Goal: Task Accomplishment & Management: Use online tool/utility

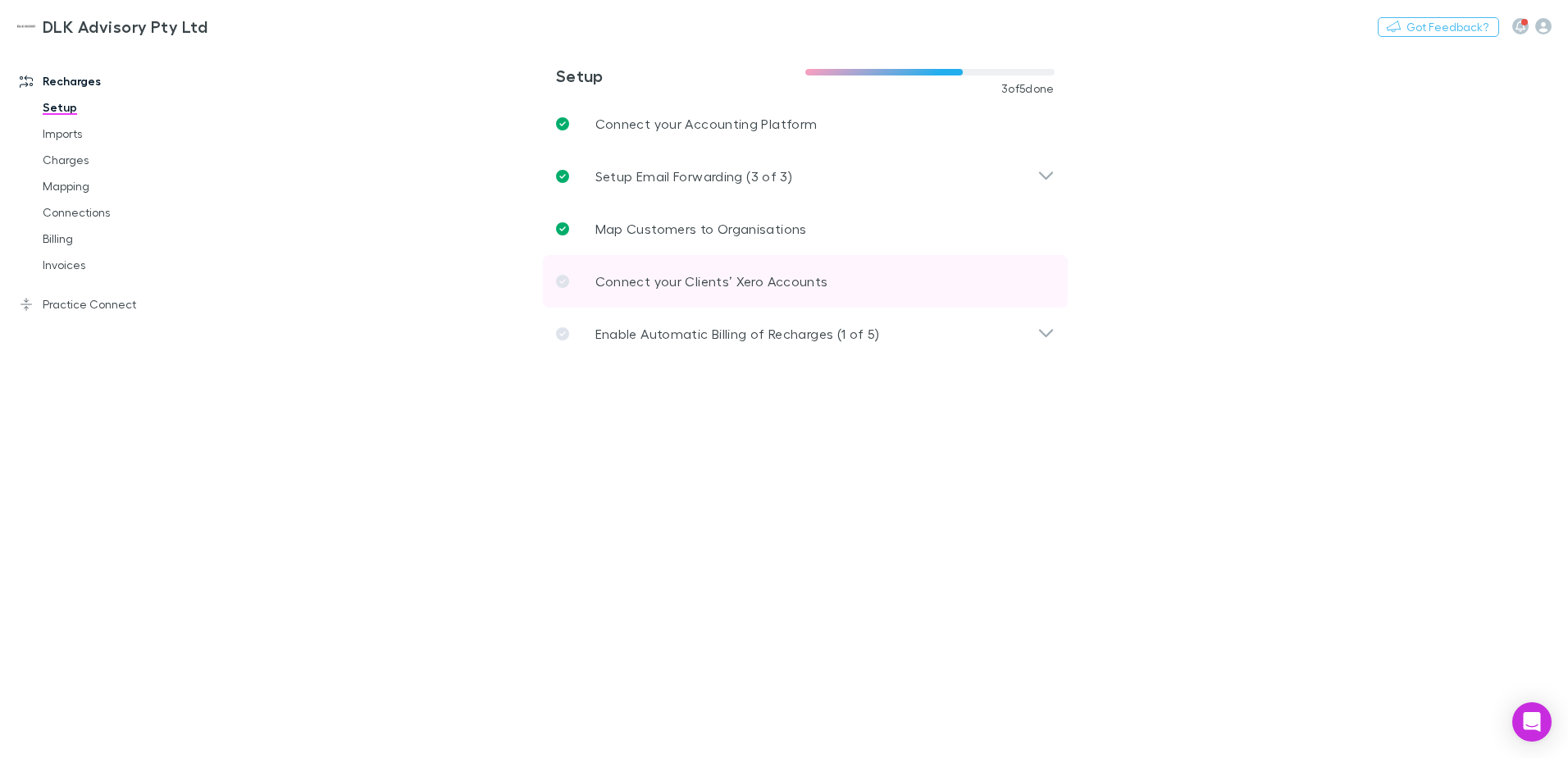
click at [791, 274] on p "Connect your Clients’ Xero Accounts" at bounding box center [712, 282] width 232 height 20
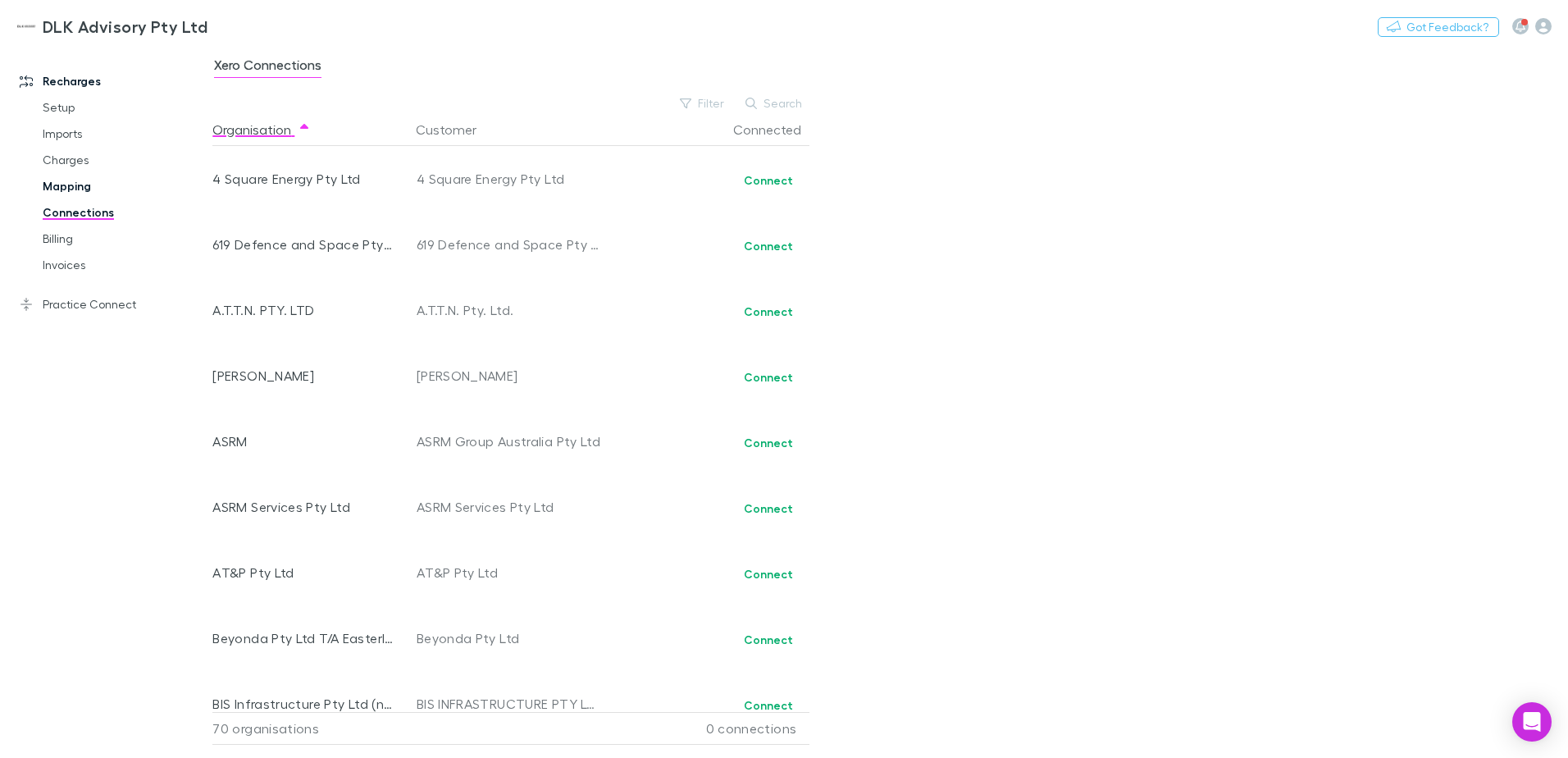
click at [71, 183] on link "Mapping" at bounding box center [123, 186] width 195 height 26
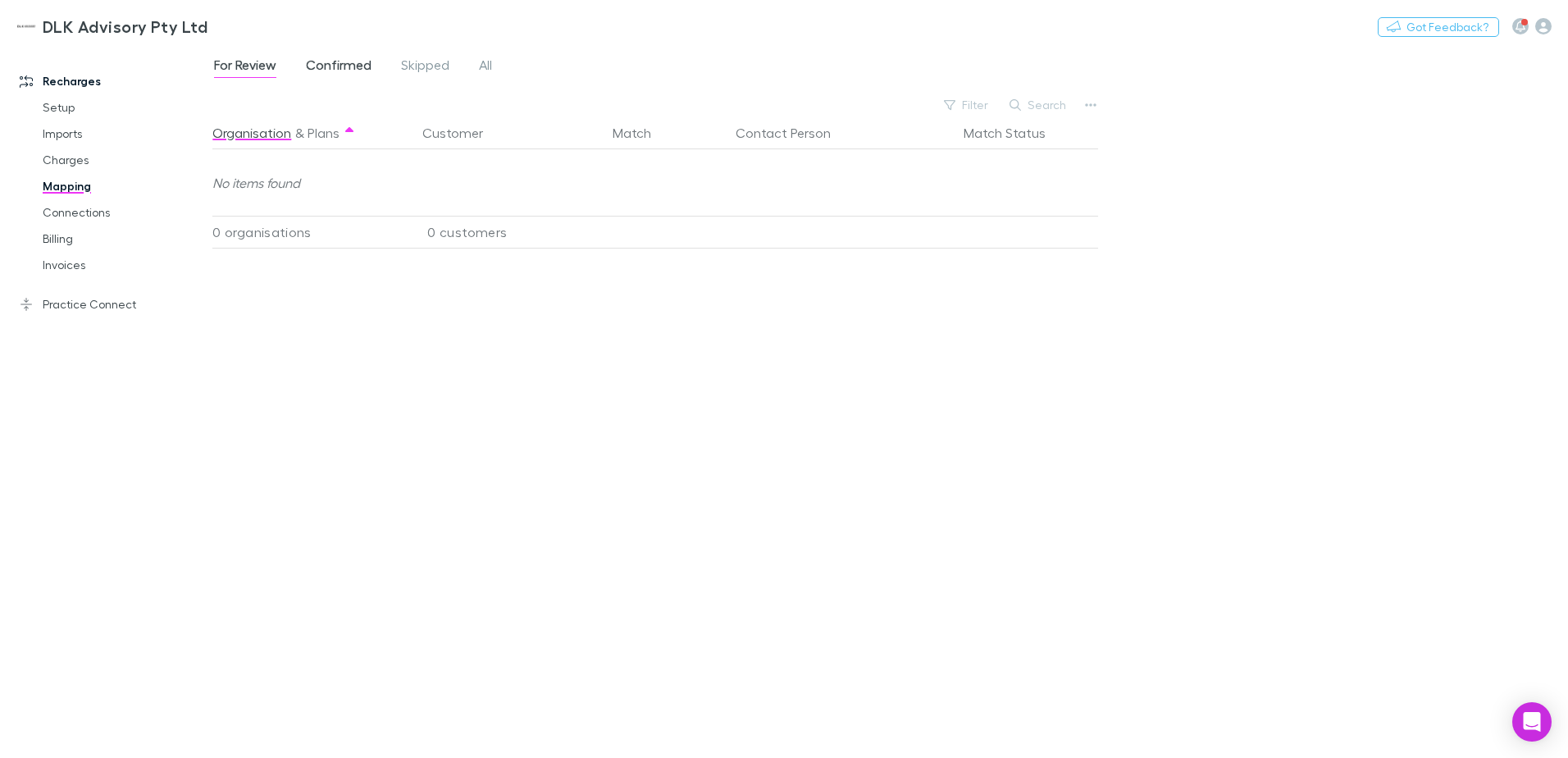
click at [341, 64] on span "Confirmed" at bounding box center [339, 67] width 65 height 21
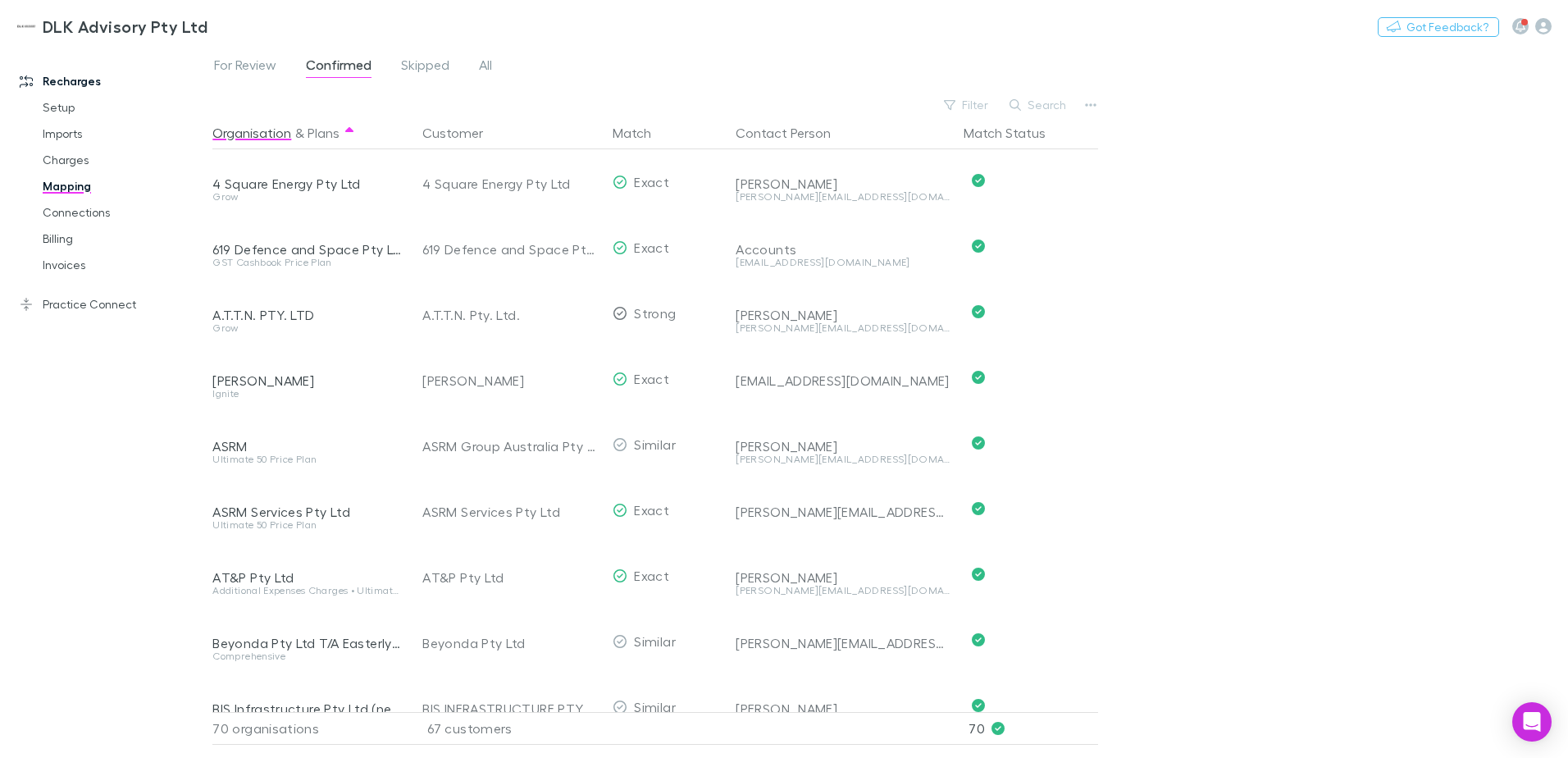
click at [450, 63] on link "Skipped" at bounding box center [425, 67] width 52 height 26
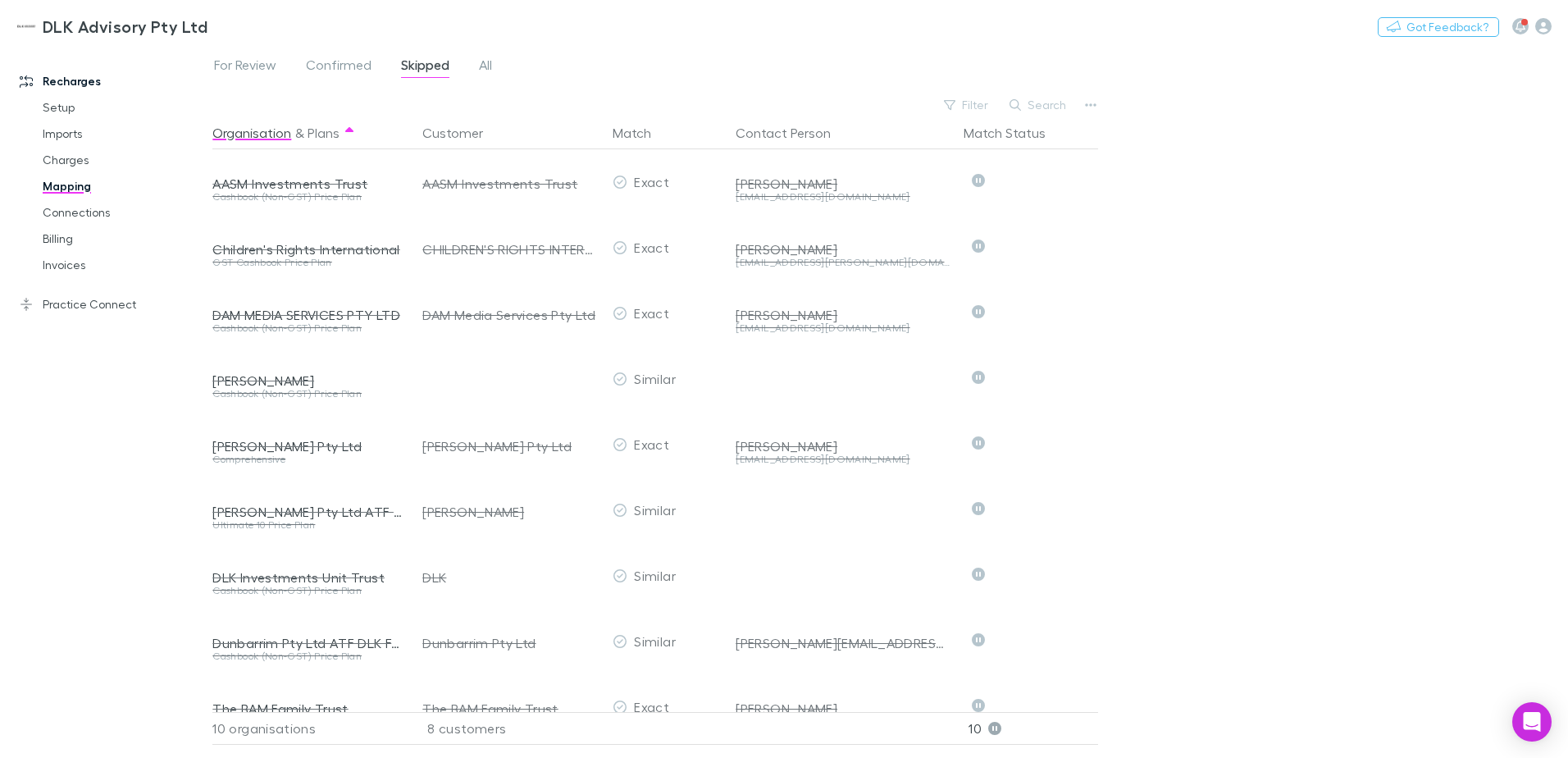
click at [495, 63] on div "For Review Confirmed Skipped All" at bounding box center [360, 67] width 294 height 26
click at [486, 70] on span "All" at bounding box center [486, 67] width 13 height 21
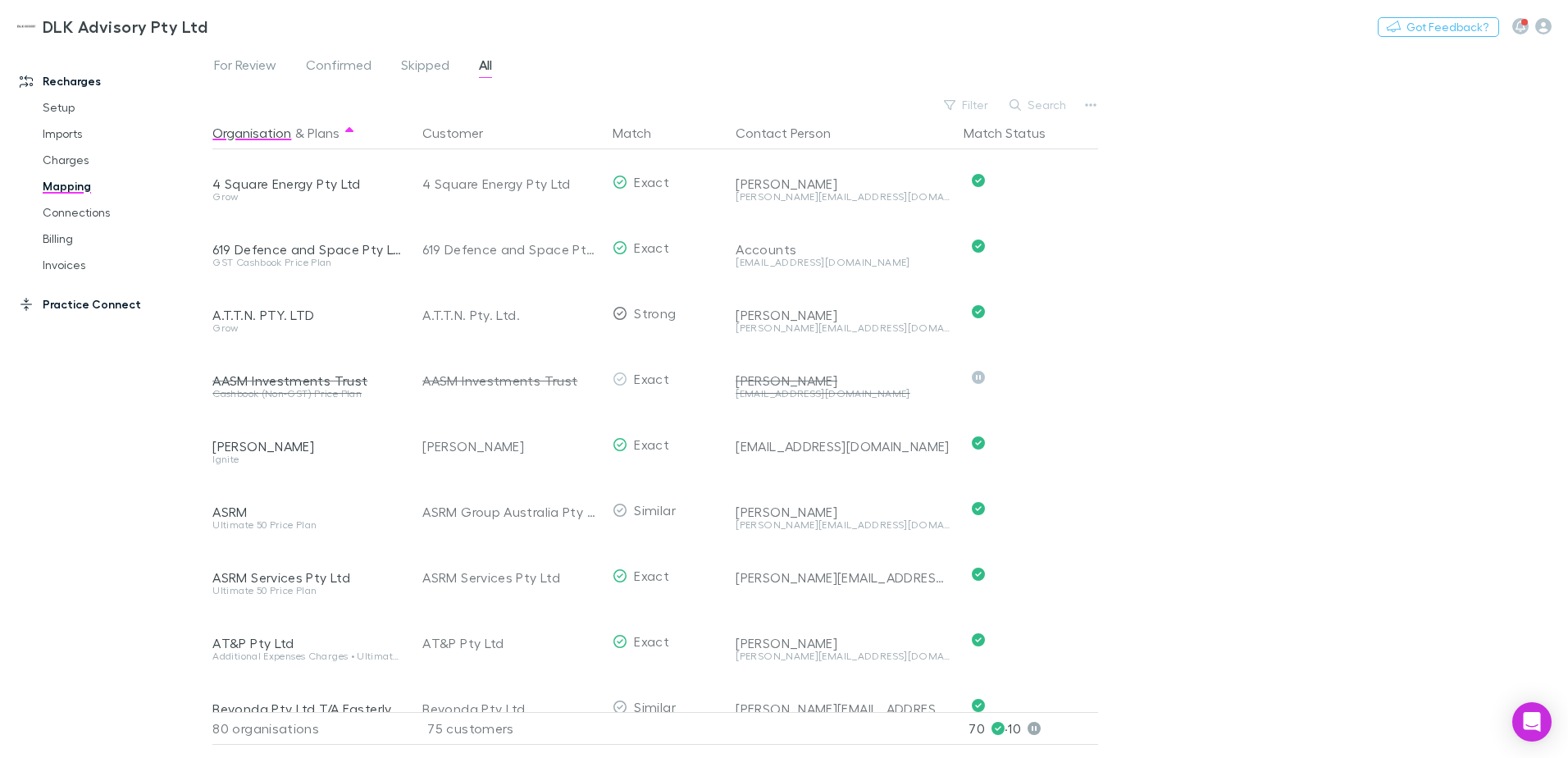
click at [104, 307] on link "Practice Connect" at bounding box center [112, 304] width 218 height 26
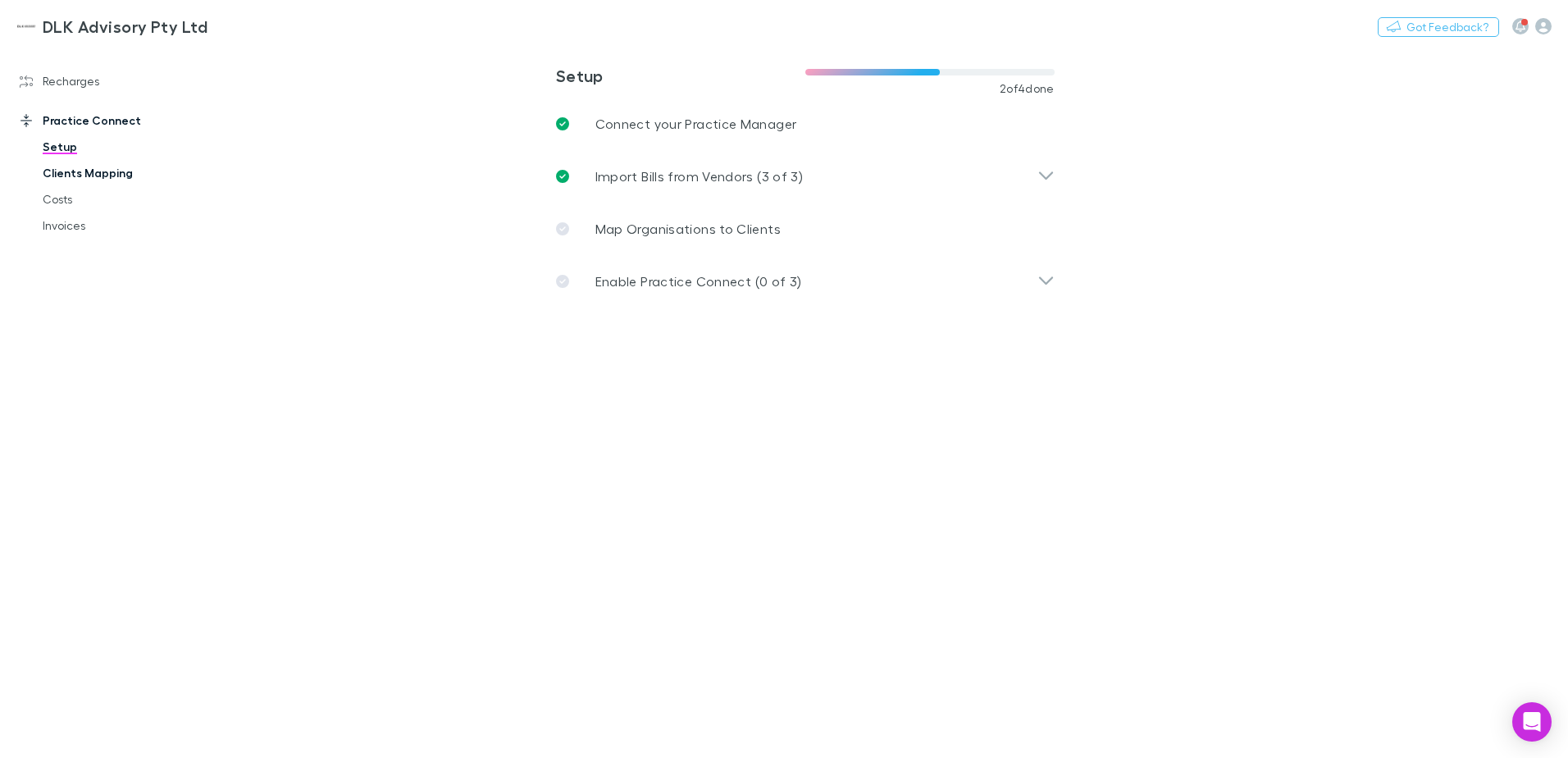
click at [83, 172] on link "Clients Mapping" at bounding box center [123, 172] width 195 height 26
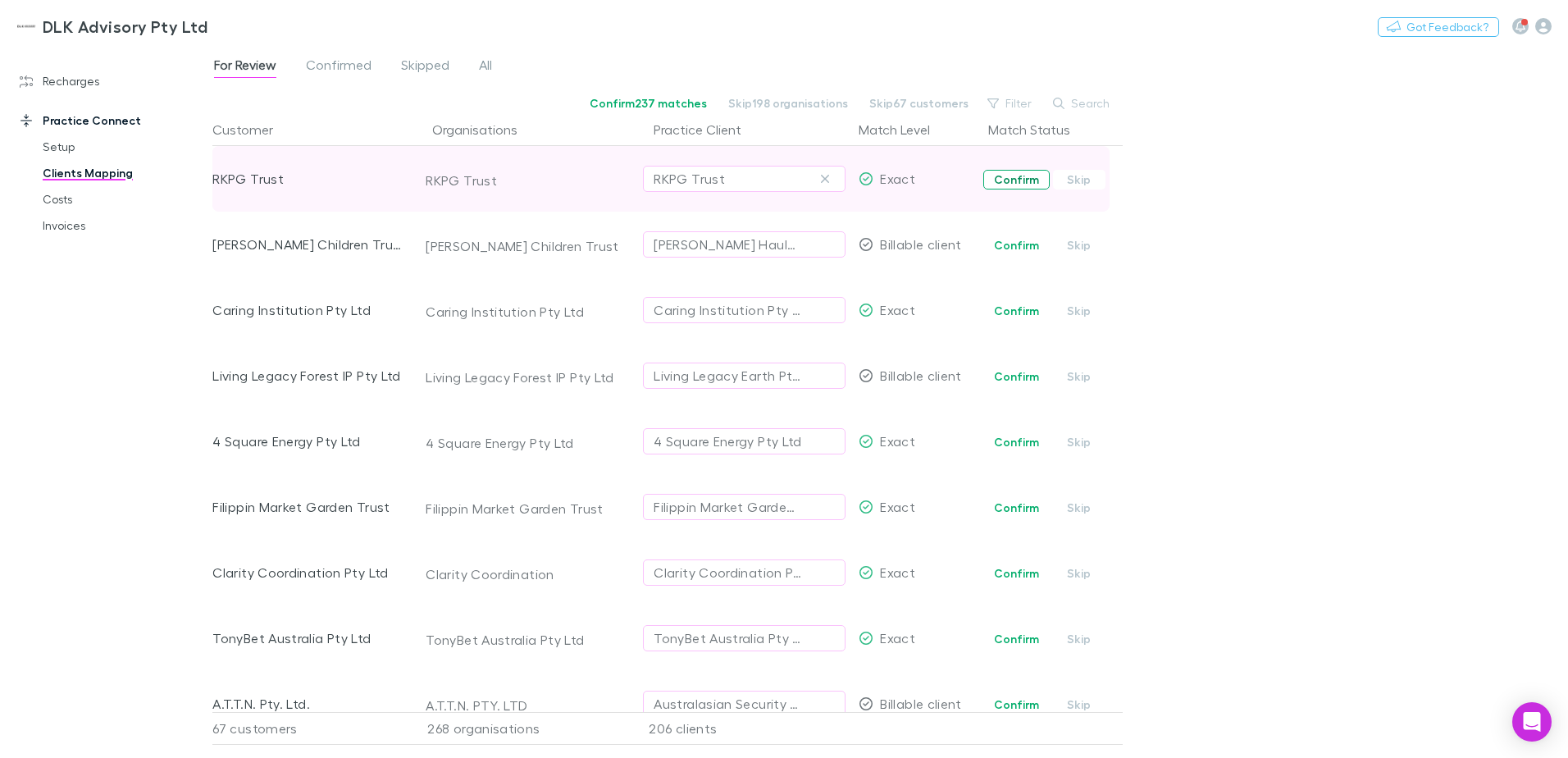
click at [1001, 184] on button "Confirm" at bounding box center [1016, 180] width 66 height 20
click at [58, 145] on link "Setup" at bounding box center [123, 146] width 195 height 26
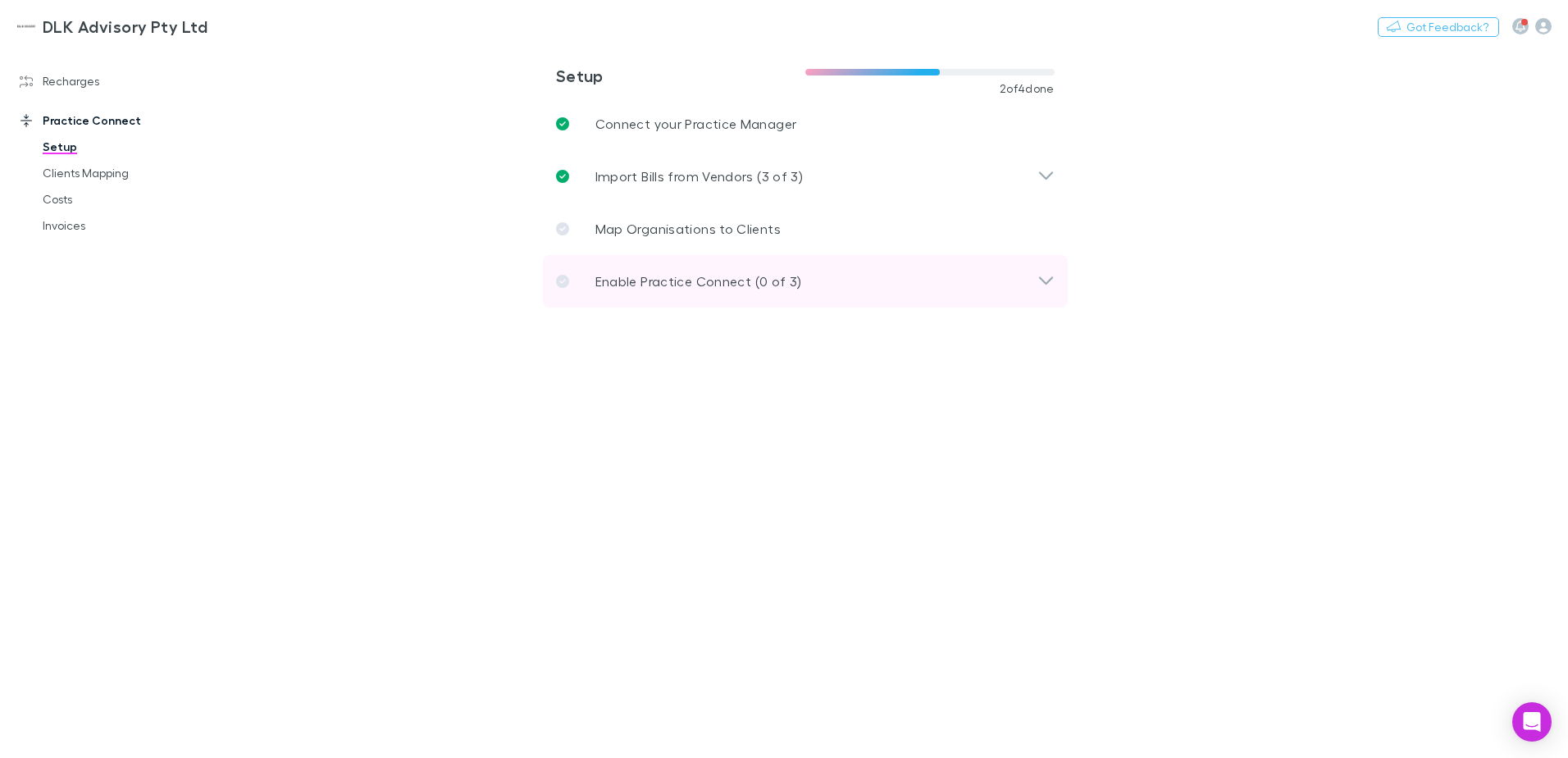
click at [702, 279] on p "Enable Practice Connect (0 of 3)" at bounding box center [698, 282] width 207 height 20
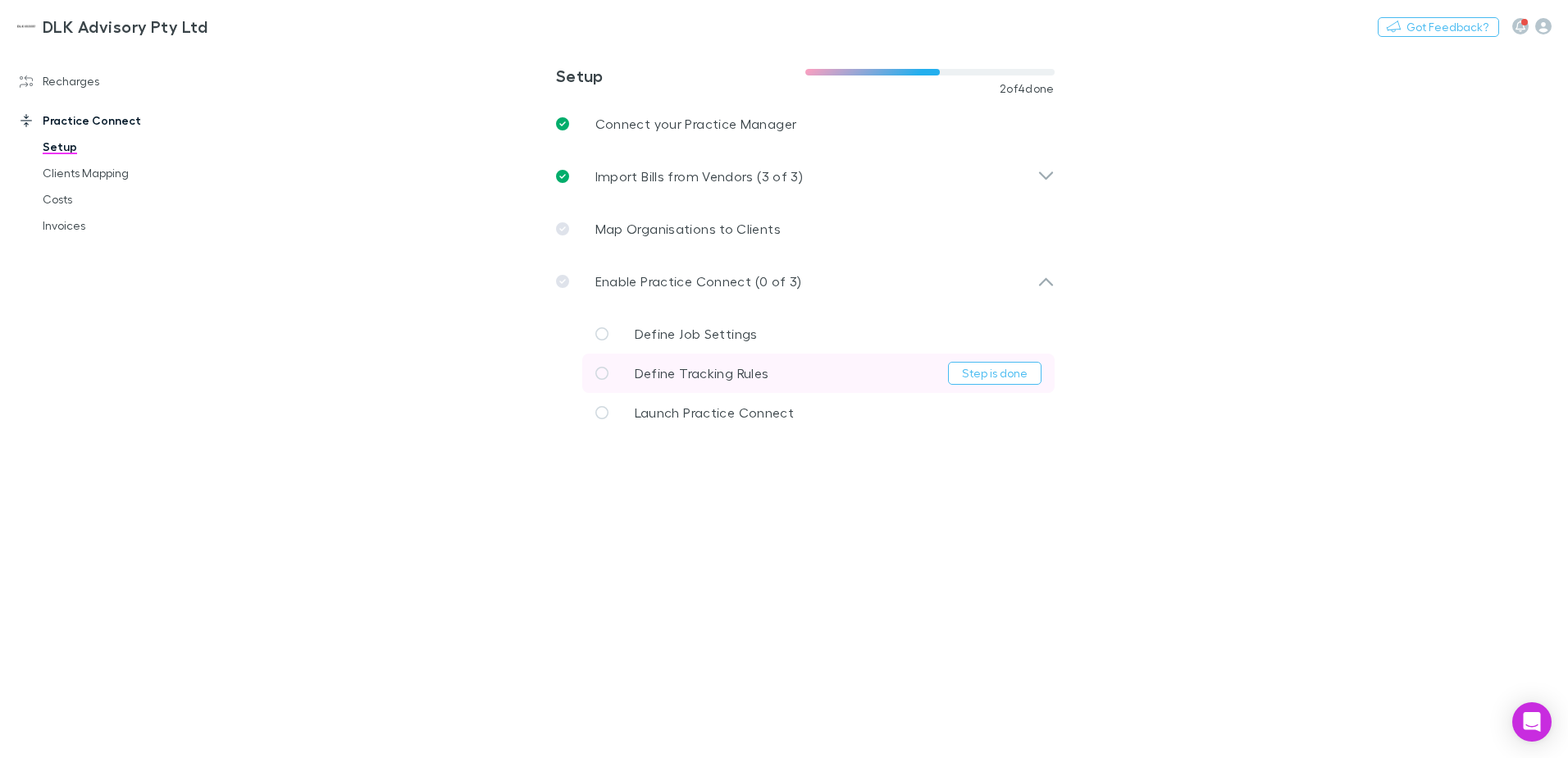
click at [741, 373] on span "Define Tracking Rules" at bounding box center [702, 372] width 135 height 16
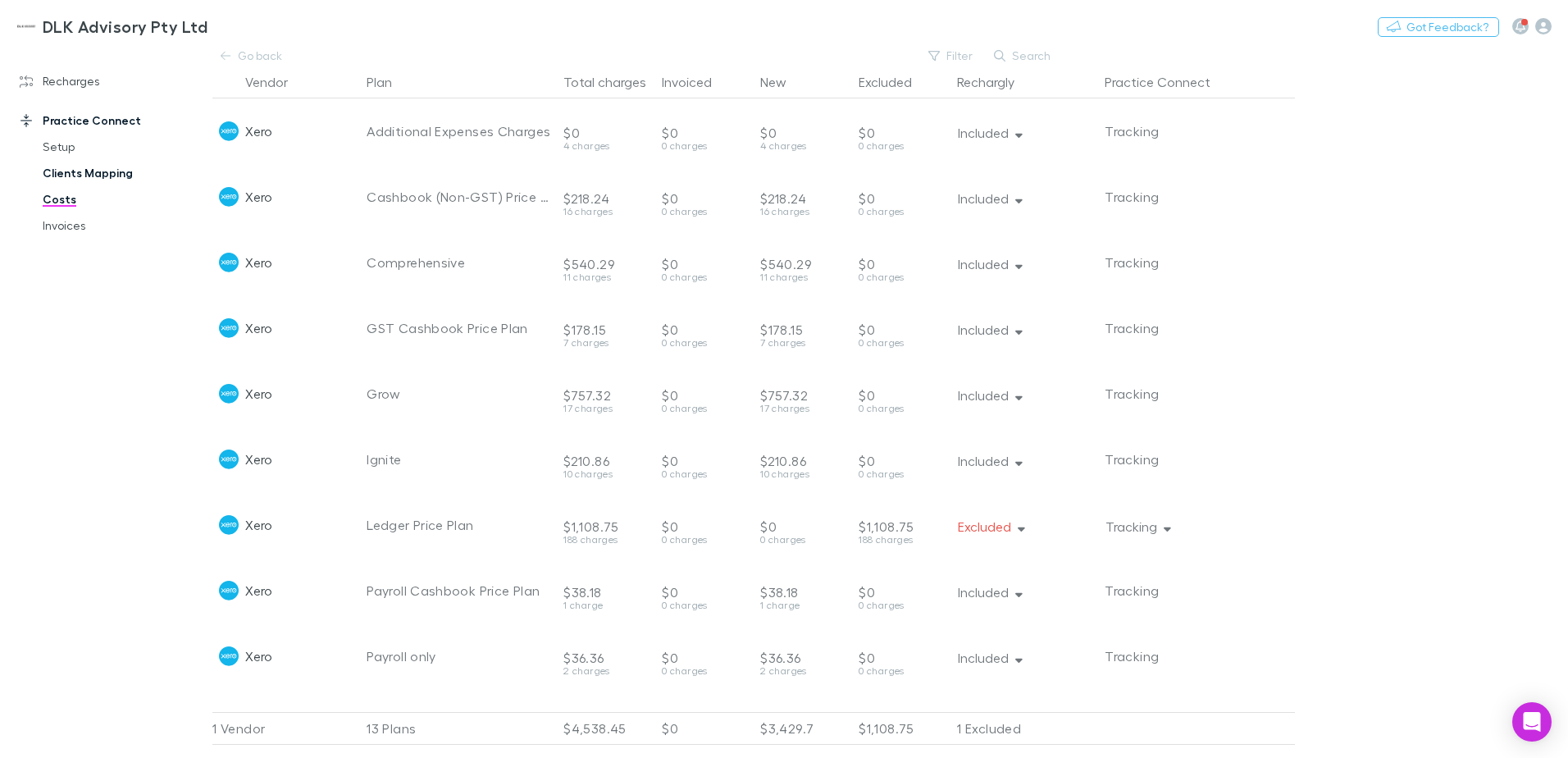
click at [81, 170] on link "Clients Mapping" at bounding box center [123, 172] width 195 height 26
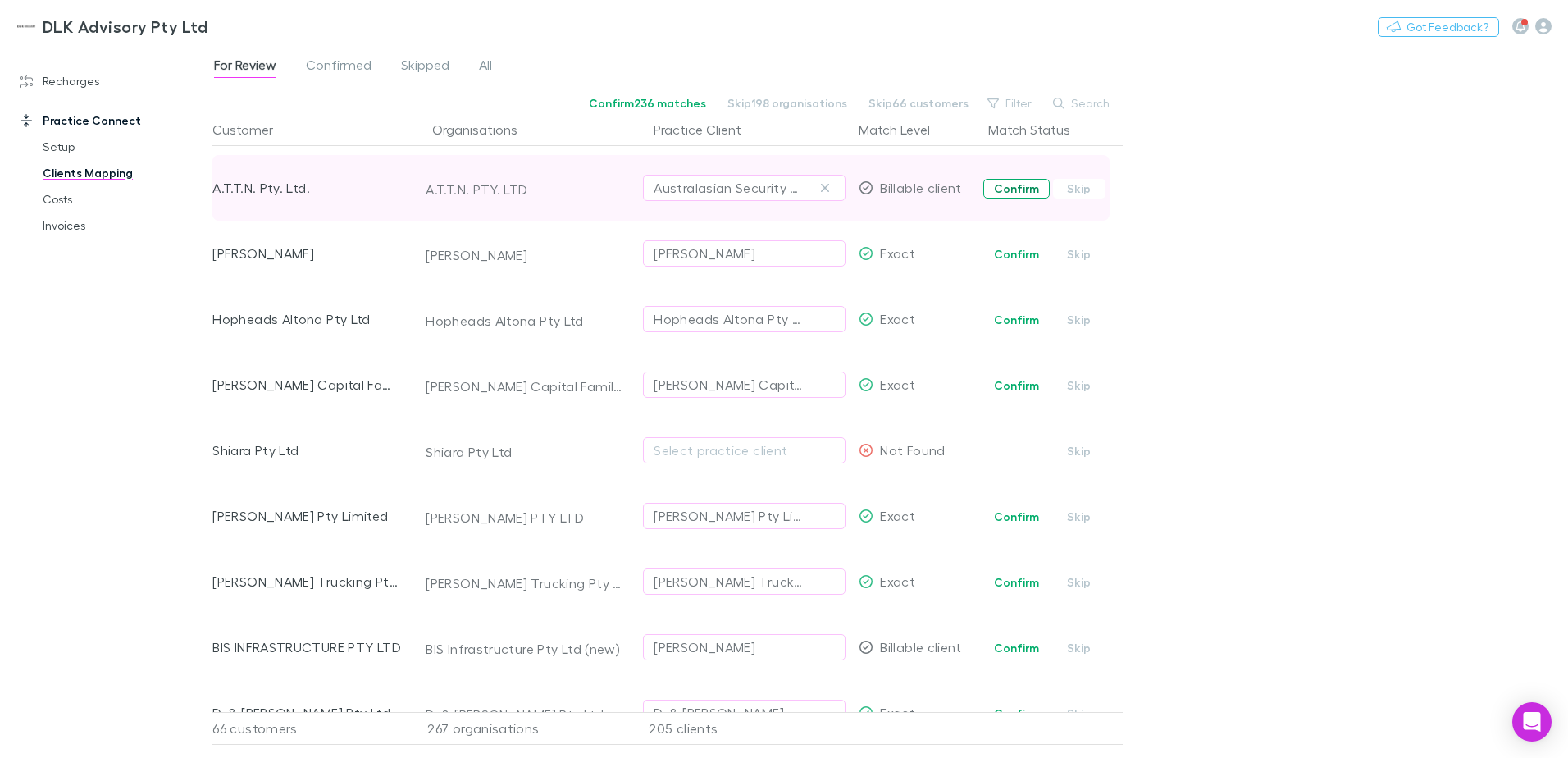
scroll to position [492, 0]
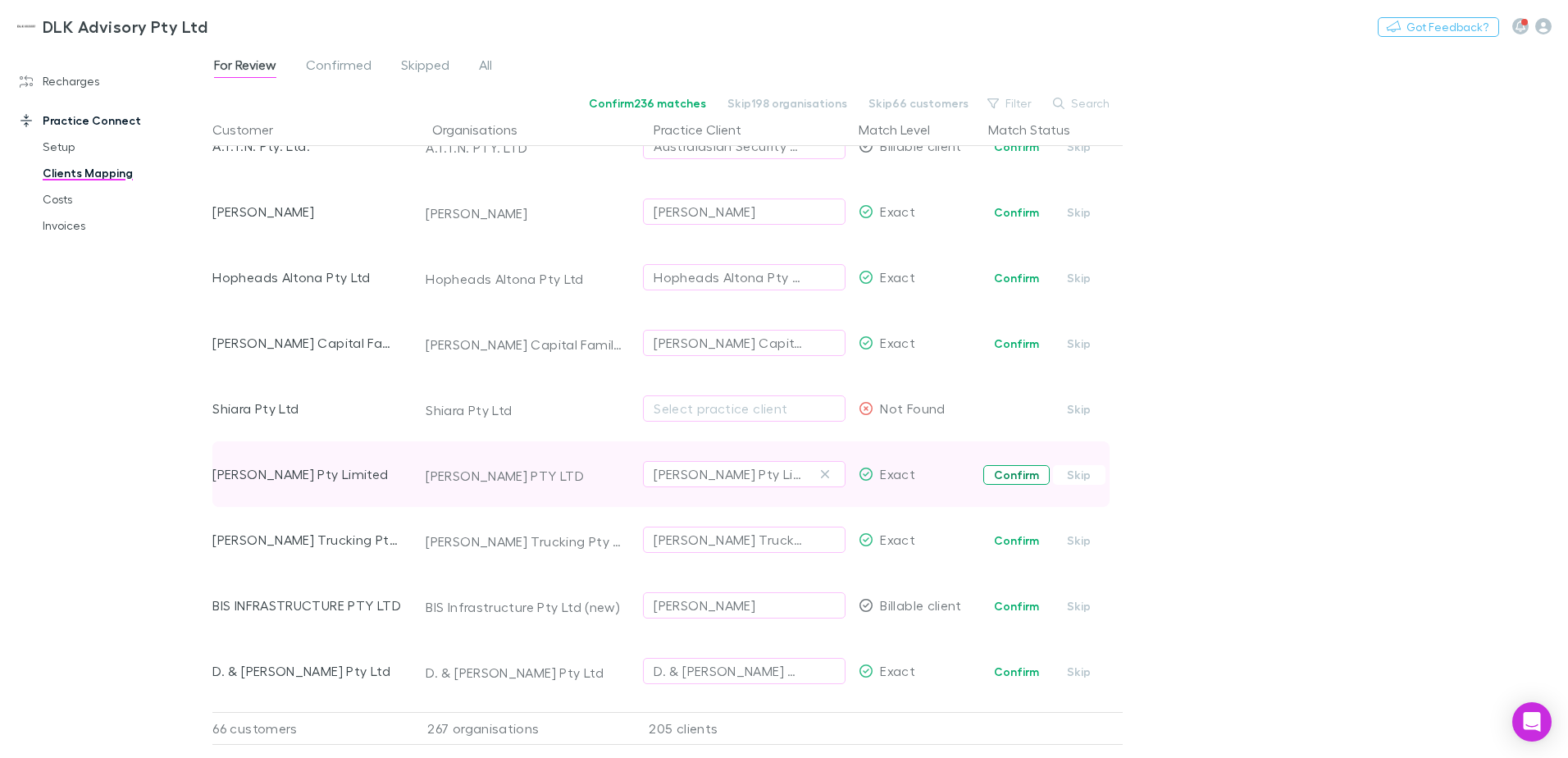
click at [1003, 479] on button "Confirm" at bounding box center [1016, 475] width 66 height 20
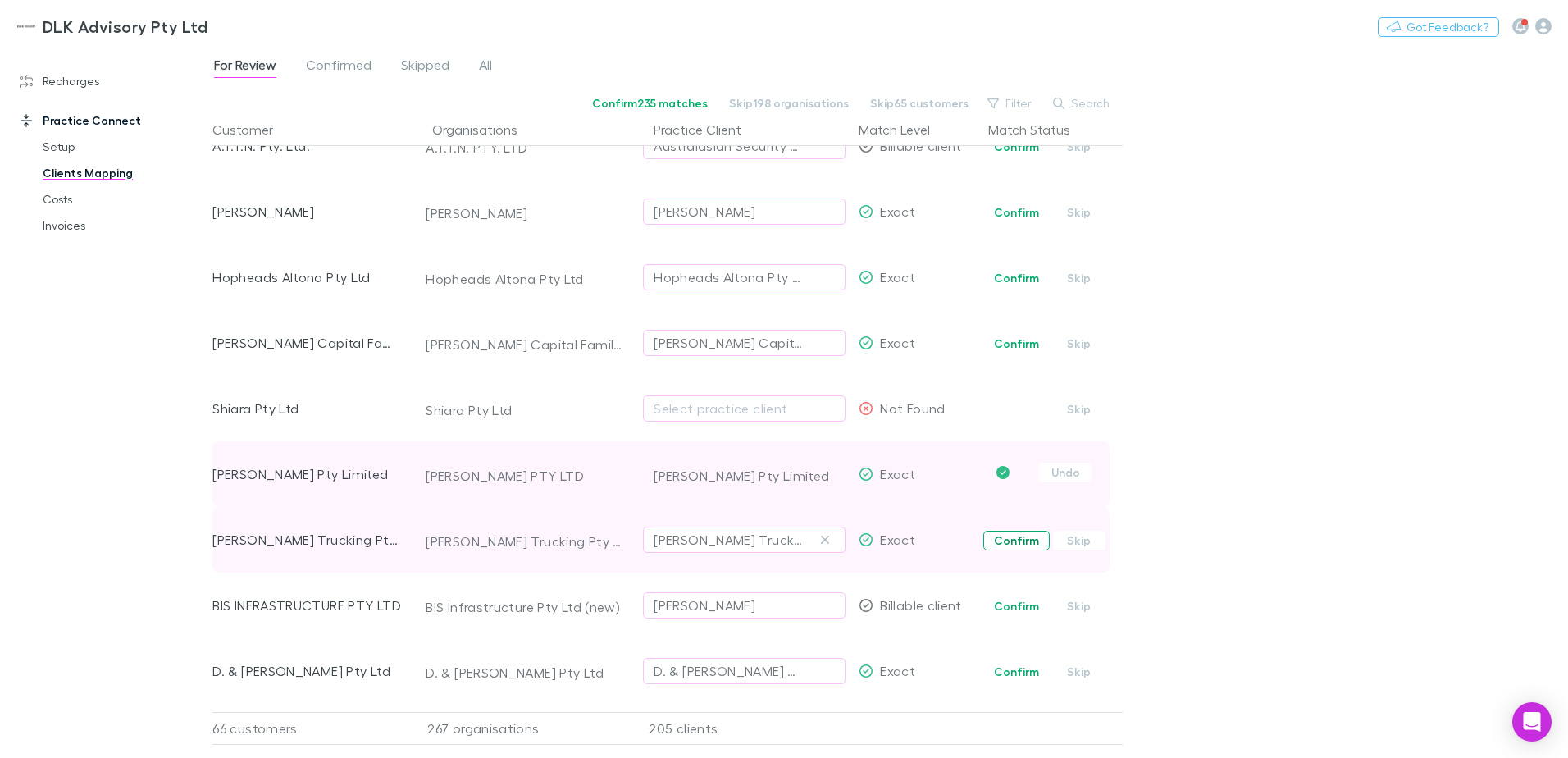
click at [1009, 547] on button "Confirm" at bounding box center [1016, 540] width 66 height 20
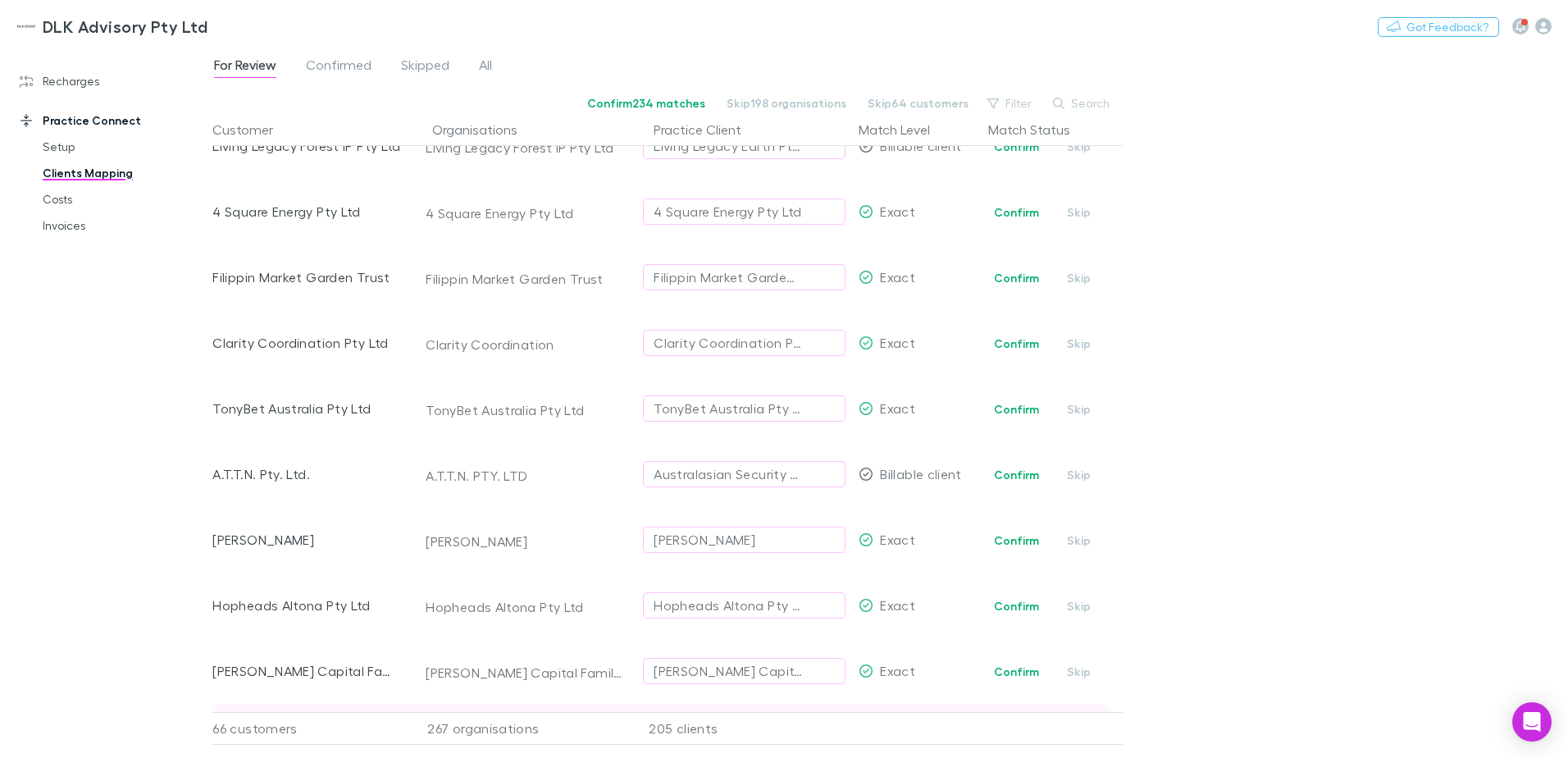
scroll to position [0, 0]
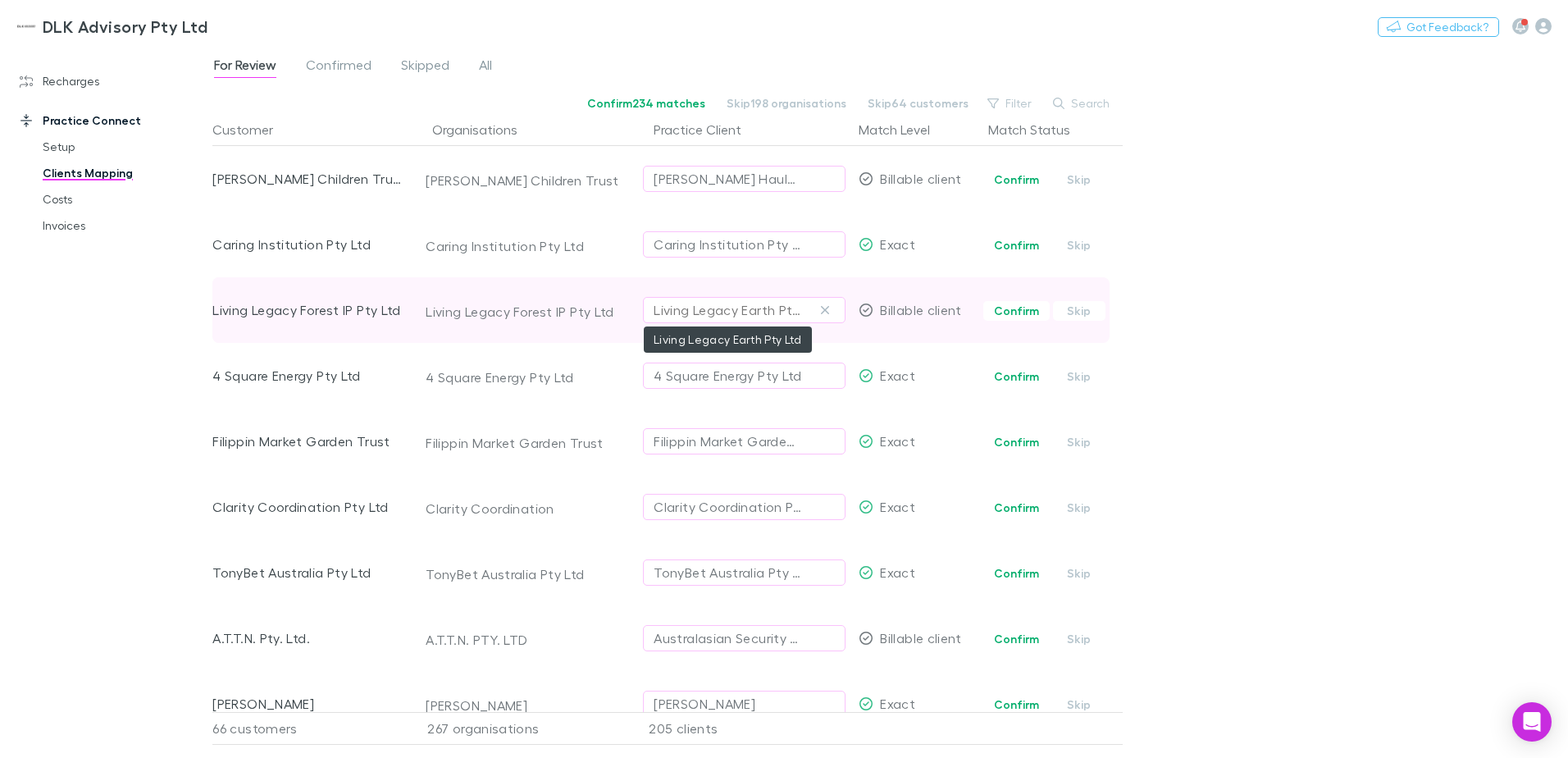
click at [711, 315] on div "Living Legacy Earth Pty Ltd" at bounding box center [727, 310] width 148 height 20
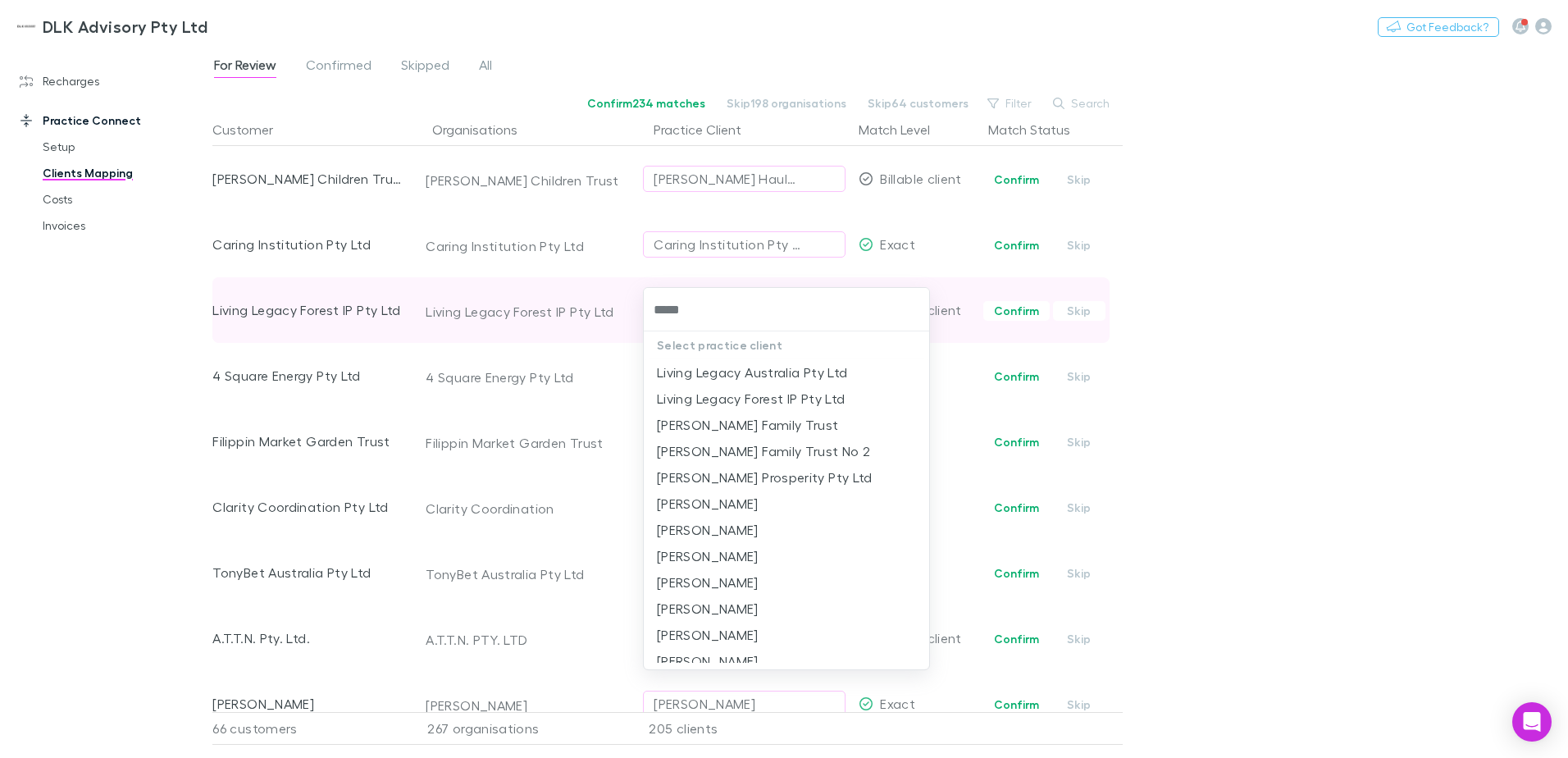
type input "******"
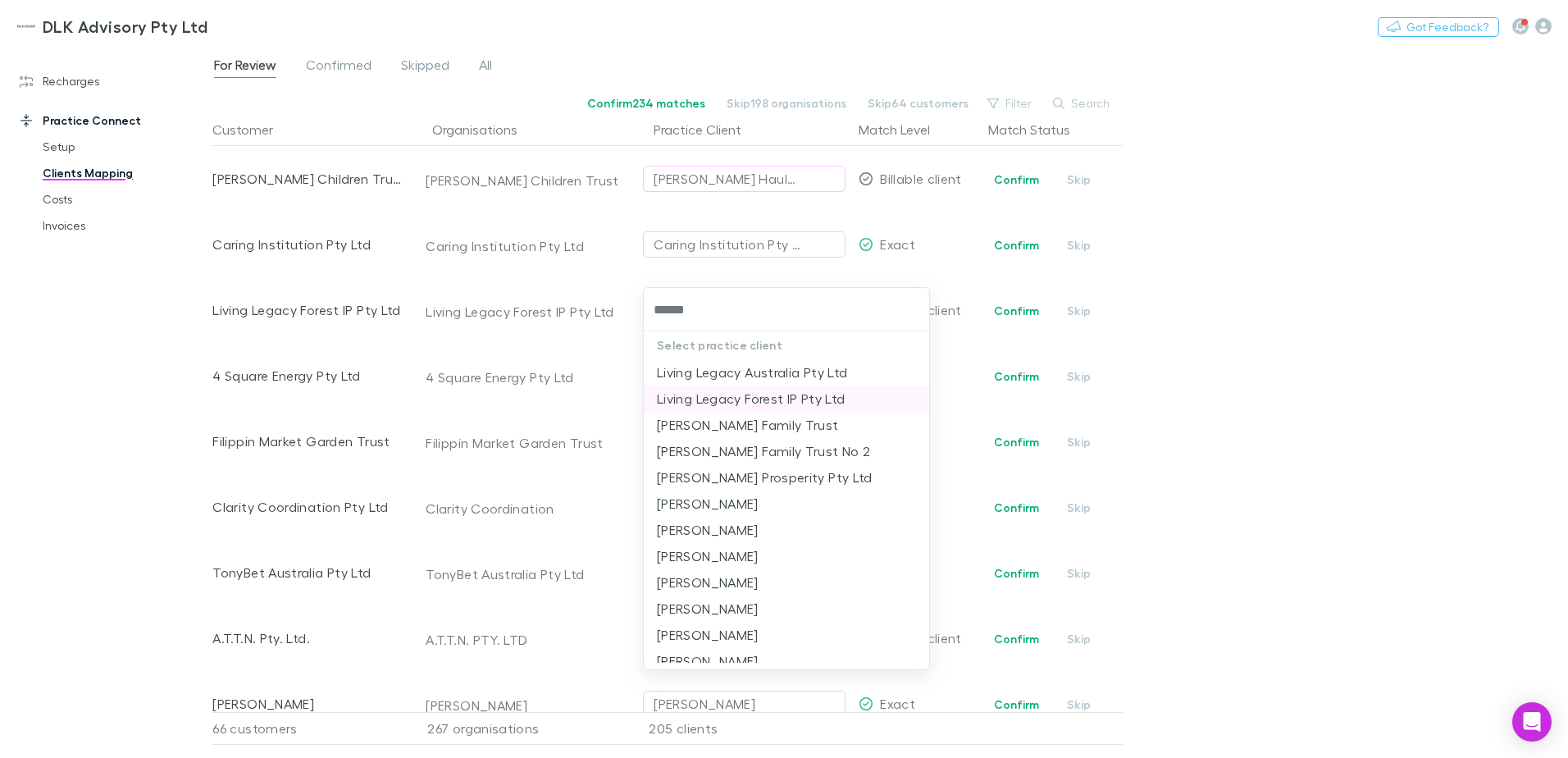
click at [744, 397] on li "Living Legacy Forest IP Pty Ltd" at bounding box center [786, 398] width 285 height 26
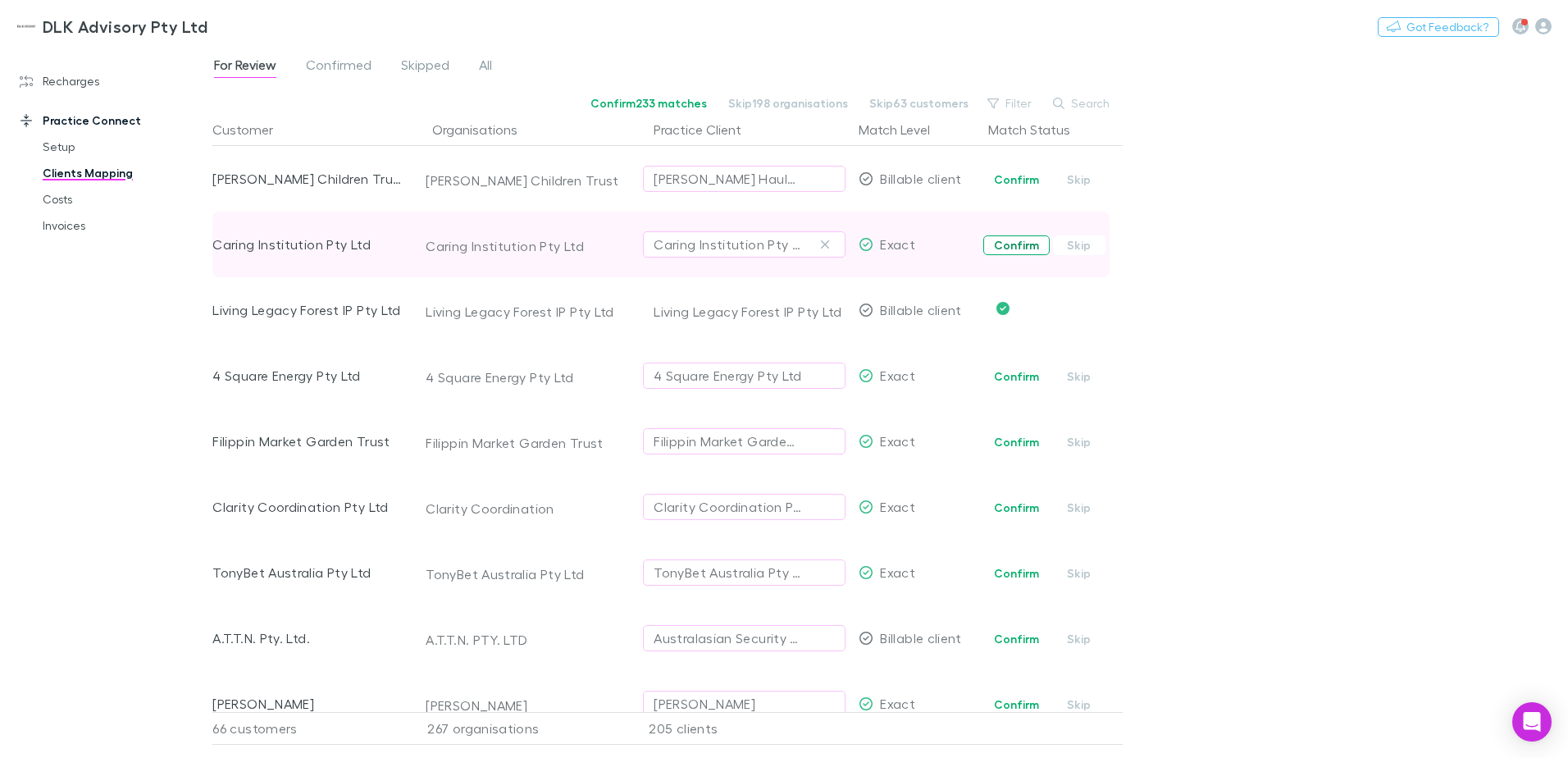
click at [1014, 244] on button "Confirm" at bounding box center [1016, 245] width 66 height 20
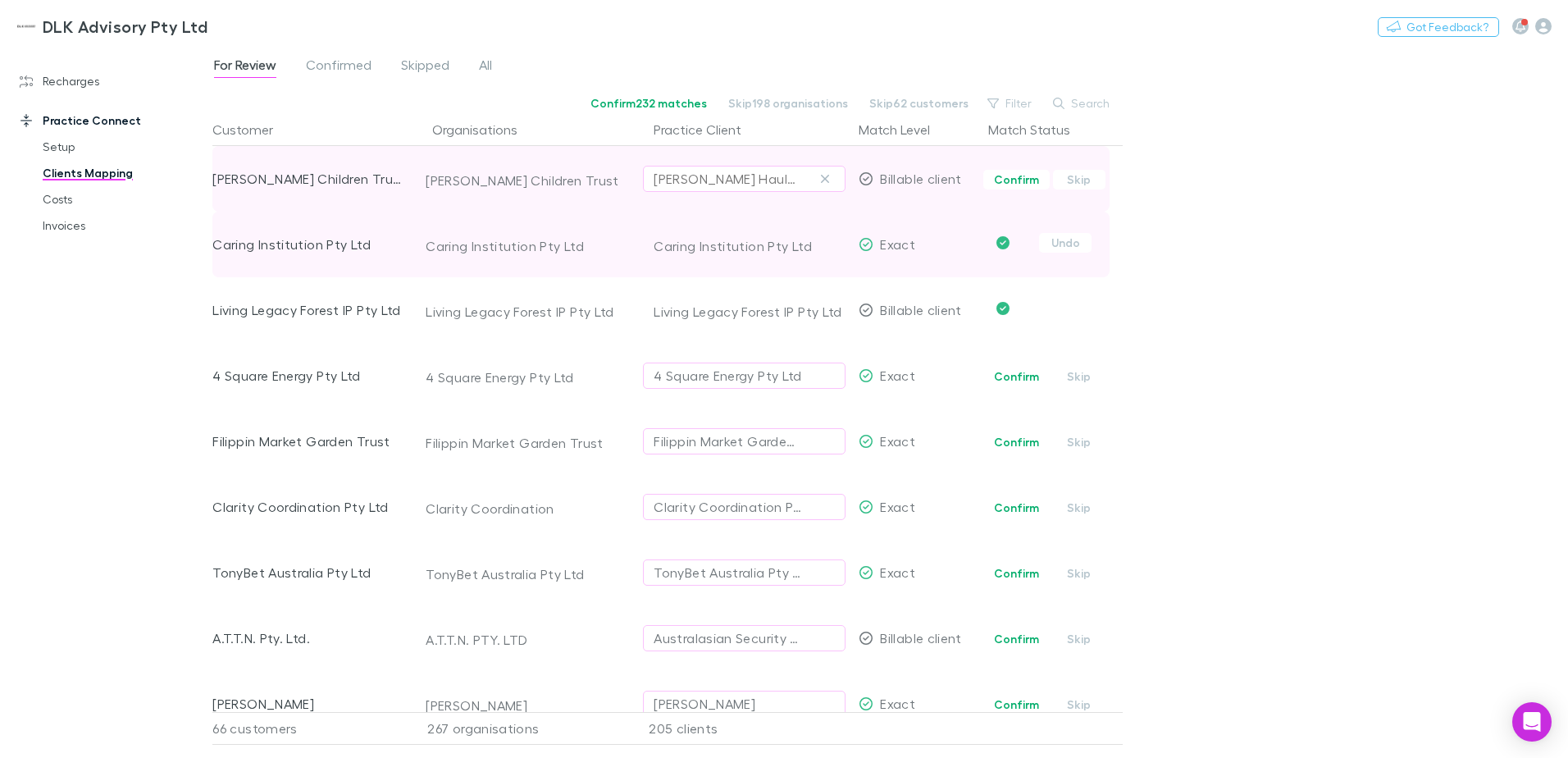
click at [773, 187] on div "Neal's Haulage Pty Ltd" at bounding box center [727, 179] width 148 height 20
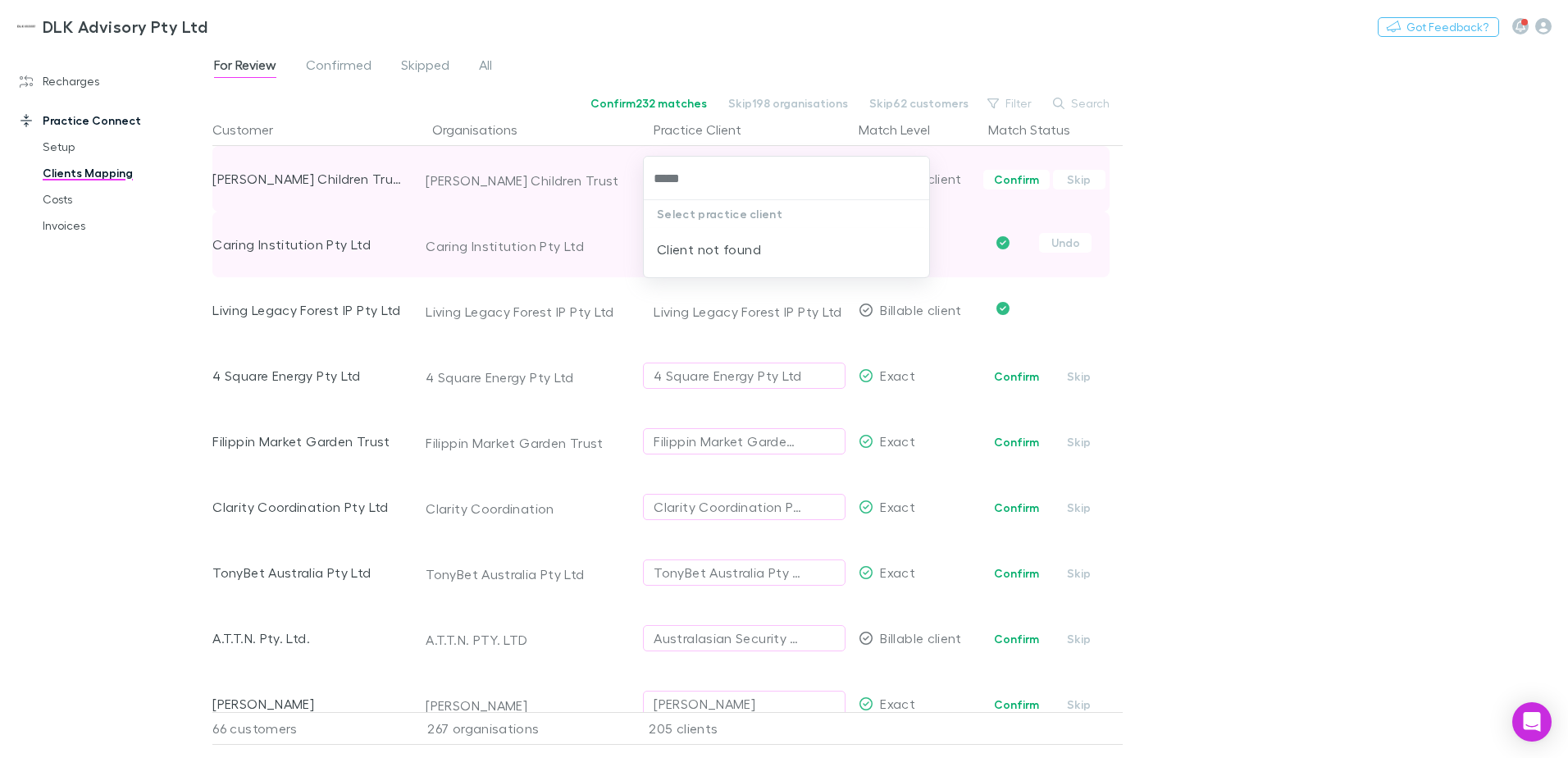
type input "****"
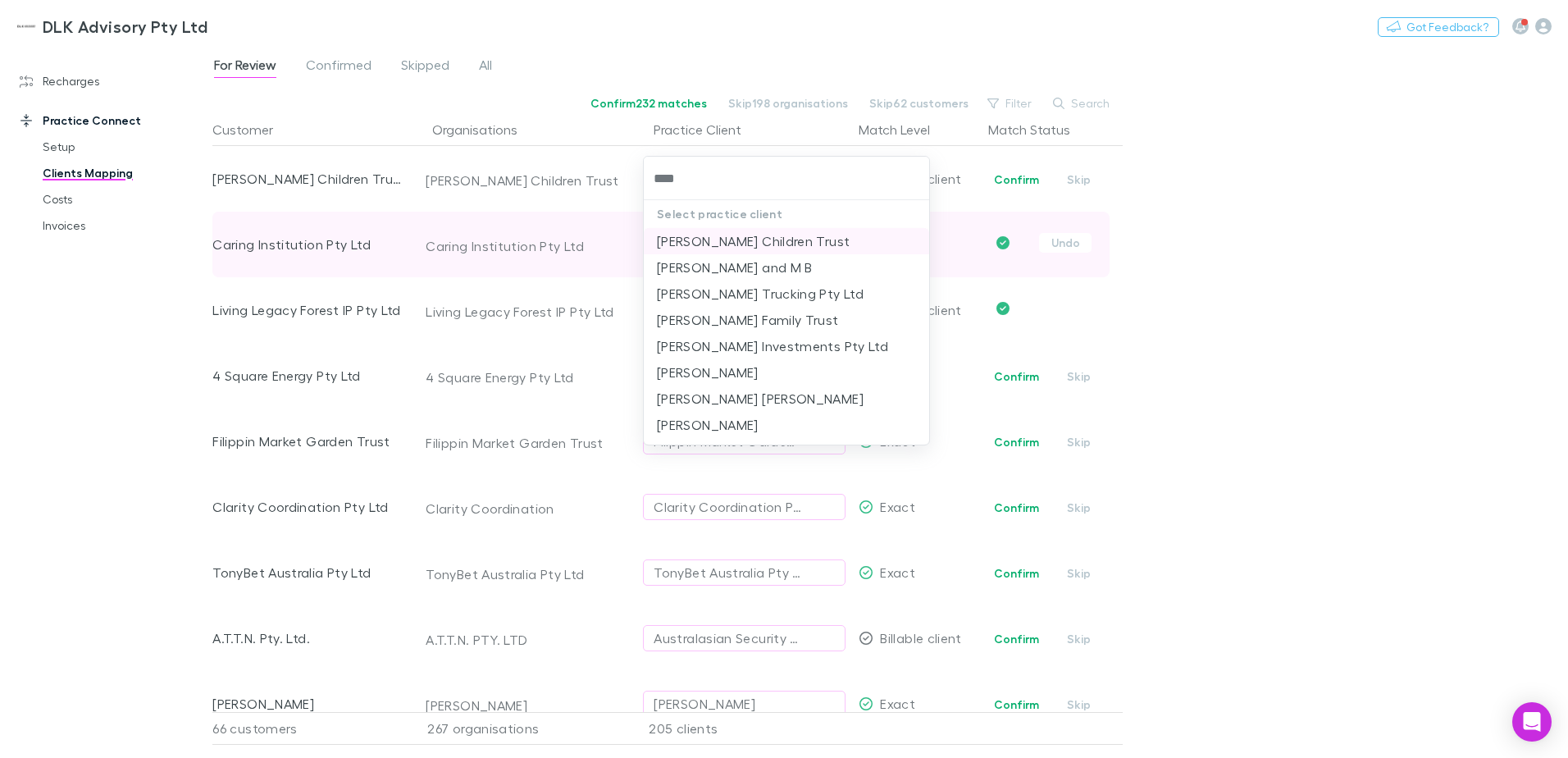
click at [768, 239] on li "Neal Children Trust" at bounding box center [786, 241] width 285 height 26
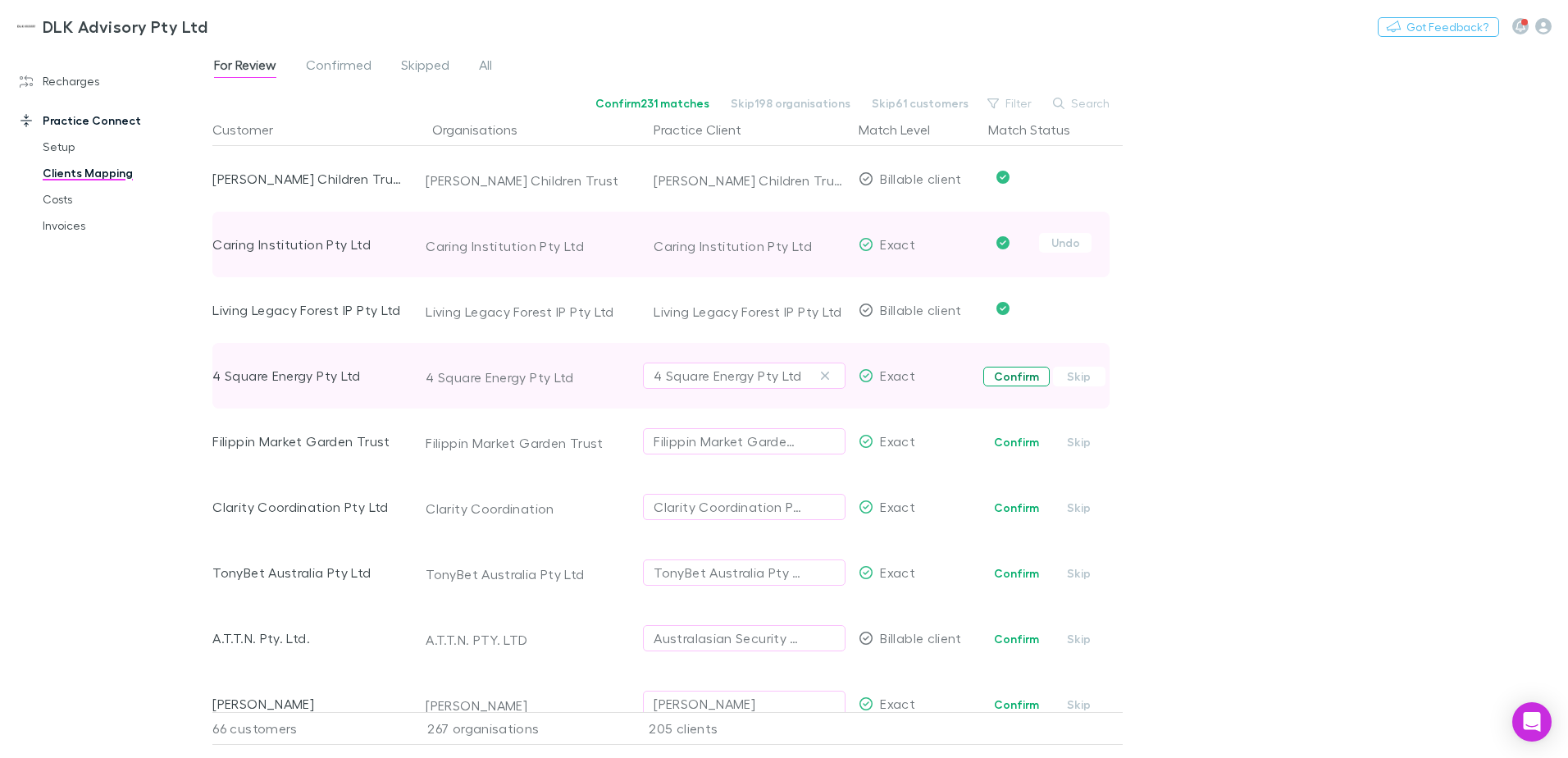
click at [1010, 378] on button "Confirm" at bounding box center [1016, 376] width 66 height 20
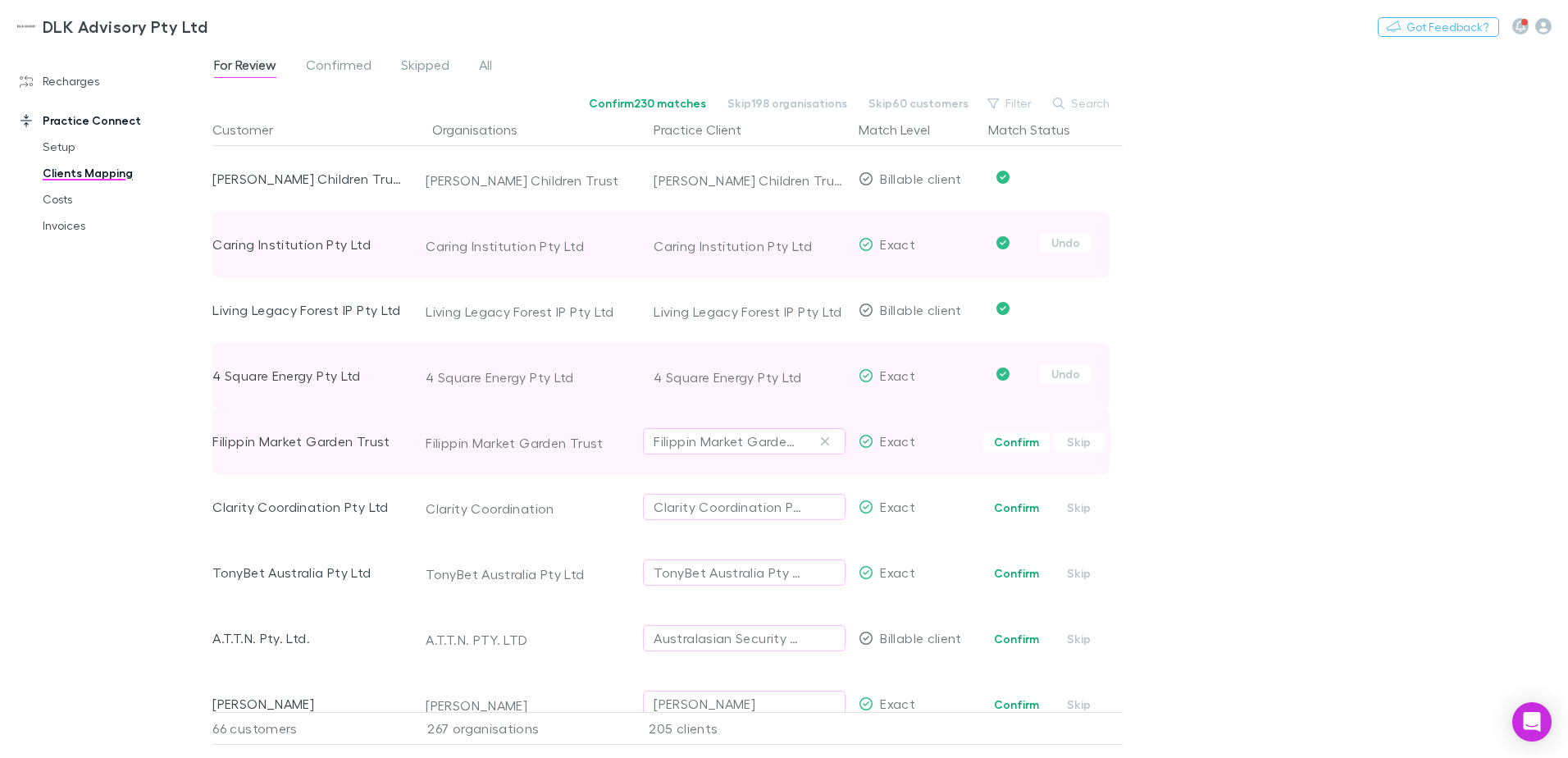
click at [1013, 445] on button "Confirm" at bounding box center [1016, 443] width 66 height 20
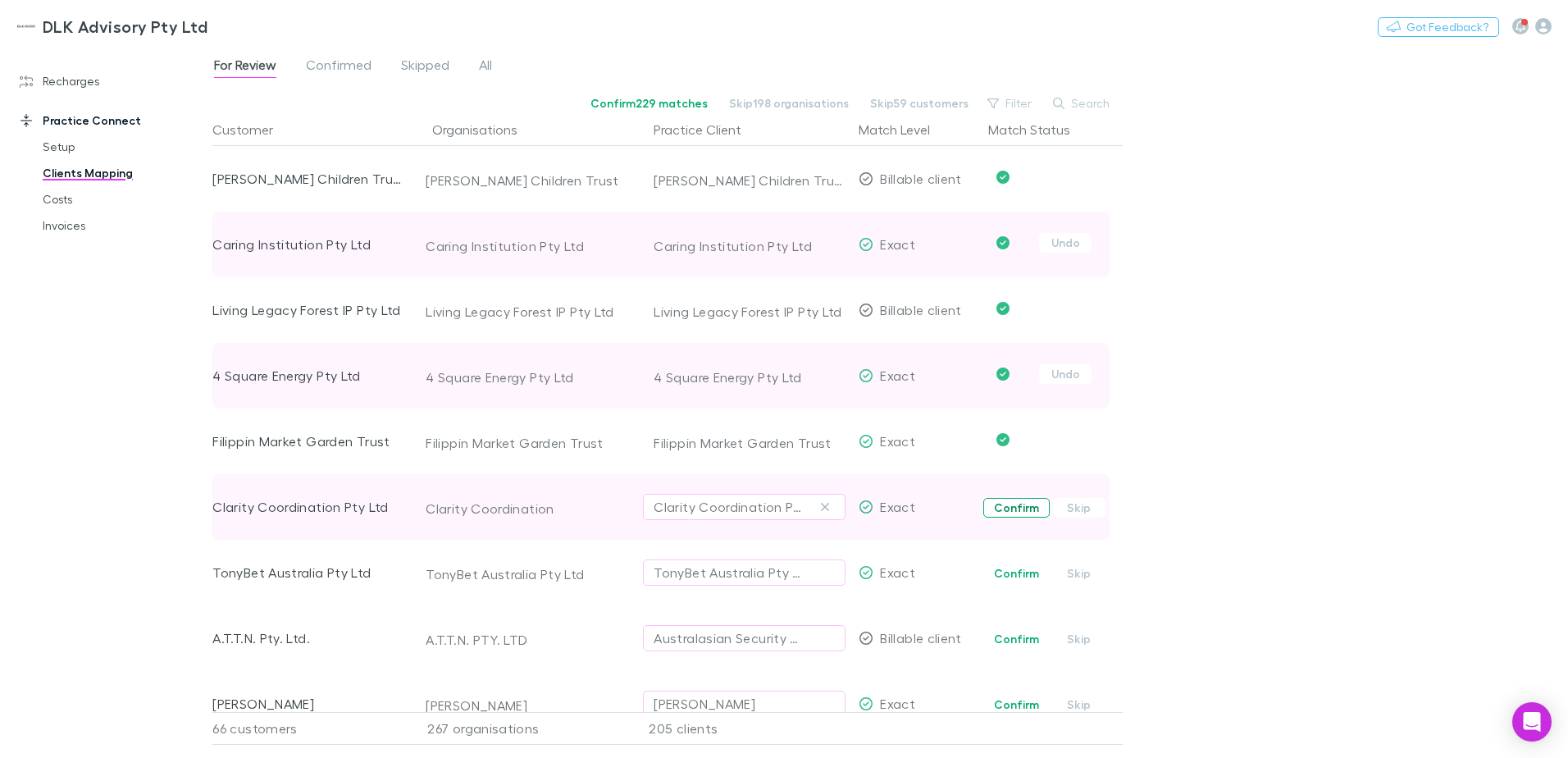
click at [1012, 513] on button "Confirm" at bounding box center [1016, 508] width 66 height 20
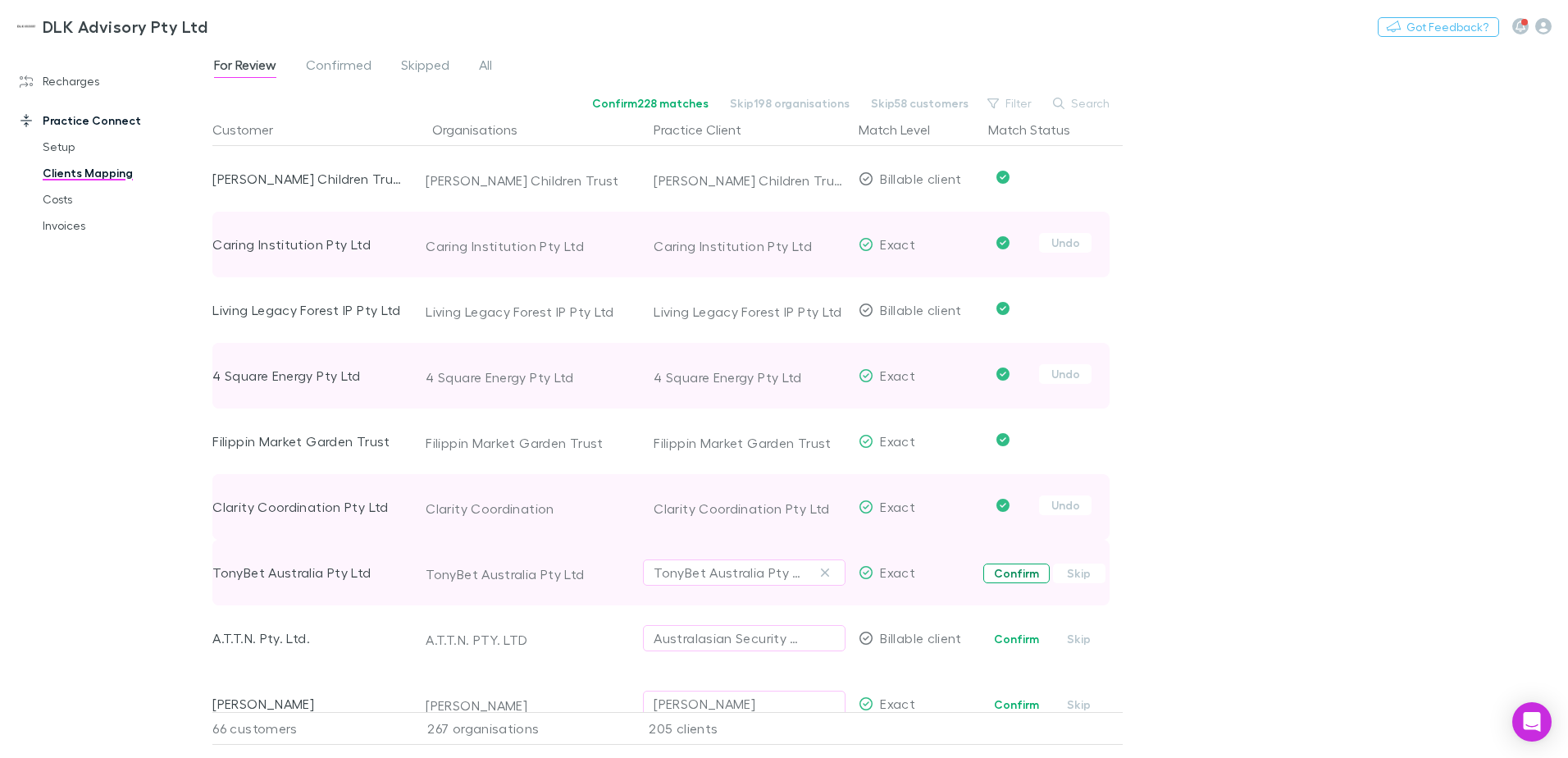
click at [1011, 580] on button "Confirm" at bounding box center [1016, 574] width 66 height 20
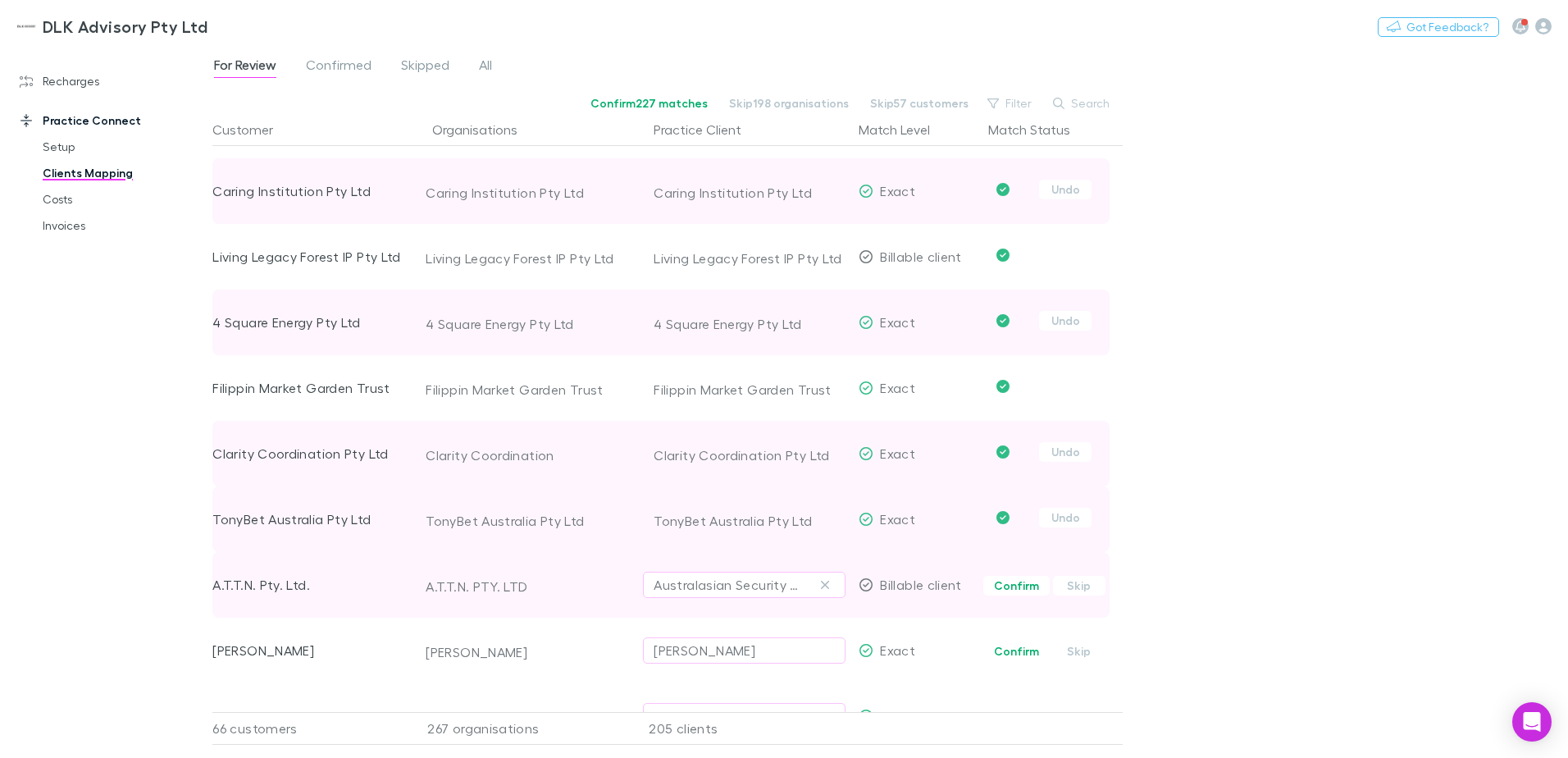
scroll to position [82, 0]
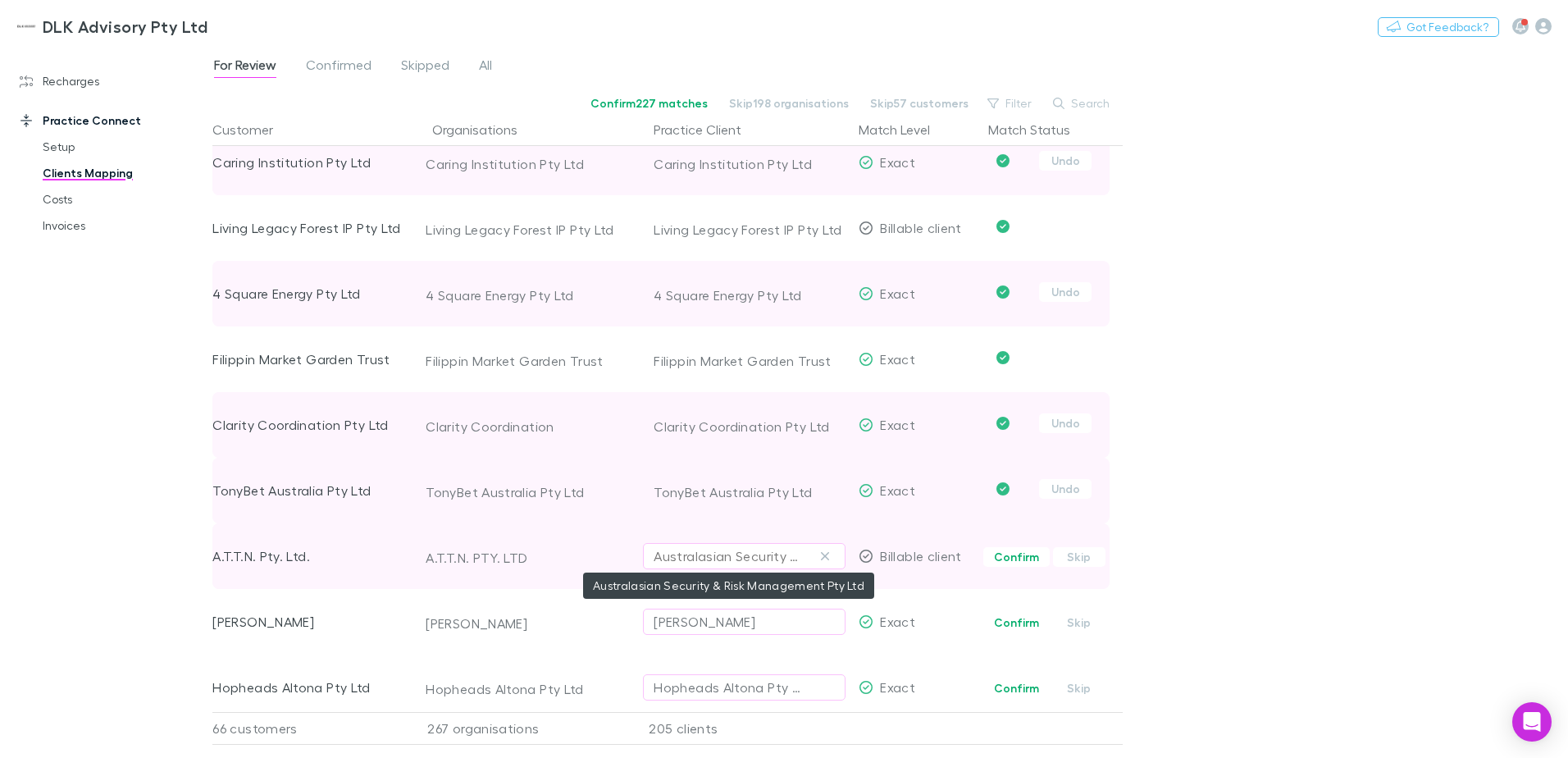
click at [733, 551] on div "Australasian Security & Risk Management Pty Ltd" at bounding box center [727, 556] width 148 height 20
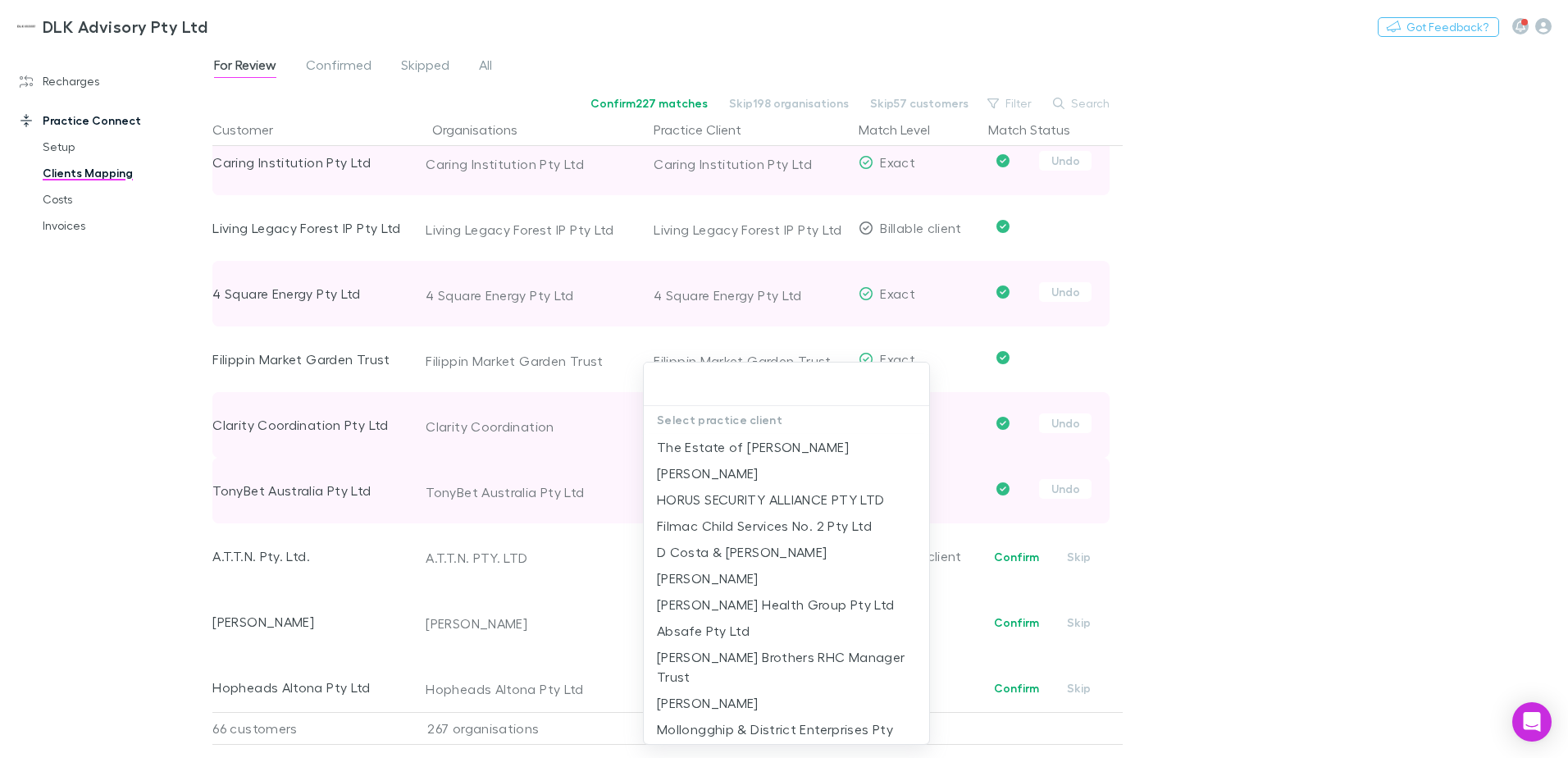
click at [74, 82] on div at bounding box center [784, 379] width 1568 height 758
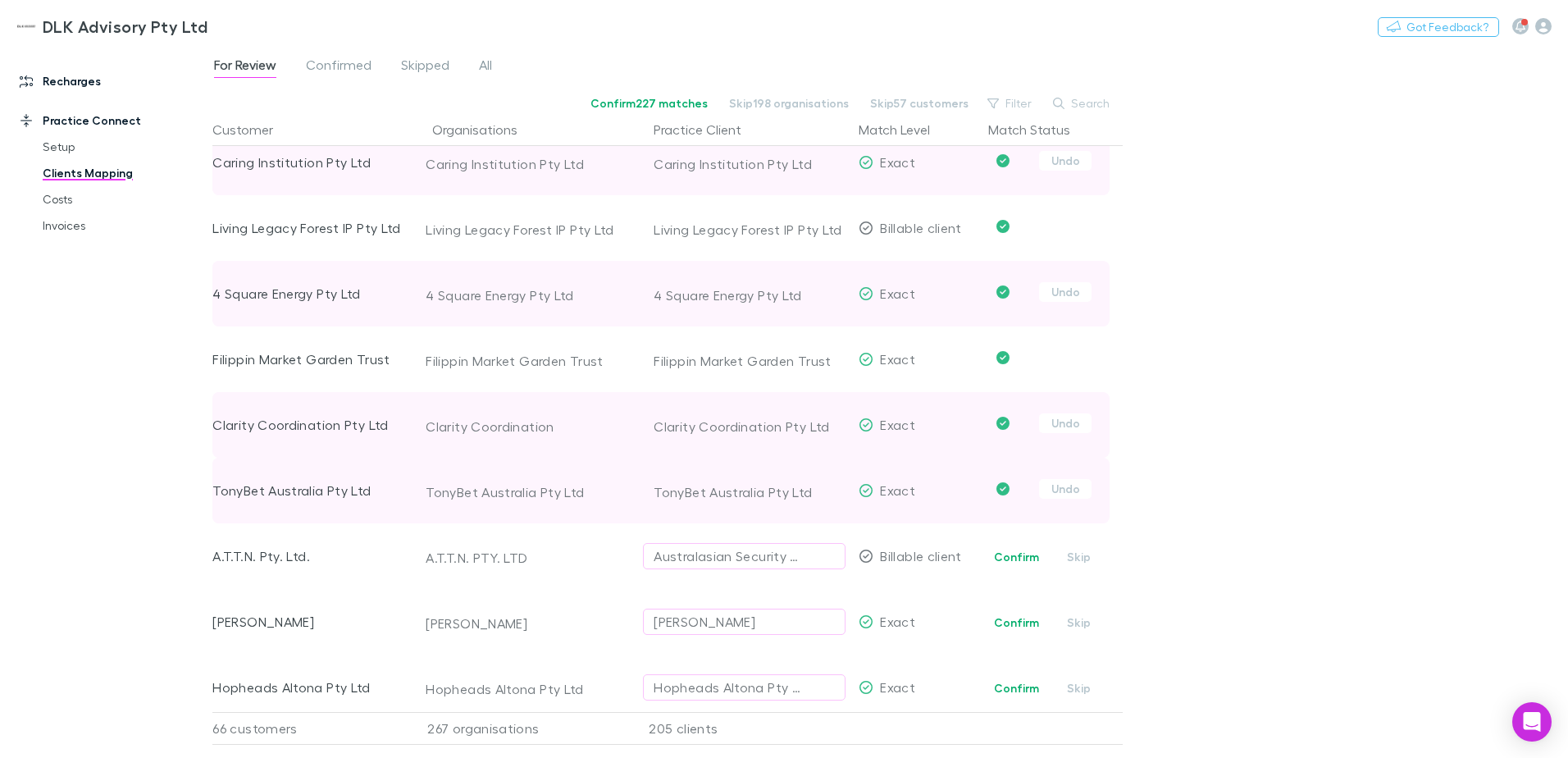
click at [42, 79] on link "Recharges" at bounding box center [112, 80] width 218 height 26
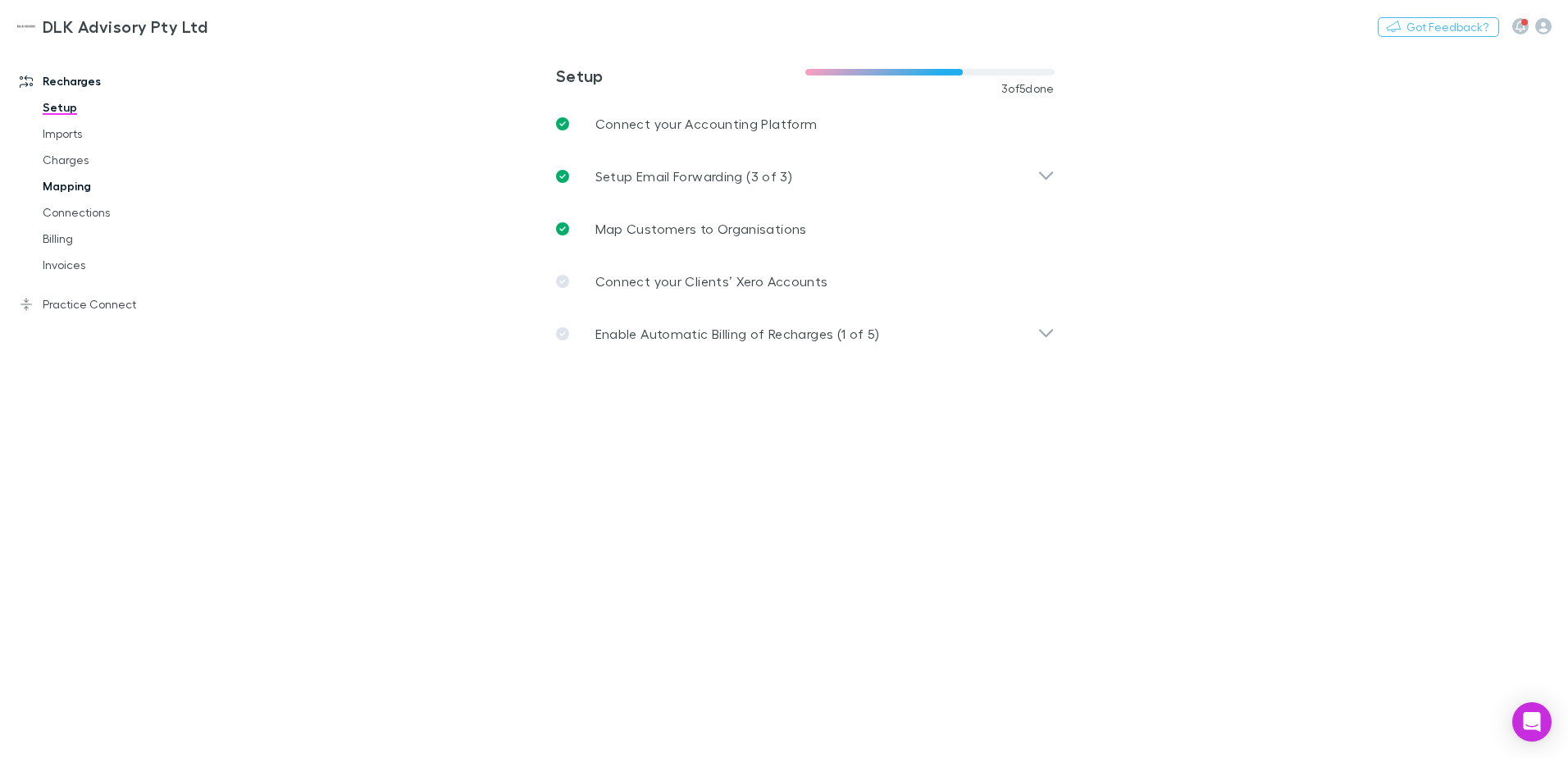
click at [68, 190] on link "Mapping" at bounding box center [123, 186] width 195 height 26
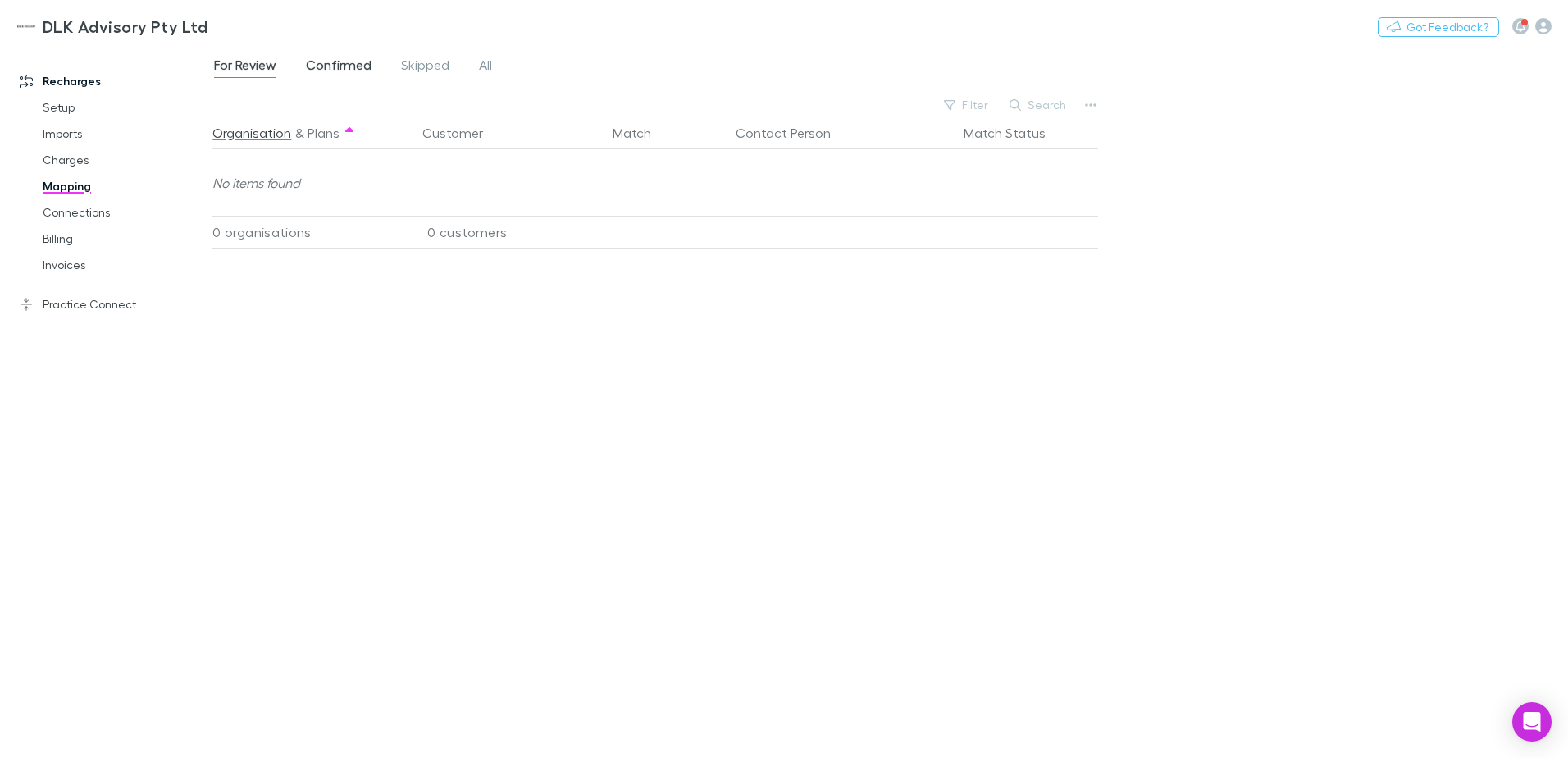
click at [352, 64] on span "Confirmed" at bounding box center [339, 67] width 65 height 21
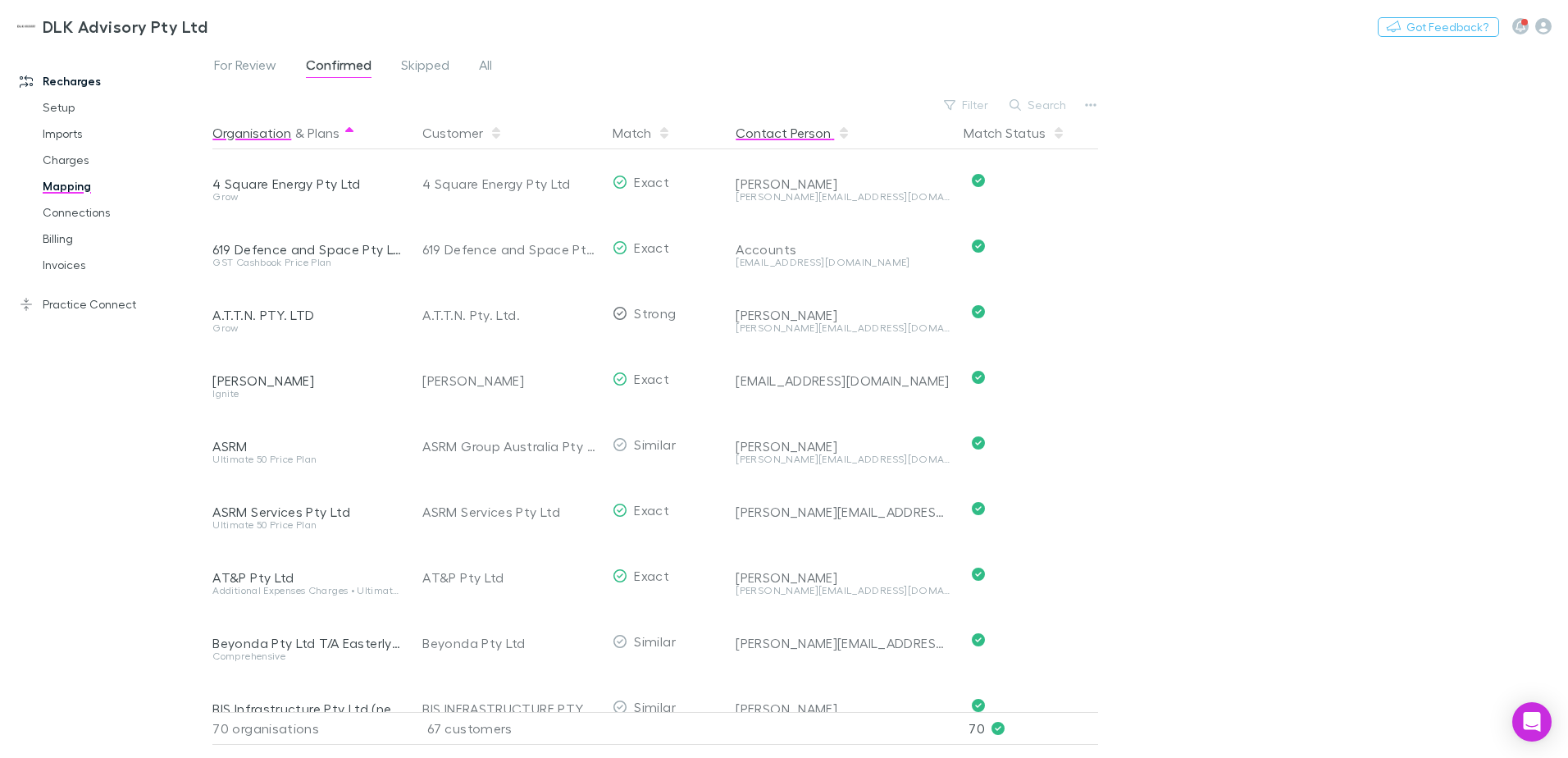
click at [798, 128] on button "Contact Person" at bounding box center [792, 132] width 115 height 33
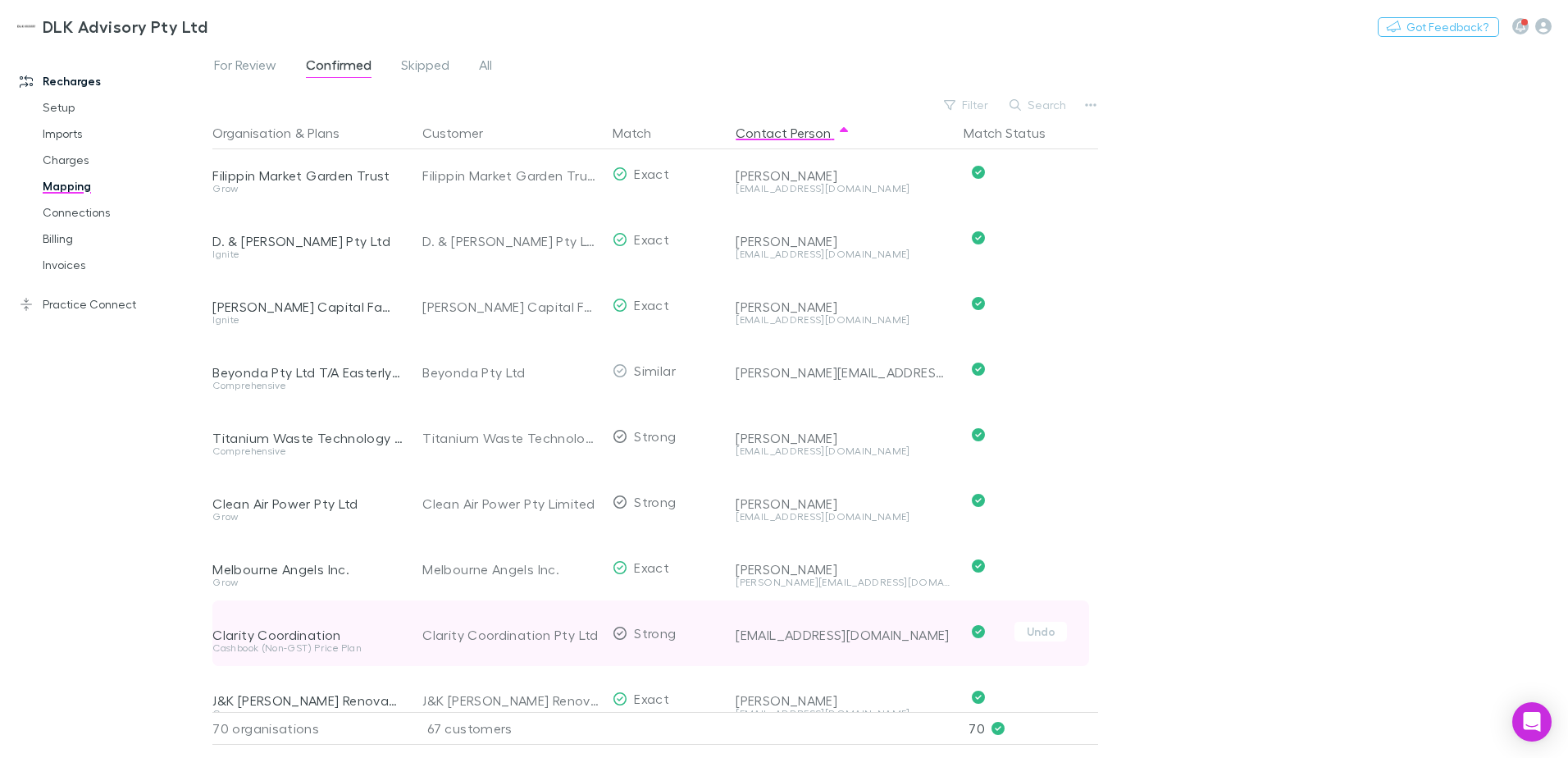
scroll to position [1665, 0]
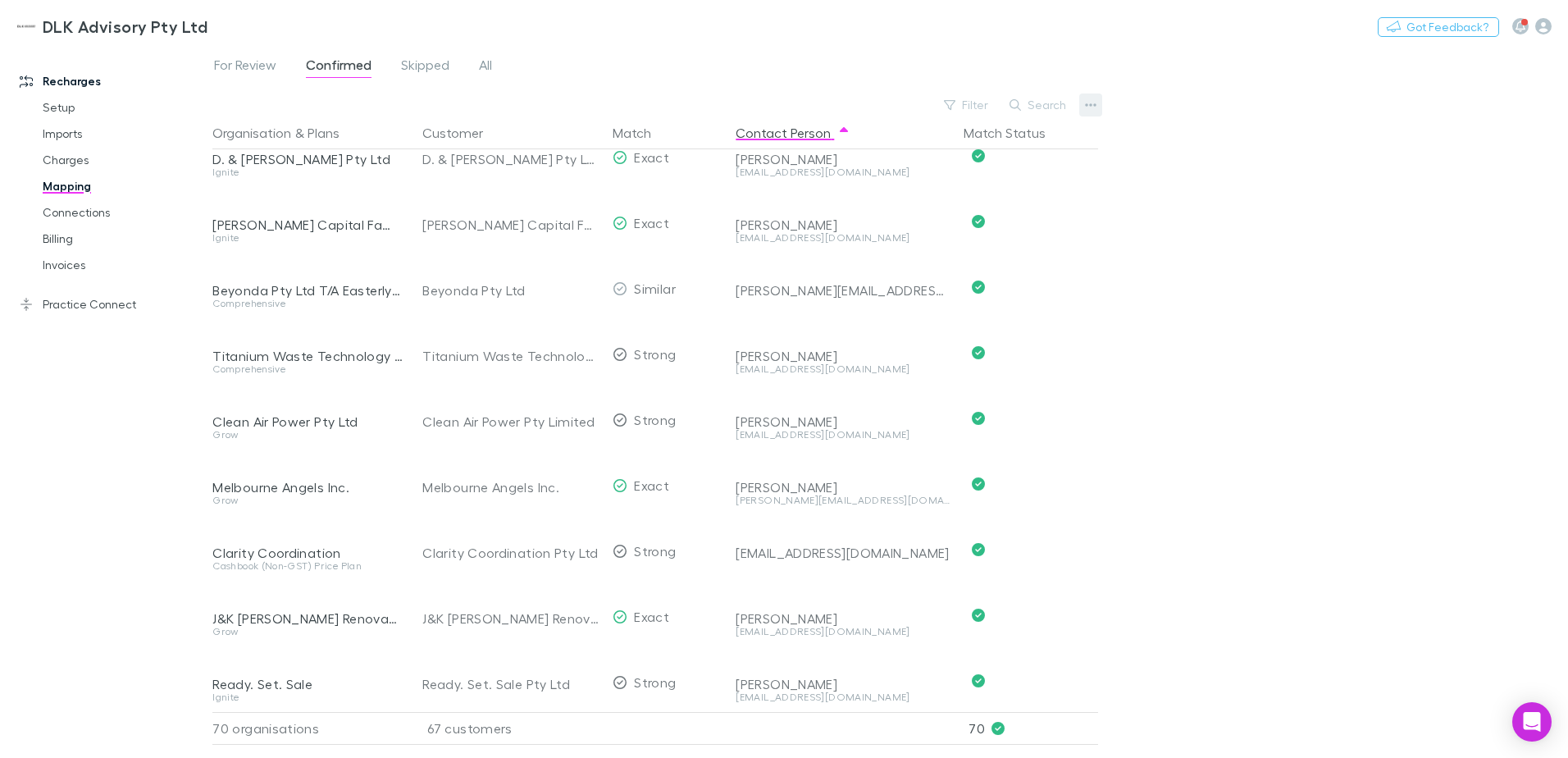
click at [1095, 100] on icon "button" at bounding box center [1090, 105] width 12 height 13
click at [1229, 233] on div at bounding box center [784, 379] width 1568 height 758
click at [57, 301] on link "Practice Connect" at bounding box center [112, 304] width 218 height 26
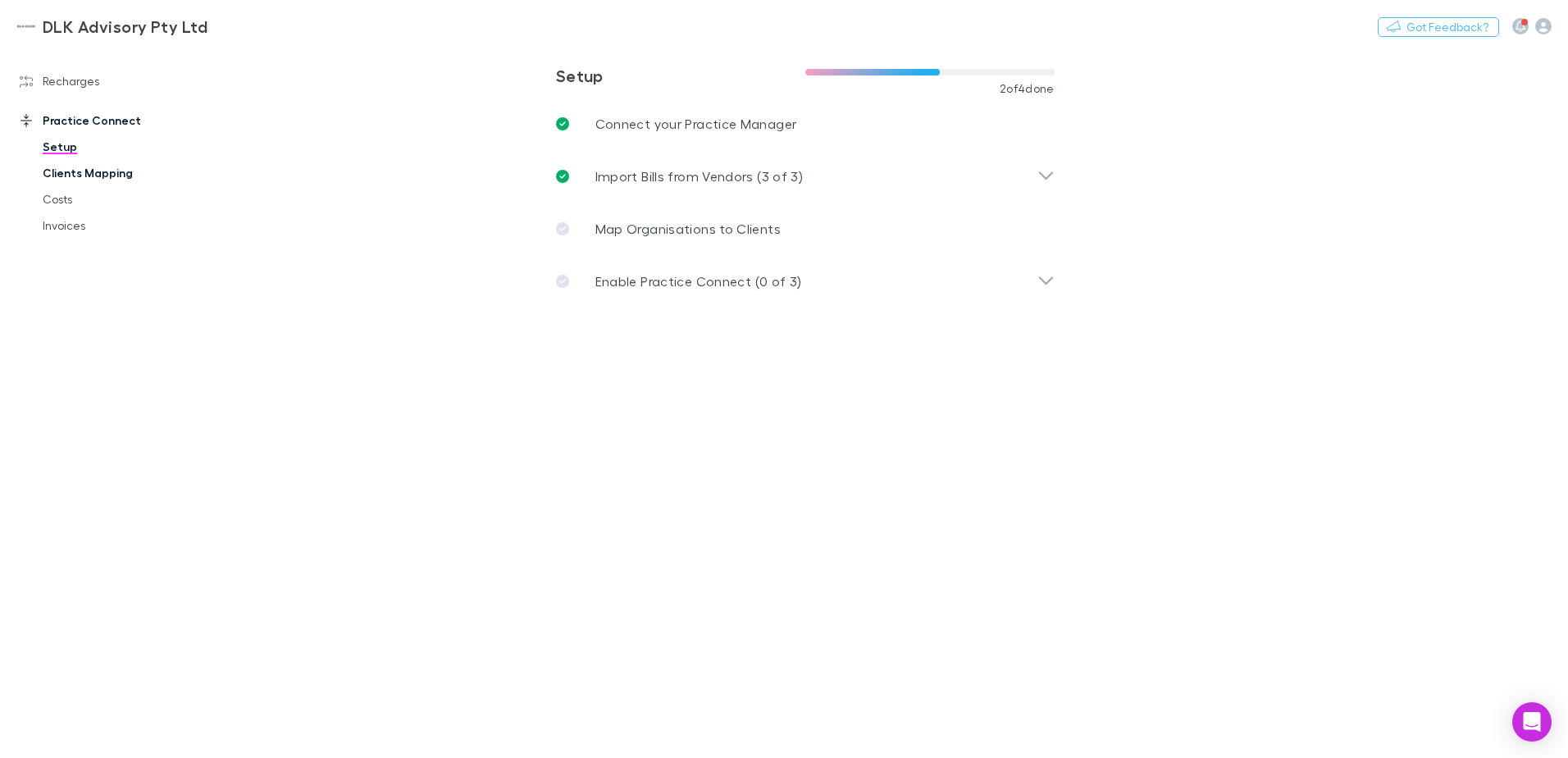
click at [85, 170] on link "Clients Mapping" at bounding box center [123, 172] width 195 height 26
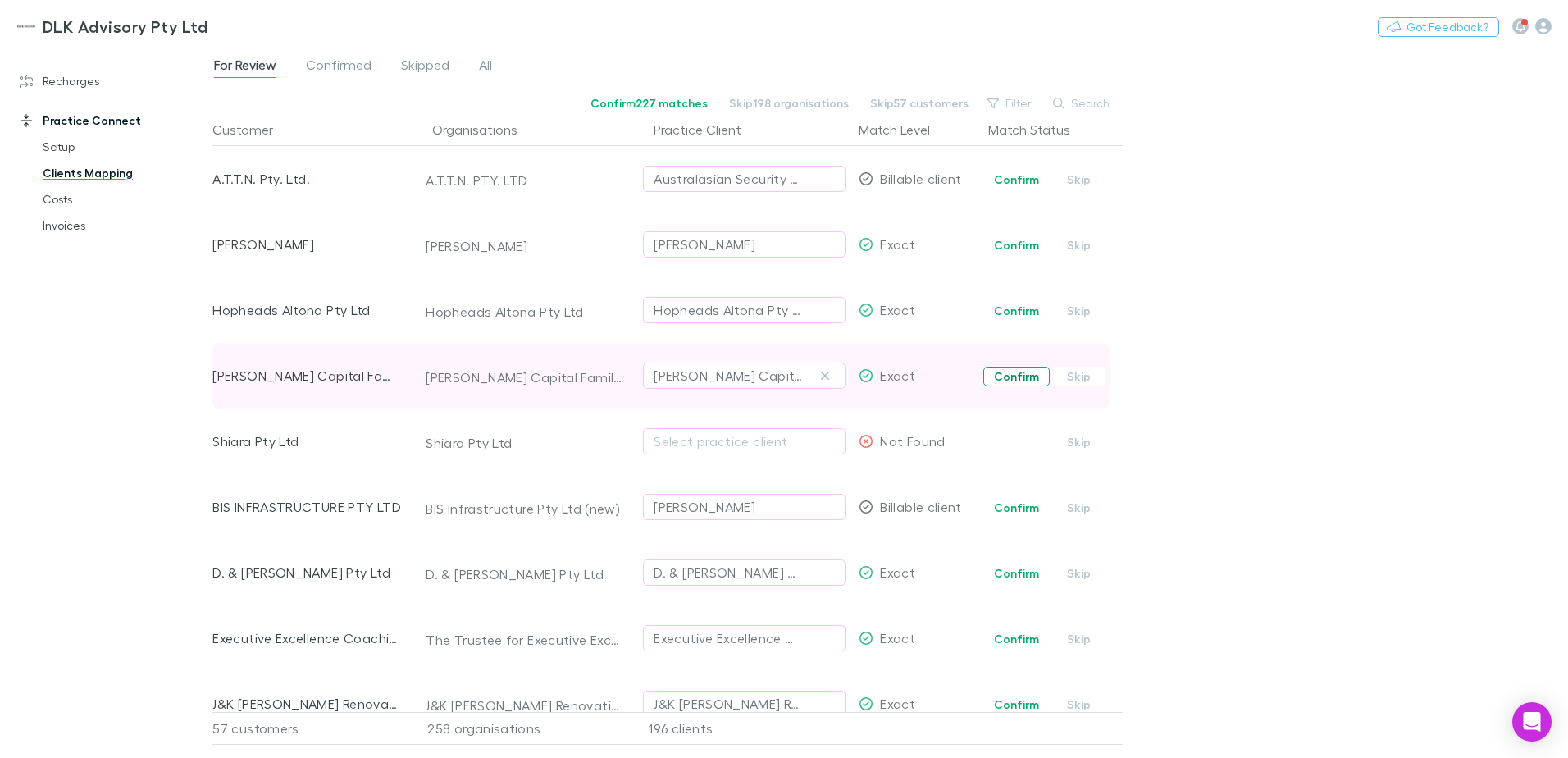
click at [1010, 376] on button "Confirm" at bounding box center [1016, 376] width 66 height 20
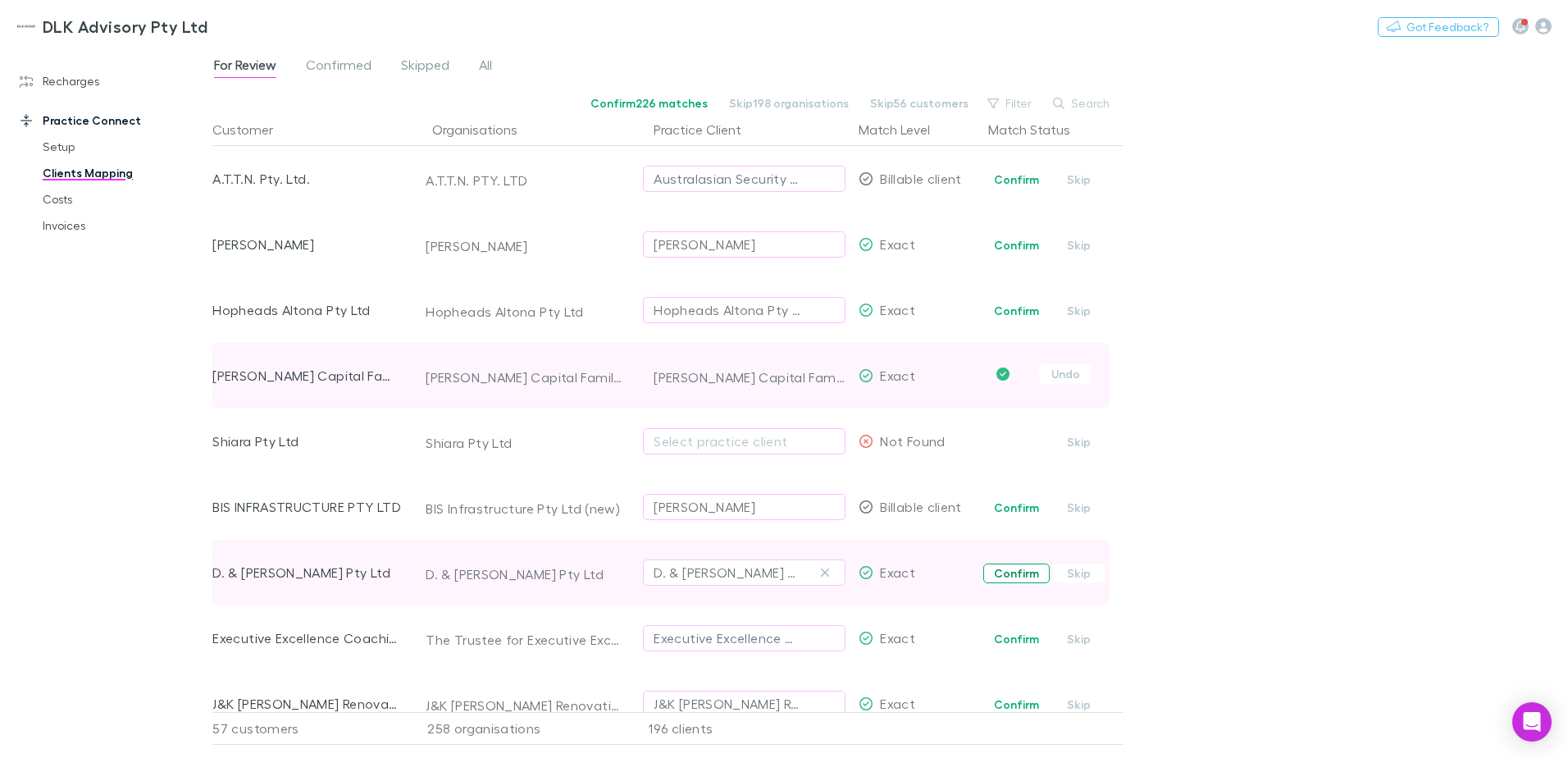
click at [1004, 581] on button "Confirm" at bounding box center [1016, 574] width 66 height 20
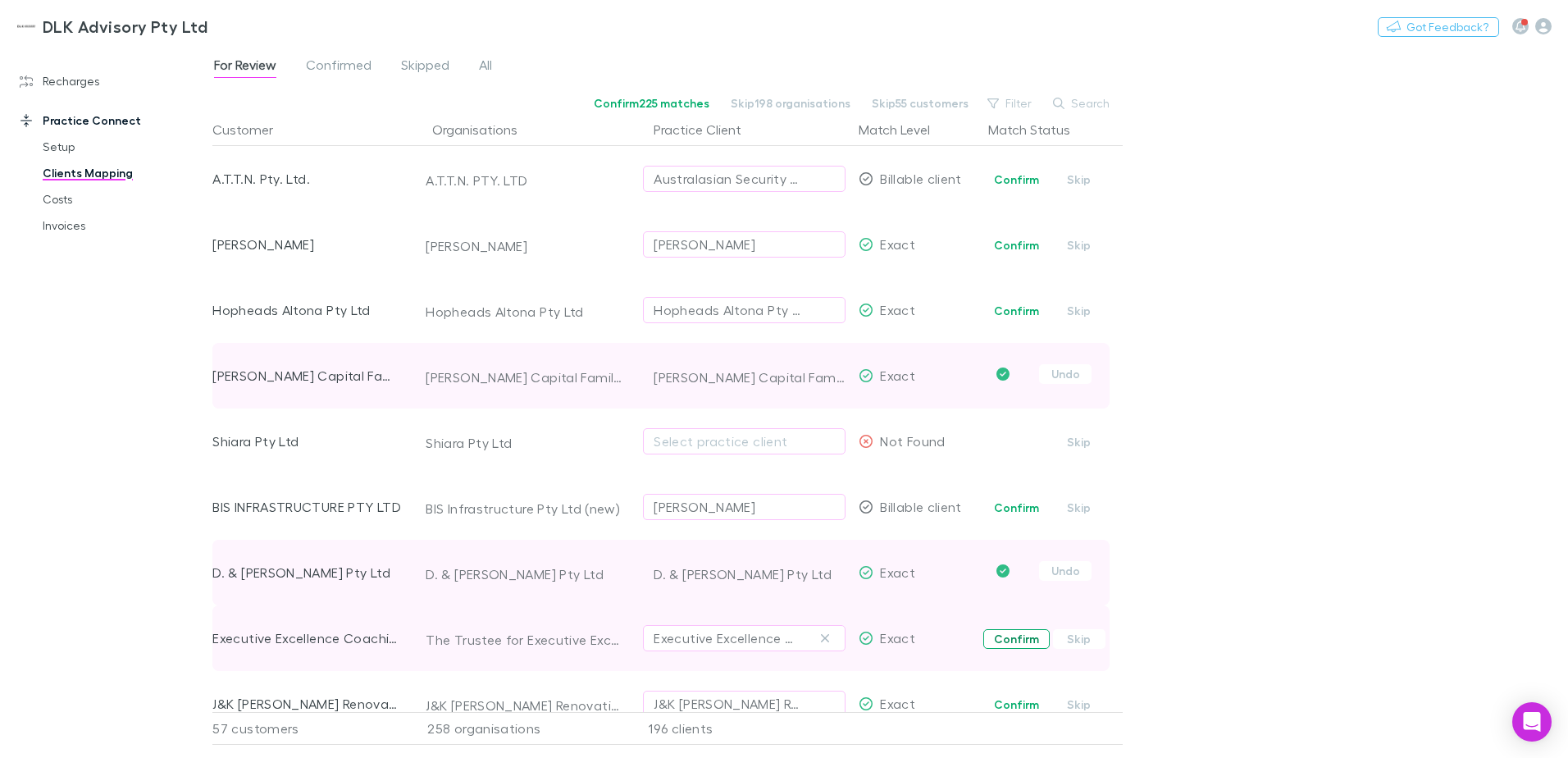
click at [1005, 636] on button "Confirm" at bounding box center [1016, 639] width 66 height 20
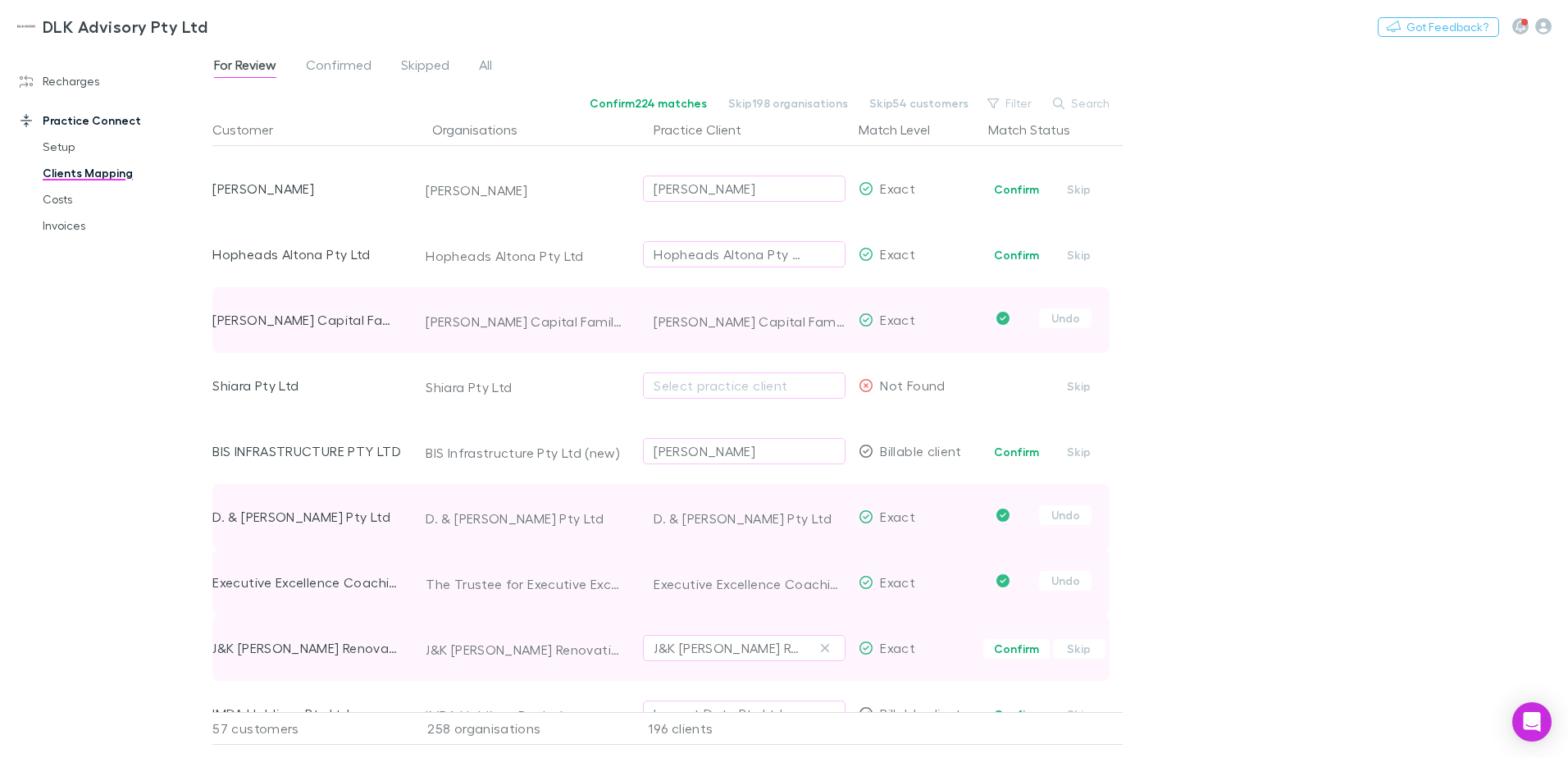
scroll to position [82, 0]
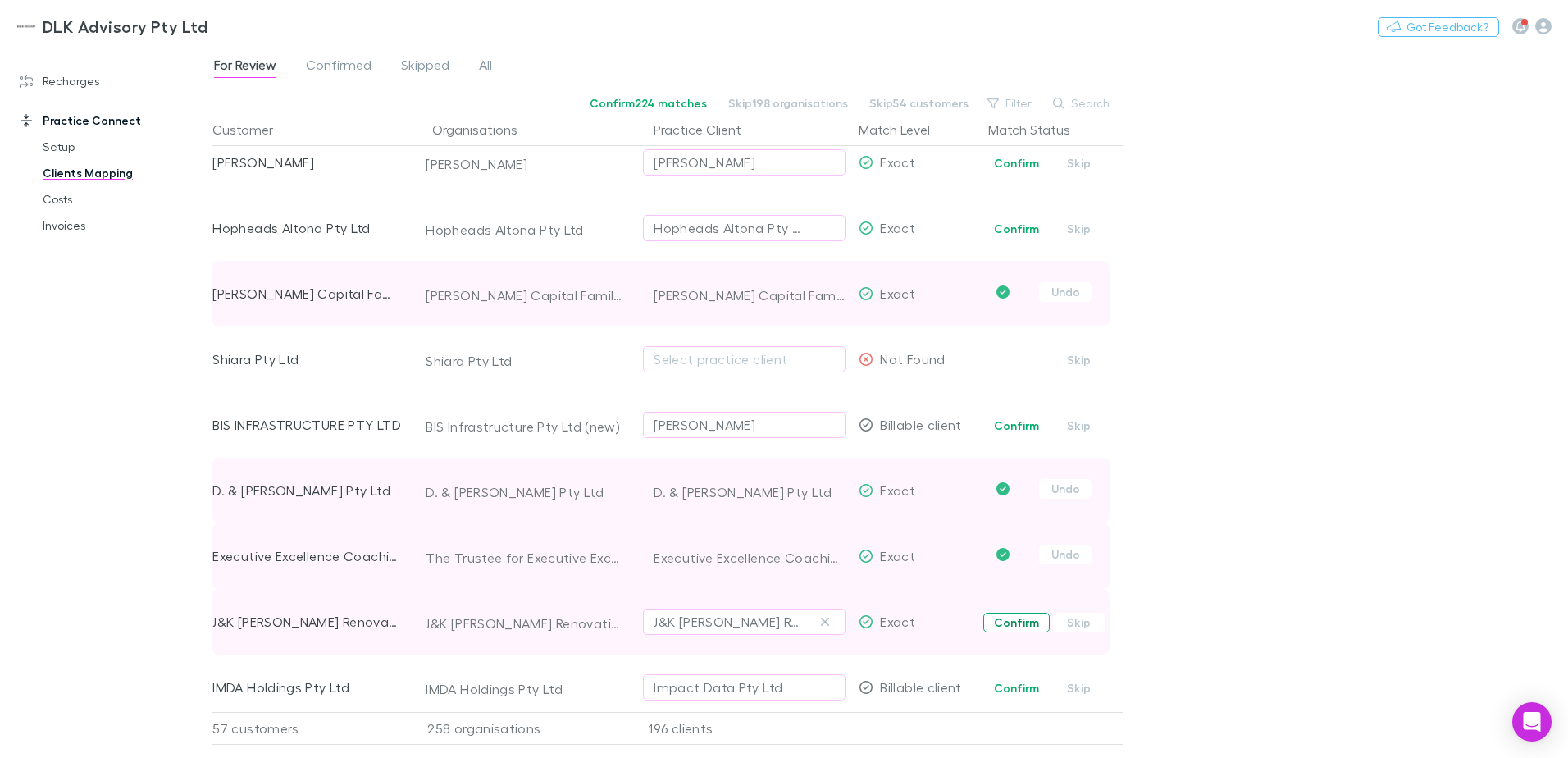
click at [1004, 623] on button "Confirm" at bounding box center [1016, 622] width 66 height 20
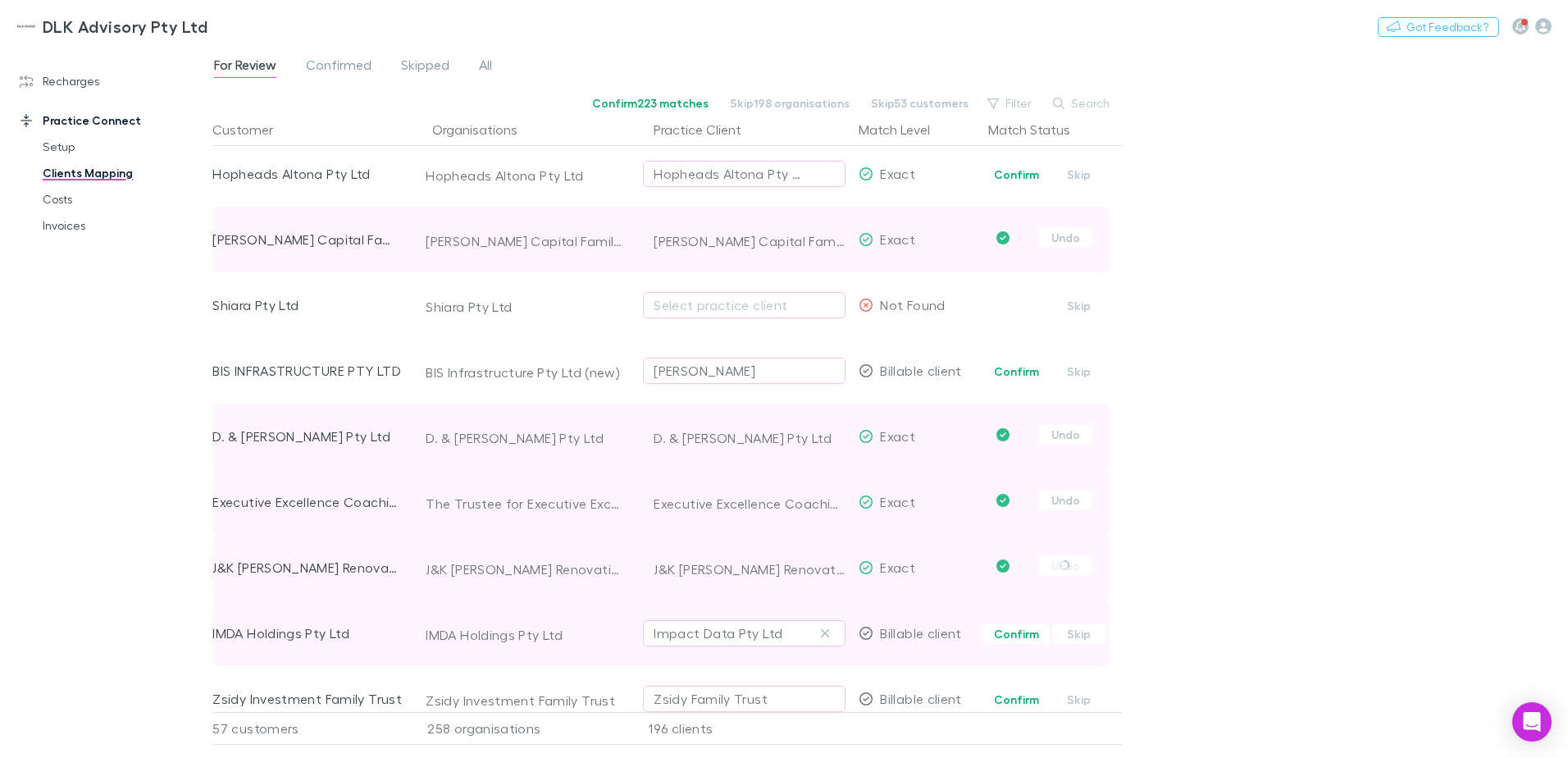
scroll to position [164, 0]
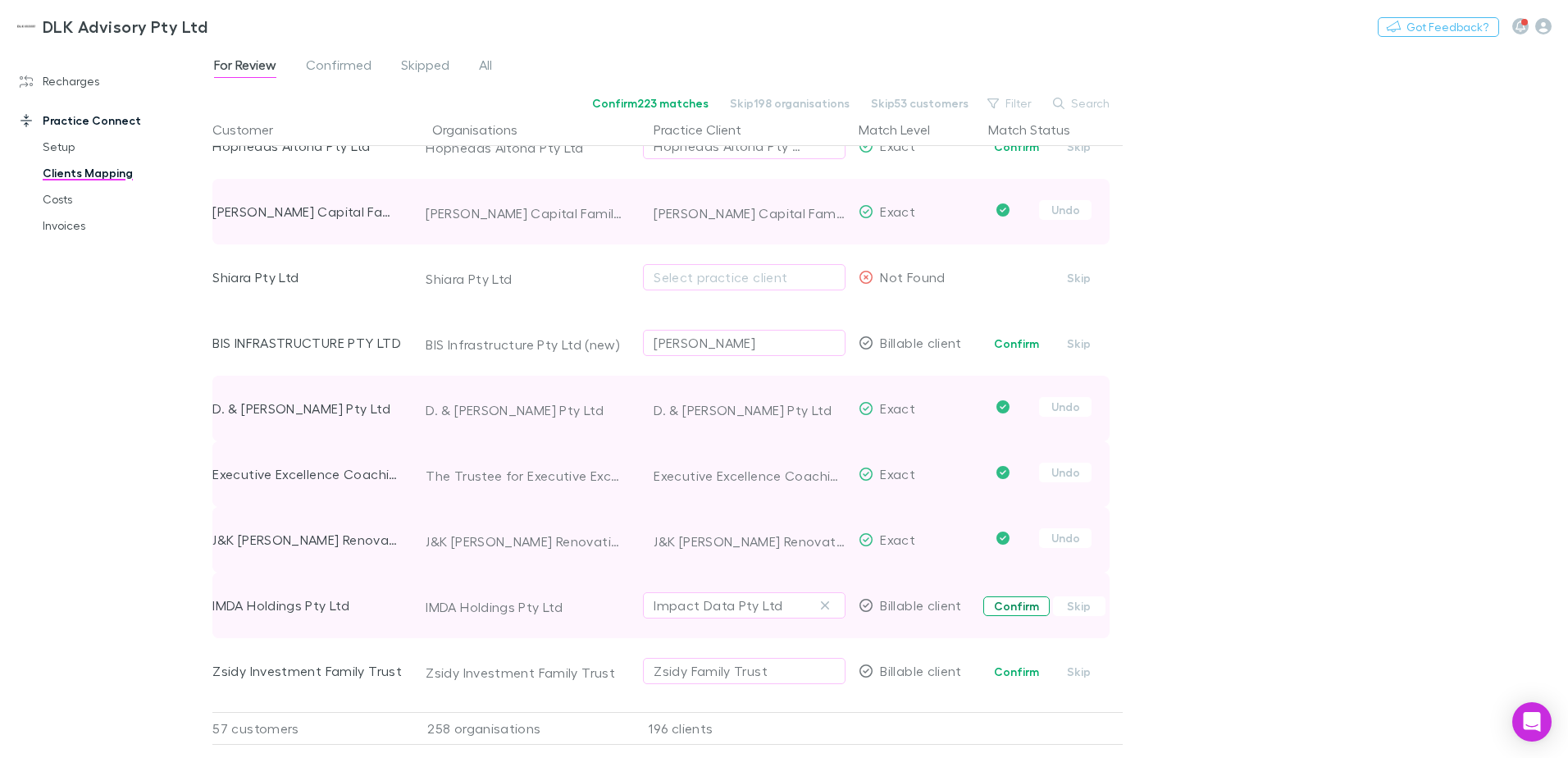
click at [999, 605] on button "Confirm" at bounding box center [1016, 607] width 66 height 20
click at [1060, 609] on button "Undo" at bounding box center [1065, 604] width 53 height 20
click at [794, 605] on div "Impact Data Pty Ltd" at bounding box center [743, 606] width 181 height 20
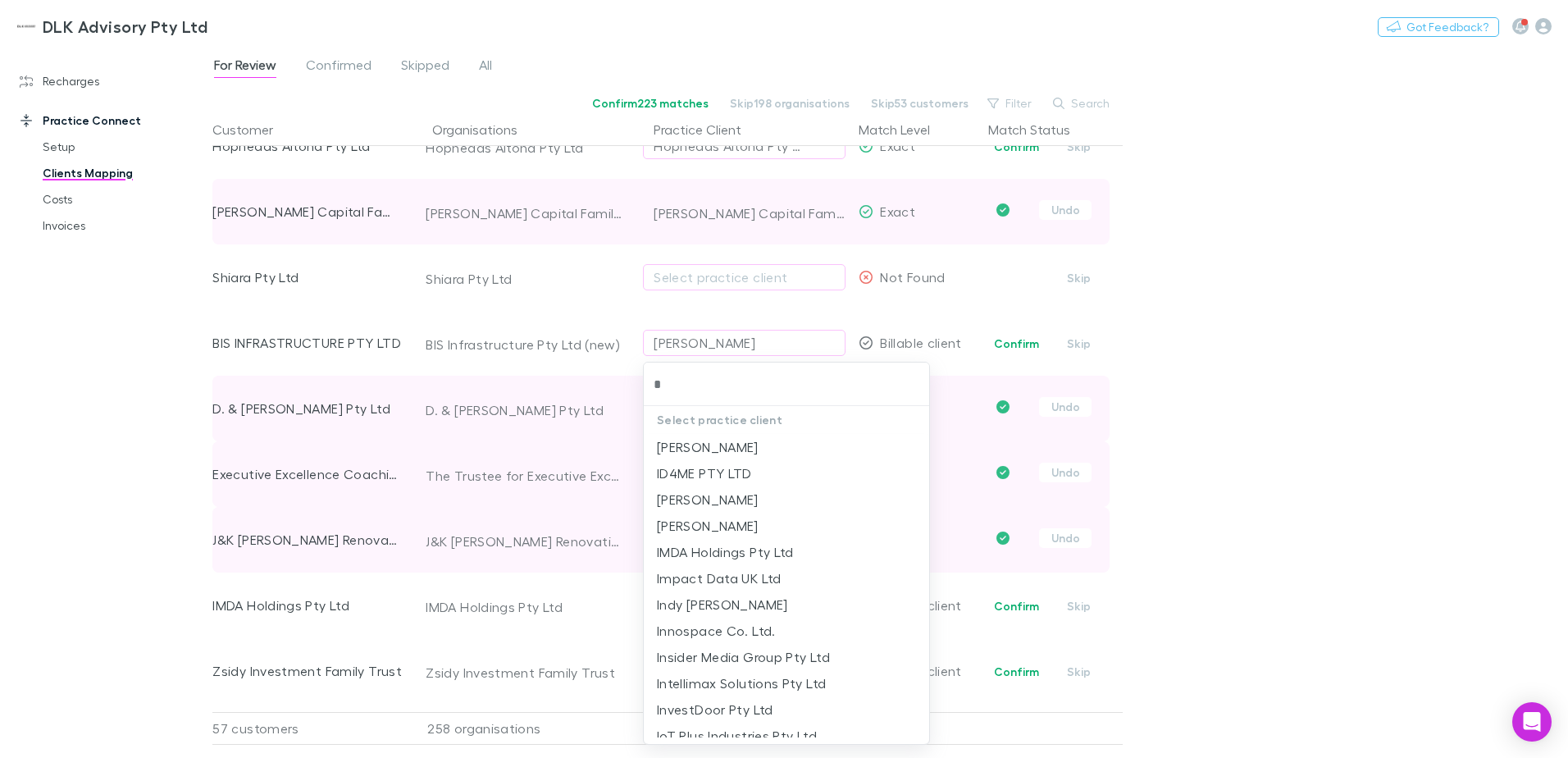
type input "*"
drag, startPoint x: 1347, startPoint y: 536, endPoint x: 1336, endPoint y: 540, distance: 11.7
click at [1346, 536] on div at bounding box center [784, 379] width 1568 height 758
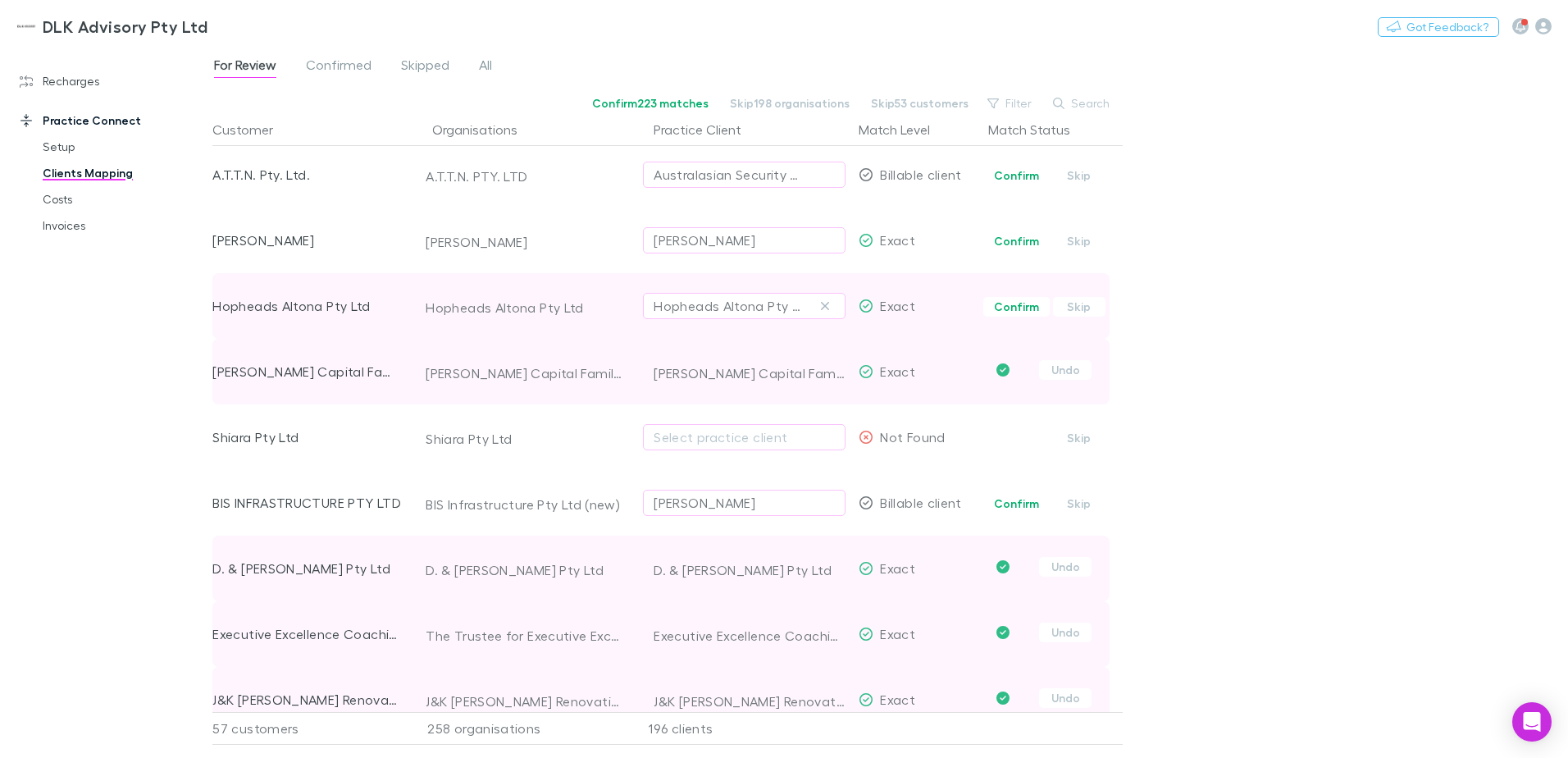
scroll to position [0, 0]
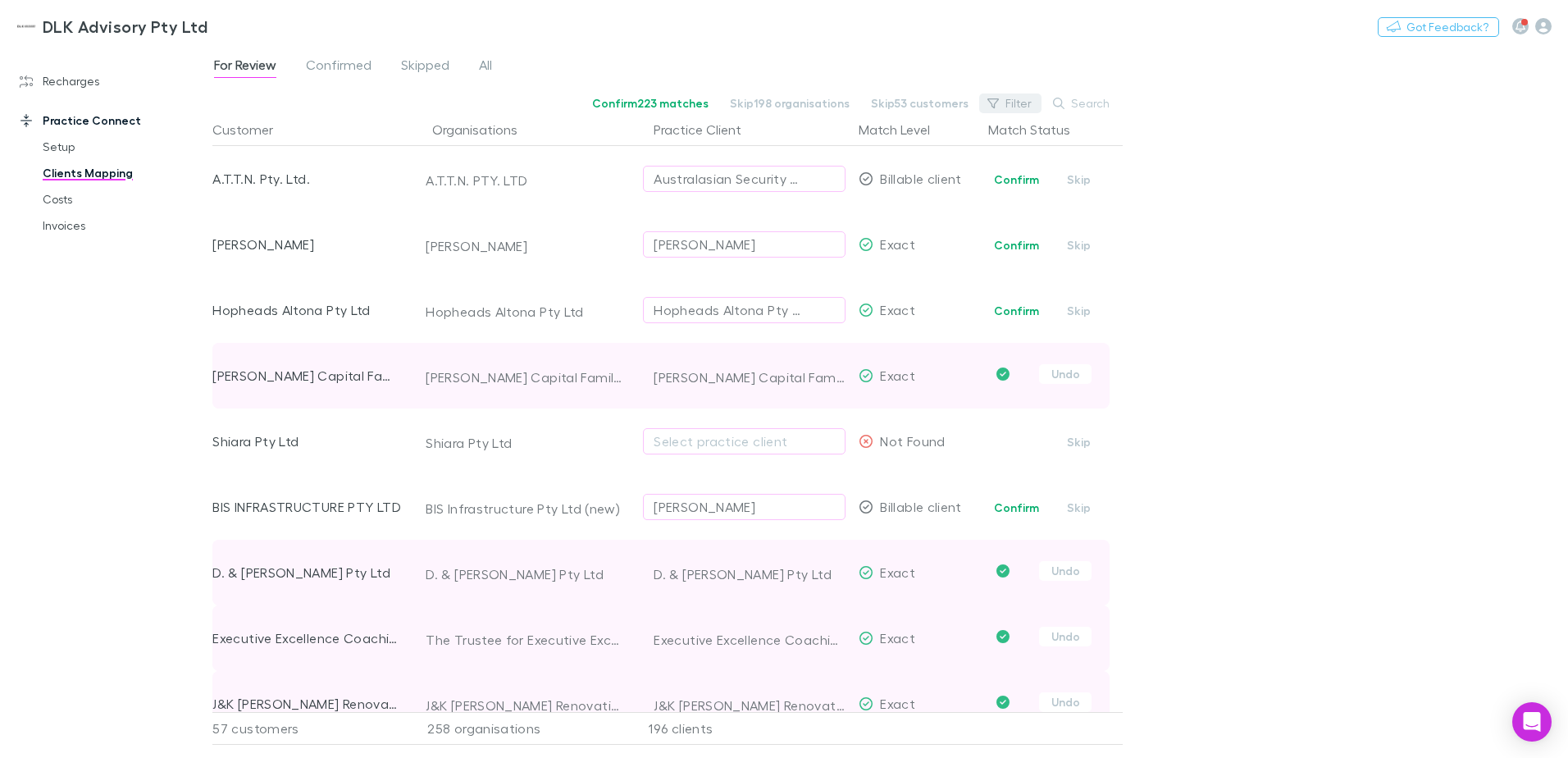
click at [1010, 95] on button "Filter" at bounding box center [1010, 104] width 63 height 20
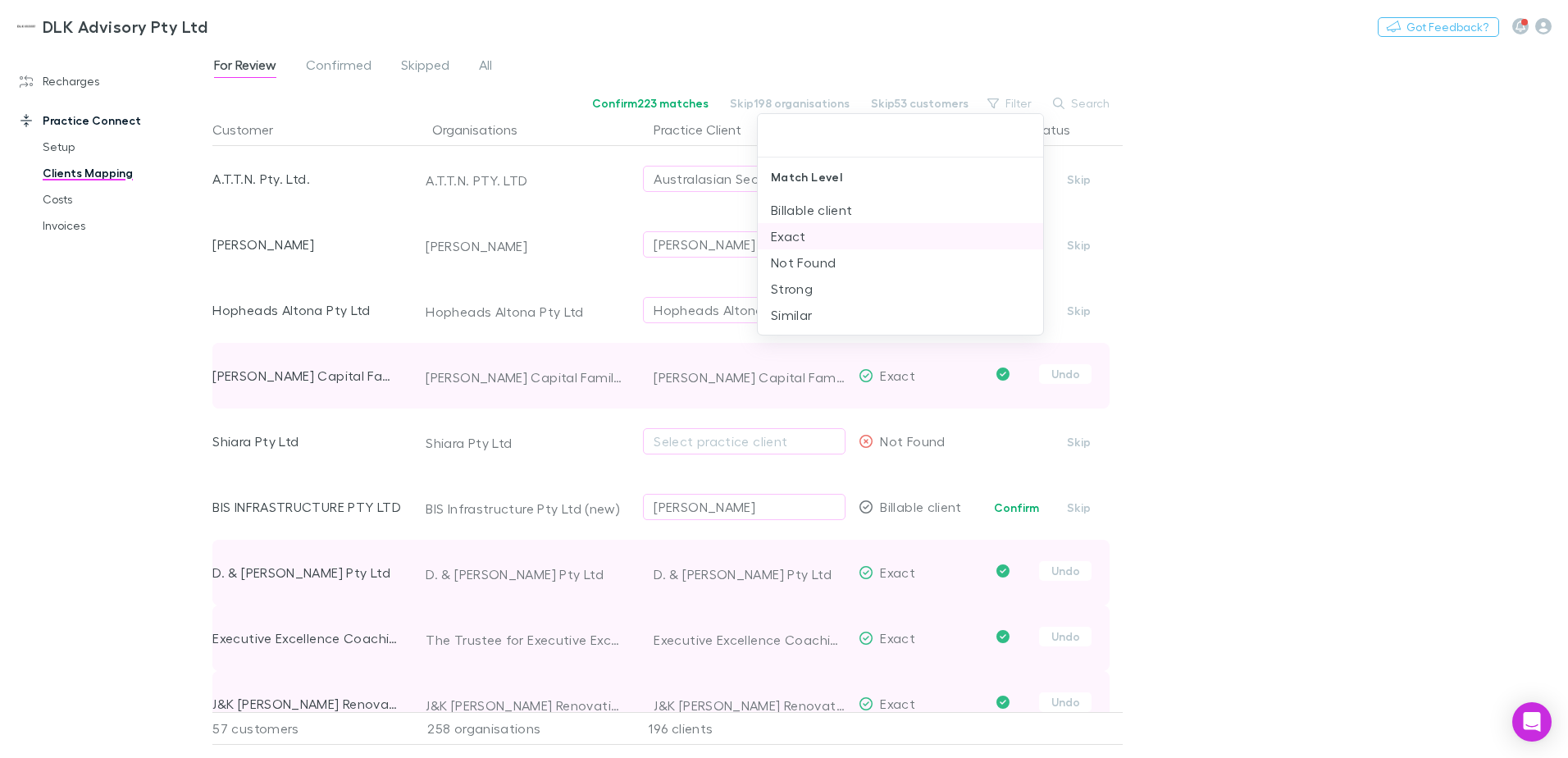
click at [793, 244] on li "Exact" at bounding box center [900, 236] width 285 height 26
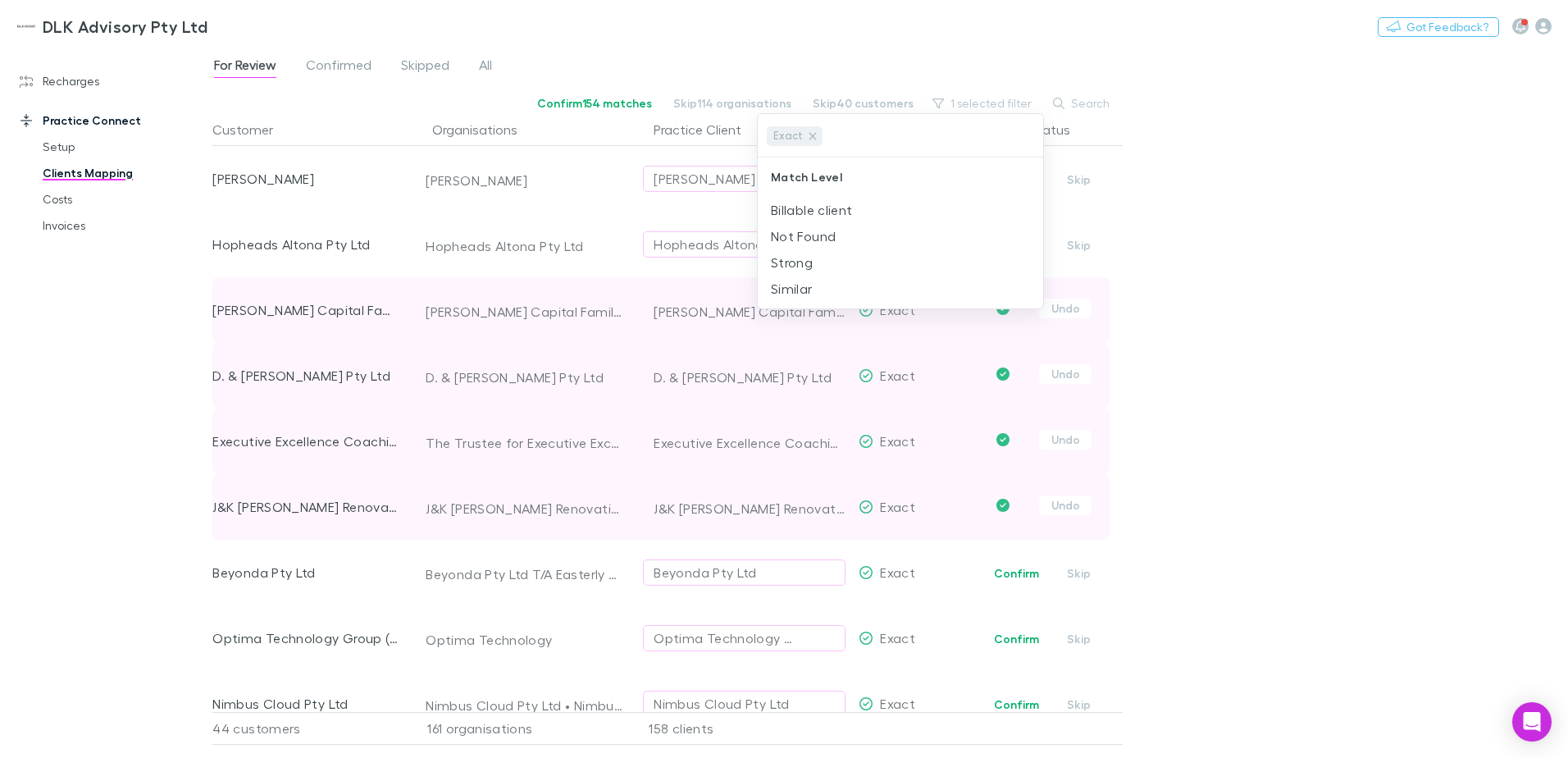
click at [1200, 191] on div at bounding box center [784, 379] width 1568 height 758
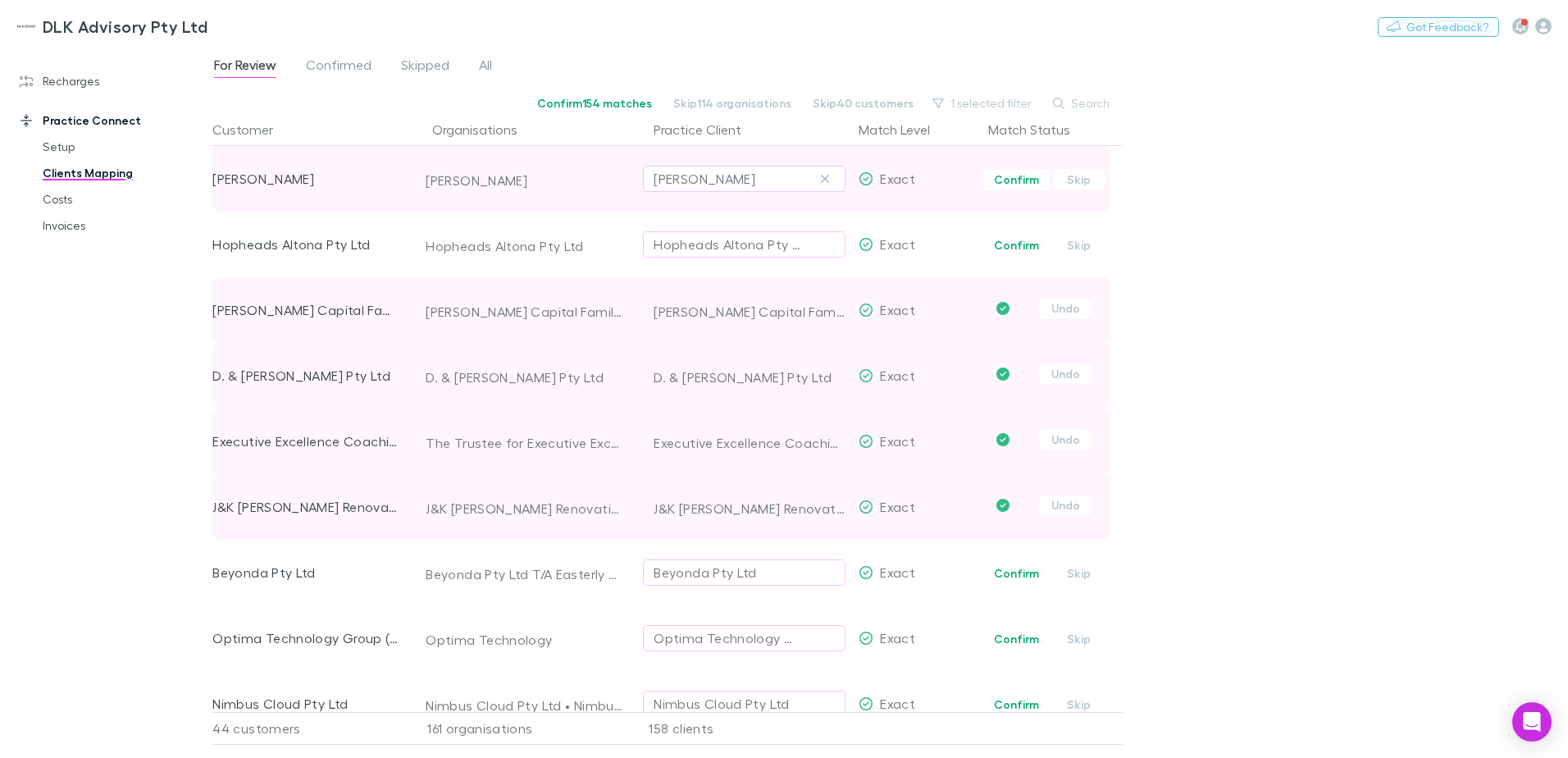
drag, startPoint x: 1023, startPoint y: 179, endPoint x: 1021, endPoint y: 197, distance: 18.1
click at [1023, 182] on button "Confirm" at bounding box center [1016, 180] width 66 height 20
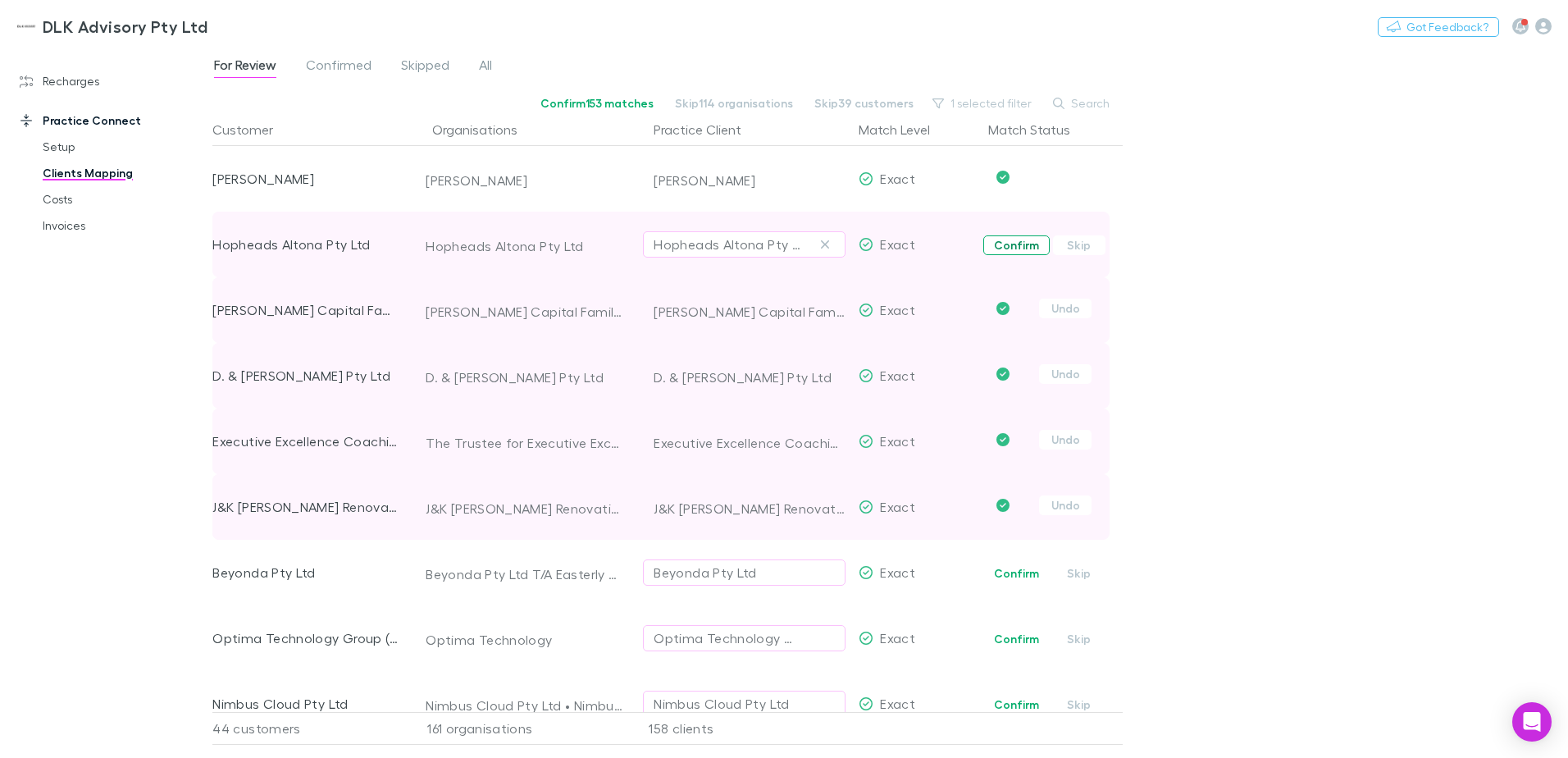
click at [1014, 245] on button "Confirm" at bounding box center [1016, 245] width 66 height 20
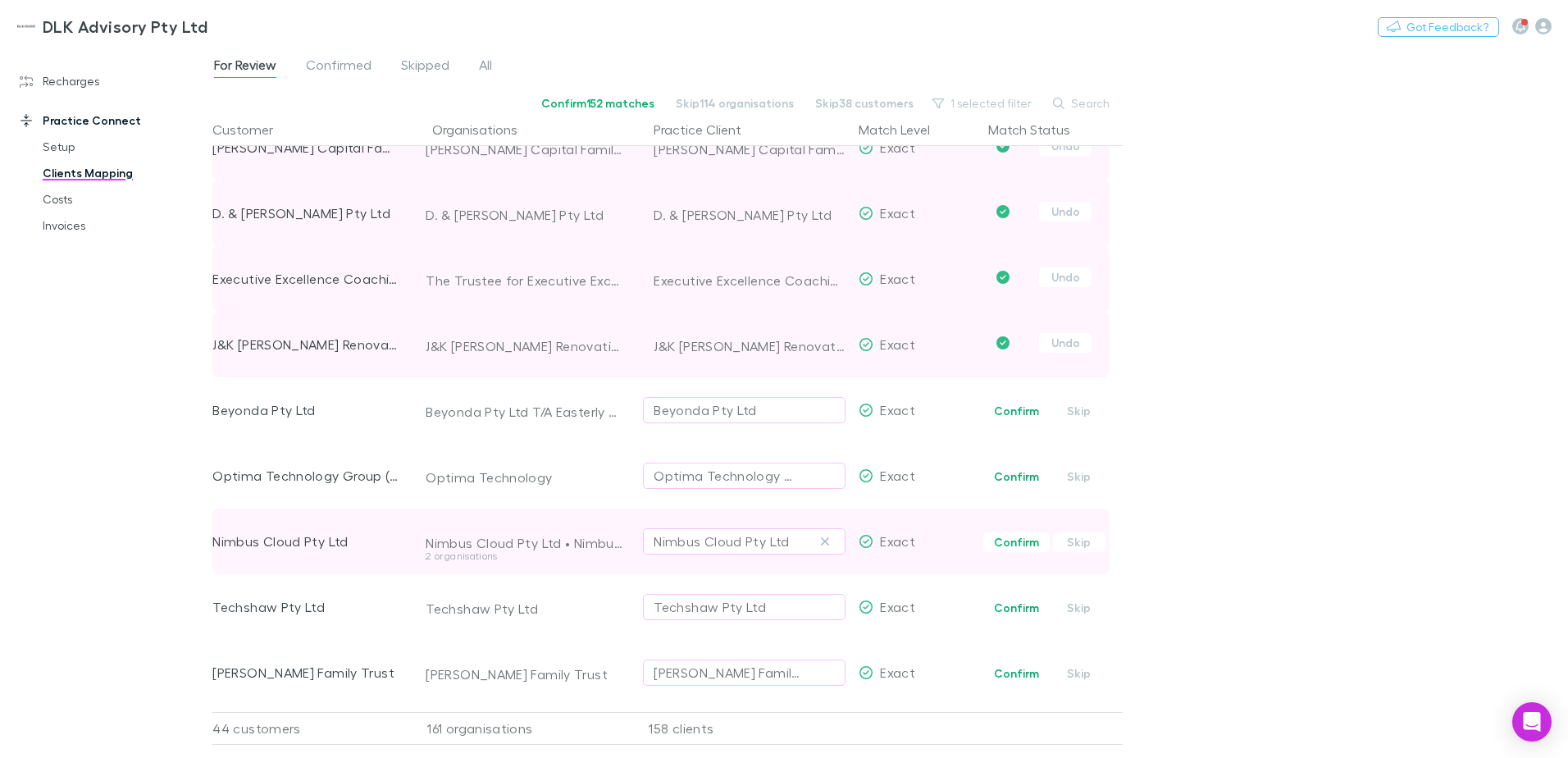
scroll to position [164, 0]
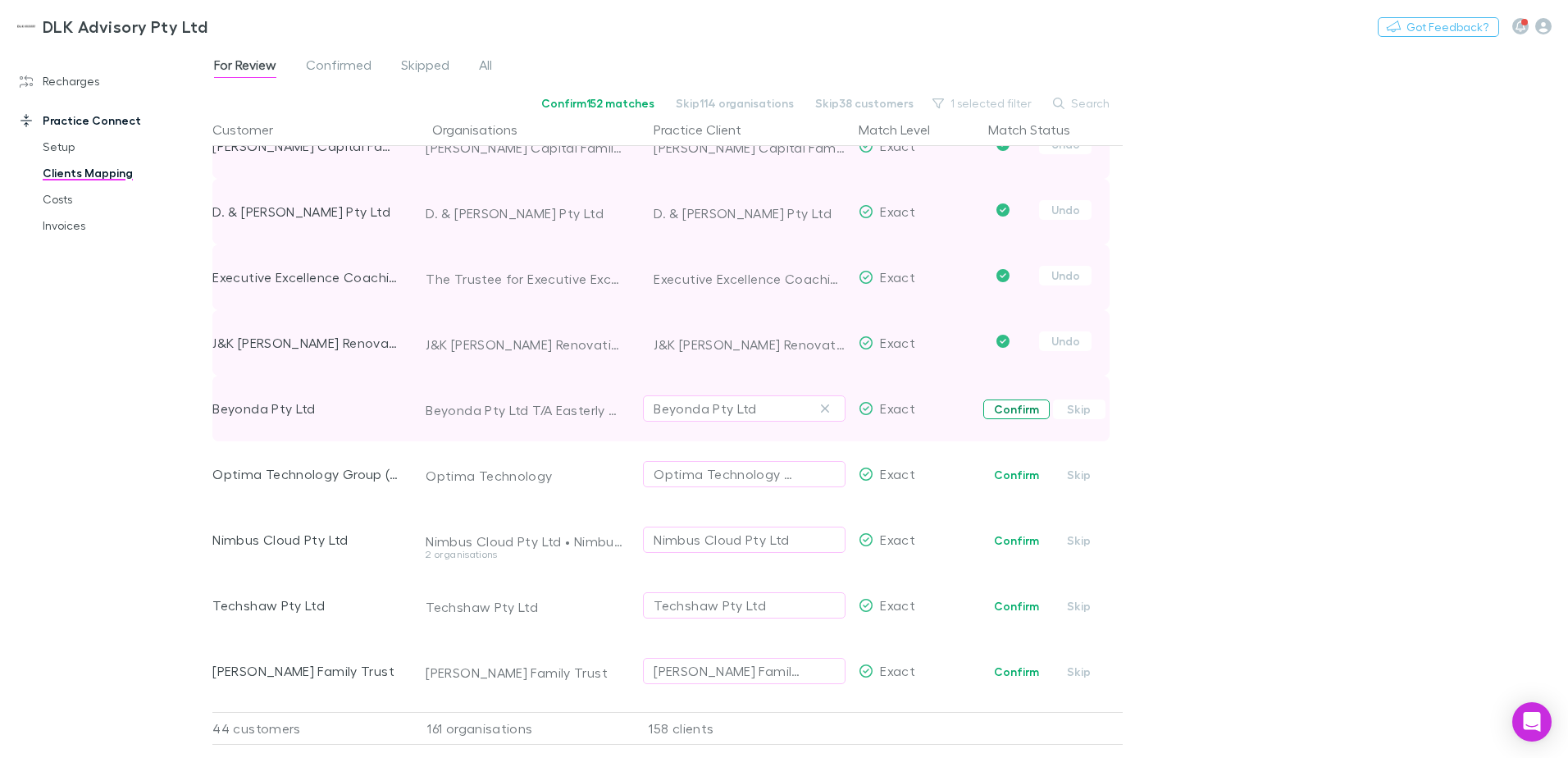
click at [1015, 409] on button "Confirm" at bounding box center [1016, 409] width 66 height 20
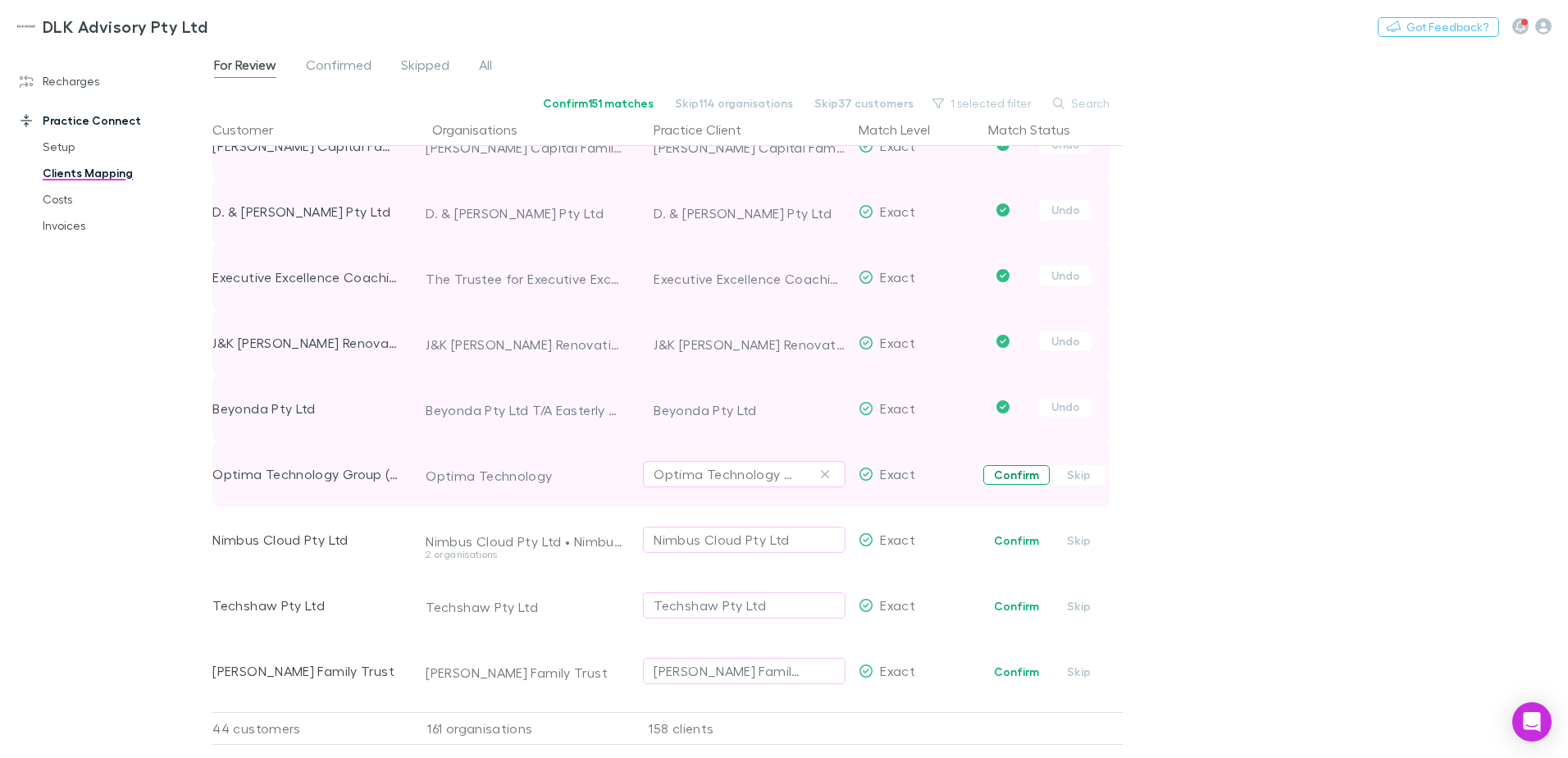
click at [1009, 468] on button "Confirm" at bounding box center [1016, 475] width 66 height 20
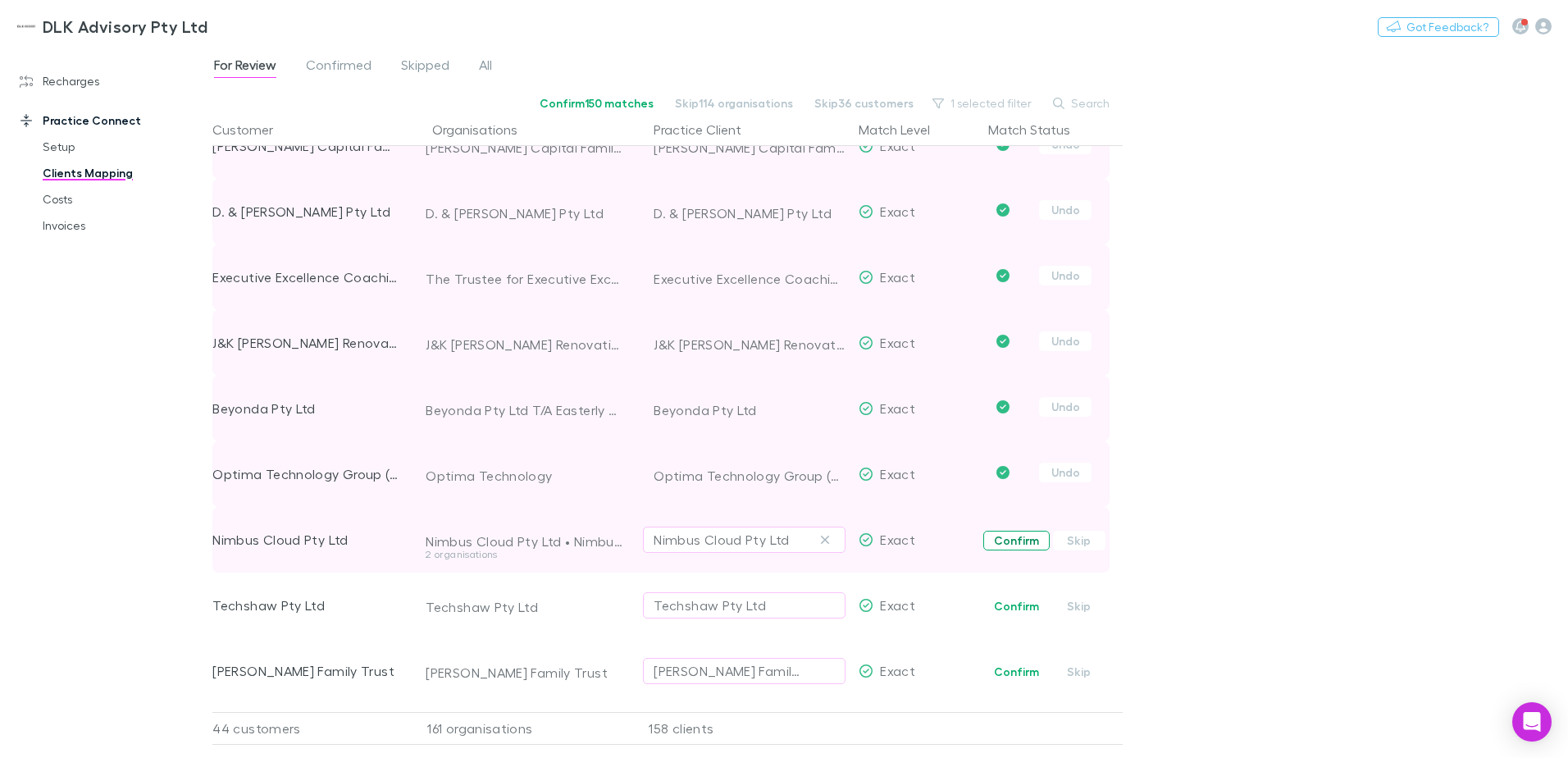
click at [1008, 534] on button "Confirm" at bounding box center [1016, 540] width 66 height 20
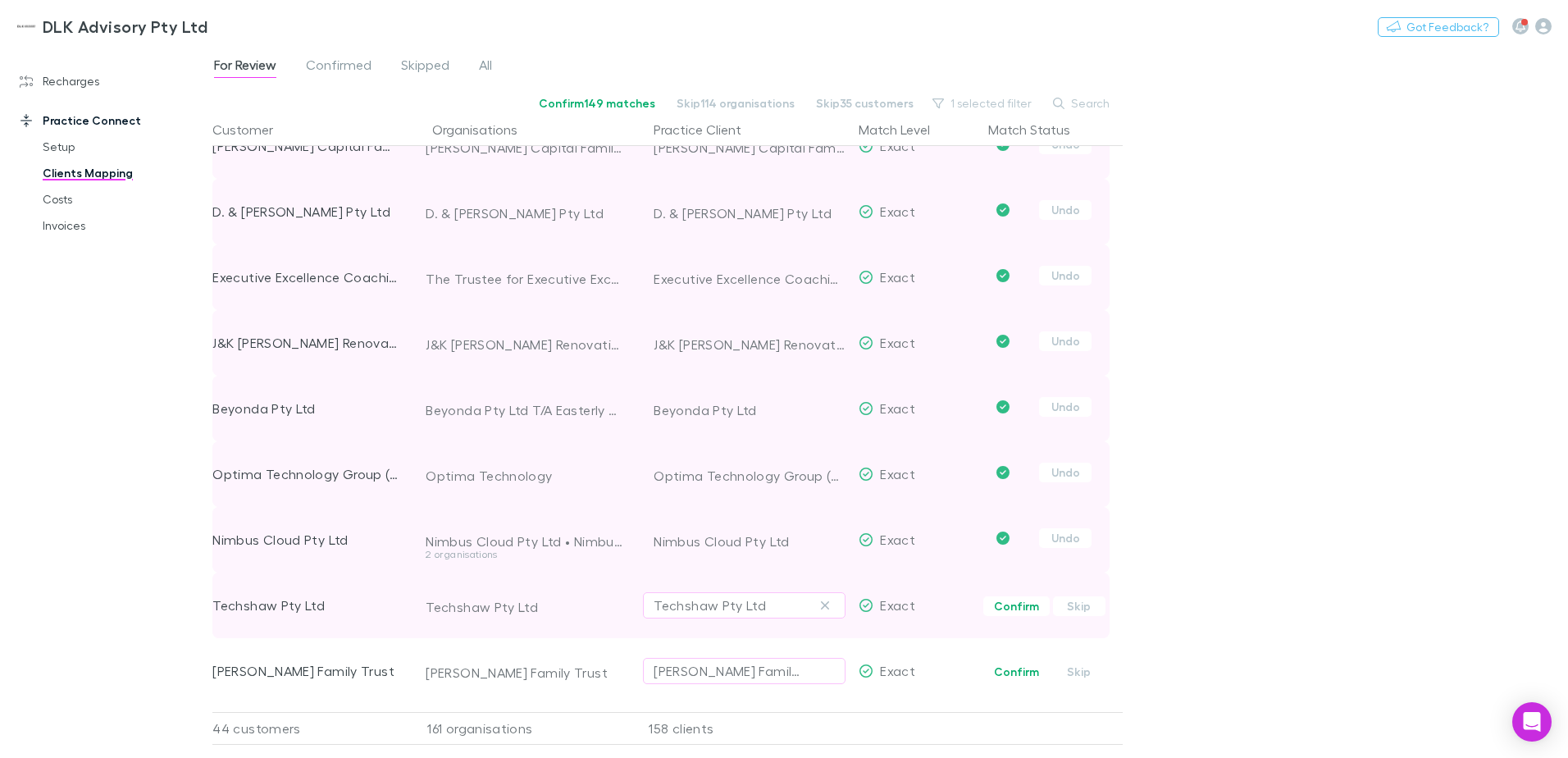
click at [1008, 592] on span "Confirm Skip" at bounding box center [1052, 605] width 141 height 65
click at [1009, 618] on span "Confirm Skip" at bounding box center [1052, 605] width 141 height 65
click at [1009, 613] on button "Confirm" at bounding box center [1016, 607] width 66 height 20
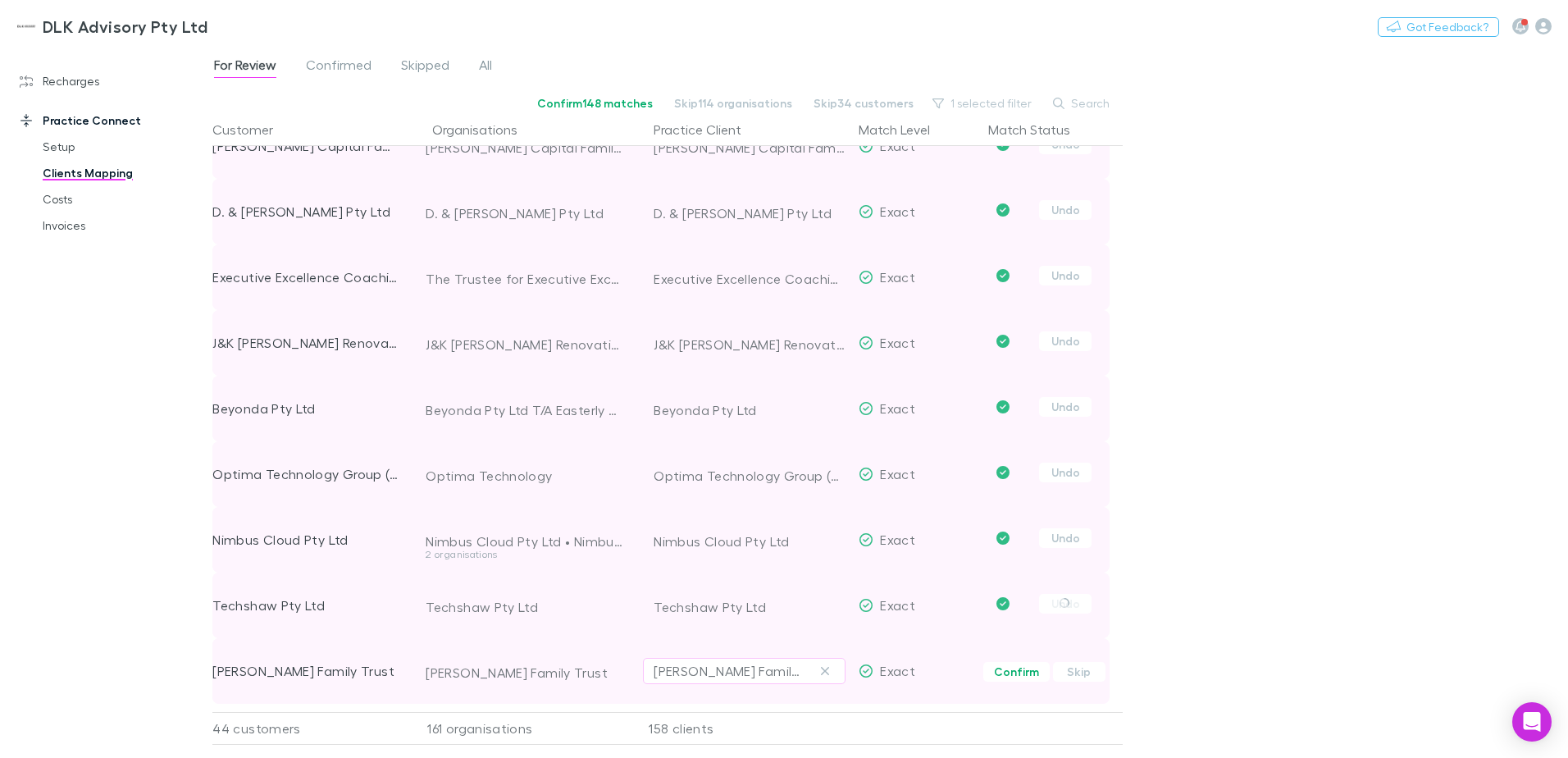
click at [997, 658] on span "Confirm Skip" at bounding box center [1052, 671] width 141 height 65
click at [1006, 681] on button "Confirm" at bounding box center [1016, 672] width 66 height 20
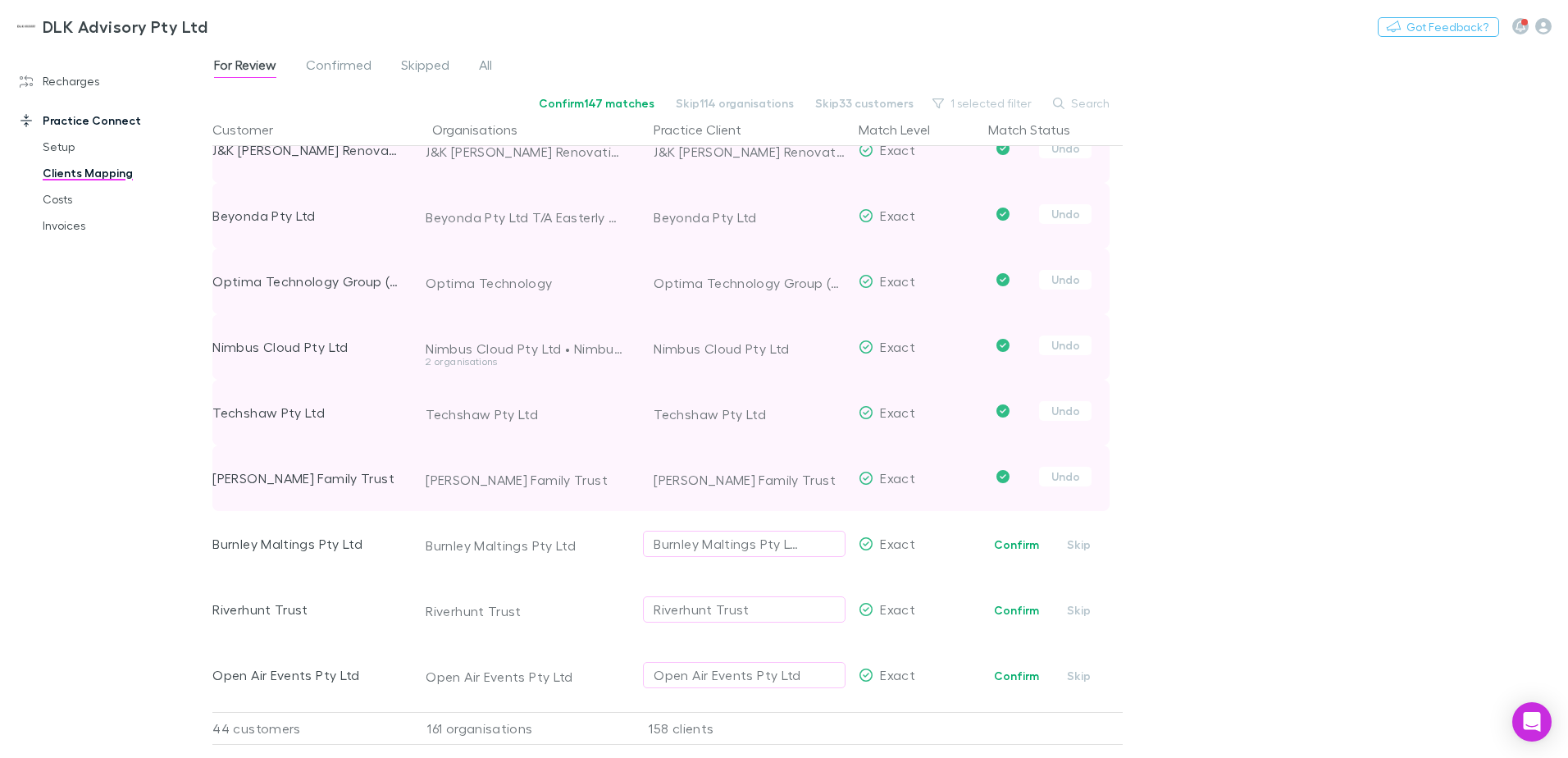
scroll to position [492, 0]
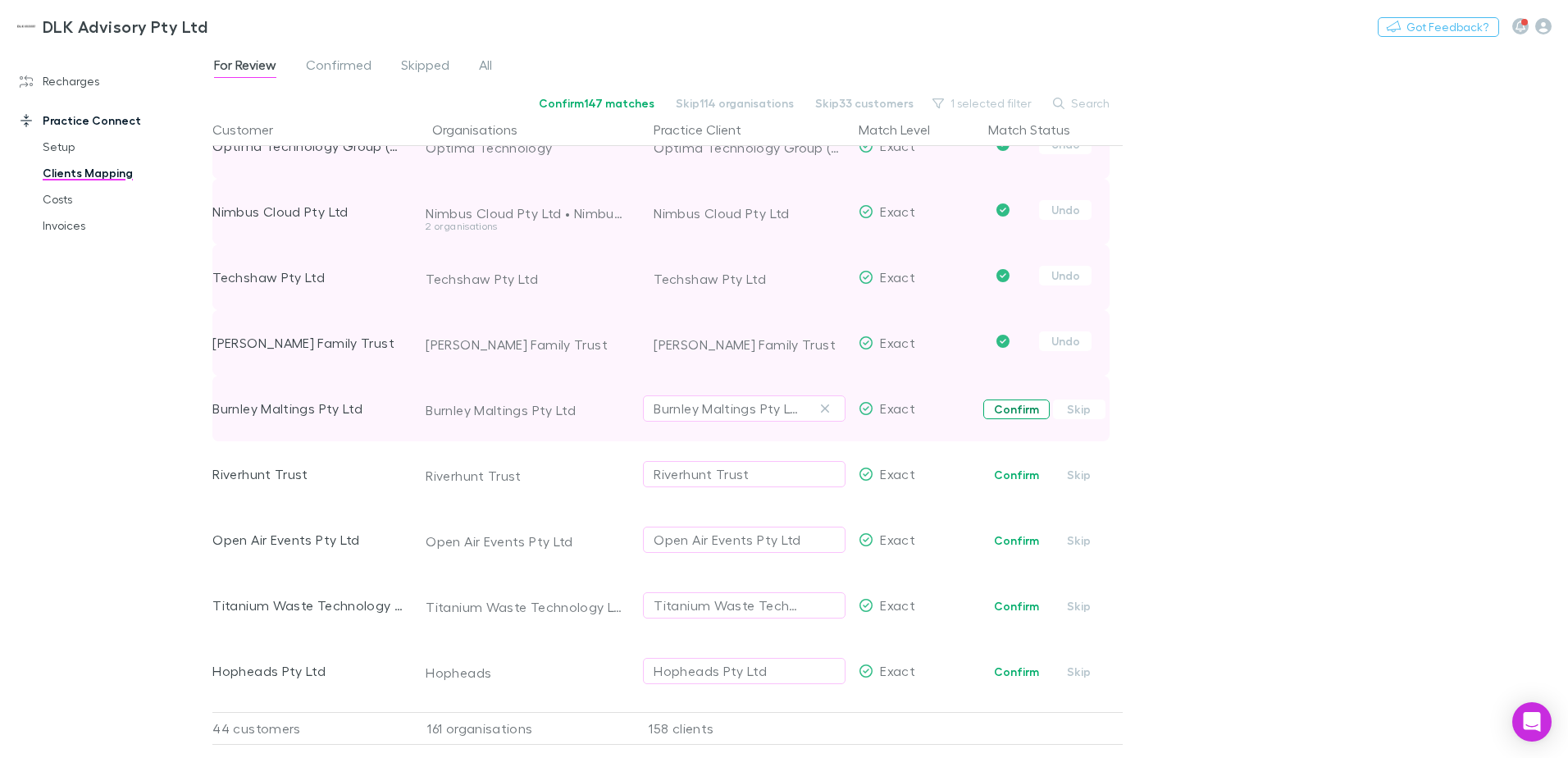
click at [1006, 417] on button "Confirm" at bounding box center [1016, 409] width 66 height 20
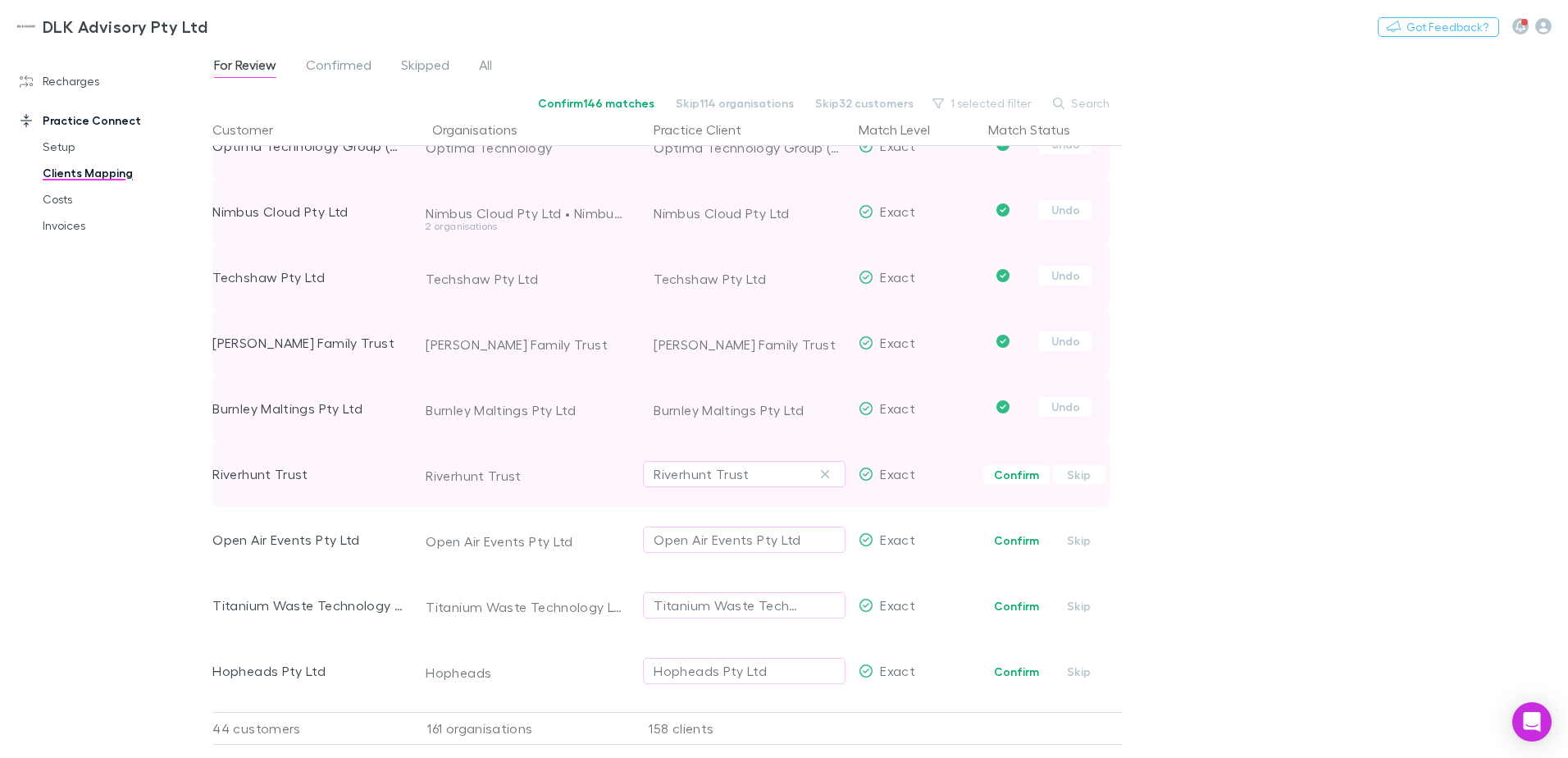
click at [1007, 464] on span "Confirm Skip" at bounding box center [1052, 474] width 141 height 65
click at [1004, 481] on button "Confirm" at bounding box center [1016, 475] width 66 height 20
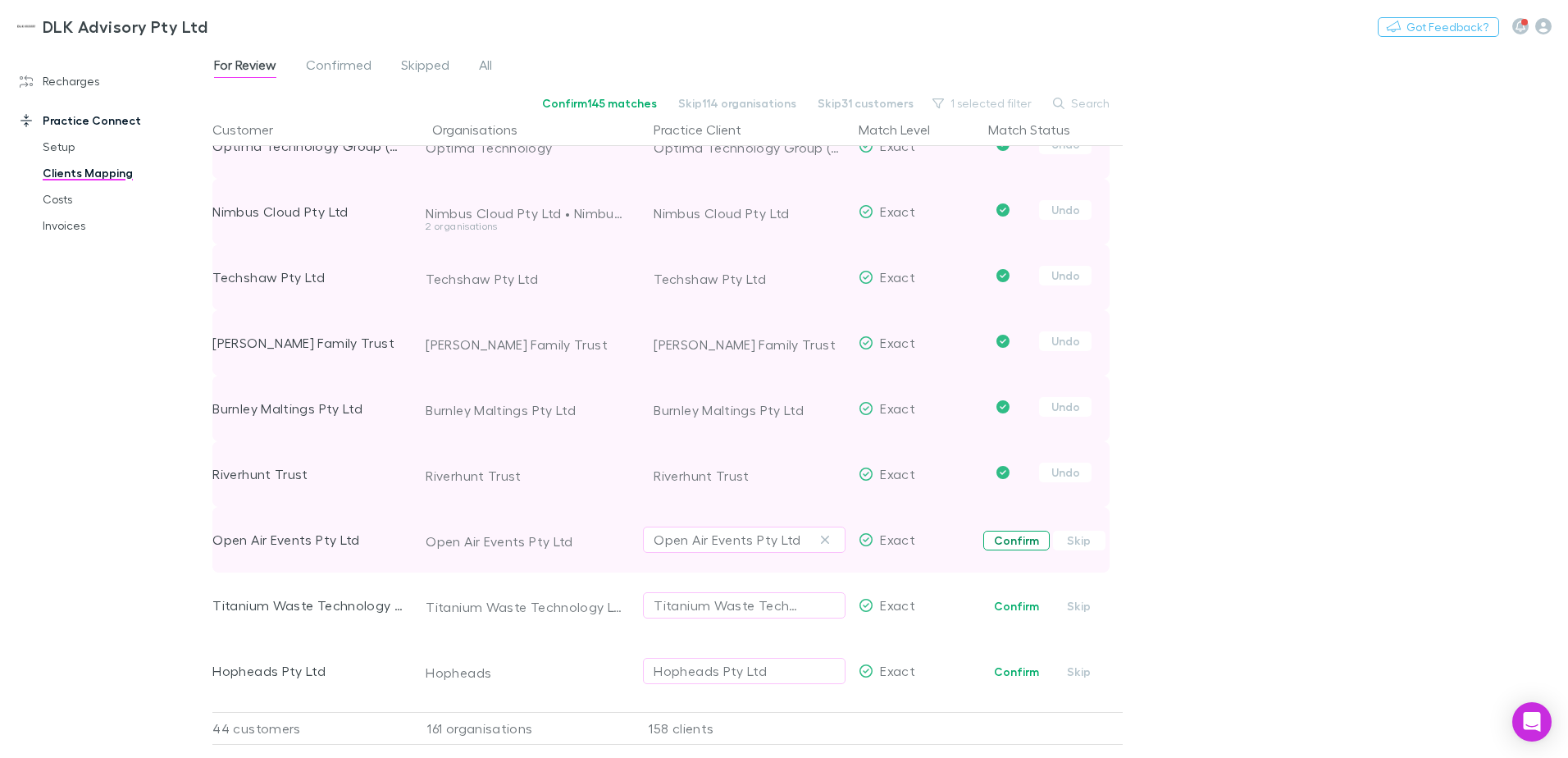
click at [1004, 531] on button "Confirm" at bounding box center [1016, 540] width 66 height 20
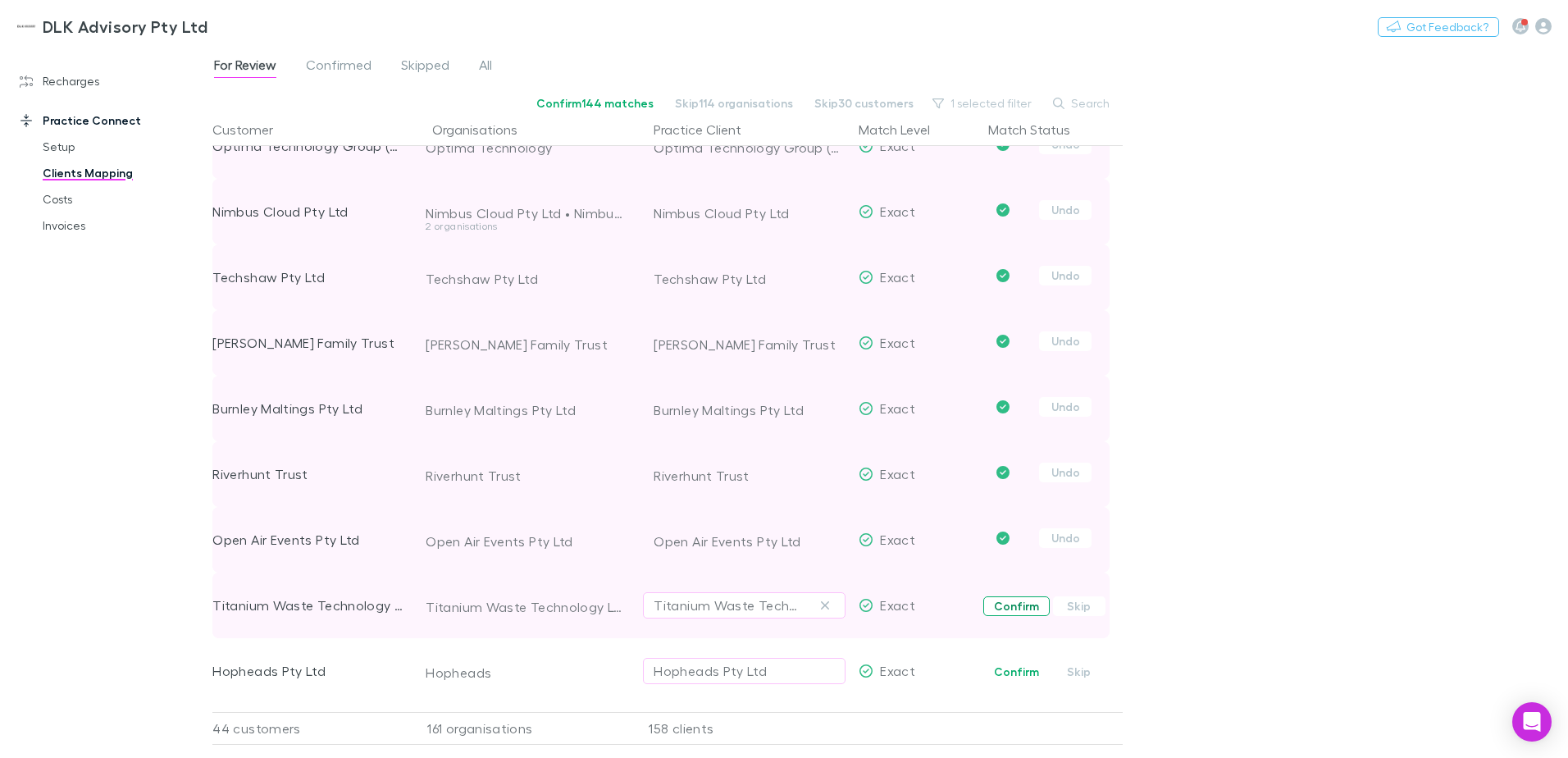
click at [1015, 599] on button "Confirm" at bounding box center [1016, 607] width 66 height 20
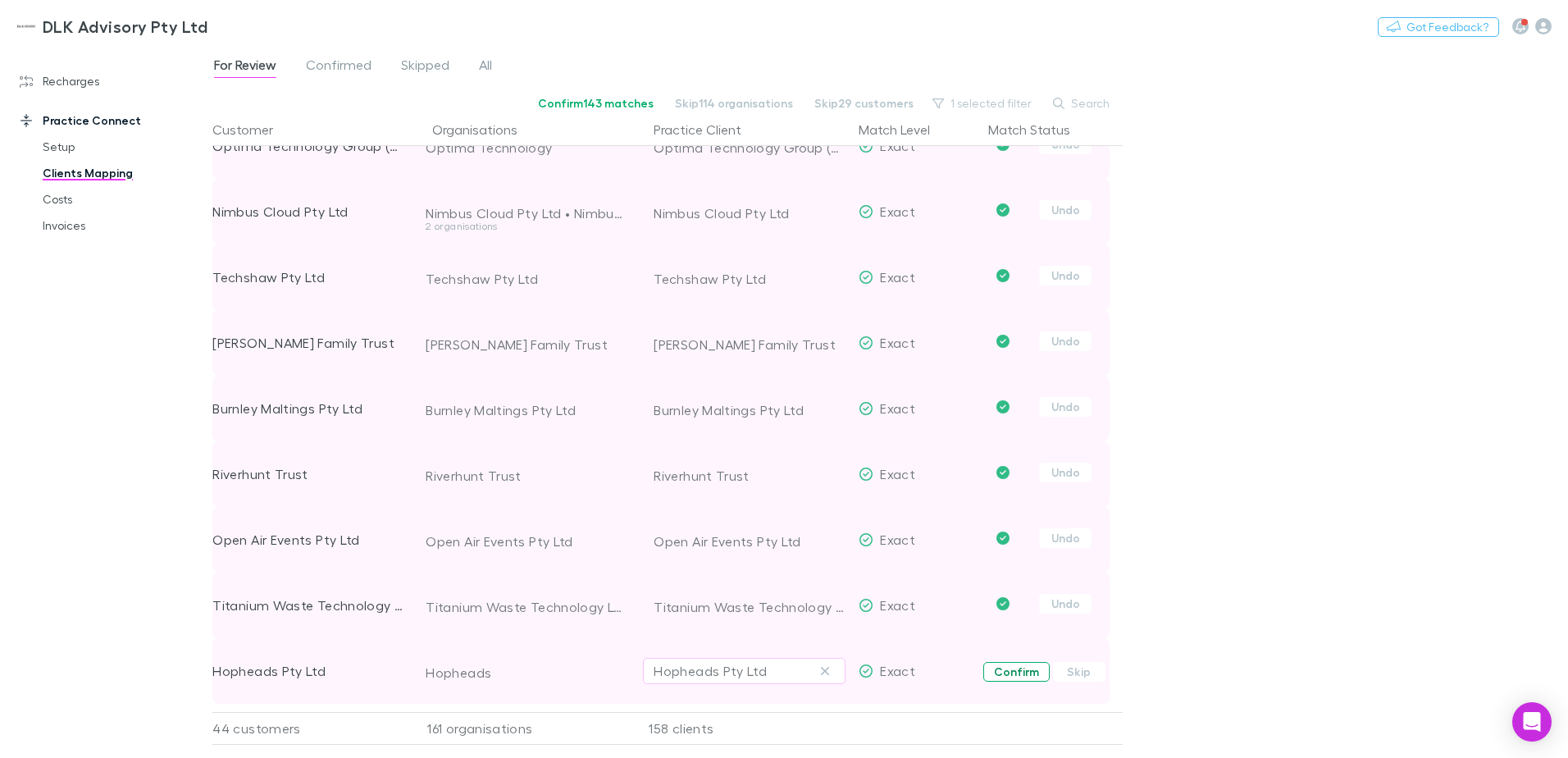
click at [1014, 670] on button "Confirm" at bounding box center [1016, 672] width 66 height 20
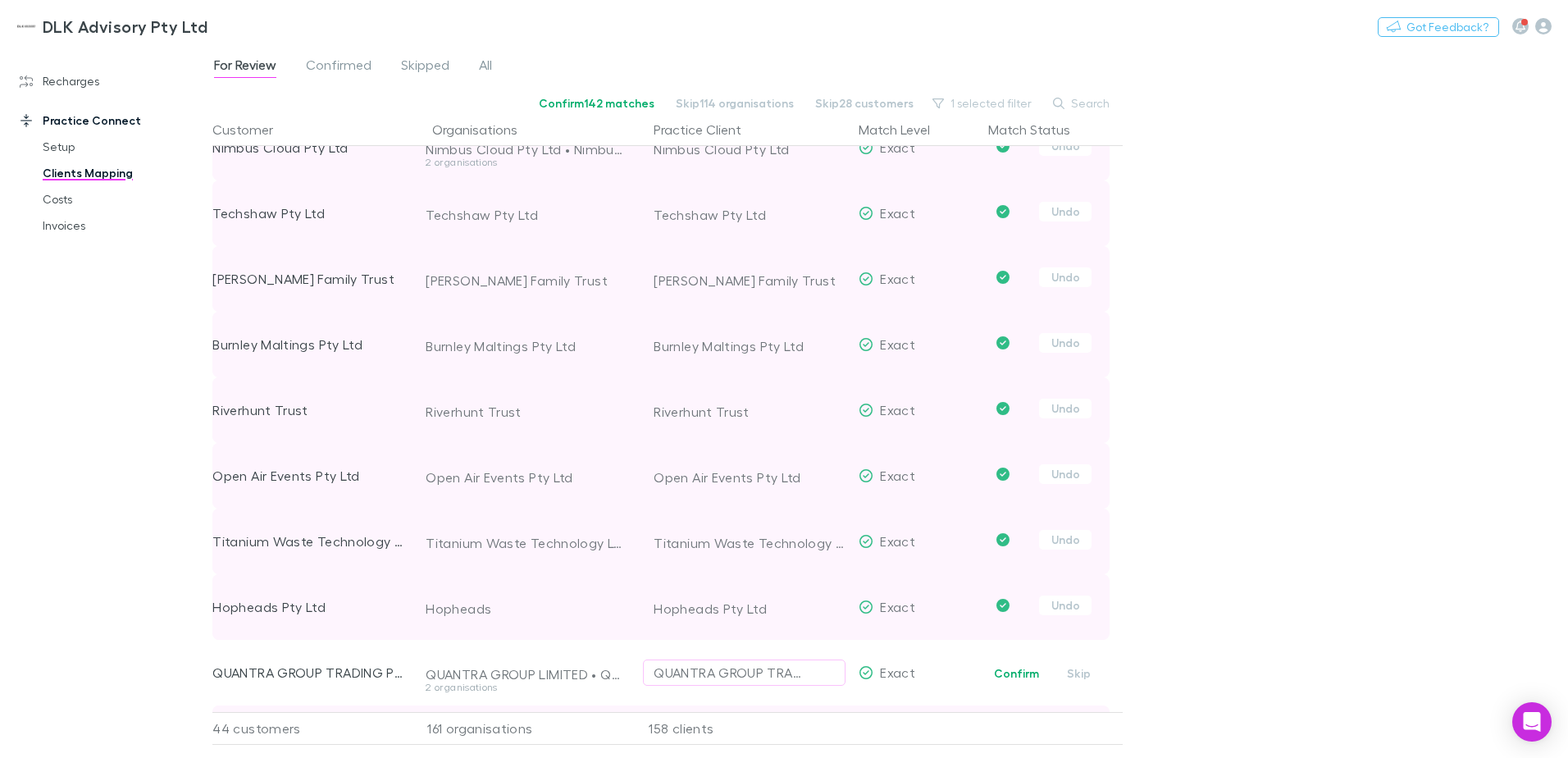
scroll to position [656, 0]
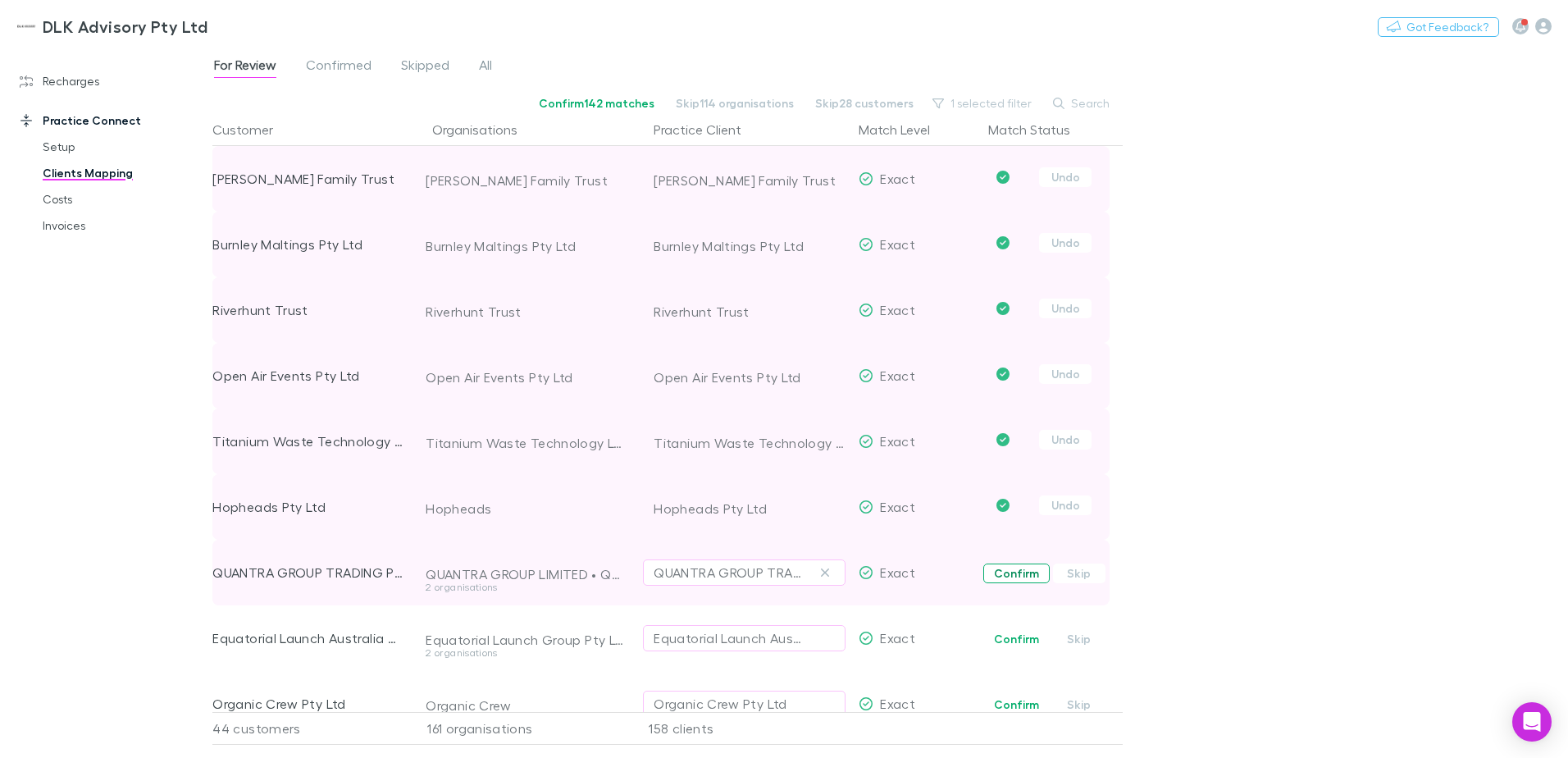
click at [999, 569] on button "Confirm" at bounding box center [1016, 574] width 66 height 20
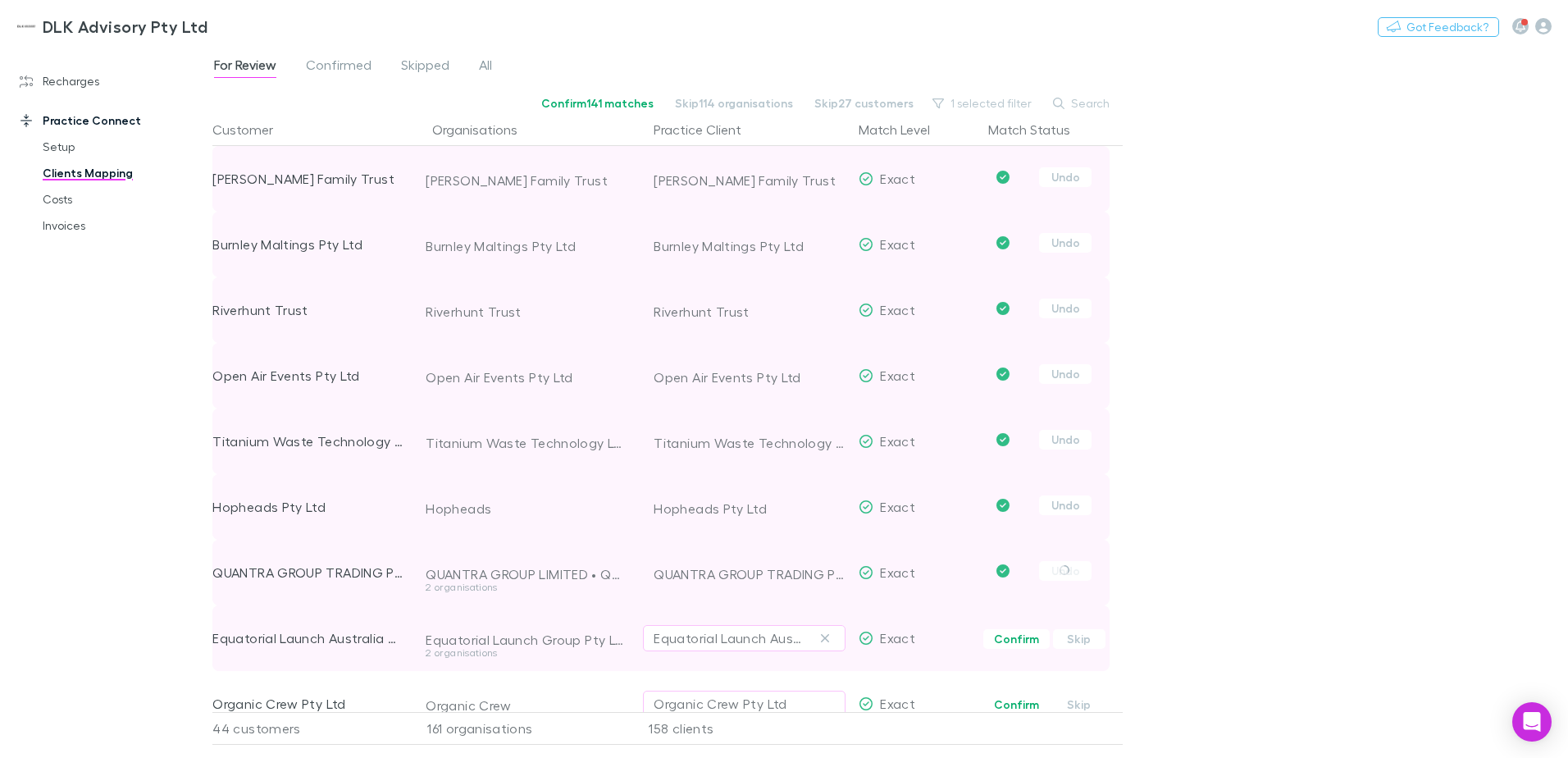
click at [1005, 644] on button "Confirm" at bounding box center [1016, 639] width 66 height 20
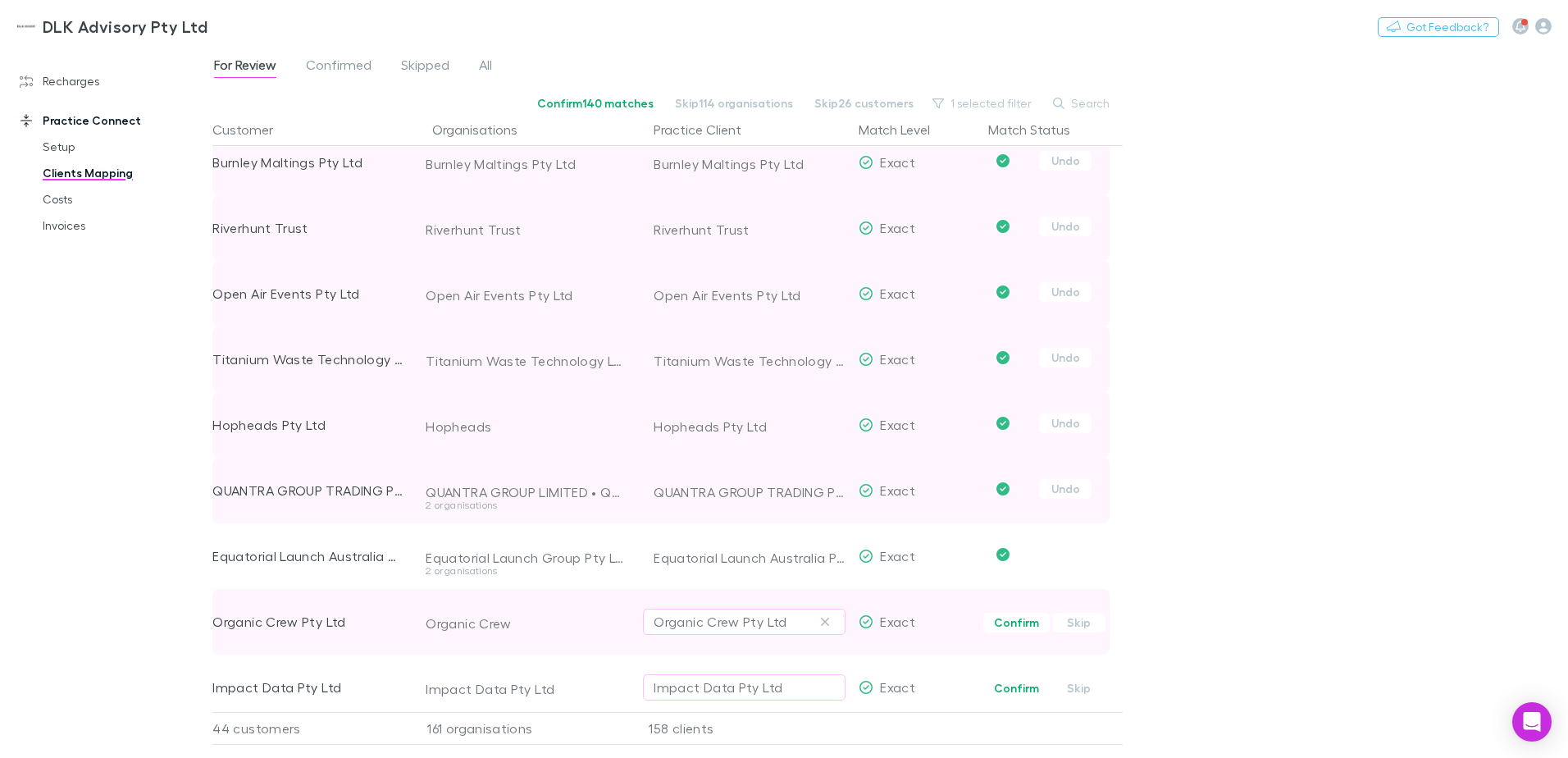
scroll to position [820, 0]
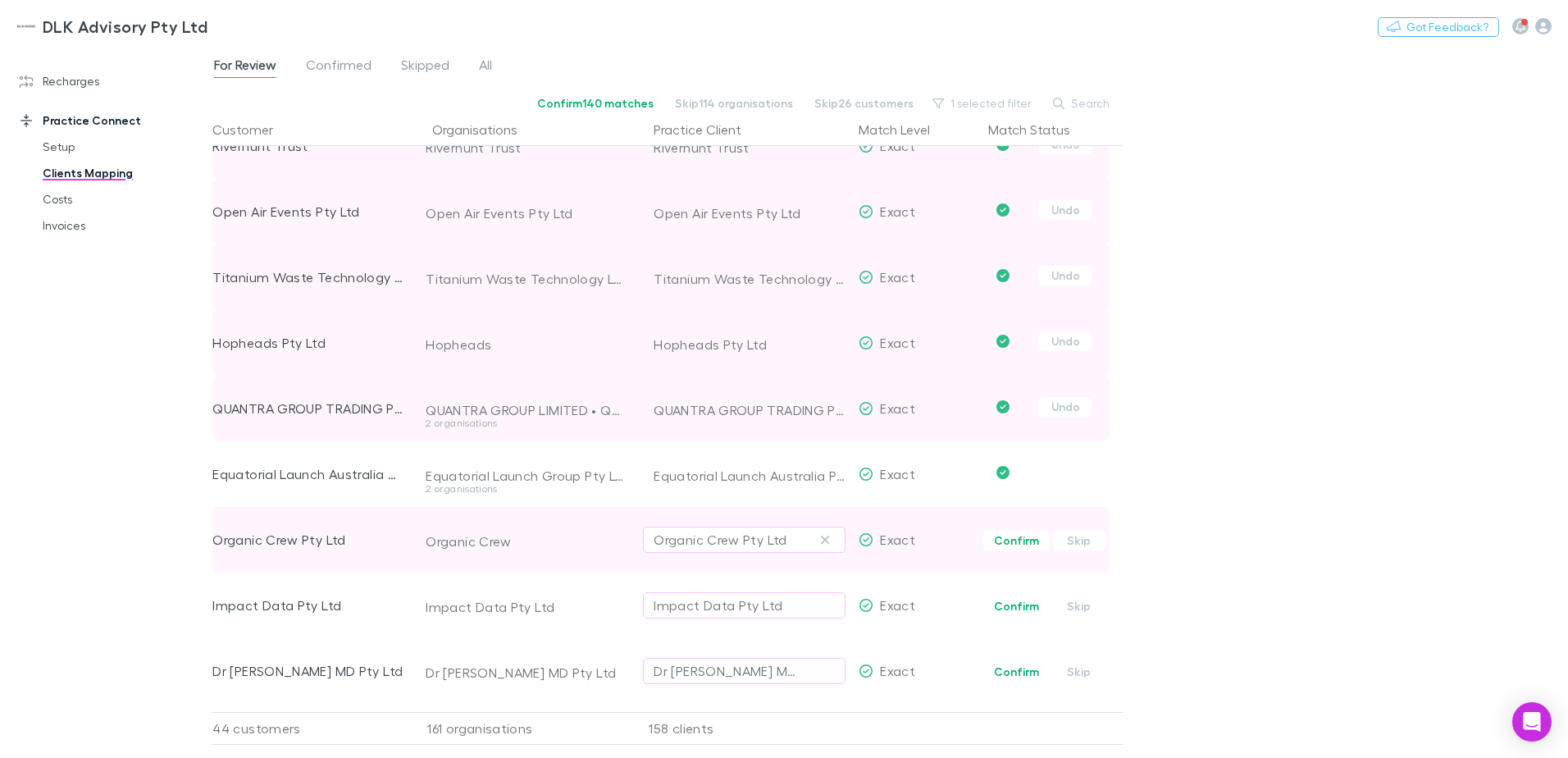
click at [1006, 562] on span "Confirm Skip" at bounding box center [1052, 540] width 141 height 65
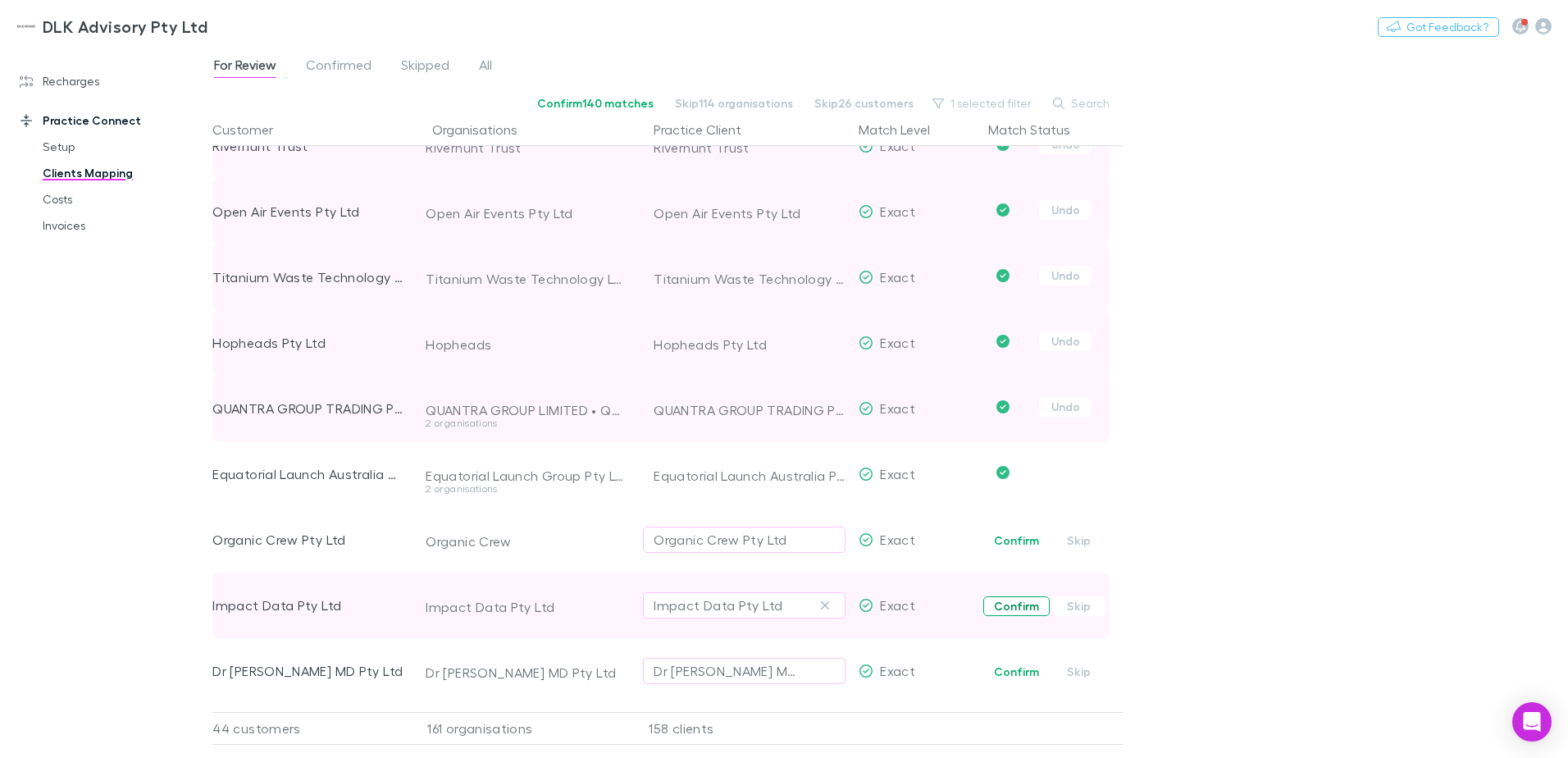
click at [1006, 602] on button "Confirm" at bounding box center [1016, 607] width 66 height 20
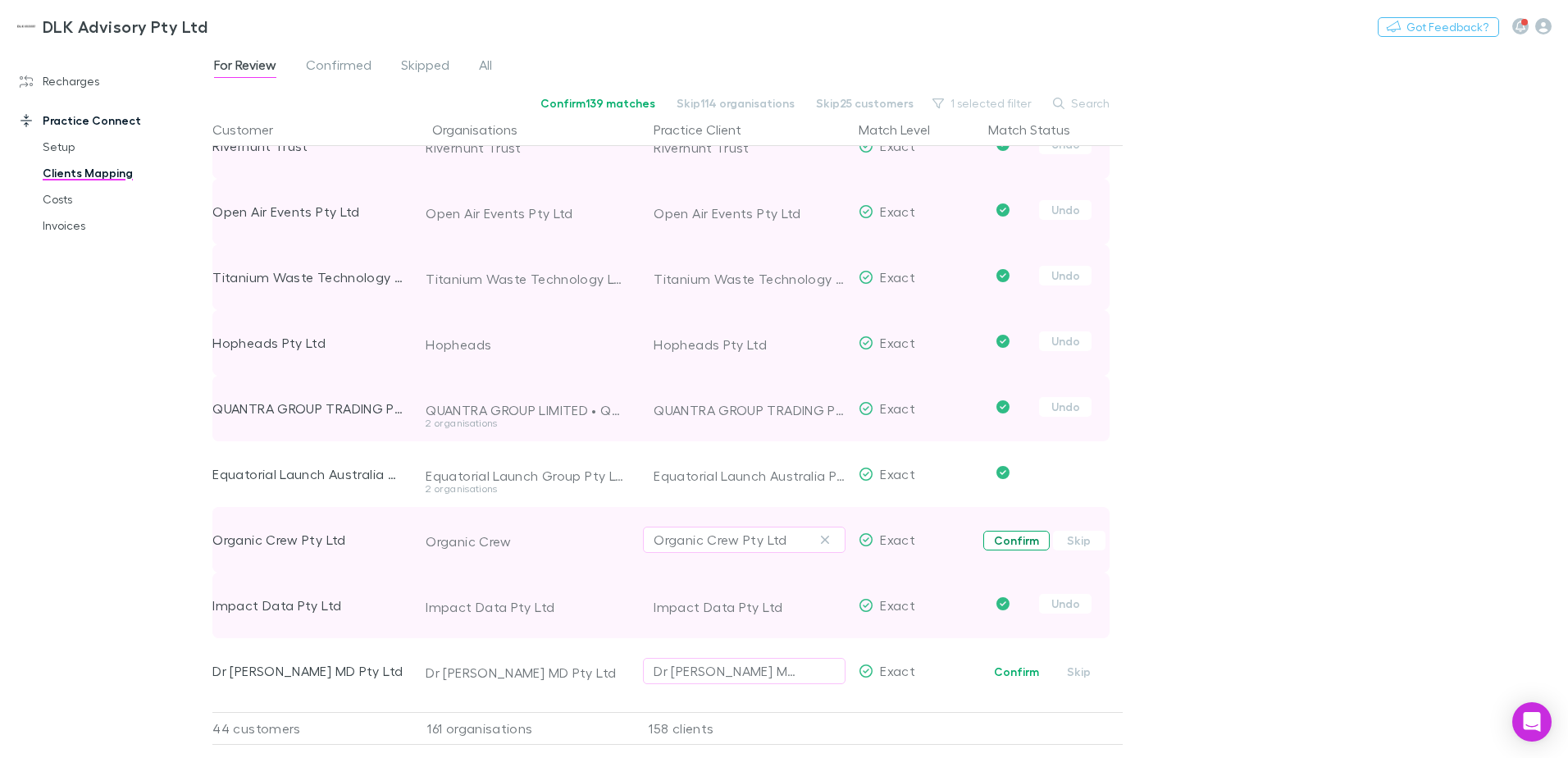
click at [1013, 543] on button "Confirm" at bounding box center [1016, 540] width 66 height 20
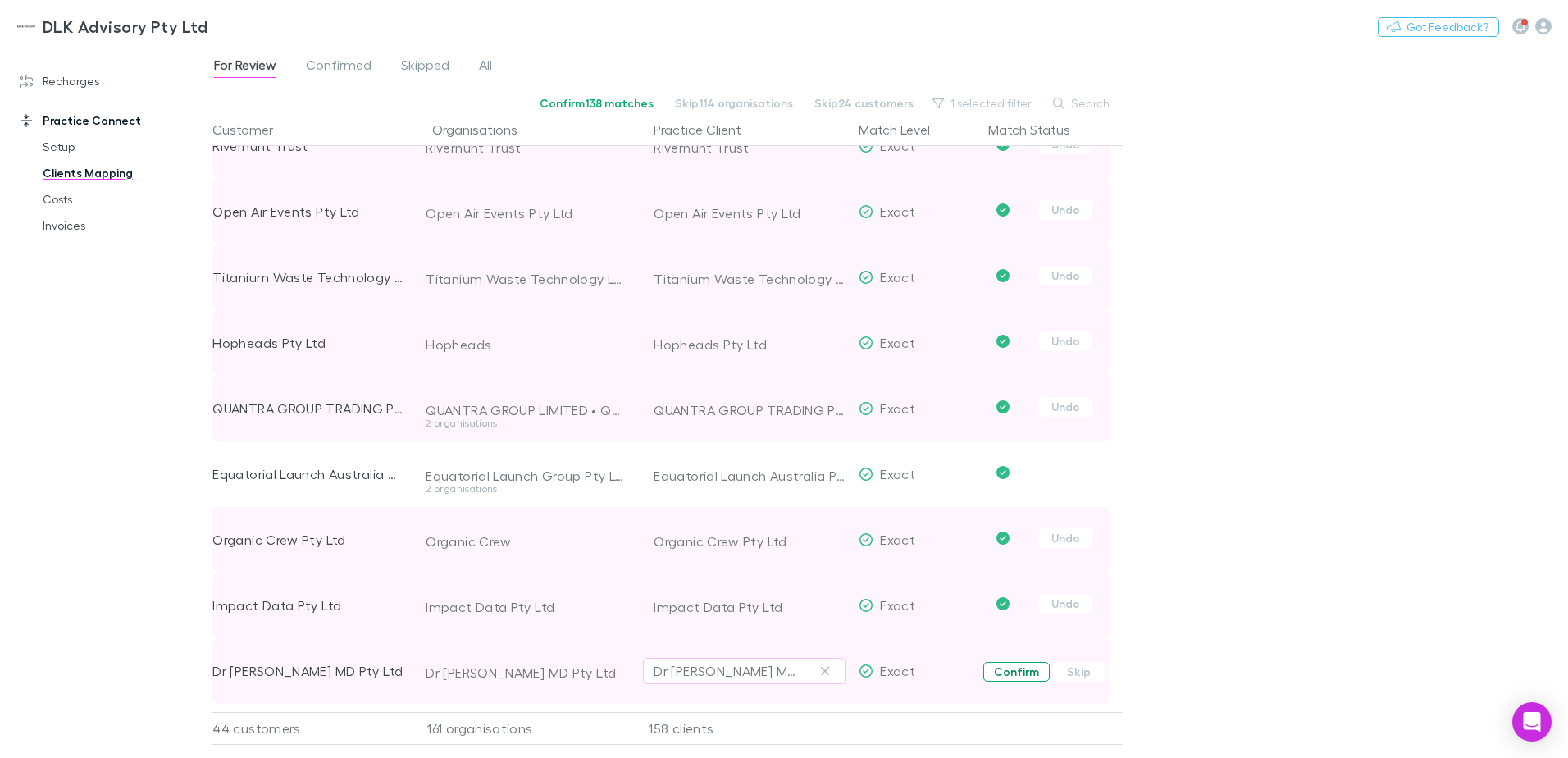
click at [1000, 681] on button "Confirm" at bounding box center [1016, 672] width 66 height 20
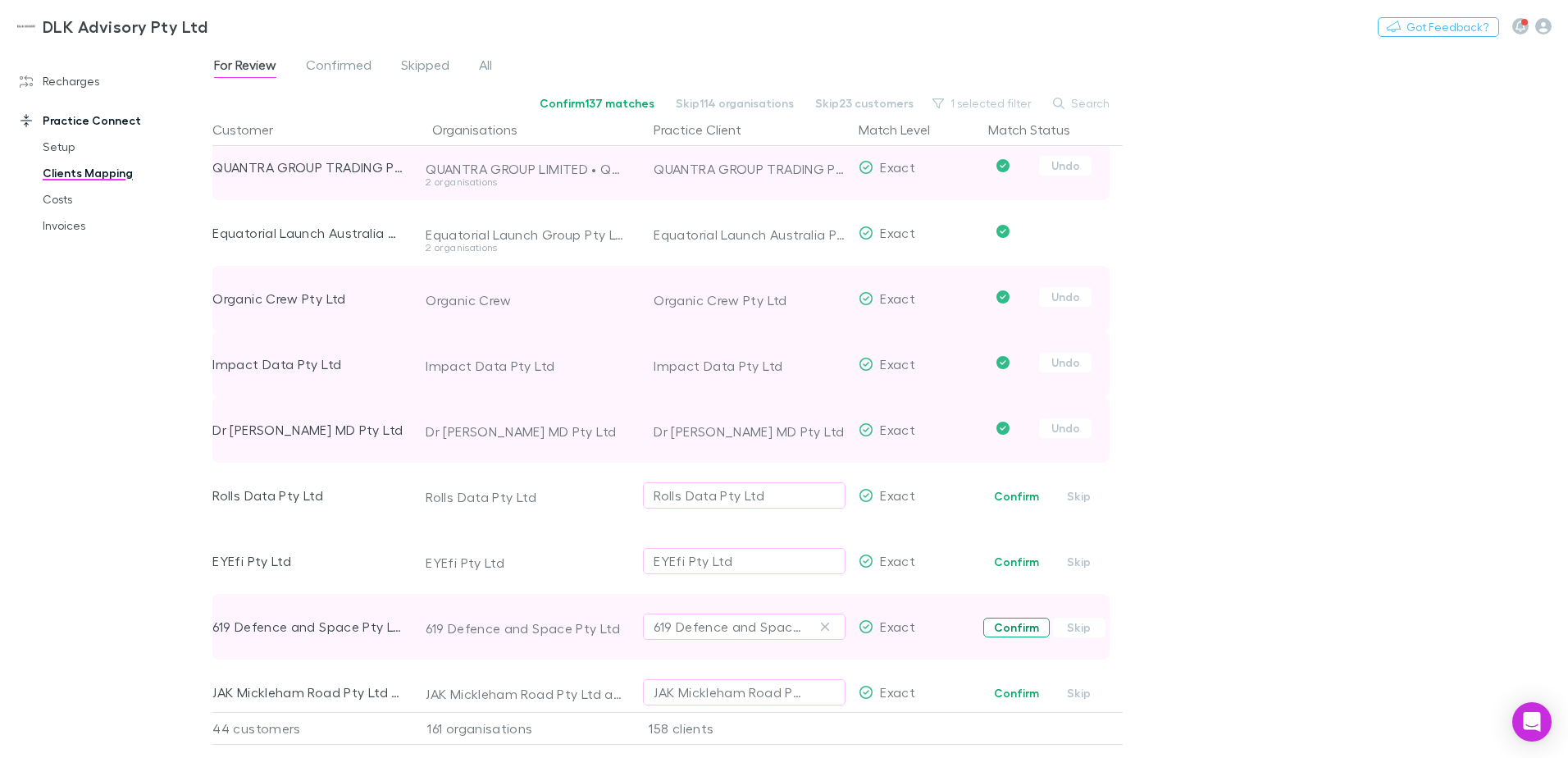
scroll to position [1067, 0]
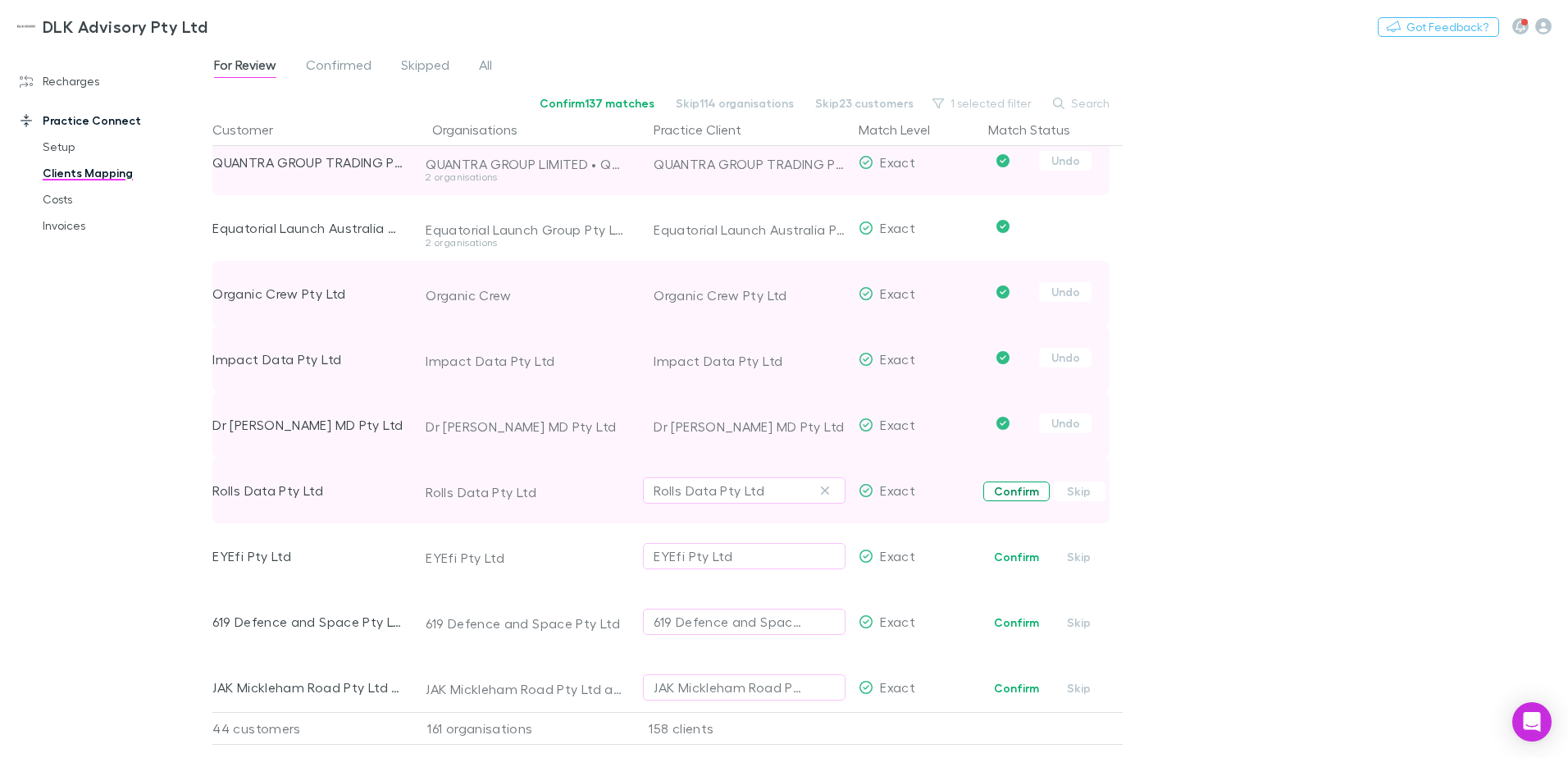
click at [1009, 492] on button "Confirm" at bounding box center [1016, 492] width 66 height 20
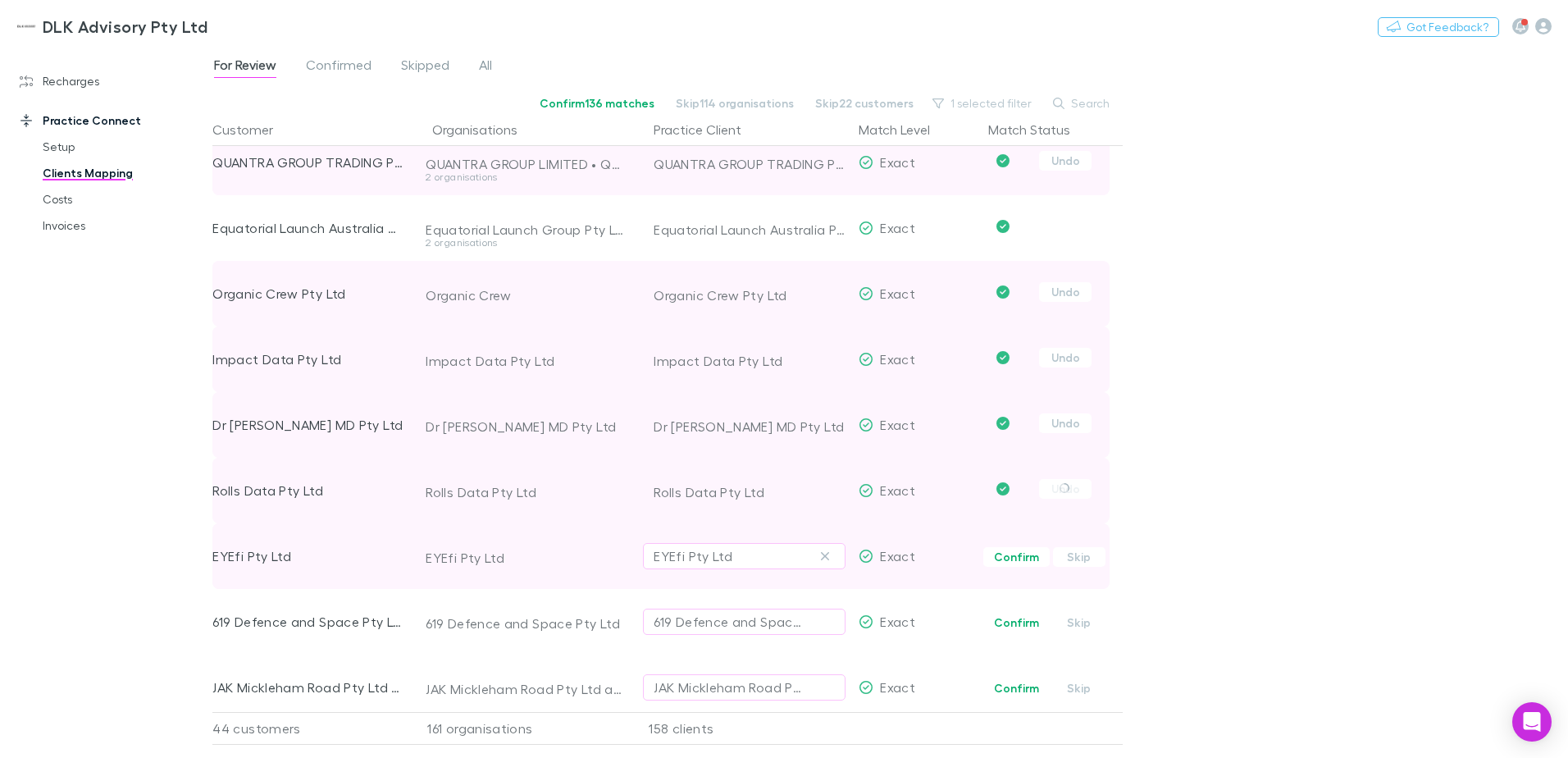
click at [1009, 539] on span "Confirm Skip" at bounding box center [1052, 556] width 141 height 65
click at [1009, 556] on button "Confirm" at bounding box center [1016, 557] width 66 height 20
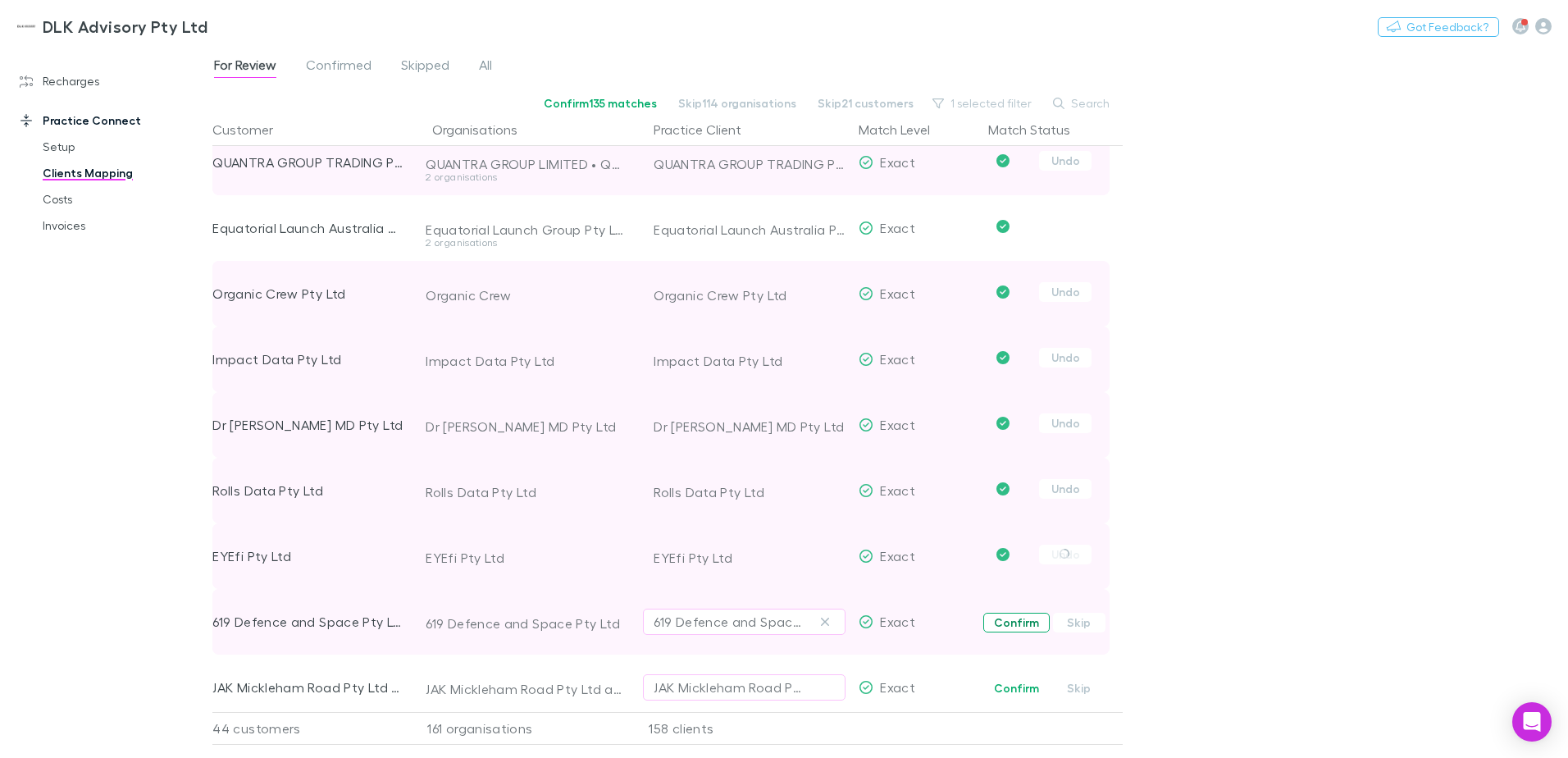
click at [1011, 619] on button "Confirm" at bounding box center [1016, 622] width 66 height 20
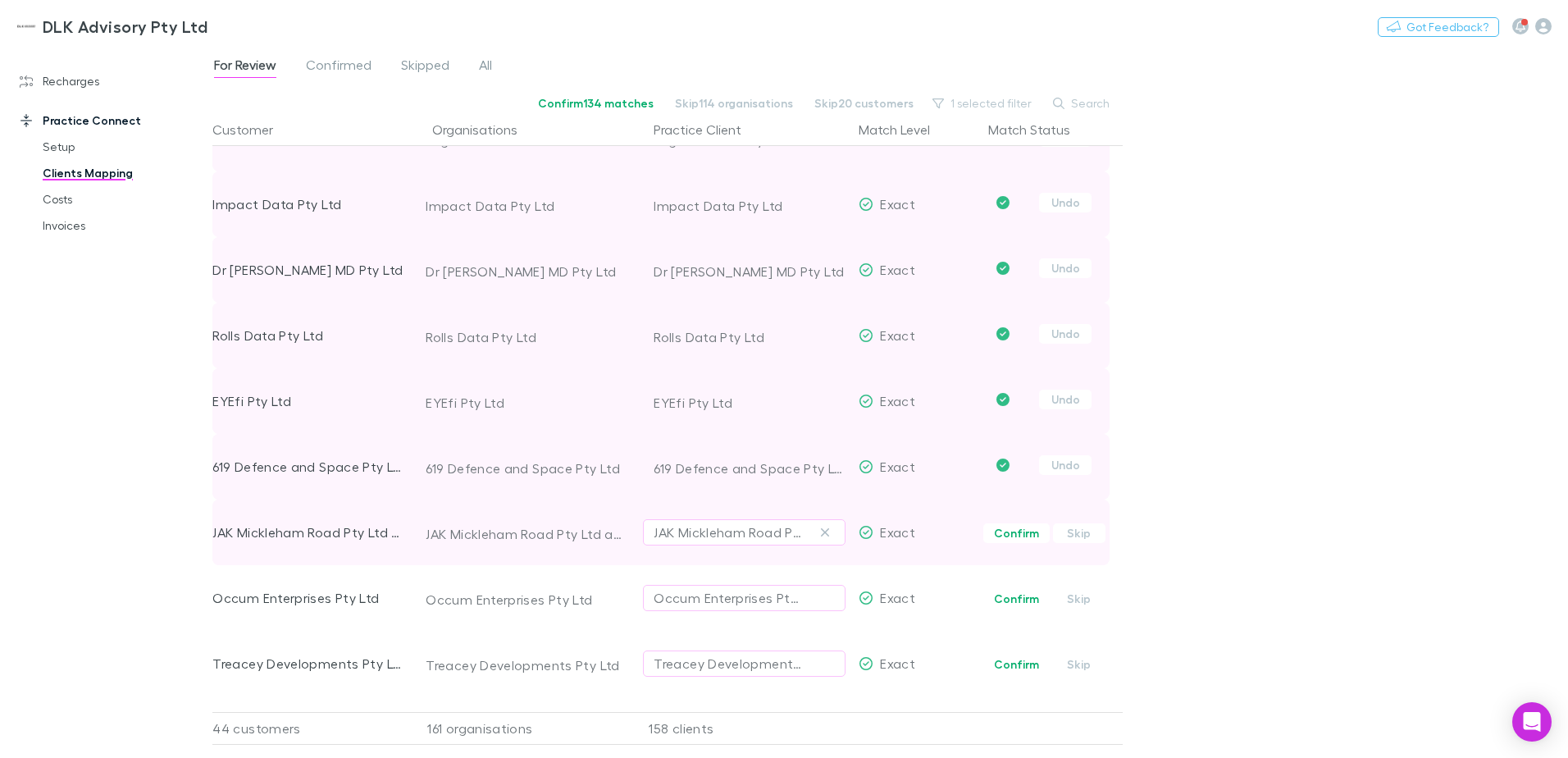
scroll to position [1231, 0]
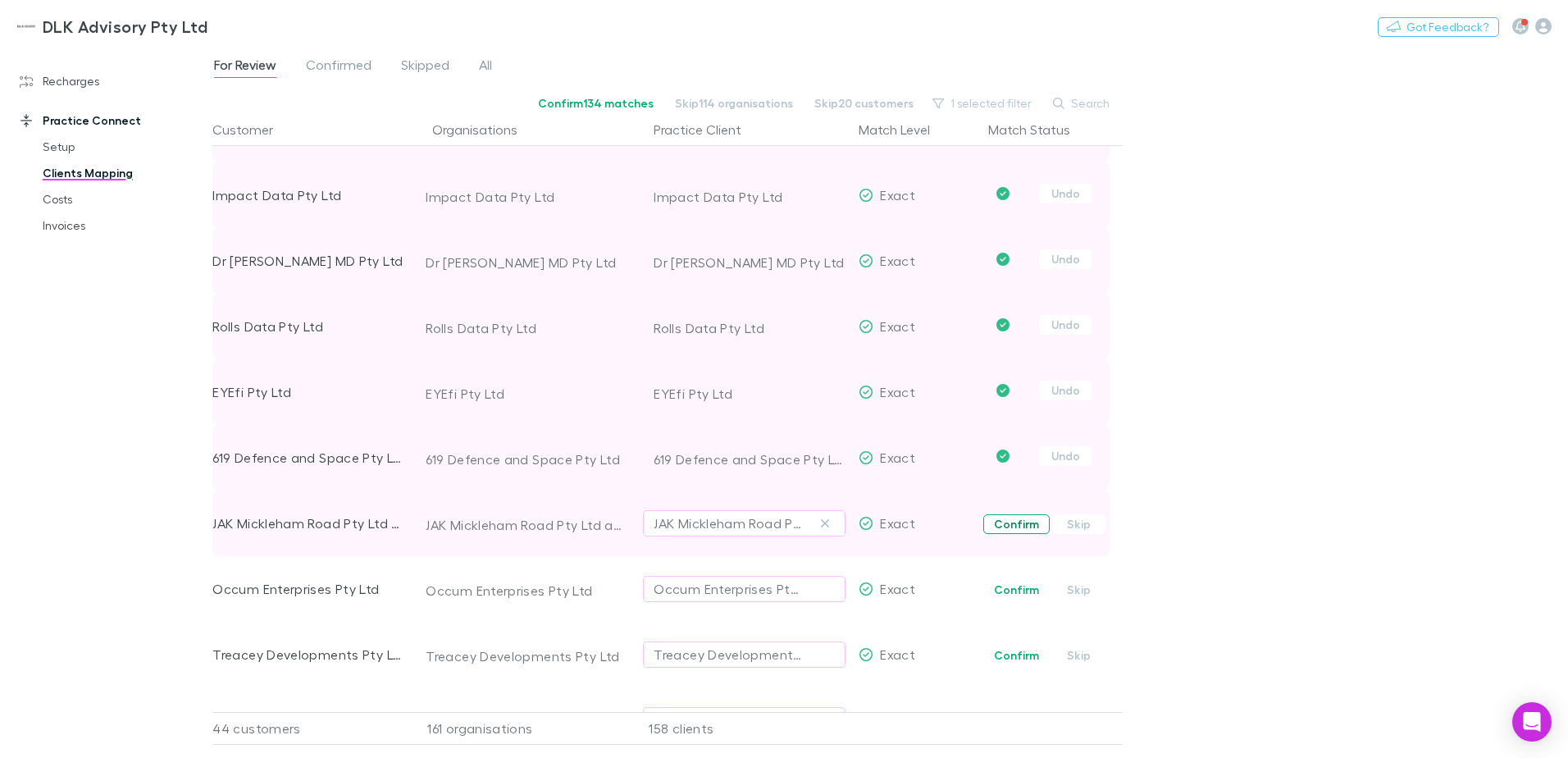
click at [1012, 518] on button "Confirm" at bounding box center [1016, 525] width 66 height 20
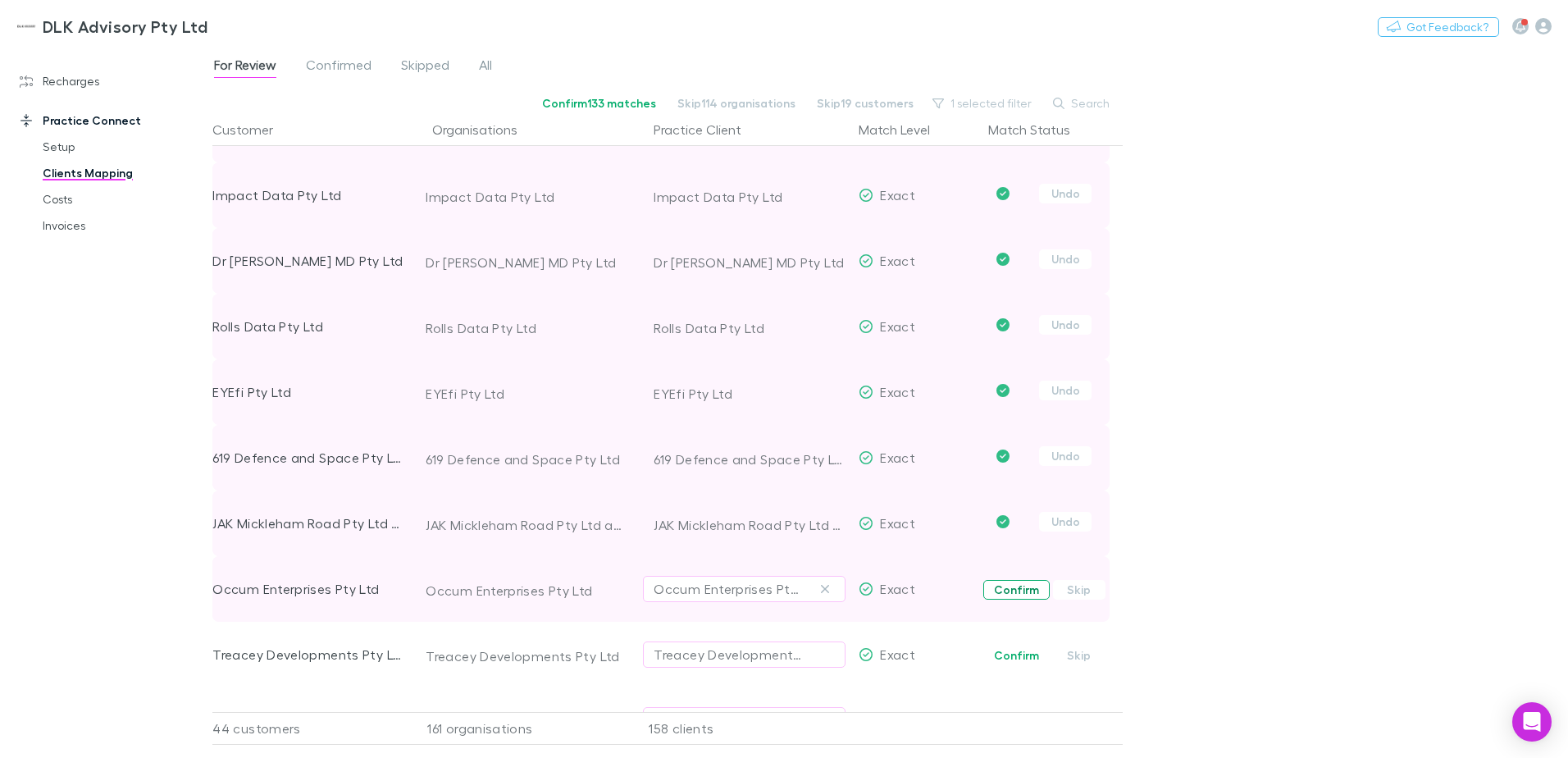
click at [1005, 594] on button "Confirm" at bounding box center [1016, 590] width 66 height 20
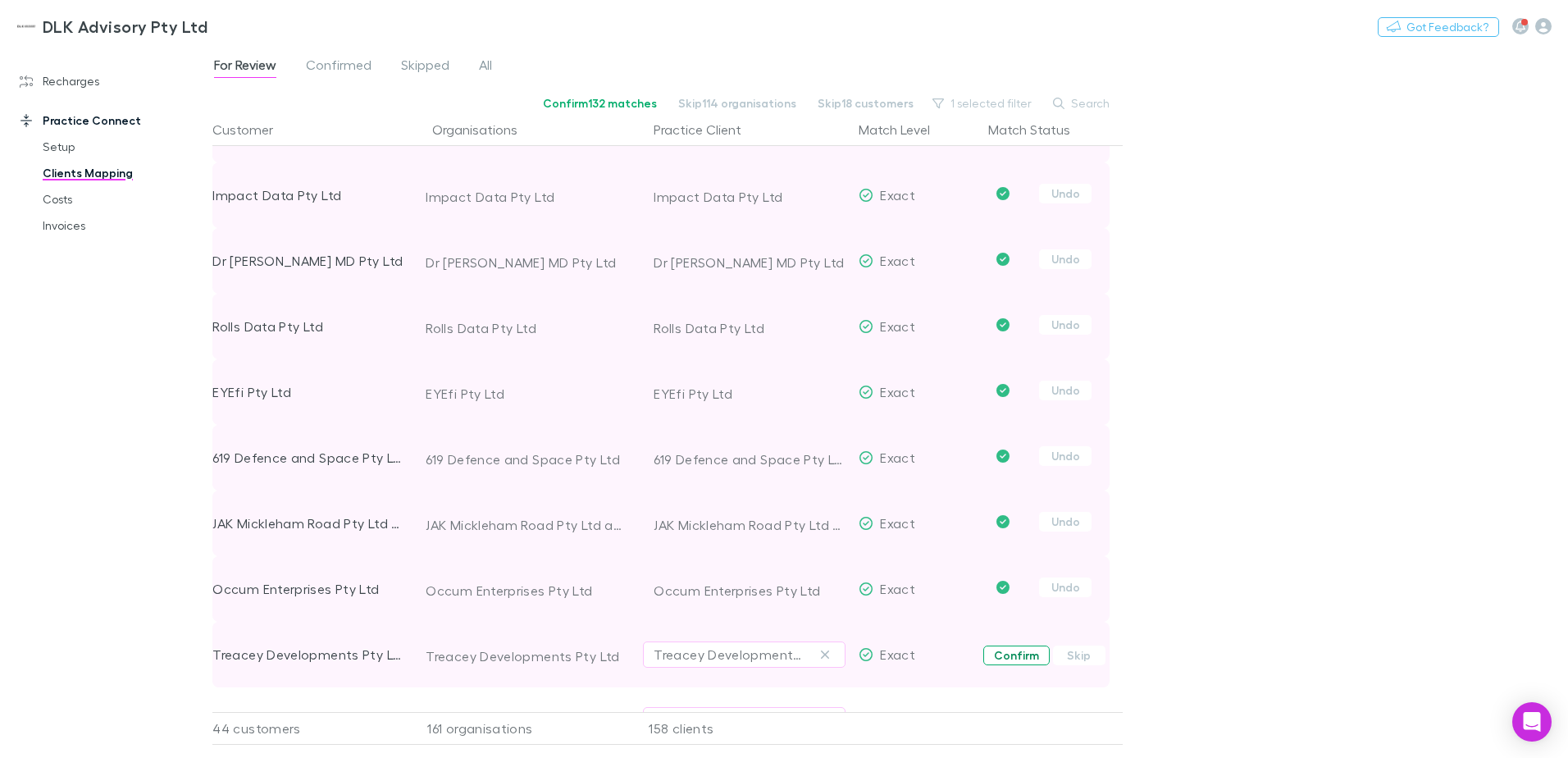
click at [1005, 661] on button "Confirm" at bounding box center [1016, 656] width 66 height 20
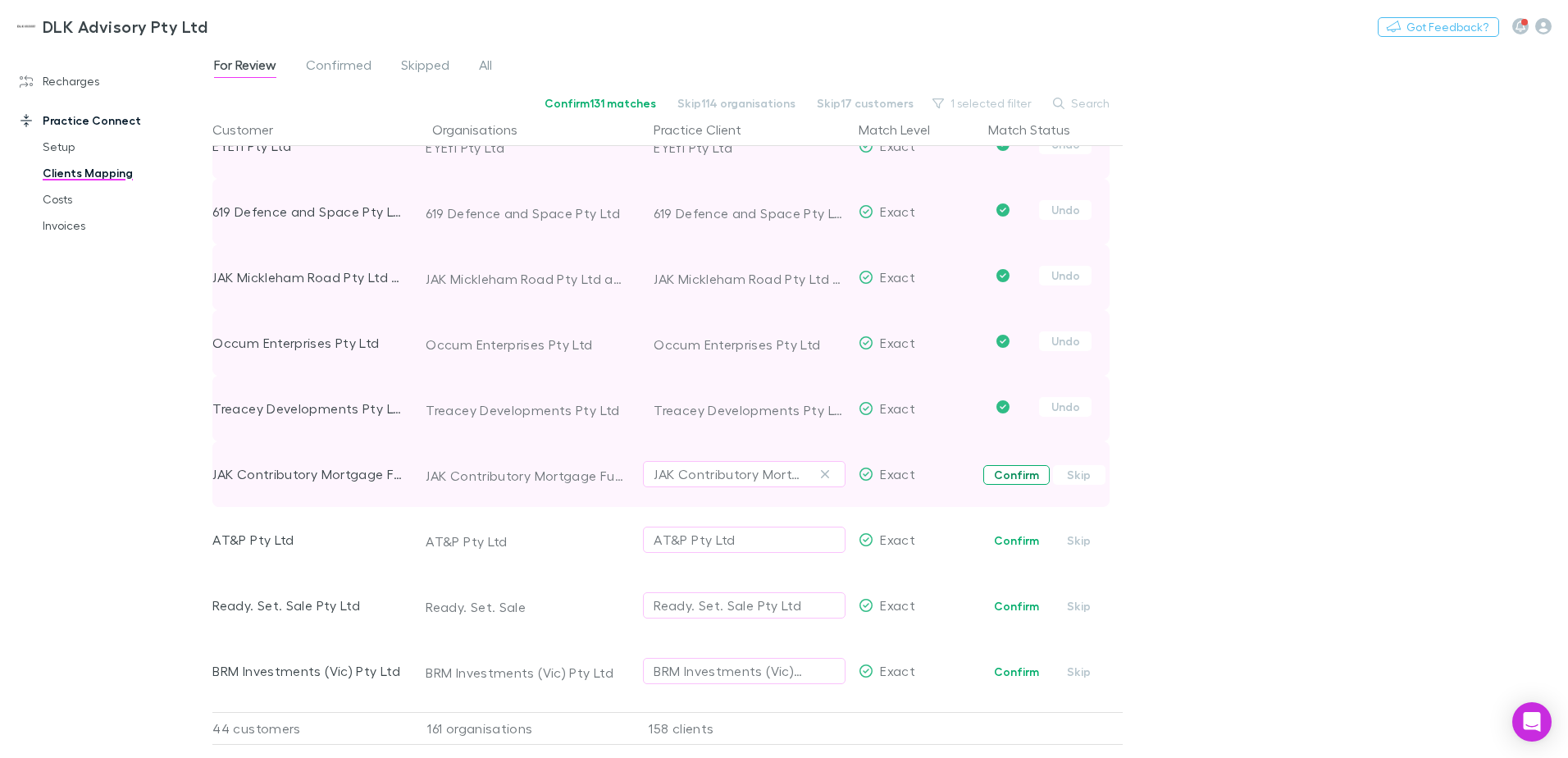
click at [1007, 479] on button "Confirm" at bounding box center [1016, 475] width 66 height 20
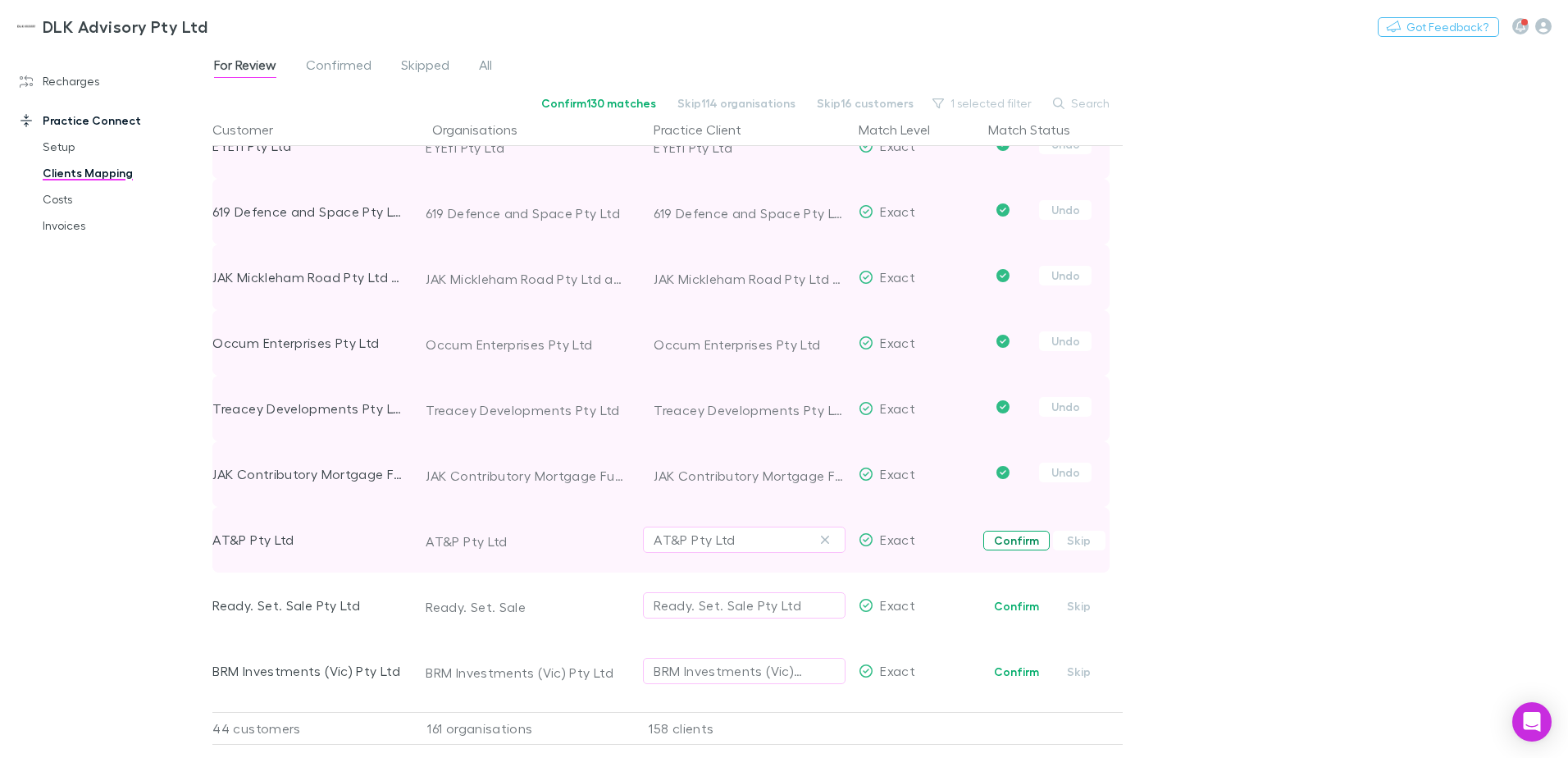
click at [1007, 541] on button "Confirm" at bounding box center [1016, 540] width 66 height 20
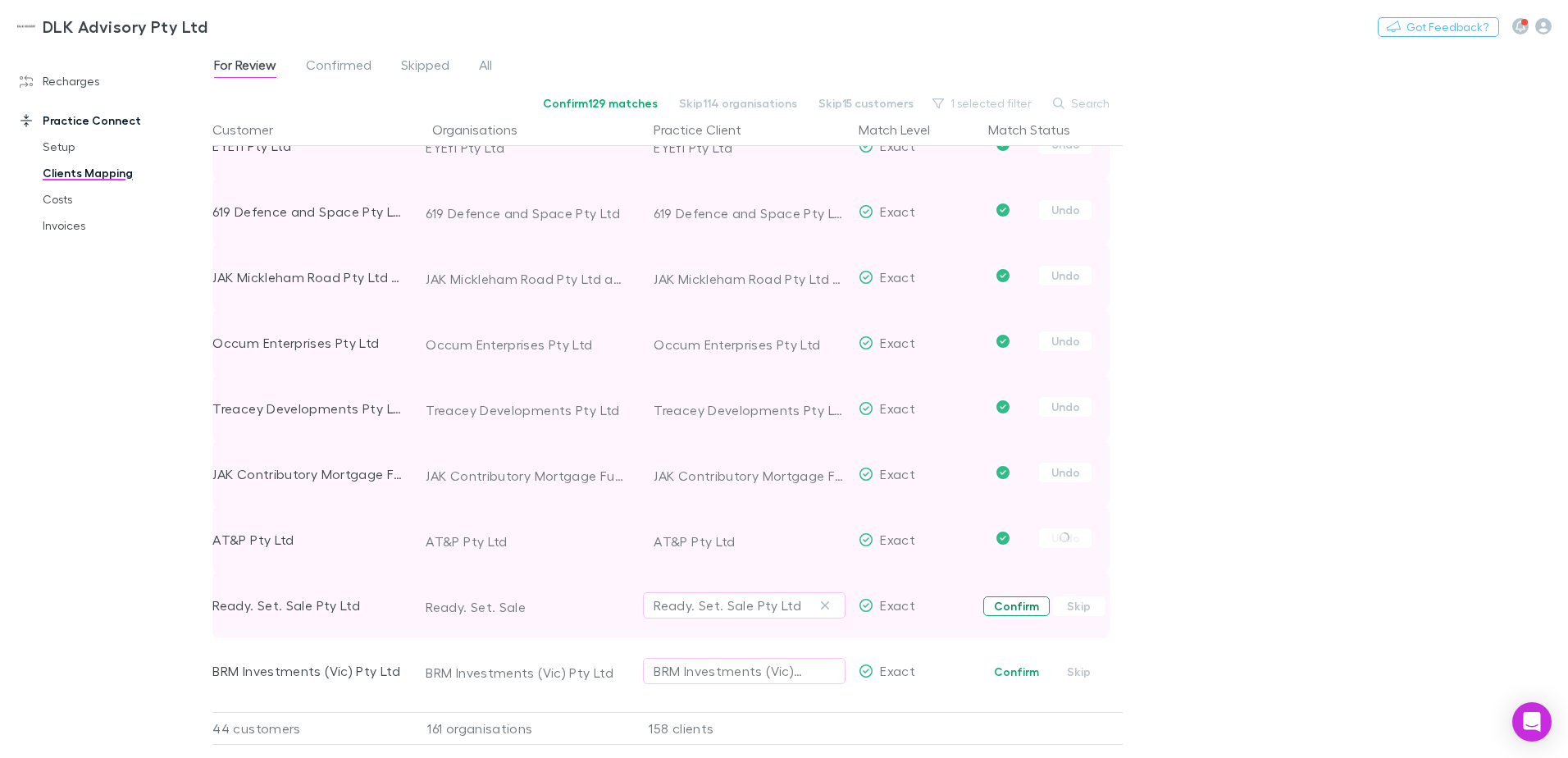
click at [1003, 596] on span "Confirm Skip" at bounding box center [1052, 605] width 141 height 65
click at [1003, 609] on button "Confirm" at bounding box center [1016, 607] width 66 height 20
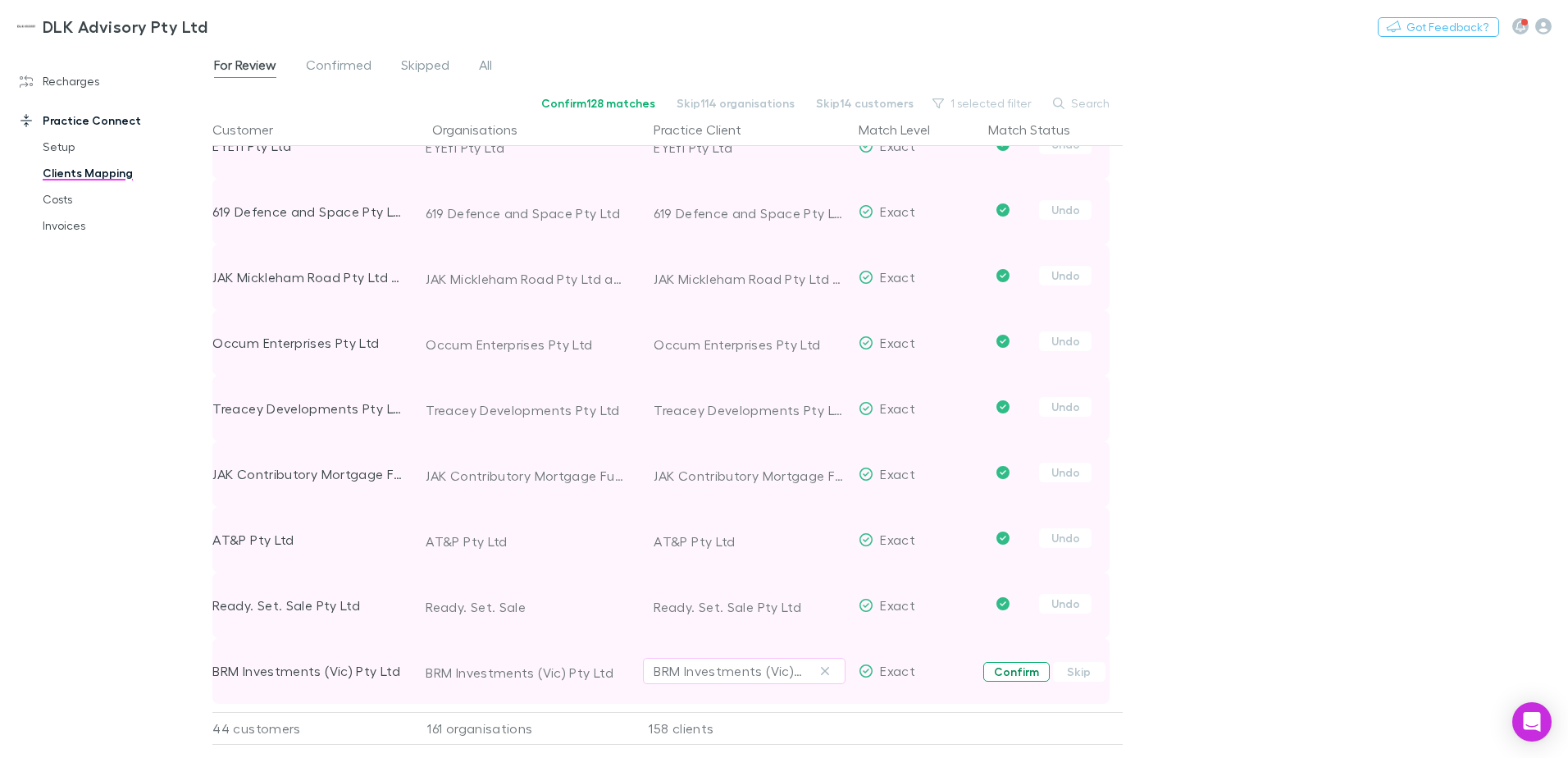
click at [1001, 672] on button "Confirm" at bounding box center [1016, 672] width 66 height 20
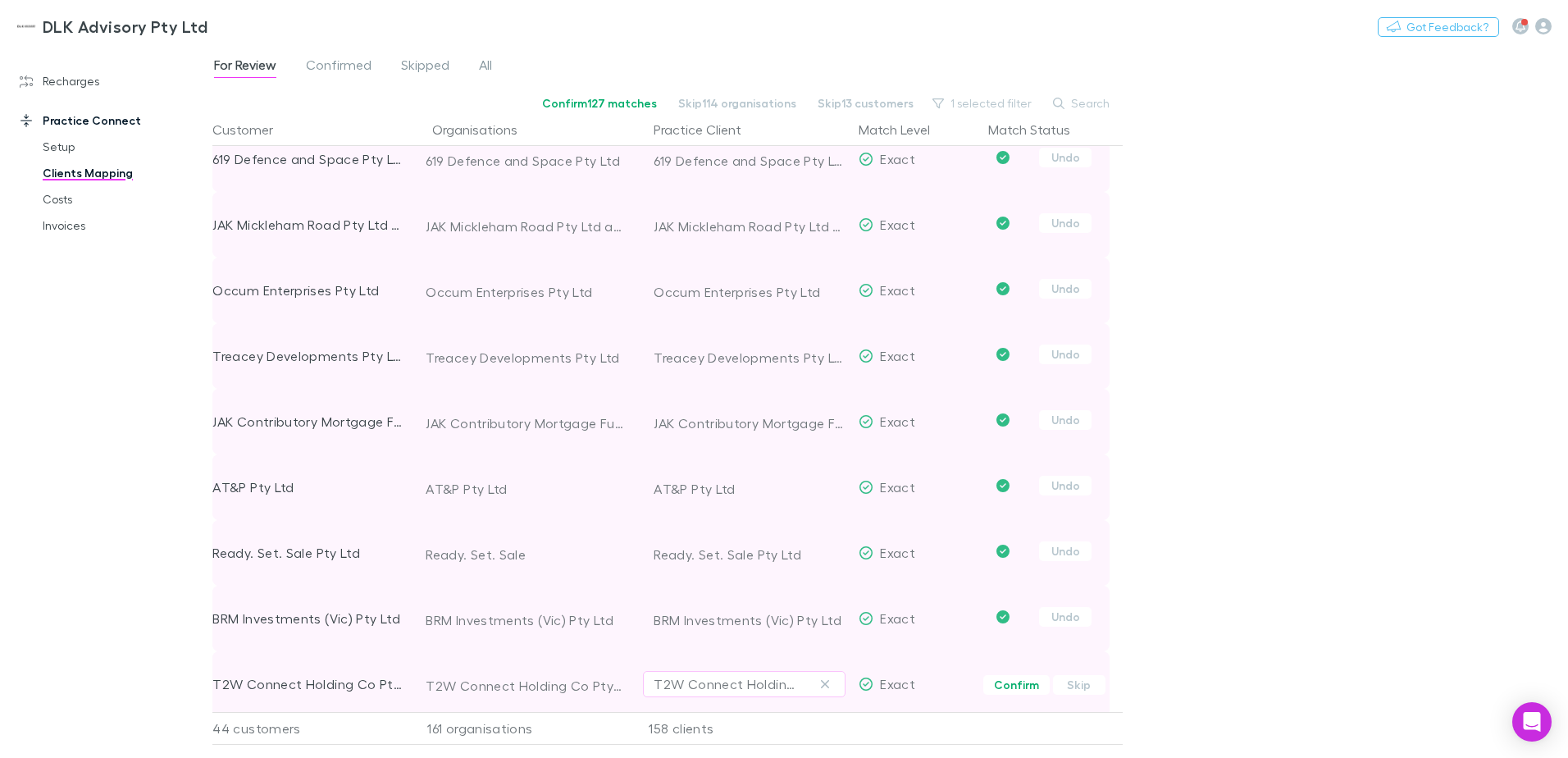
scroll to position [1641, 0]
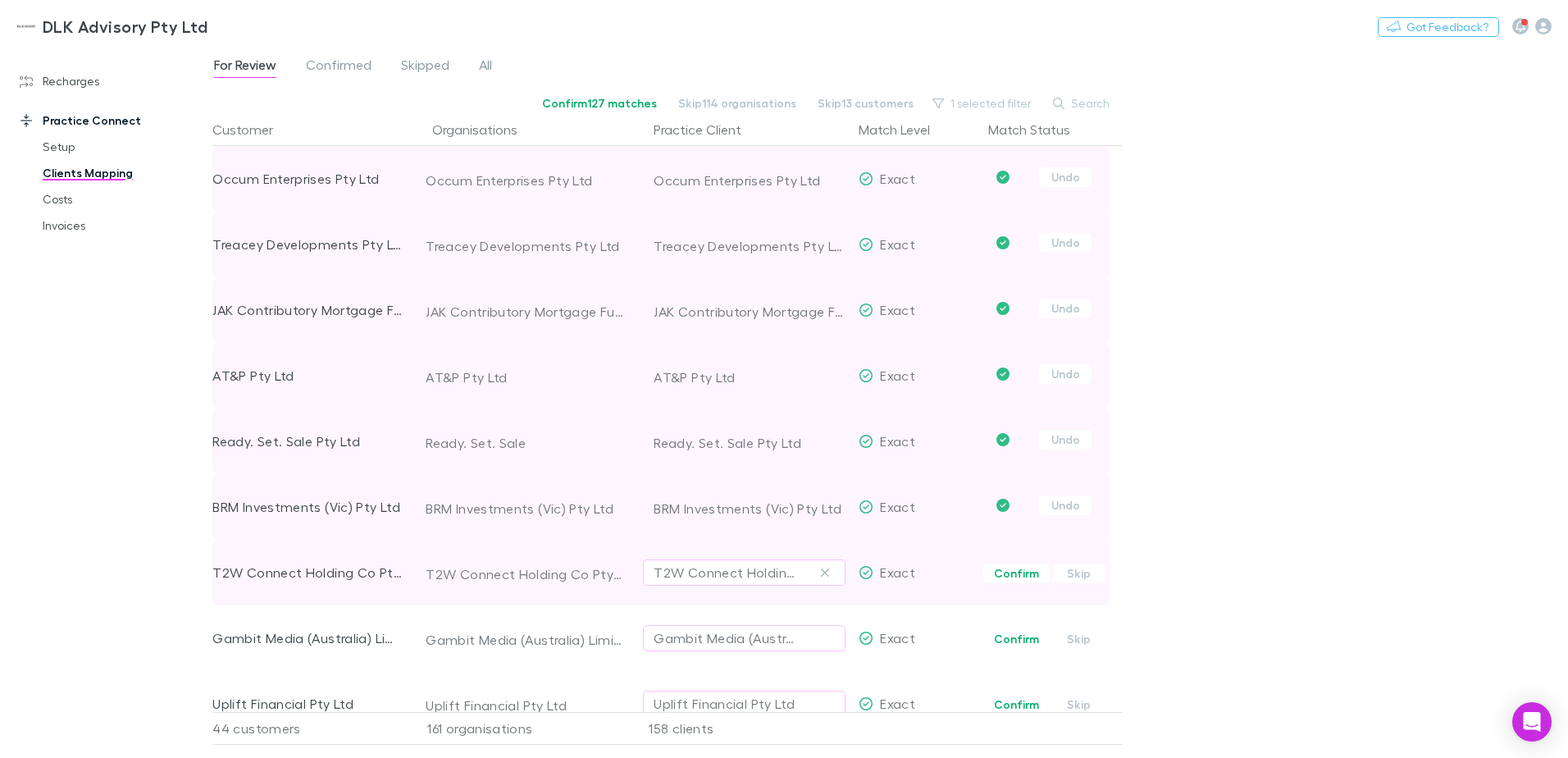
click at [1008, 558] on span "Confirm Skip" at bounding box center [1052, 572] width 141 height 65
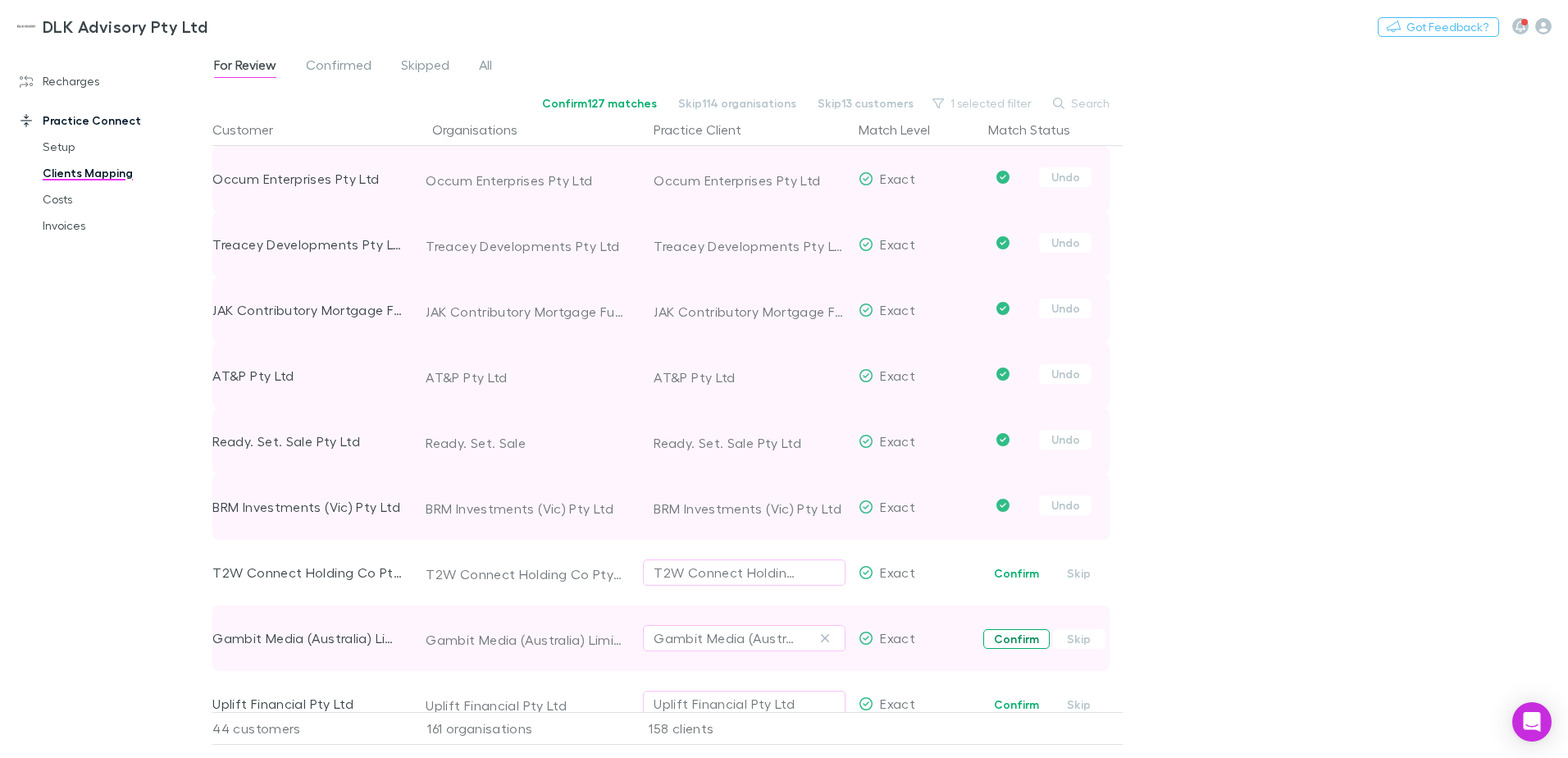
click at [1007, 642] on button "Confirm" at bounding box center [1016, 639] width 66 height 20
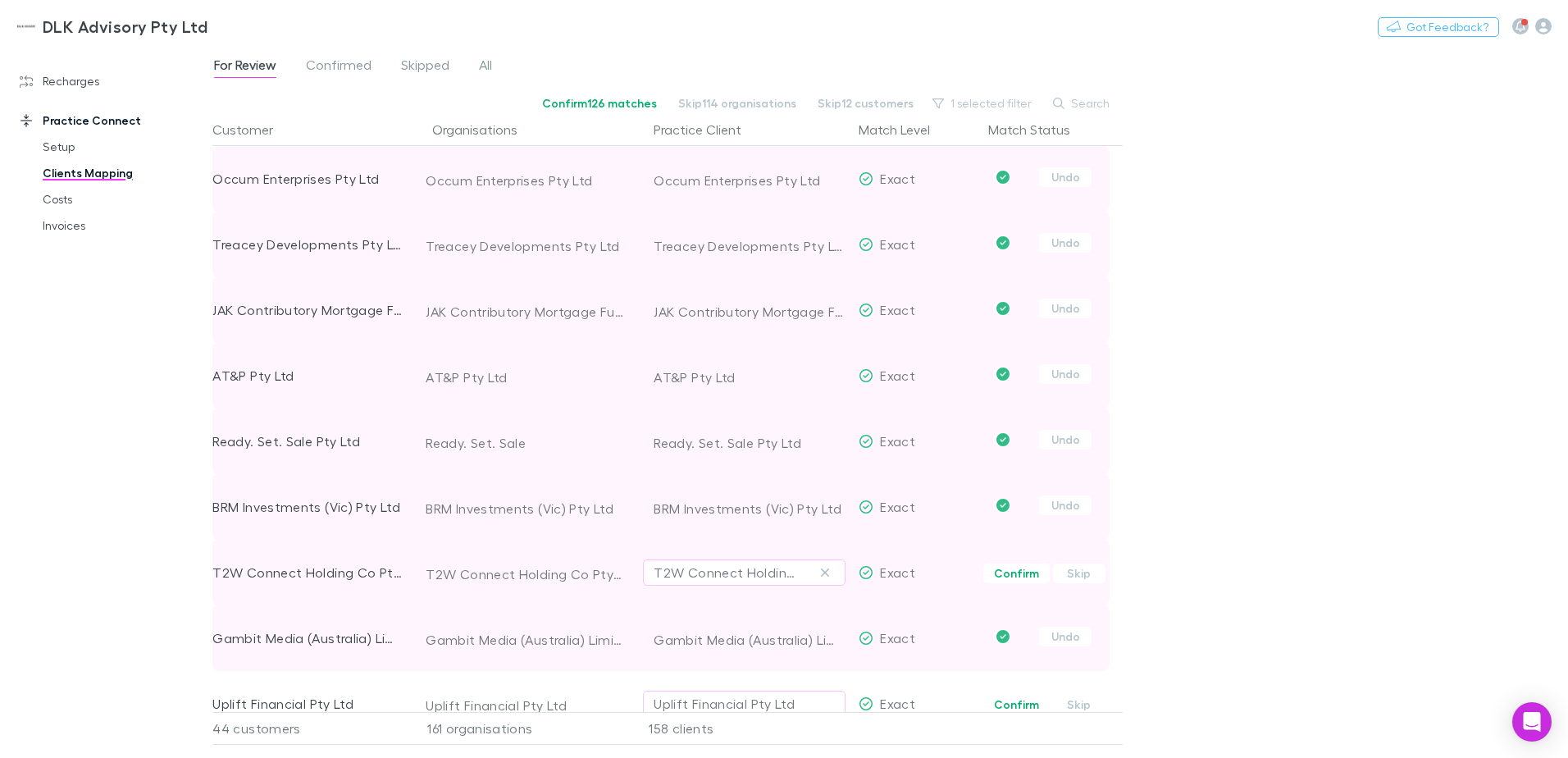
click at [1014, 575] on button "Confirm" at bounding box center [1016, 574] width 66 height 20
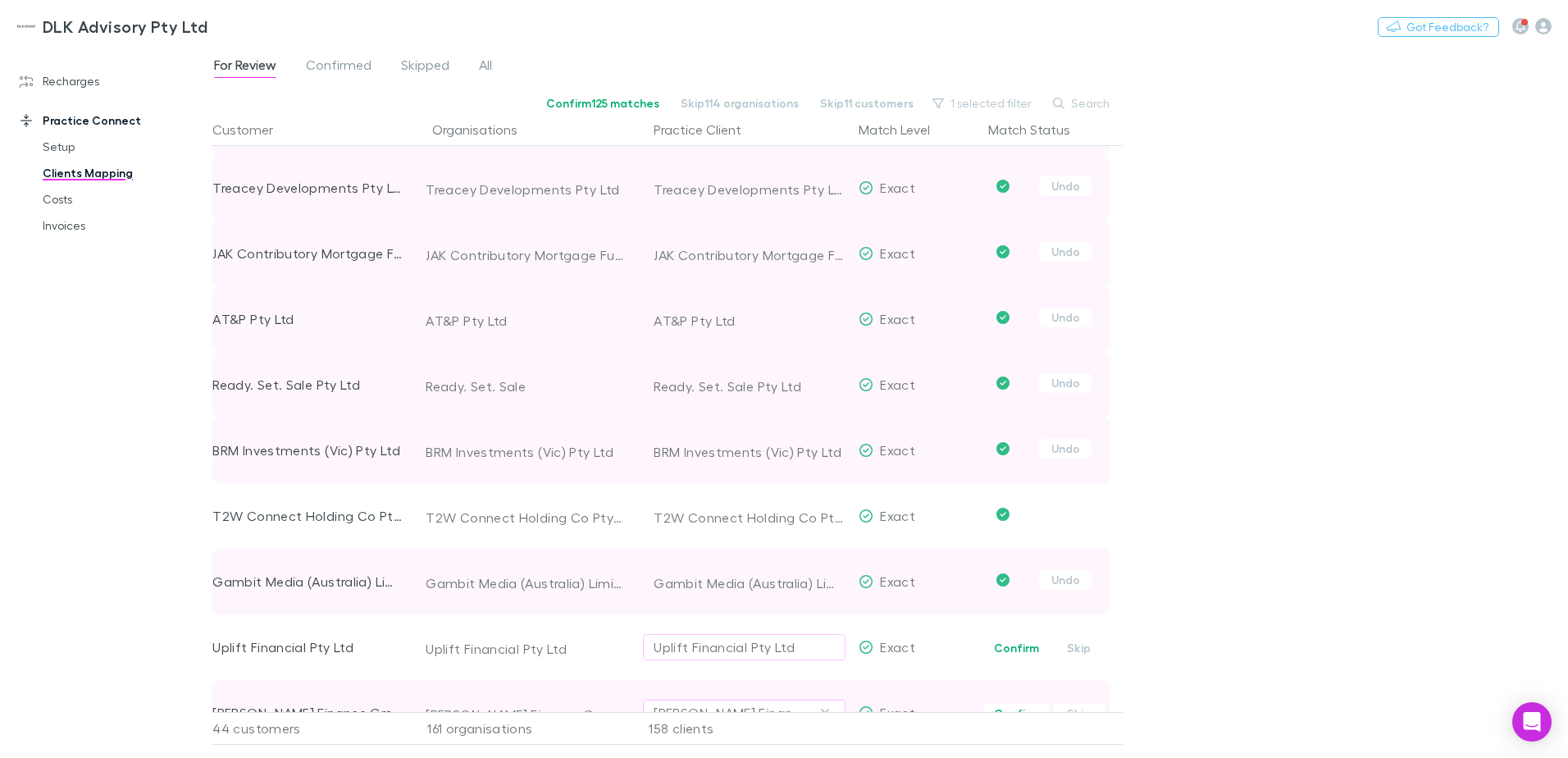
scroll to position [1805, 0]
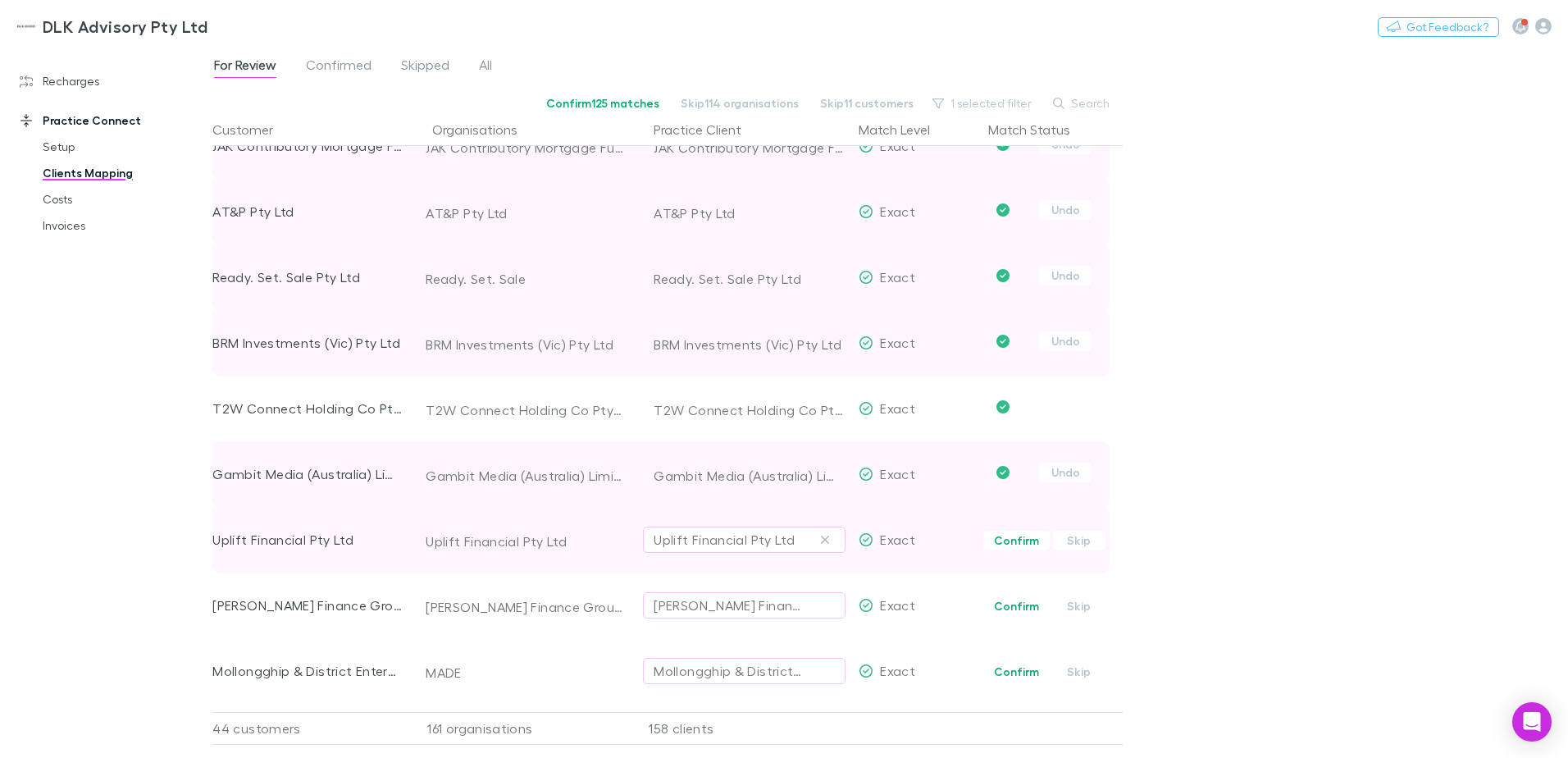
click at [1005, 553] on span "Confirm Skip" at bounding box center [1052, 540] width 141 height 65
click at [1010, 547] on button "Confirm" at bounding box center [1016, 540] width 66 height 20
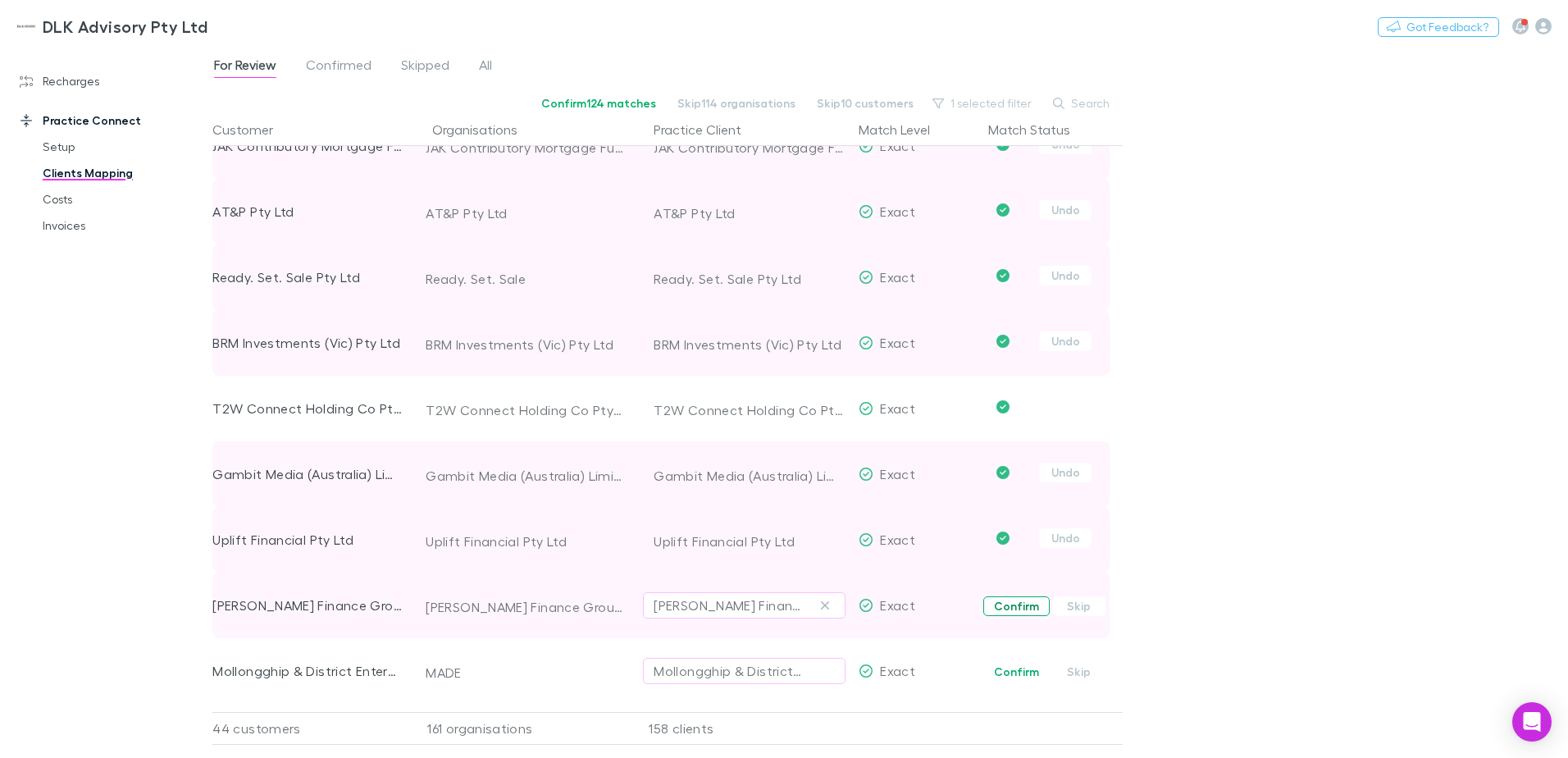
click at [1011, 605] on button "Confirm" at bounding box center [1016, 607] width 66 height 20
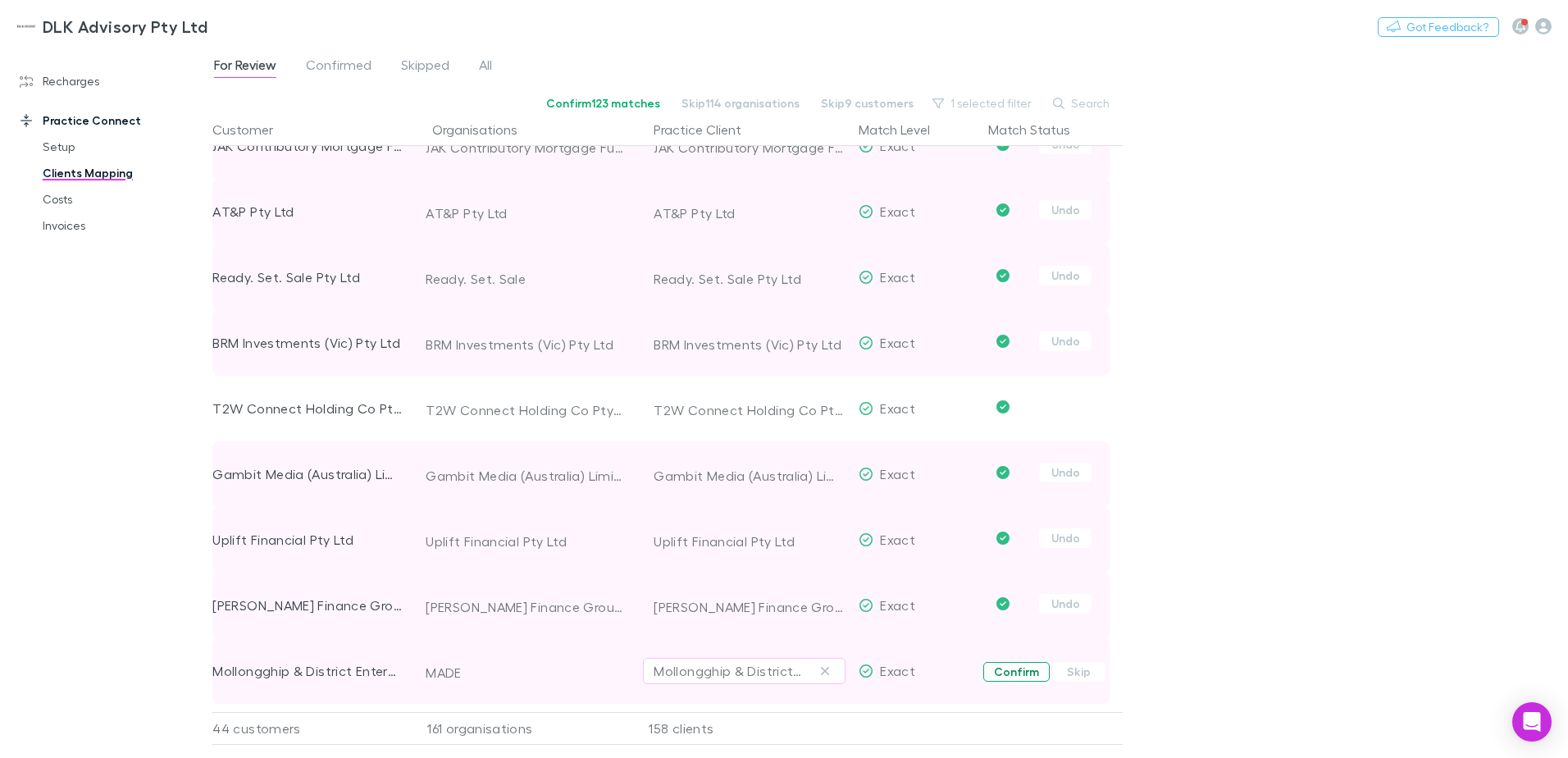
click at [1002, 666] on button "Confirm" at bounding box center [1016, 672] width 66 height 20
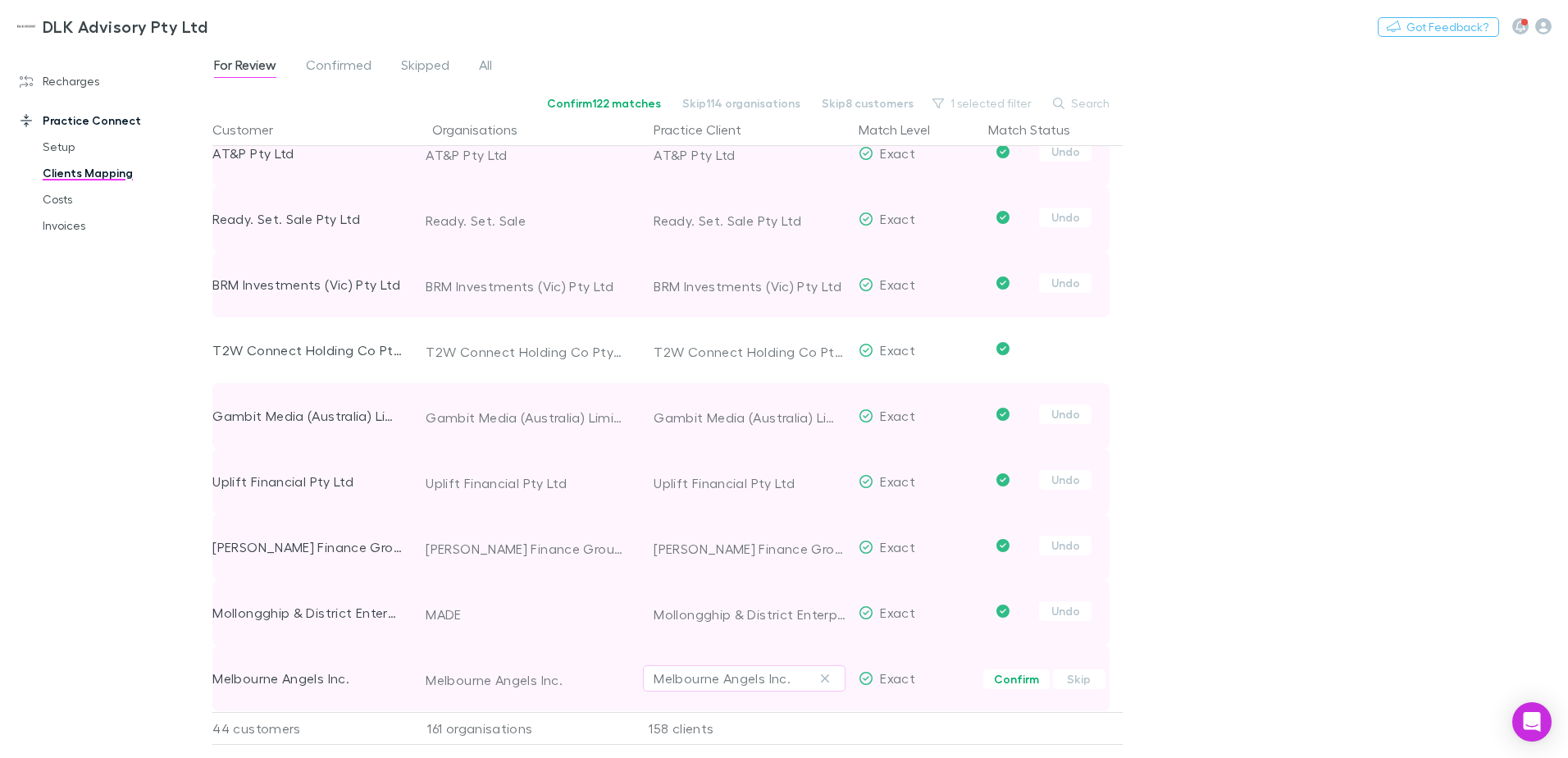
scroll to position [1887, 0]
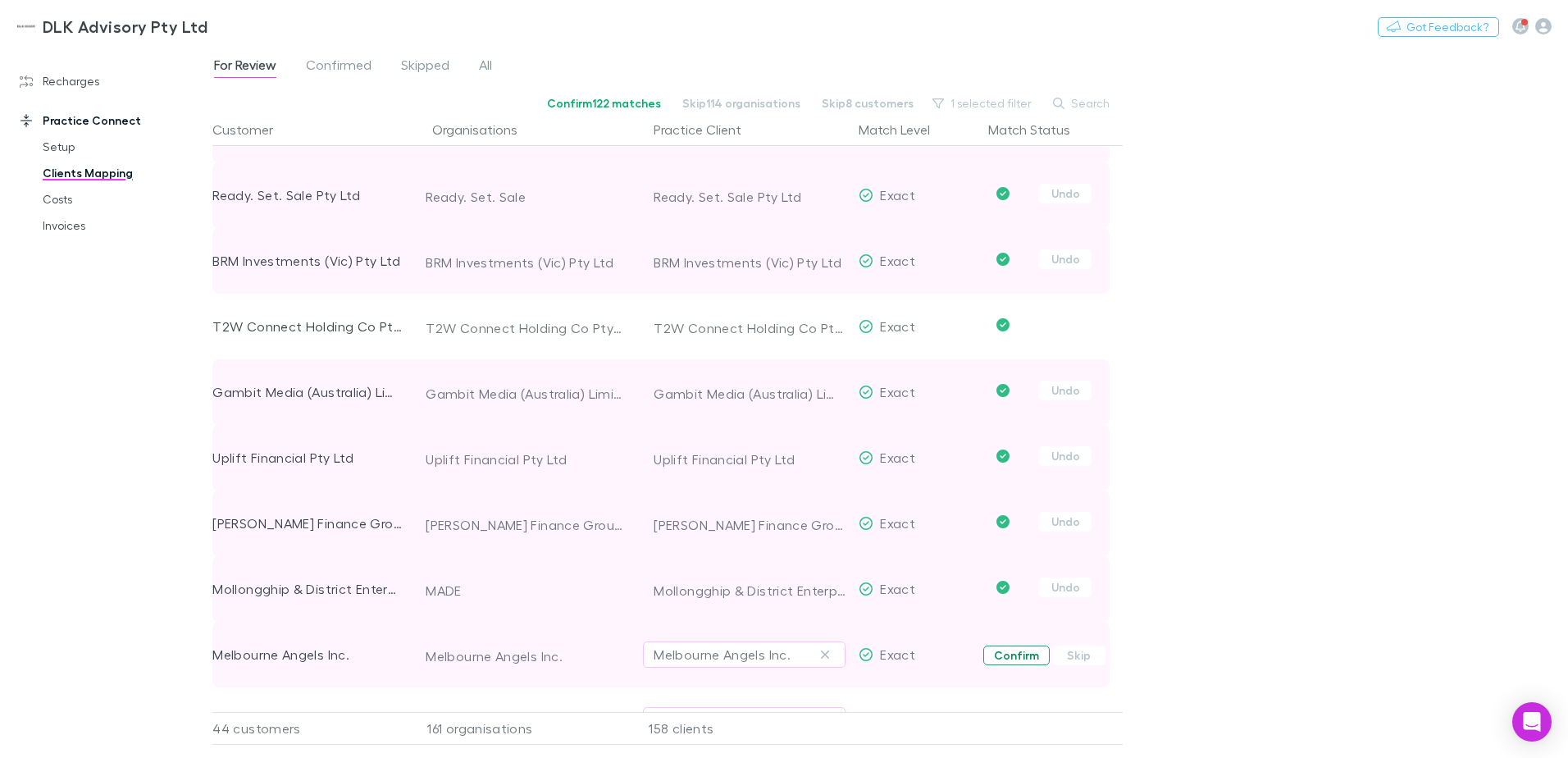
click at [1007, 652] on button "Confirm" at bounding box center [1016, 656] width 66 height 20
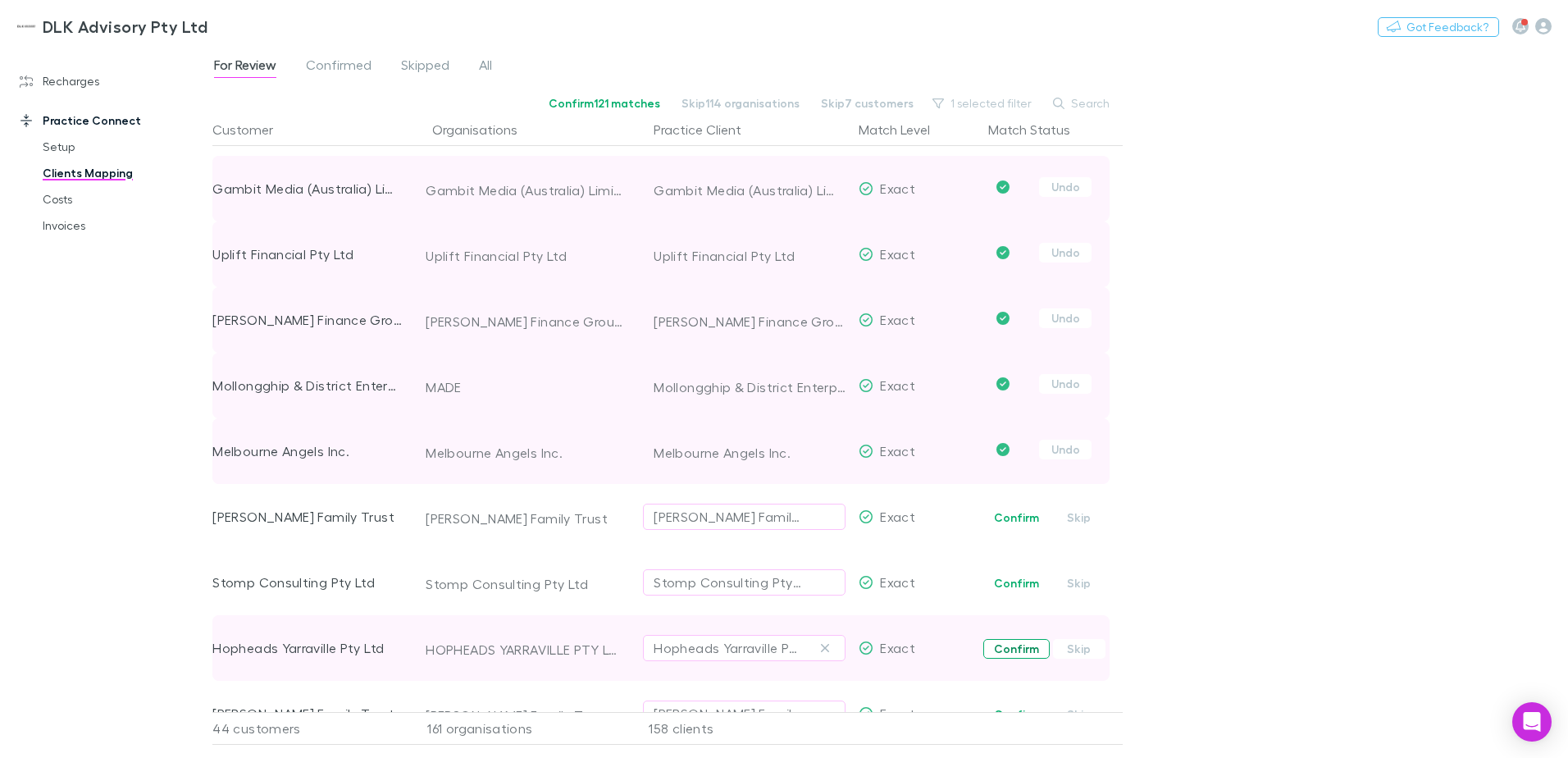
scroll to position [2133, 0]
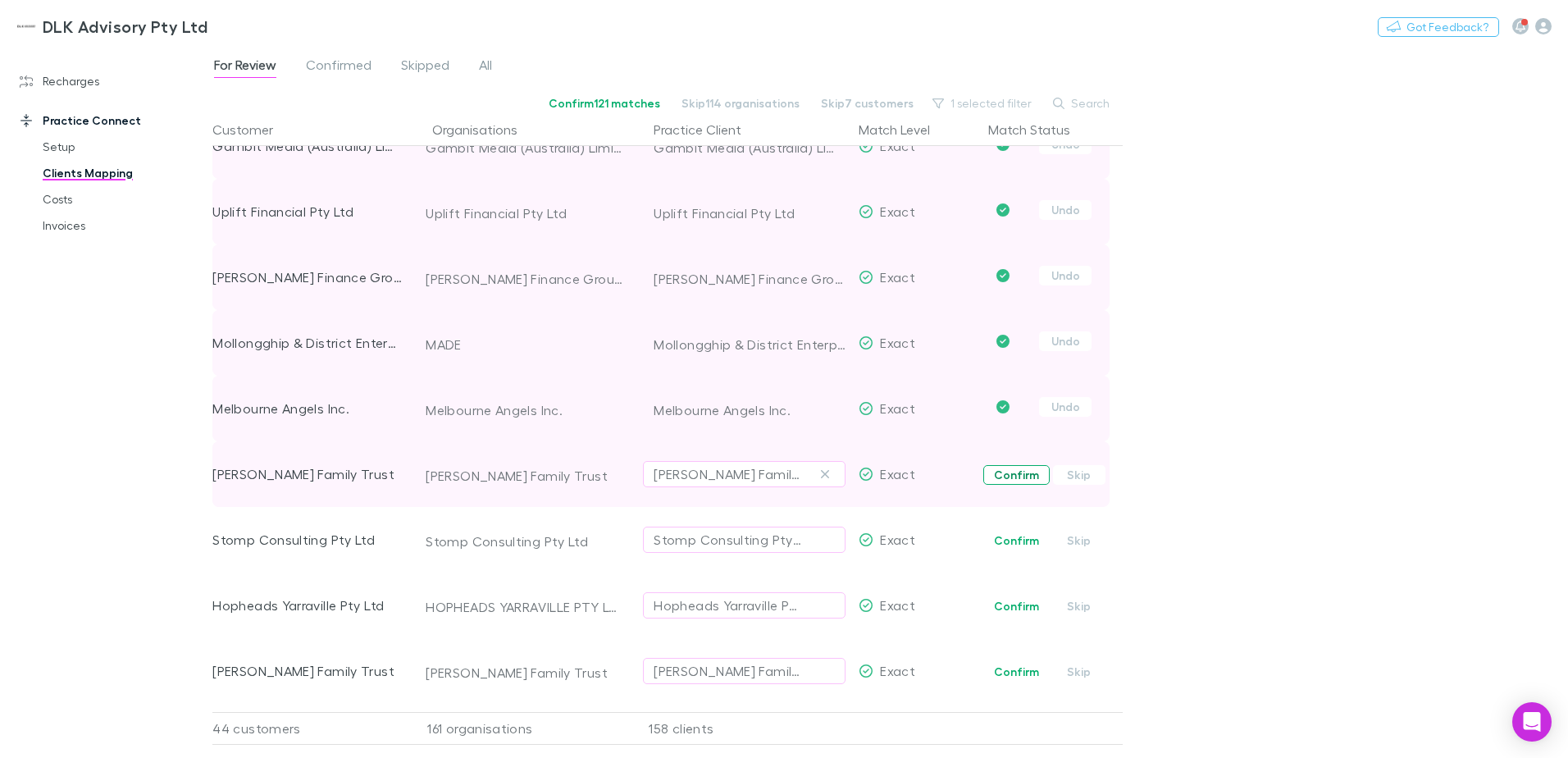
click at [1000, 479] on button "Confirm" at bounding box center [1016, 475] width 66 height 20
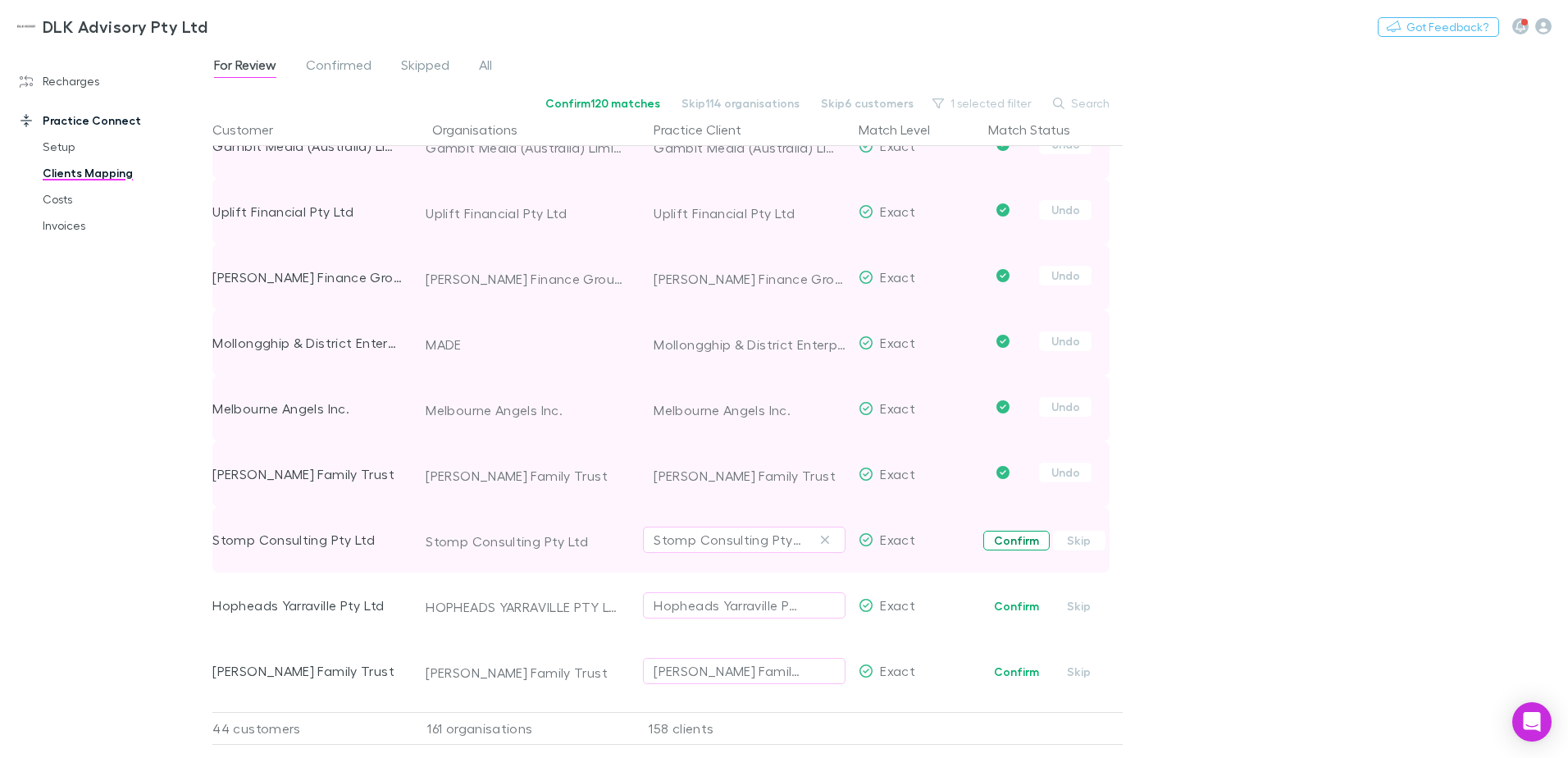
click at [1008, 530] on button "Confirm" at bounding box center [1016, 540] width 66 height 20
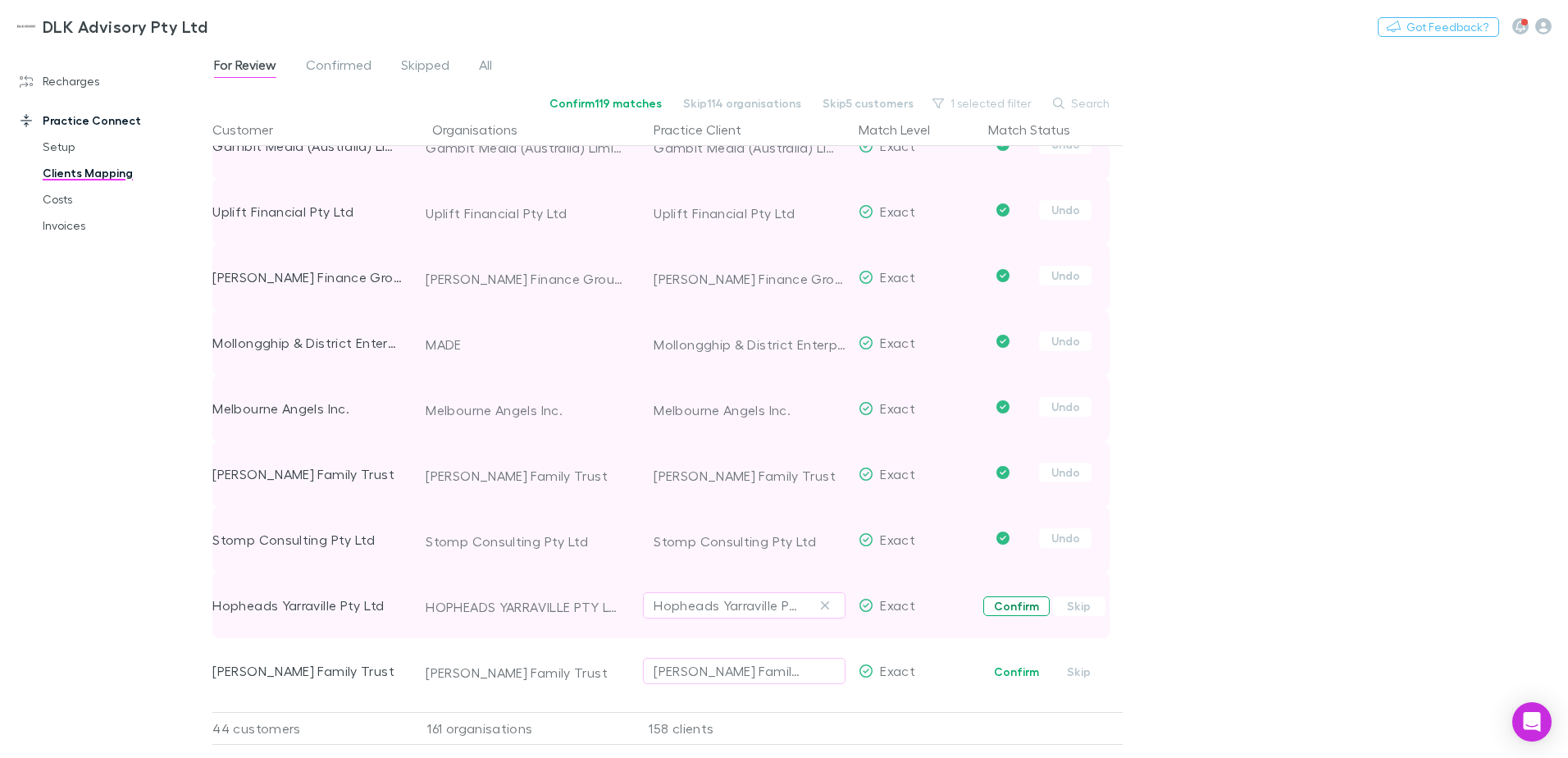
click at [1010, 605] on button "Confirm" at bounding box center [1016, 607] width 66 height 20
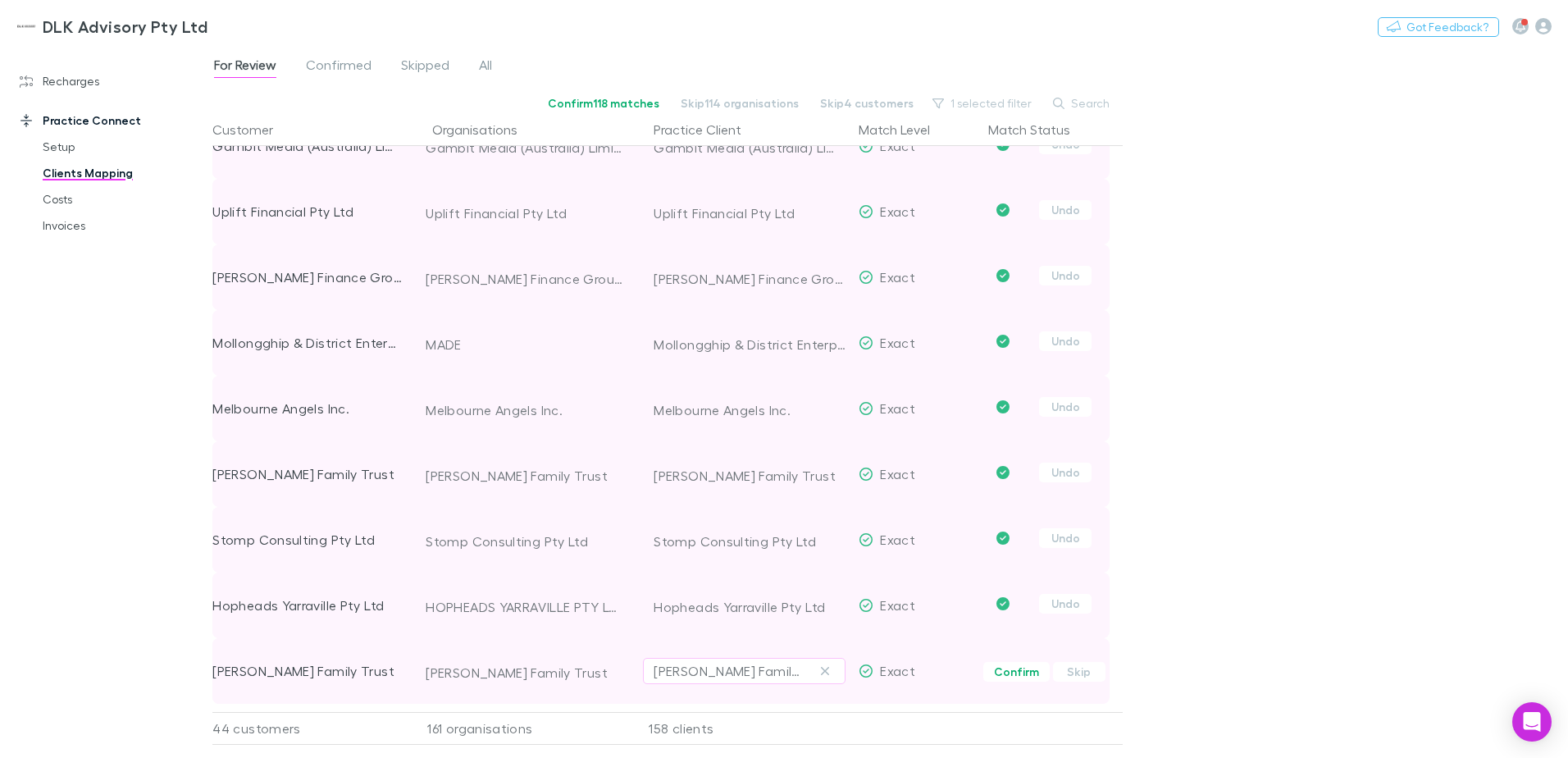
click at [1010, 685] on span "Confirm Skip" at bounding box center [1052, 671] width 141 height 65
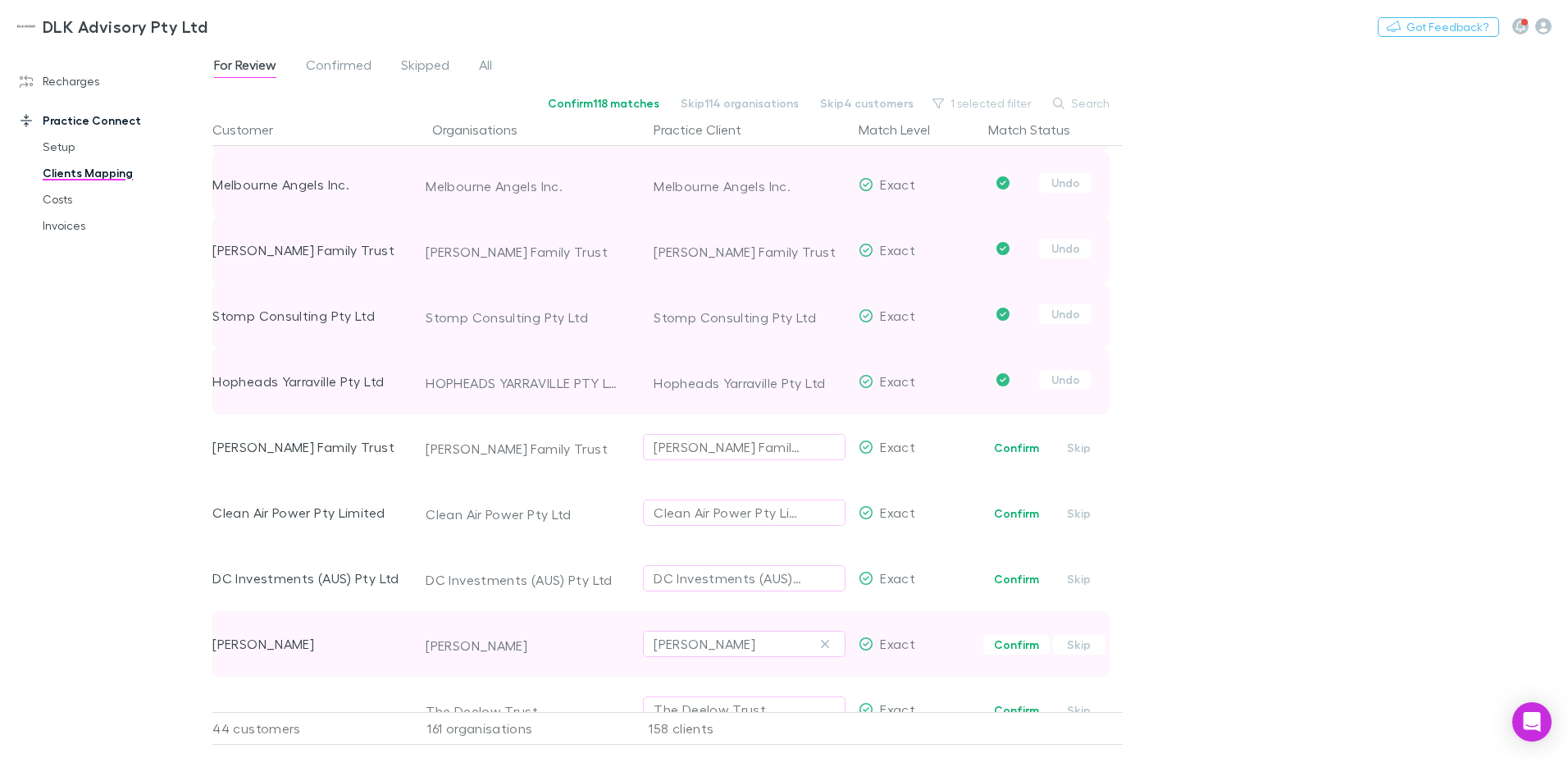
scroll to position [2379, 0]
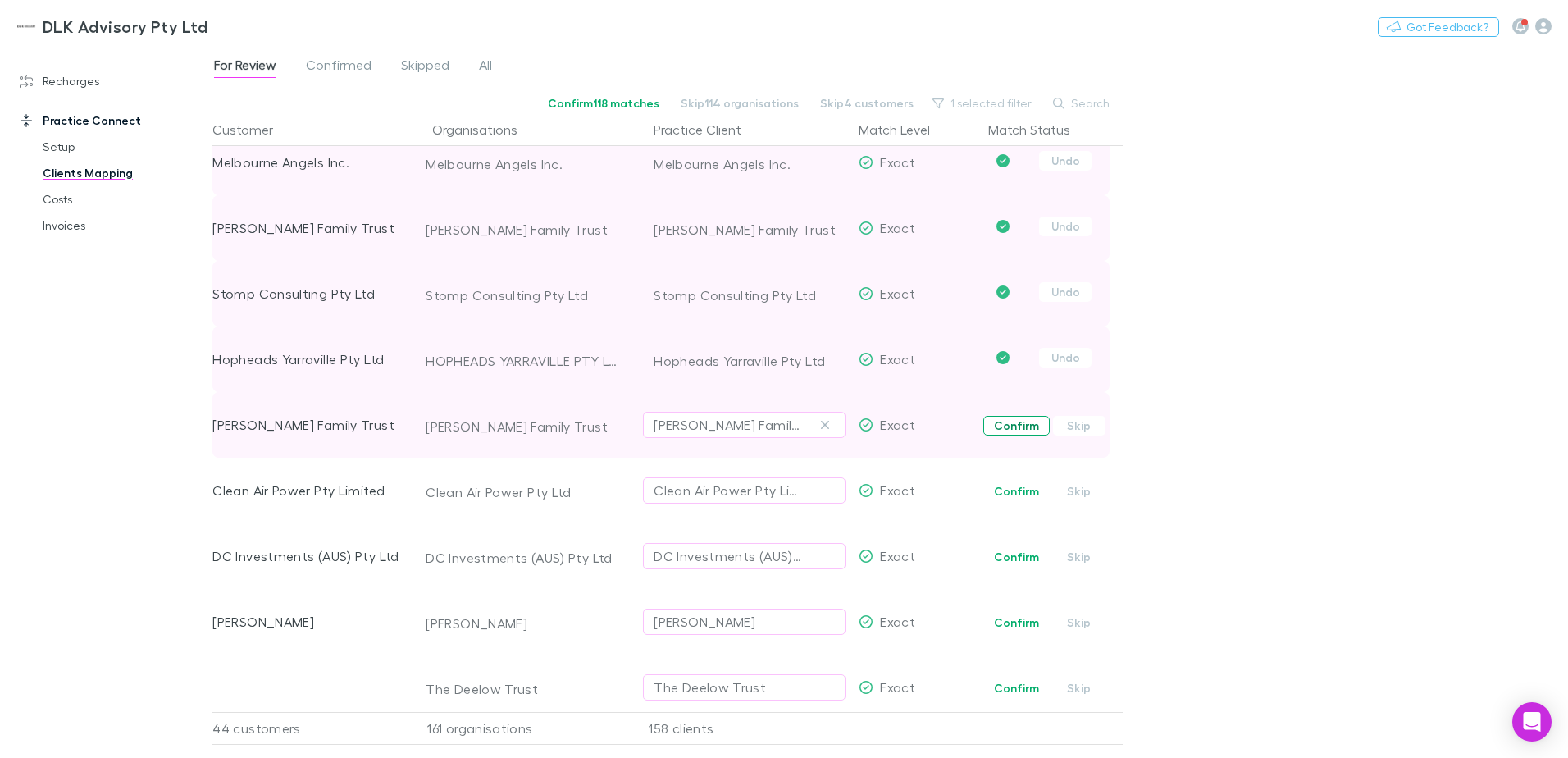
click at [1004, 420] on button "Confirm" at bounding box center [1016, 426] width 66 height 20
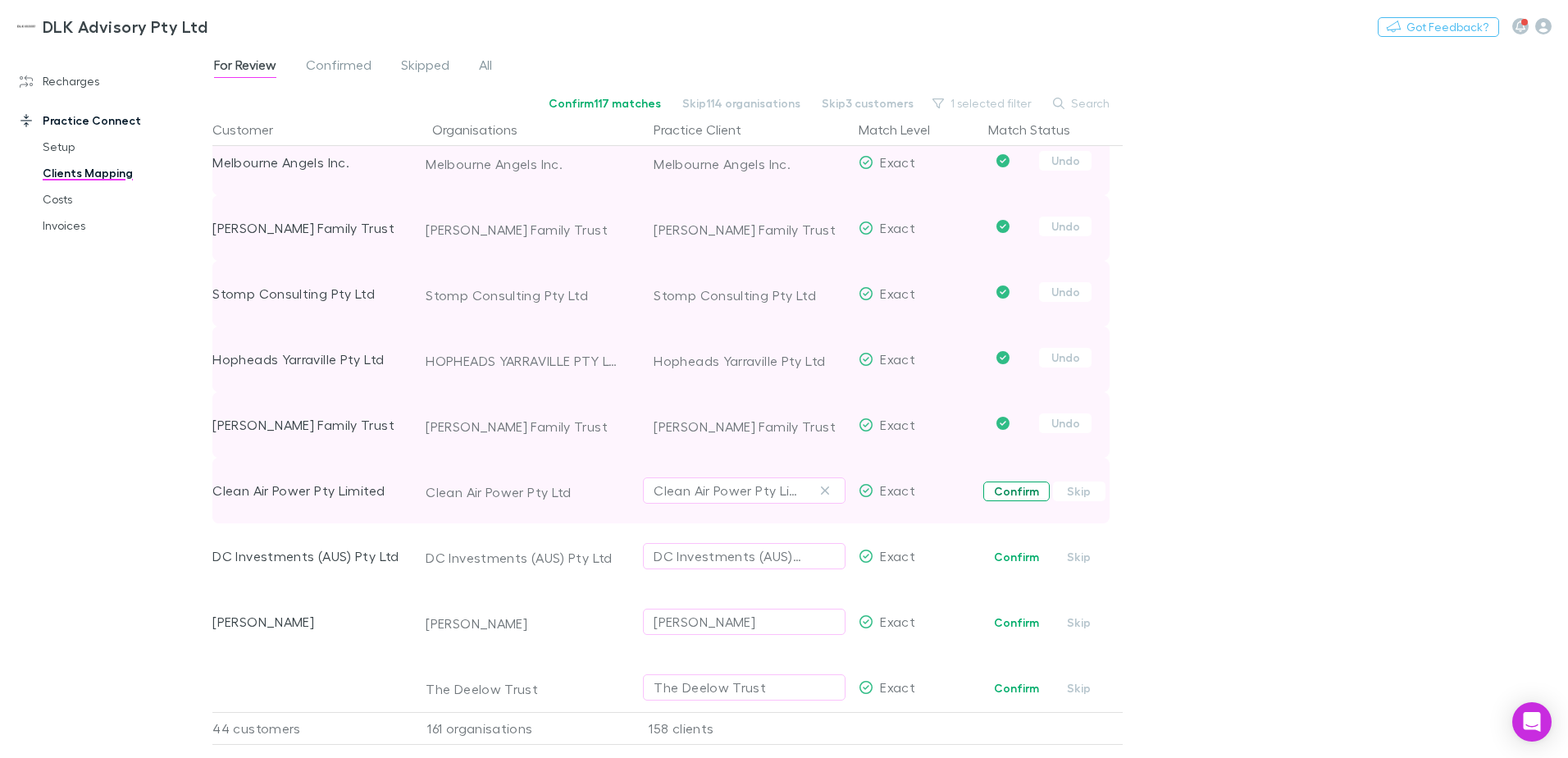
click at [1013, 487] on button "Confirm" at bounding box center [1016, 492] width 66 height 20
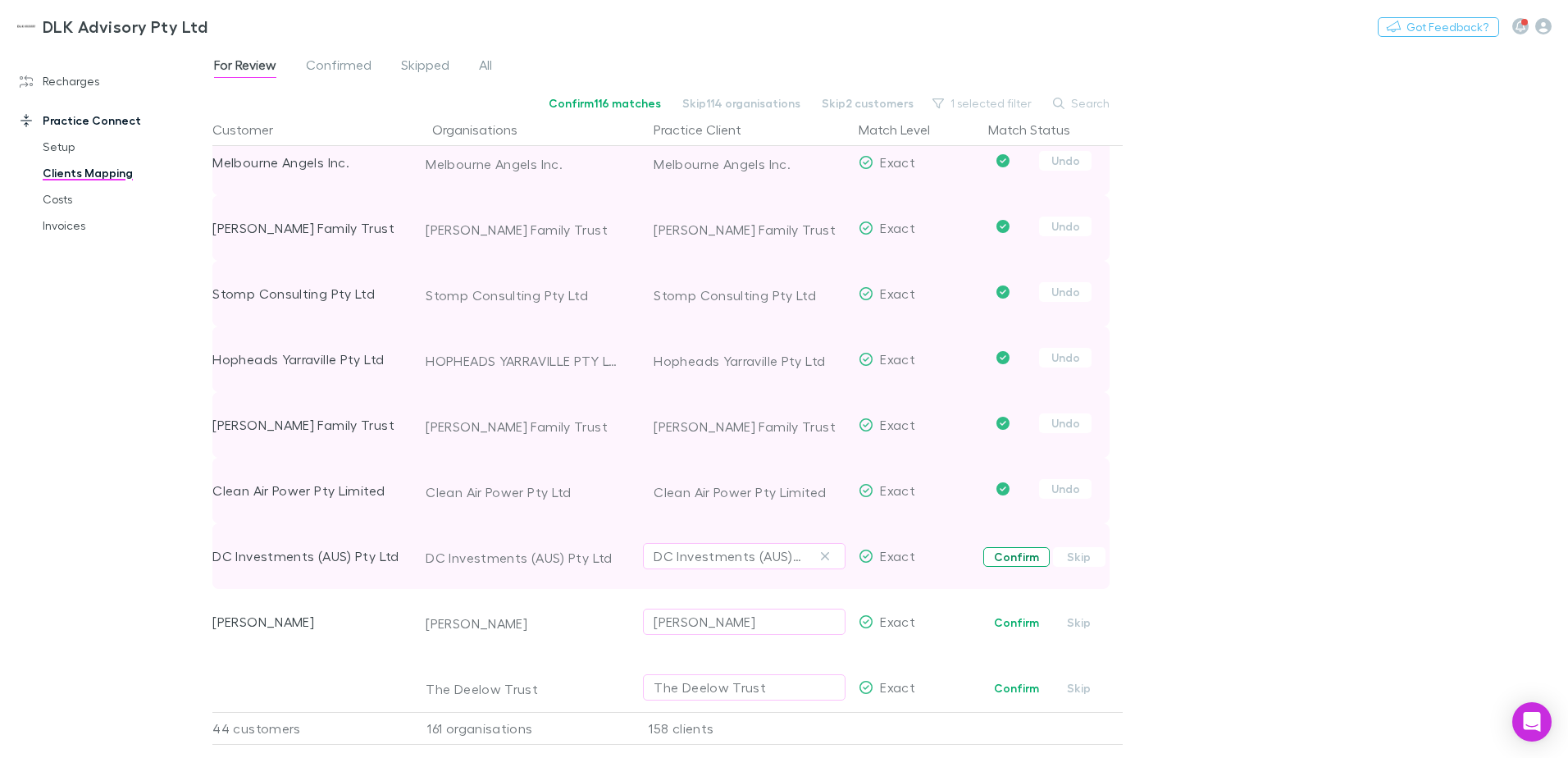
click at [1010, 566] on button "Confirm" at bounding box center [1016, 557] width 66 height 20
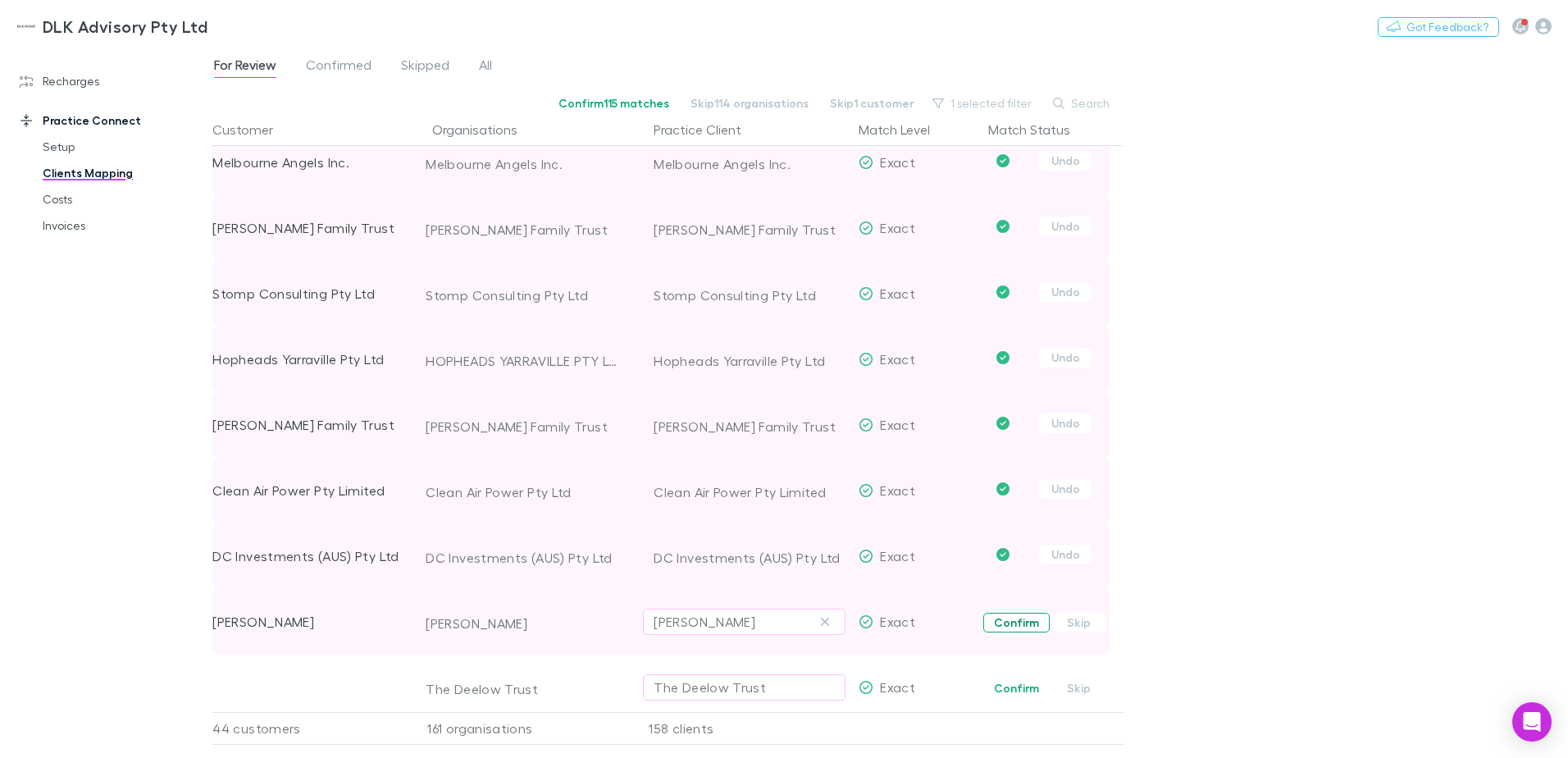
click at [1005, 615] on button "Confirm" at bounding box center [1016, 622] width 66 height 20
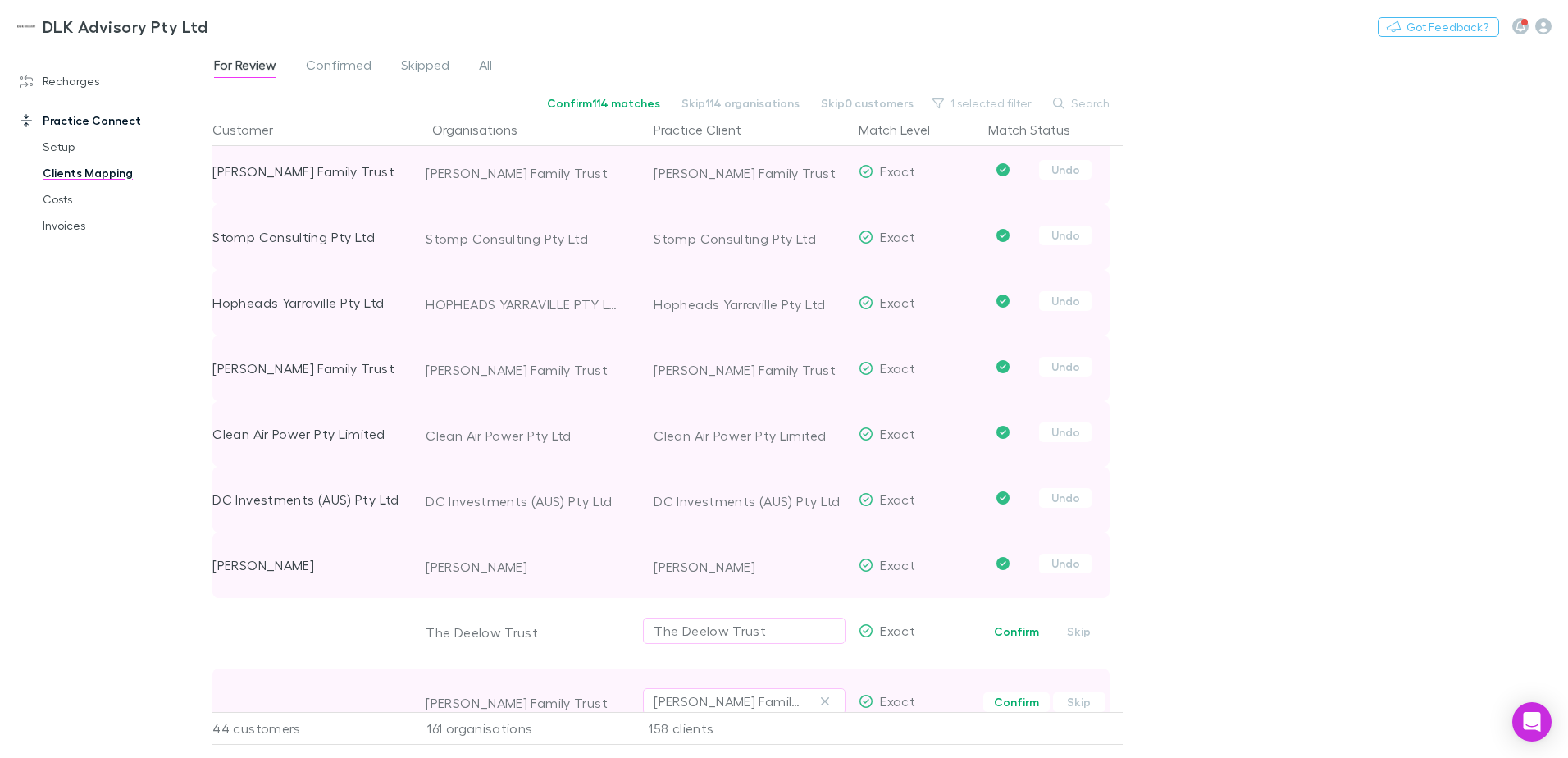
scroll to position [2543, 0]
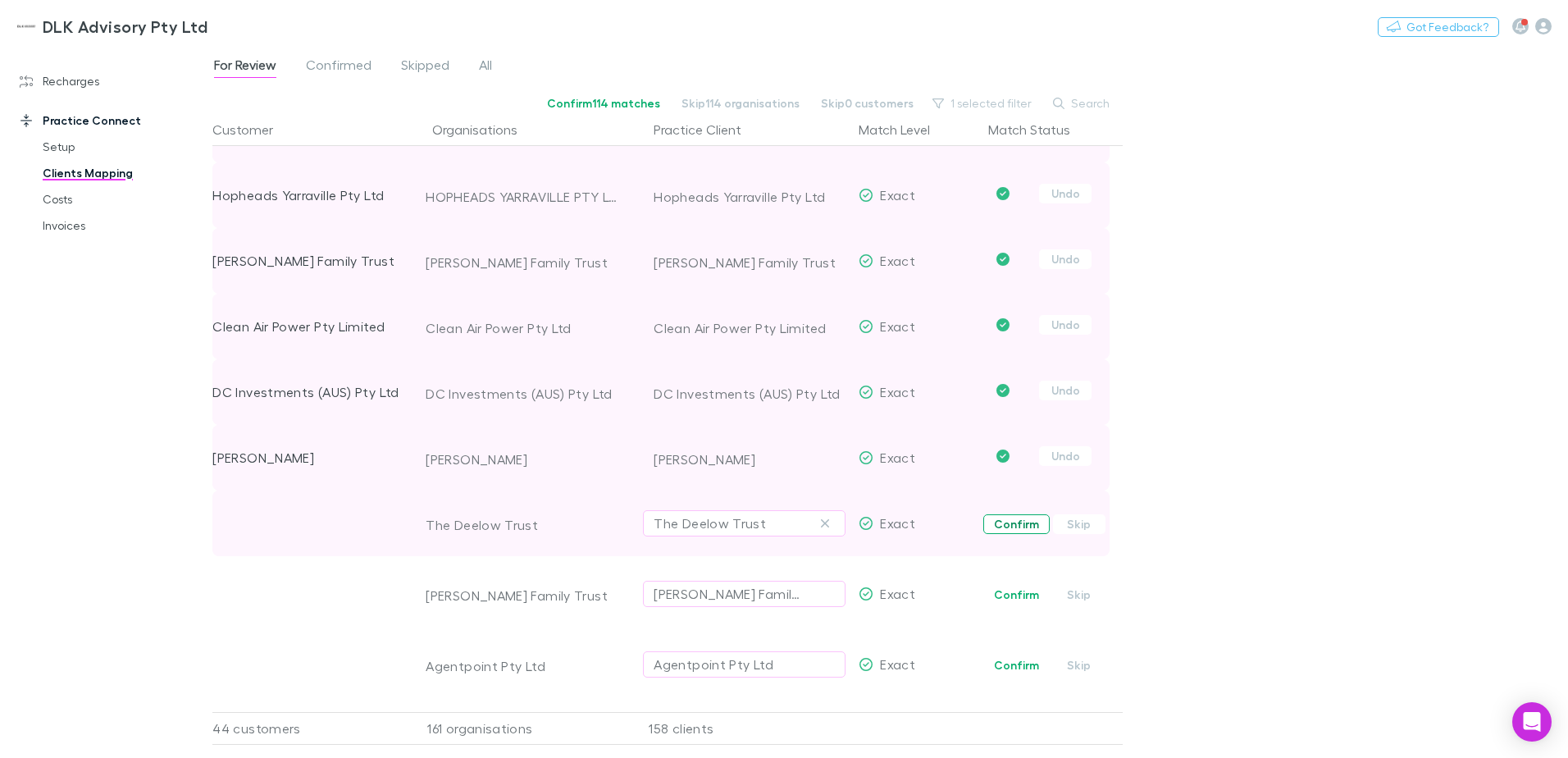
click at [1008, 532] on button "Confirm" at bounding box center [1016, 525] width 66 height 20
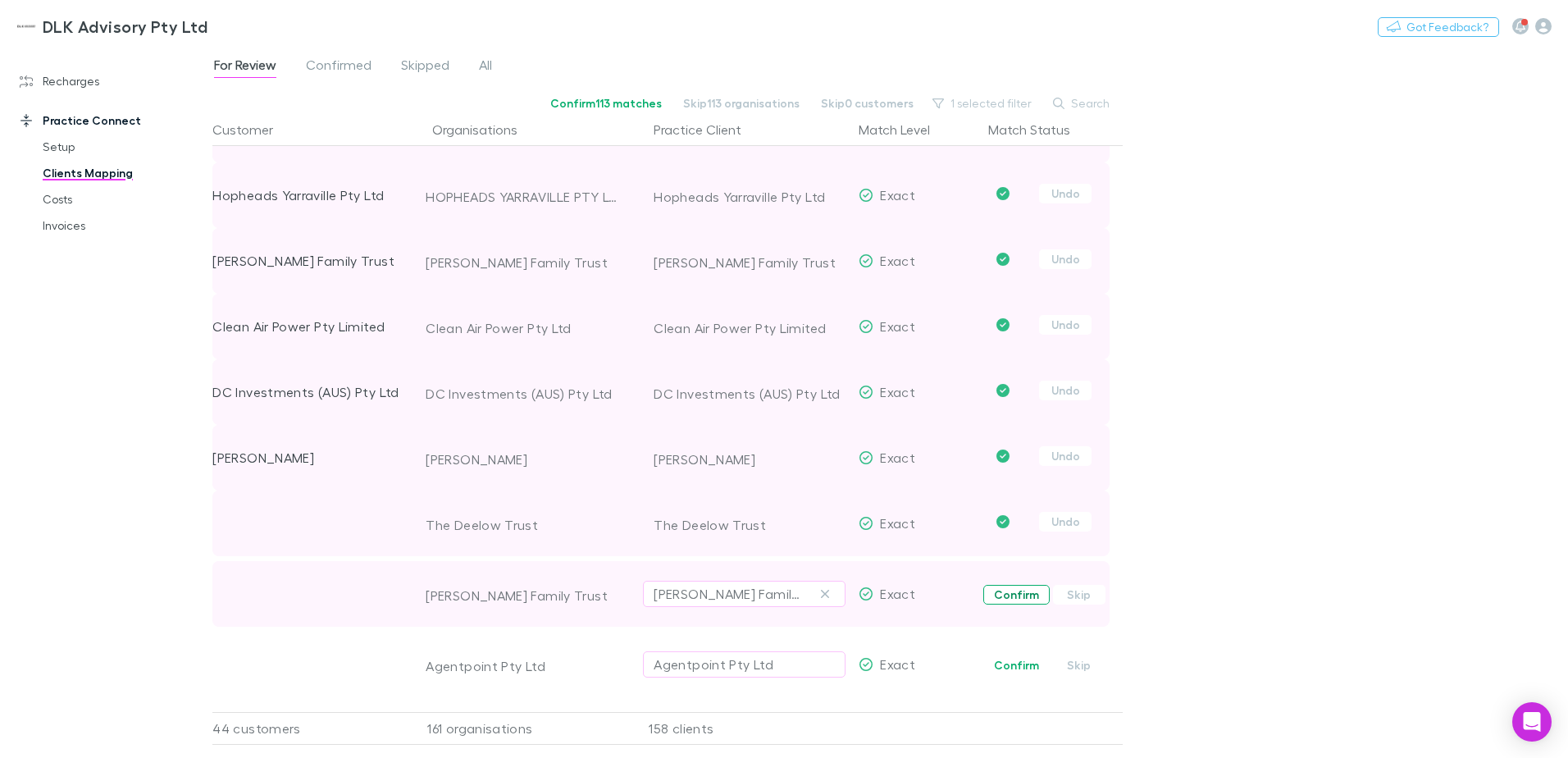
click at [1004, 597] on button "Confirm" at bounding box center [1016, 595] width 66 height 20
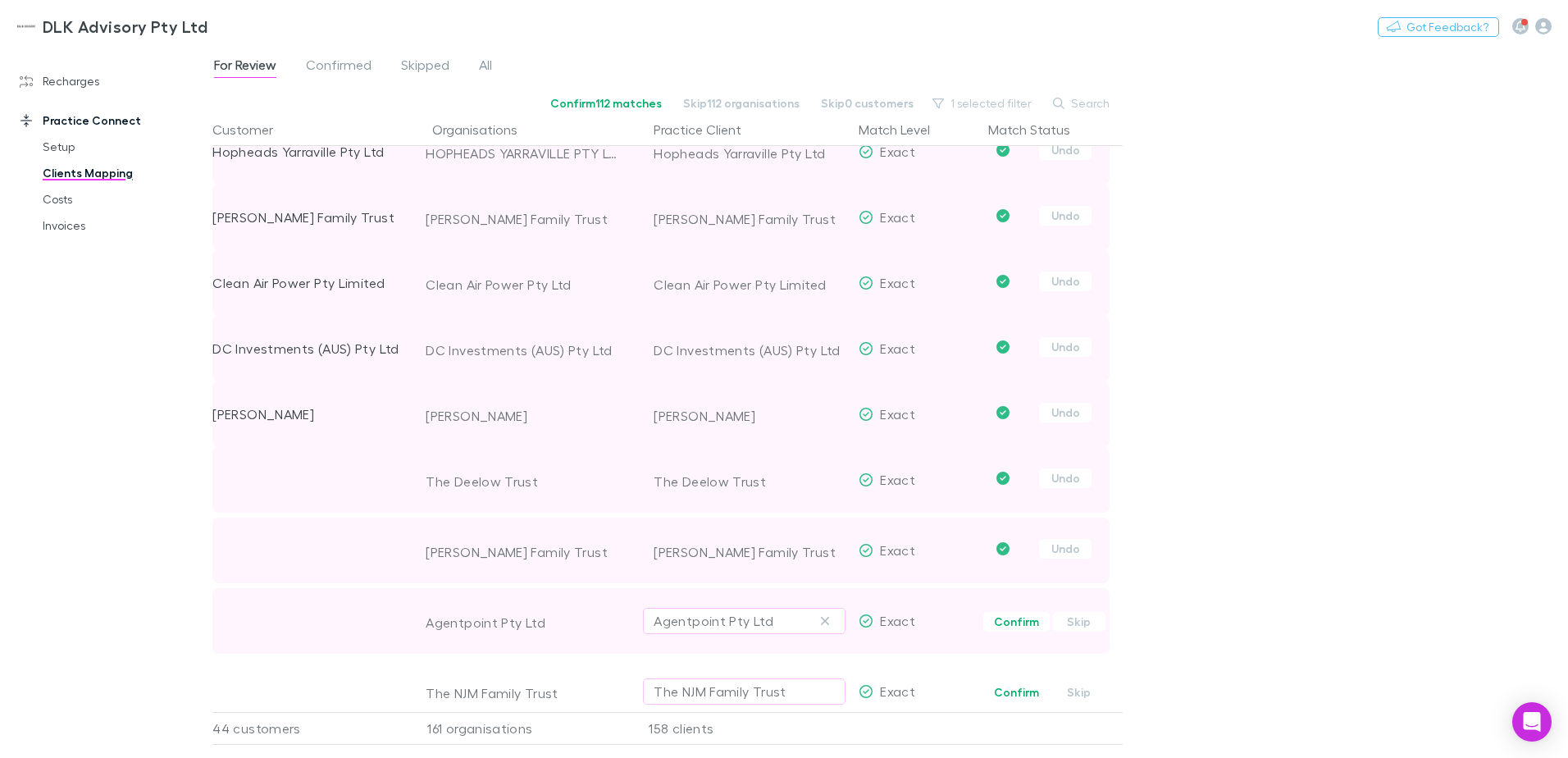
scroll to position [2625, 0]
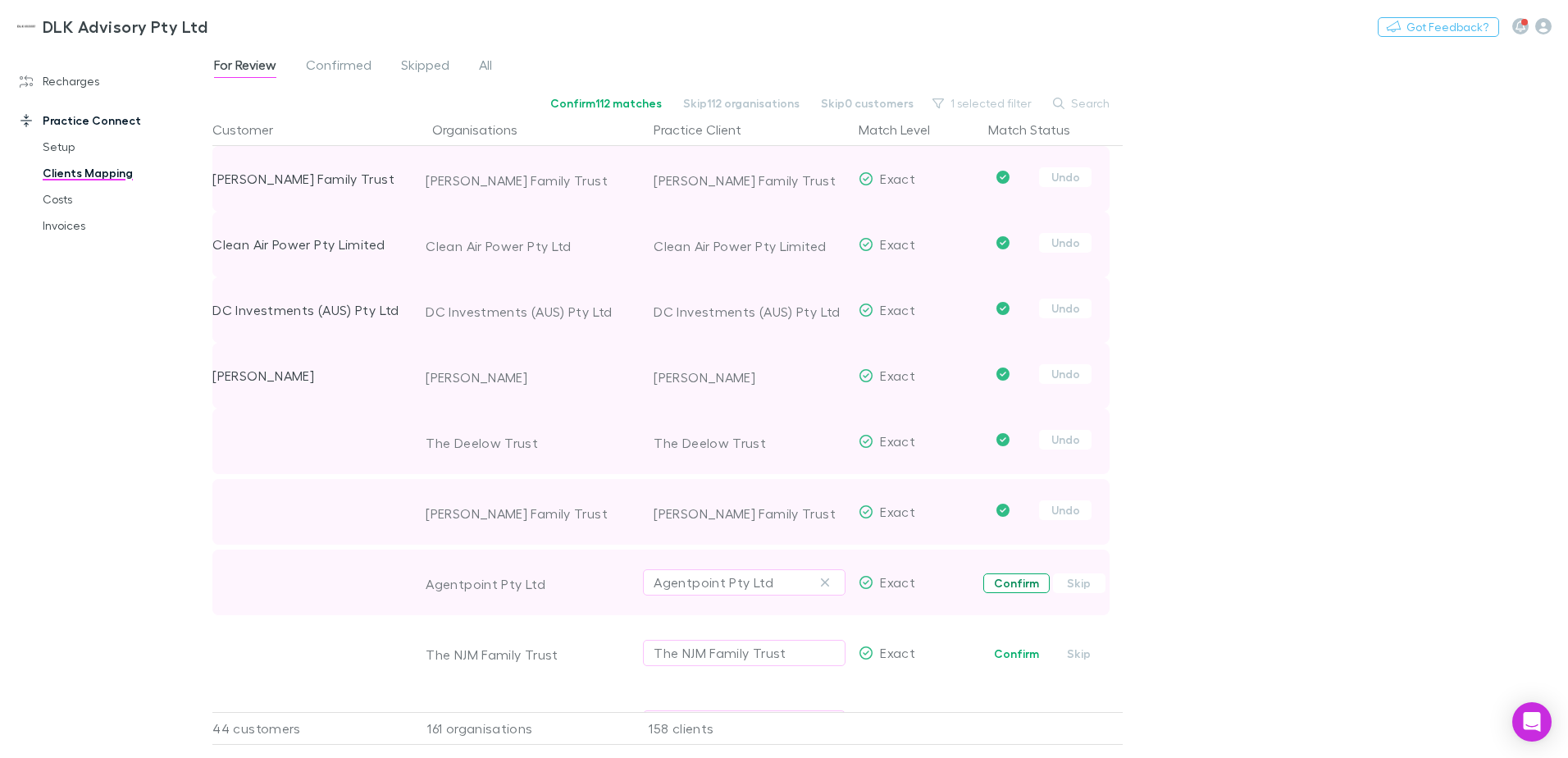
click at [1007, 581] on button "Confirm" at bounding box center [1016, 583] width 66 height 20
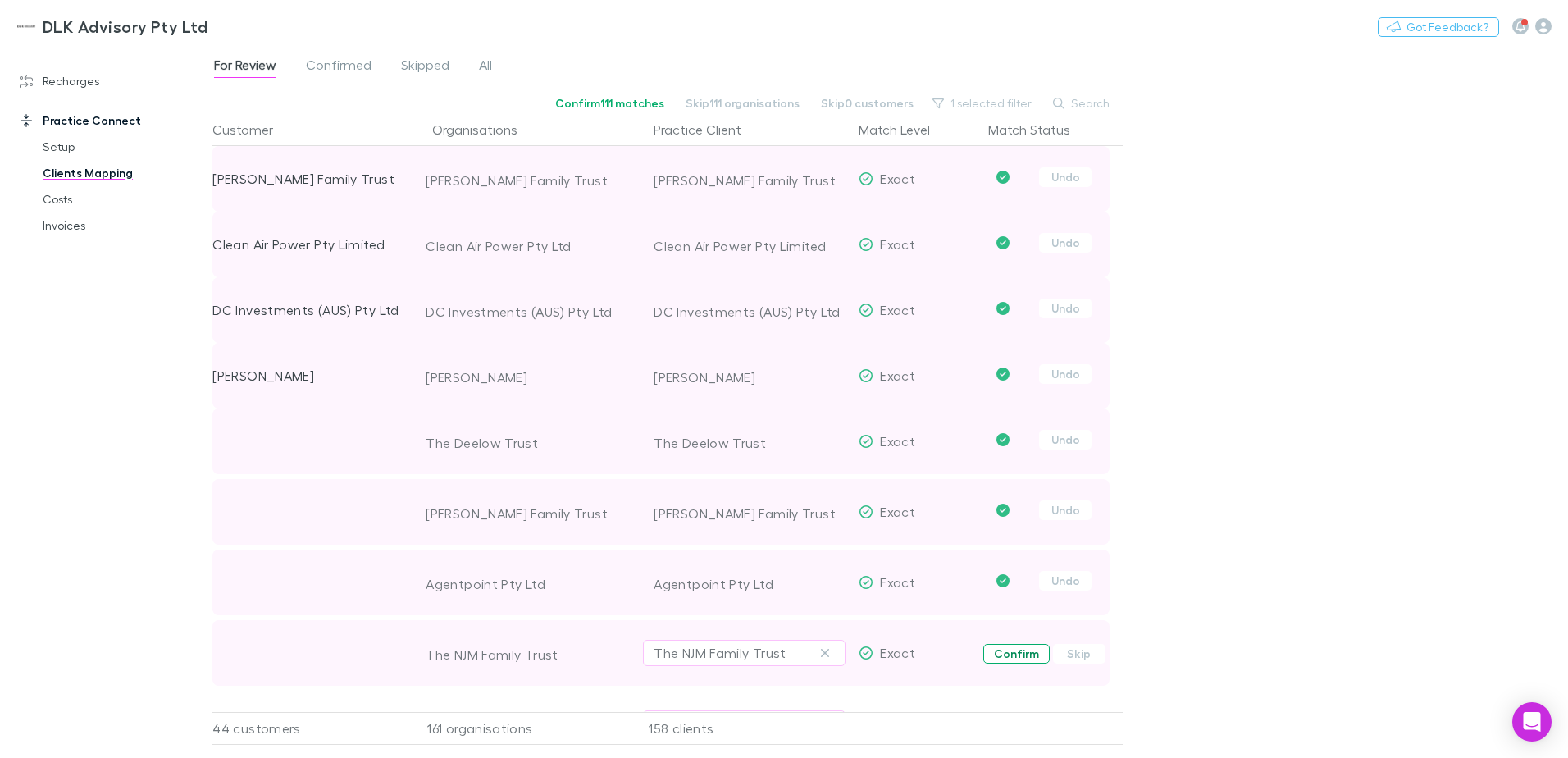
click at [1002, 653] on button "Confirm" at bounding box center [1016, 654] width 66 height 20
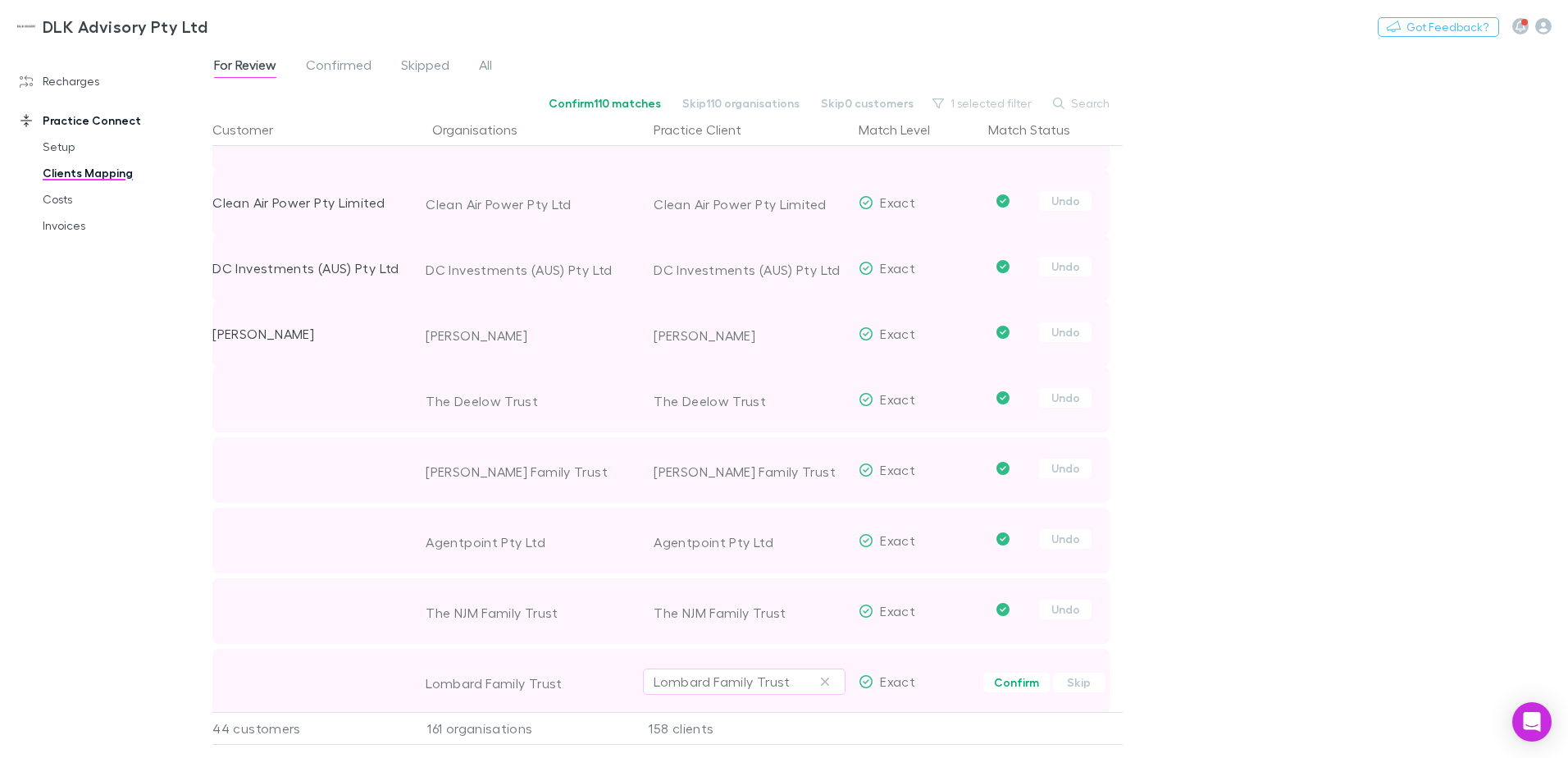
scroll to position [2758, 0]
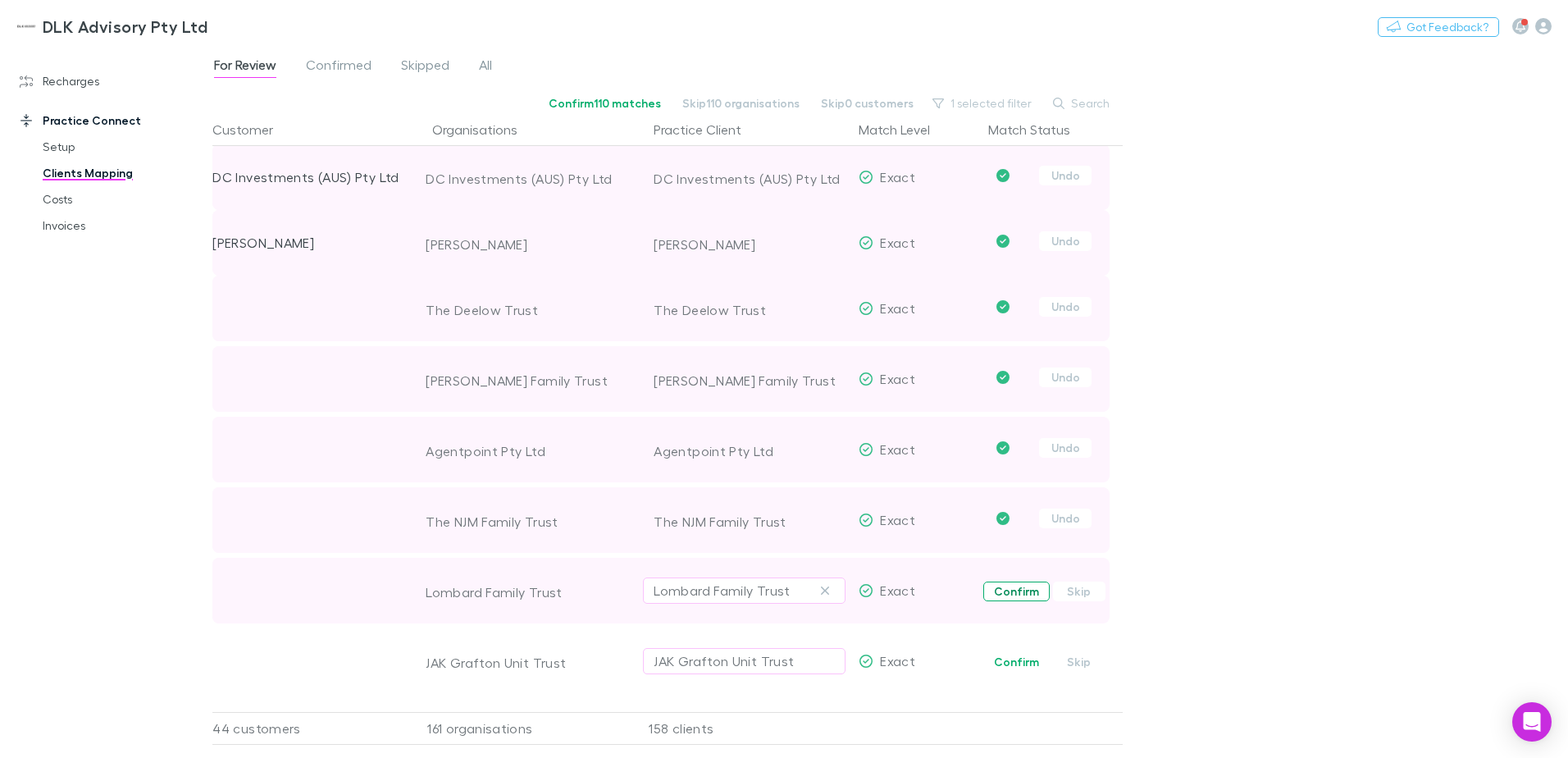
click at [1004, 584] on button "Confirm" at bounding box center [1016, 592] width 66 height 20
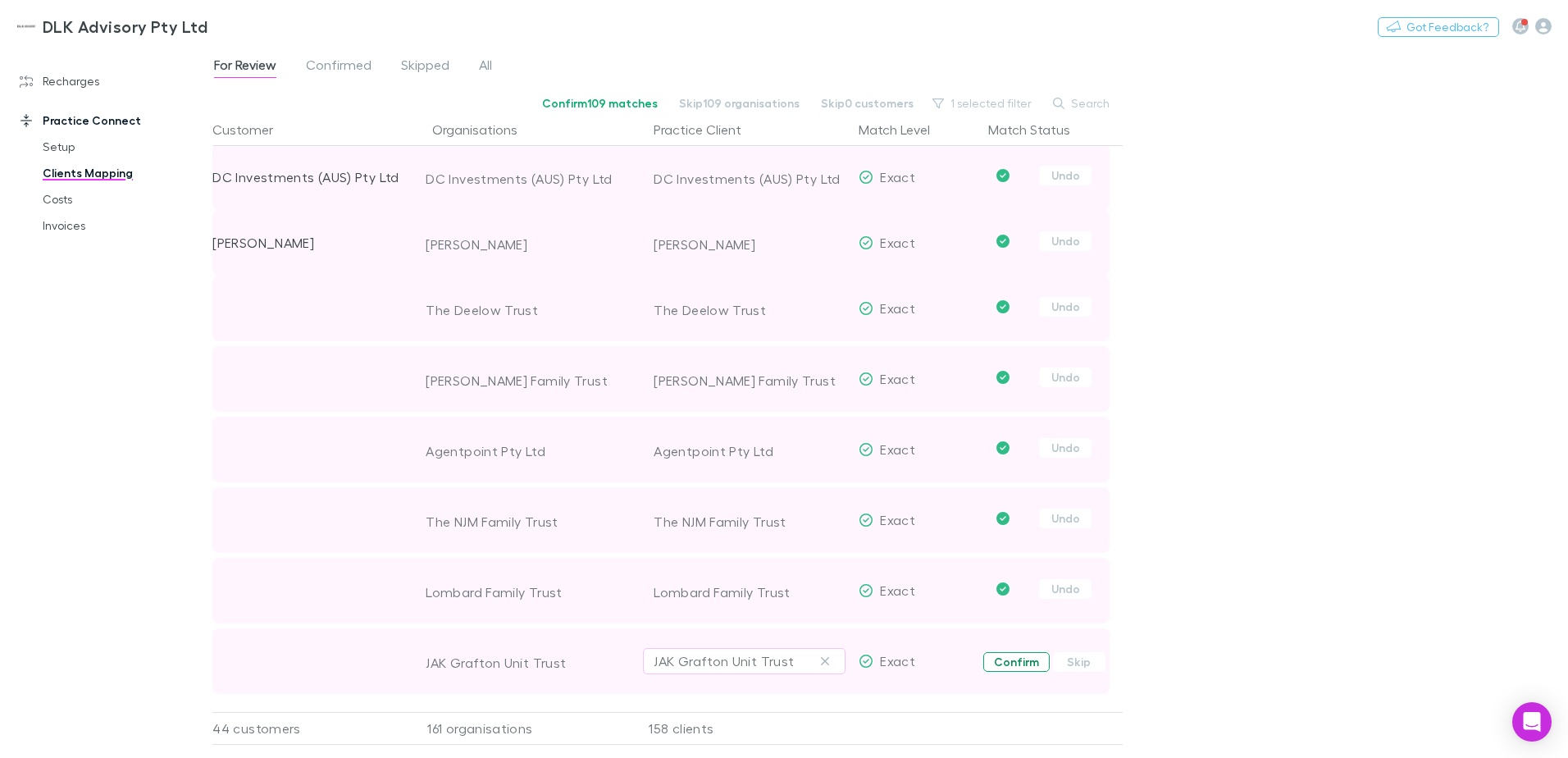
click at [1006, 658] on button "Confirm" at bounding box center [1016, 662] width 66 height 20
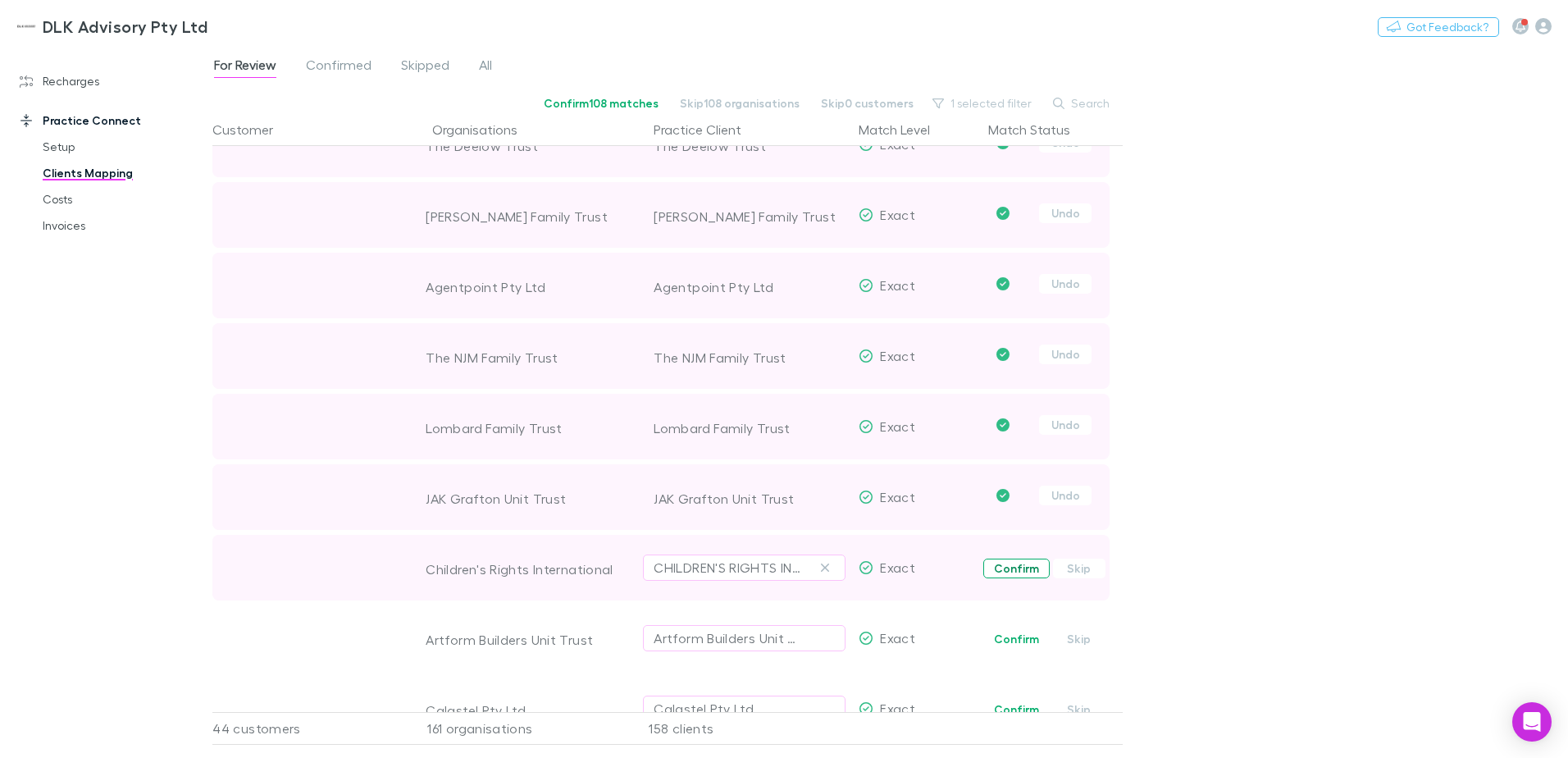
click at [1009, 566] on button "Confirm" at bounding box center [1016, 569] width 66 height 20
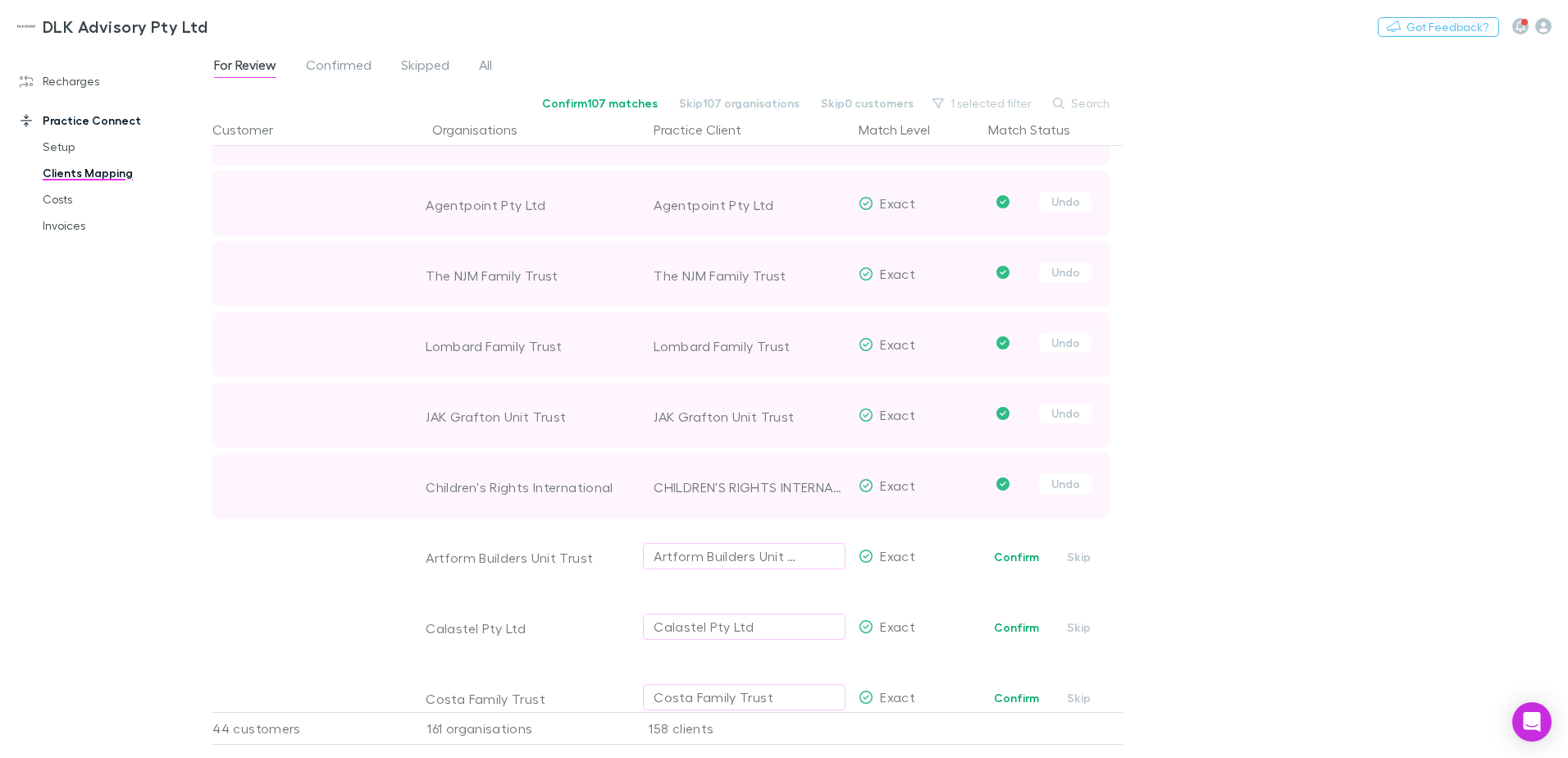
scroll to position [3332, 0]
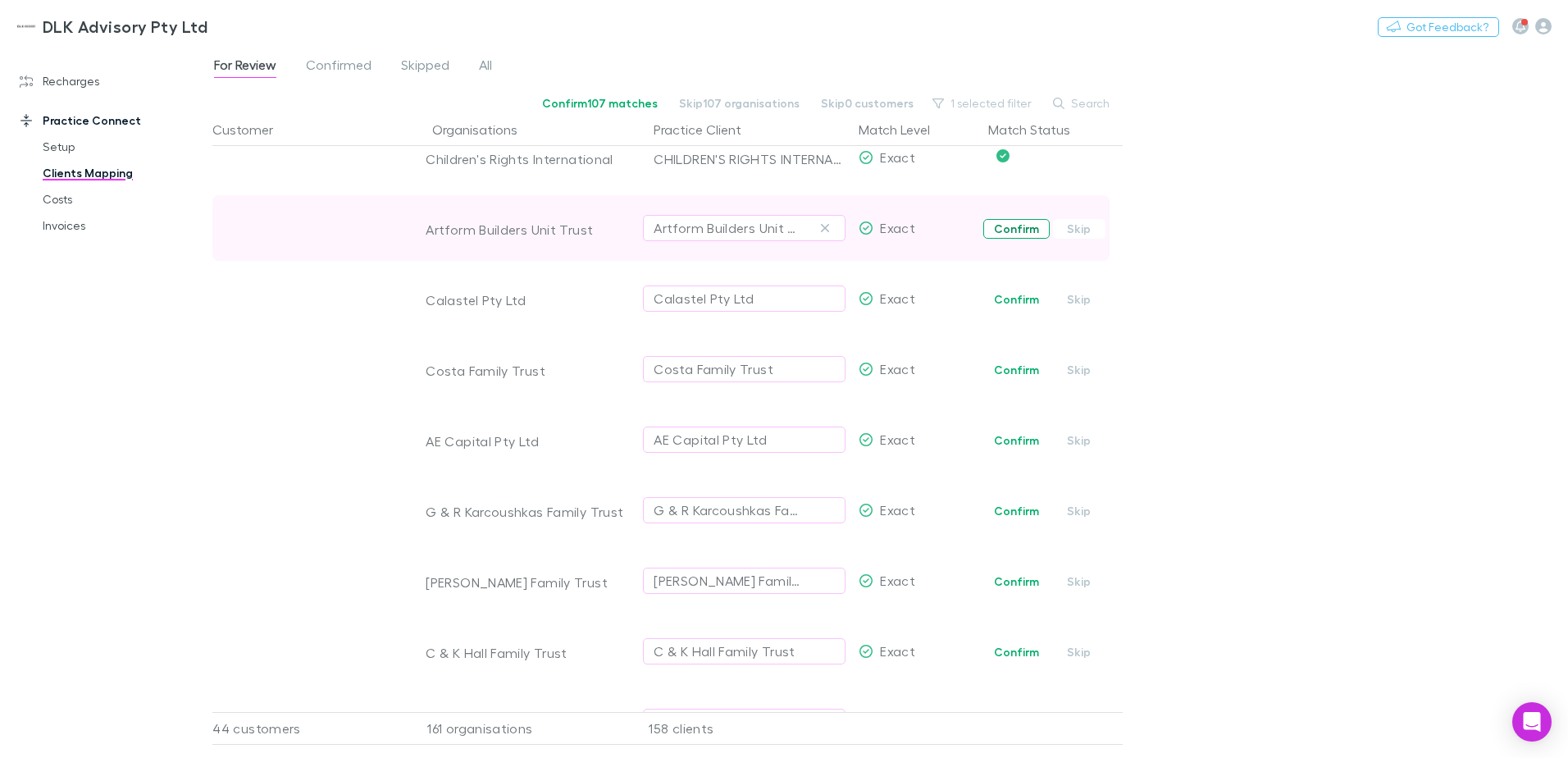
click at [1007, 223] on button "Confirm" at bounding box center [1016, 229] width 66 height 20
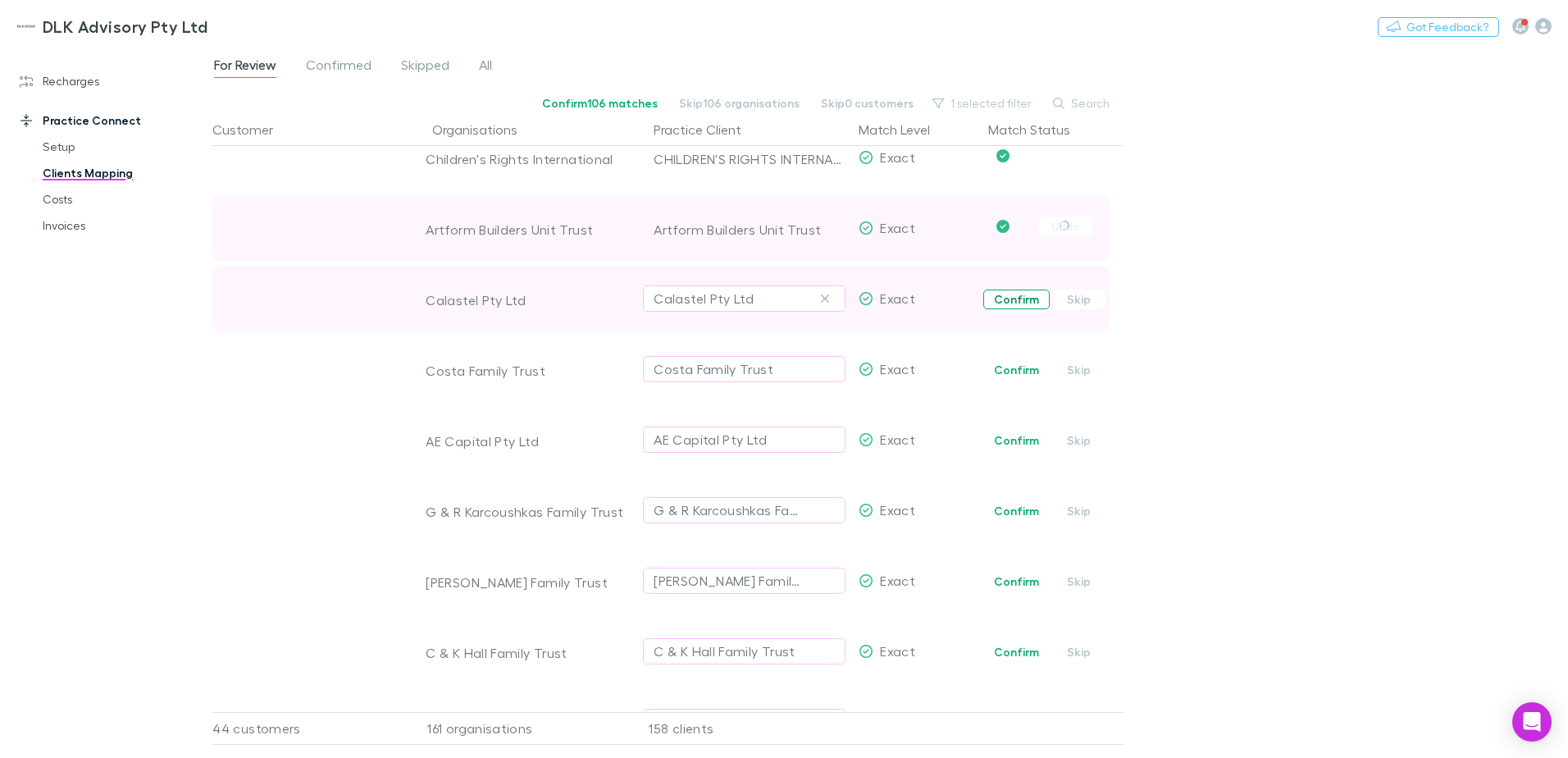
click at [1005, 298] on button "Confirm" at bounding box center [1016, 300] width 66 height 20
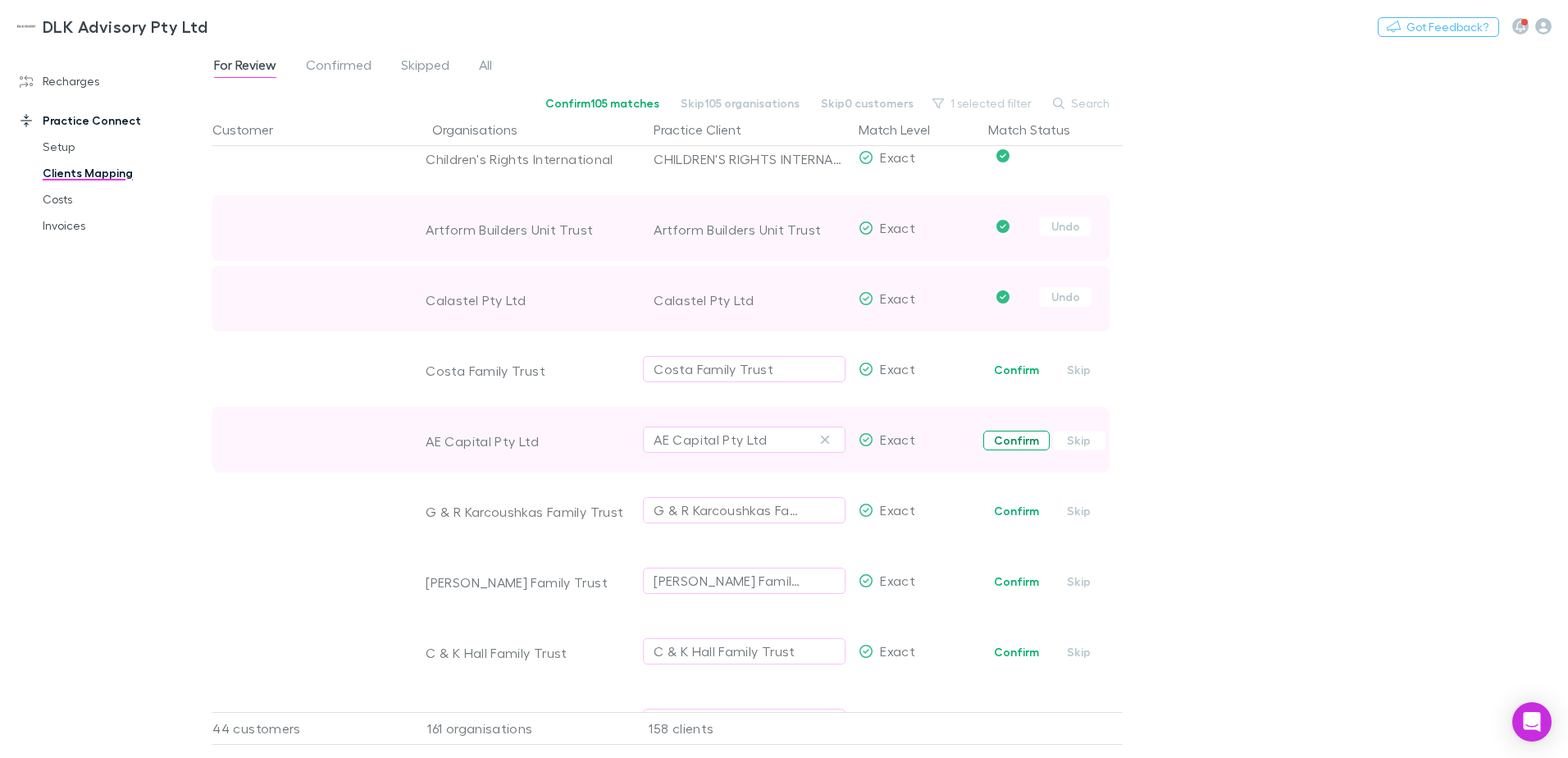
click at [1004, 365] on button "Confirm" at bounding box center [1016, 370] width 66 height 20
click at [1002, 446] on button "Confirm" at bounding box center [1016, 441] width 66 height 20
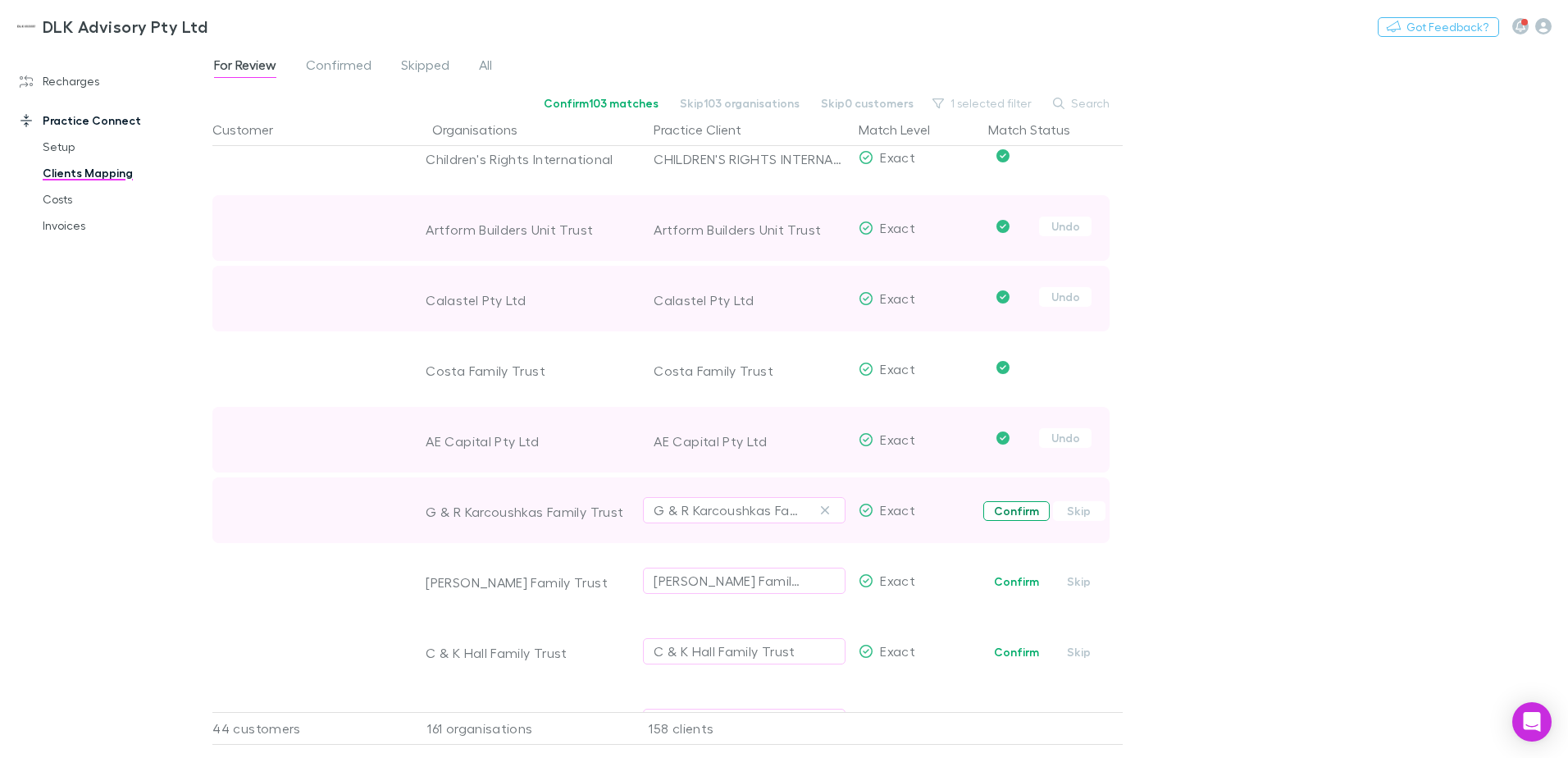
click at [1004, 517] on button "Confirm" at bounding box center [1016, 511] width 66 height 20
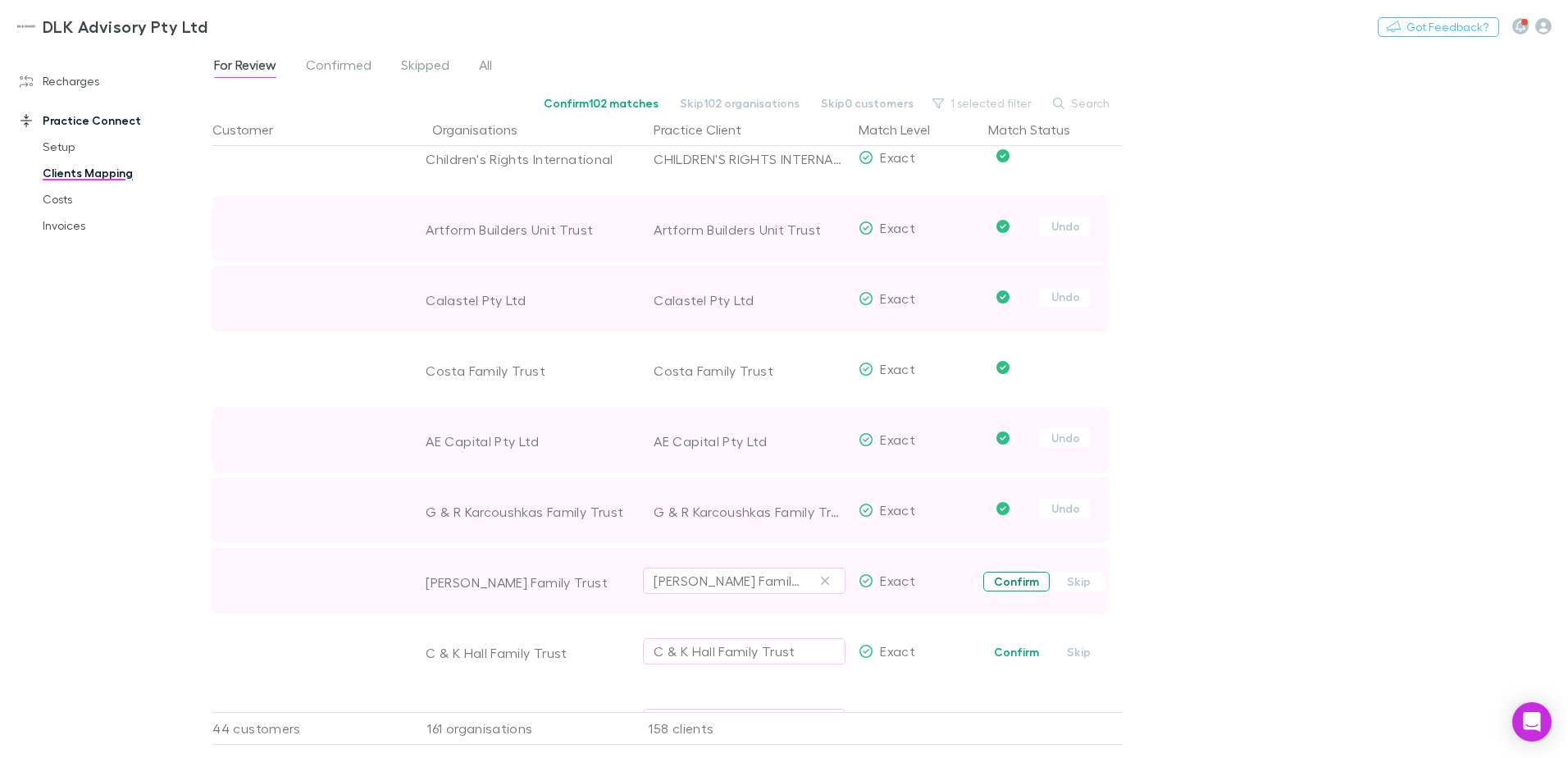
click at [1009, 581] on button "Confirm" at bounding box center [1016, 581] width 66 height 20
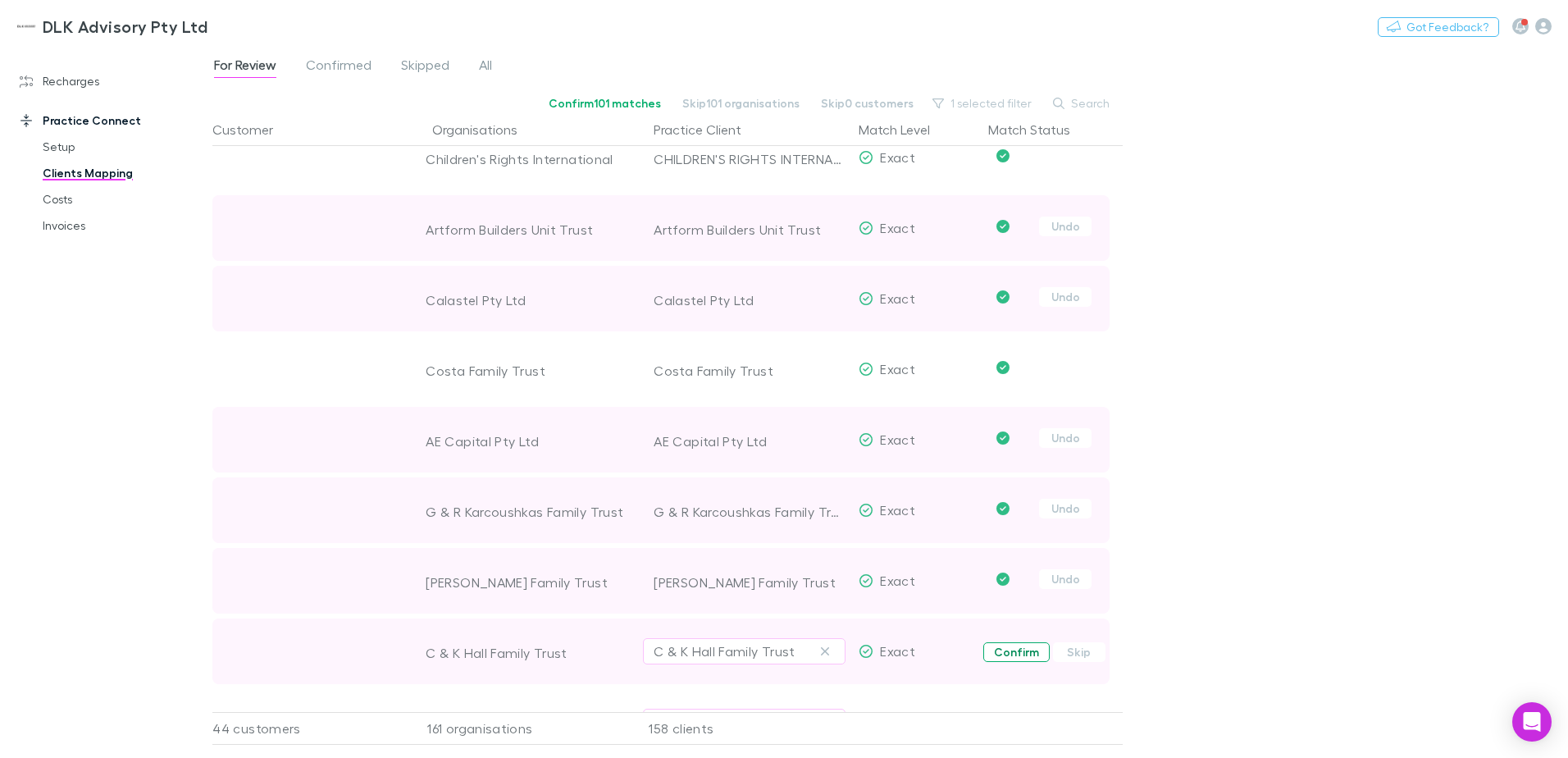
click at [1013, 658] on button "Confirm" at bounding box center [1016, 653] width 66 height 20
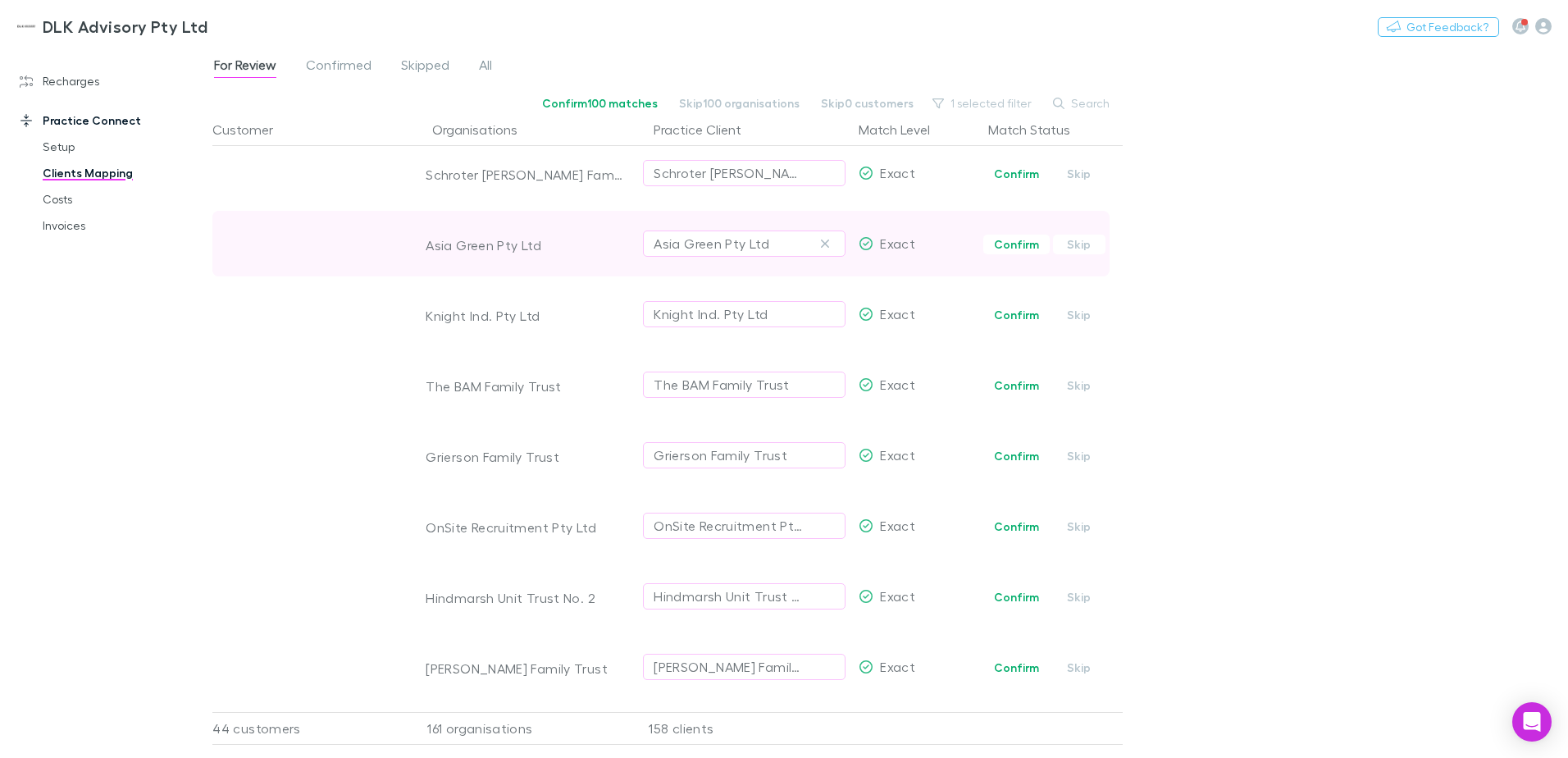
scroll to position [4234, 0]
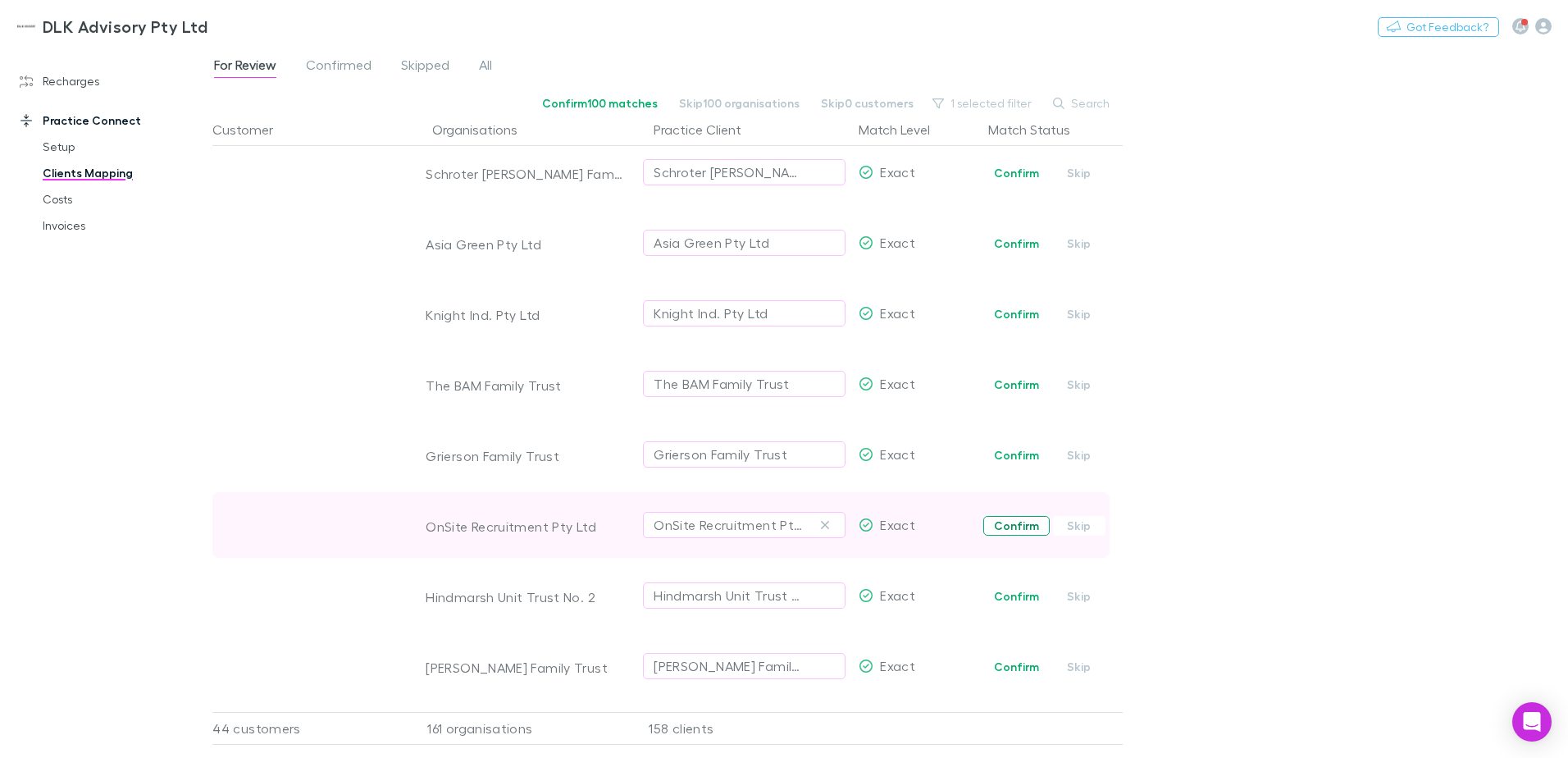
click at [1019, 529] on button "Confirm" at bounding box center [1016, 526] width 66 height 20
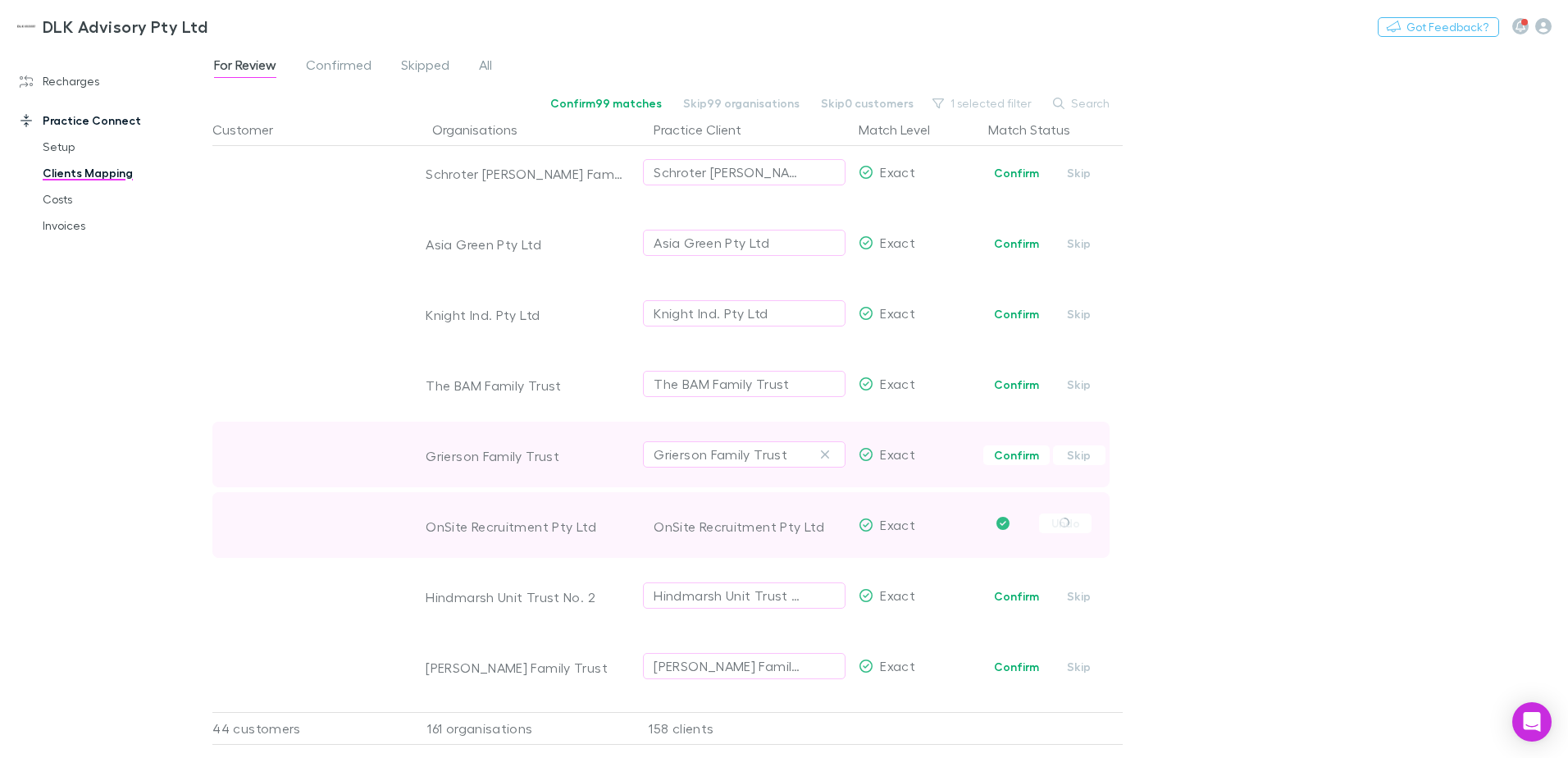
click at [1014, 467] on span "Confirm Skip" at bounding box center [1052, 454] width 141 height 65
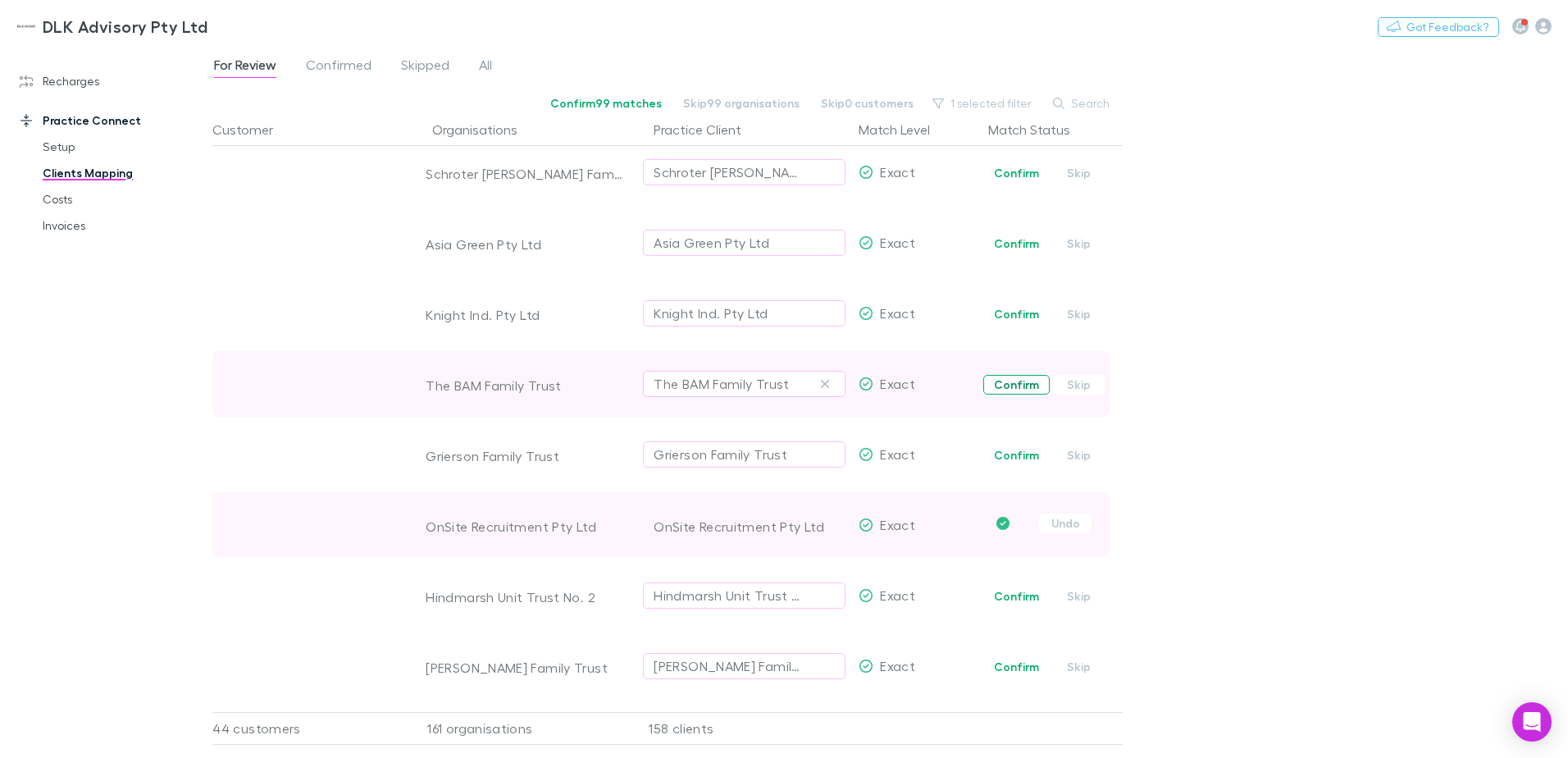
click at [1017, 383] on button "Confirm" at bounding box center [1016, 385] width 66 height 20
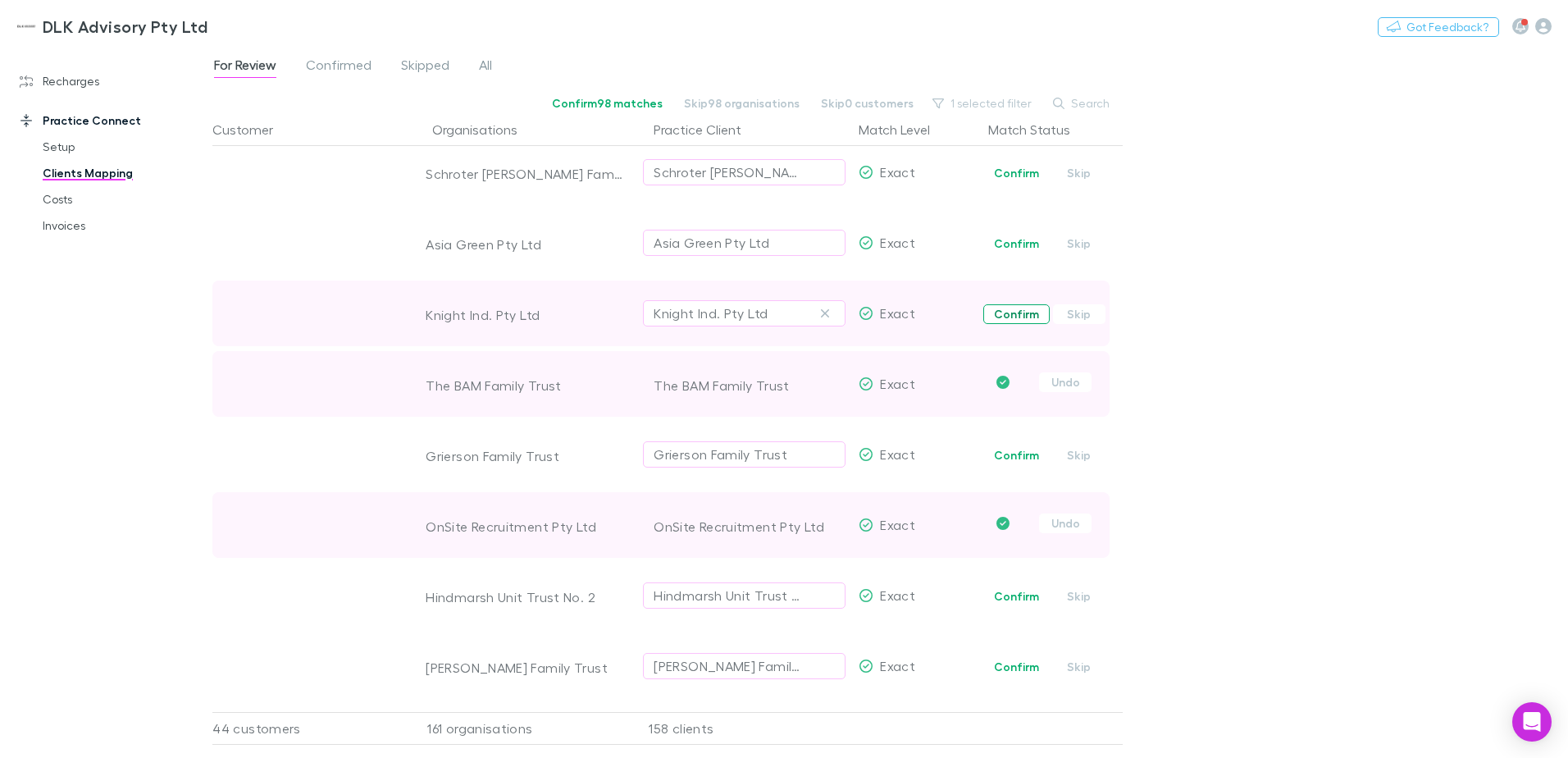
click at [1018, 310] on button "Confirm" at bounding box center [1016, 315] width 66 height 20
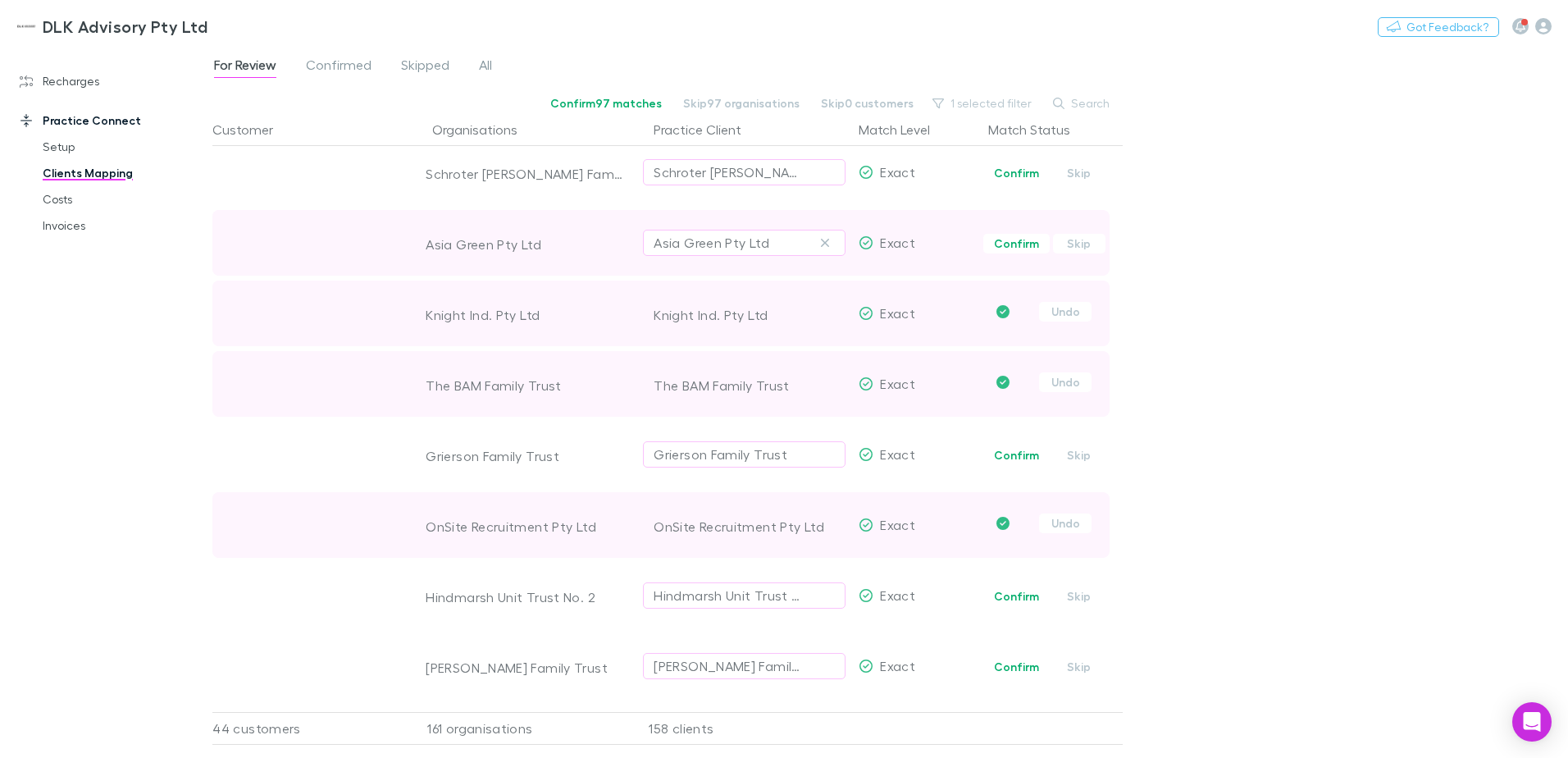
click at [1009, 233] on span "Confirm Skip" at bounding box center [1052, 243] width 141 height 65
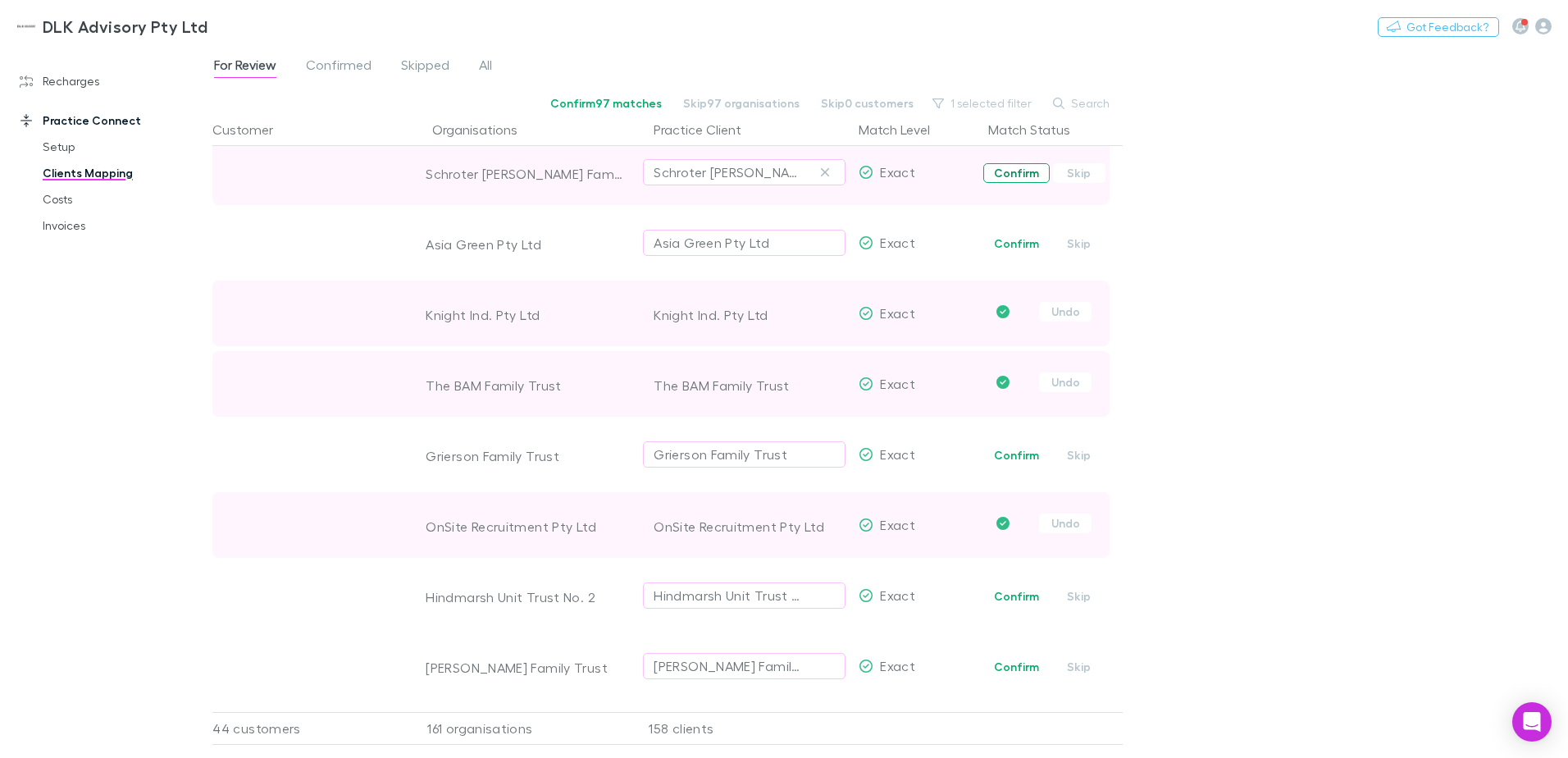
click at [1004, 177] on button "Confirm" at bounding box center [1016, 173] width 66 height 20
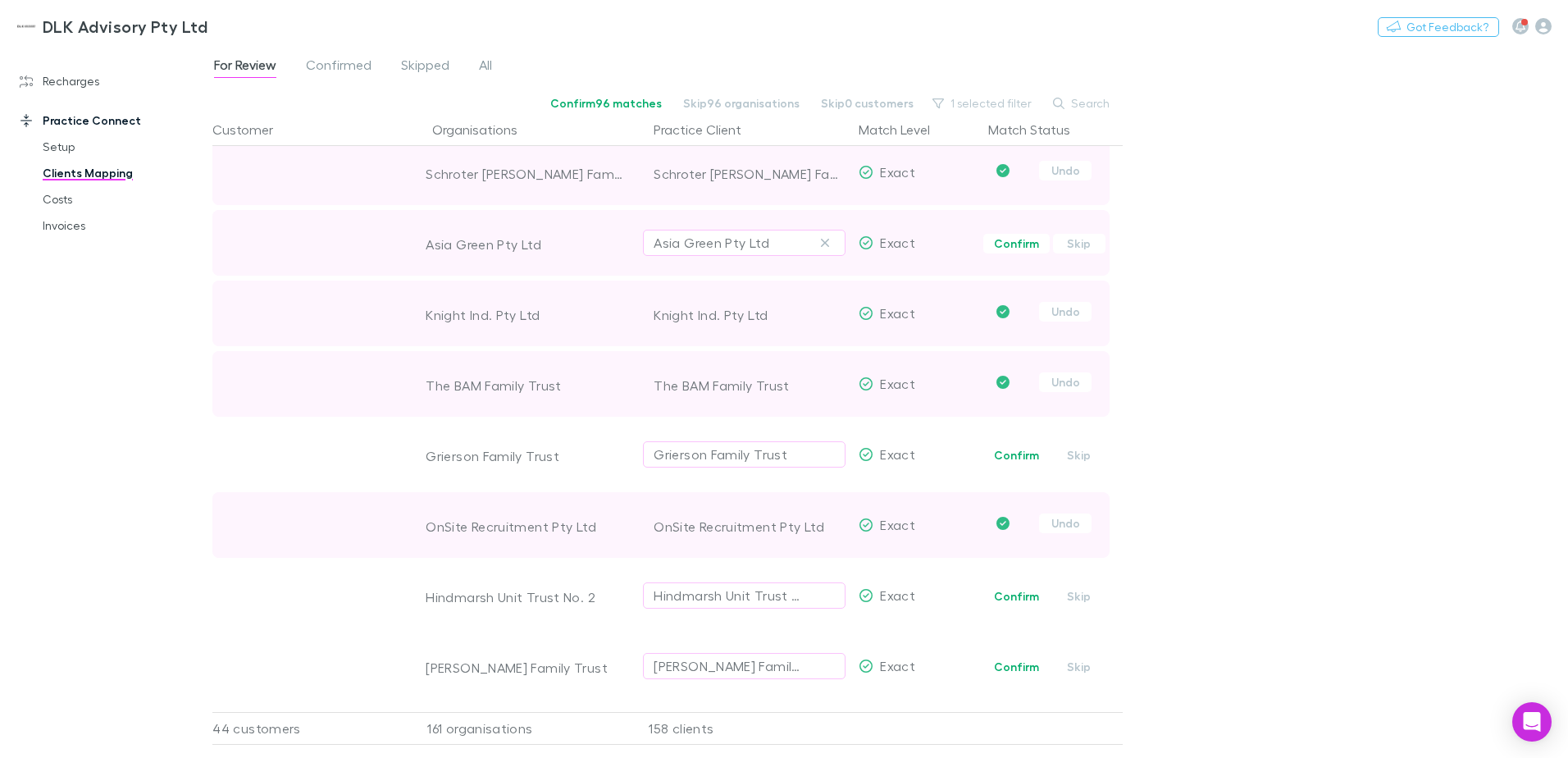
click at [1008, 231] on span "Confirm Skip" at bounding box center [1052, 243] width 141 height 65
click at [1006, 247] on button "Confirm" at bounding box center [1016, 243] width 66 height 20
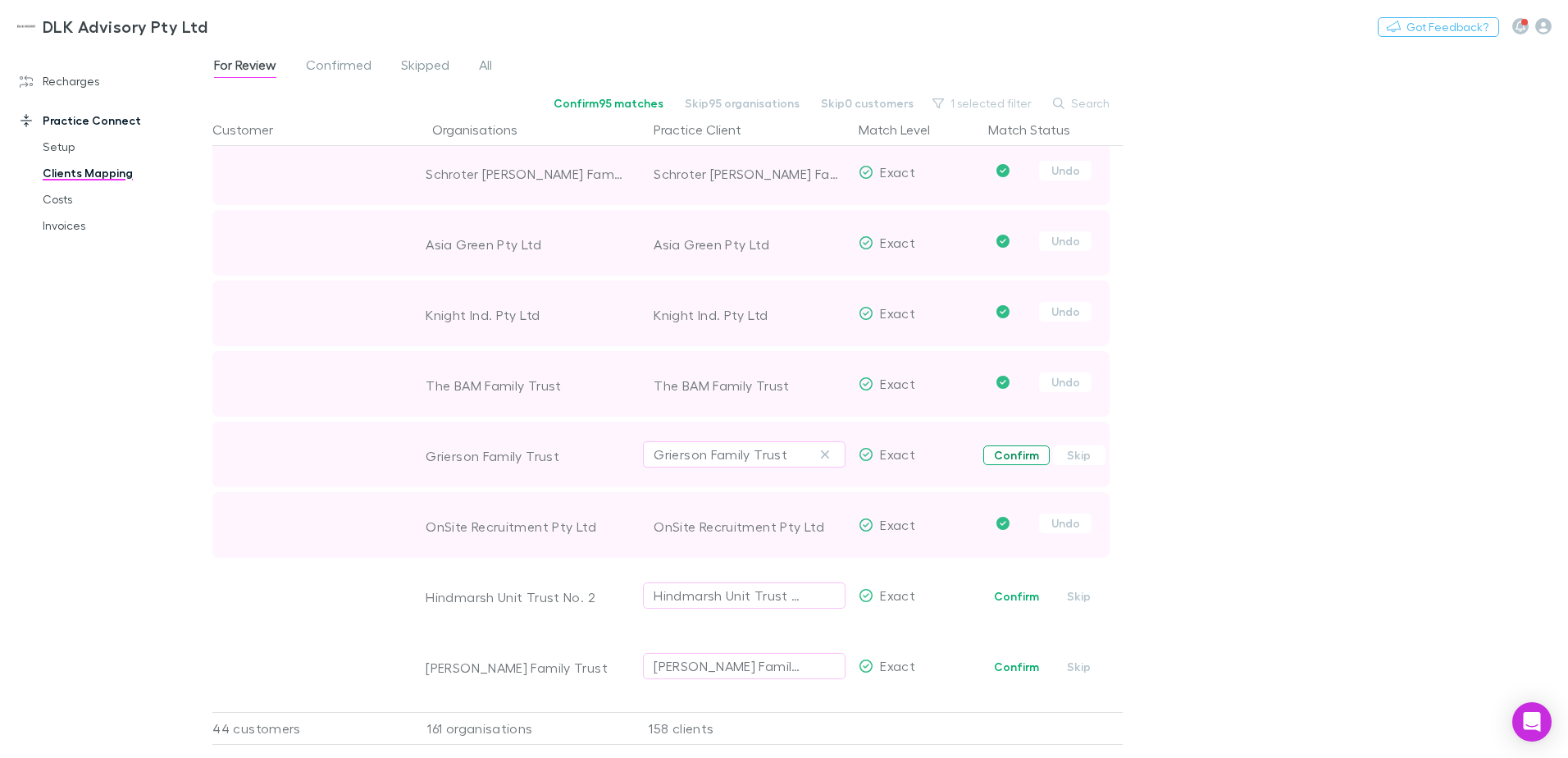
click at [1004, 458] on button "Confirm" at bounding box center [1016, 455] width 66 height 20
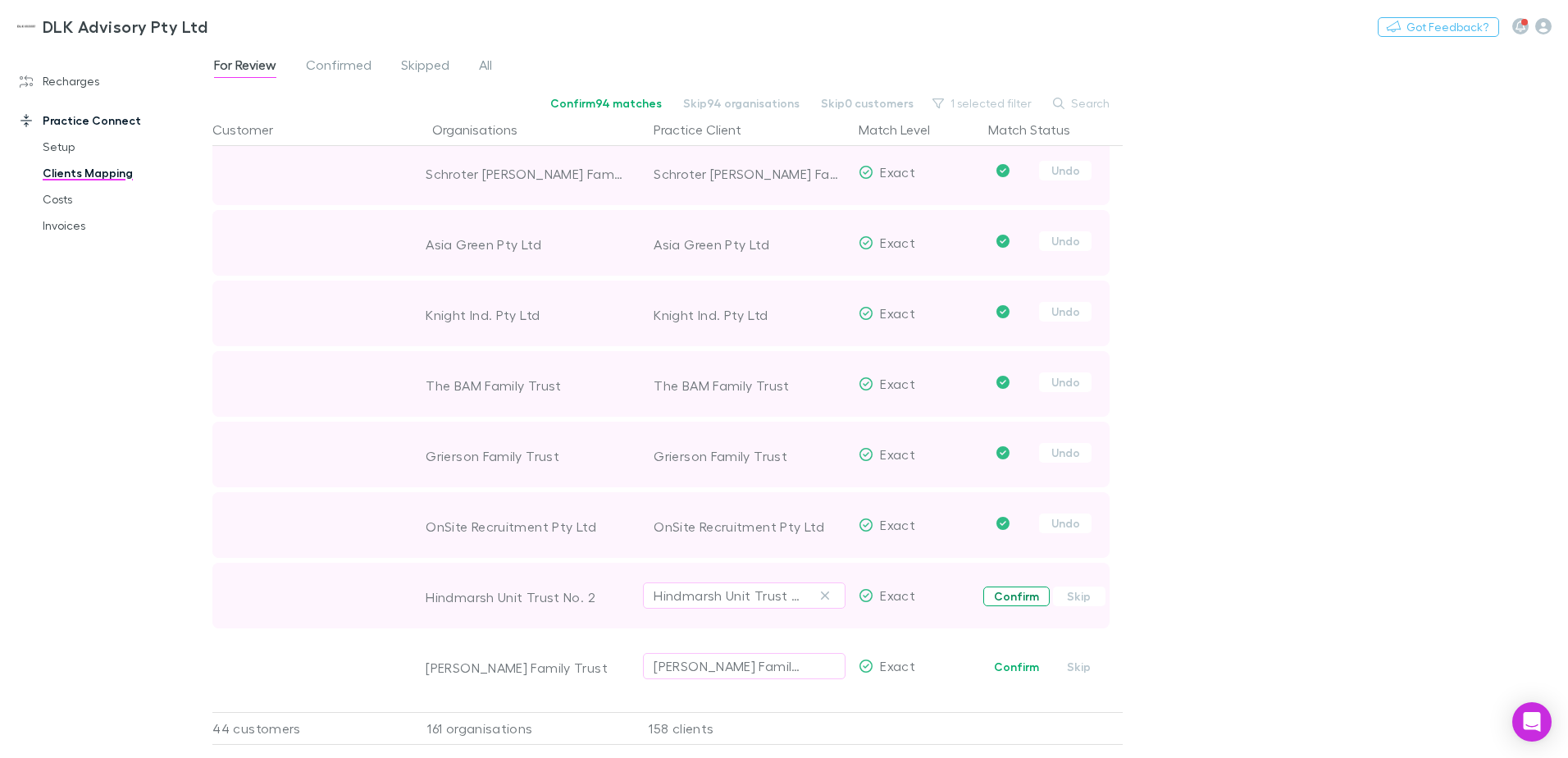
click at [1010, 598] on button "Confirm" at bounding box center [1016, 597] width 66 height 20
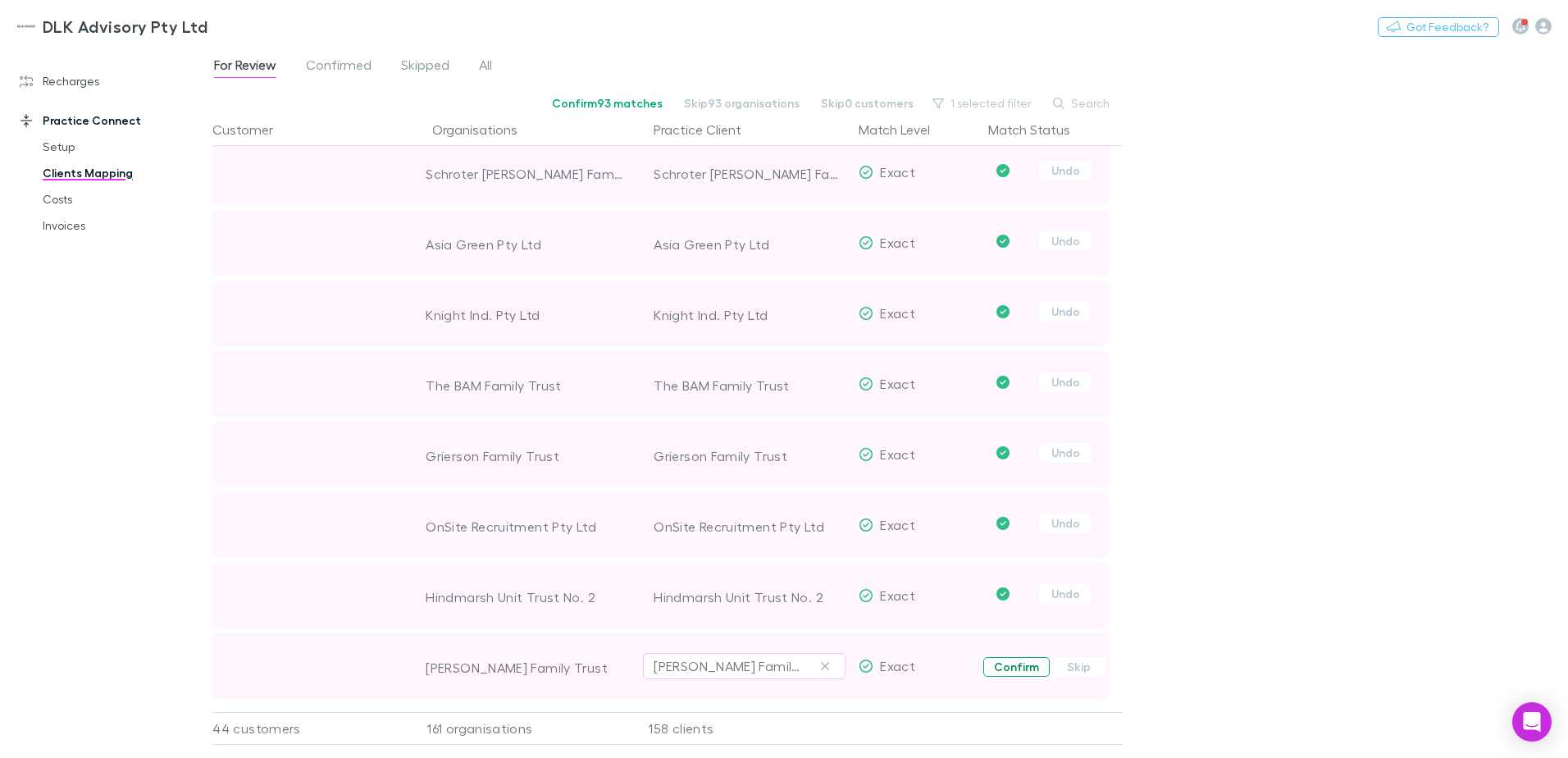
click at [1009, 662] on button "Confirm" at bounding box center [1016, 667] width 66 height 20
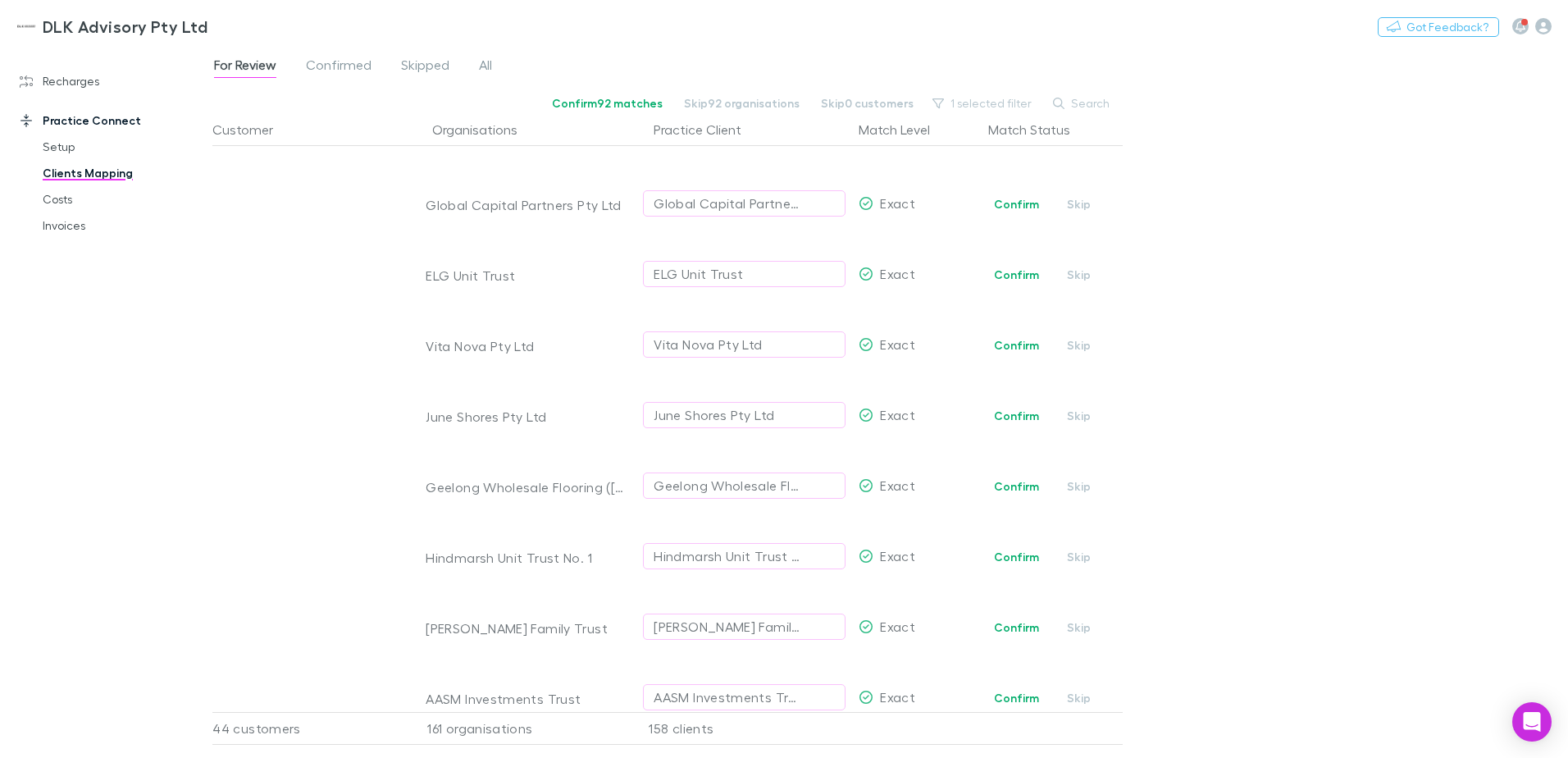
scroll to position [10377, 0]
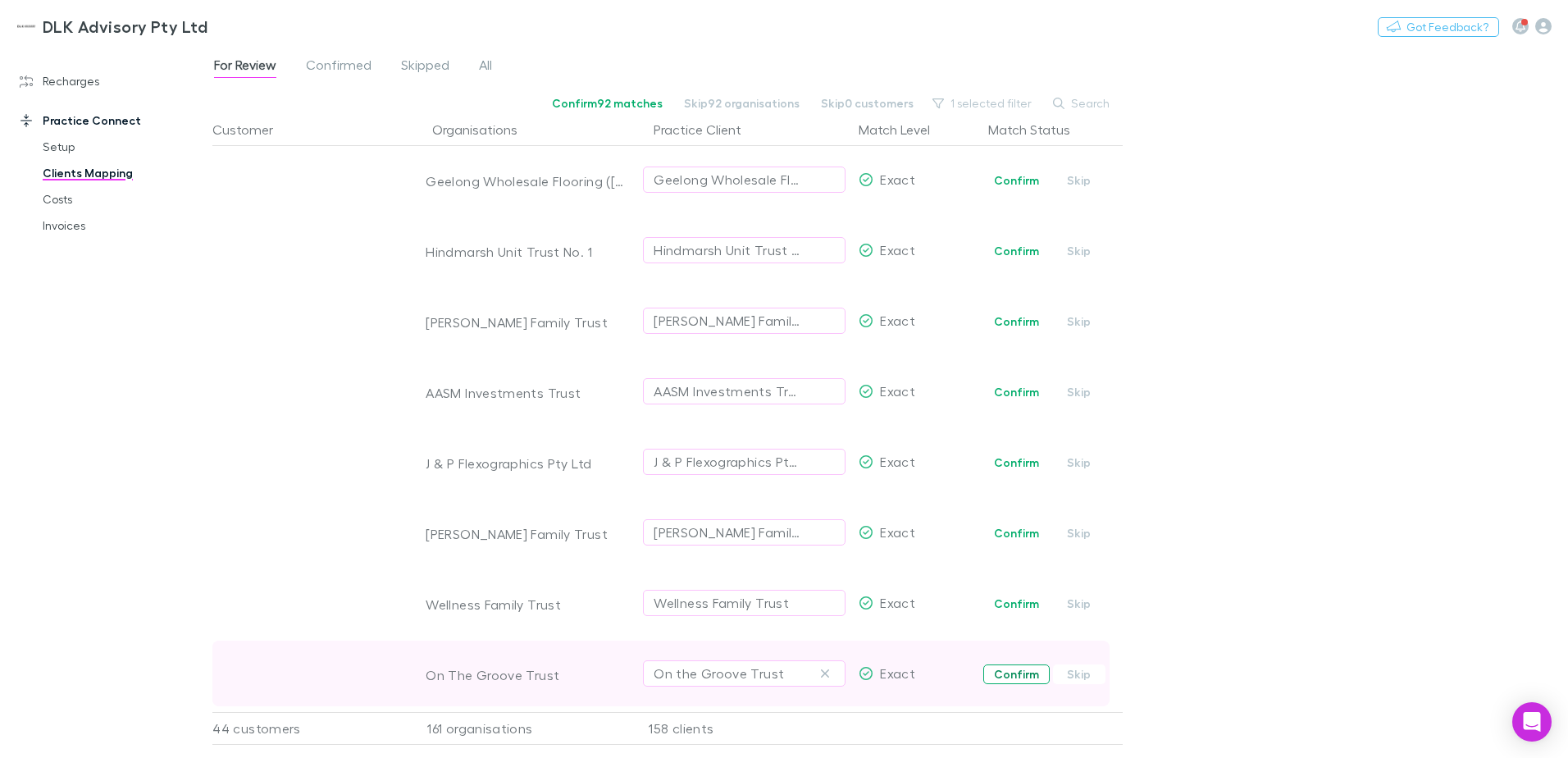
click at [1019, 664] on button "Confirm" at bounding box center [1016, 674] width 66 height 20
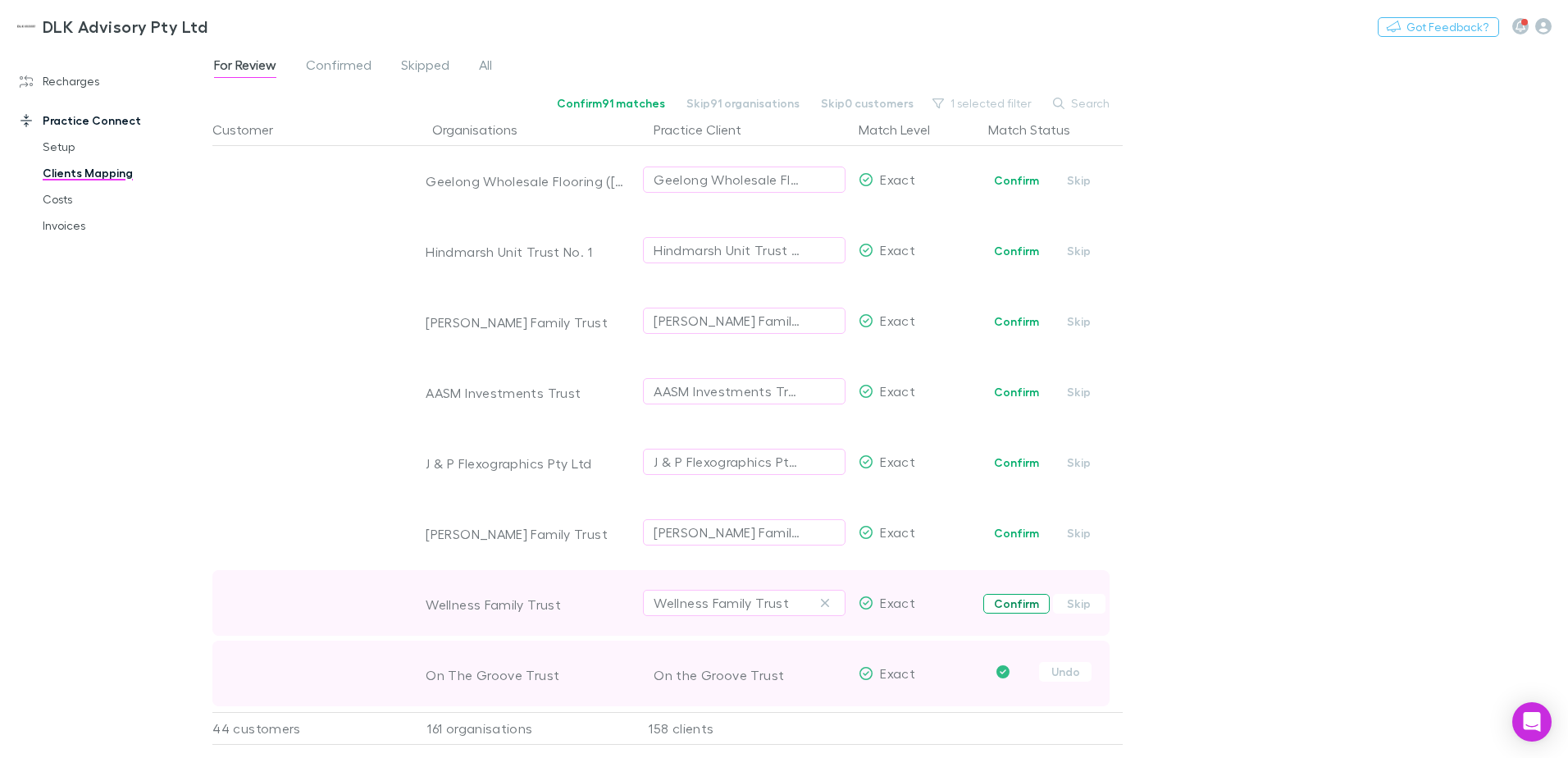
click at [1016, 599] on button "Confirm" at bounding box center [1016, 604] width 66 height 20
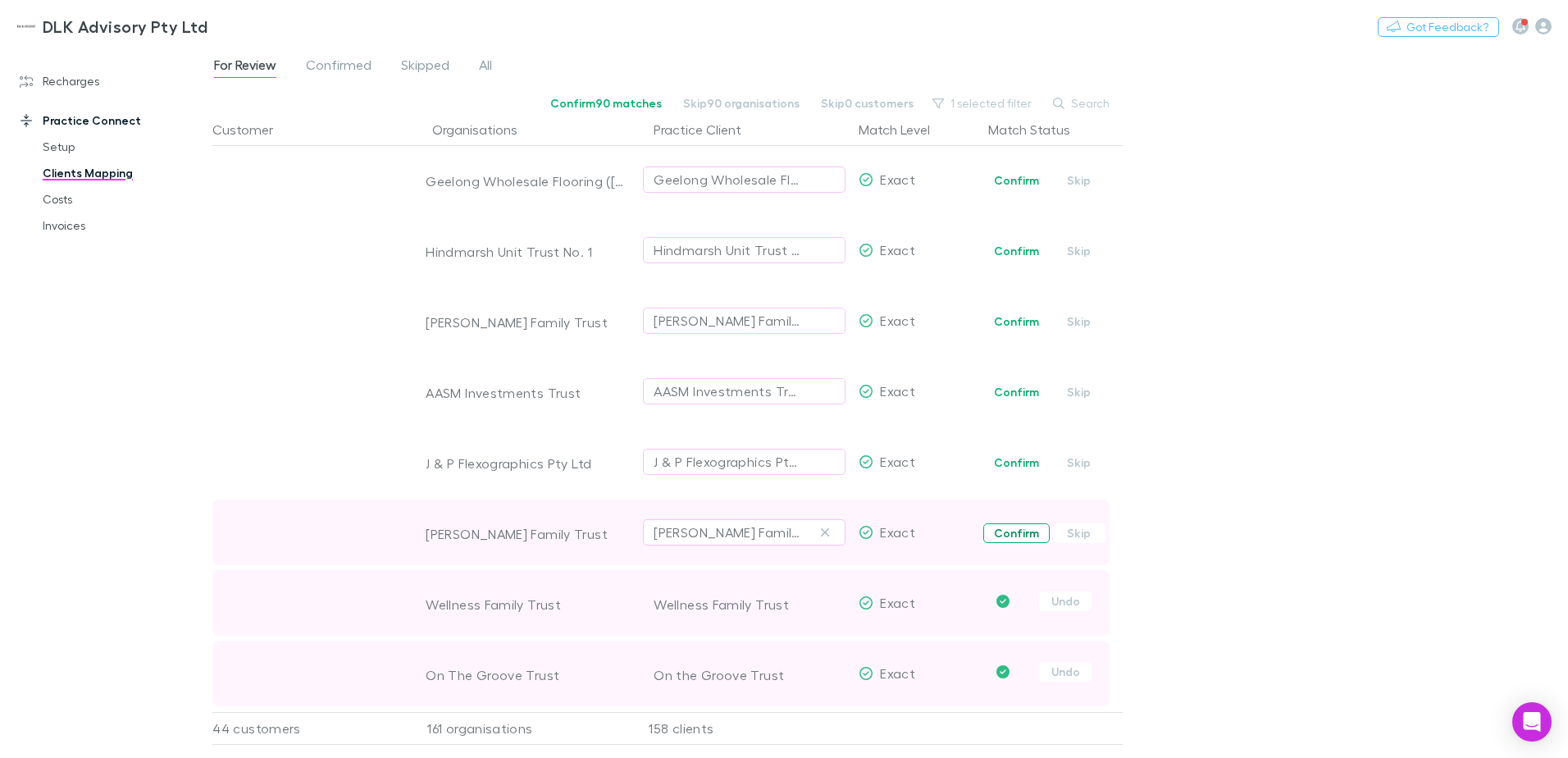
click at [1022, 524] on button "Confirm" at bounding box center [1016, 534] width 66 height 20
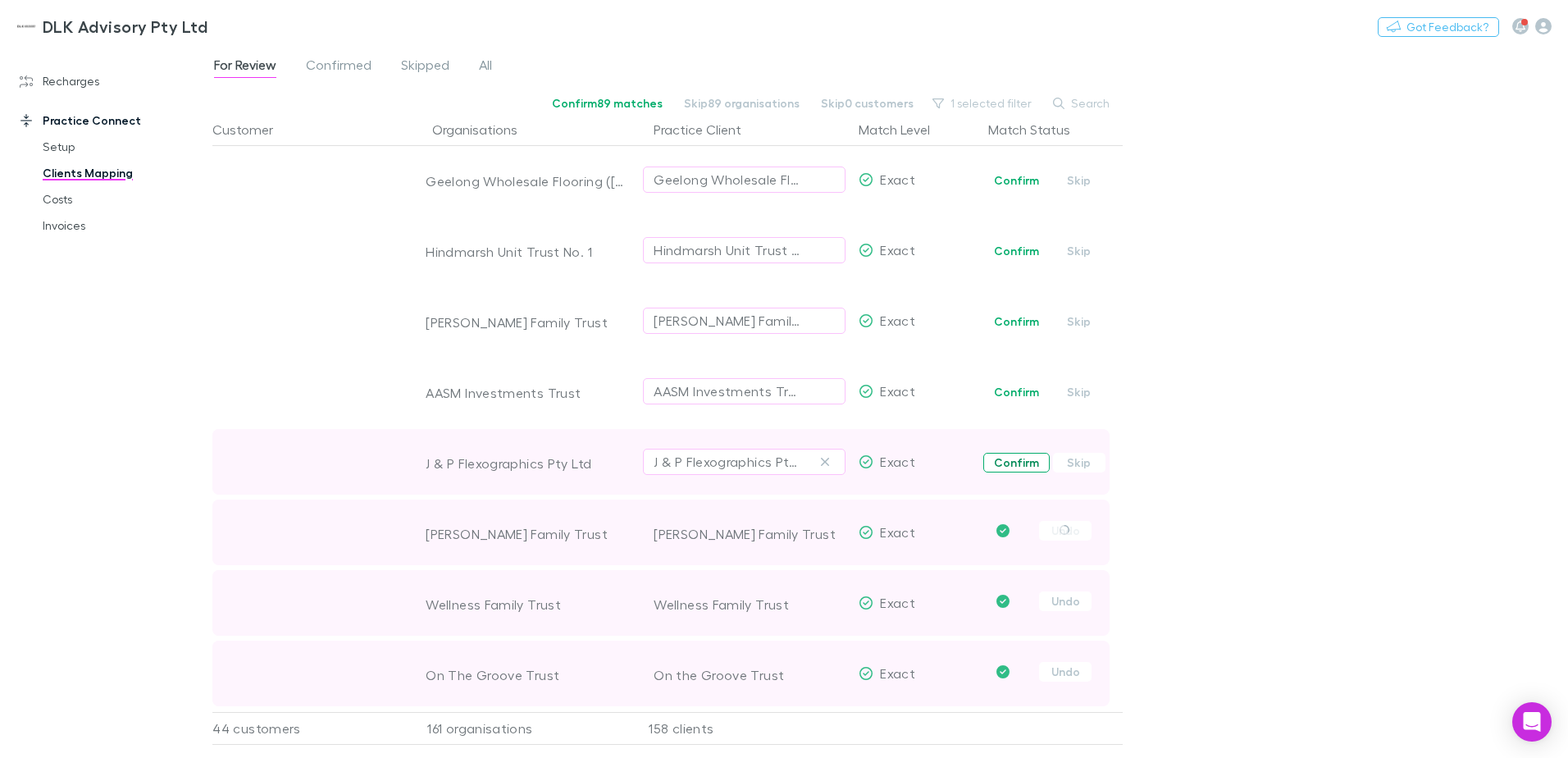
click at [1020, 456] on button "Confirm" at bounding box center [1016, 463] width 66 height 20
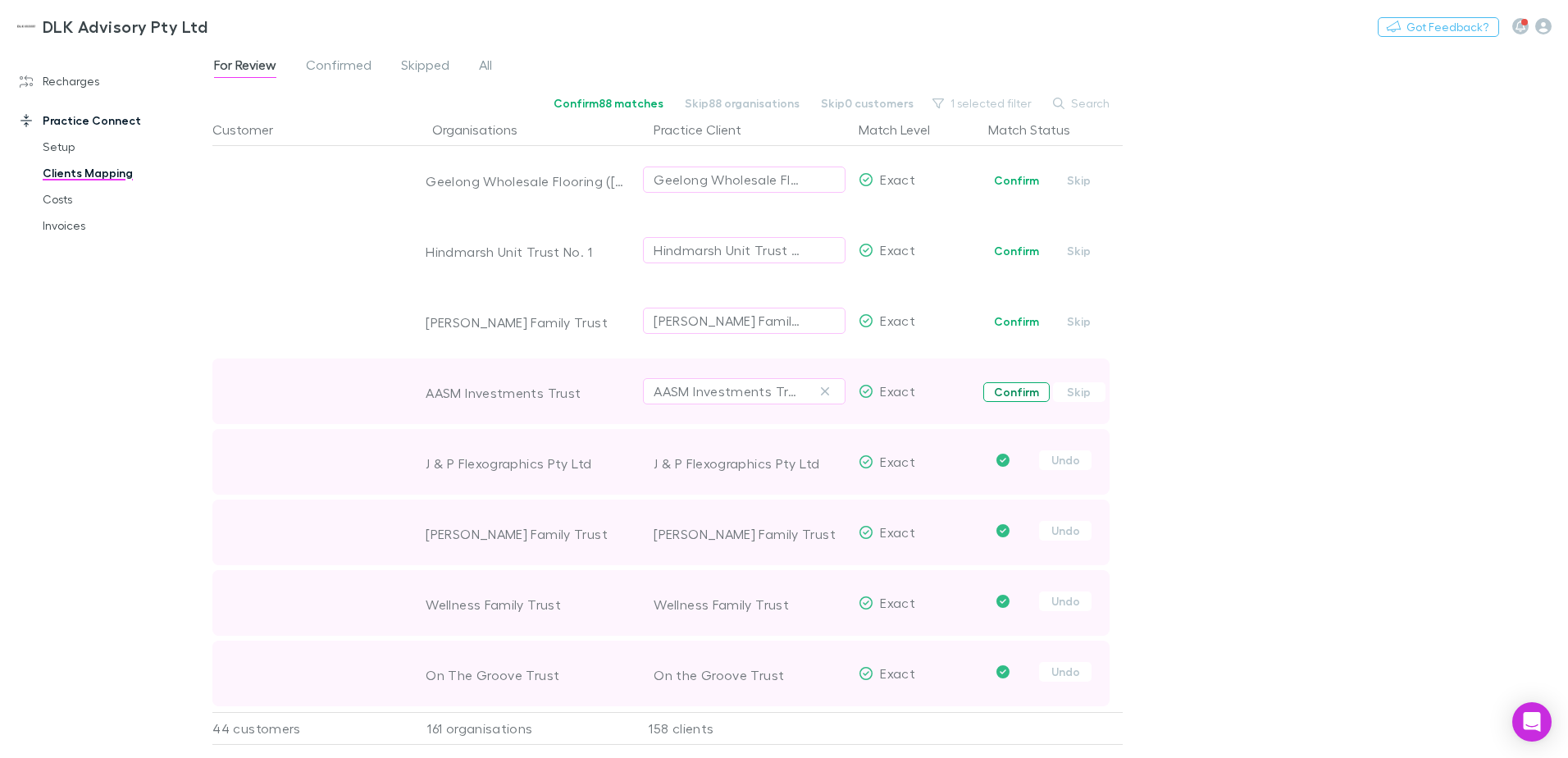
click at [1007, 382] on button "Confirm" at bounding box center [1016, 392] width 66 height 20
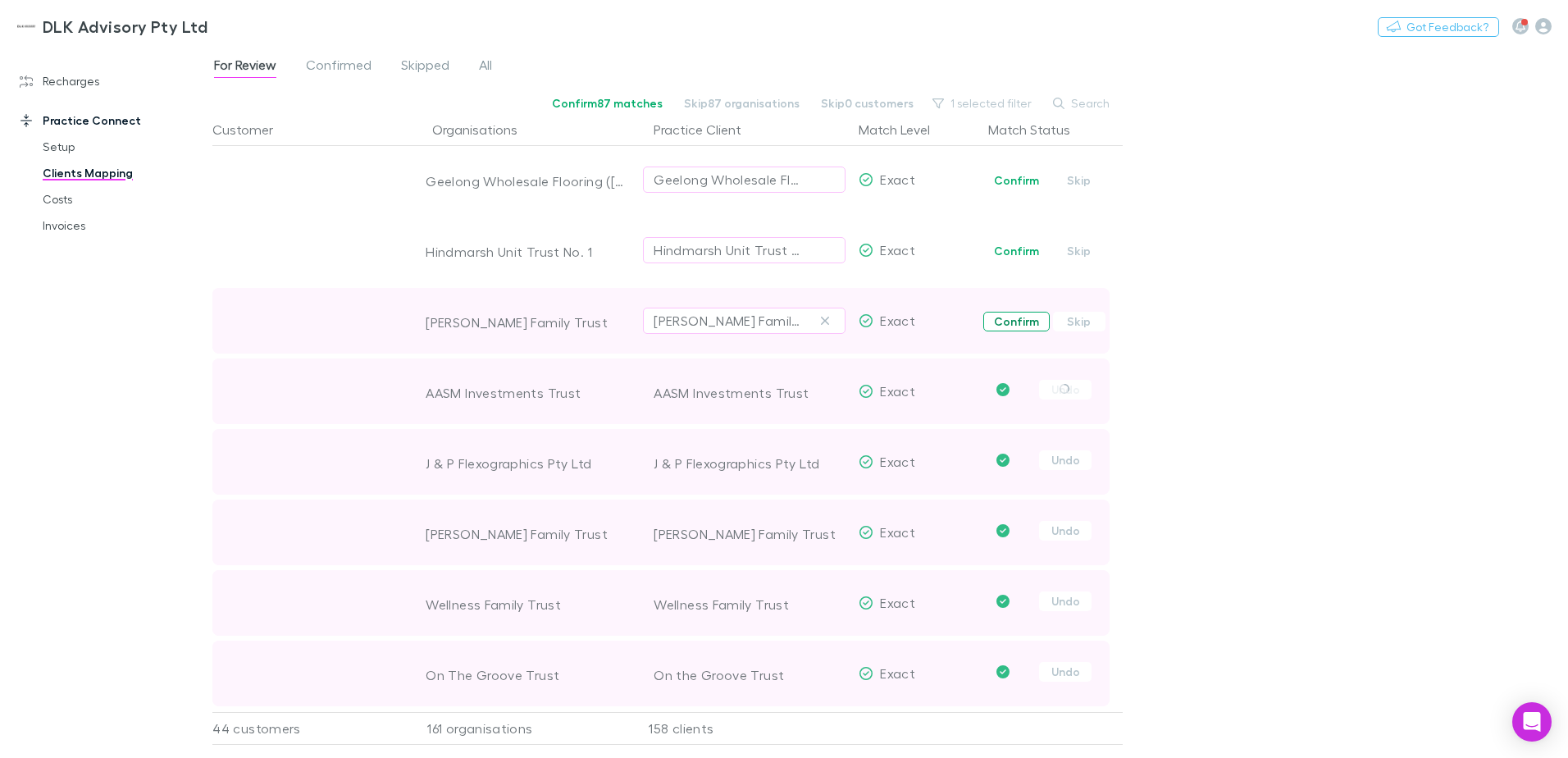
click at [1011, 312] on button "Confirm" at bounding box center [1016, 322] width 66 height 20
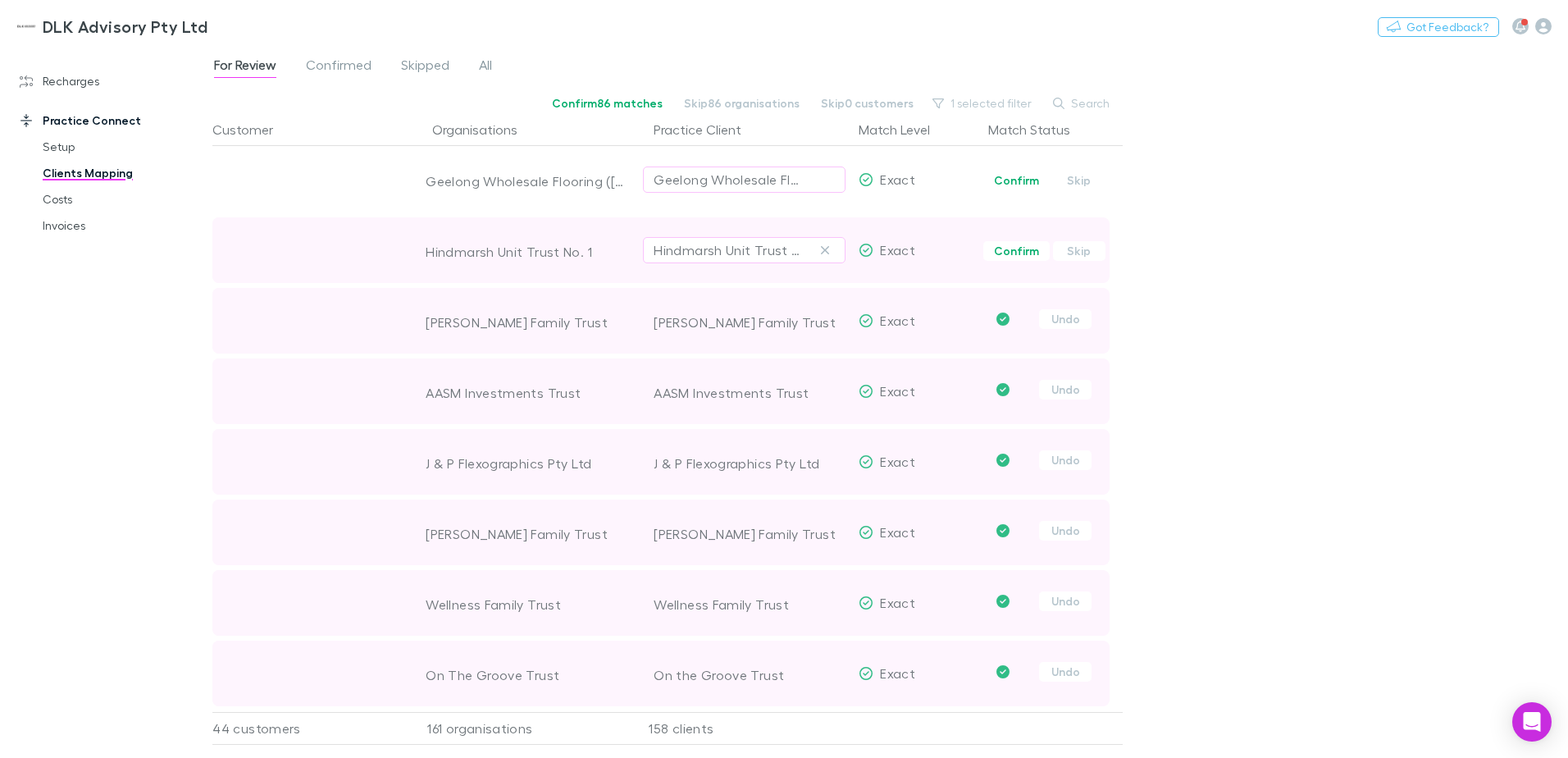
click at [1004, 243] on button "Confirm" at bounding box center [1016, 251] width 66 height 20
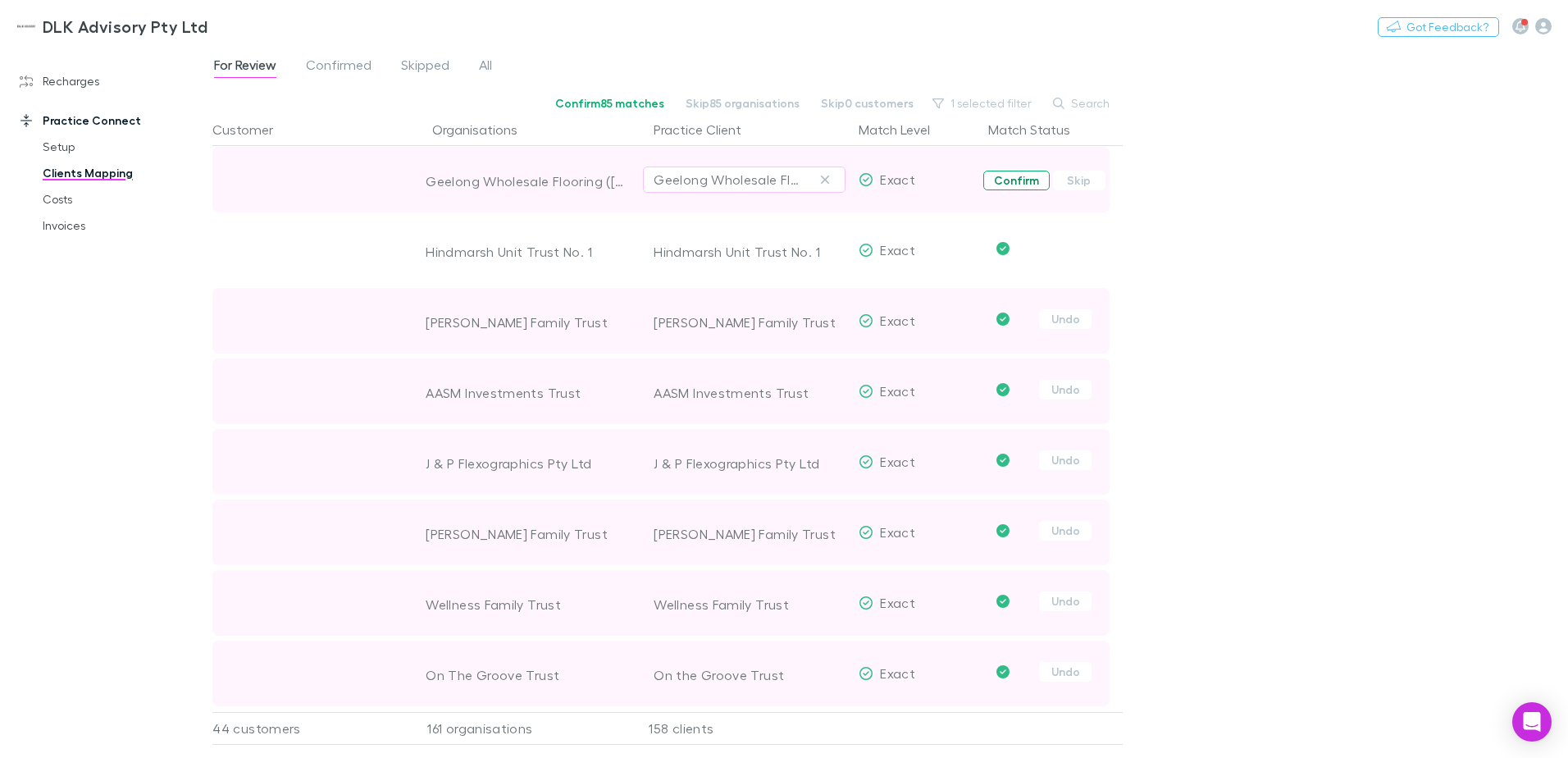
click at [1007, 172] on button "Confirm" at bounding box center [1016, 181] width 66 height 20
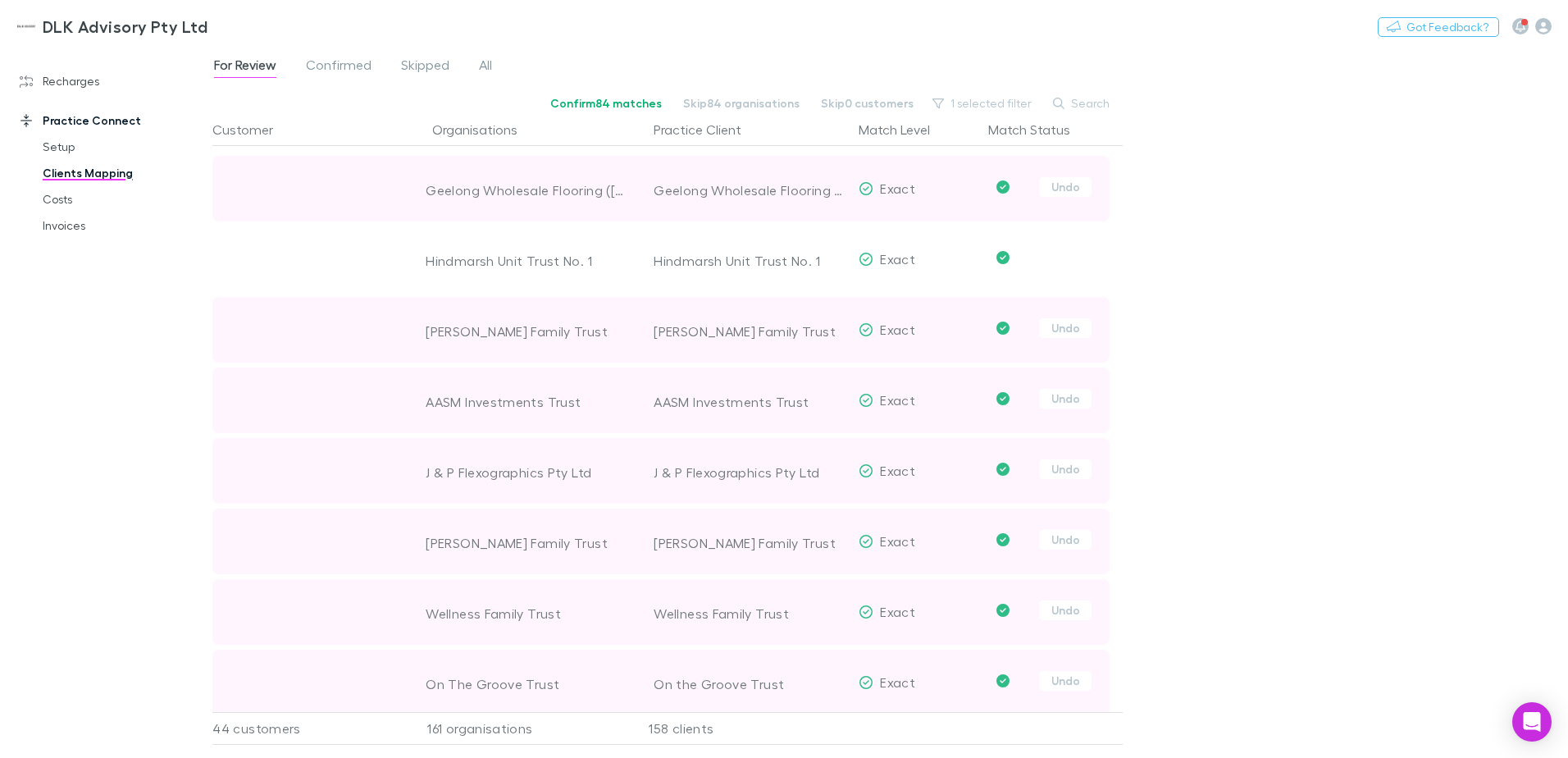
scroll to position [10295, 0]
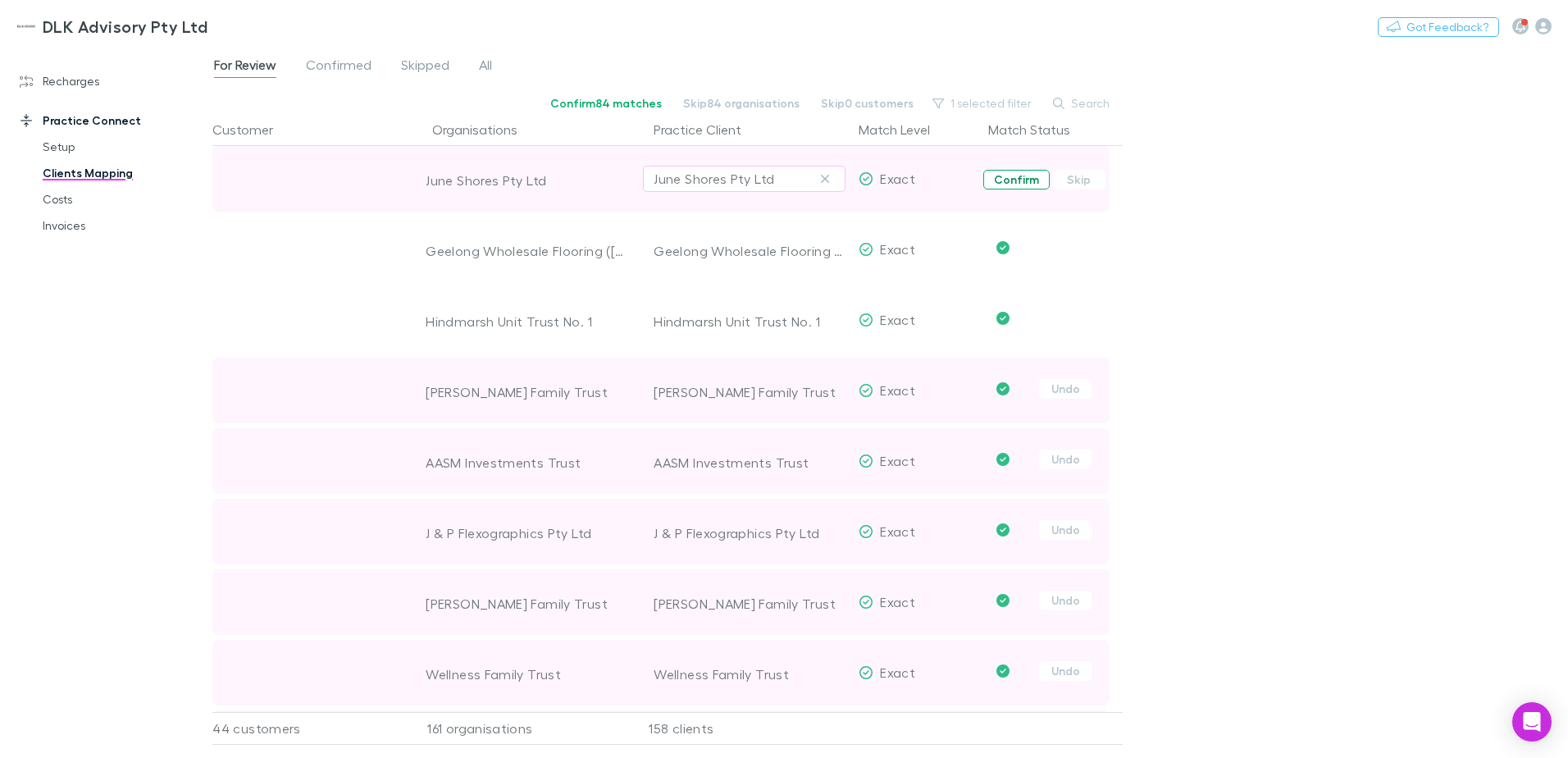
click at [1016, 187] on button "Confirm" at bounding box center [1016, 180] width 66 height 20
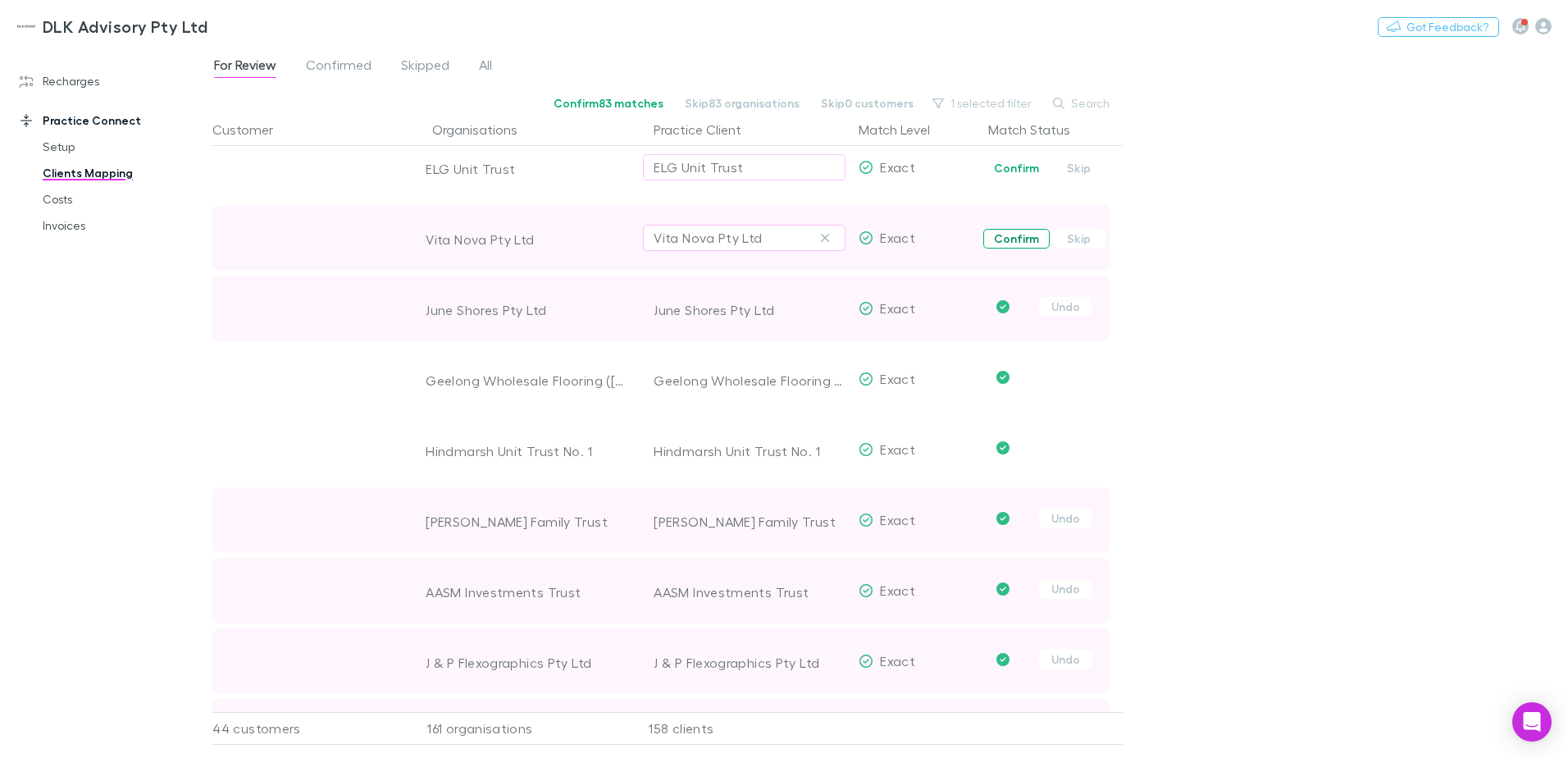
scroll to position [10131, 0]
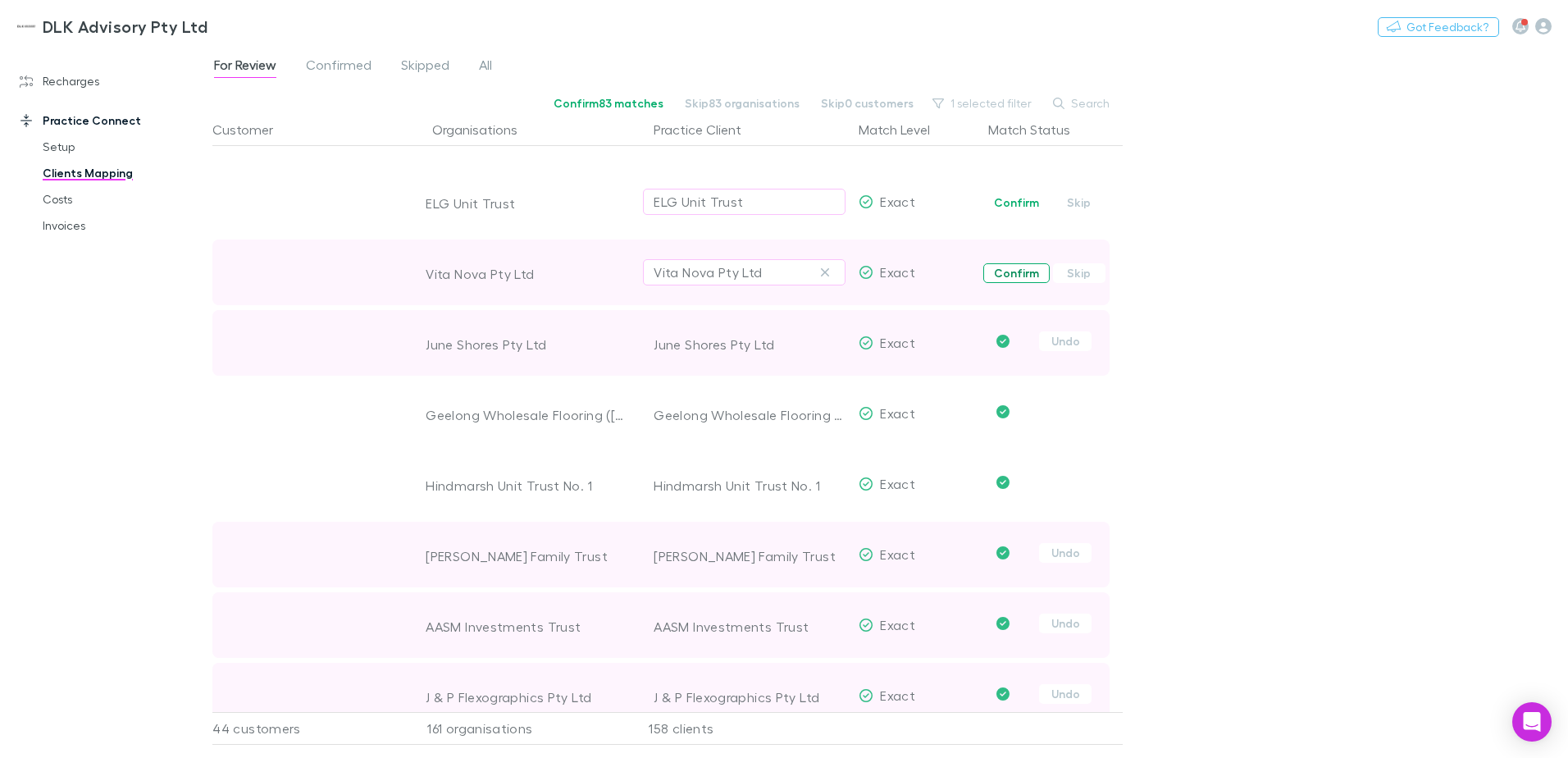
click at [1019, 278] on button "Confirm" at bounding box center [1016, 274] width 66 height 20
click at [1014, 201] on button "Confirm" at bounding box center [1016, 202] width 66 height 20
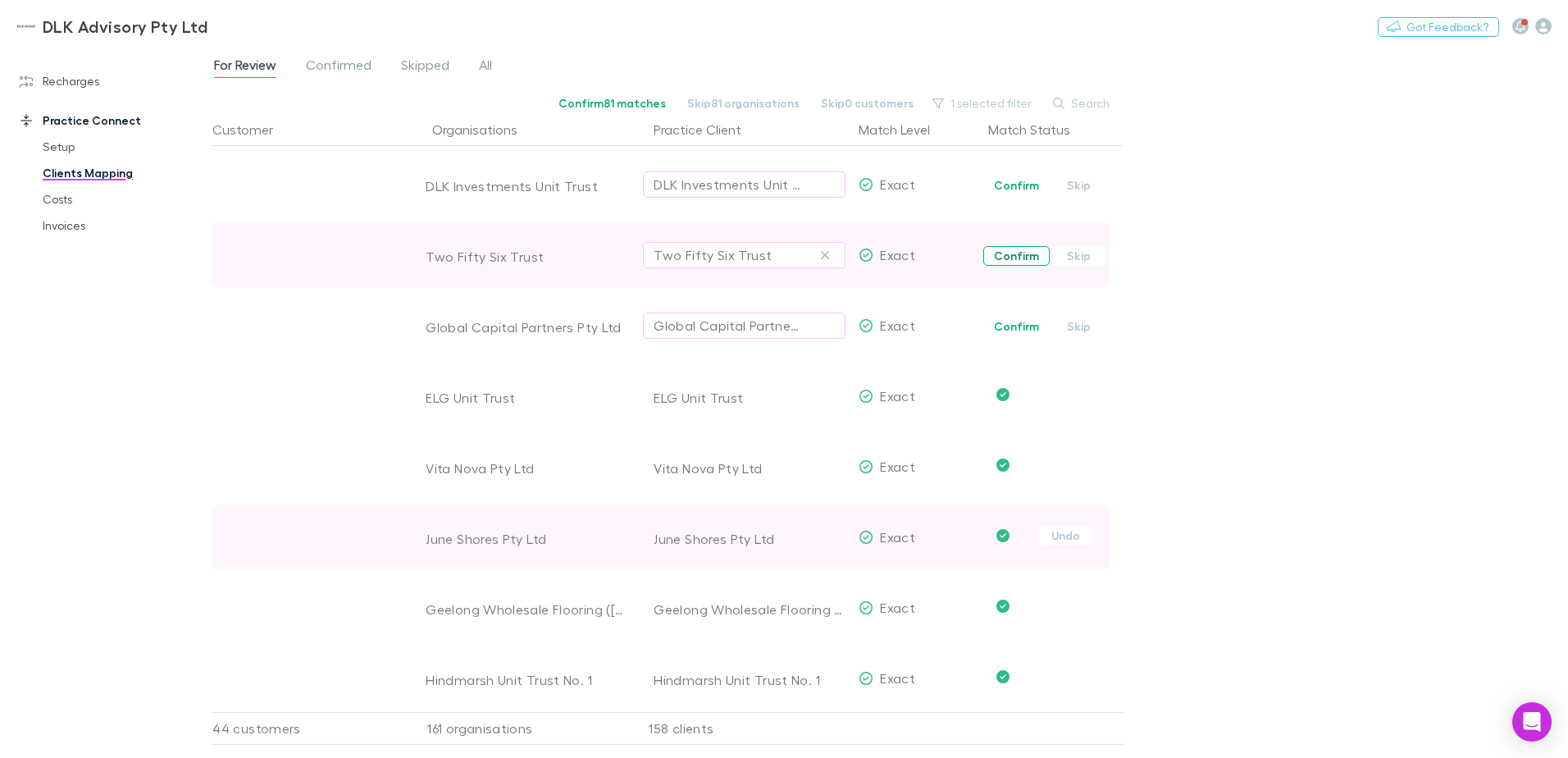
scroll to position [9885, 0]
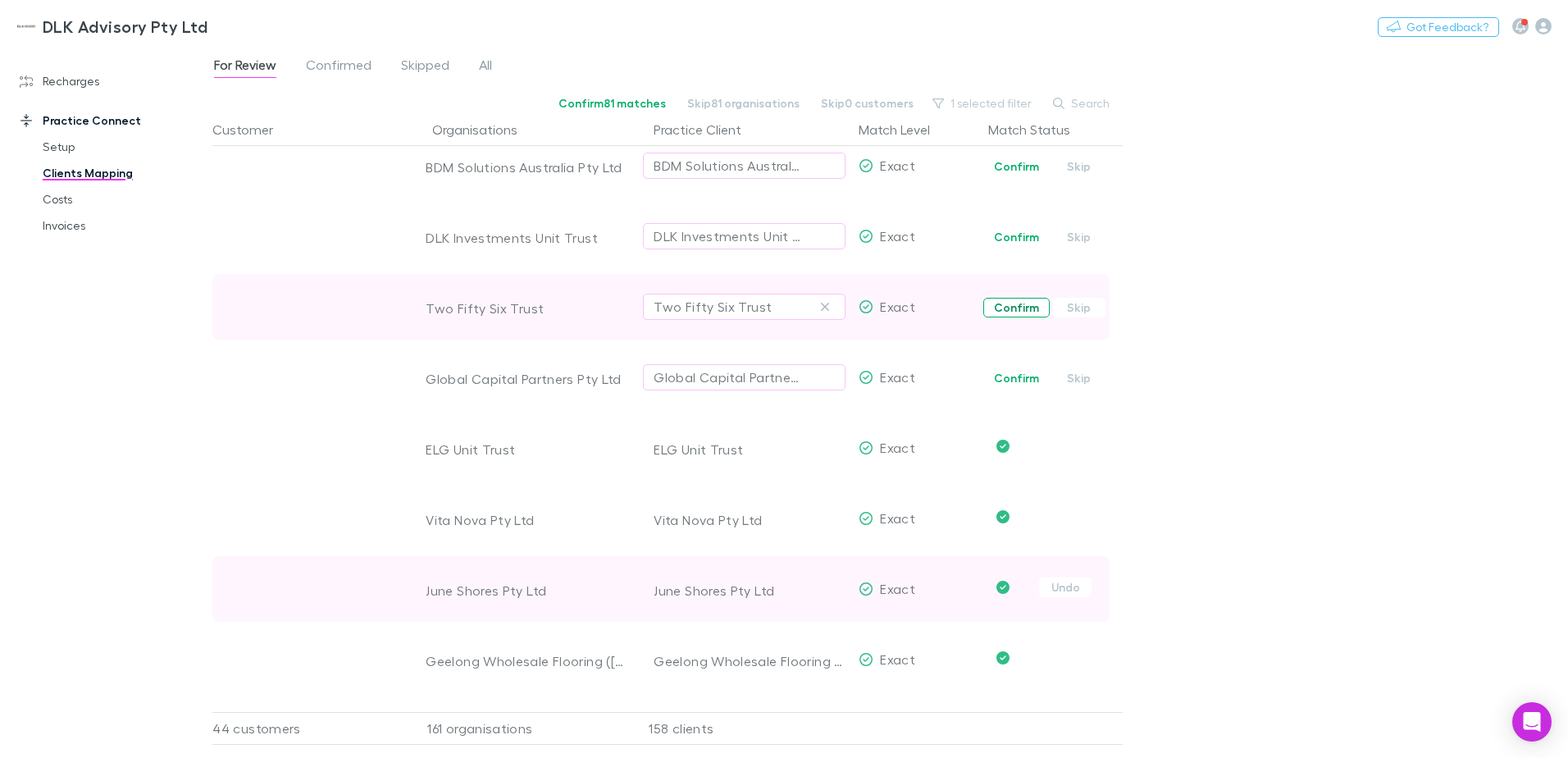
click at [1022, 309] on button "Confirm" at bounding box center [1016, 308] width 66 height 20
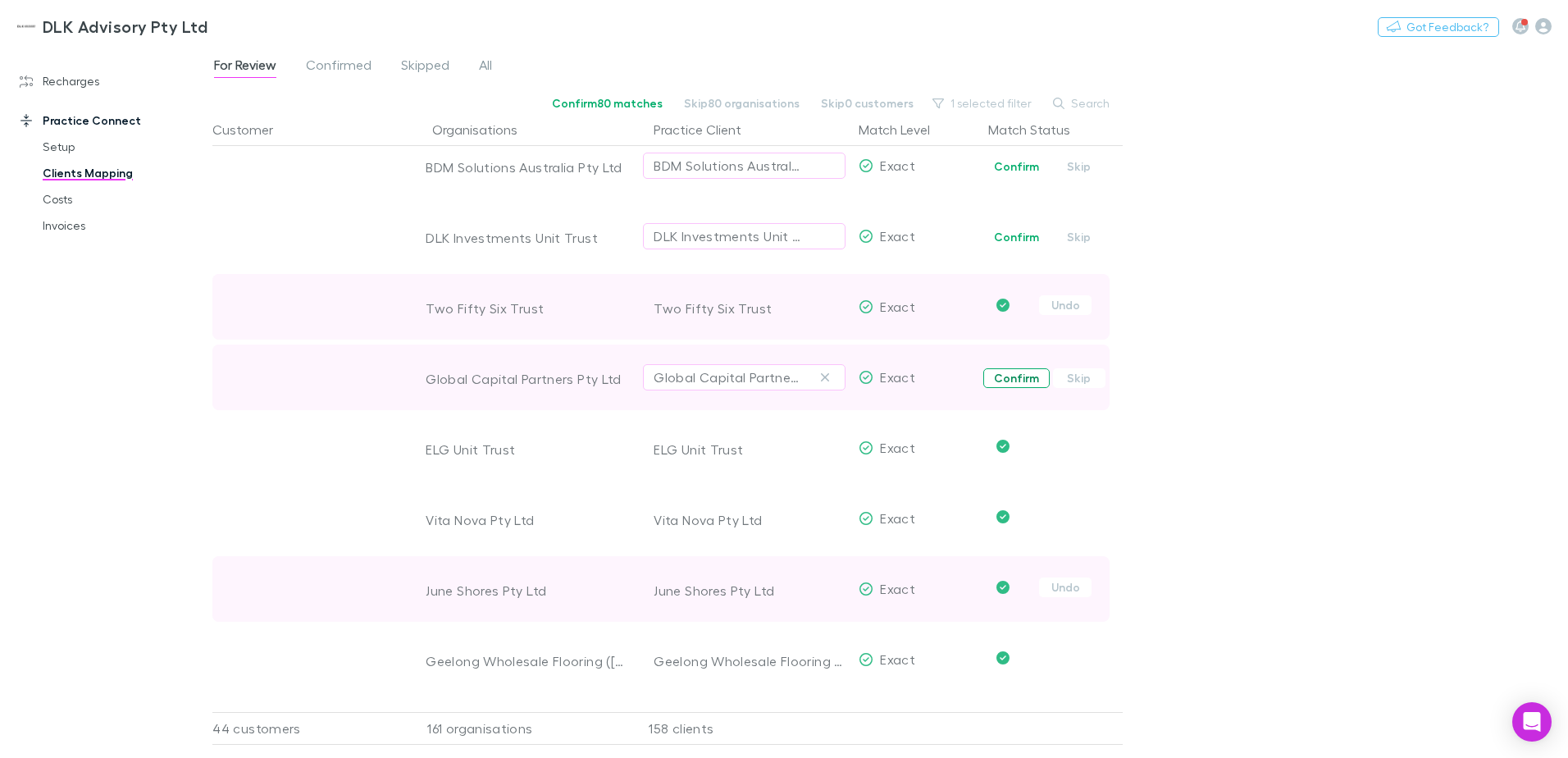
click at [1013, 371] on button "Confirm" at bounding box center [1016, 378] width 66 height 20
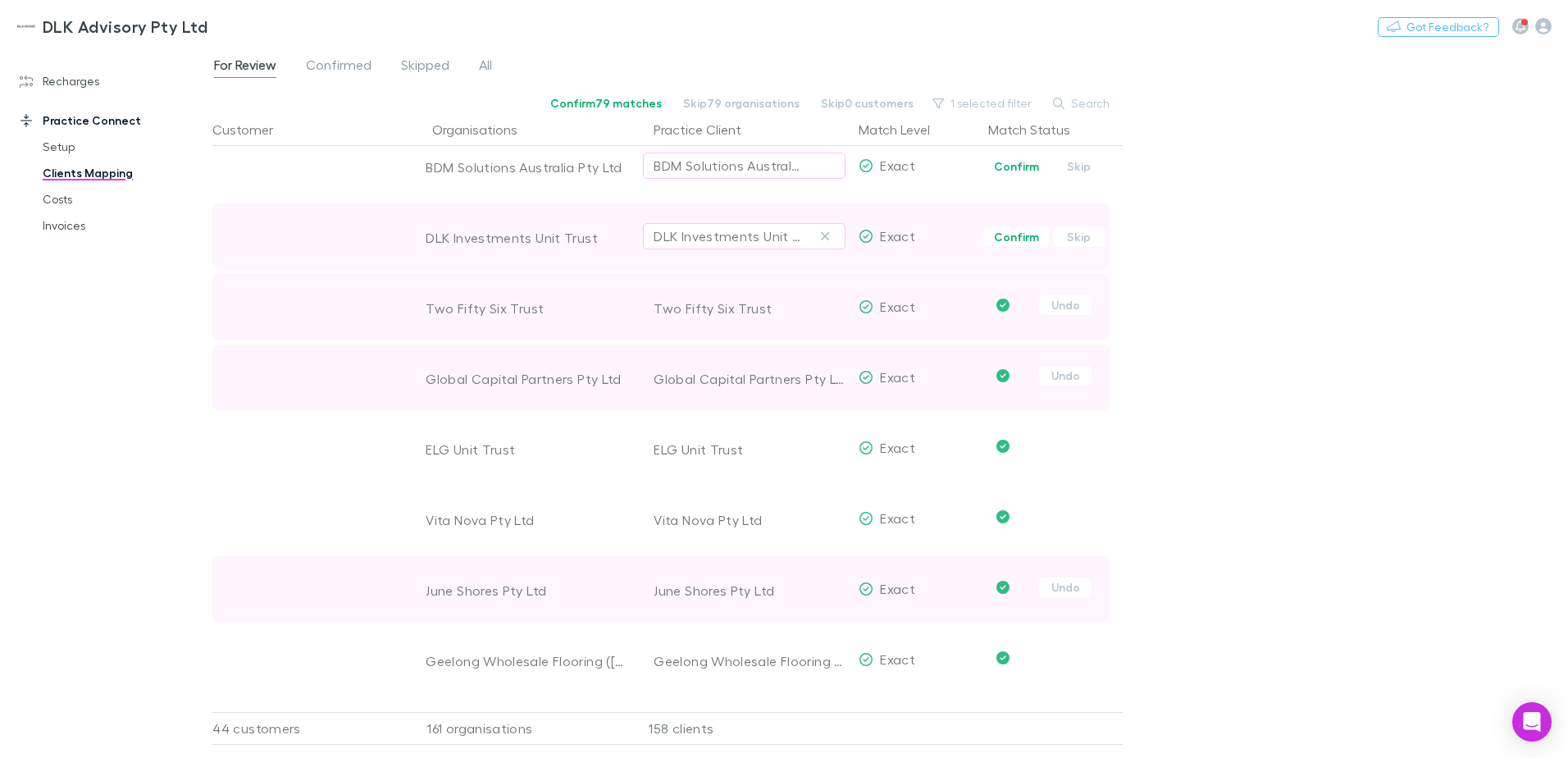
click at [1026, 227] on span "Confirm Skip" at bounding box center [1052, 236] width 141 height 65
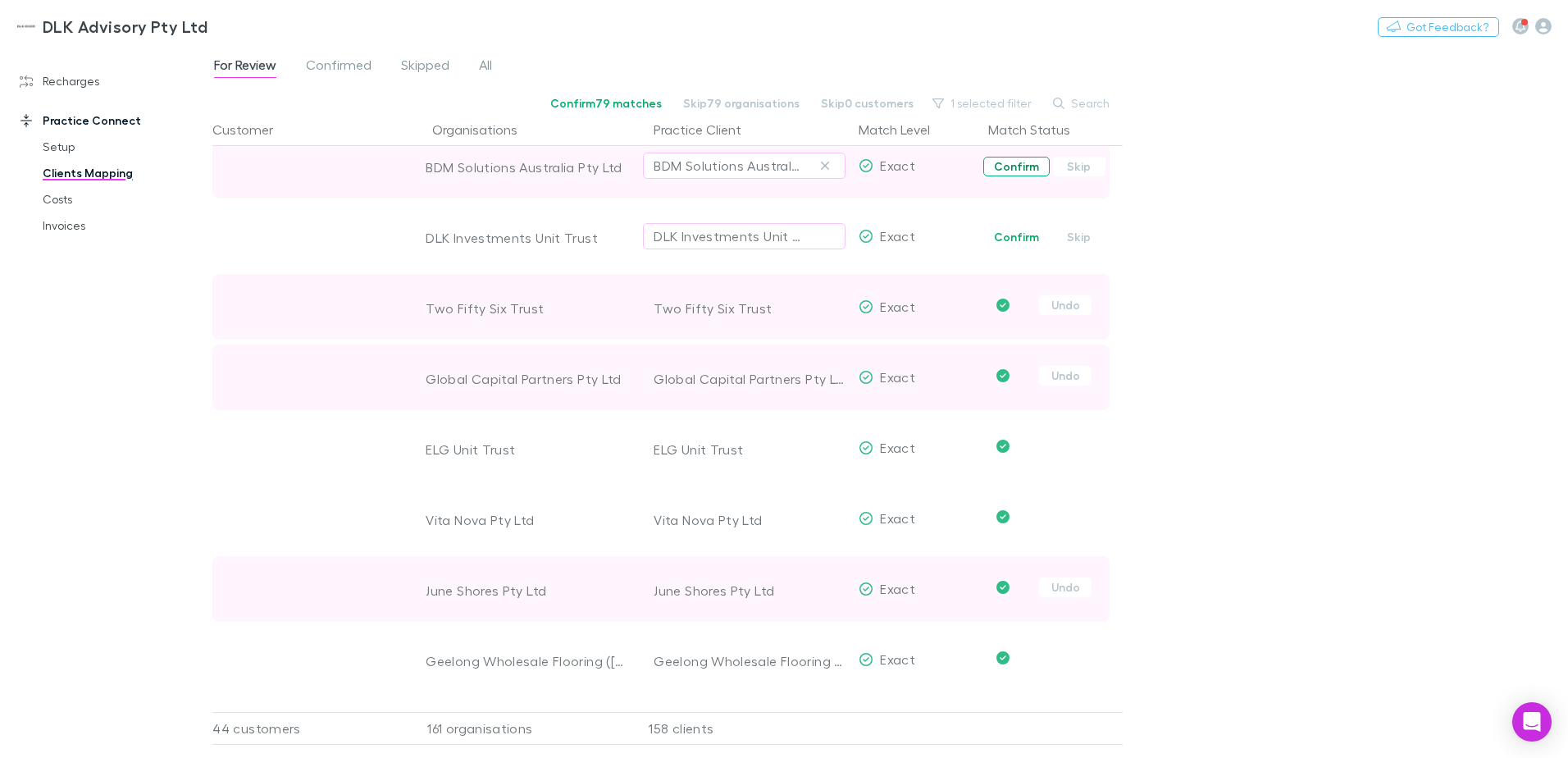
click at [1007, 175] on button "Confirm" at bounding box center [1016, 166] width 66 height 20
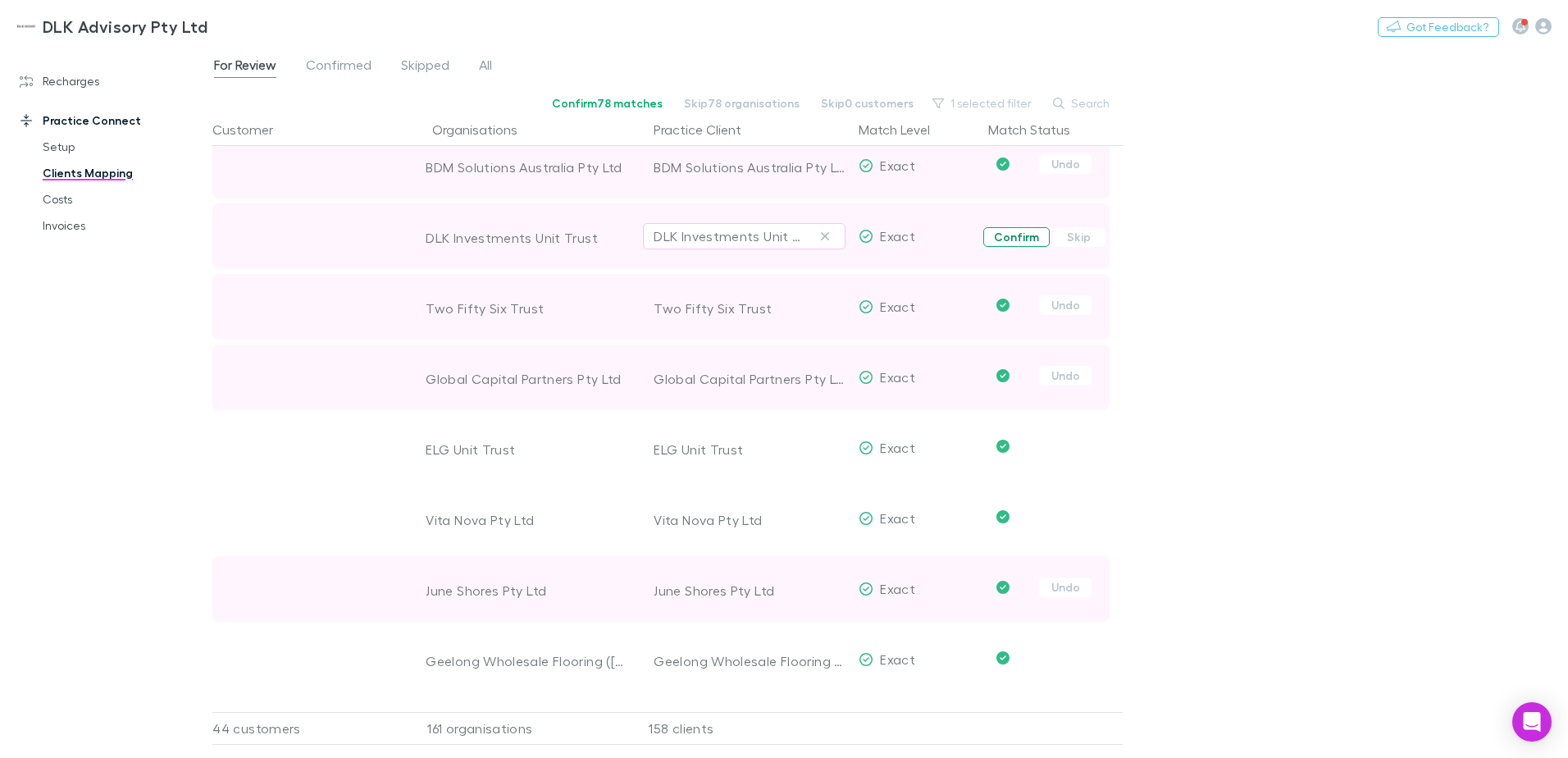
click at [1006, 238] on button "Confirm" at bounding box center [1016, 238] width 66 height 20
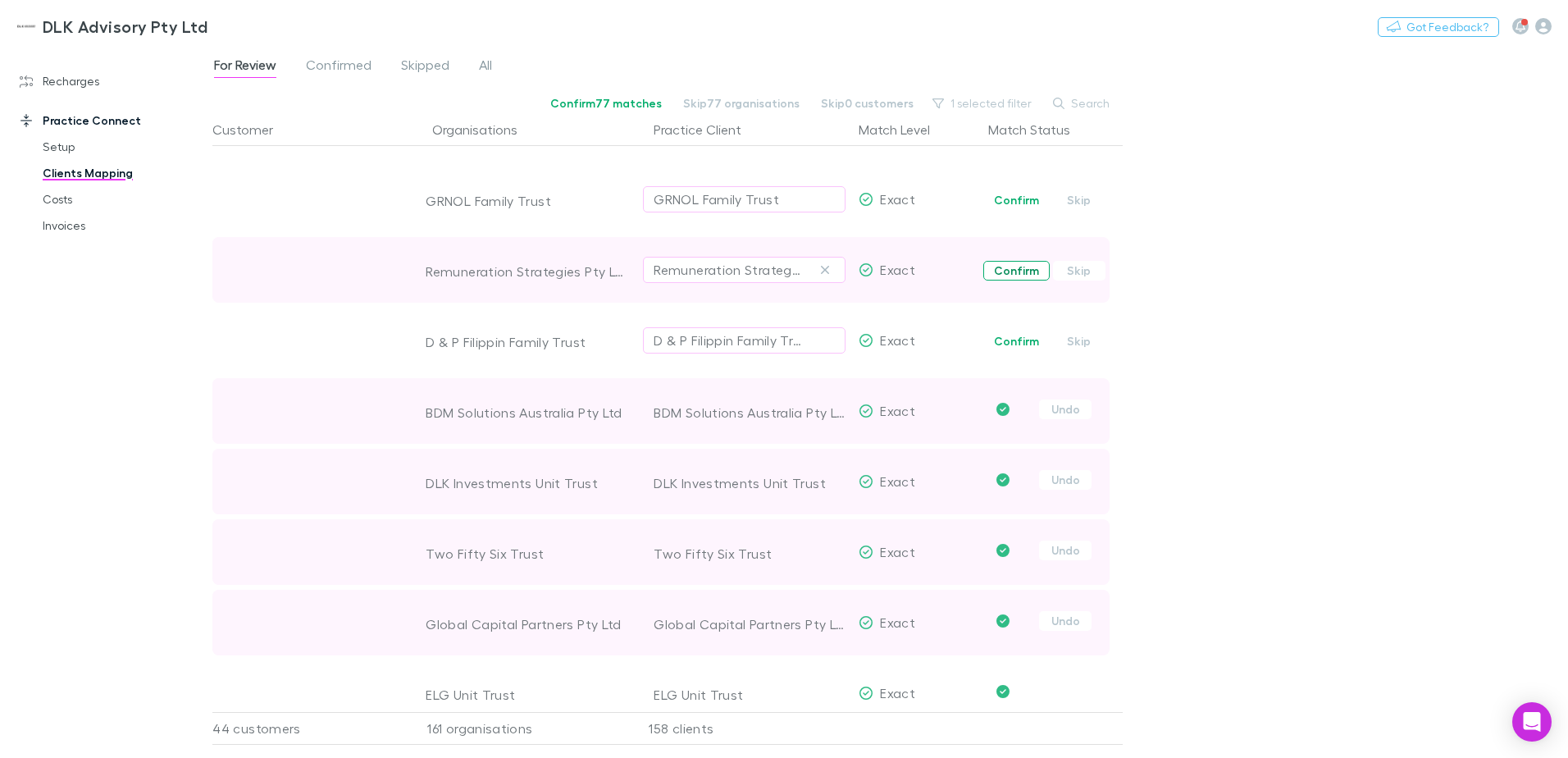
scroll to position [9639, 0]
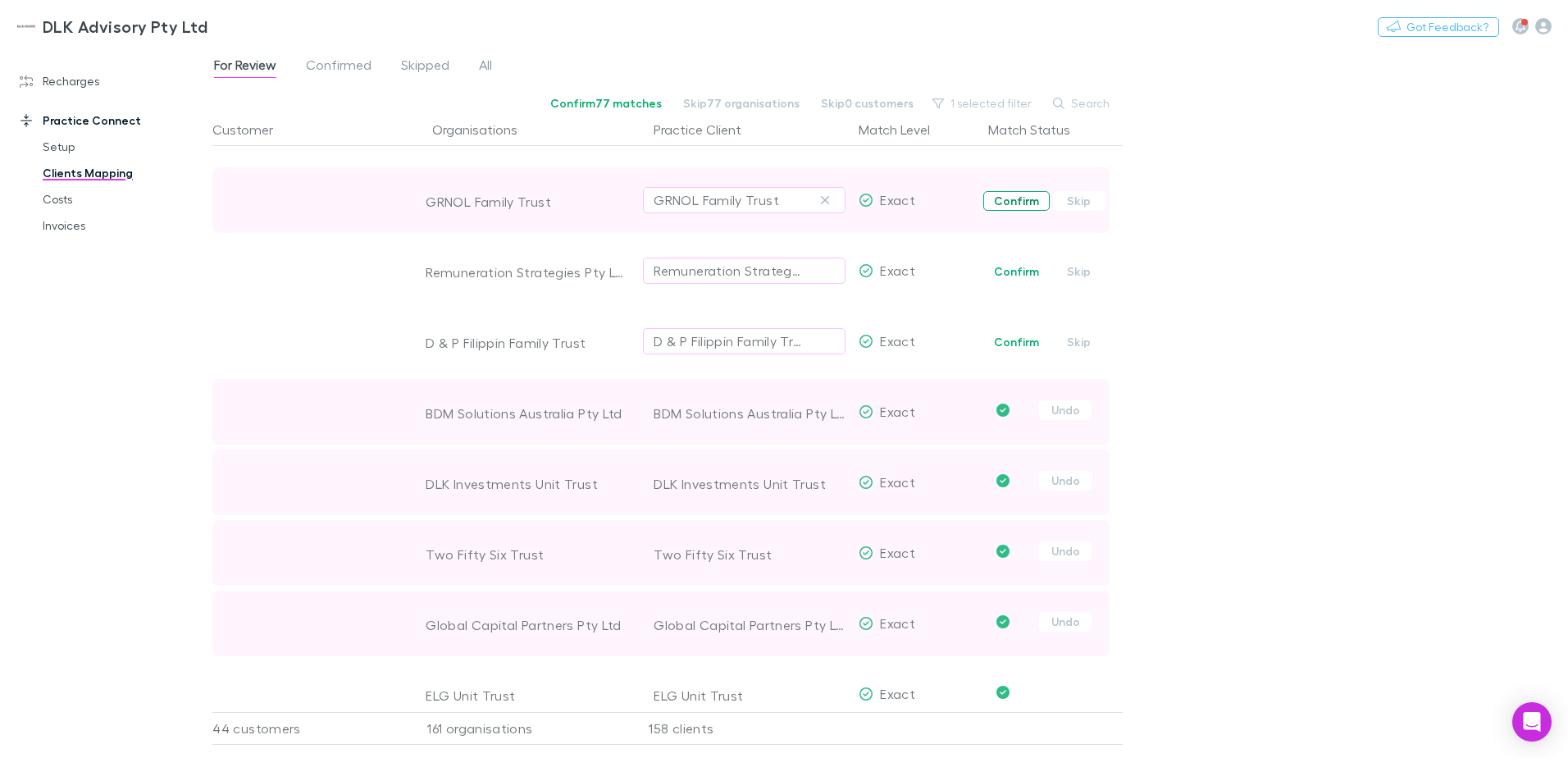
click at [1014, 198] on button "Confirm" at bounding box center [1016, 201] width 66 height 20
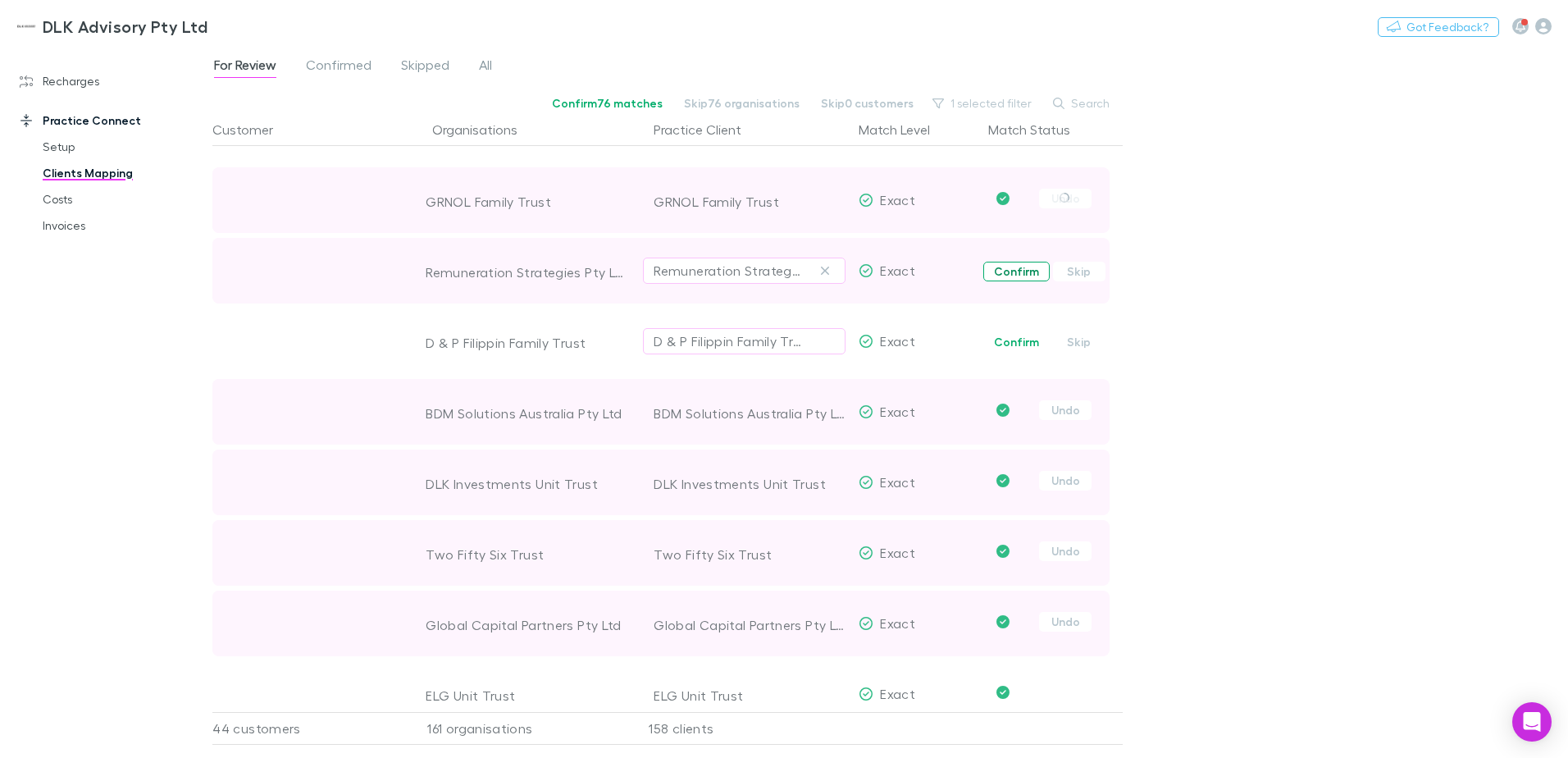
click at [1017, 268] on button "Confirm" at bounding box center [1016, 272] width 66 height 20
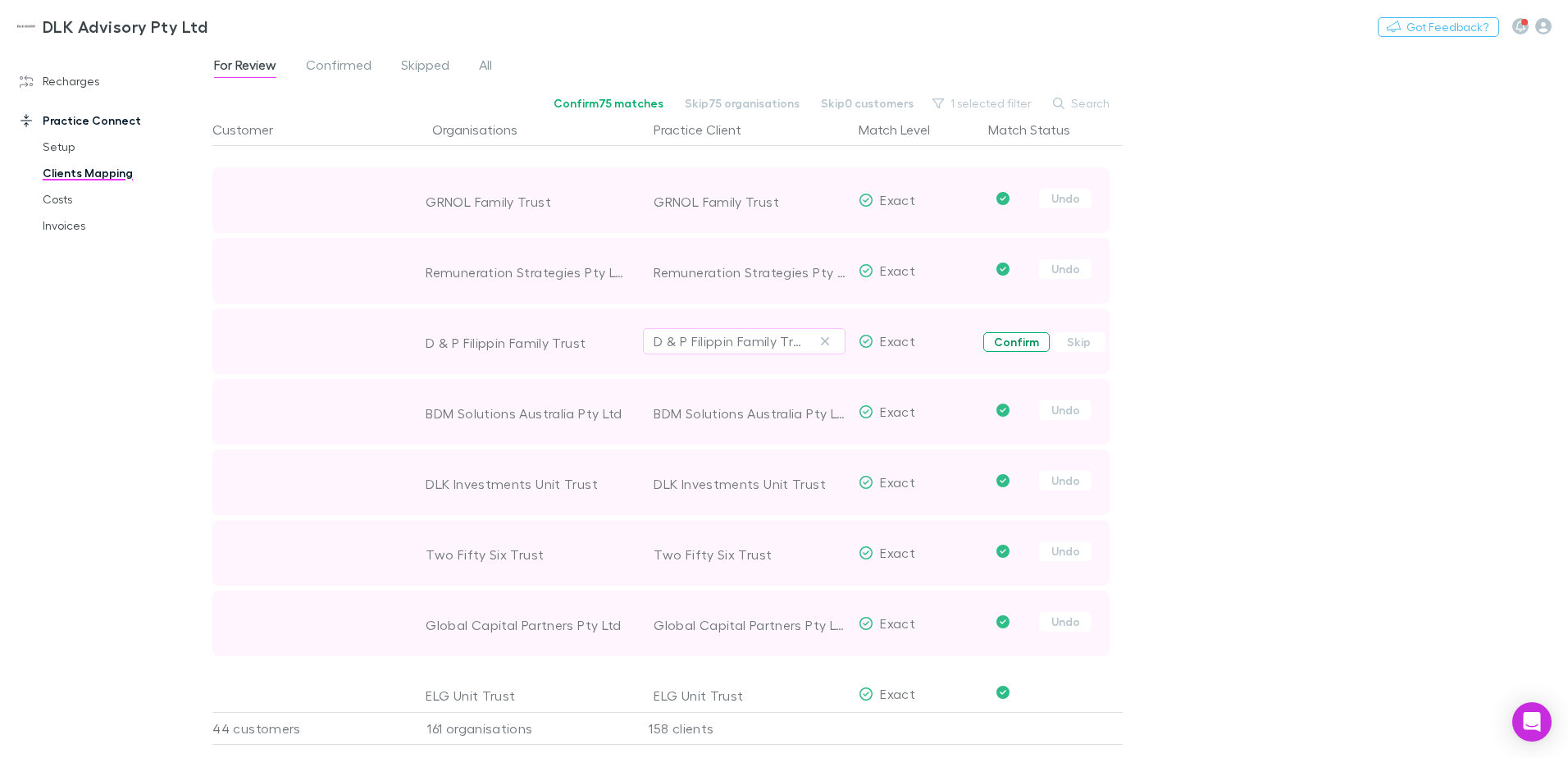
click at [1013, 339] on button "Confirm" at bounding box center [1016, 342] width 66 height 20
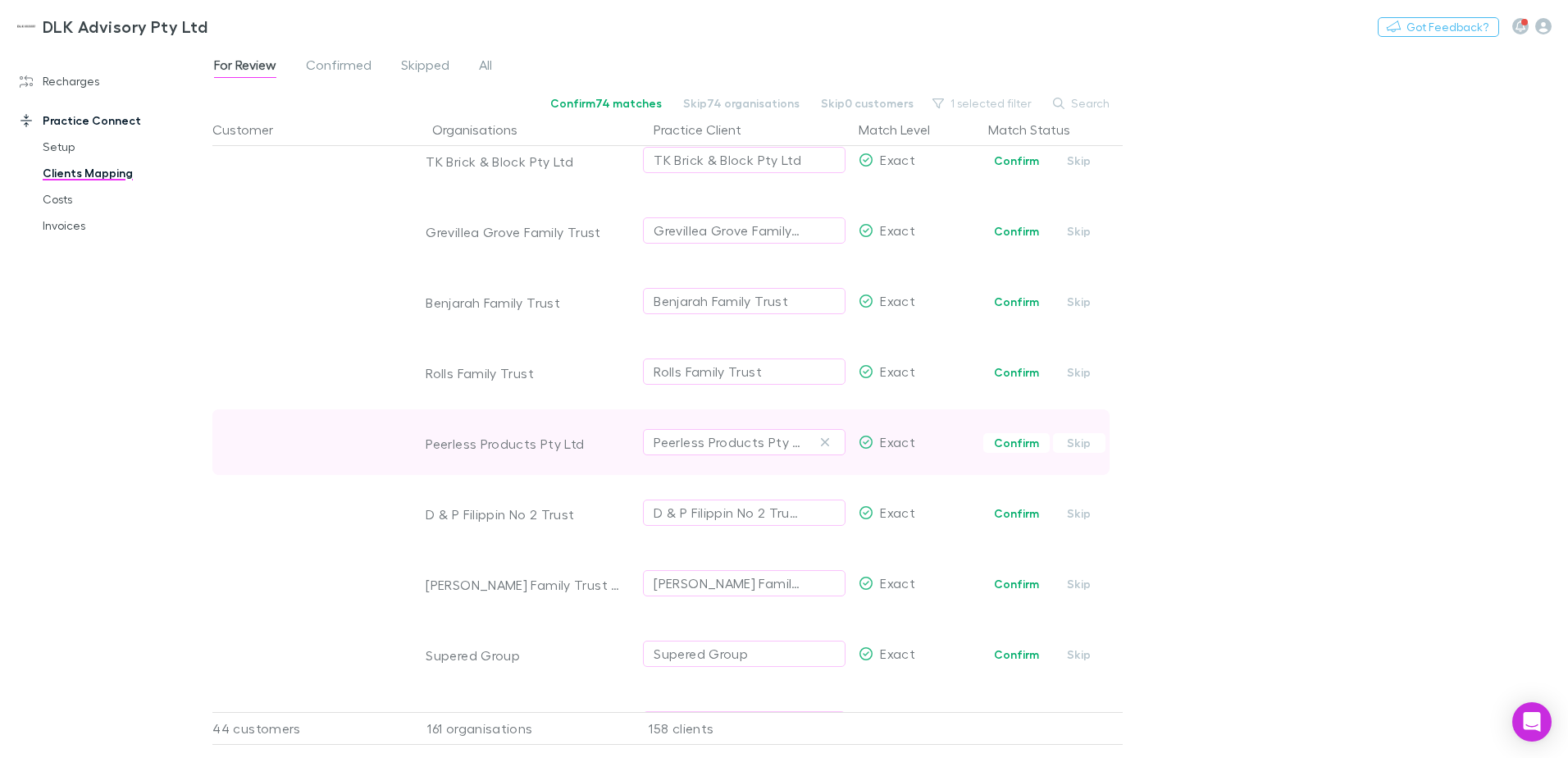
scroll to position [8408, 0]
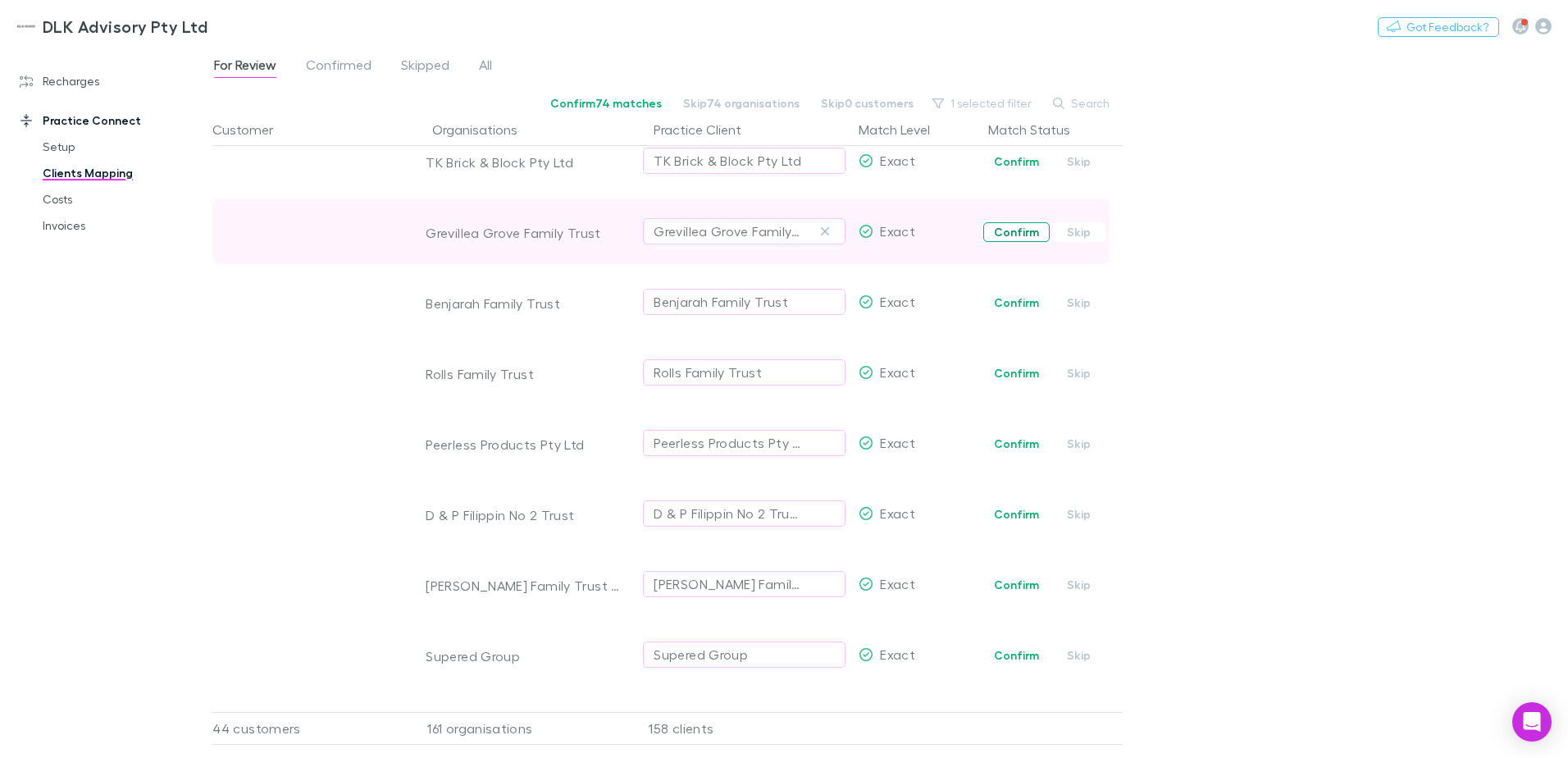
click at [1011, 241] on button "Confirm" at bounding box center [1016, 233] width 66 height 20
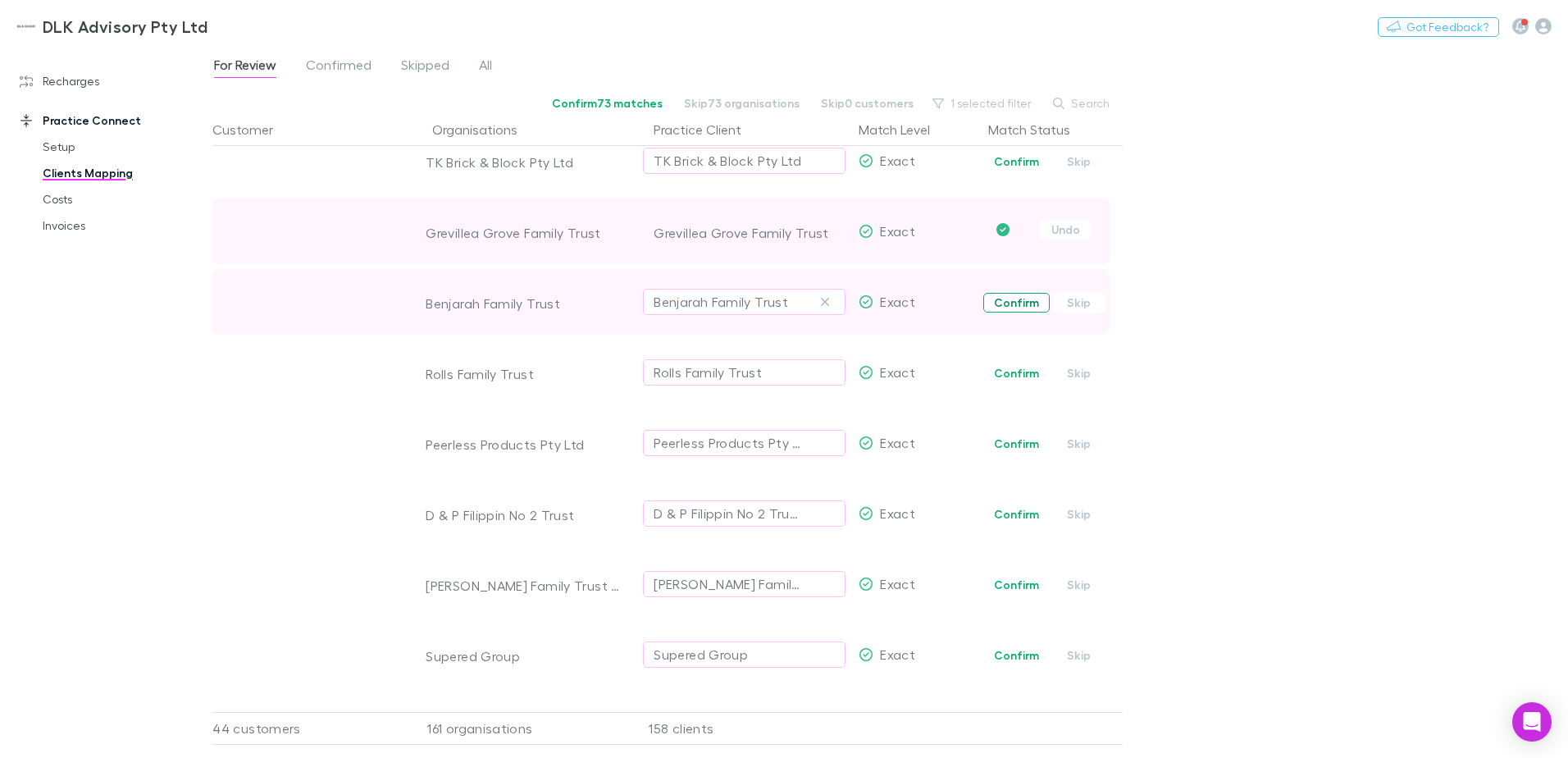
click at [1013, 305] on button "Confirm" at bounding box center [1016, 303] width 66 height 20
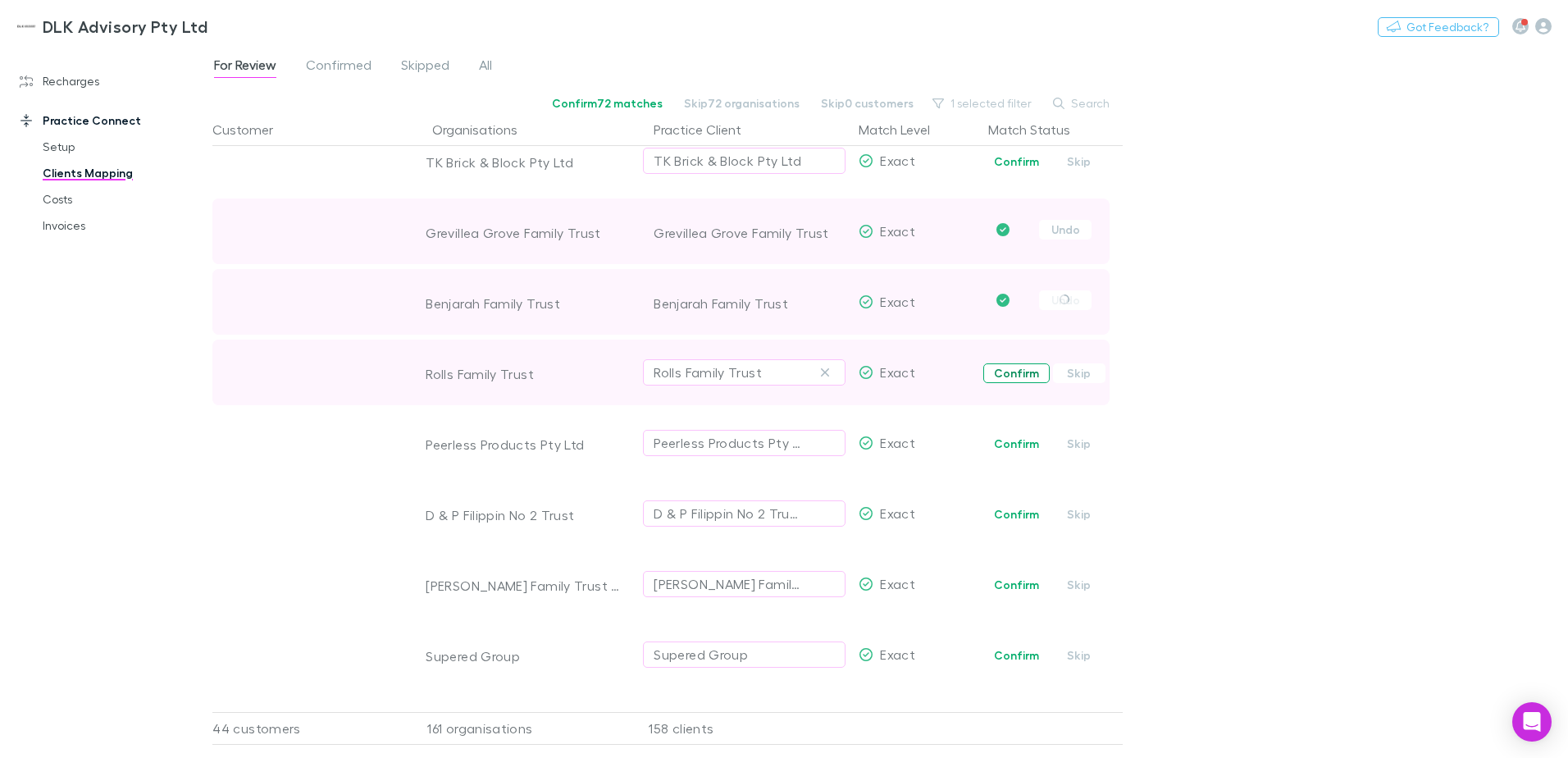
click at [1004, 369] on button "Confirm" at bounding box center [1016, 373] width 66 height 20
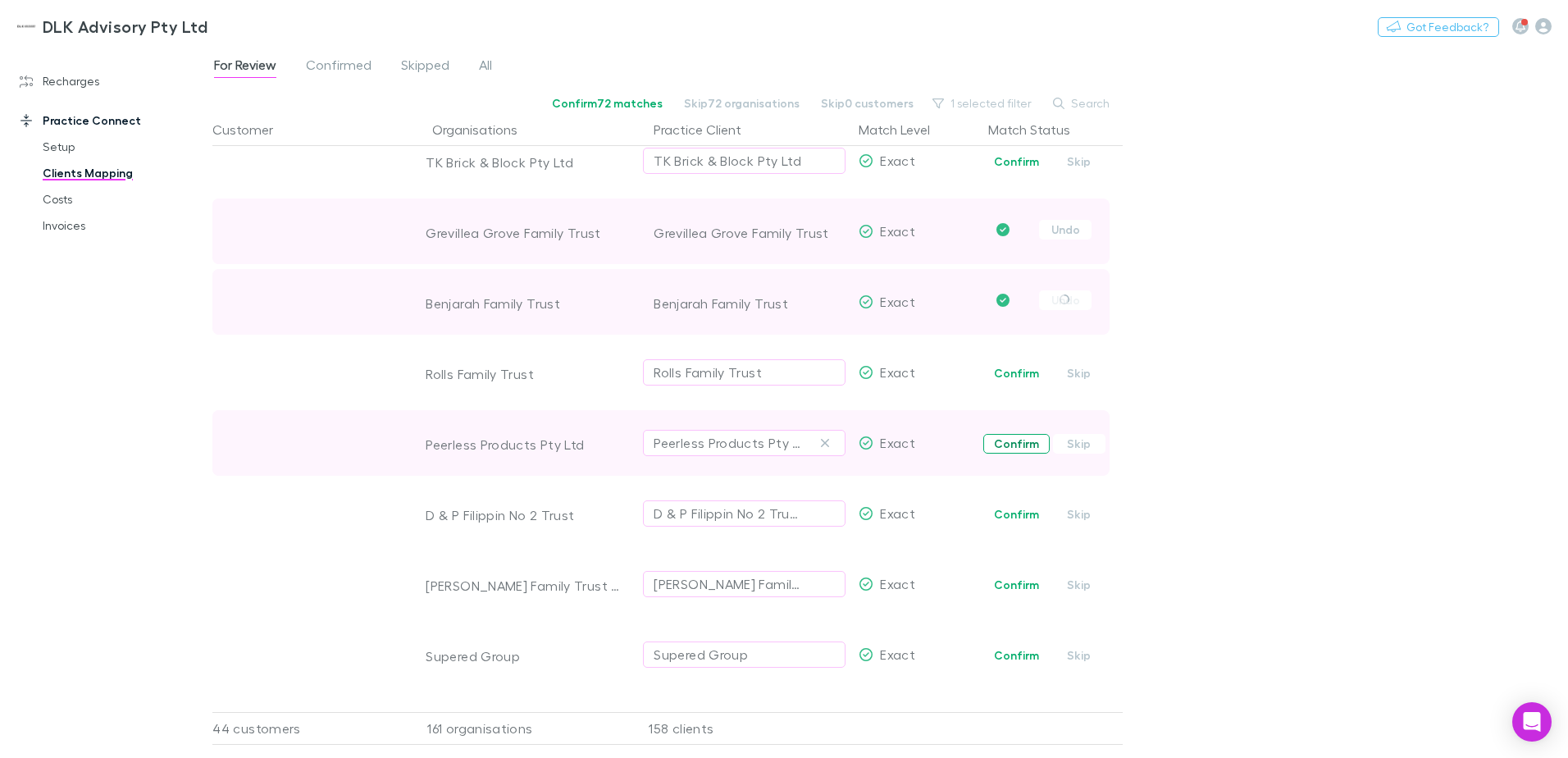
click at [1000, 441] on button "Confirm" at bounding box center [1016, 444] width 66 height 20
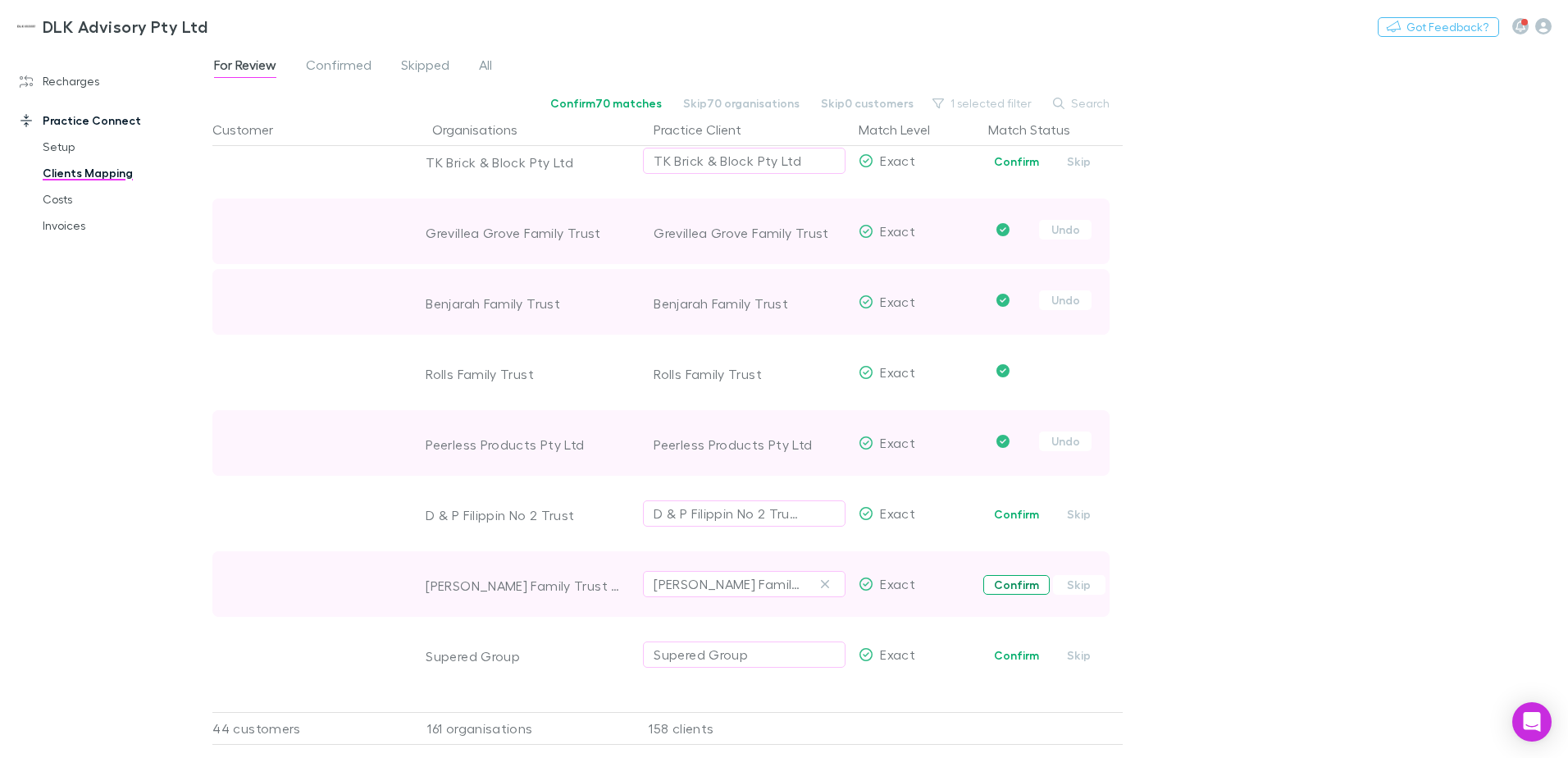
drag, startPoint x: 1004, startPoint y: 516, endPoint x: 1003, endPoint y: 581, distance: 65.0
click at [1004, 517] on button "Confirm" at bounding box center [1016, 515] width 66 height 20
click at [1003, 580] on button "Confirm" at bounding box center [1016, 585] width 66 height 20
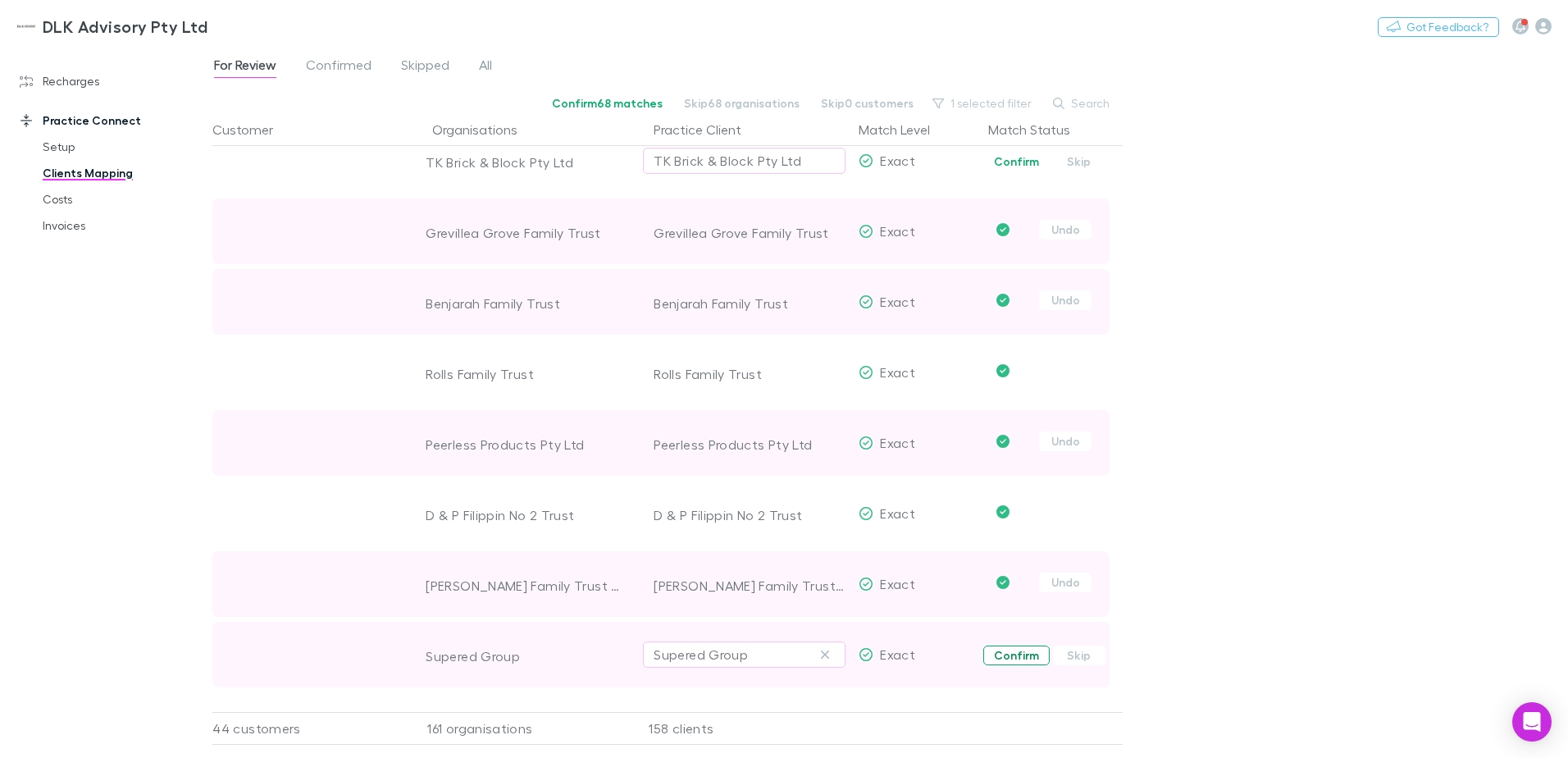
click at [1002, 651] on button "Confirm" at bounding box center [1016, 656] width 66 height 20
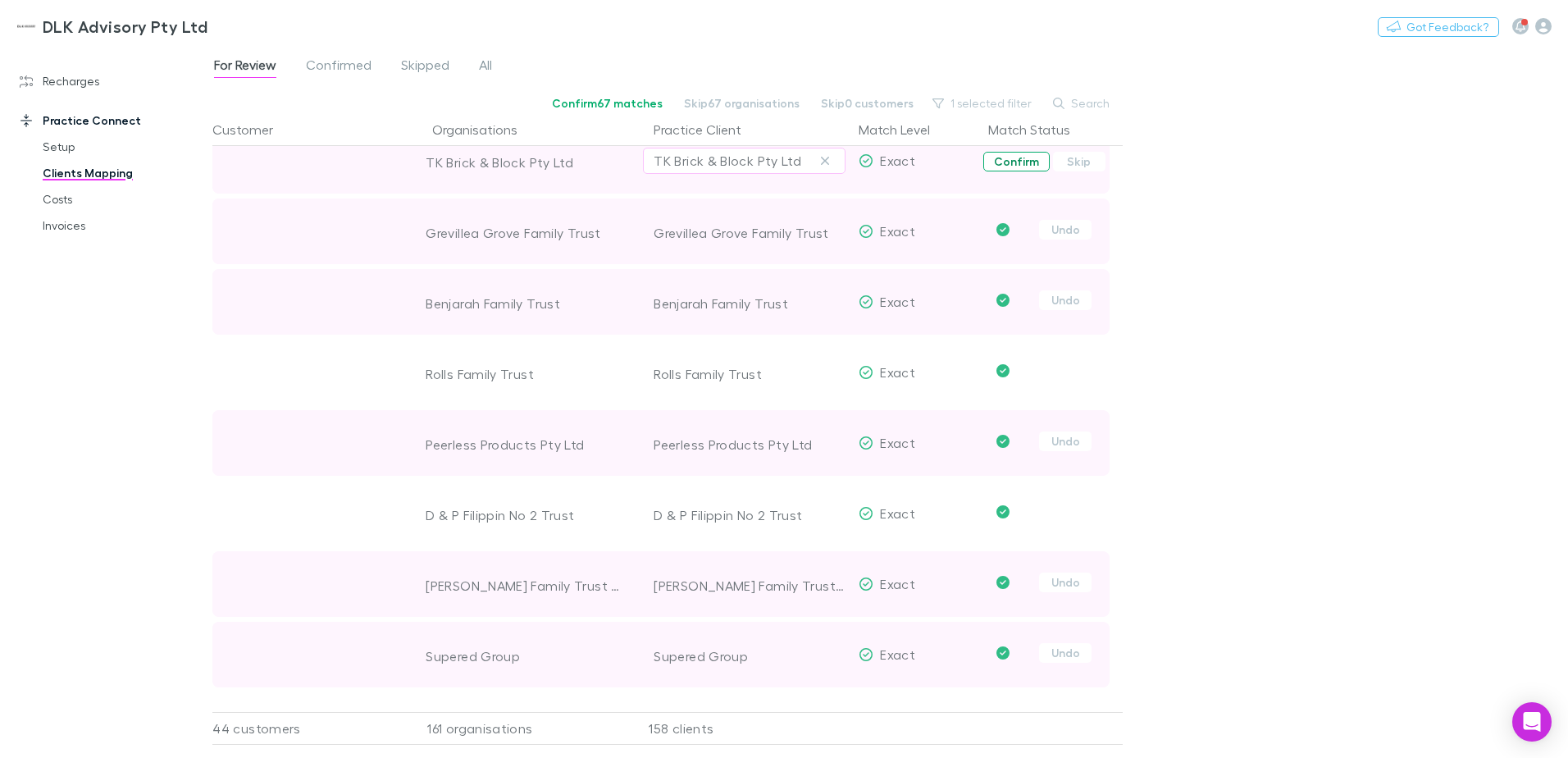
click at [1013, 169] on button "Confirm" at bounding box center [1016, 161] width 66 height 20
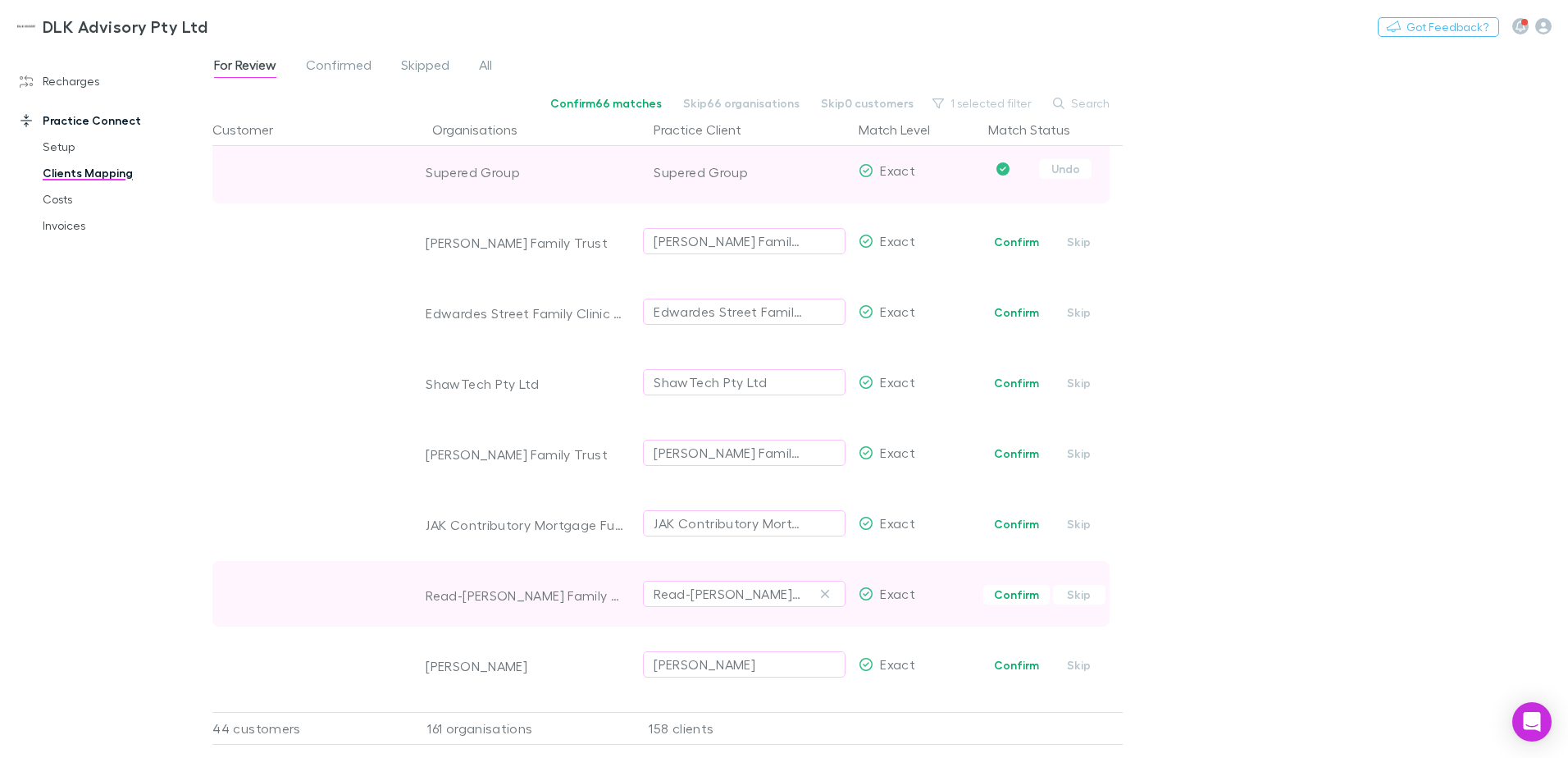
scroll to position [9064, 0]
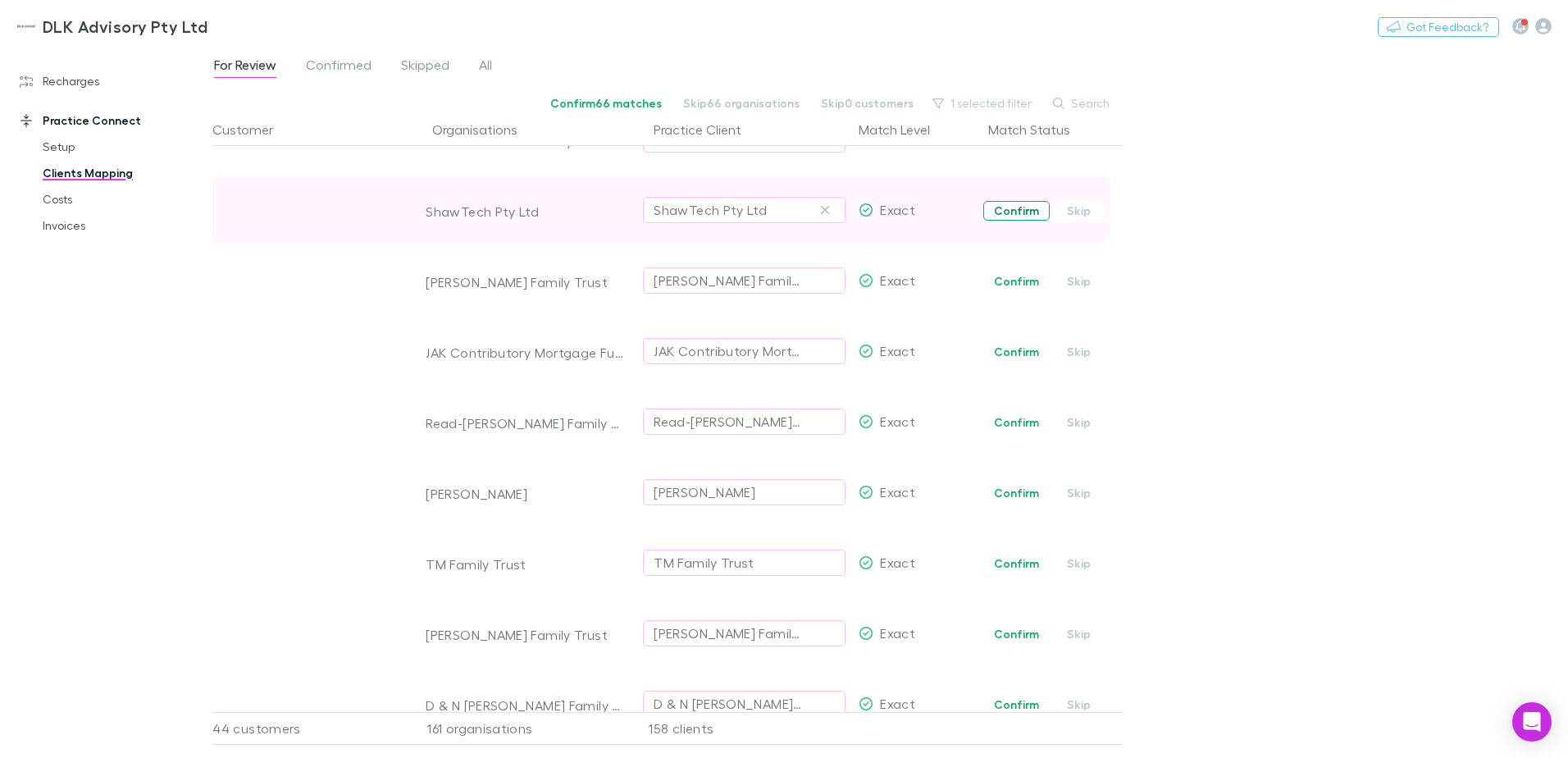
click at [1009, 218] on button "Confirm" at bounding box center [1016, 211] width 66 height 20
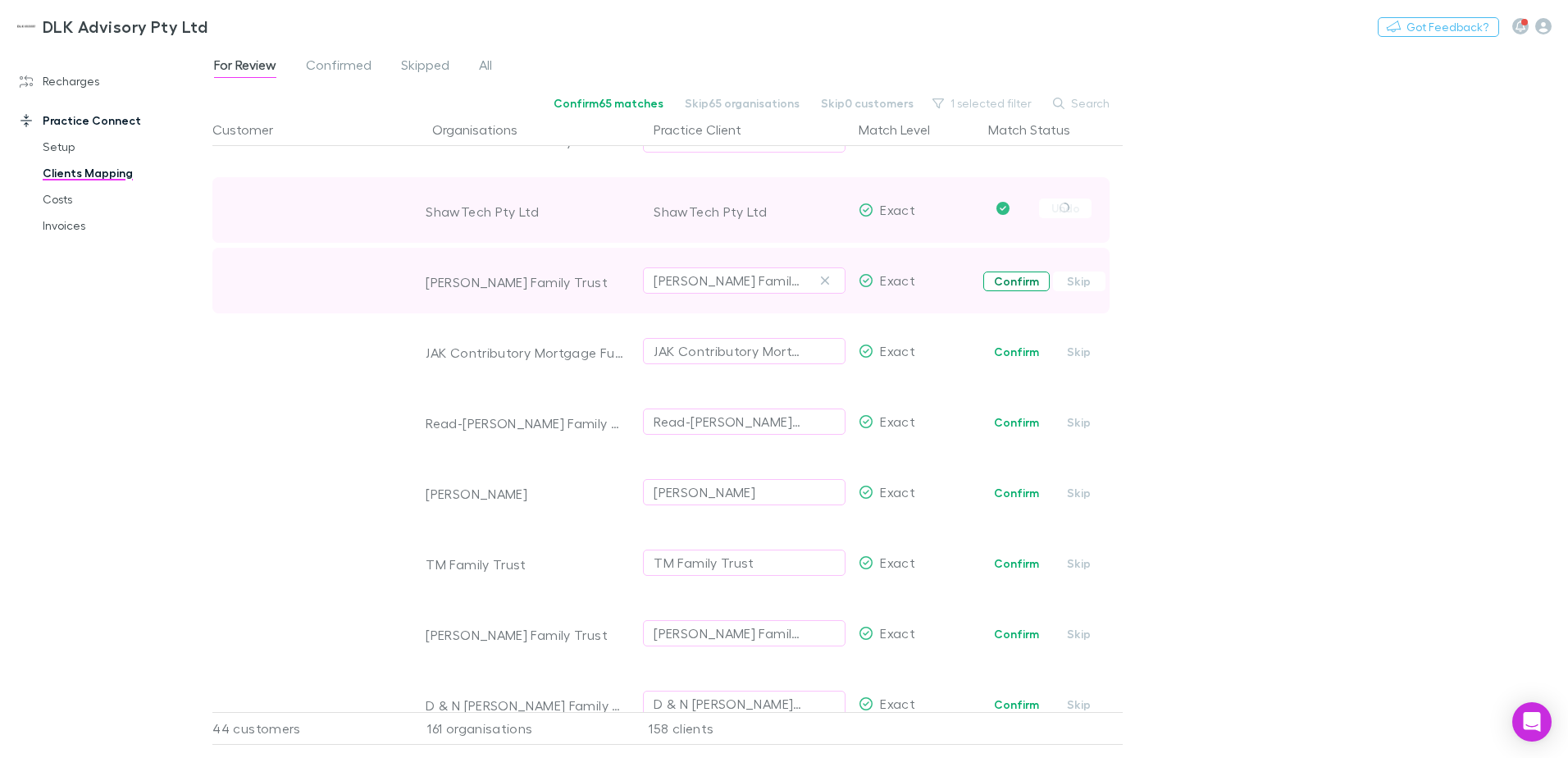
click at [1009, 276] on button "Confirm" at bounding box center [1016, 282] width 66 height 20
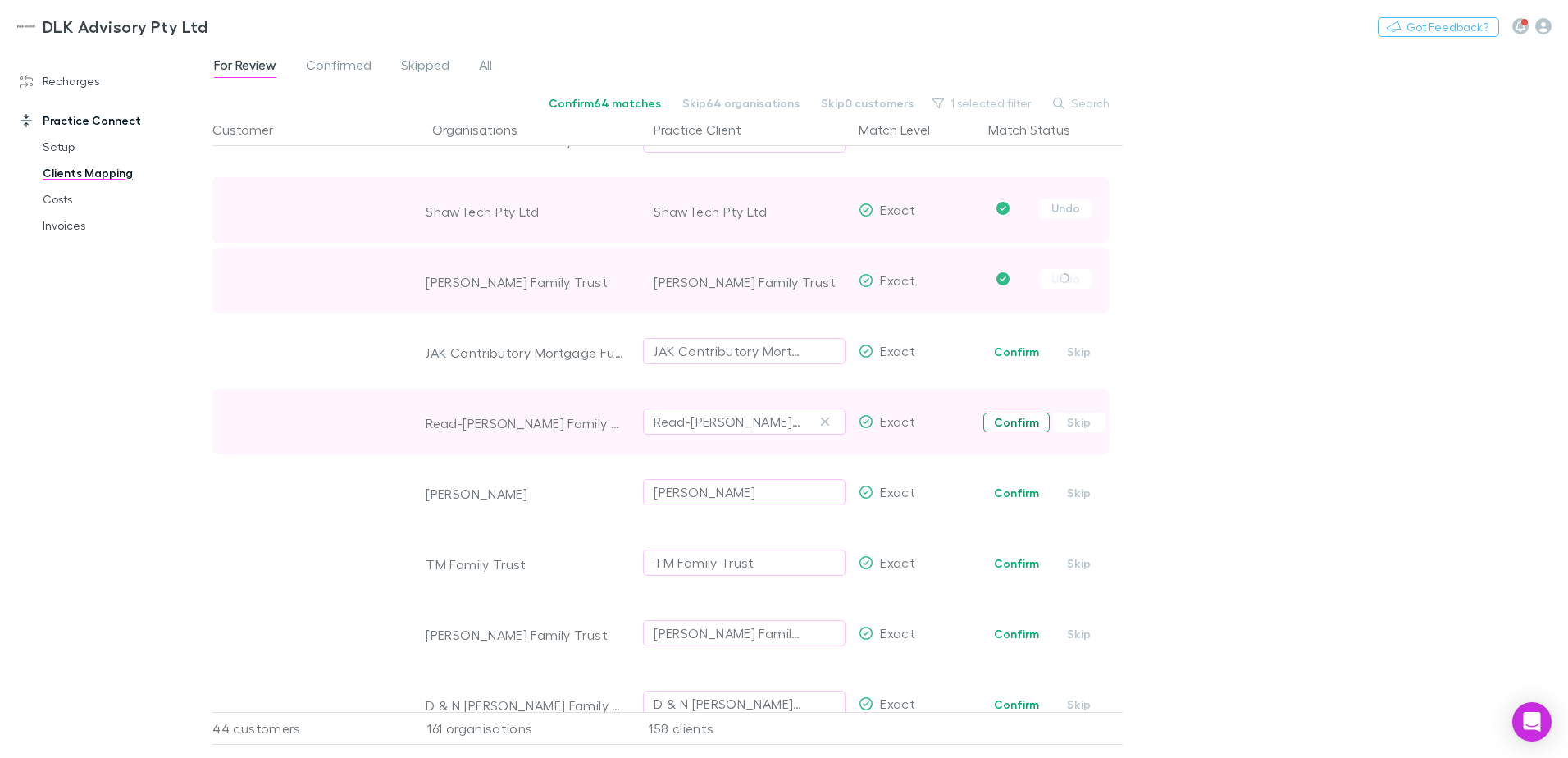
click at [1009, 357] on button "Confirm" at bounding box center [1016, 352] width 66 height 20
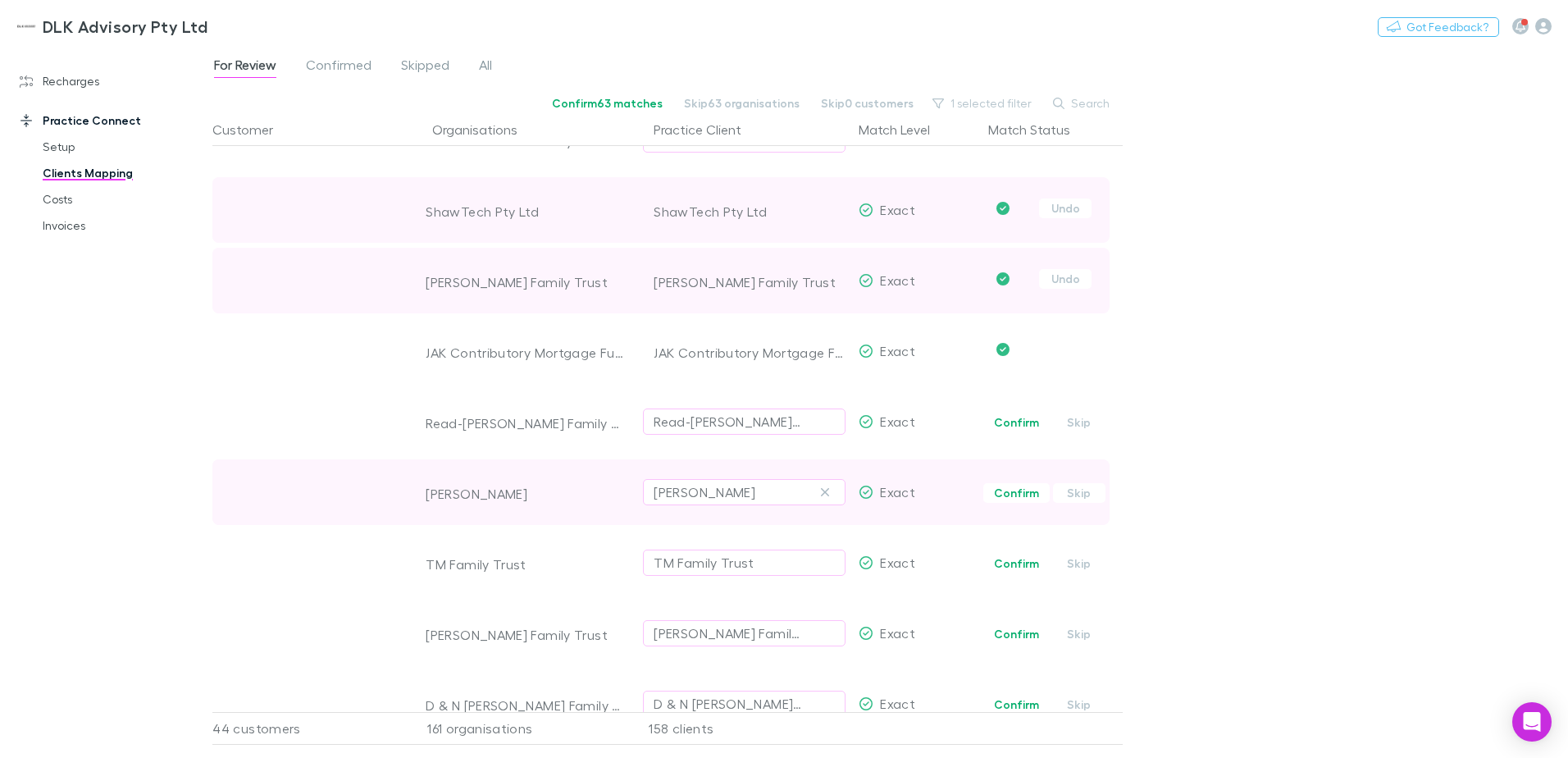
click at [1010, 425] on button "Confirm" at bounding box center [1016, 423] width 66 height 20
click at [1010, 493] on button "Confirm" at bounding box center [1016, 493] width 66 height 20
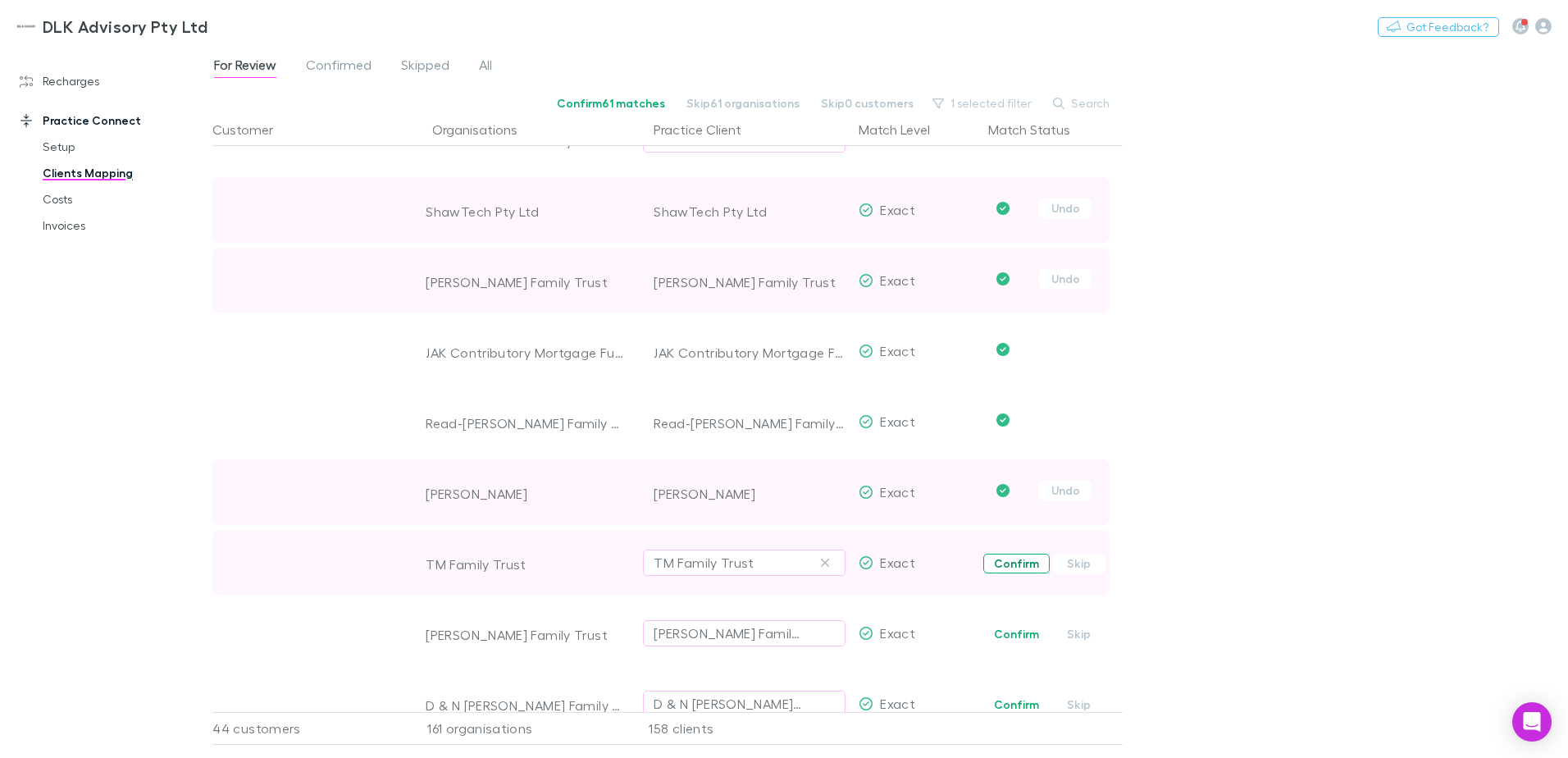
click at [1009, 567] on button "Confirm" at bounding box center [1016, 564] width 66 height 20
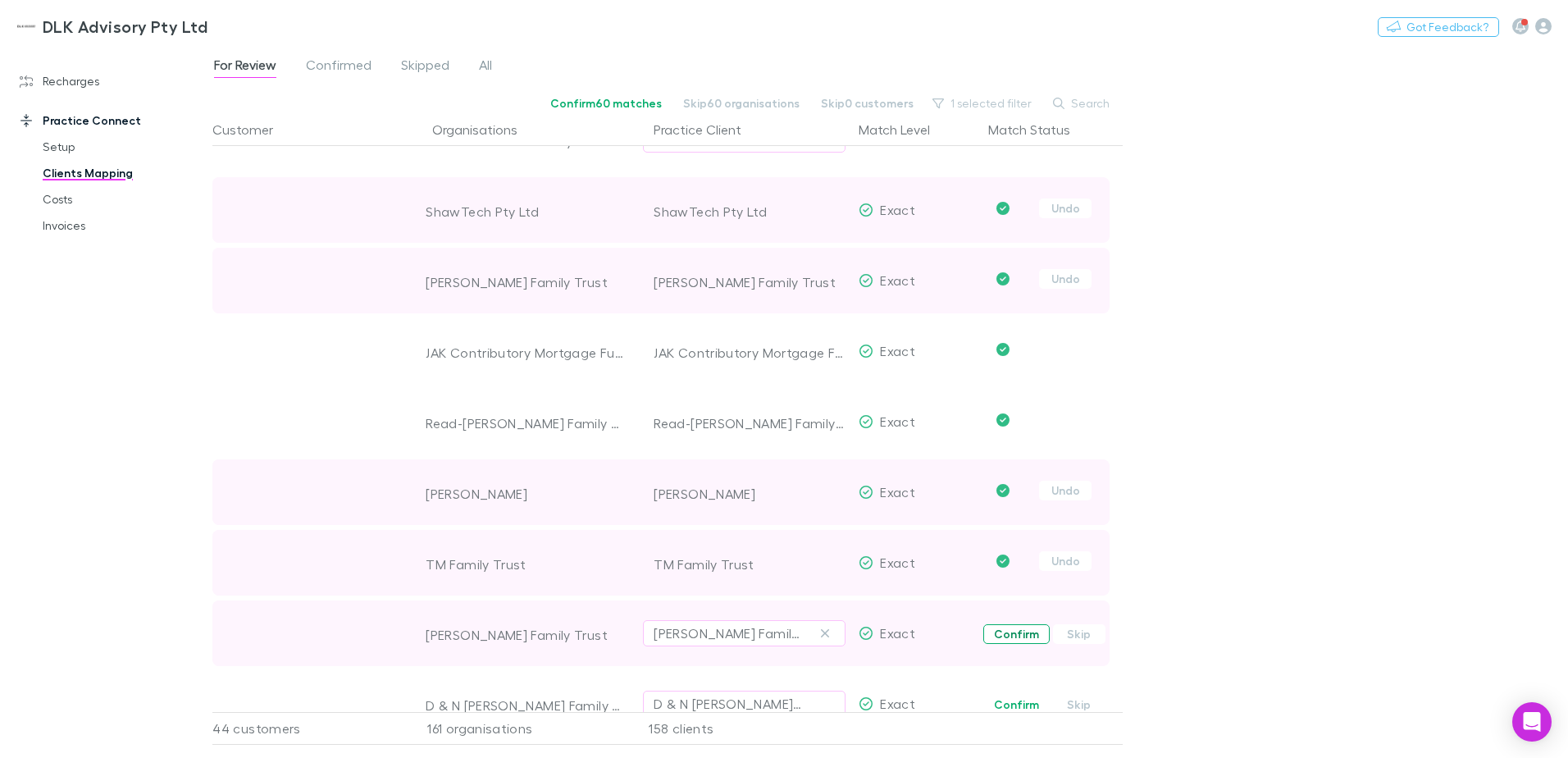
click at [1006, 642] on button "Confirm" at bounding box center [1016, 634] width 66 height 20
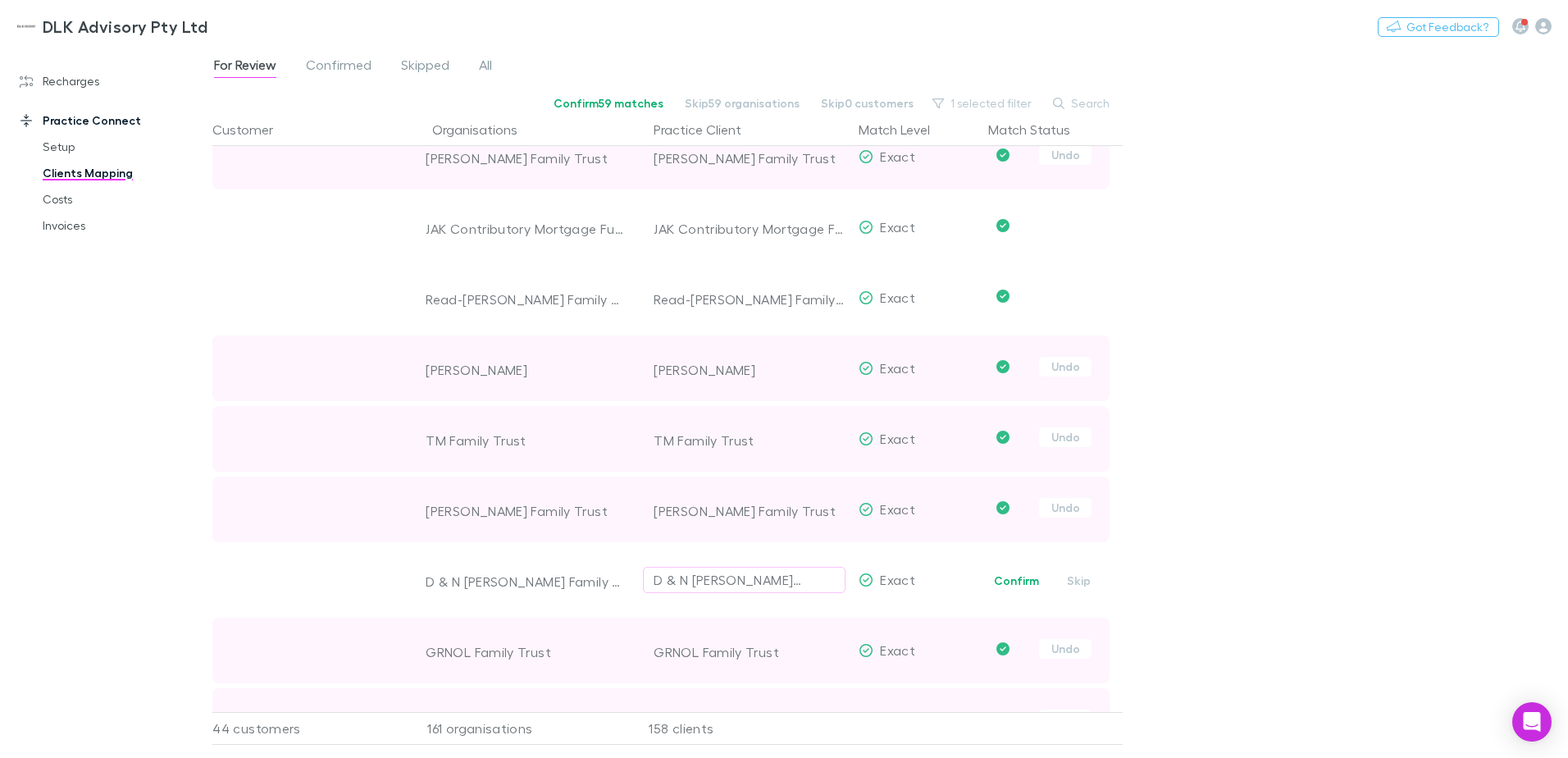
scroll to position [9228, 0]
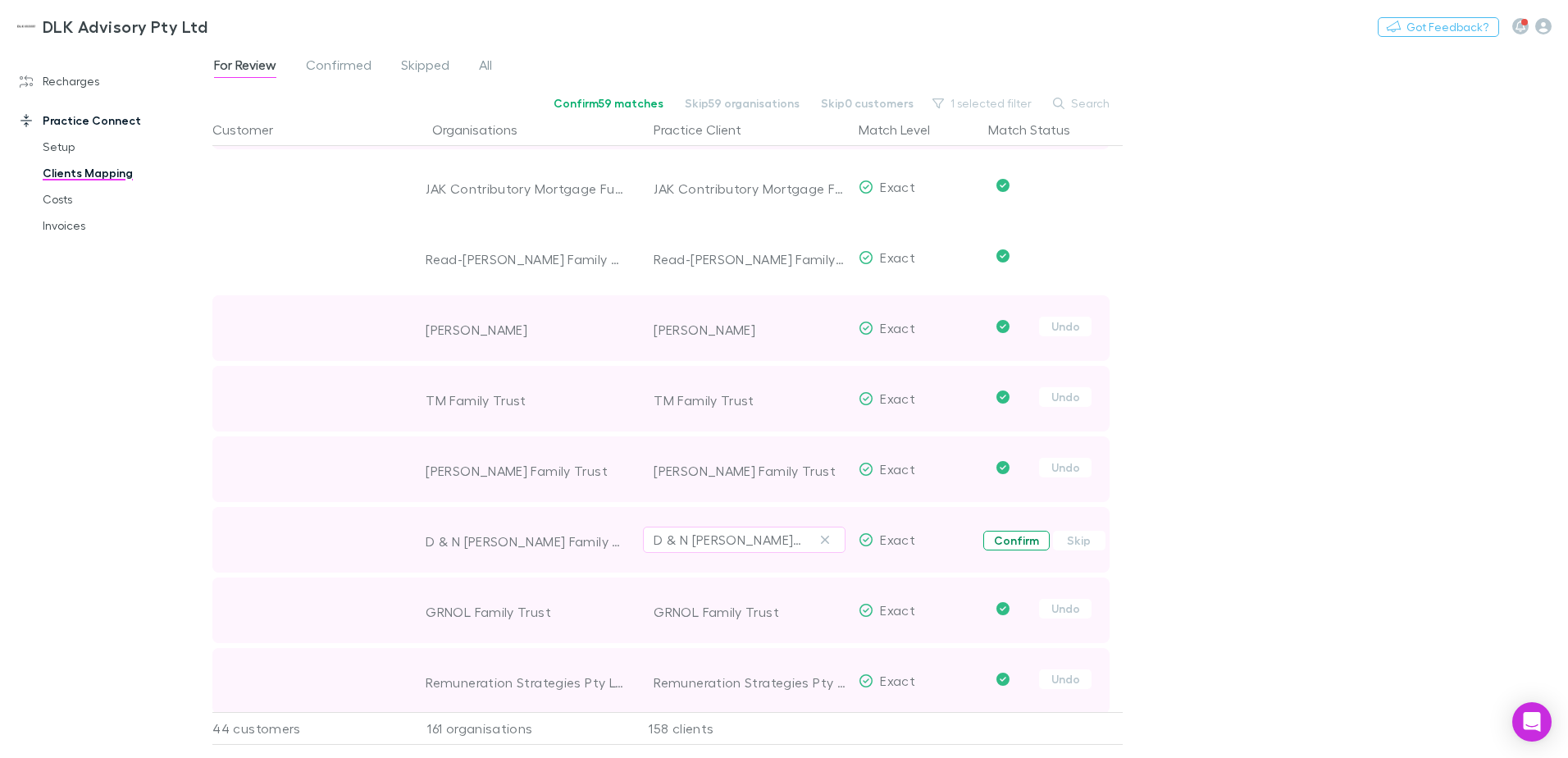
click at [1008, 547] on button "Confirm" at bounding box center [1016, 540] width 66 height 20
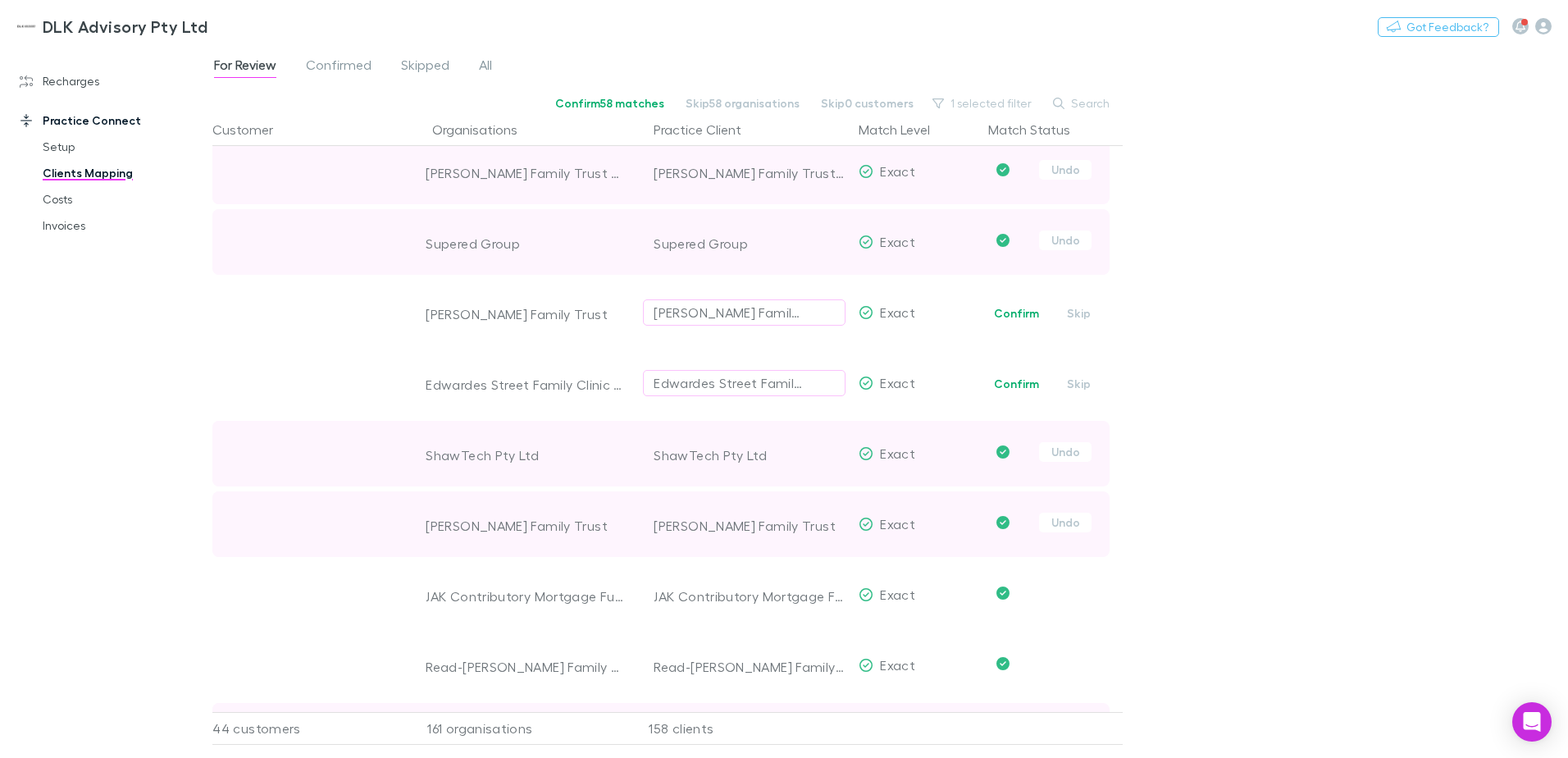
scroll to position [8572, 0]
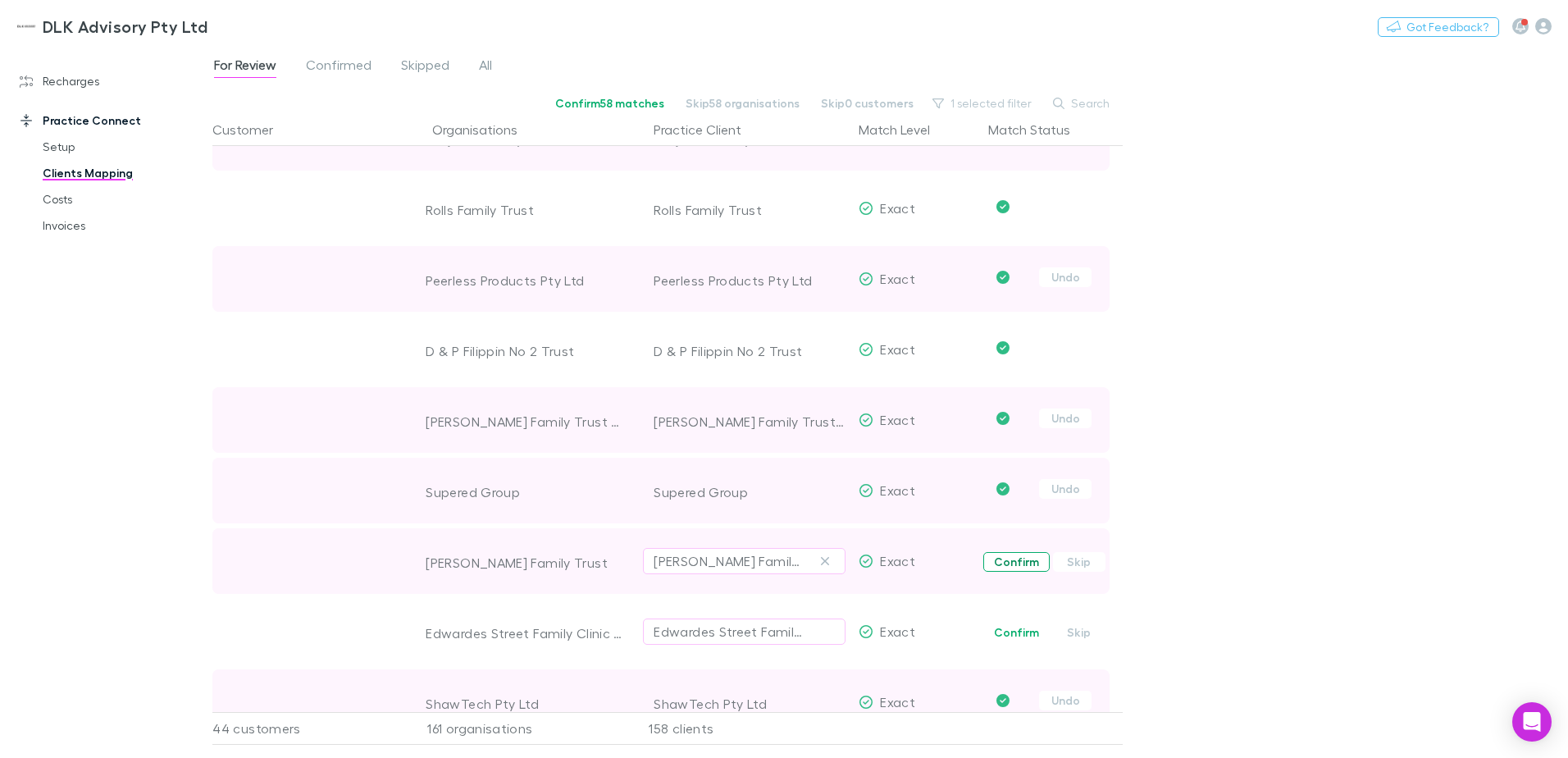
click at [1010, 568] on button "Confirm" at bounding box center [1016, 562] width 66 height 20
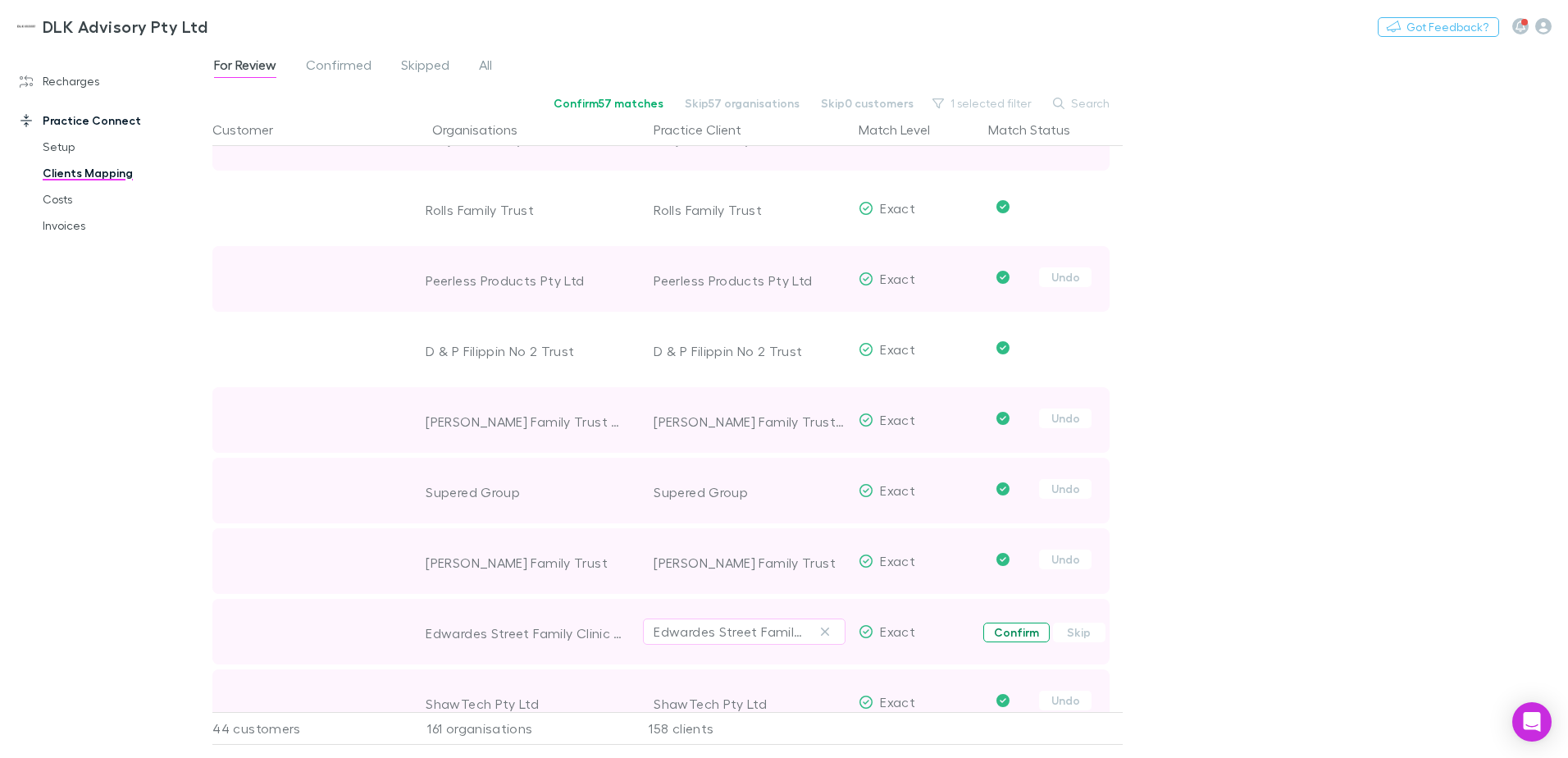
click at [1014, 636] on button "Confirm" at bounding box center [1016, 633] width 66 height 20
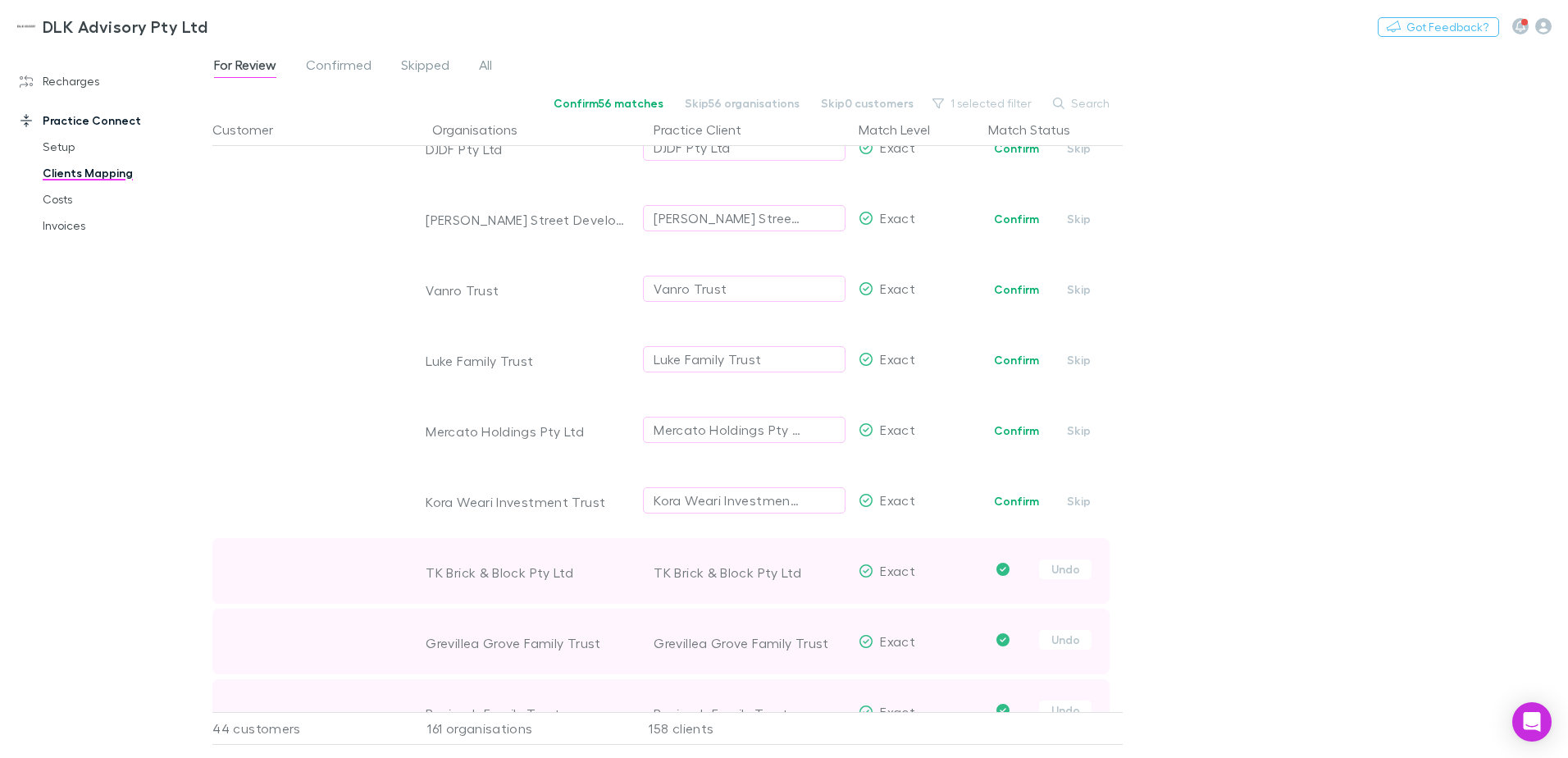
scroll to position [8080, 0]
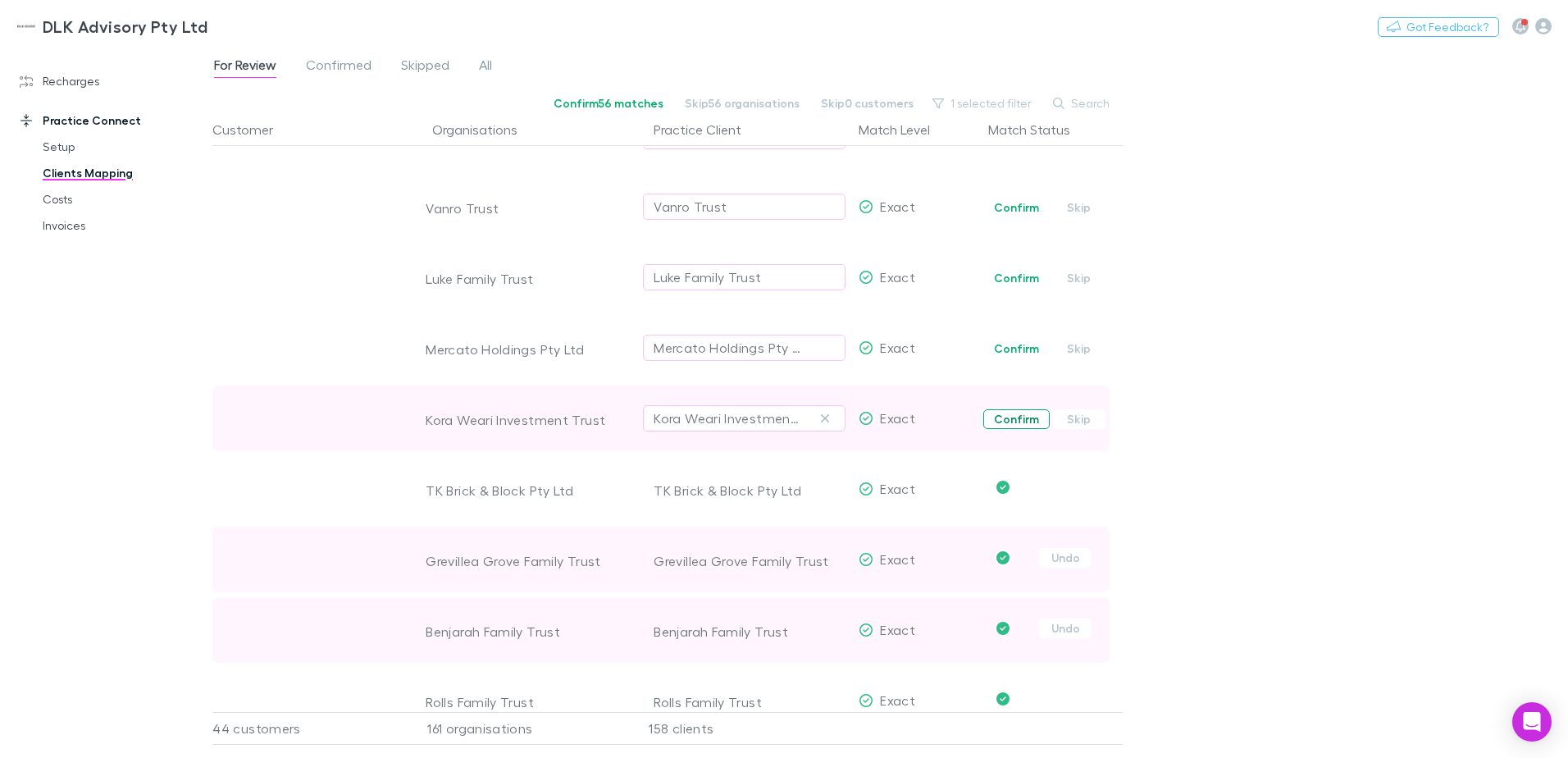
click at [1011, 417] on button "Confirm" at bounding box center [1016, 419] width 66 height 20
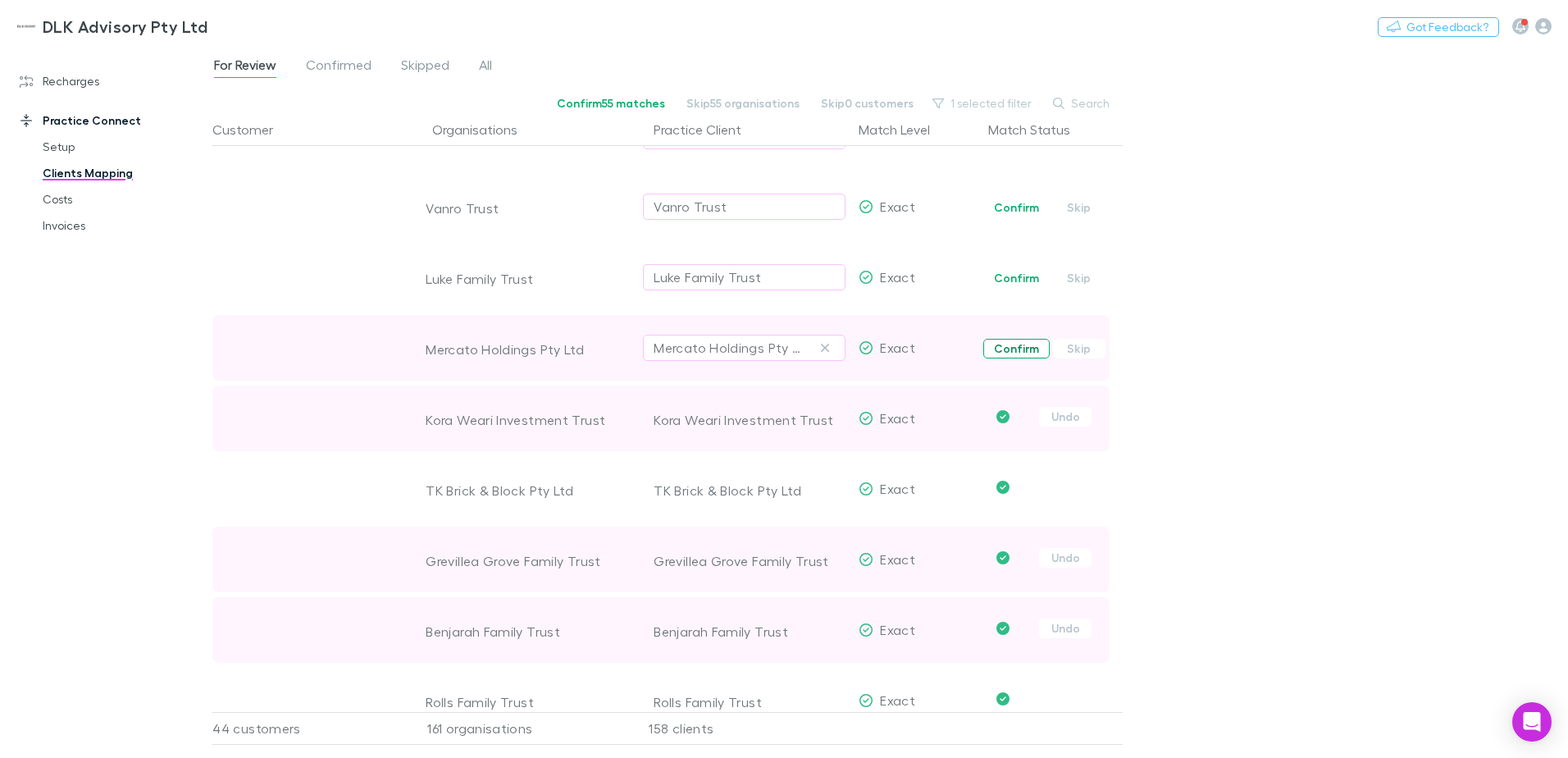
click at [1019, 352] on button "Confirm" at bounding box center [1016, 349] width 66 height 20
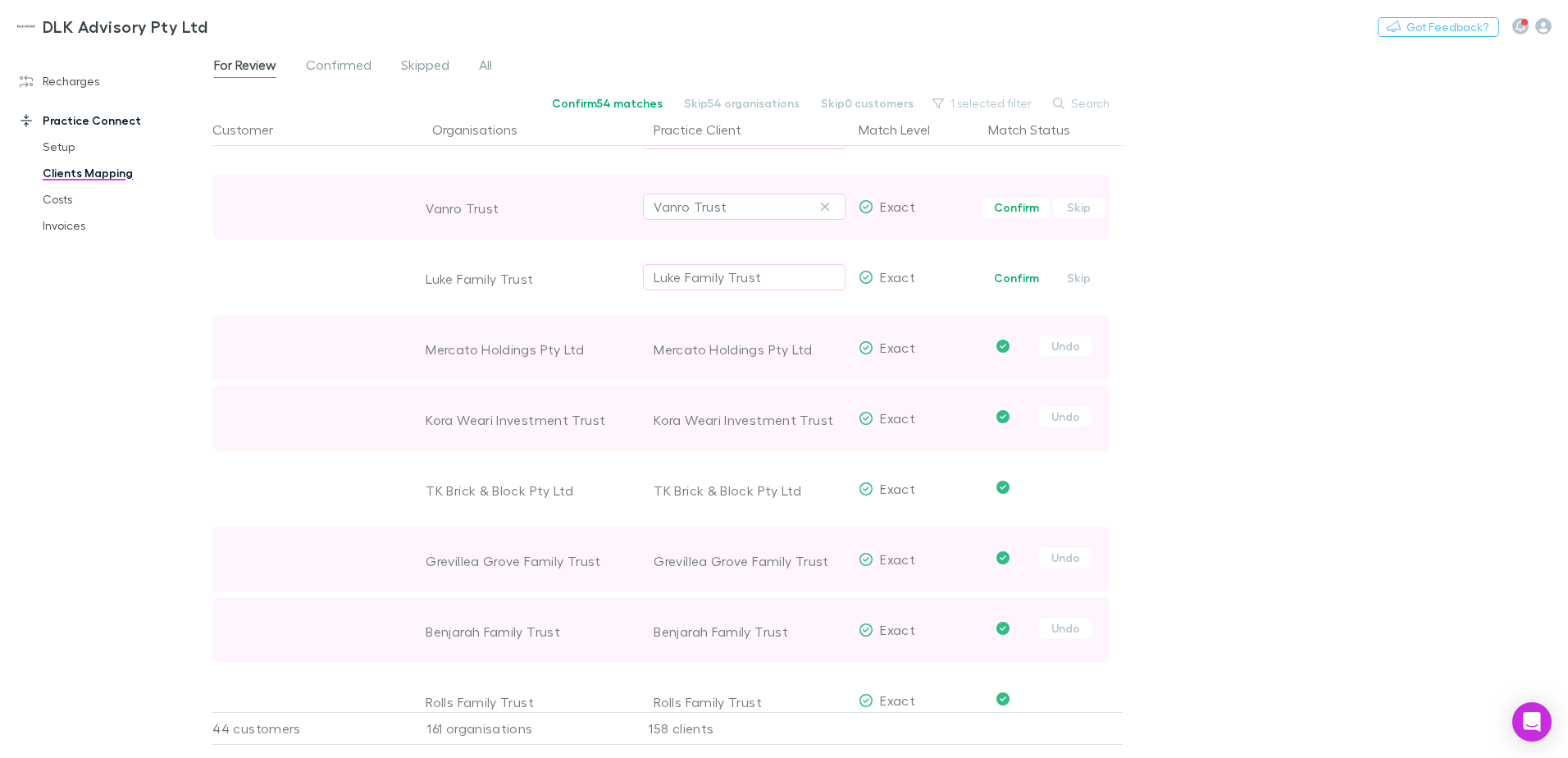
click at [1017, 277] on button "Confirm" at bounding box center [1016, 279] width 66 height 20
click at [1018, 206] on button "Confirm" at bounding box center [1016, 207] width 66 height 20
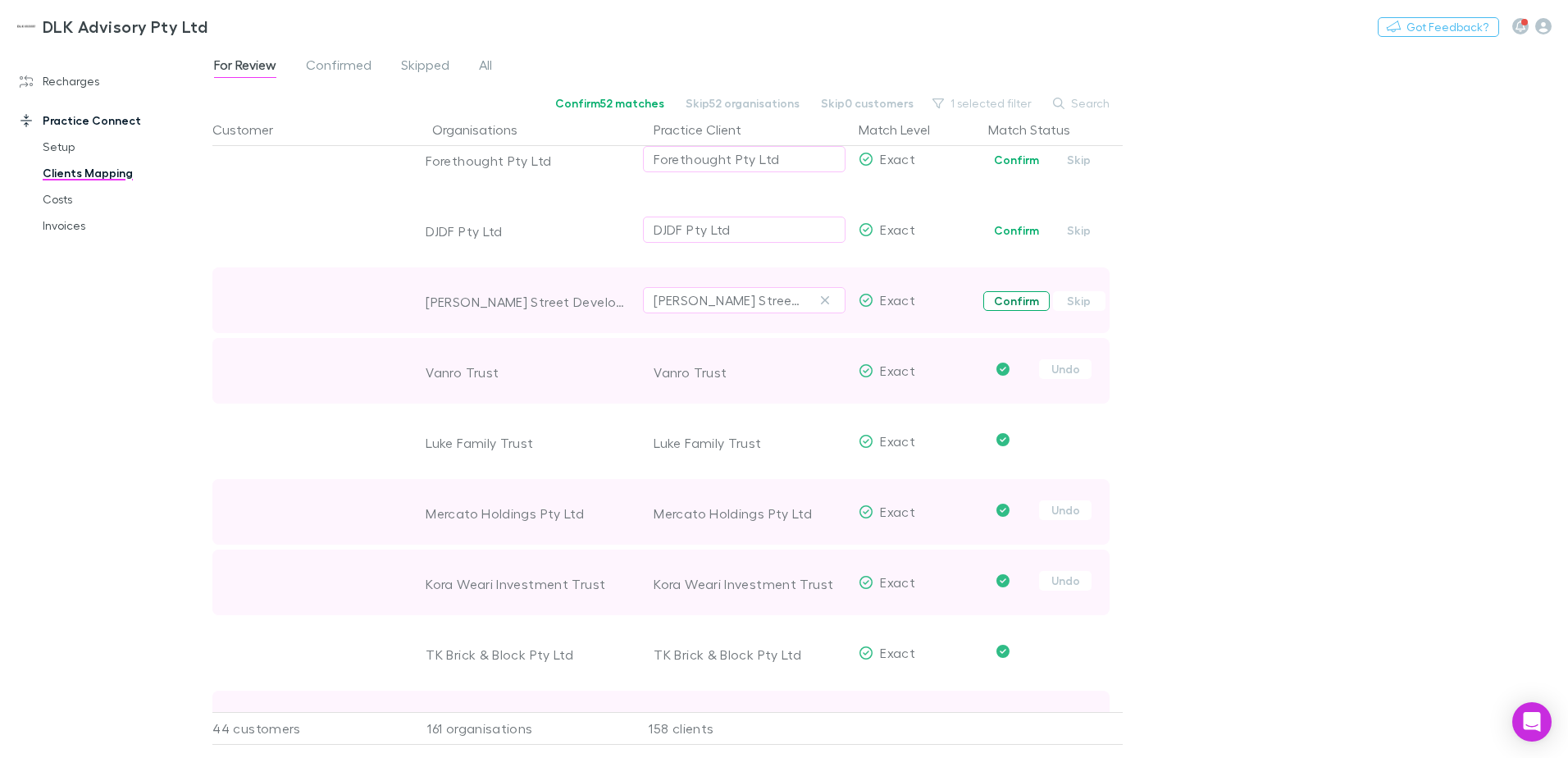
click at [1010, 310] on button "Confirm" at bounding box center [1016, 301] width 66 height 20
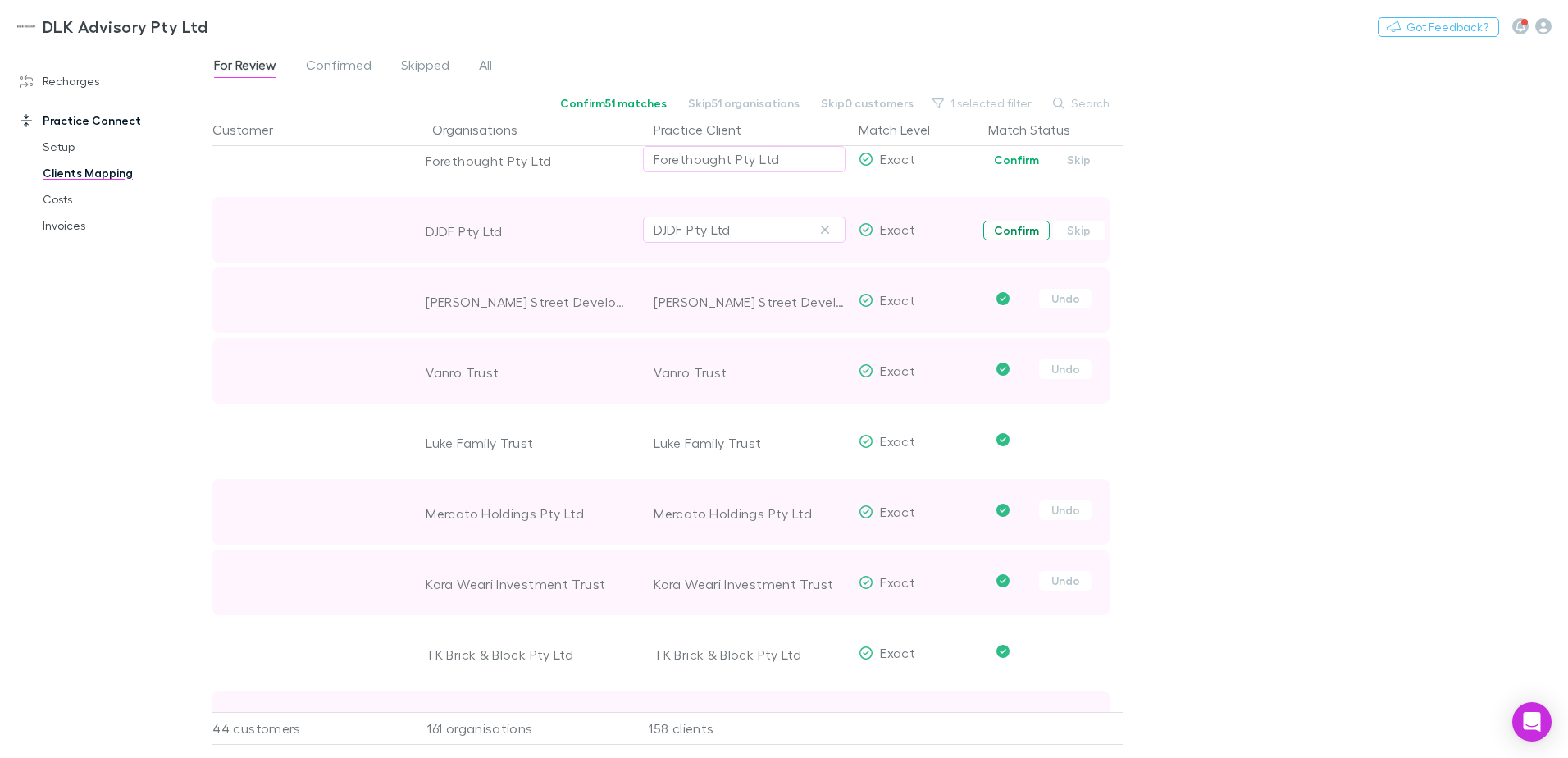
click at [1014, 228] on button "Confirm" at bounding box center [1016, 231] width 66 height 20
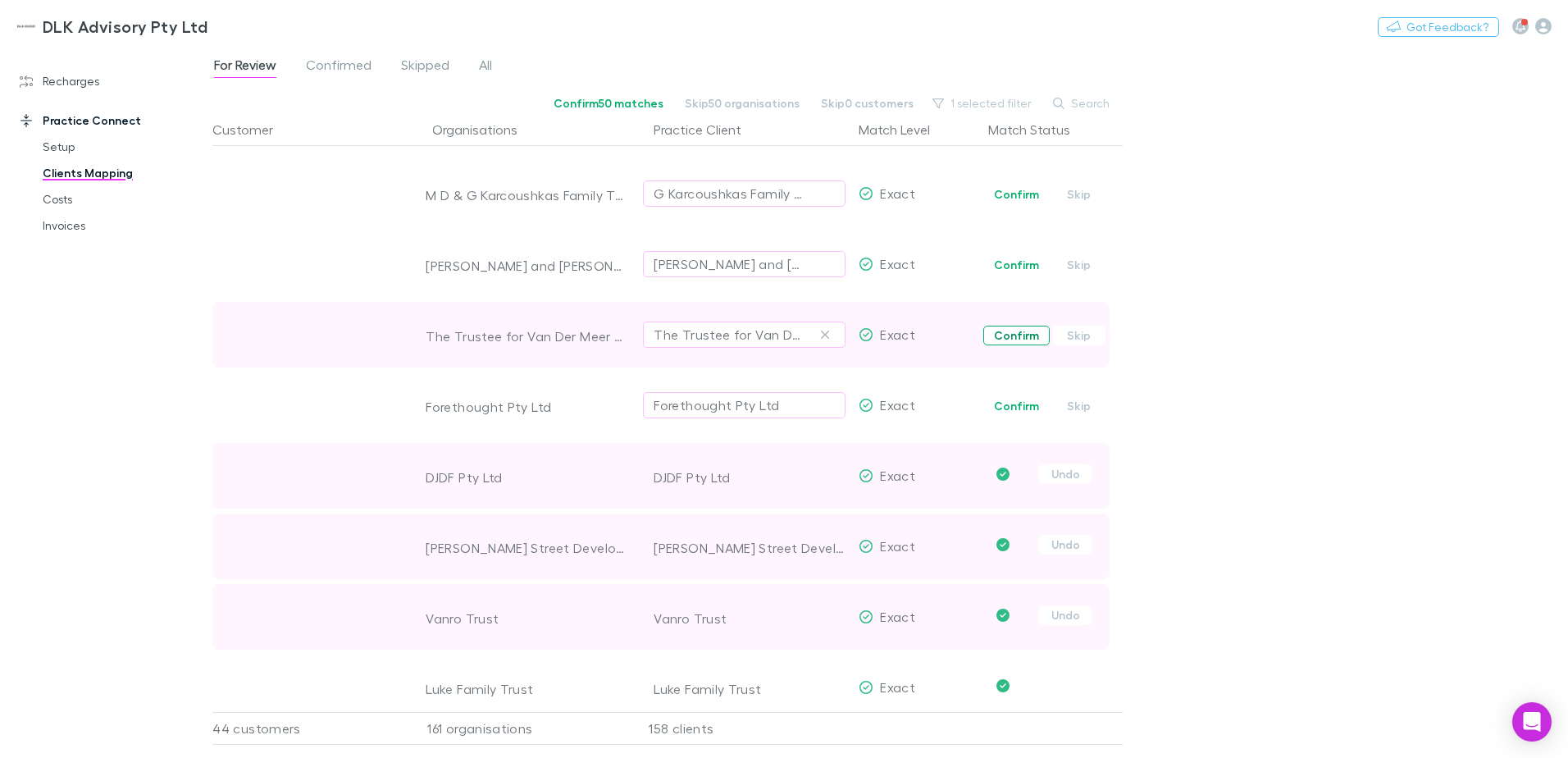
click at [1015, 333] on button "Confirm" at bounding box center [1016, 335] width 66 height 20
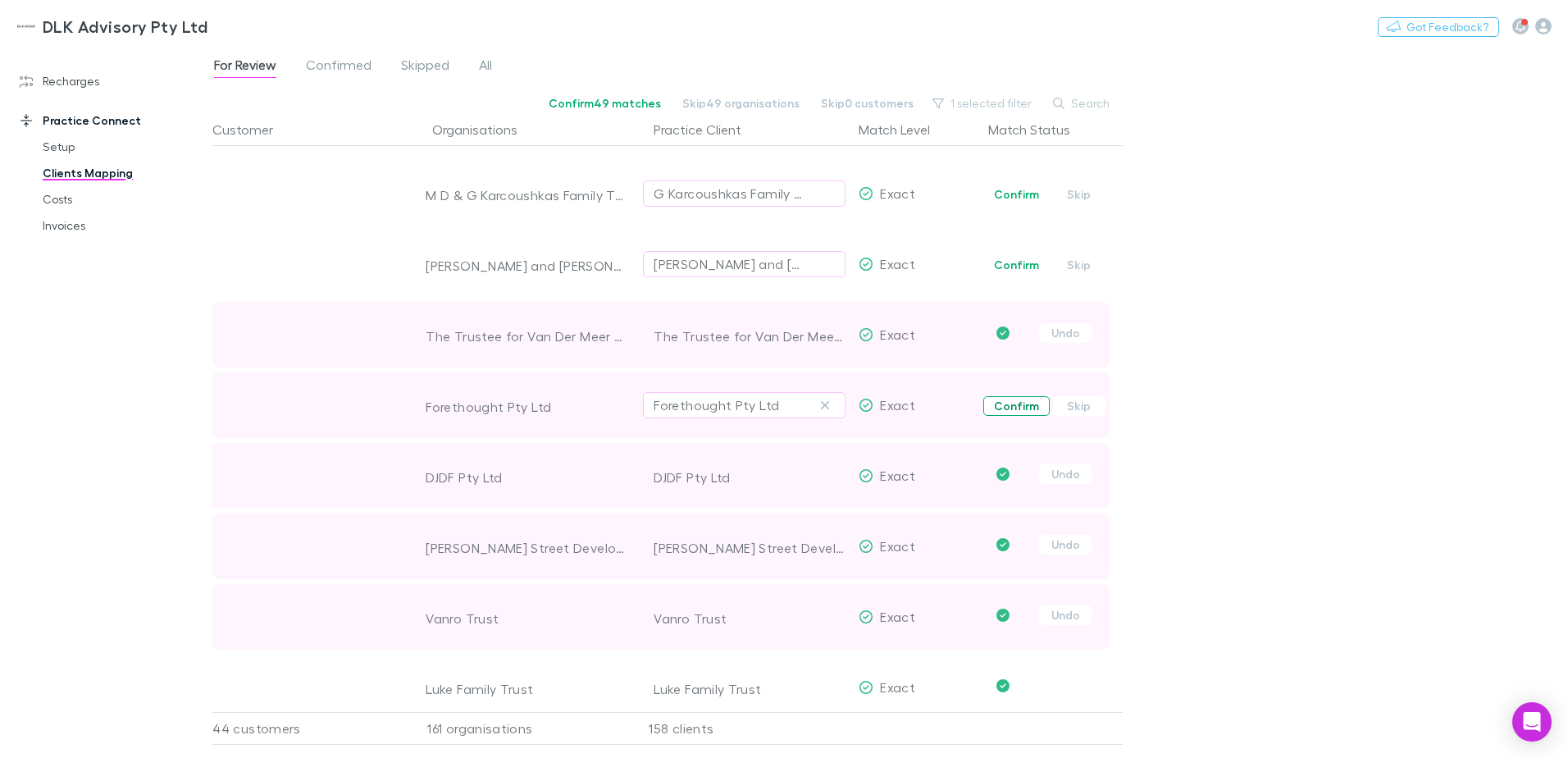
drag, startPoint x: 1009, startPoint y: 406, endPoint x: 1005, endPoint y: 307, distance: 99.1
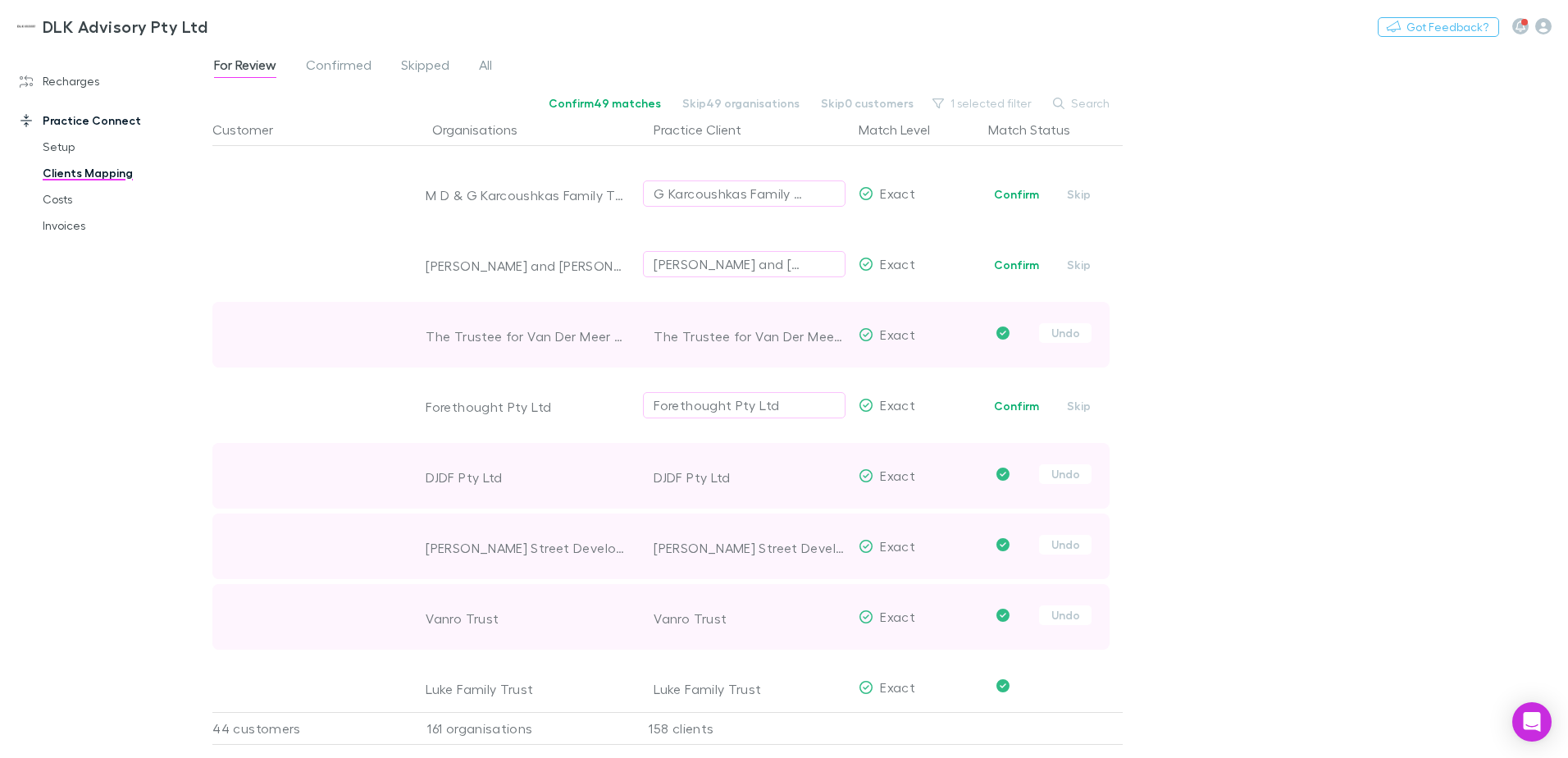
click at [1009, 405] on button "Confirm" at bounding box center [1016, 407] width 66 height 20
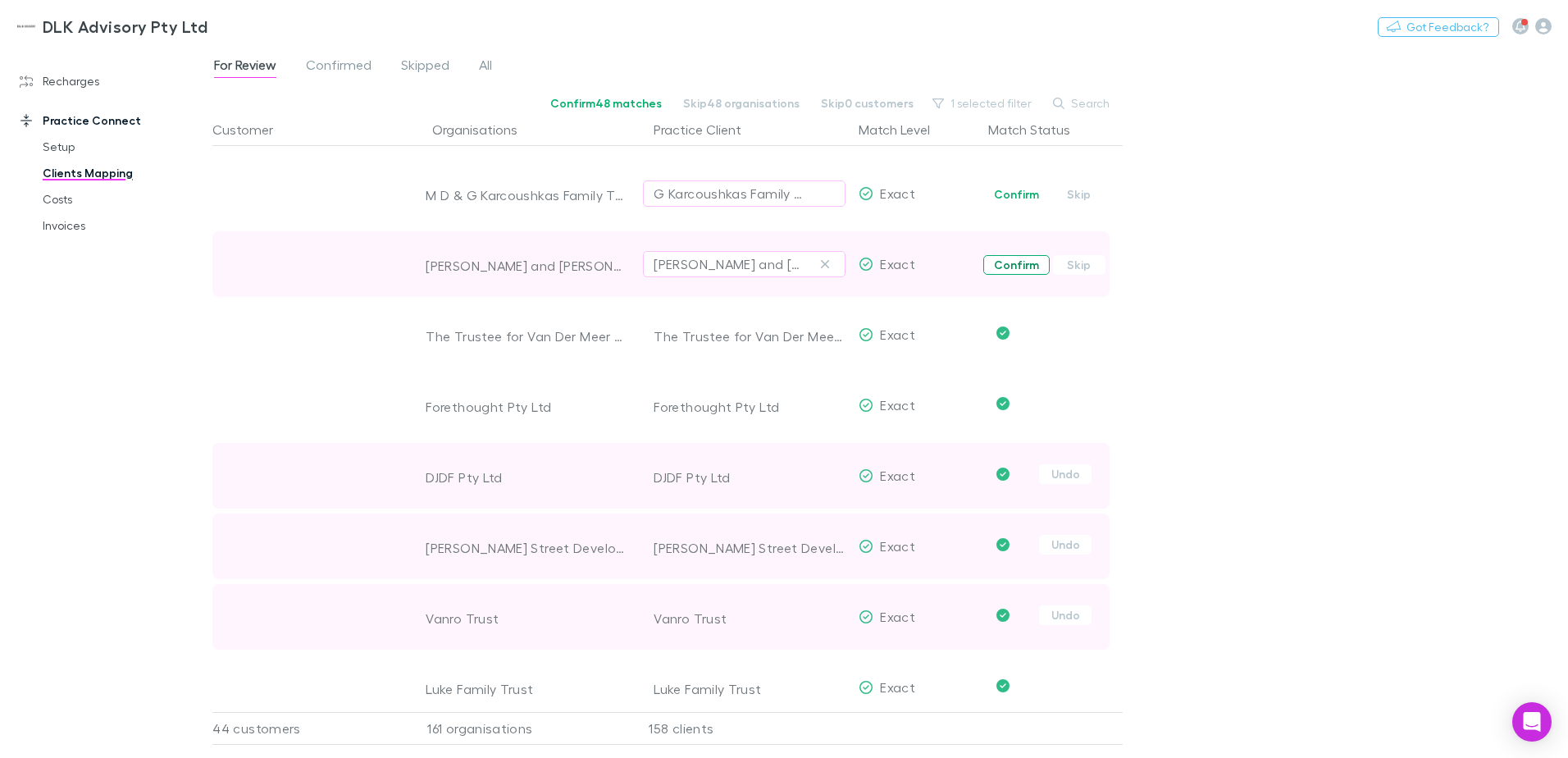
click at [1012, 270] on button "Confirm" at bounding box center [1016, 265] width 66 height 20
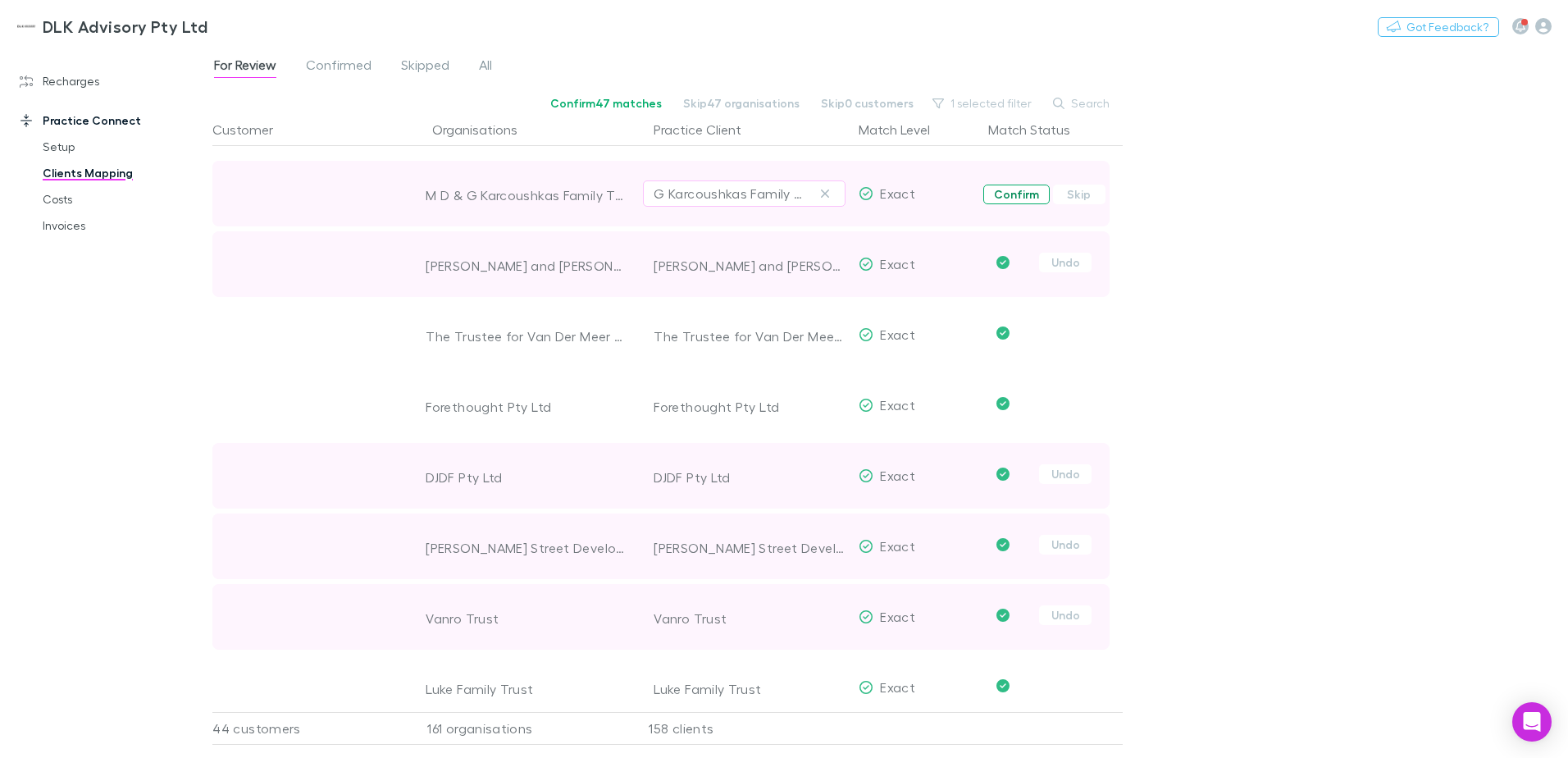
click at [1019, 197] on button "Confirm" at bounding box center [1016, 195] width 66 height 20
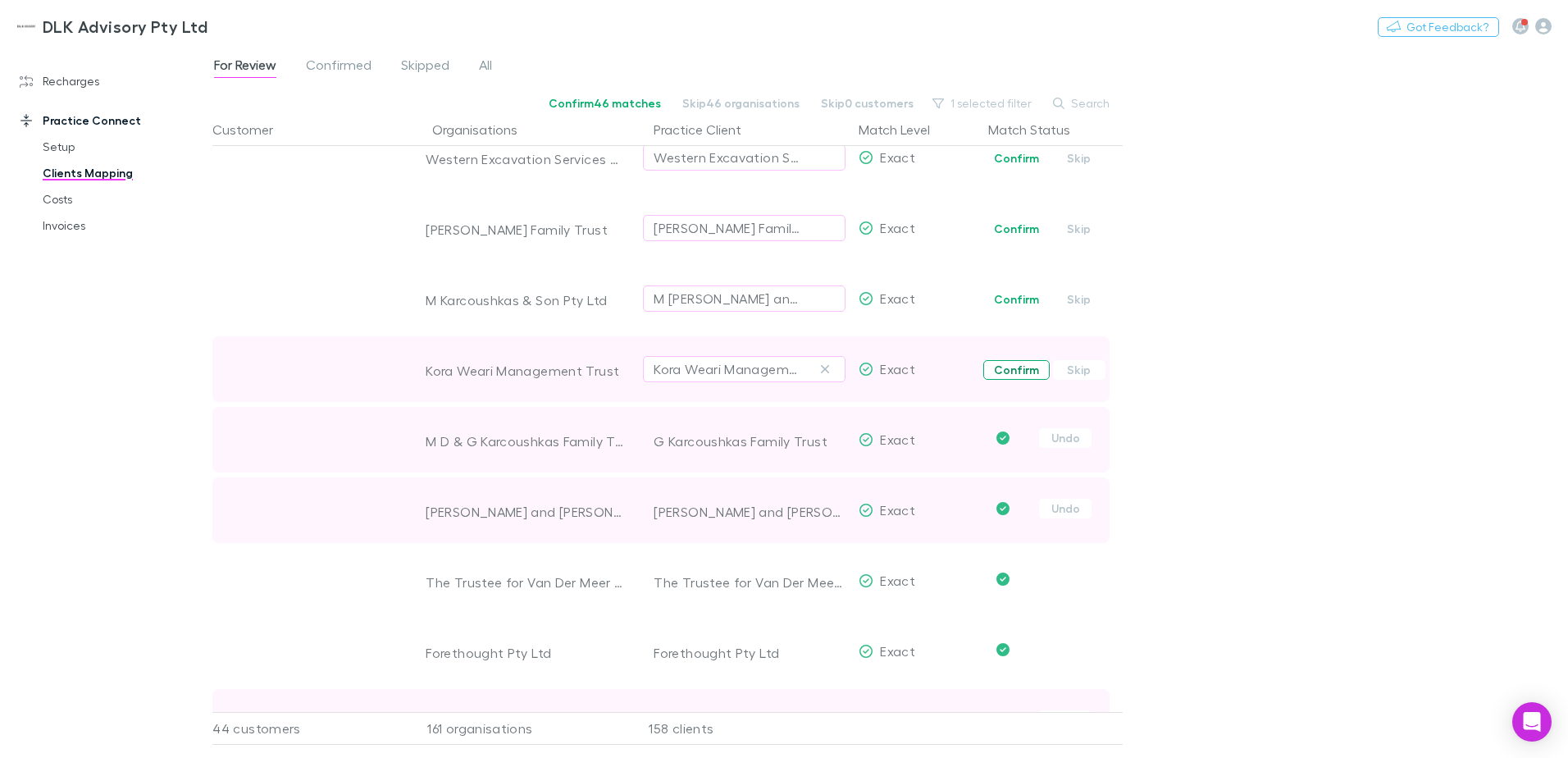
click at [1008, 360] on button "Confirm" at bounding box center [1016, 370] width 66 height 20
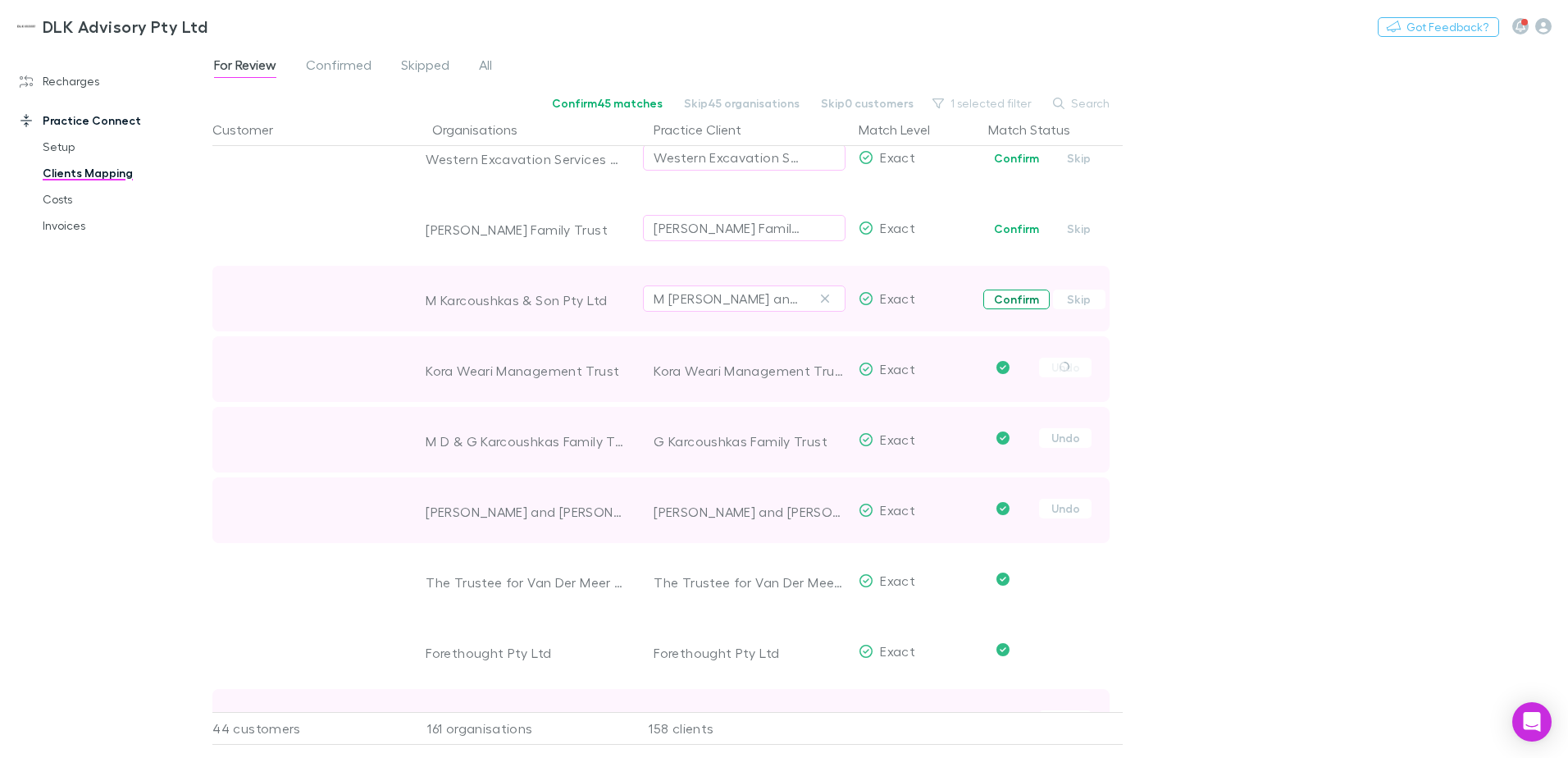
click at [1011, 295] on button "Confirm" at bounding box center [1016, 300] width 66 height 20
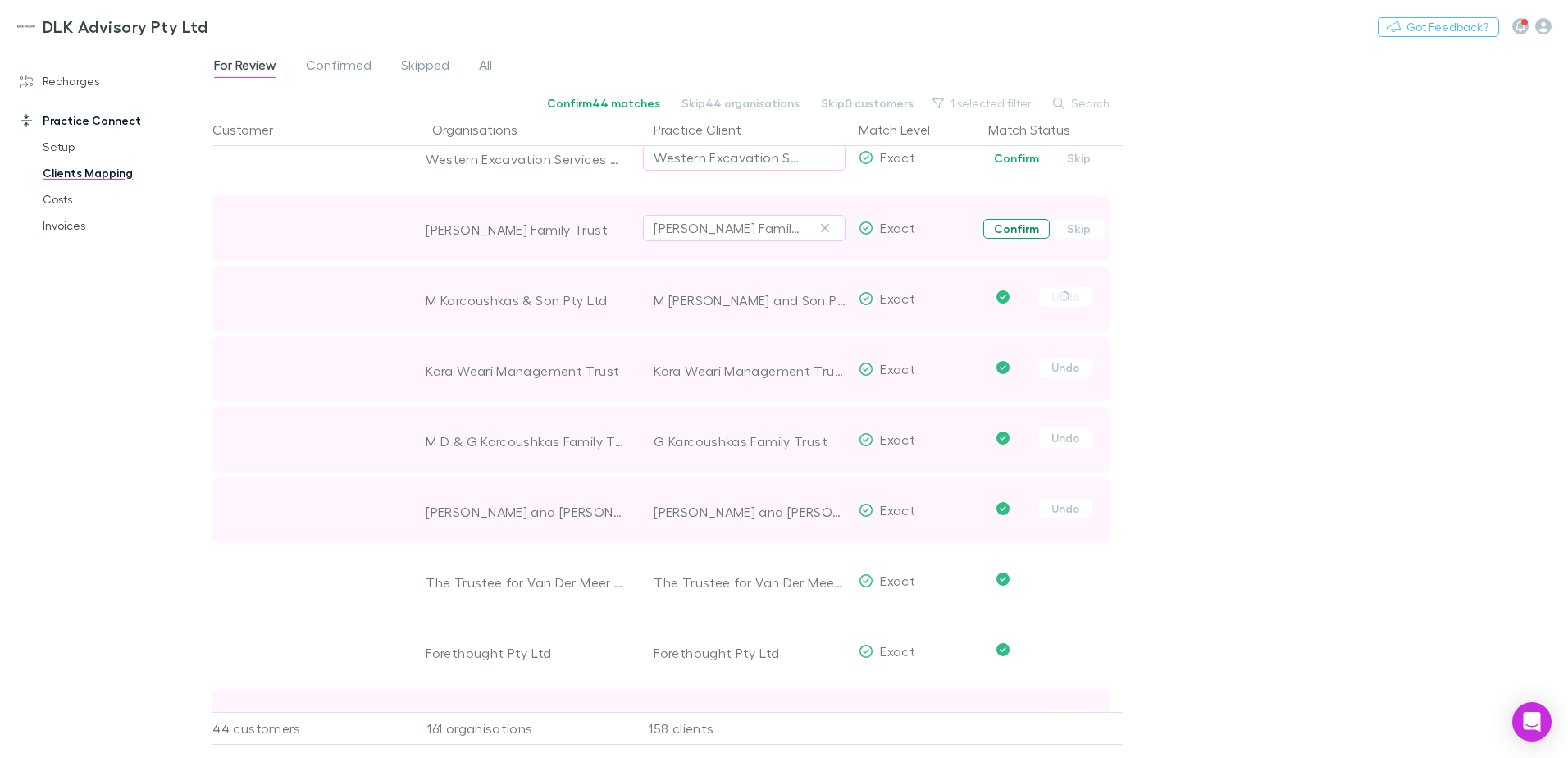
click at [1015, 243] on span "Confirm Skip" at bounding box center [1052, 228] width 141 height 65
click at [1015, 161] on button "Confirm" at bounding box center [1016, 158] width 66 height 20
click at [1014, 233] on button "Confirm" at bounding box center [1016, 229] width 66 height 20
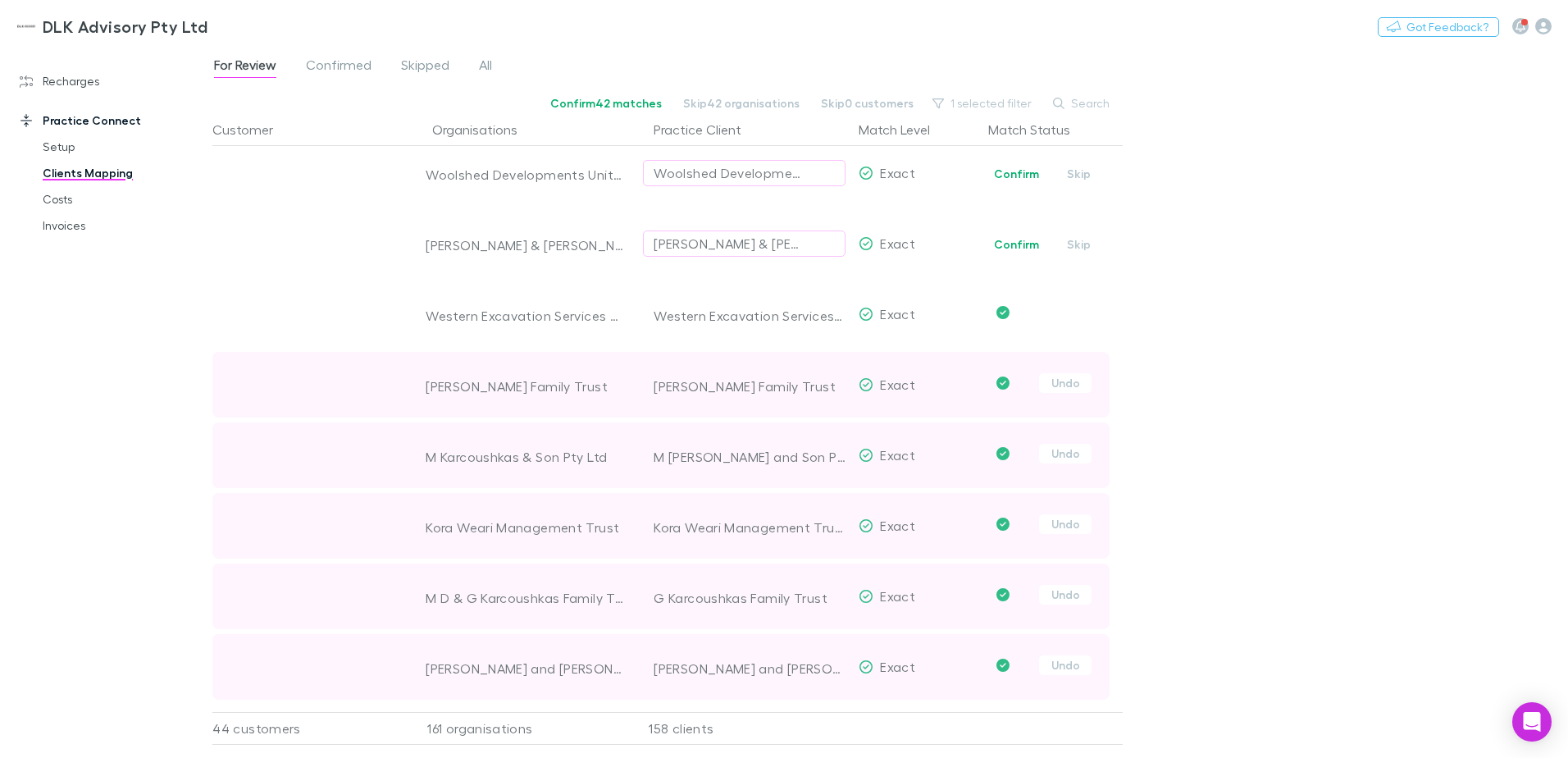
scroll to position [7260, 0]
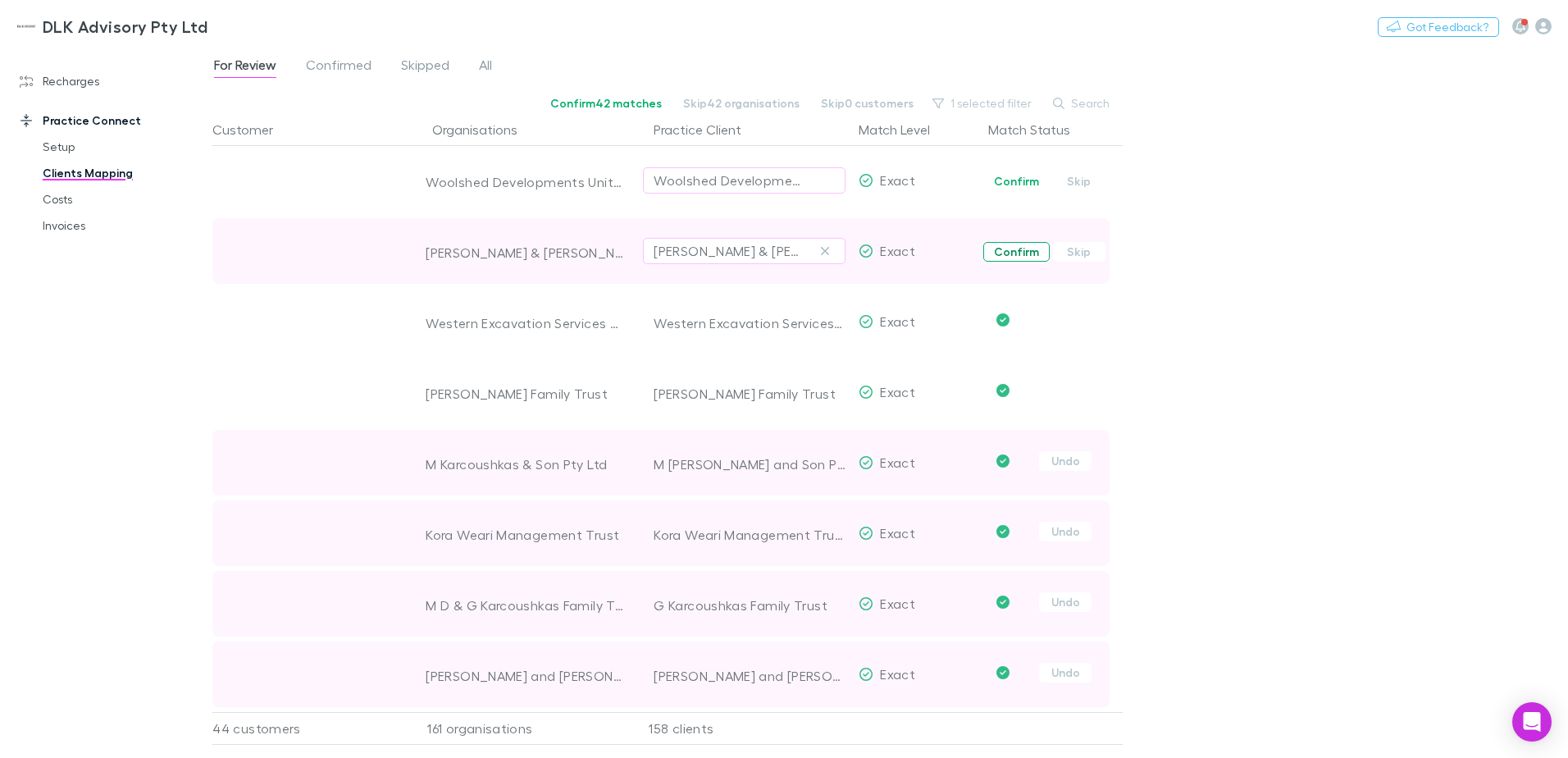
click at [1007, 246] on button "Confirm" at bounding box center [1016, 252] width 66 height 20
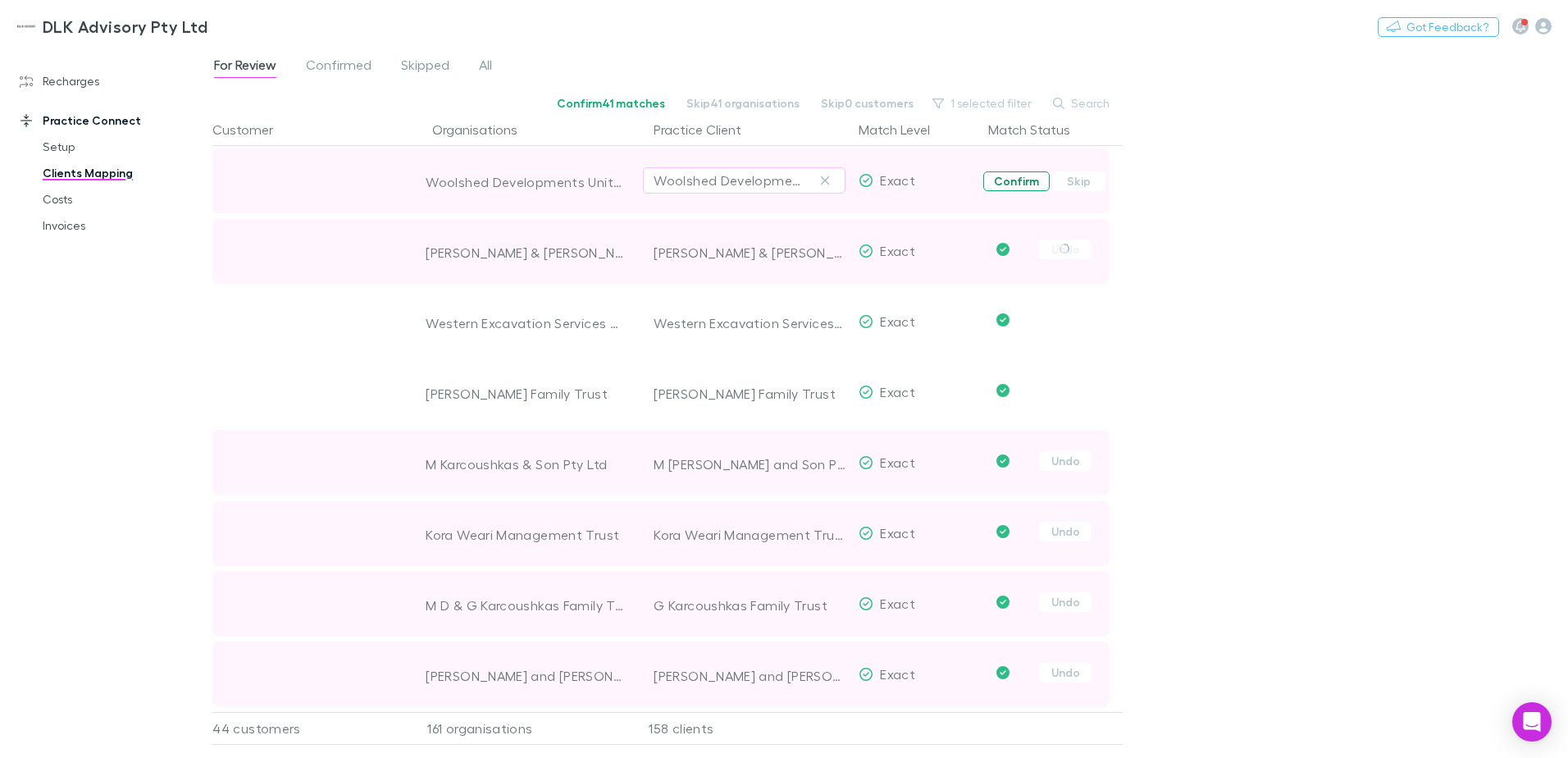
click at [1014, 187] on button "Confirm" at bounding box center [1016, 182] width 66 height 20
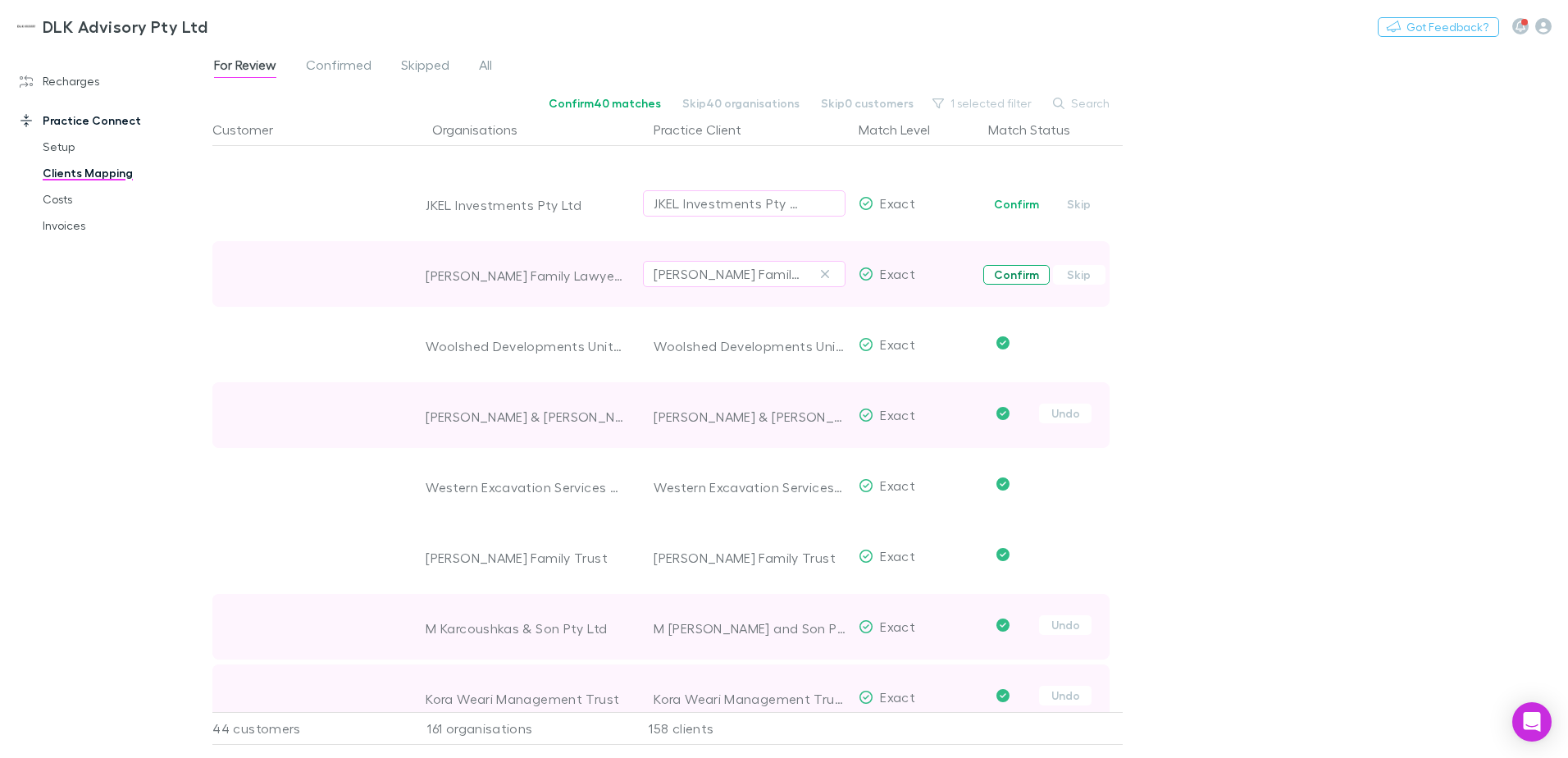
click at [1014, 267] on button "Confirm" at bounding box center [1016, 275] width 66 height 20
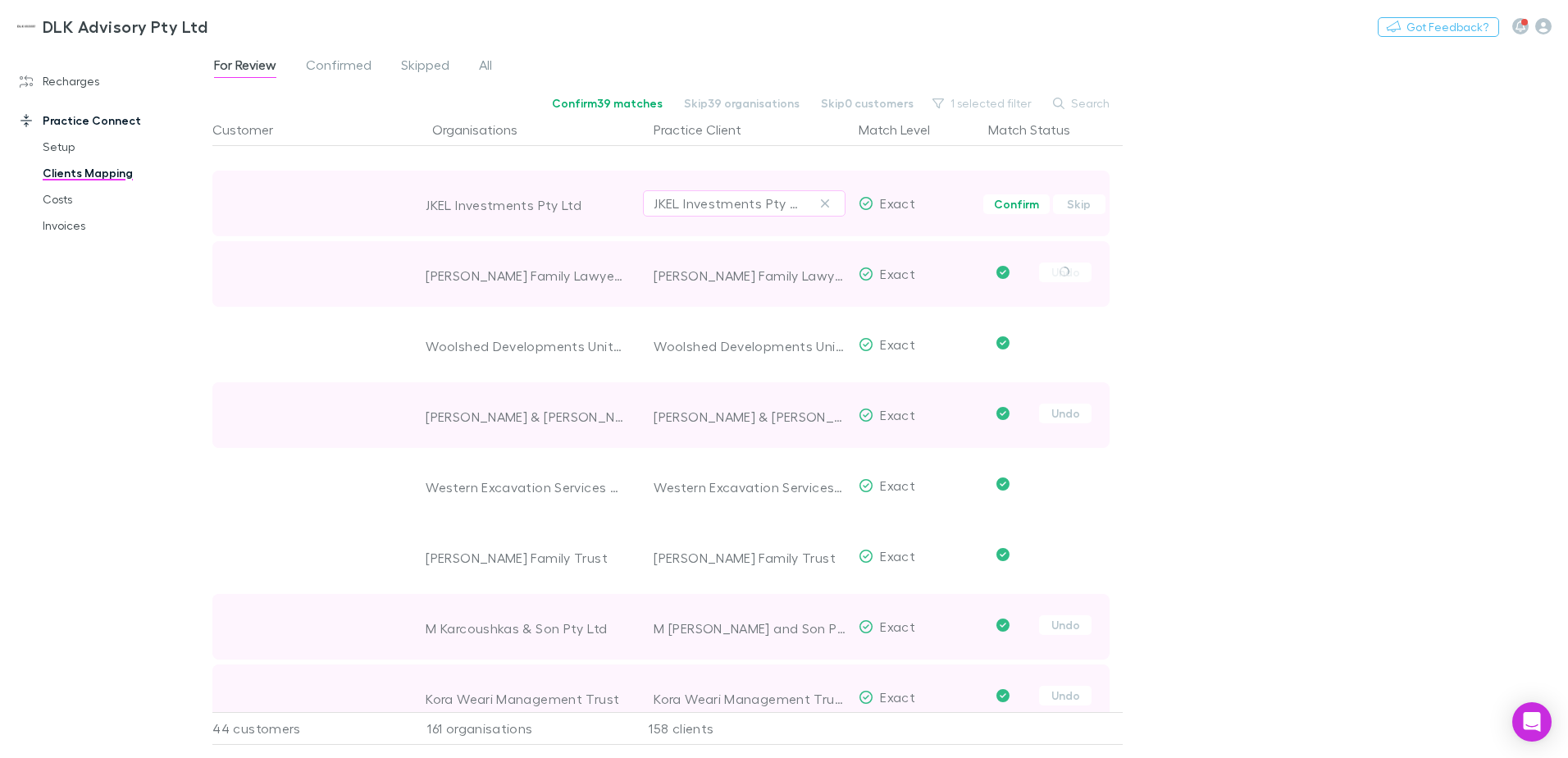
click at [1018, 192] on span "Confirm Skip" at bounding box center [1052, 203] width 141 height 65
click at [1018, 197] on button "Confirm" at bounding box center [1016, 204] width 66 height 20
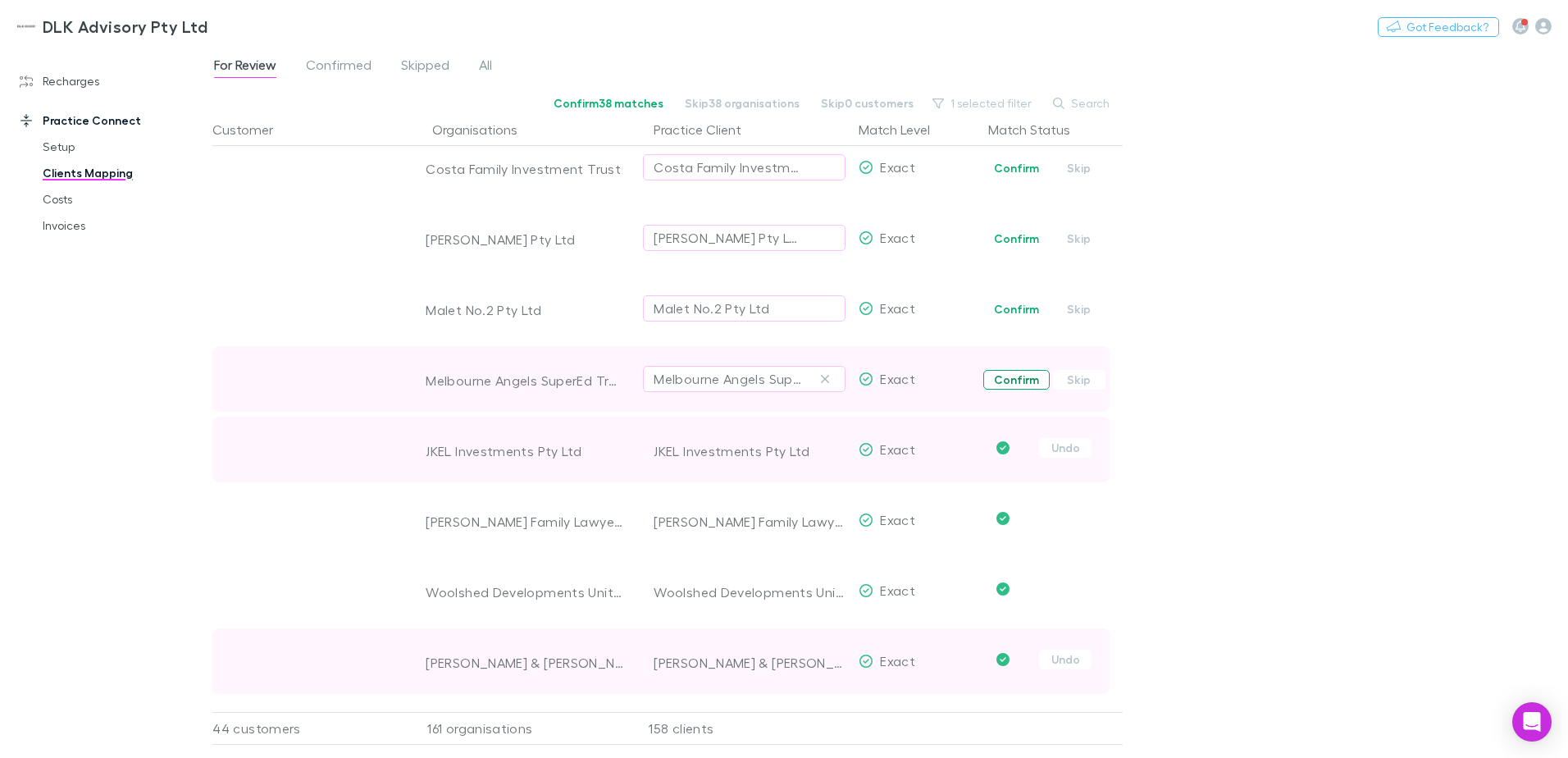
click at [1005, 373] on button "Confirm" at bounding box center [1016, 380] width 66 height 20
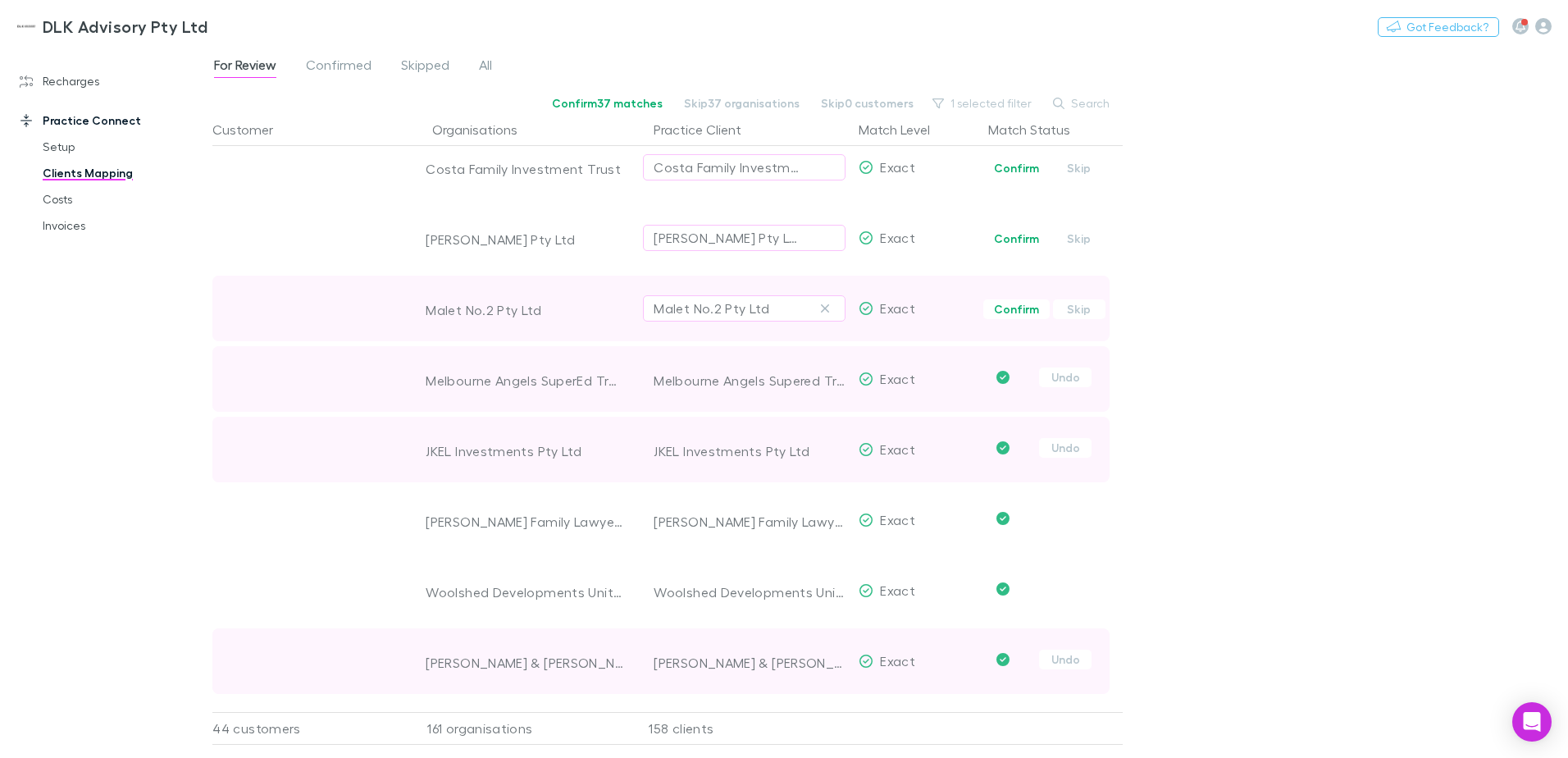
click at [1015, 321] on span "Confirm Skip" at bounding box center [1052, 308] width 141 height 65
click at [1018, 311] on button "Confirm" at bounding box center [1016, 310] width 66 height 20
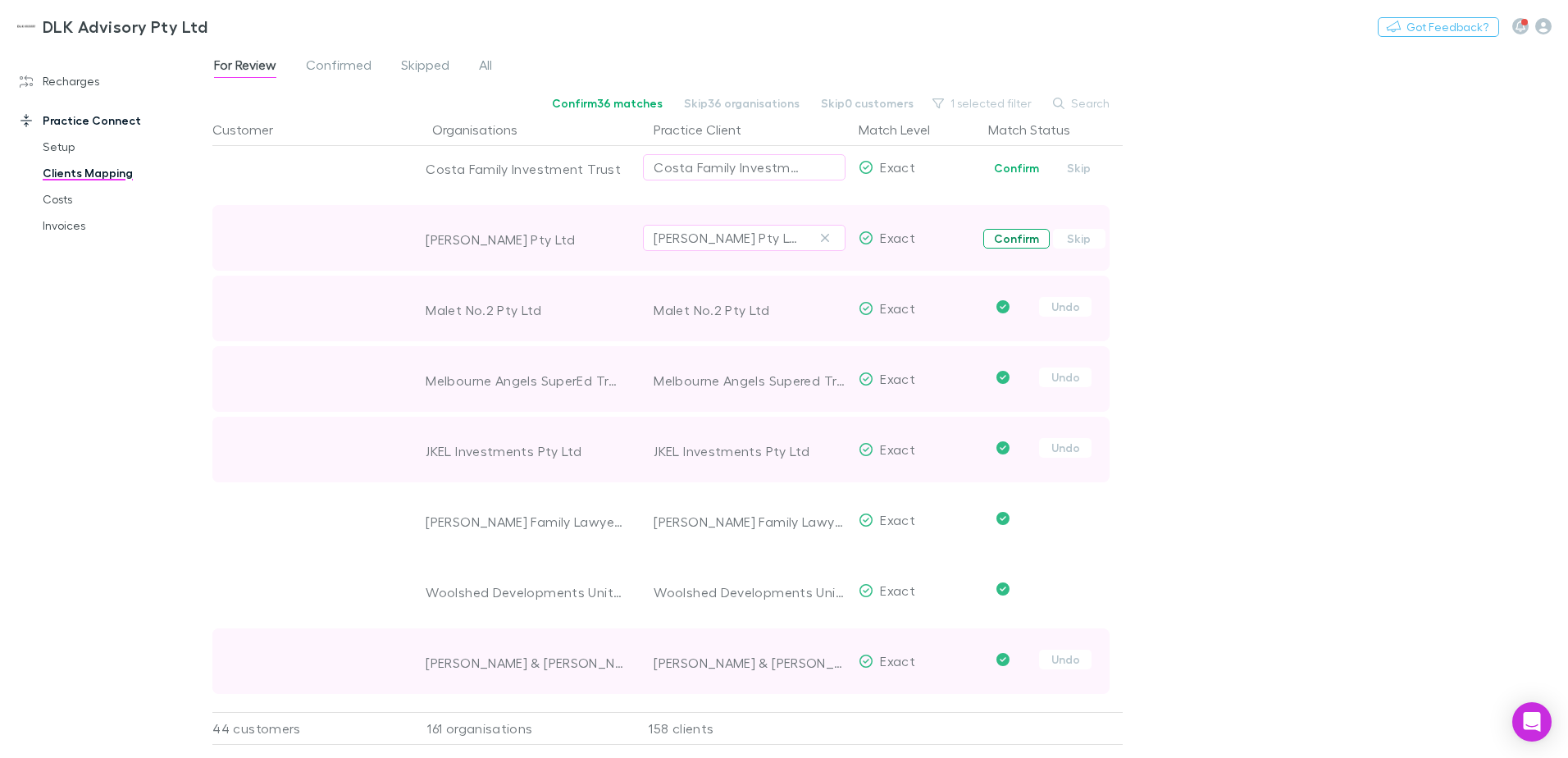
click at [1020, 233] on button "Confirm" at bounding box center [1016, 239] width 66 height 20
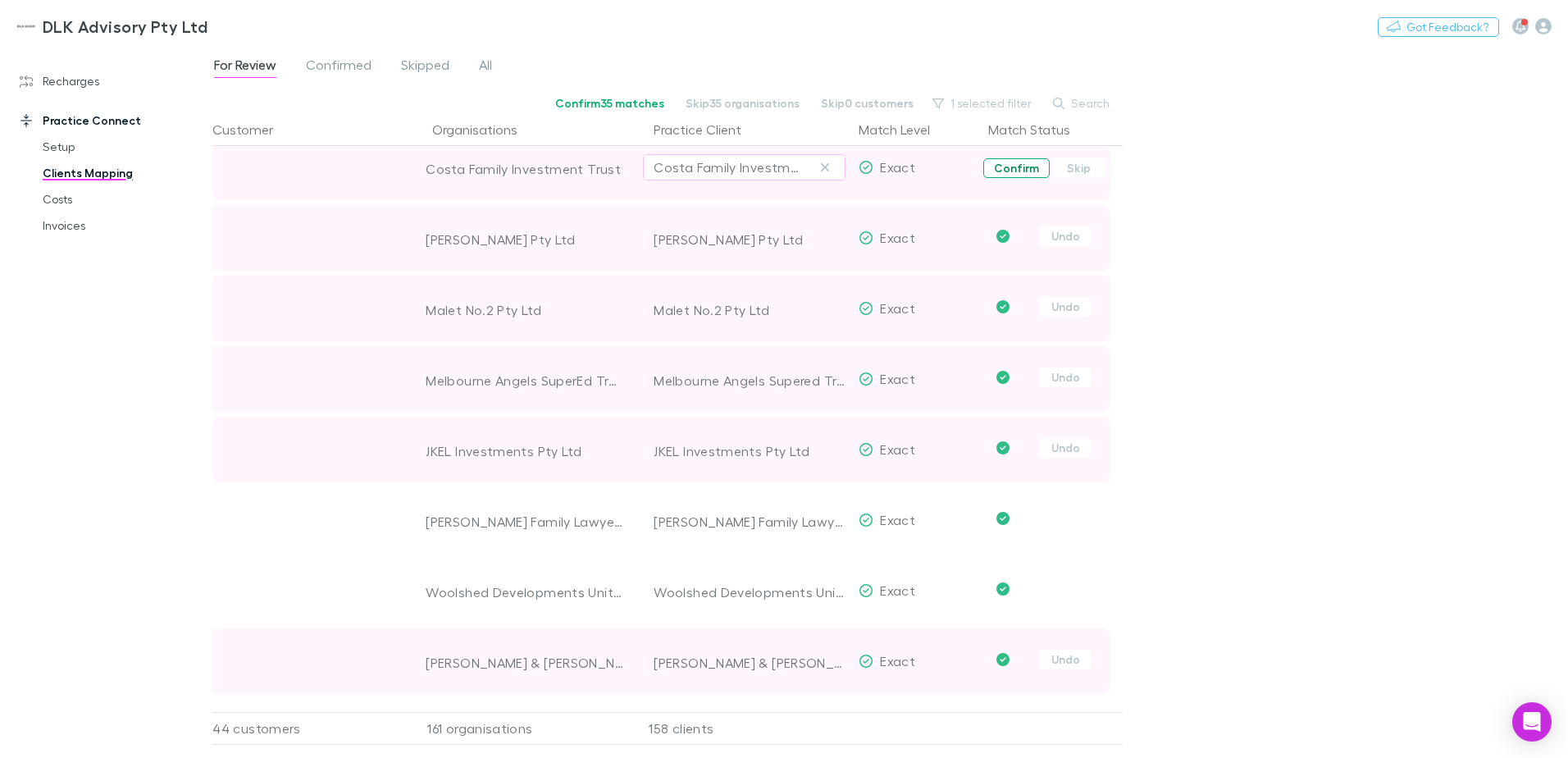
click at [1025, 172] on button "Confirm" at bounding box center [1016, 168] width 66 height 20
click at [1065, 243] on button "Undo" at bounding box center [1065, 237] width 53 height 20
click at [1071, 237] on button "Skip" at bounding box center [1079, 239] width 53 height 20
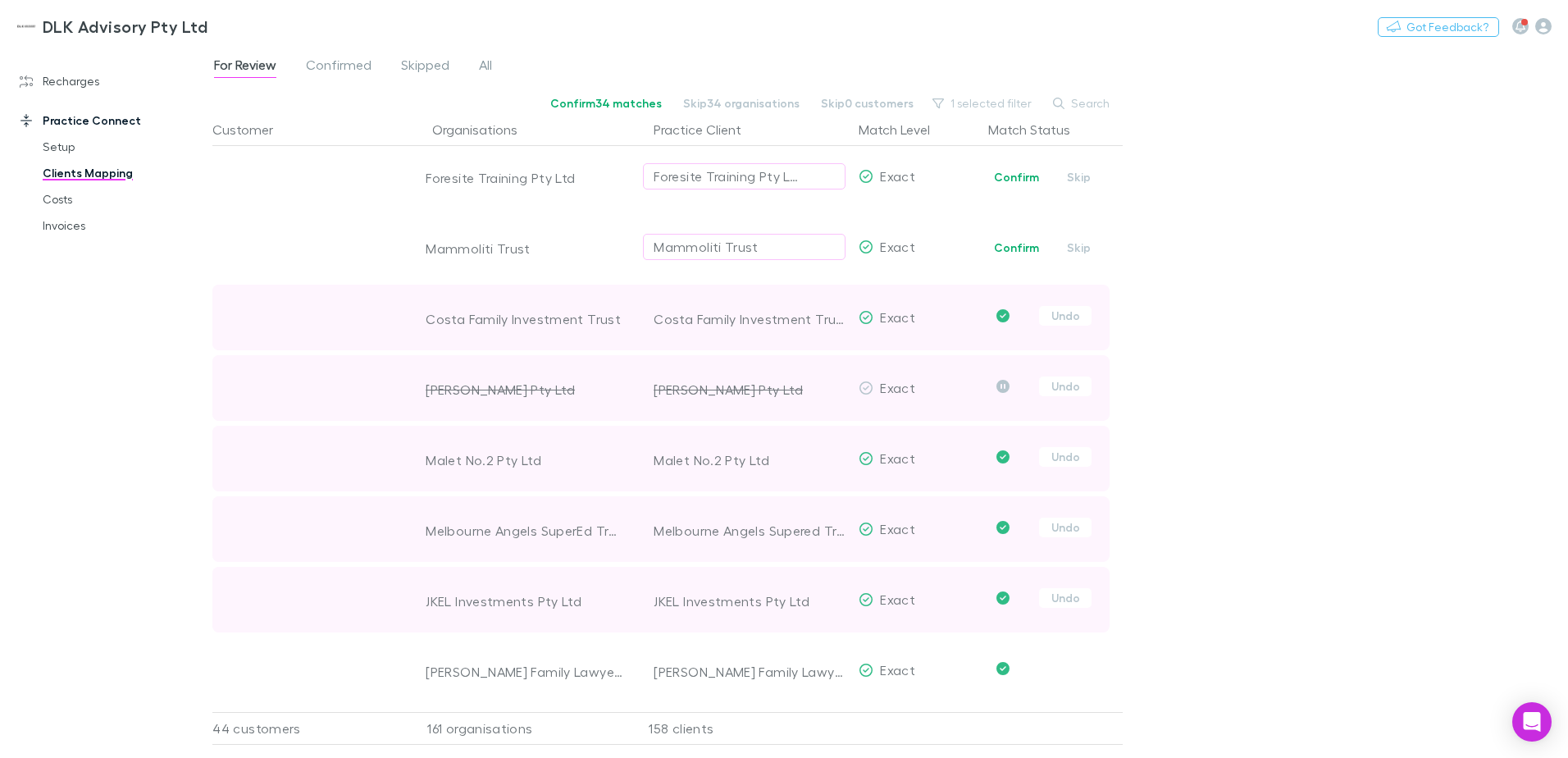
scroll to position [6686, 0]
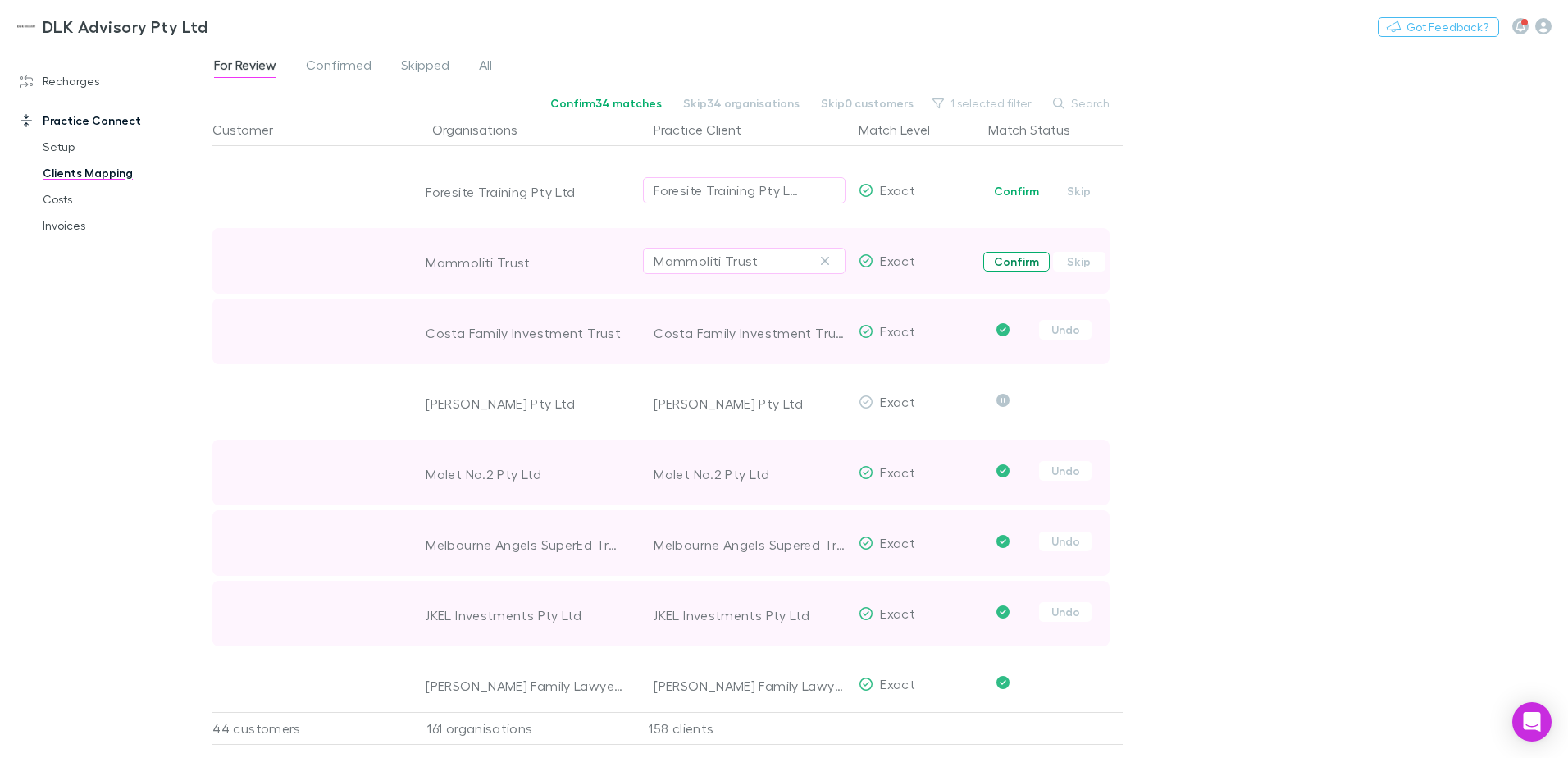
click at [1014, 254] on button "Confirm" at bounding box center [1016, 262] width 66 height 20
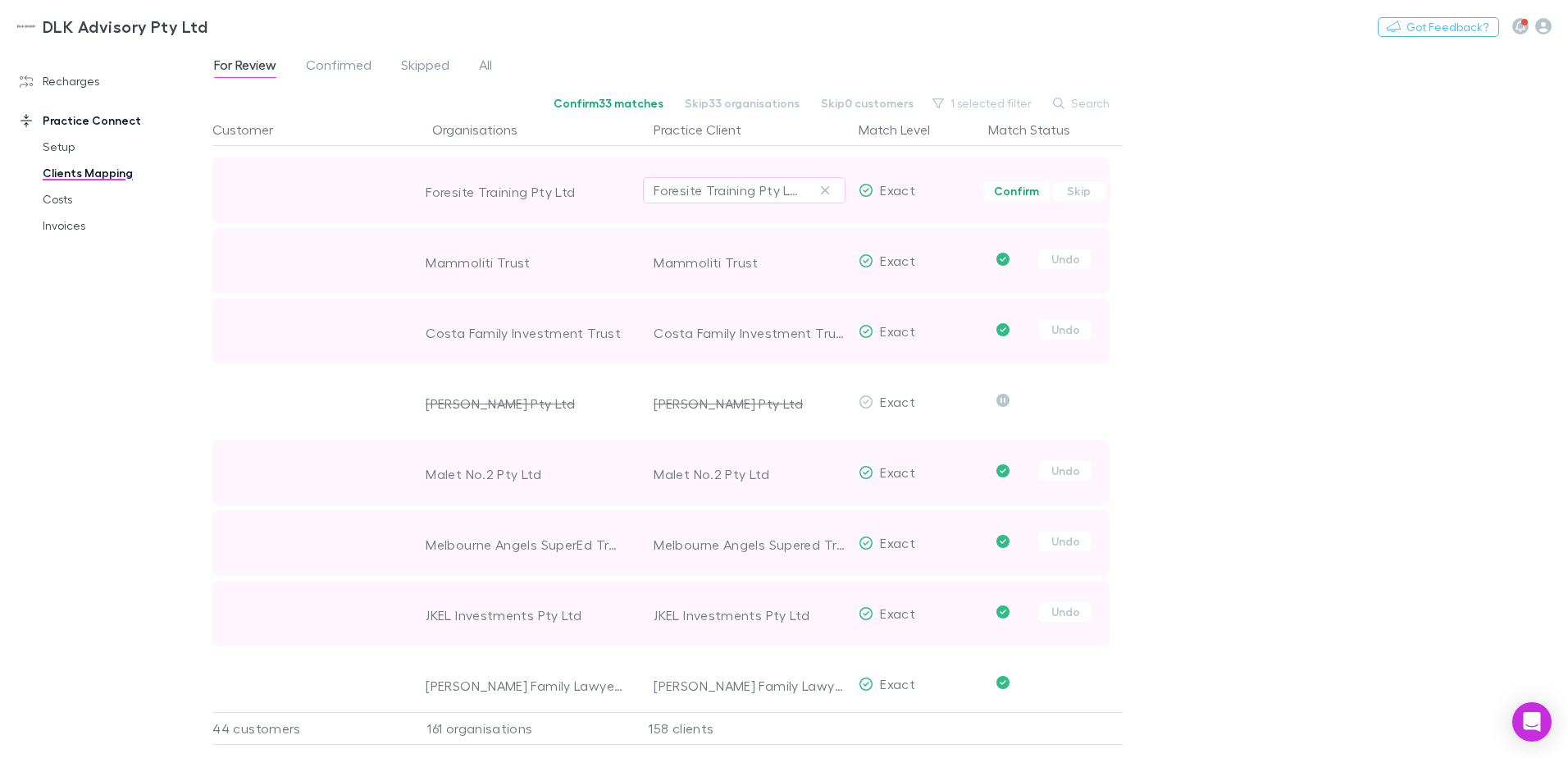
click at [1019, 204] on span "Confirm Skip" at bounding box center [1052, 190] width 141 height 65
click at [1019, 197] on button "Confirm" at bounding box center [1016, 192] width 66 height 20
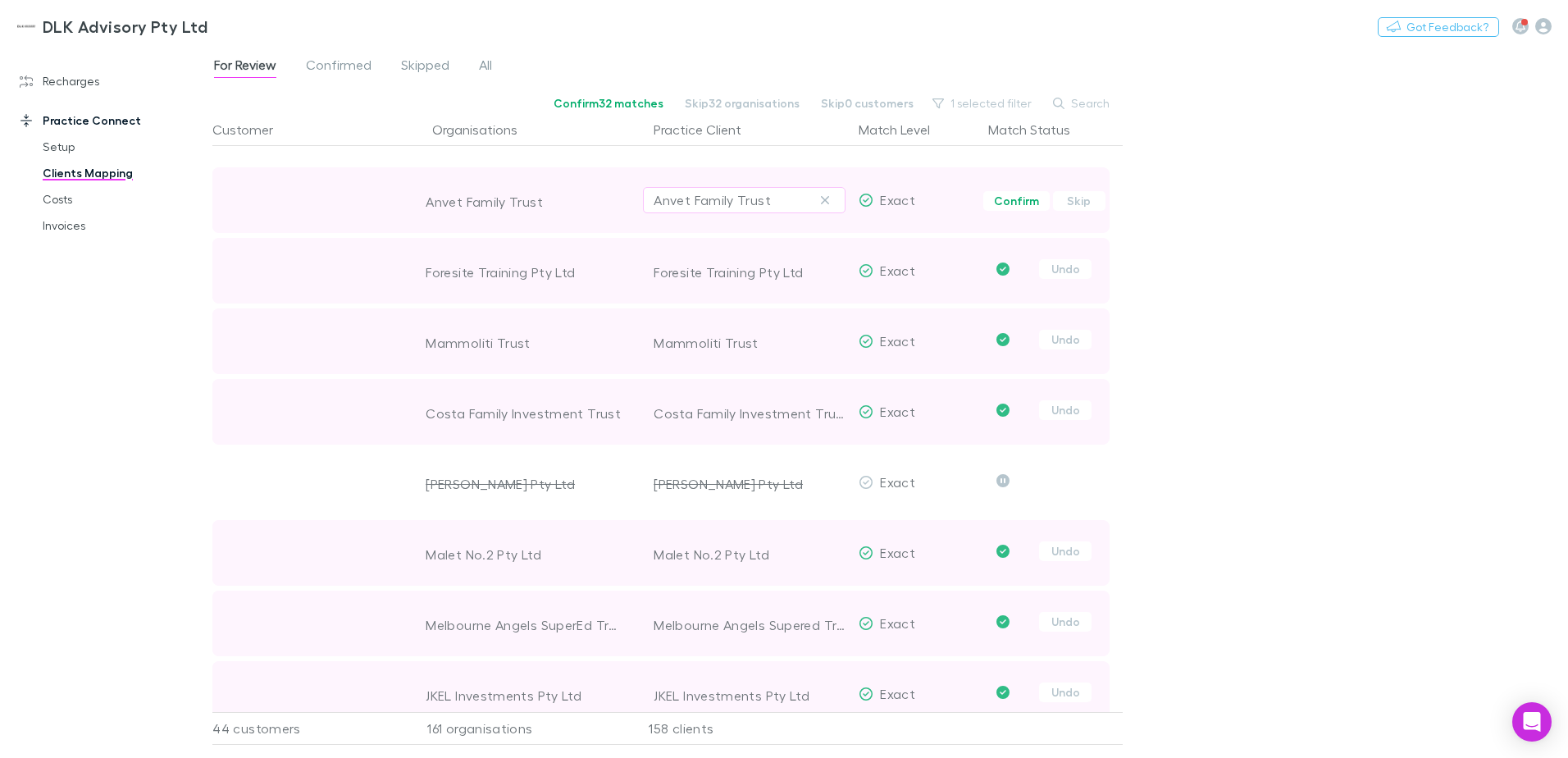
scroll to position [6522, 0]
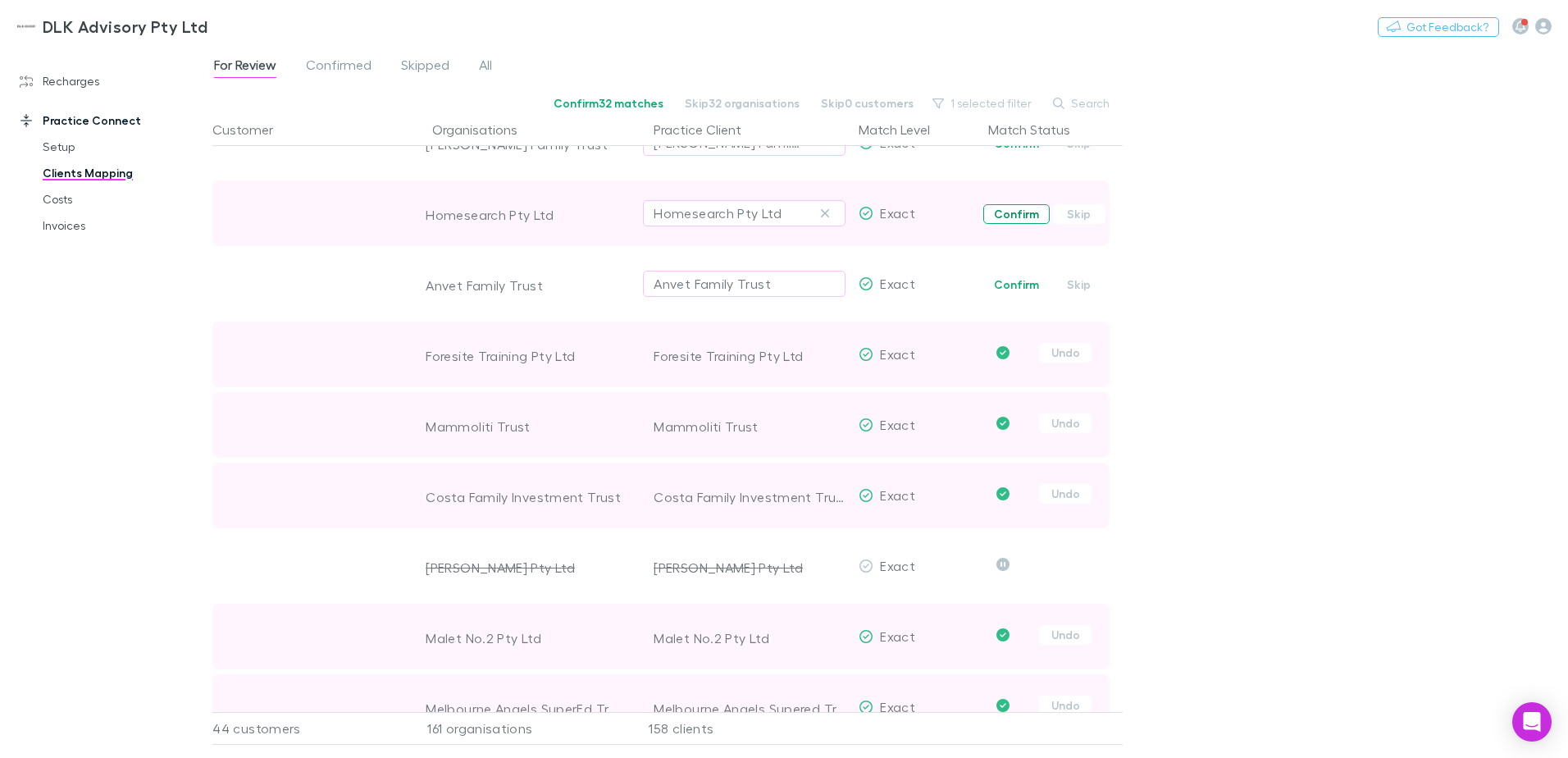
click at [1009, 284] on button "Confirm" at bounding box center [1016, 284] width 66 height 20
click at [1015, 219] on button "Confirm" at bounding box center [1016, 214] width 66 height 20
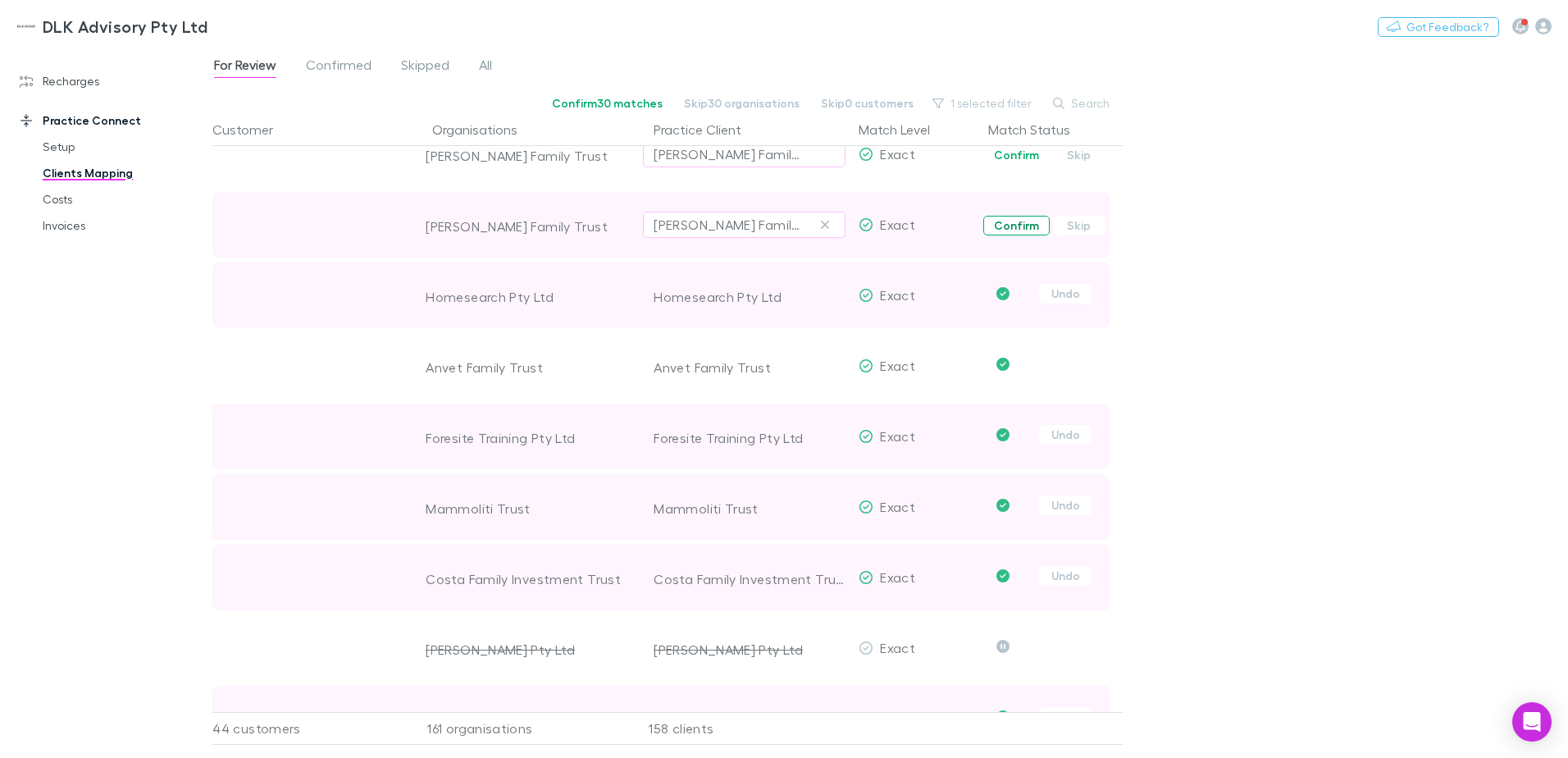
click at [1009, 223] on button "Confirm" at bounding box center [1016, 226] width 66 height 20
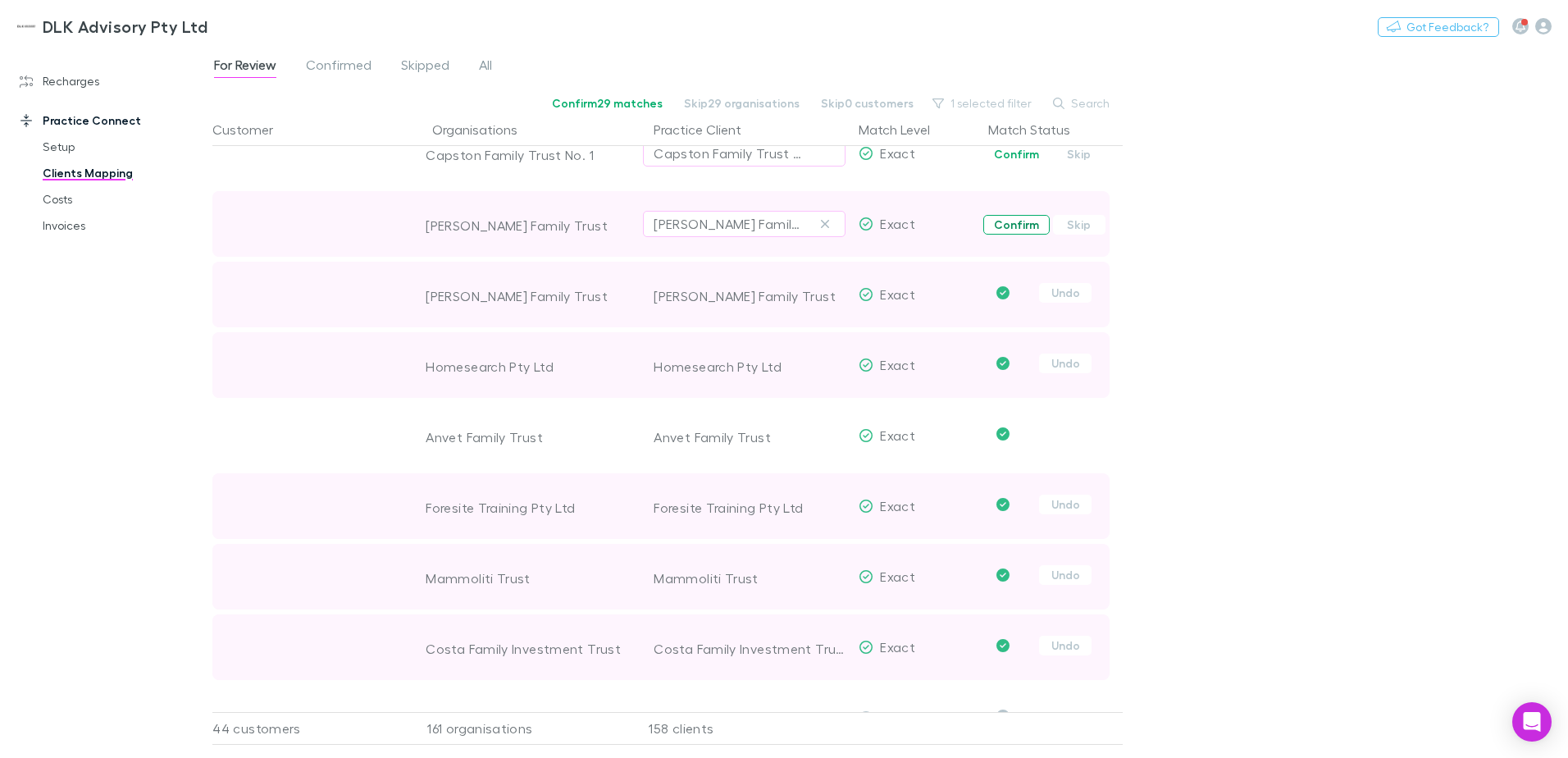
scroll to position [6276, 0]
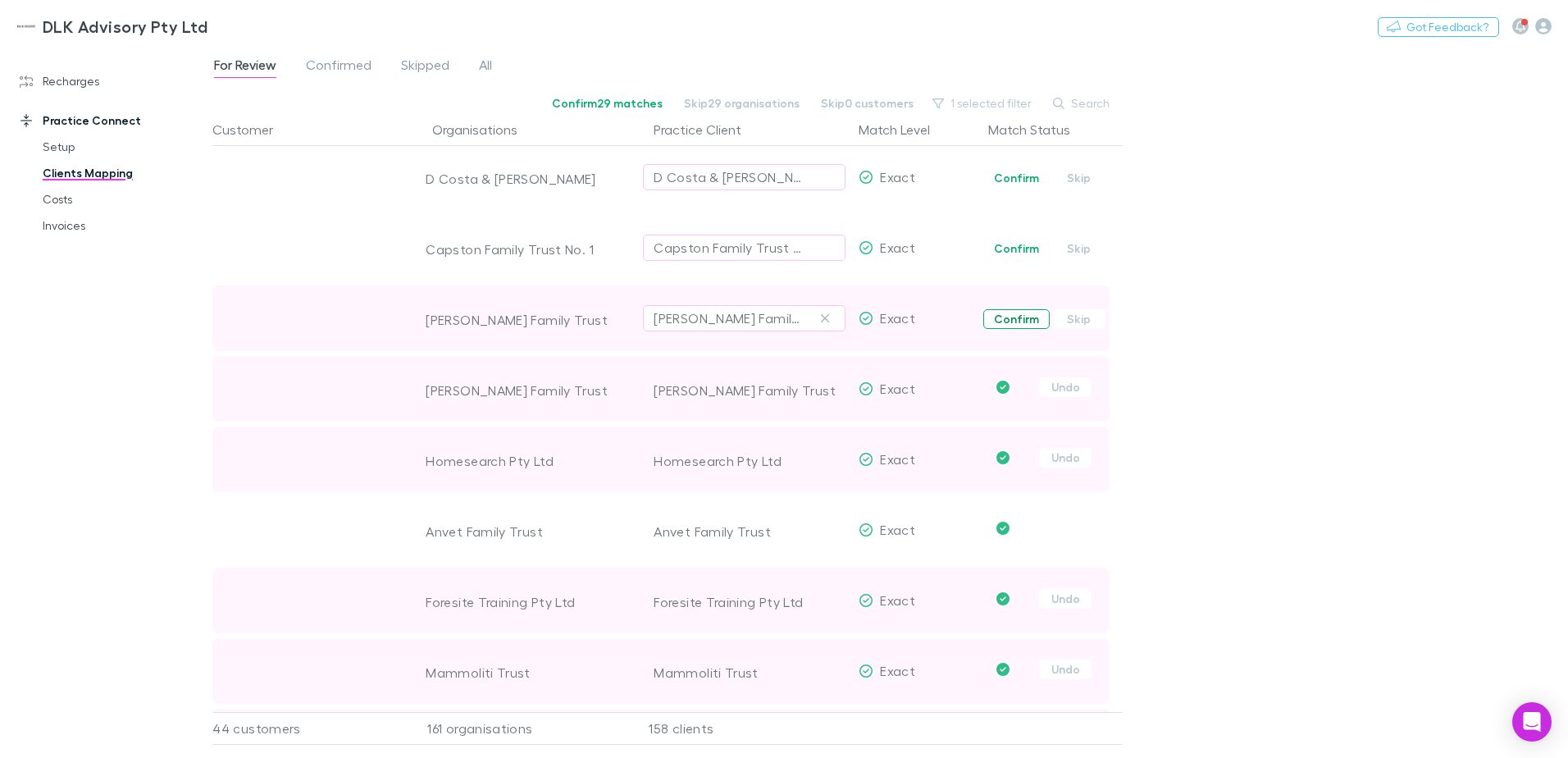
click at [1009, 314] on button "Confirm" at bounding box center [1016, 320] width 66 height 20
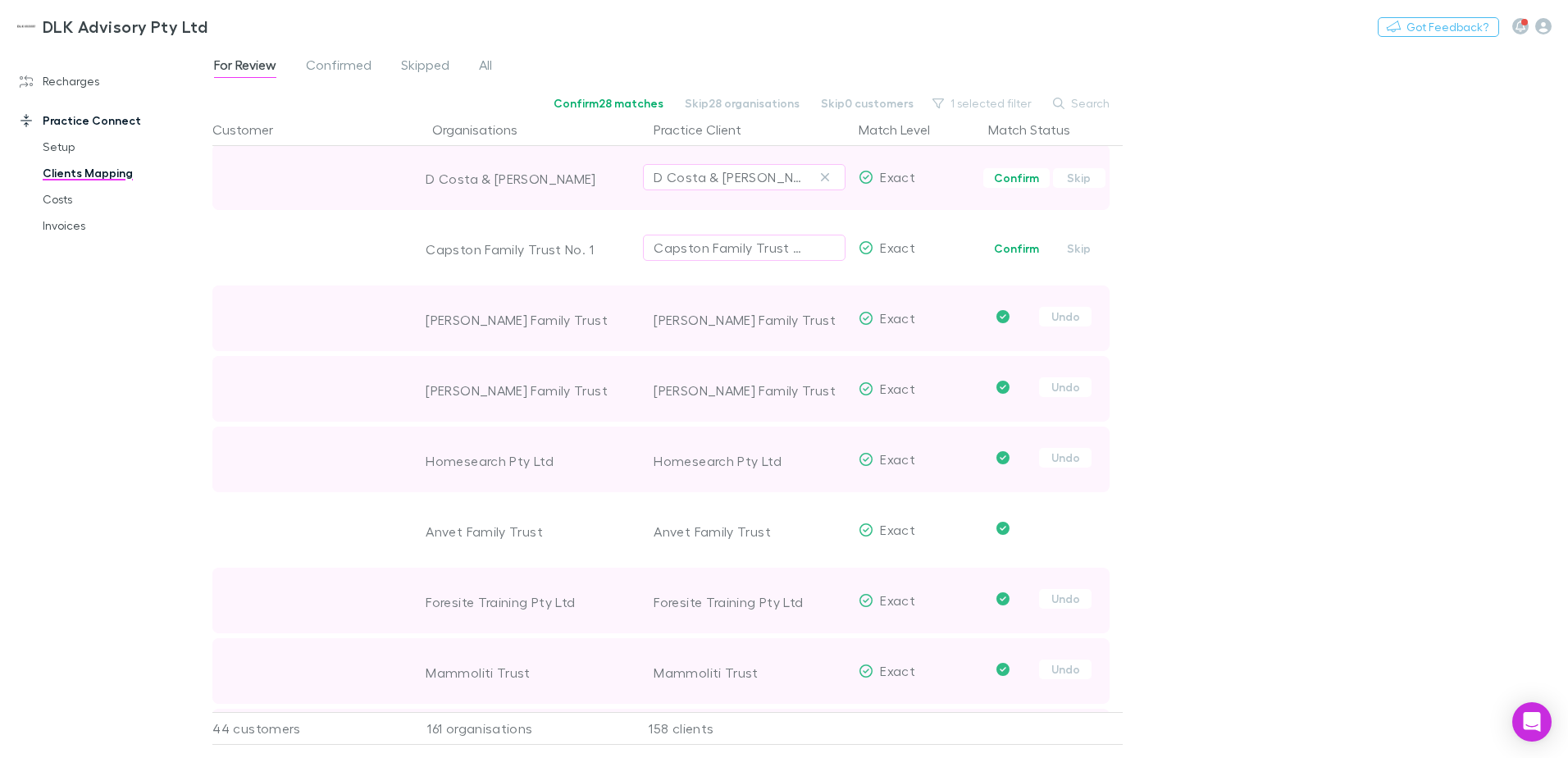
click at [1014, 244] on button "Confirm" at bounding box center [1016, 248] width 66 height 20
click at [1023, 184] on button "Confirm" at bounding box center [1016, 178] width 66 height 20
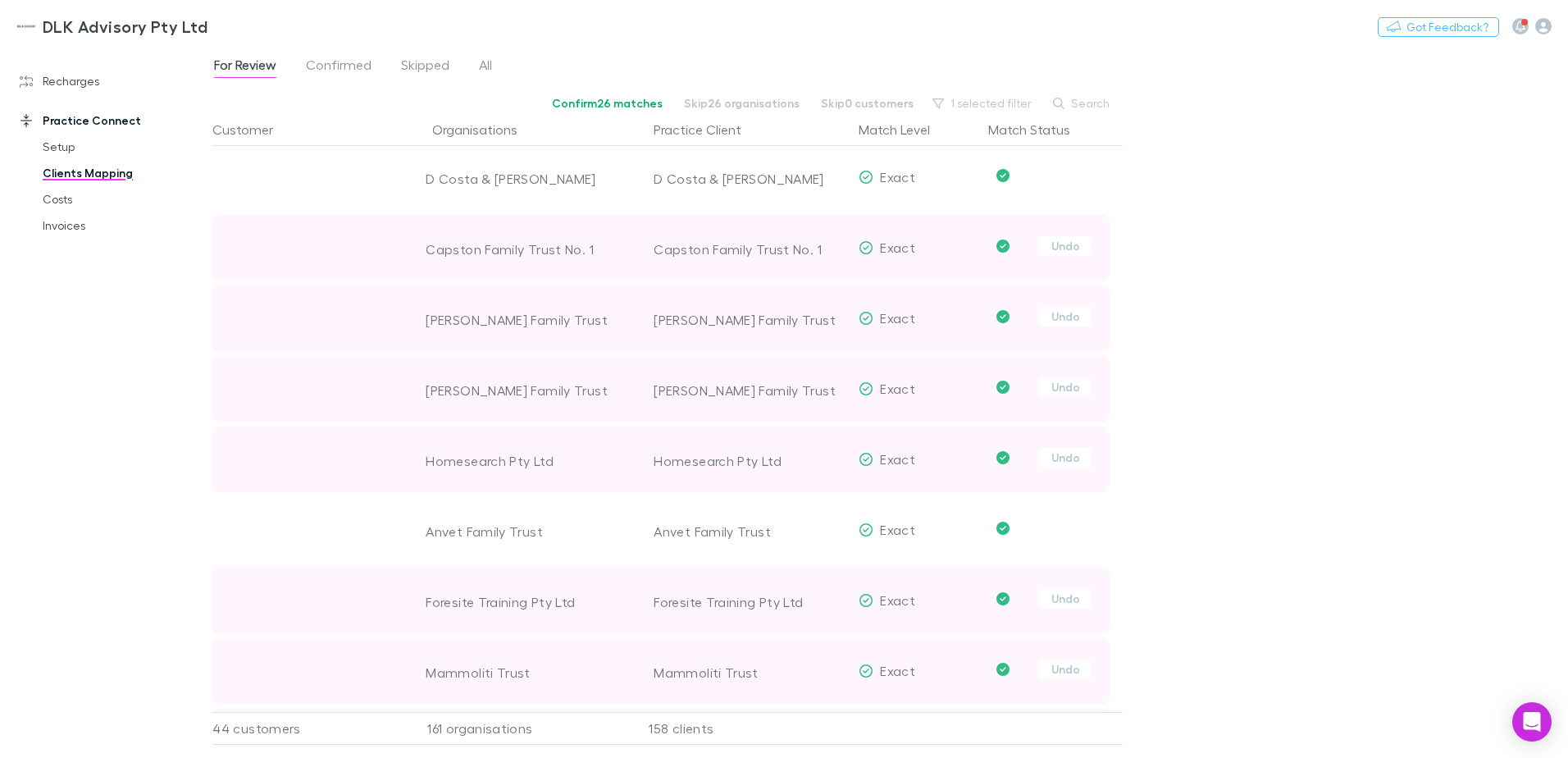
scroll to position [6112, 0]
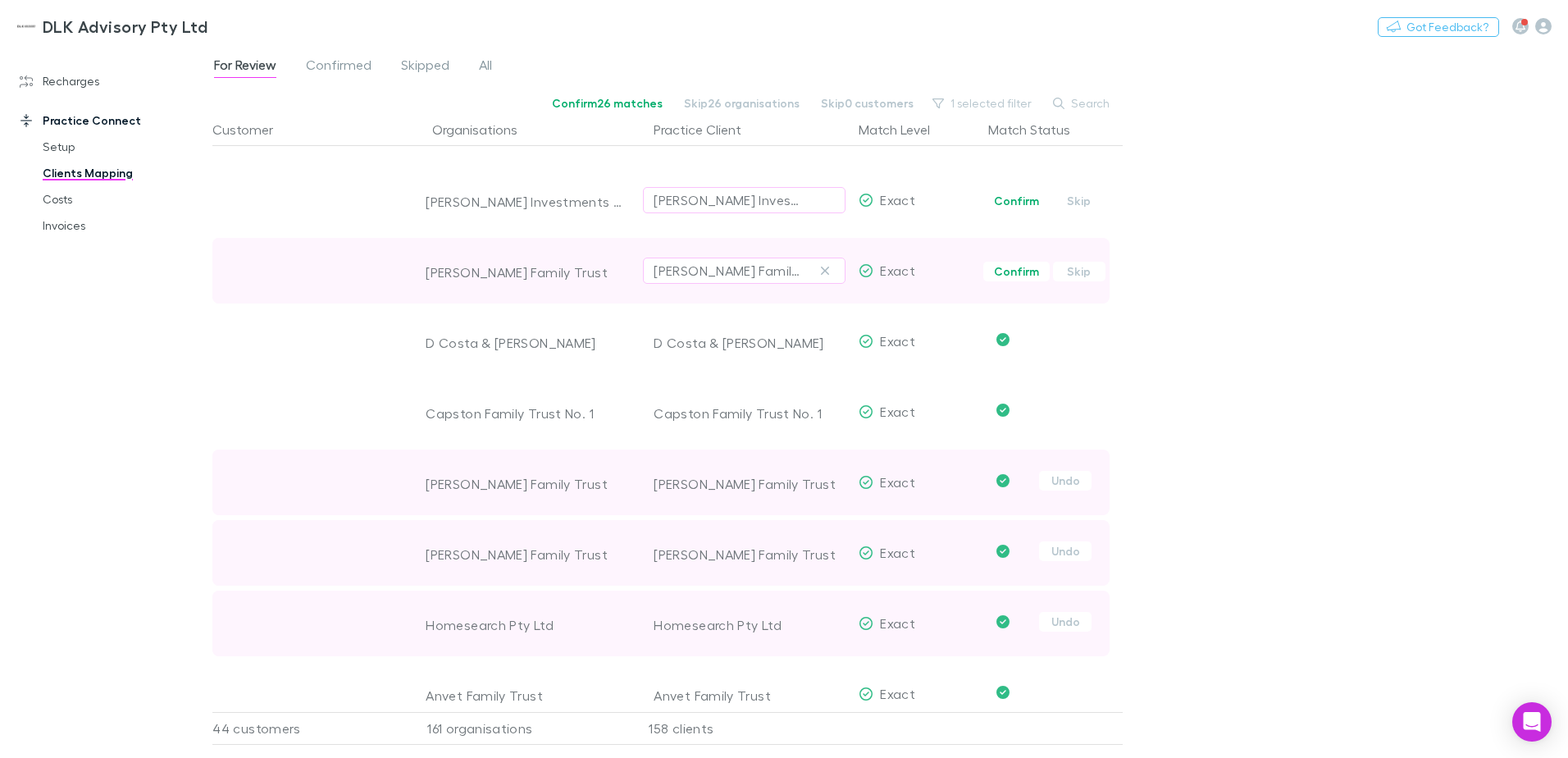
click at [1000, 256] on span "Confirm Skip" at bounding box center [1052, 270] width 141 height 65
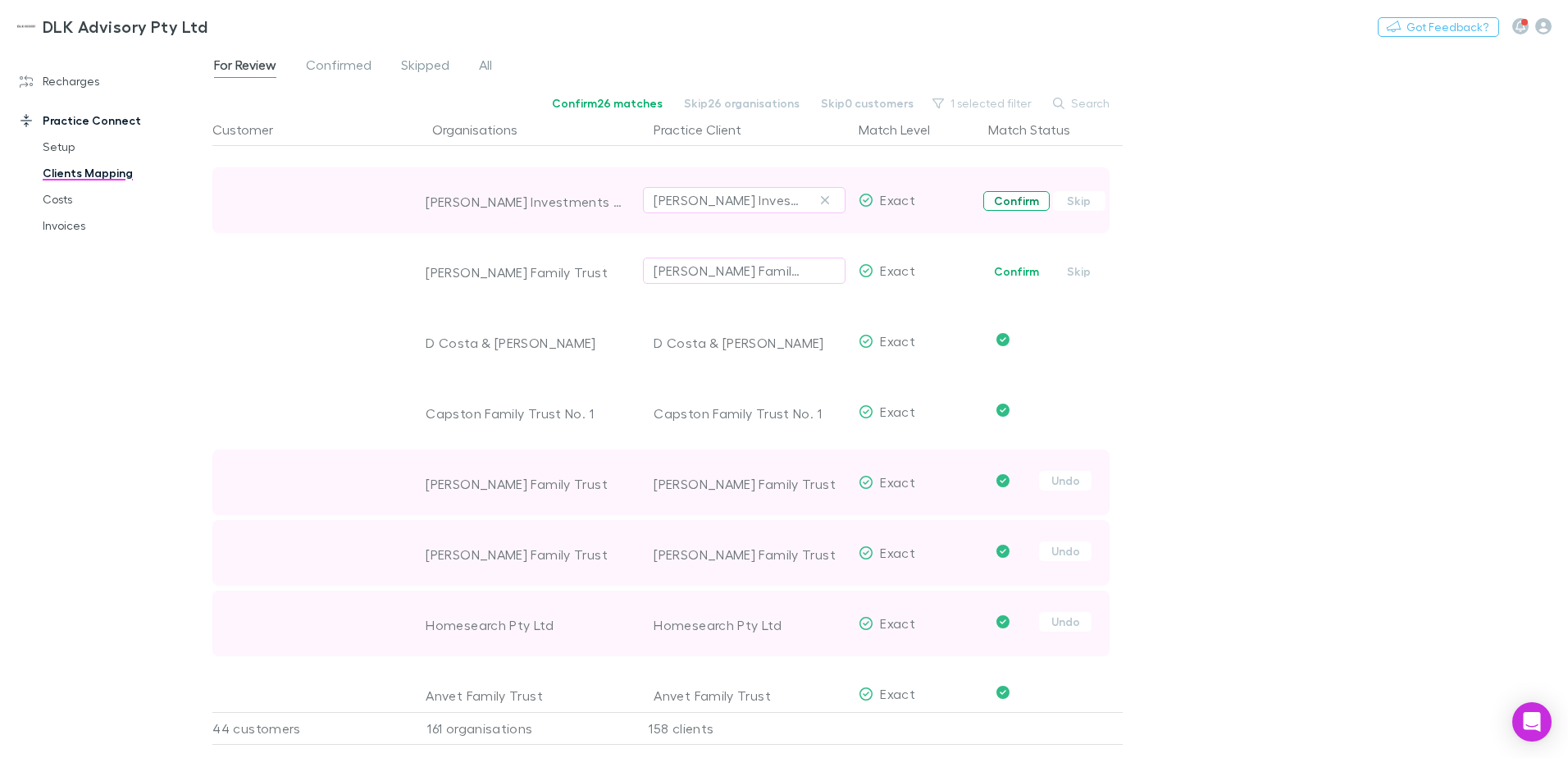
click at [1004, 201] on button "Confirm" at bounding box center [1016, 201] width 66 height 20
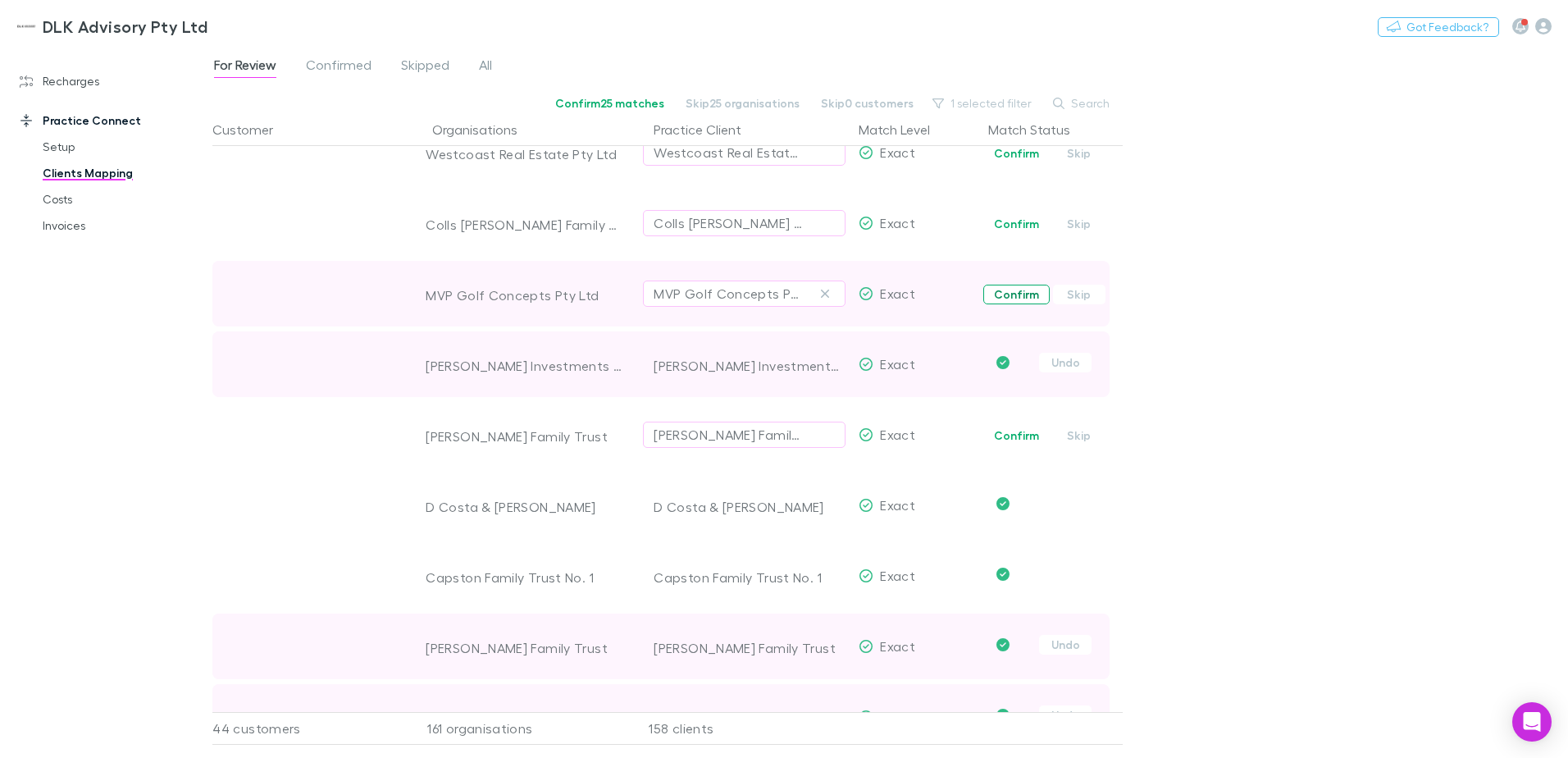
click at [1004, 290] on button "Confirm" at bounding box center [1016, 294] width 66 height 20
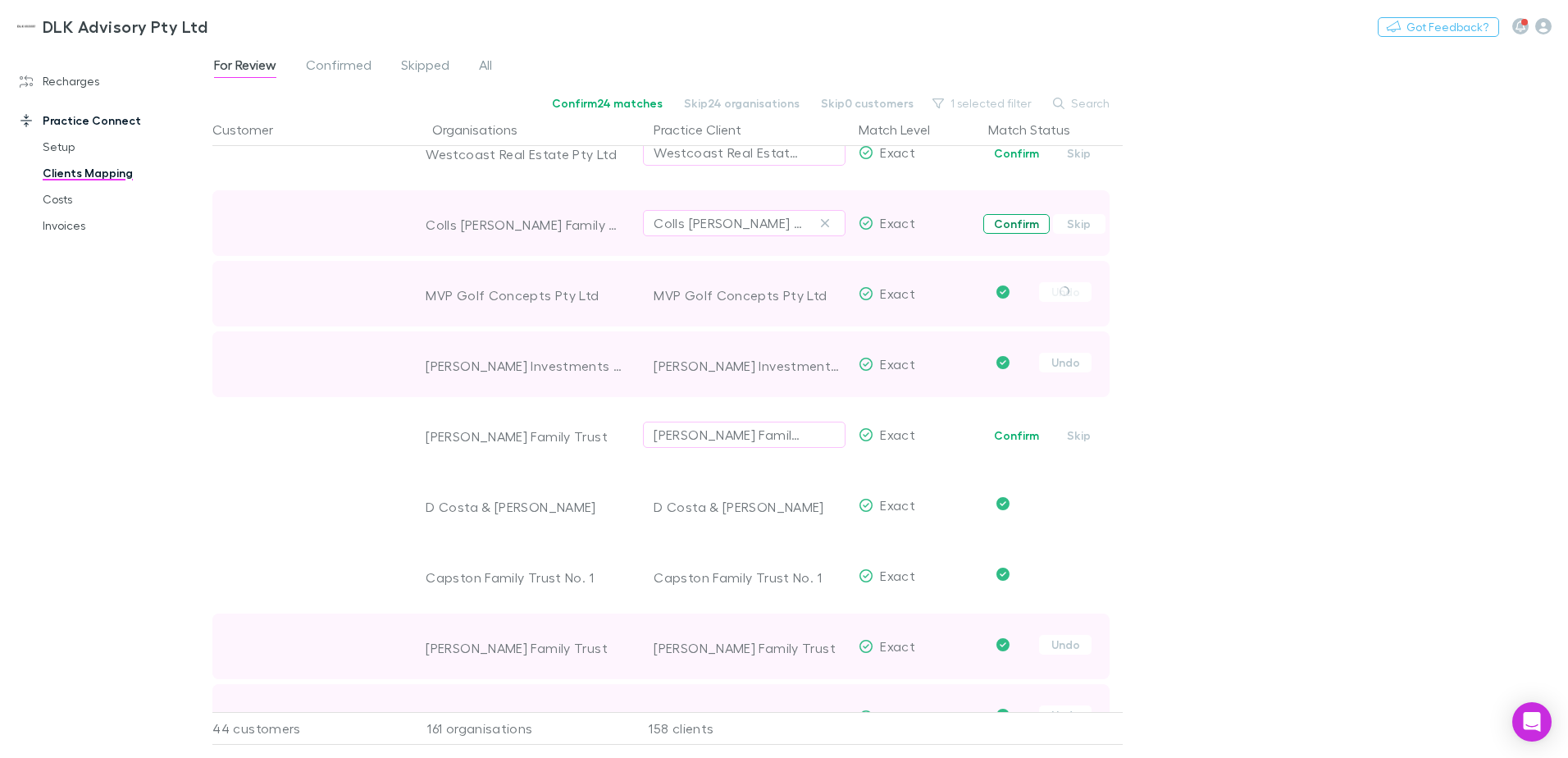
click at [1014, 222] on button "Confirm" at bounding box center [1016, 224] width 66 height 20
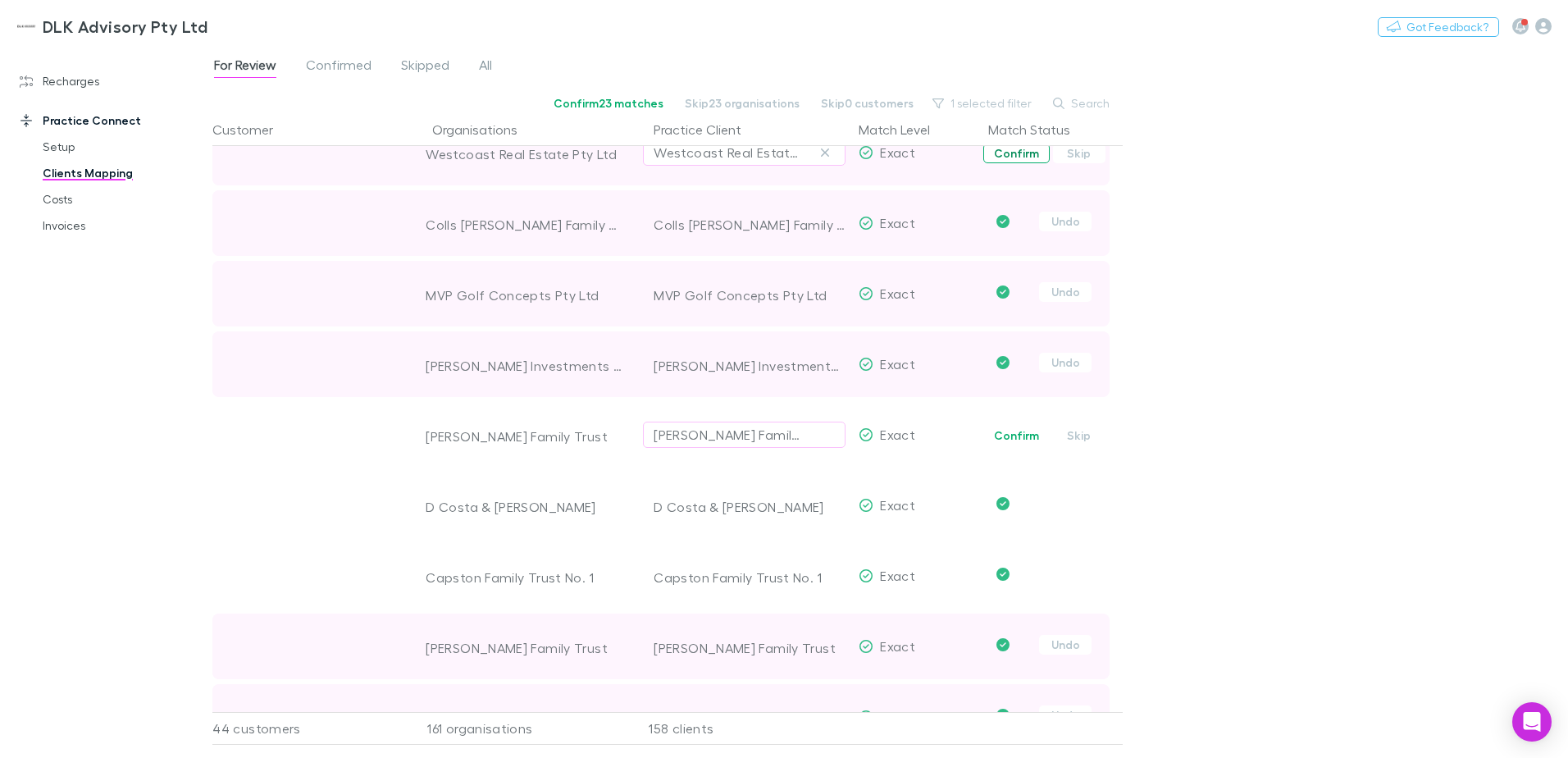
click at [1021, 159] on button "Confirm" at bounding box center [1016, 154] width 66 height 20
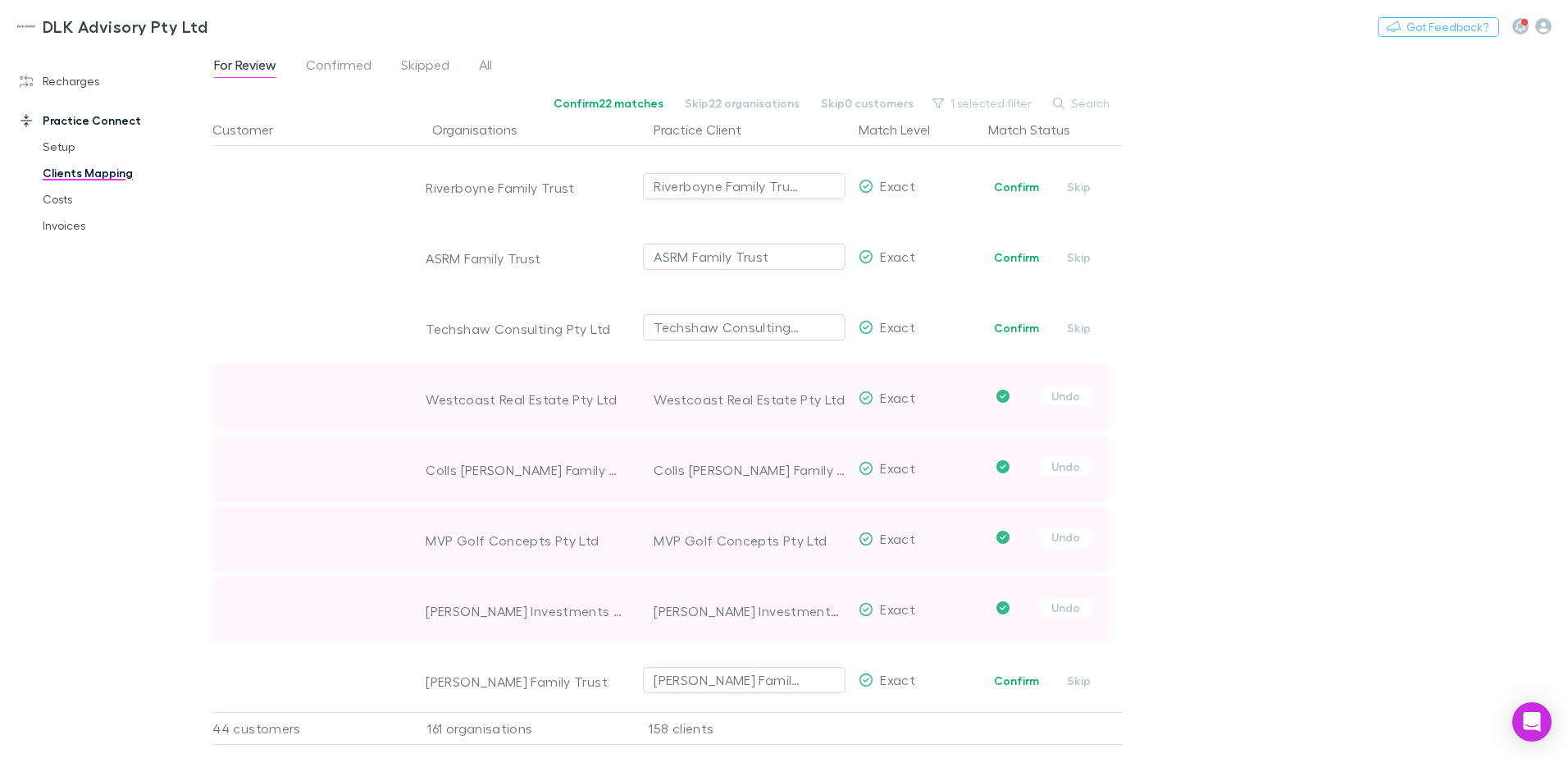
scroll to position [5701, 0]
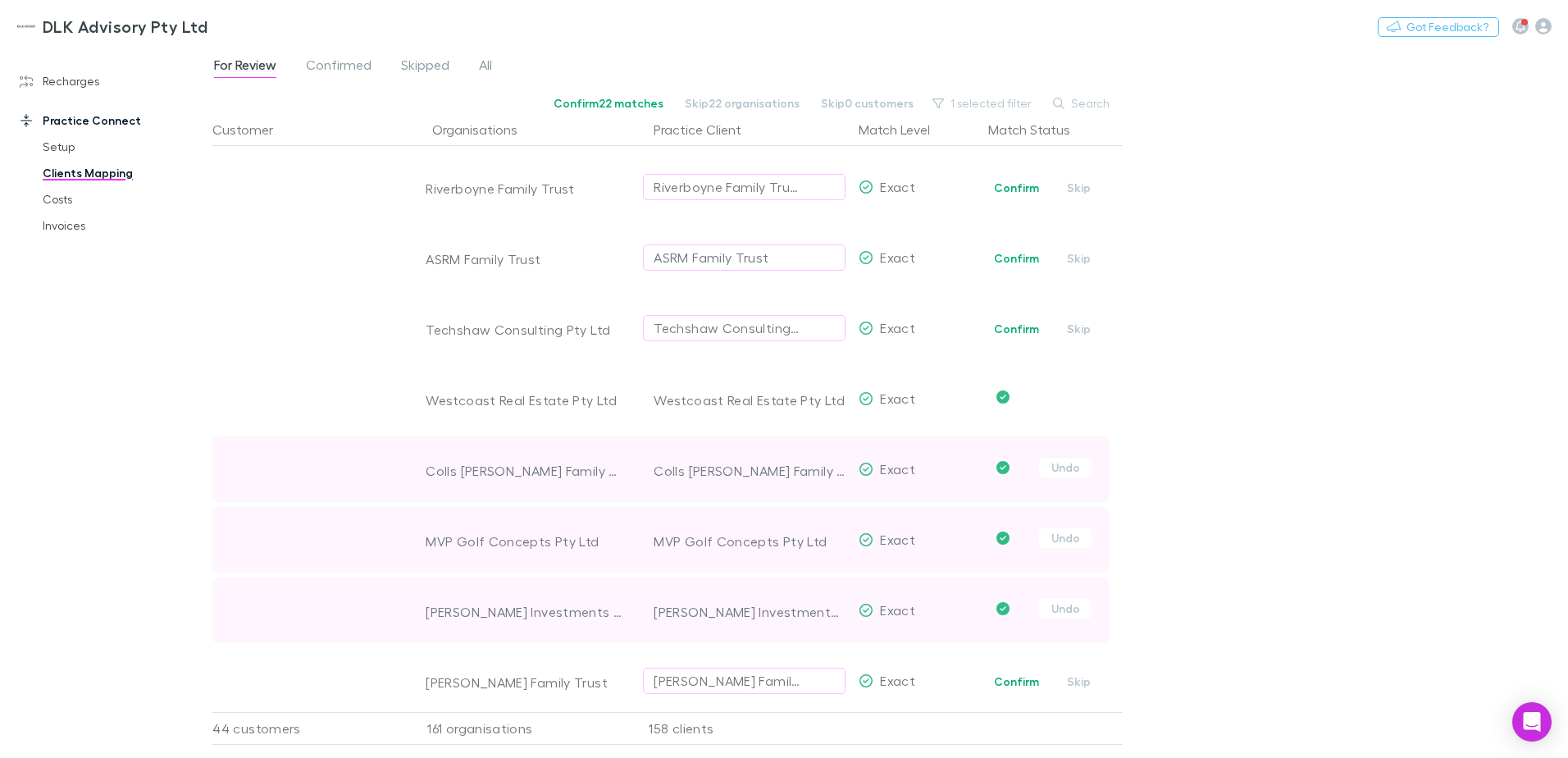
click at [1019, 679] on button "Confirm" at bounding box center [1016, 682] width 66 height 20
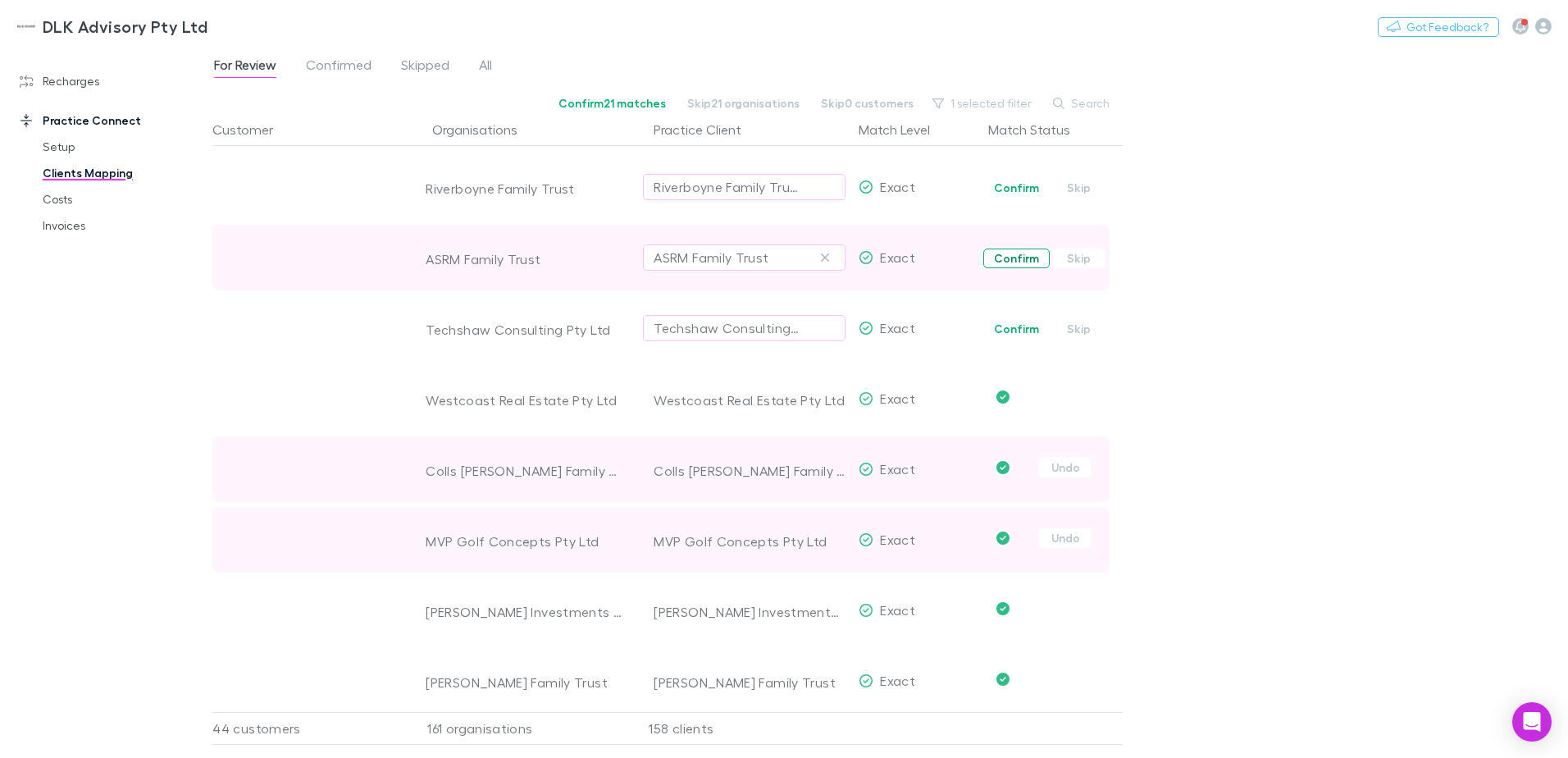
click at [1017, 263] on button "Confirm" at bounding box center [1016, 259] width 66 height 20
click at [1061, 255] on button "Undo" at bounding box center [1065, 256] width 53 height 20
click at [1079, 261] on button "Skip" at bounding box center [1079, 259] width 53 height 20
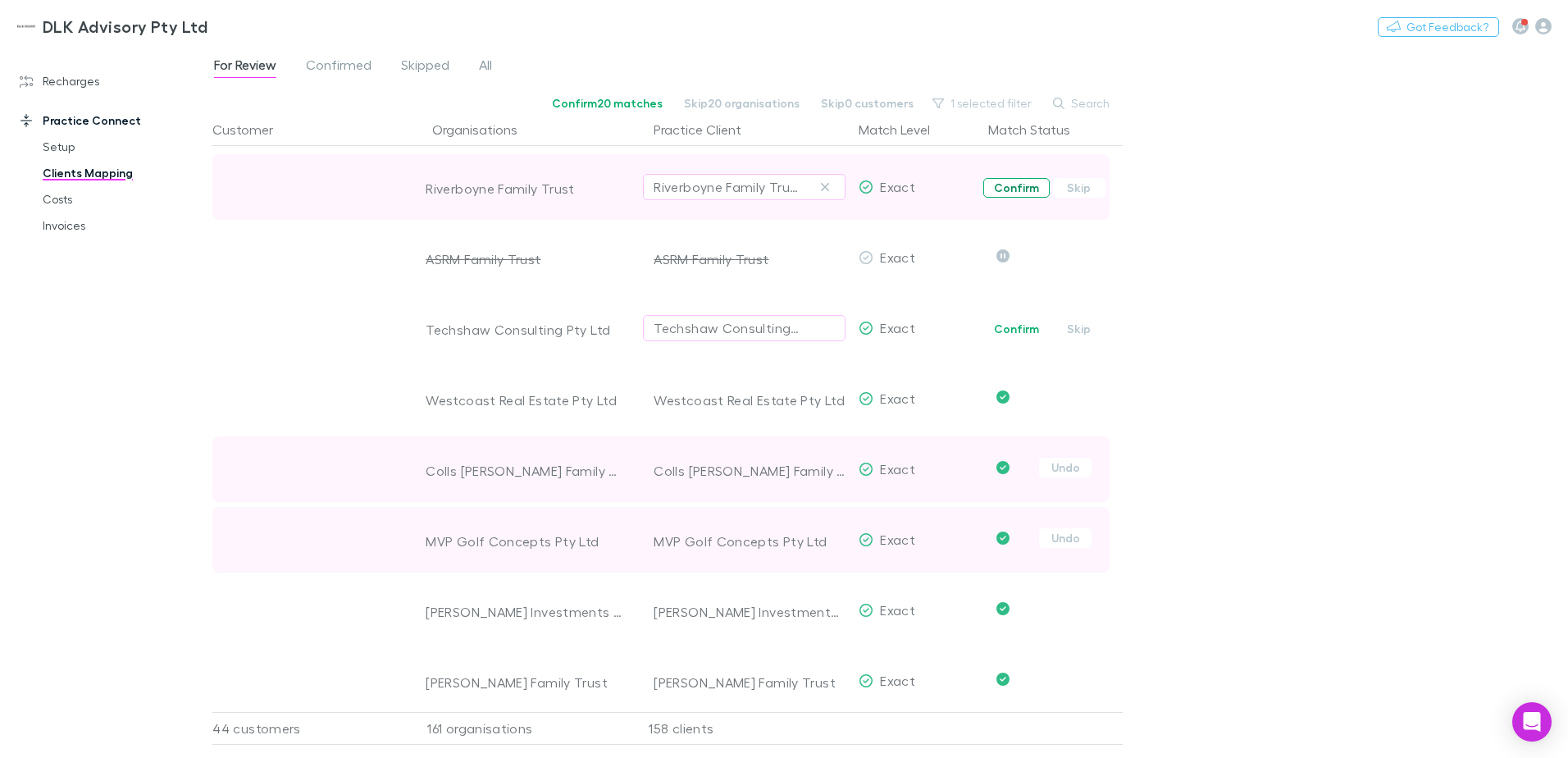
click at [1013, 190] on button "Confirm" at bounding box center [1016, 188] width 66 height 20
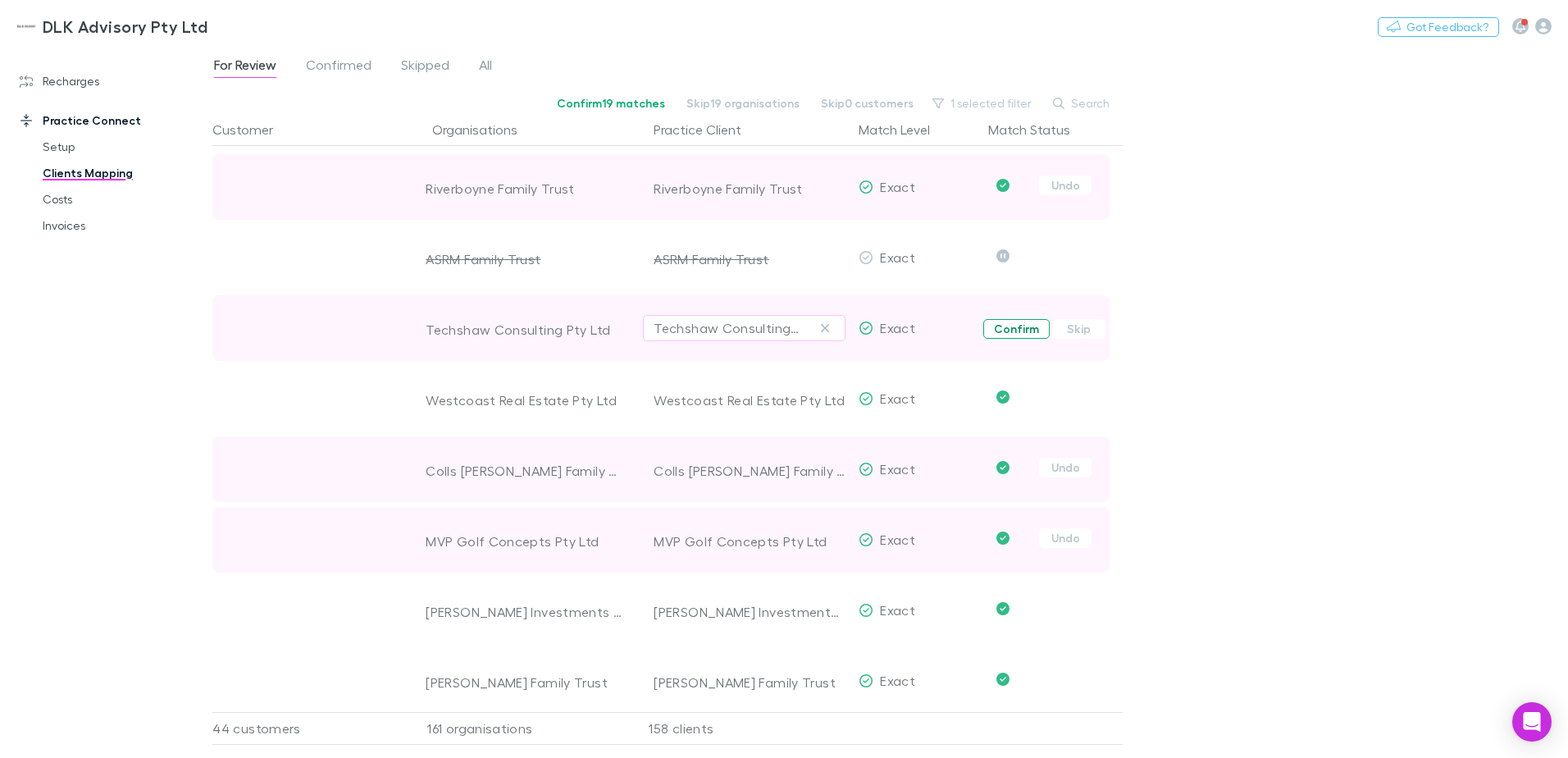
click at [1009, 336] on button "Confirm" at bounding box center [1016, 329] width 66 height 20
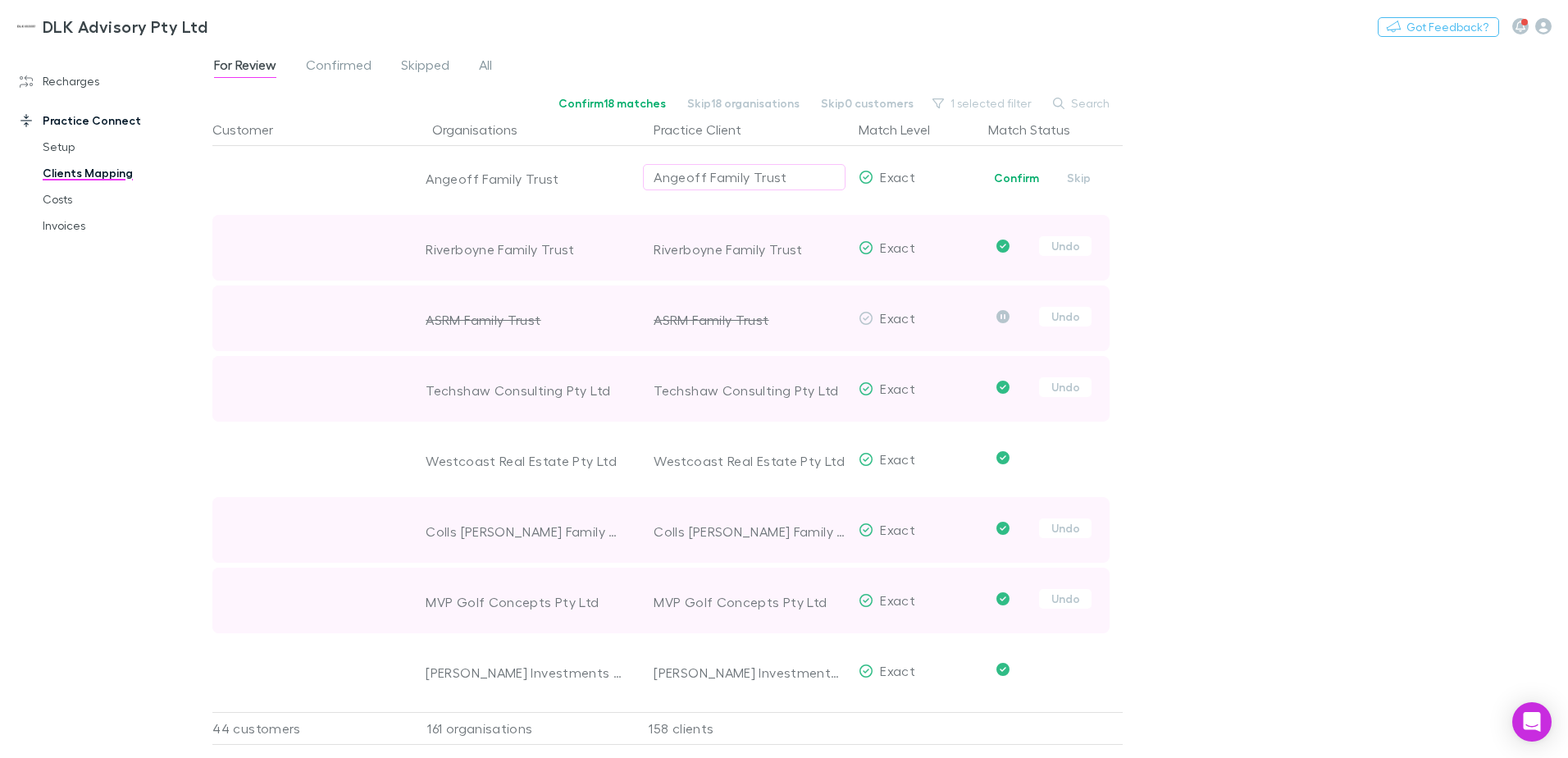
scroll to position [5537, 0]
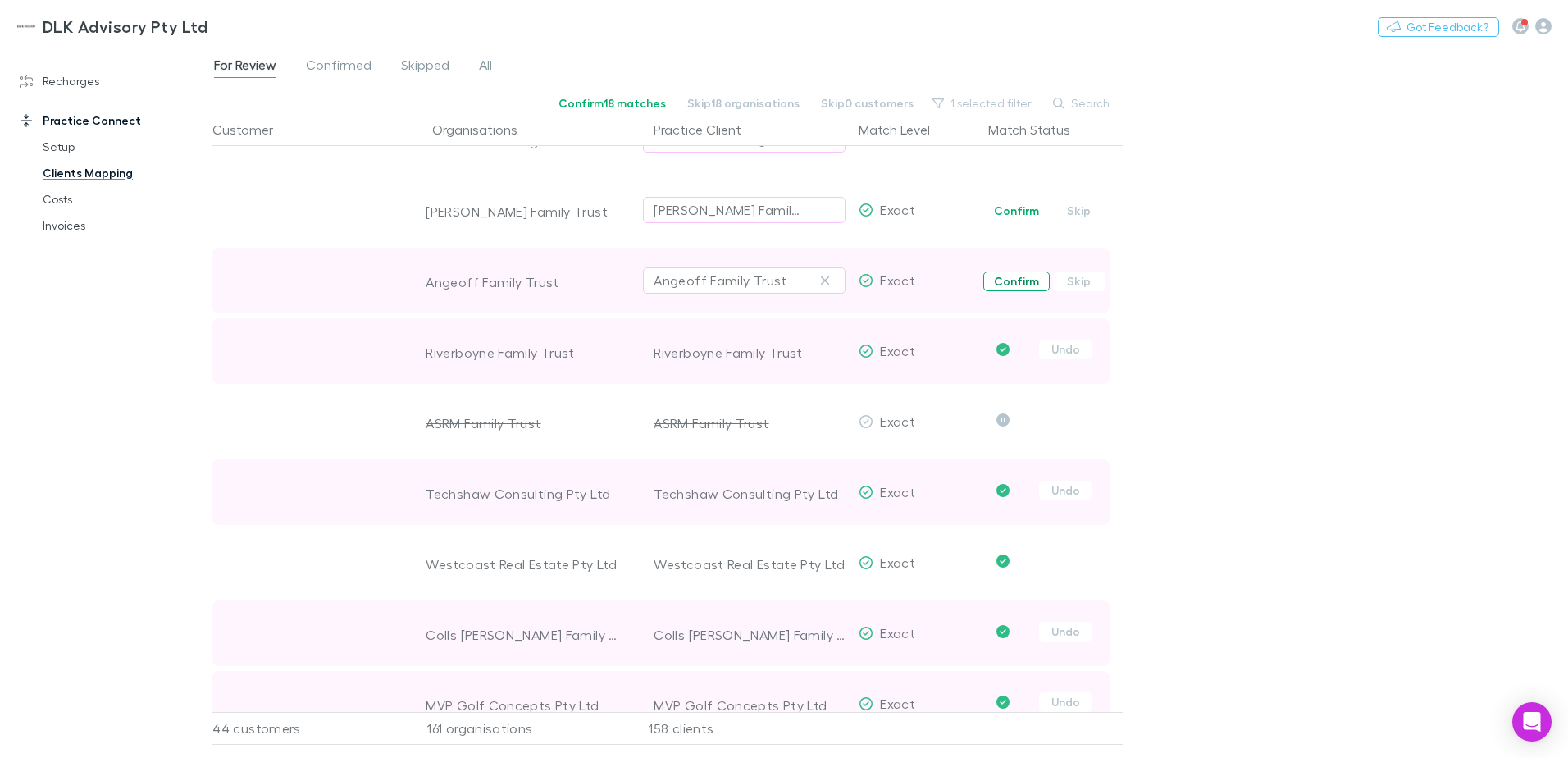
click at [1010, 283] on button "Confirm" at bounding box center [1016, 282] width 66 height 20
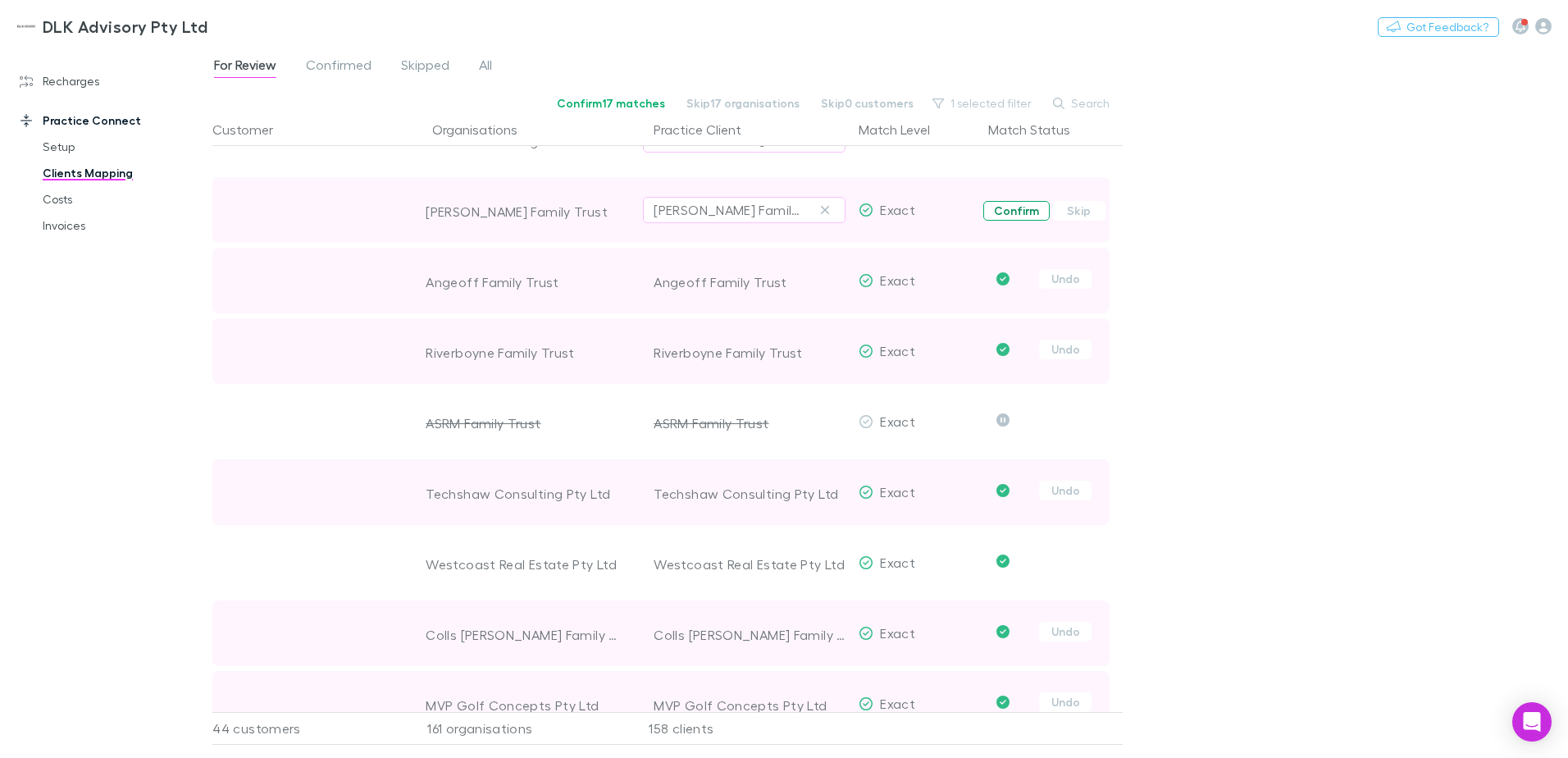
click at [1015, 208] on button "Confirm" at bounding box center [1016, 211] width 66 height 20
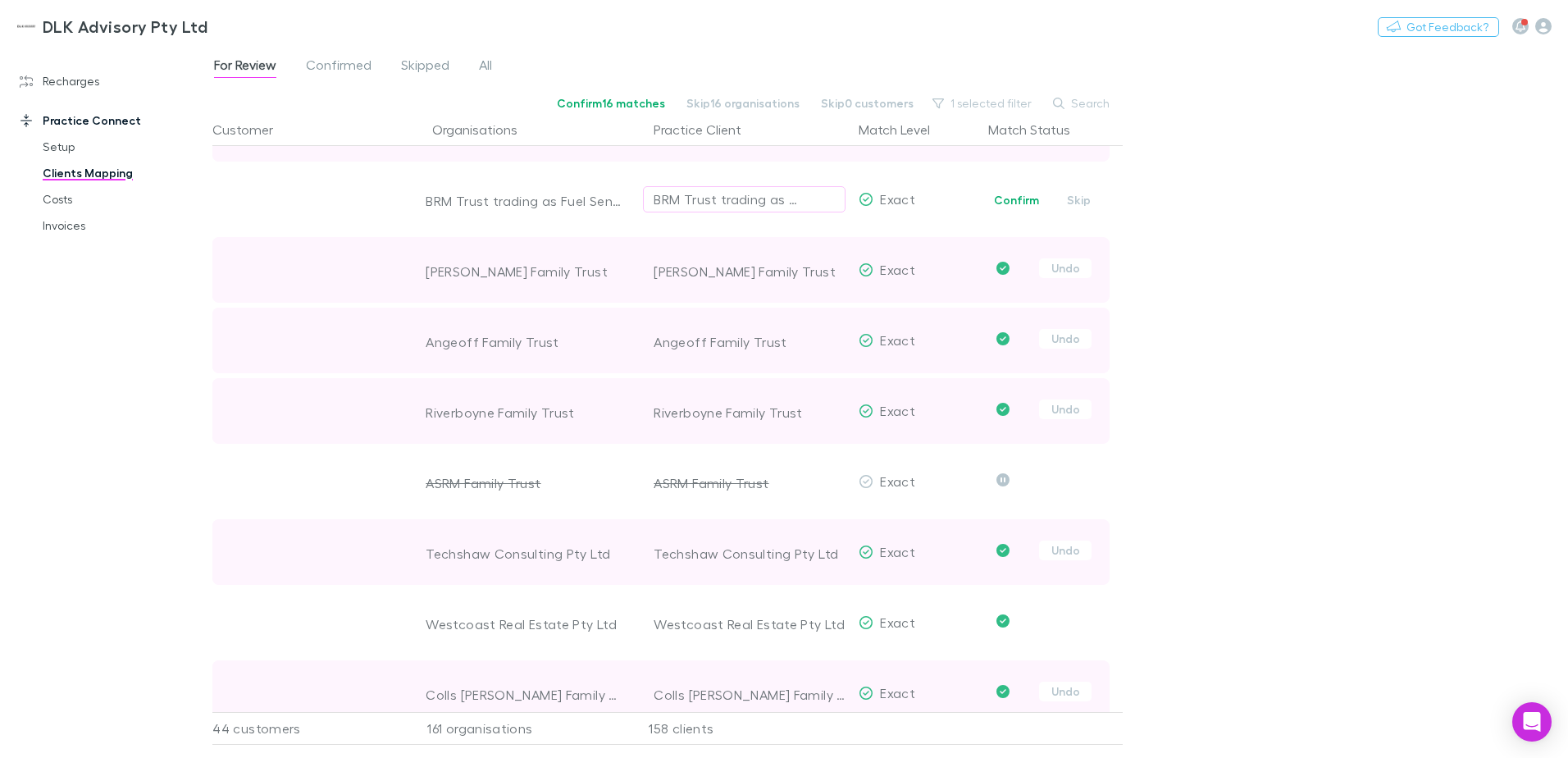
scroll to position [5373, 0]
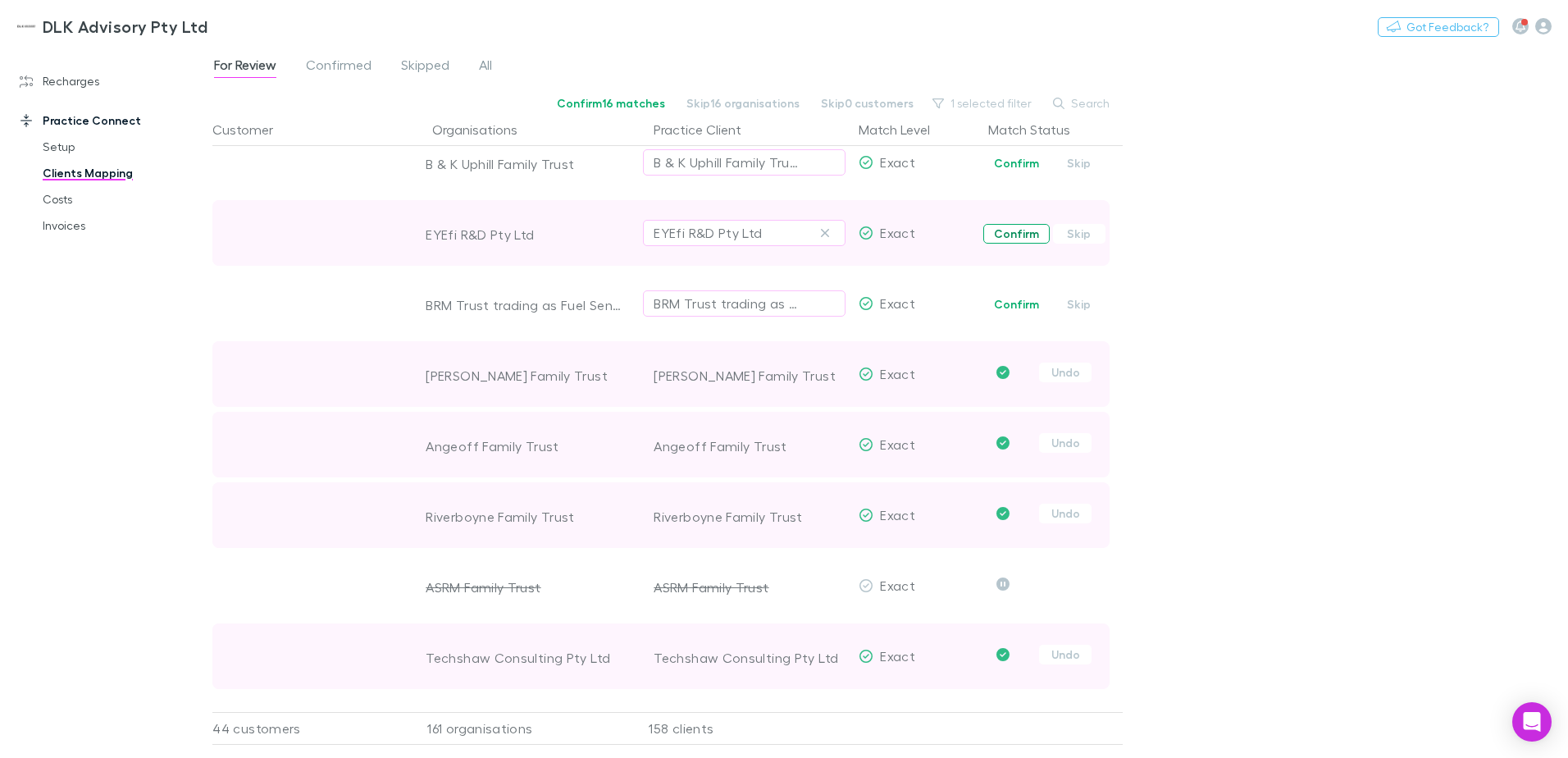
click at [1011, 230] on button "Confirm" at bounding box center [1016, 234] width 66 height 20
click at [1011, 230] on div "Confirm Skip" at bounding box center [1052, 234] width 141 height 20
click at [1009, 176] on span "Confirm Skip" at bounding box center [1052, 162] width 141 height 65
click at [1065, 165] on button "Skip" at bounding box center [1079, 163] width 53 height 20
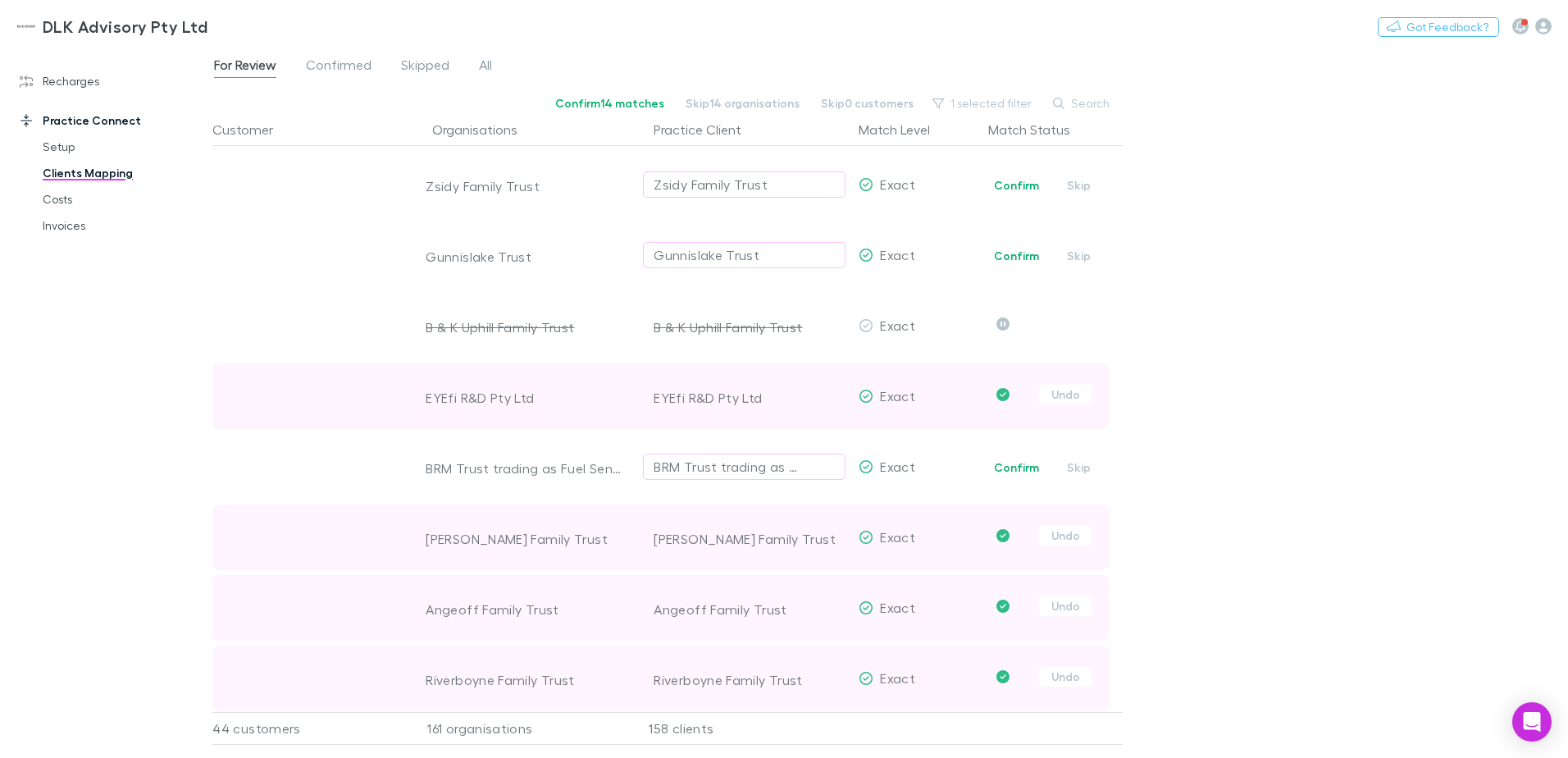
scroll to position [5209, 0]
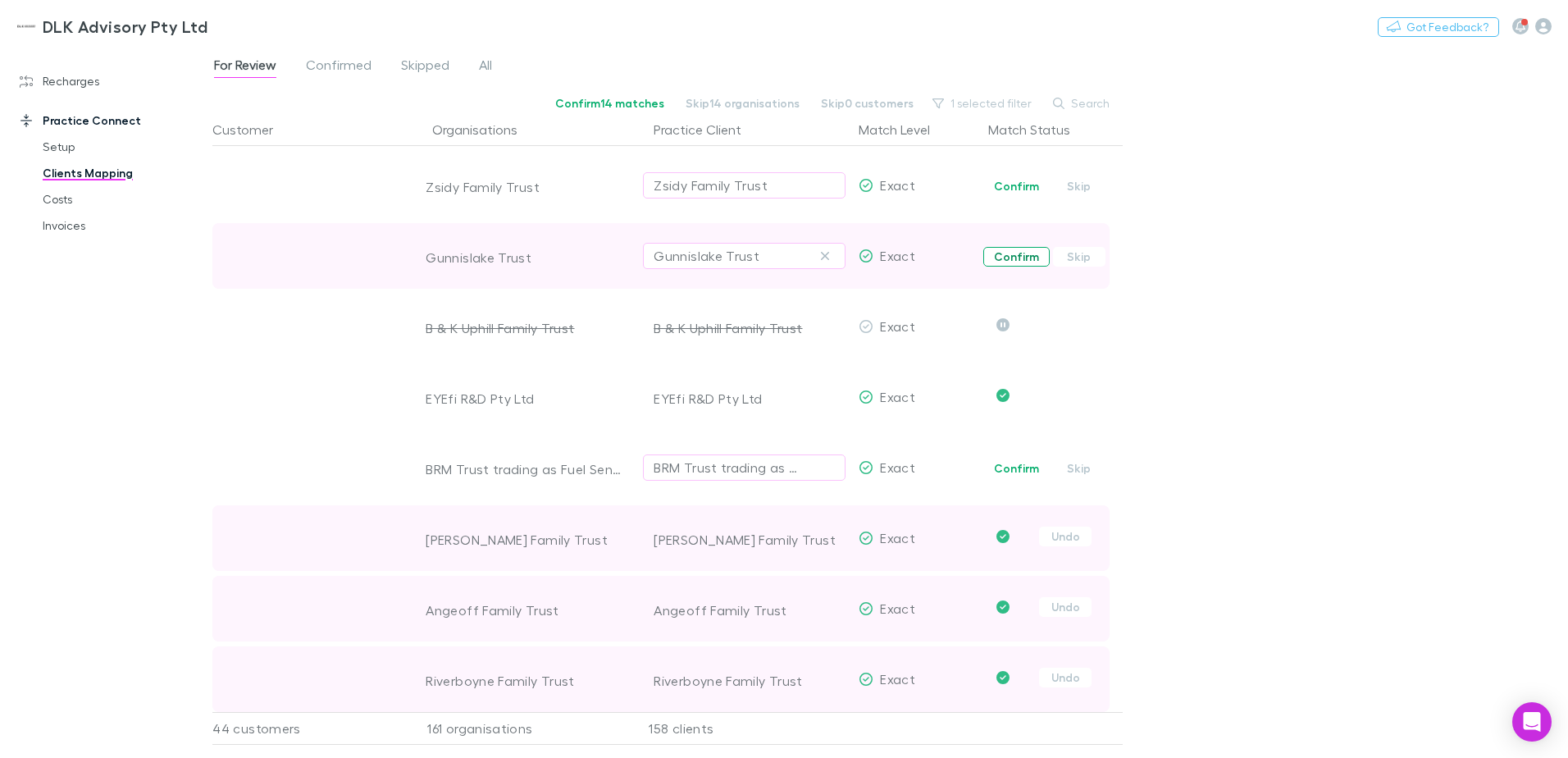
click at [1007, 259] on button "Confirm" at bounding box center [1016, 257] width 66 height 20
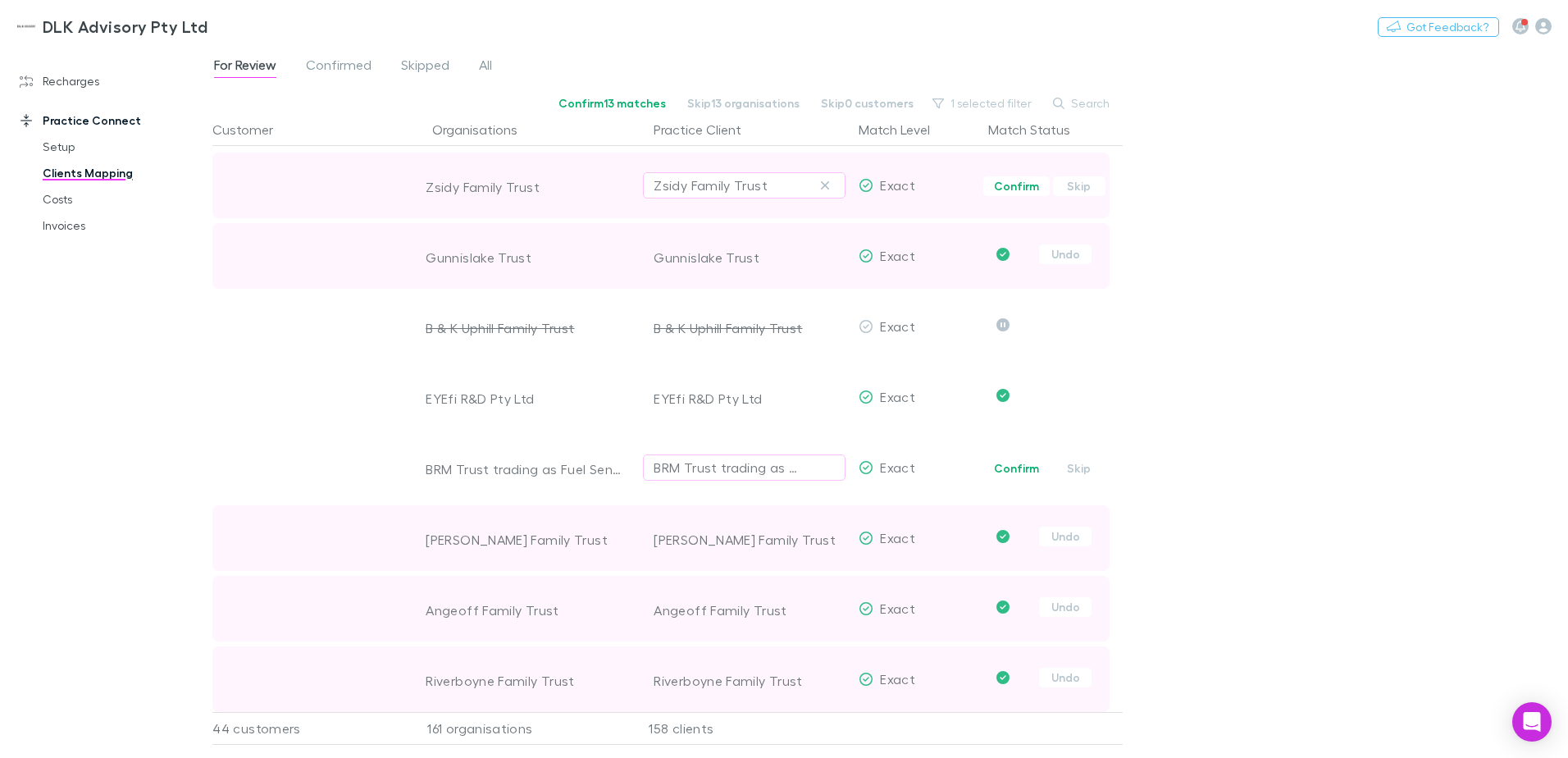
click at [1013, 196] on span "Confirm Skip" at bounding box center [1052, 185] width 141 height 65
click at [1018, 192] on button "Confirm" at bounding box center [1016, 187] width 66 height 20
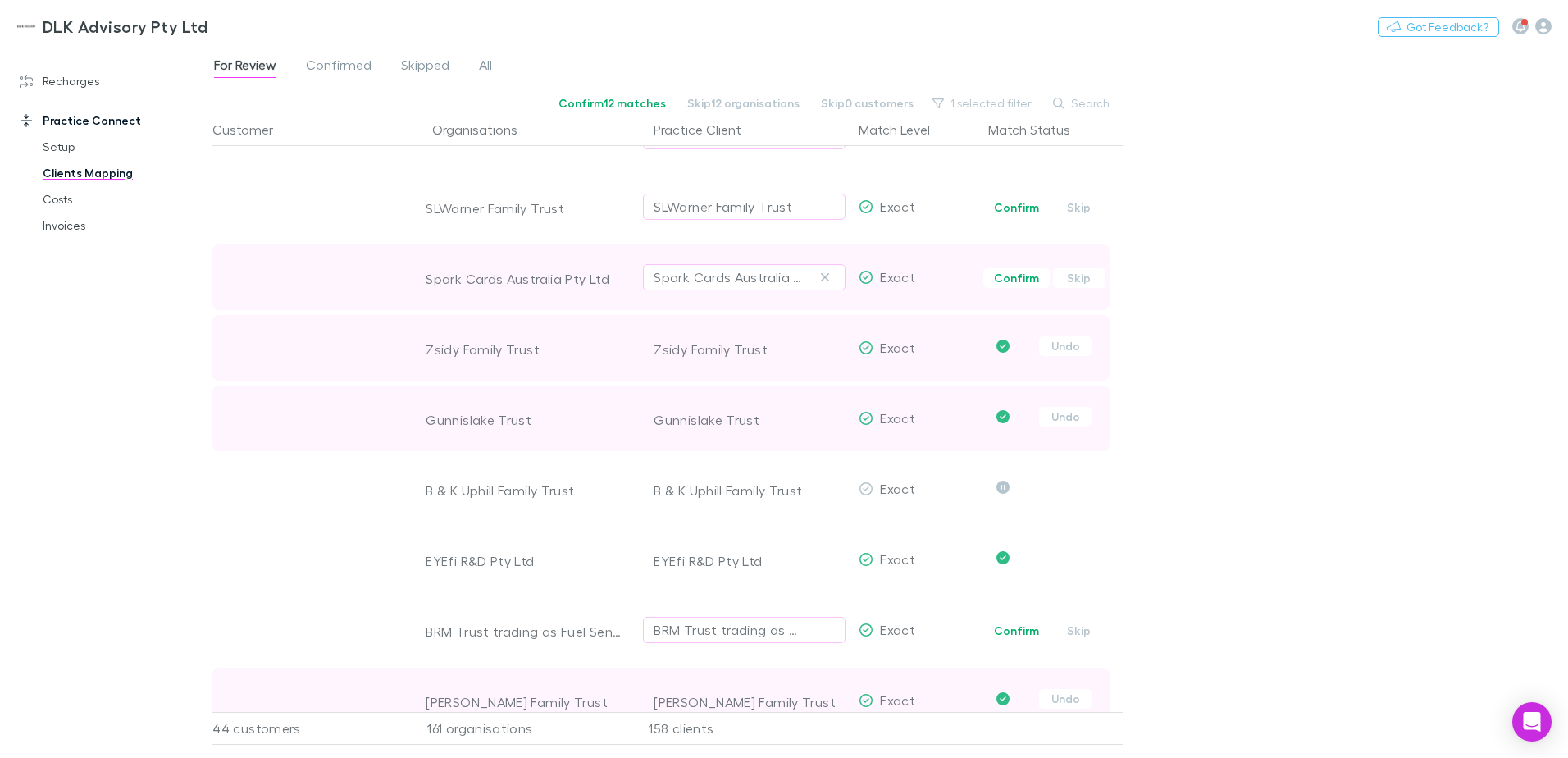
scroll to position [5045, 0]
click at [1001, 263] on span "Confirm Skip" at bounding box center [1052, 279] width 141 height 65
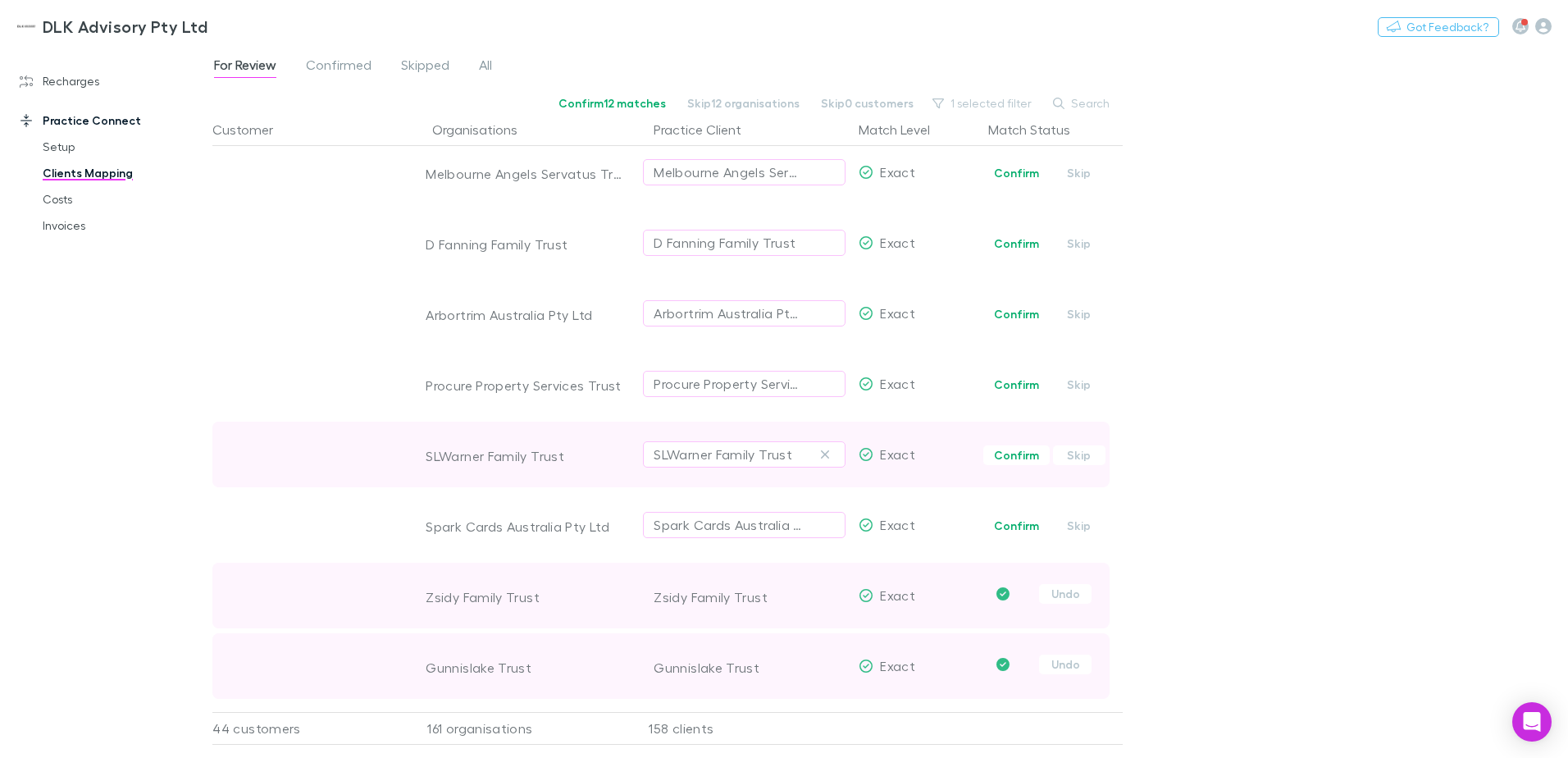
scroll to position [4717, 0]
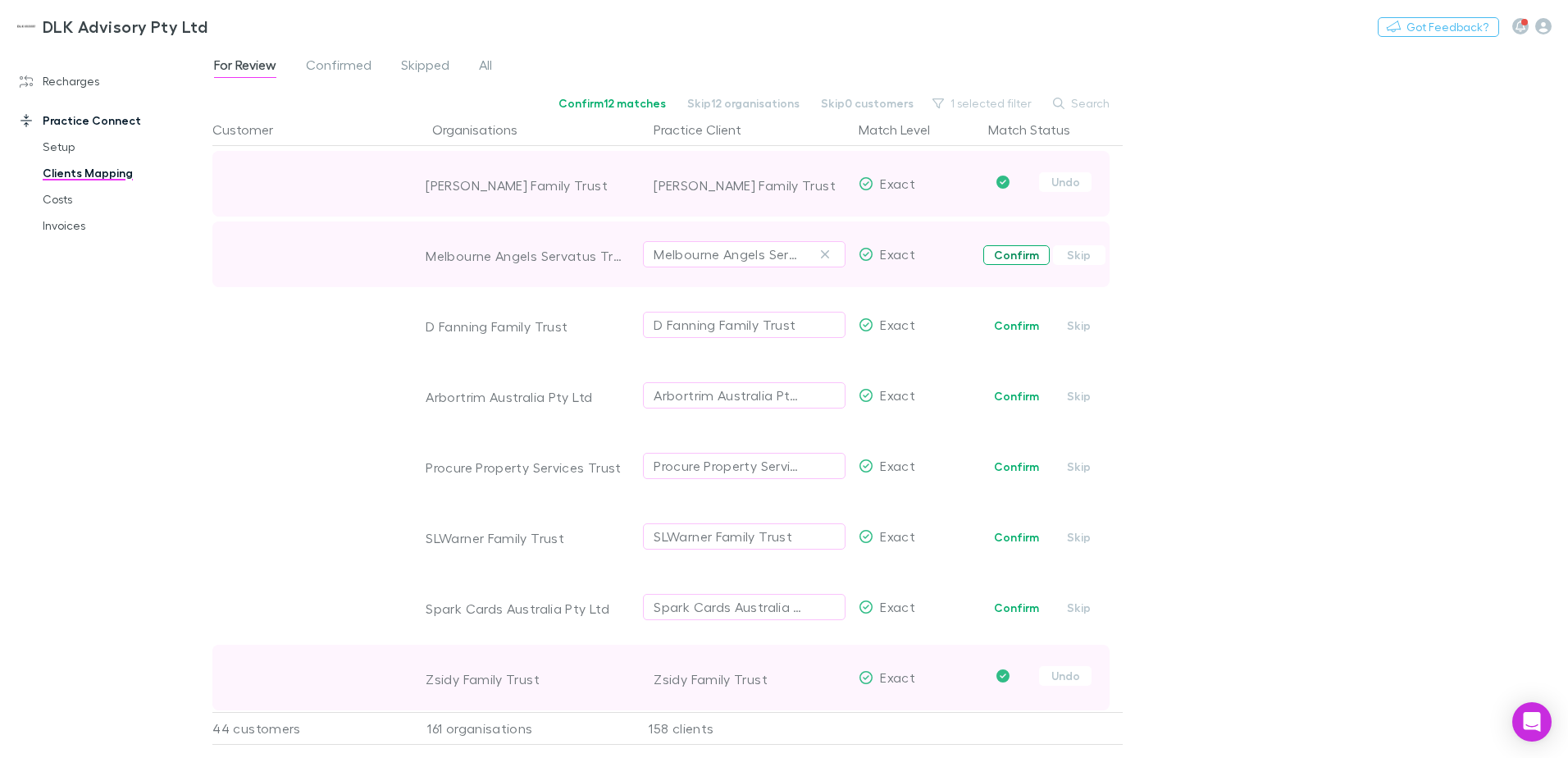
click at [1009, 250] on button "Confirm" at bounding box center [1016, 255] width 66 height 20
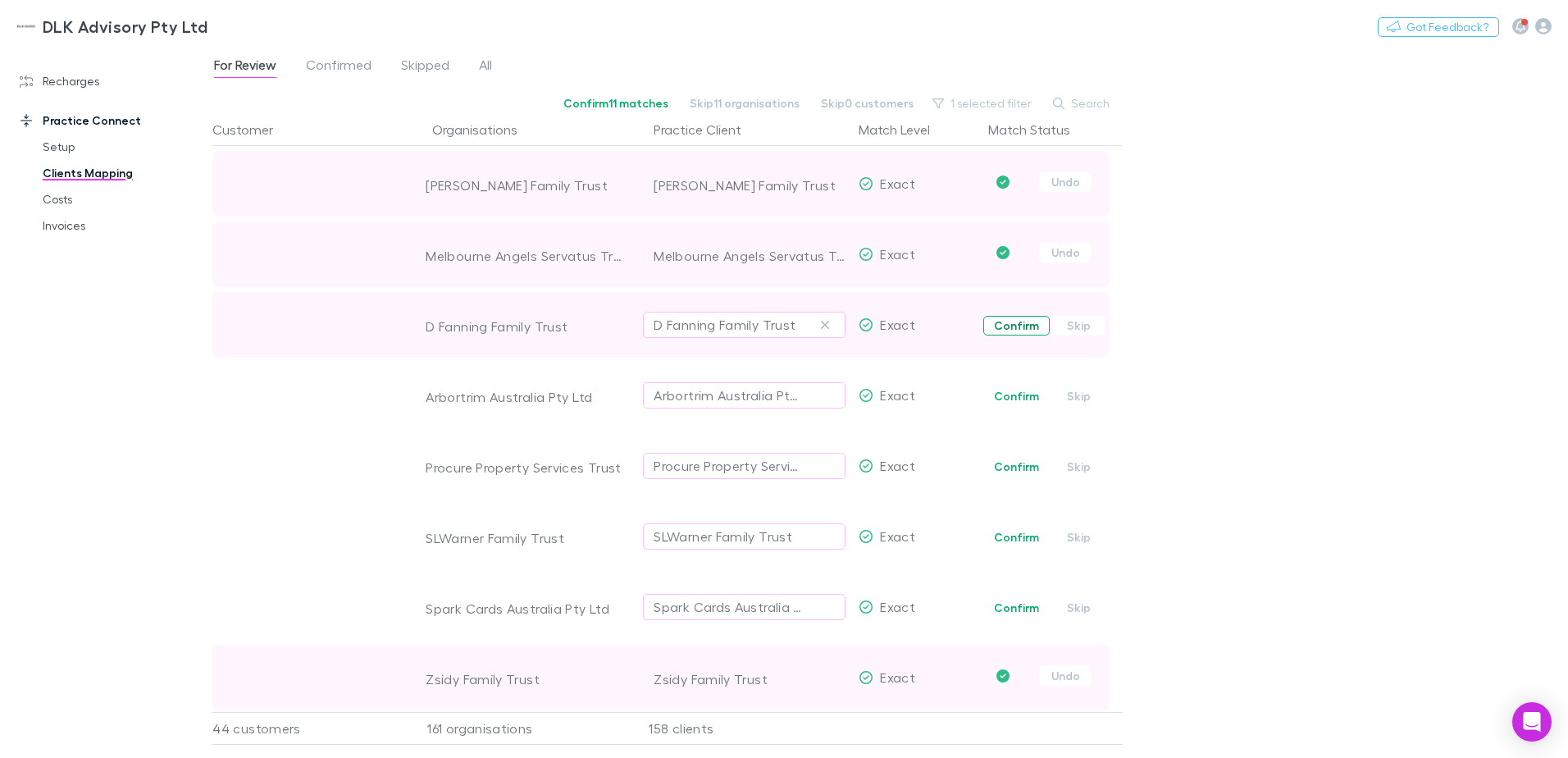
click at [1008, 329] on button "Confirm" at bounding box center [1016, 325] width 66 height 20
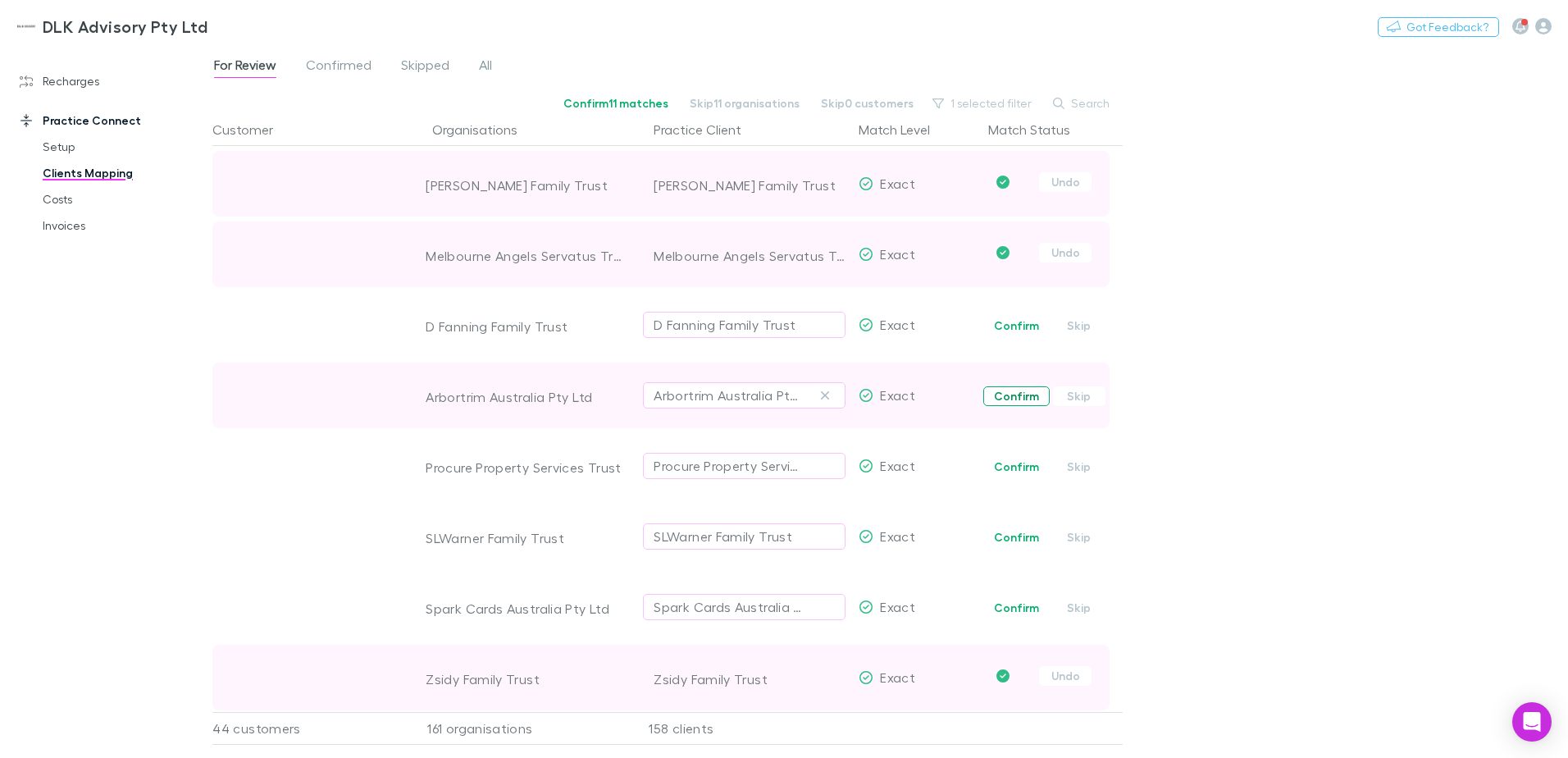
click at [1000, 401] on button "Confirm" at bounding box center [1016, 397] width 66 height 20
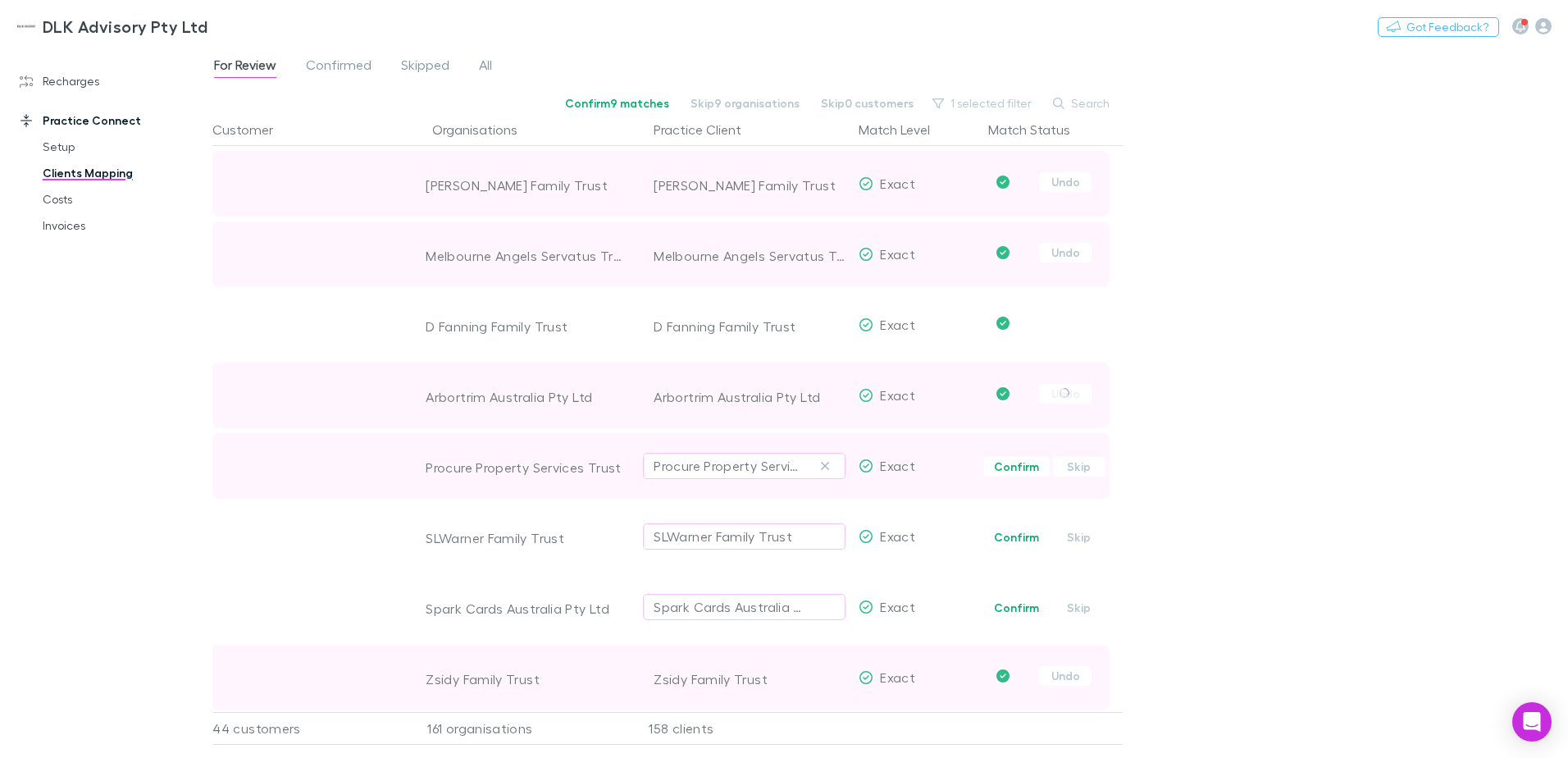
click at [1005, 481] on span "Confirm Skip" at bounding box center [1052, 466] width 141 height 65
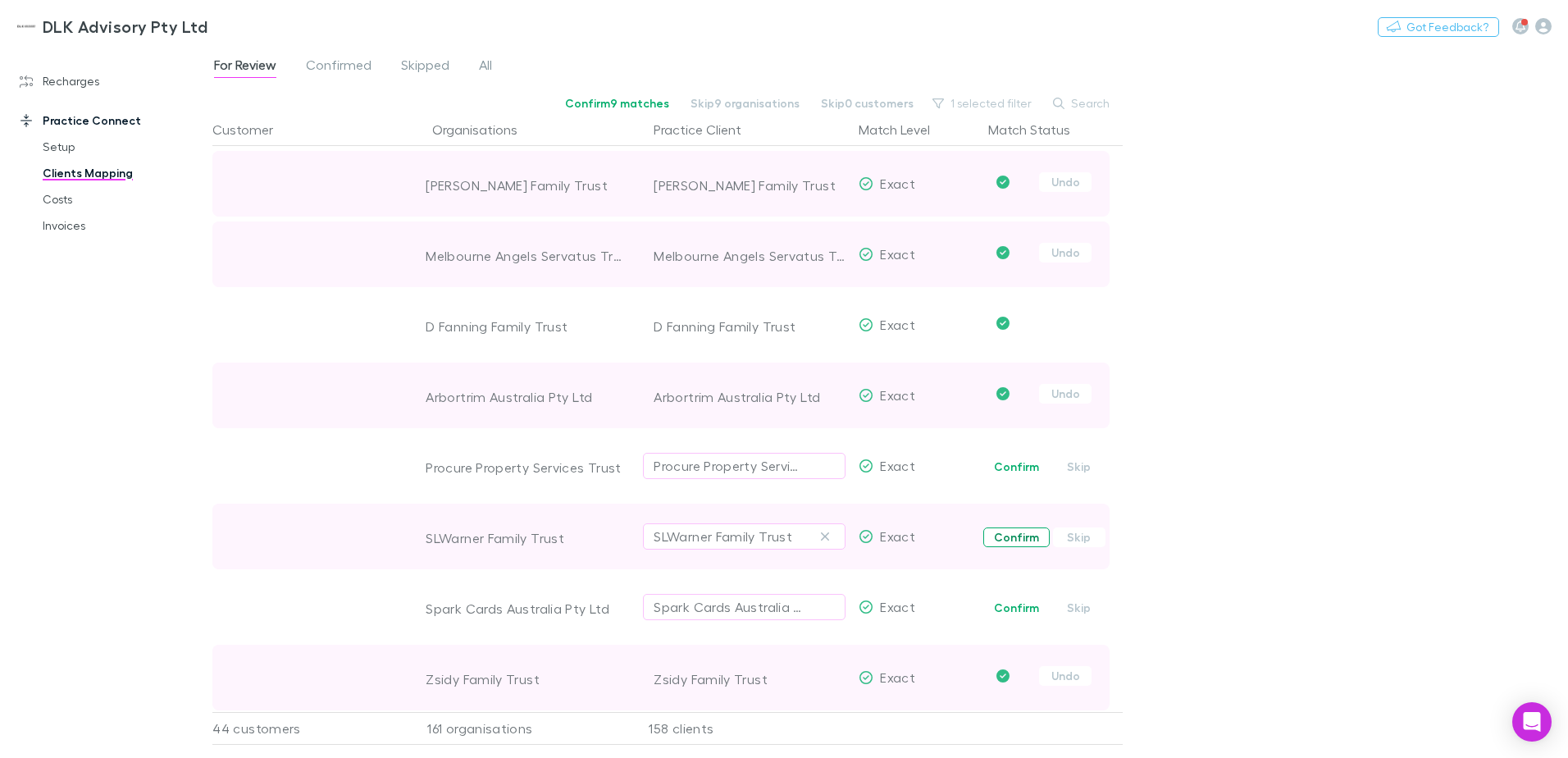
click at [1002, 540] on button "Confirm" at bounding box center [1016, 537] width 66 height 20
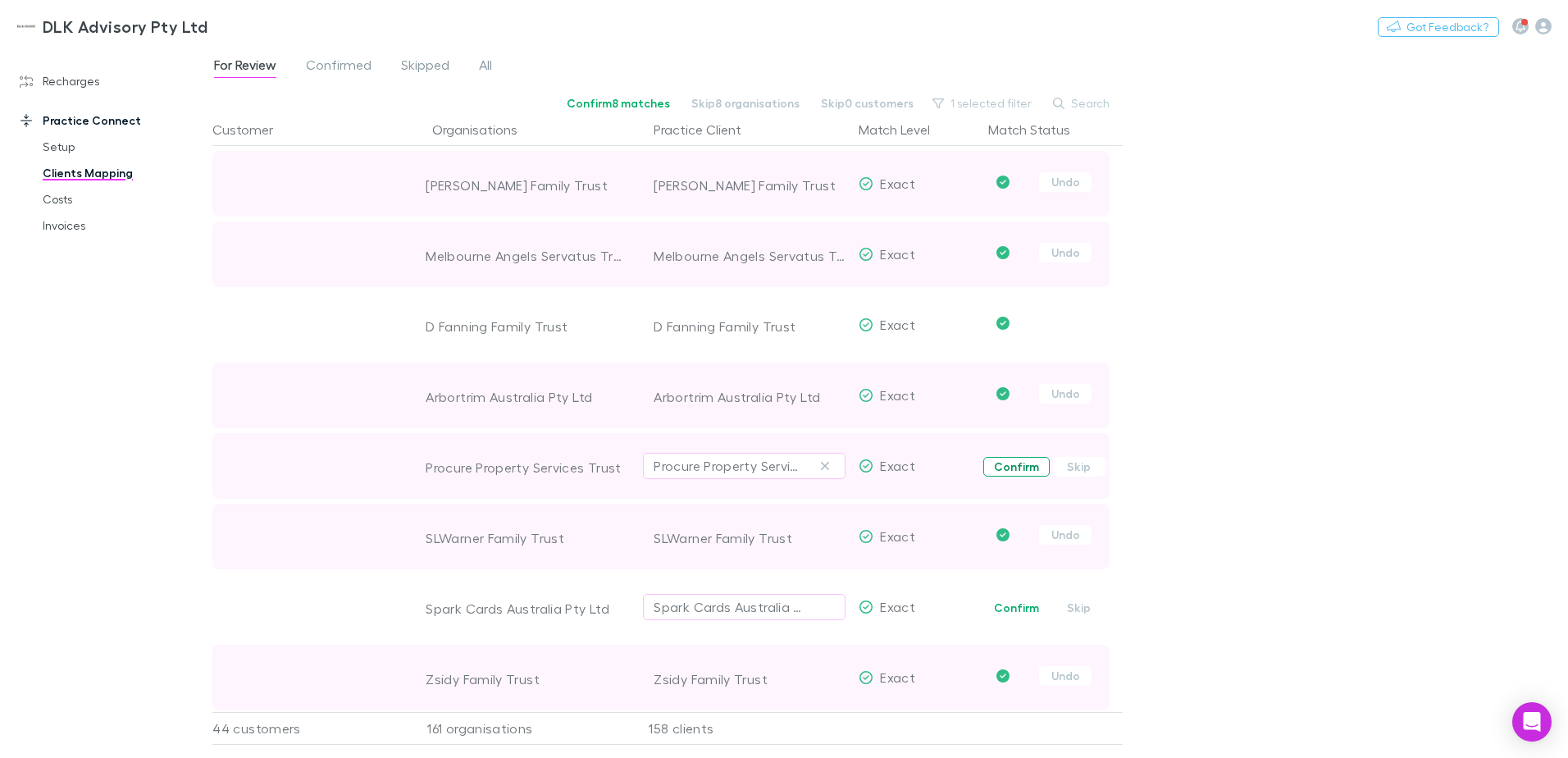
drag, startPoint x: 1014, startPoint y: 459, endPoint x: 1009, endPoint y: 622, distance: 163.1
click at [1014, 461] on button "Confirm" at bounding box center [1016, 467] width 66 height 20
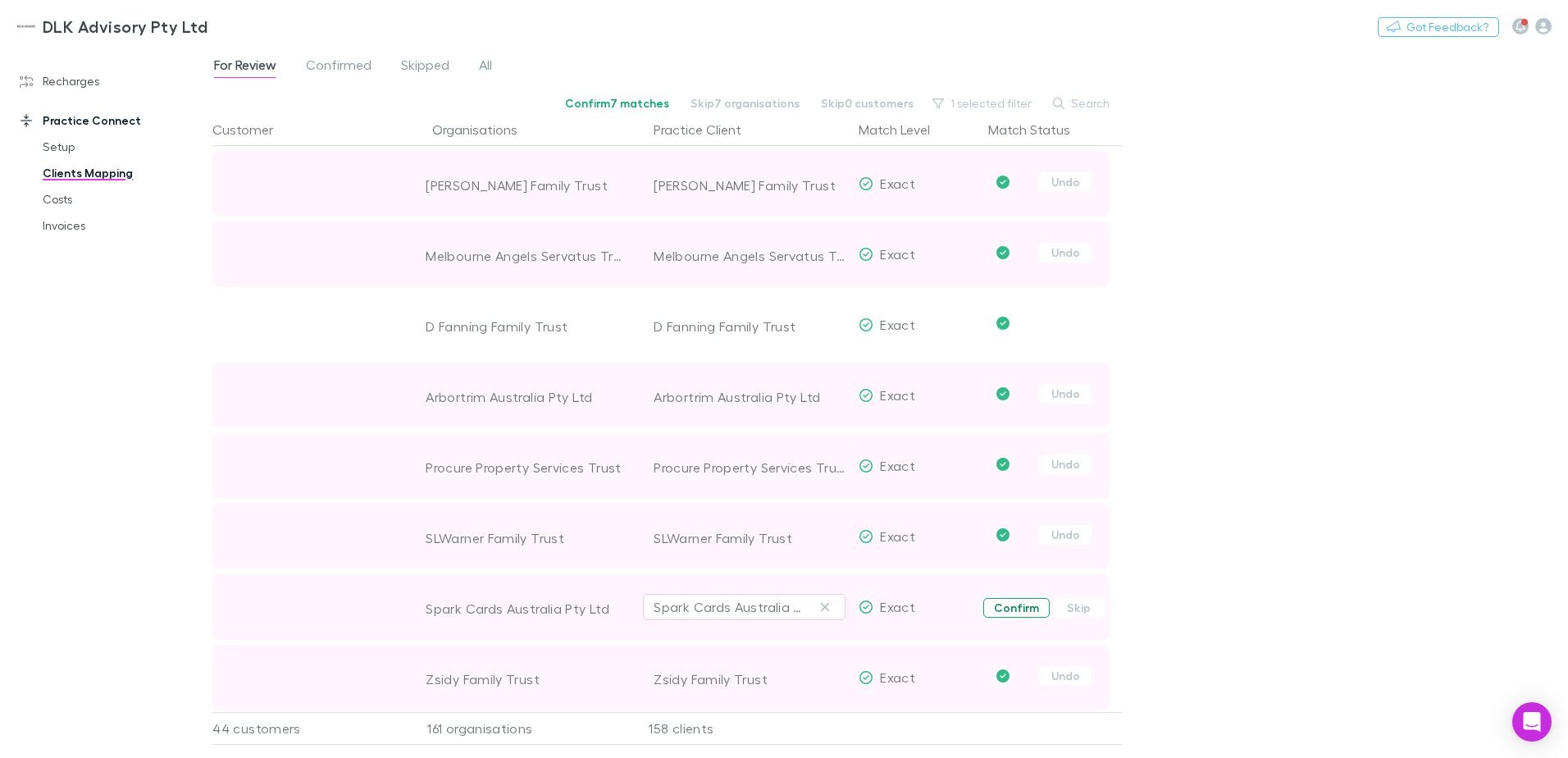
click at [1012, 607] on button "Confirm" at bounding box center [1016, 608] width 66 height 20
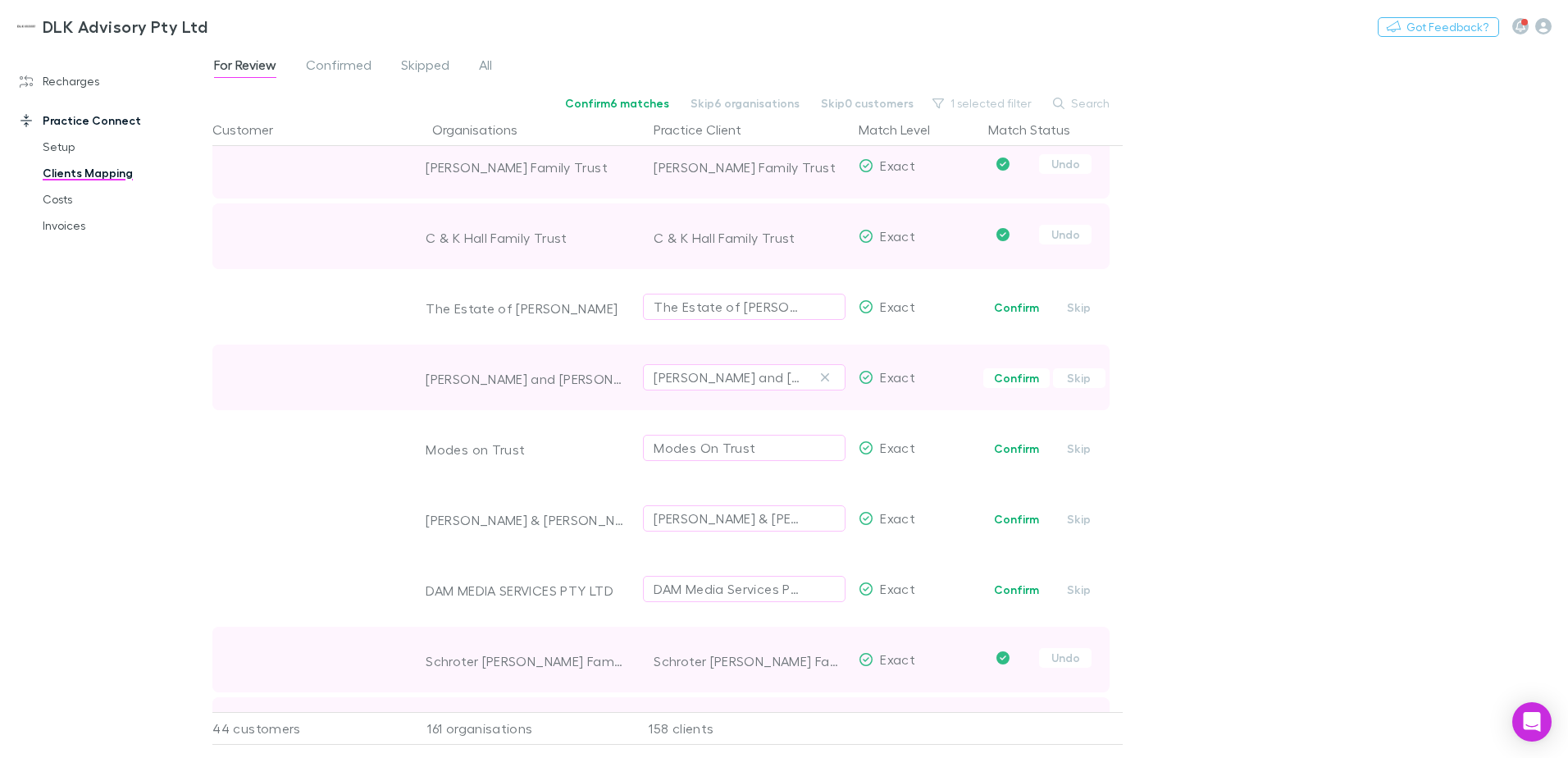
scroll to position [3732, 0]
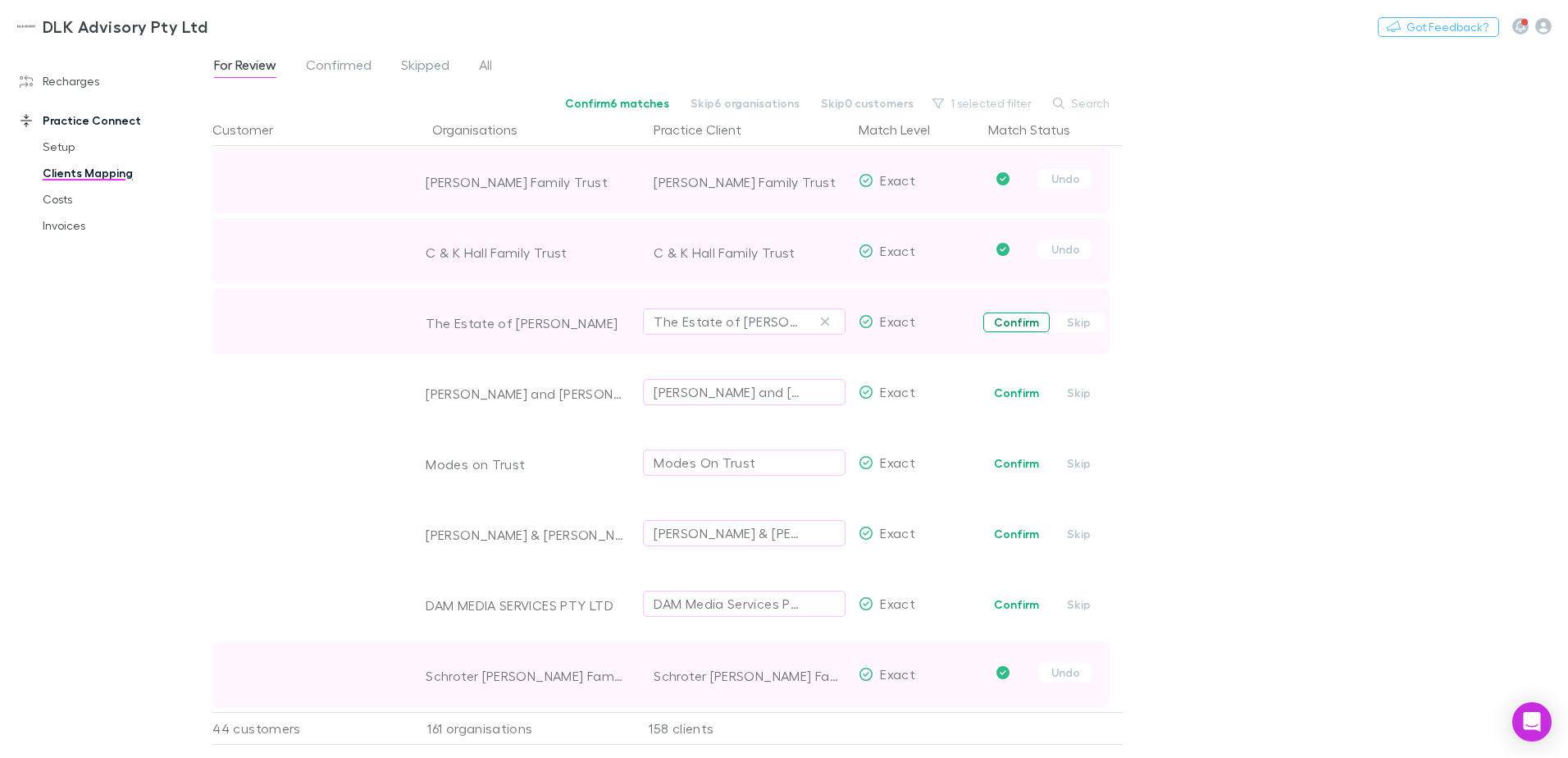
click at [1018, 324] on button "Confirm" at bounding box center [1016, 323] width 66 height 20
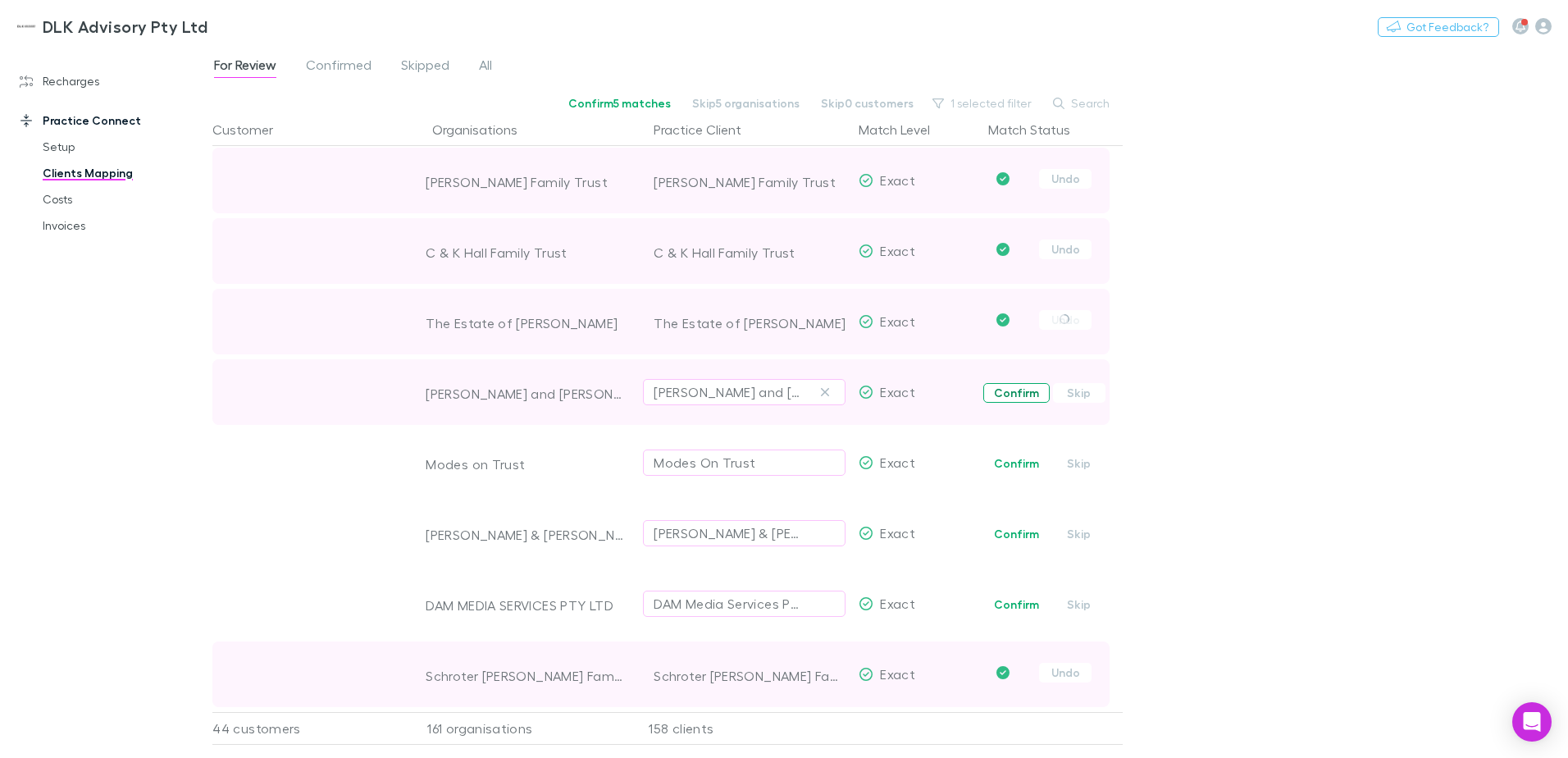
click at [1010, 387] on button "Confirm" at bounding box center [1016, 393] width 66 height 20
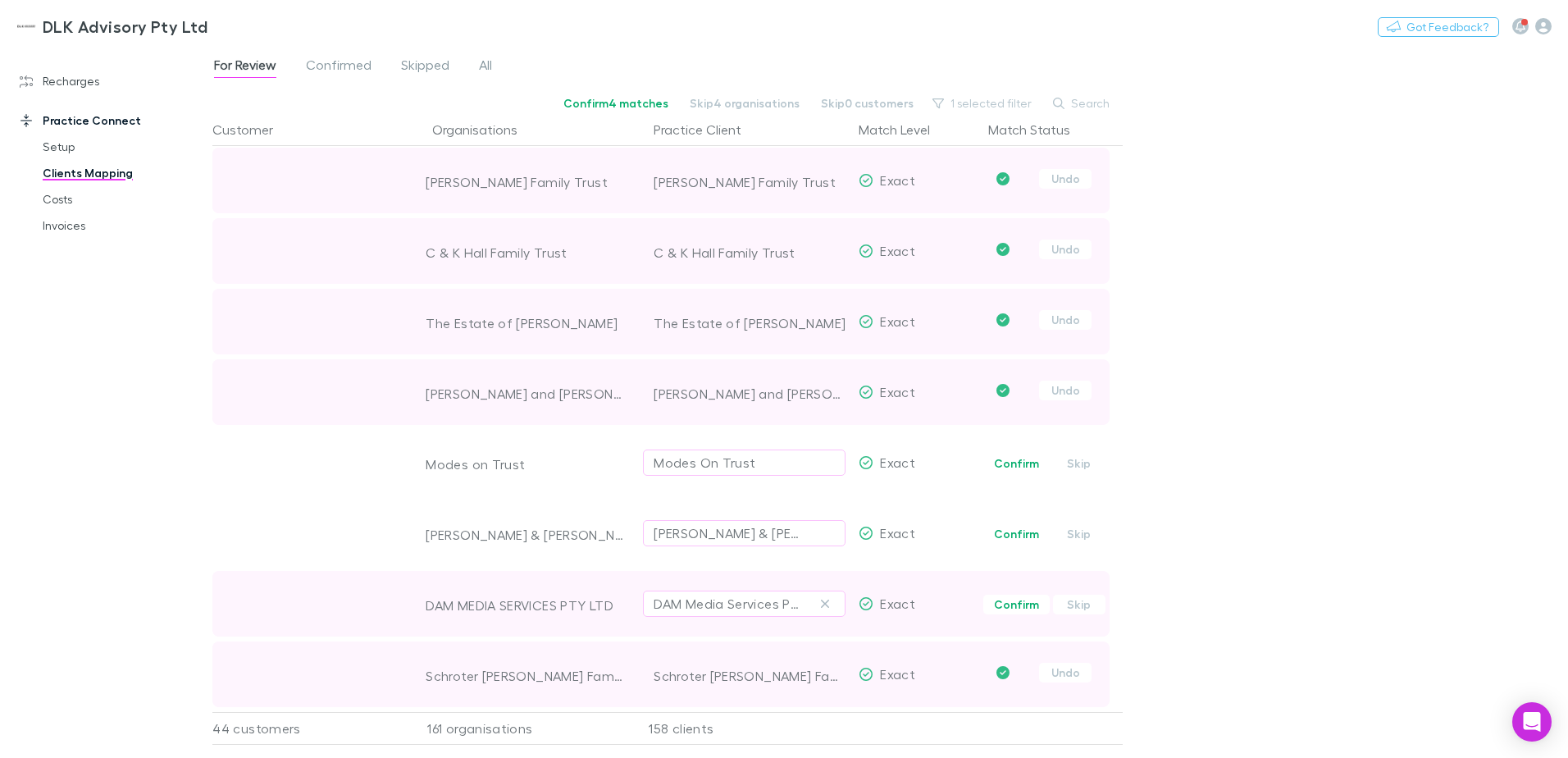
click at [1006, 464] on button "Confirm" at bounding box center [1016, 464] width 66 height 20
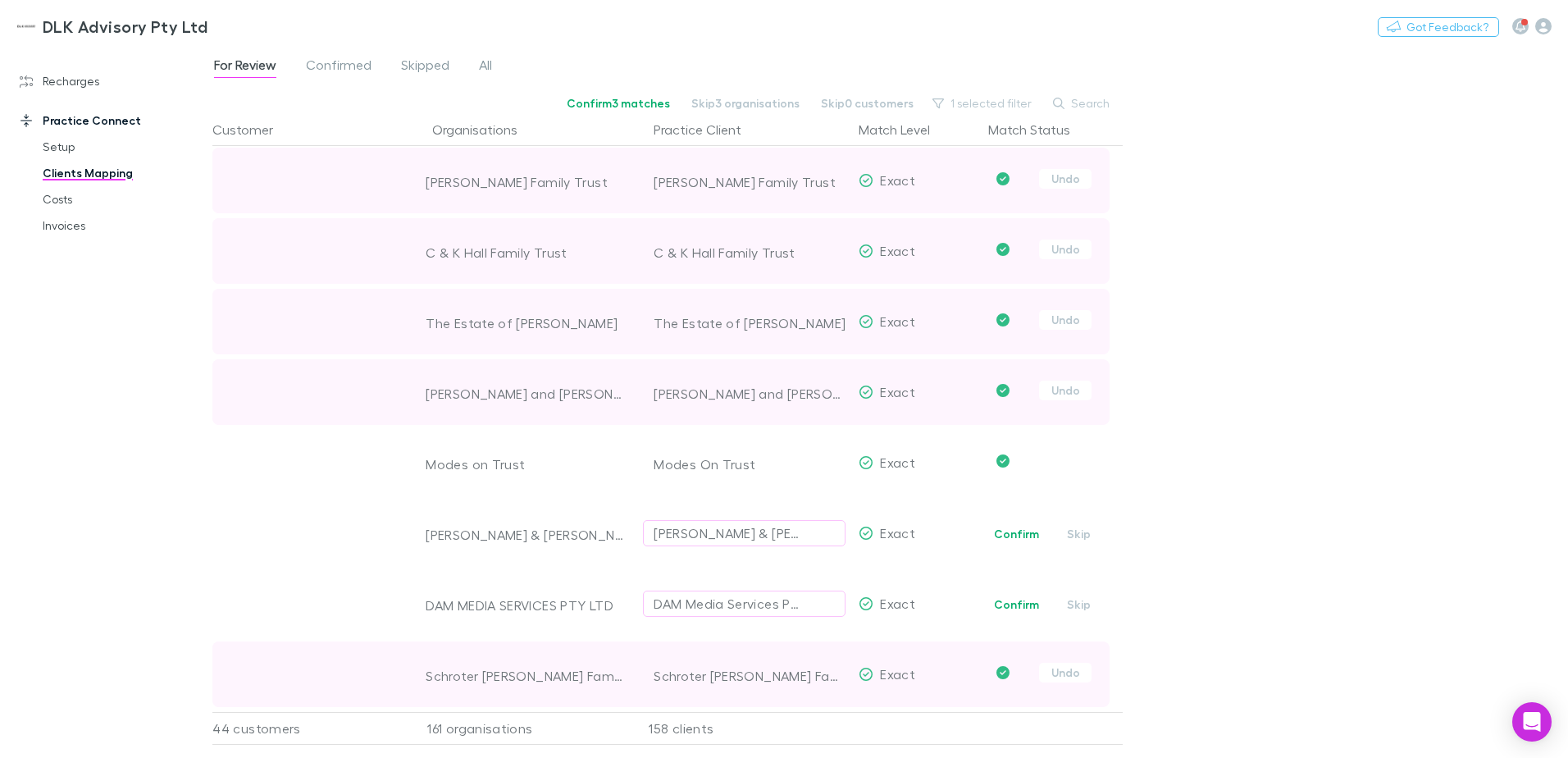
click at [1017, 541] on button "Confirm" at bounding box center [1016, 535] width 66 height 20
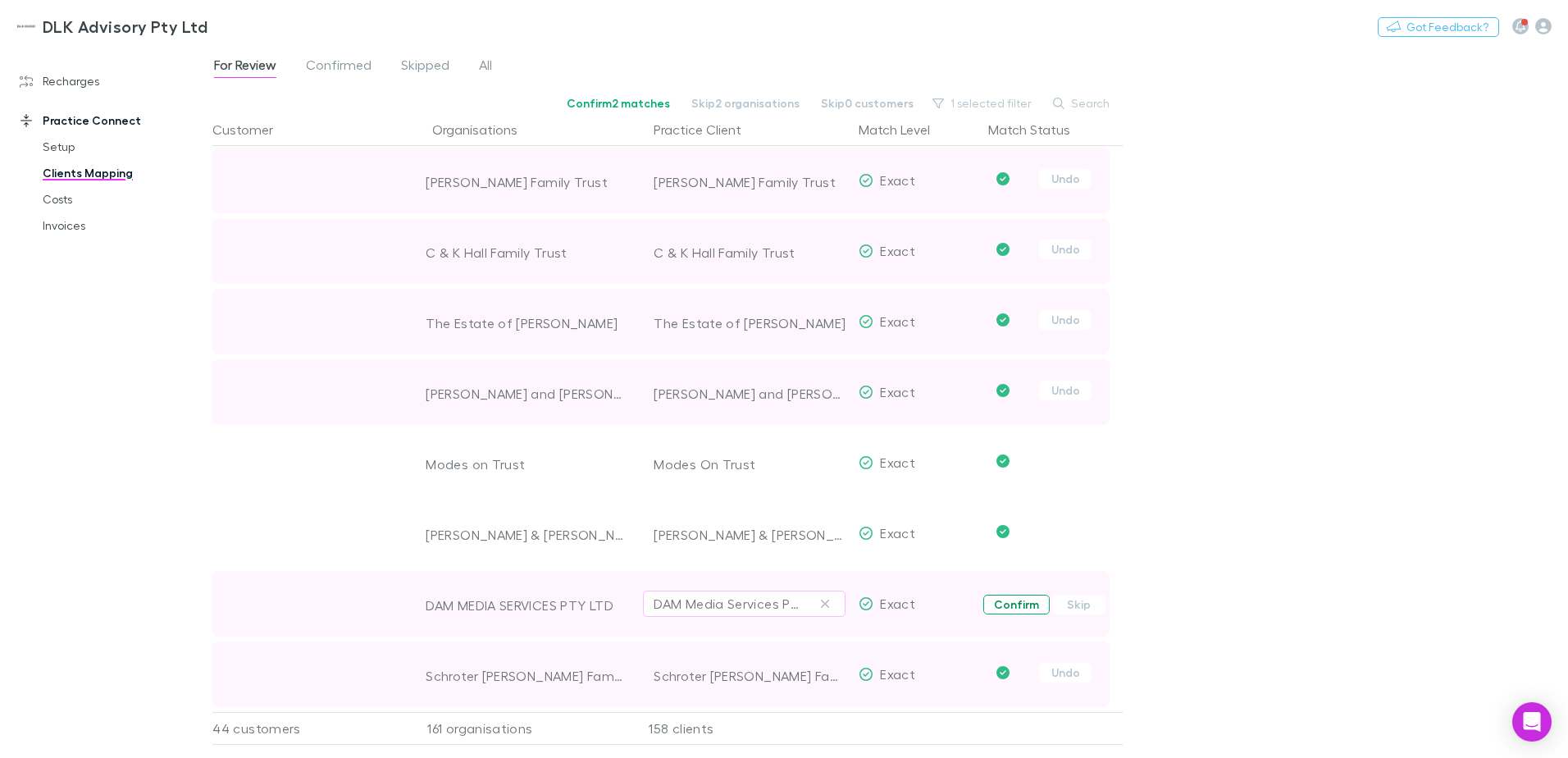
click at [1009, 603] on button "Confirm" at bounding box center [1016, 605] width 66 height 20
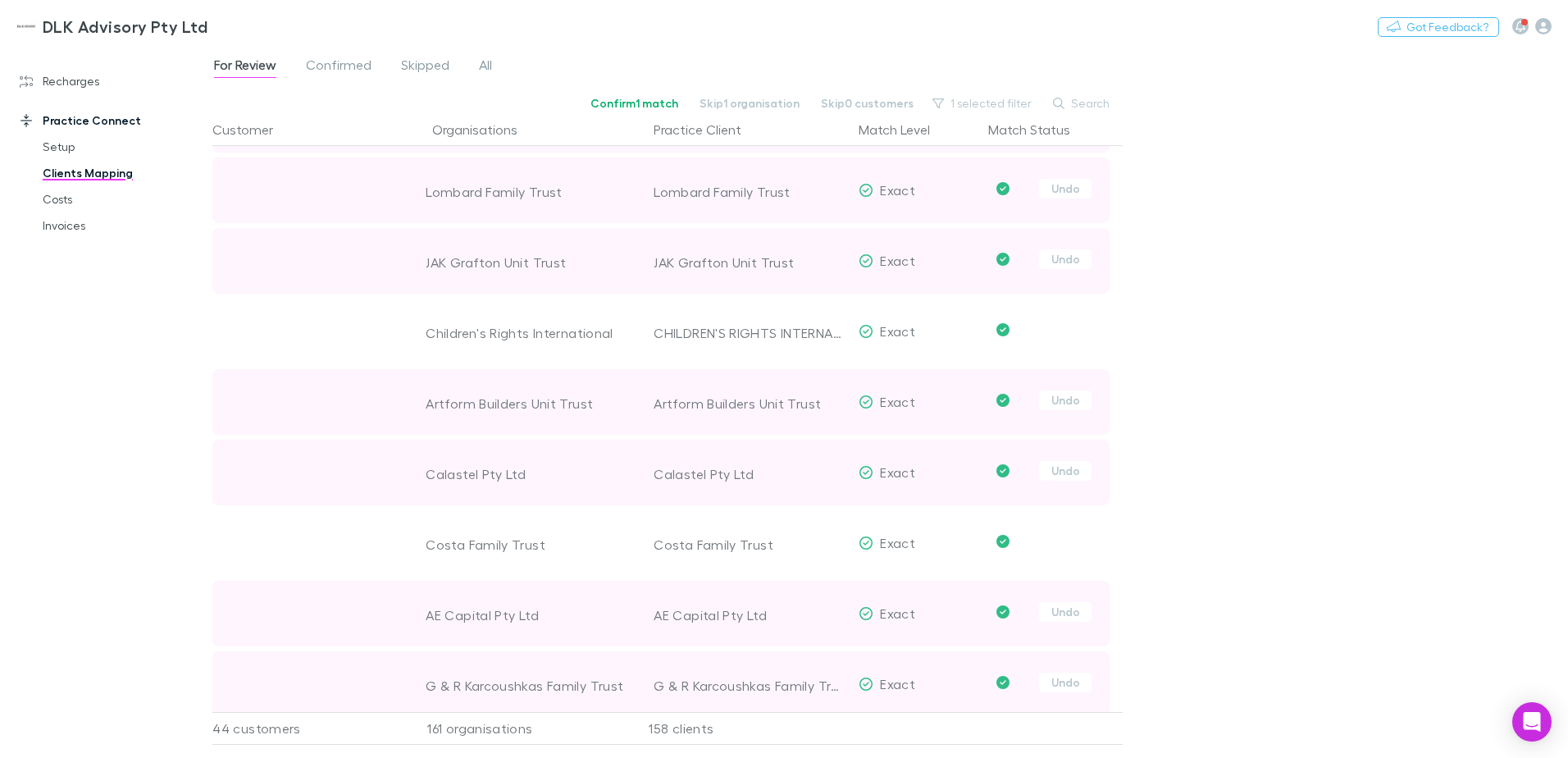
scroll to position [3240, 0]
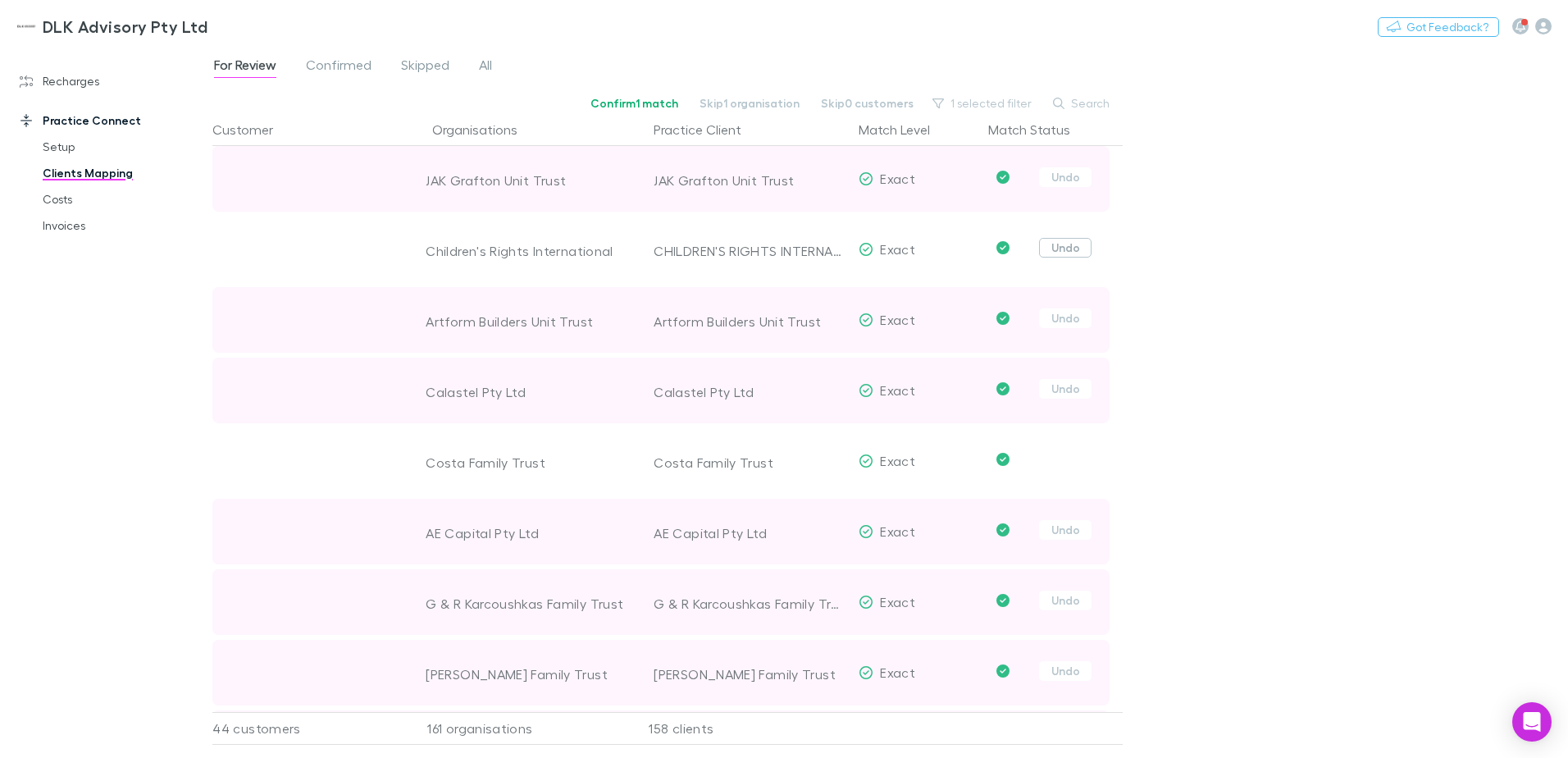
click at [1058, 248] on button "Undo" at bounding box center [1065, 248] width 53 height 20
click at [1058, 248] on button "Skip" at bounding box center [1079, 250] width 53 height 20
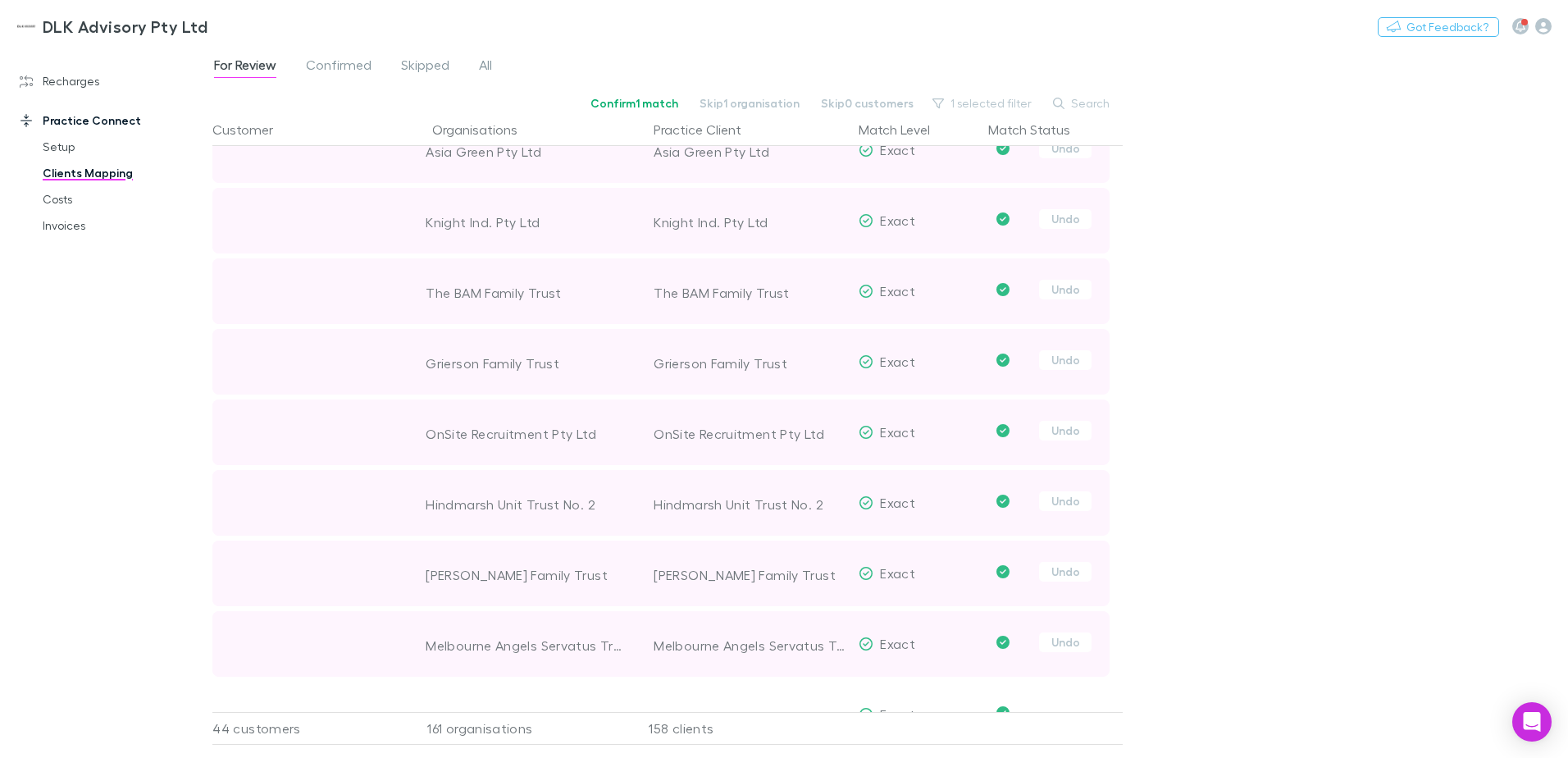
scroll to position [4389, 0]
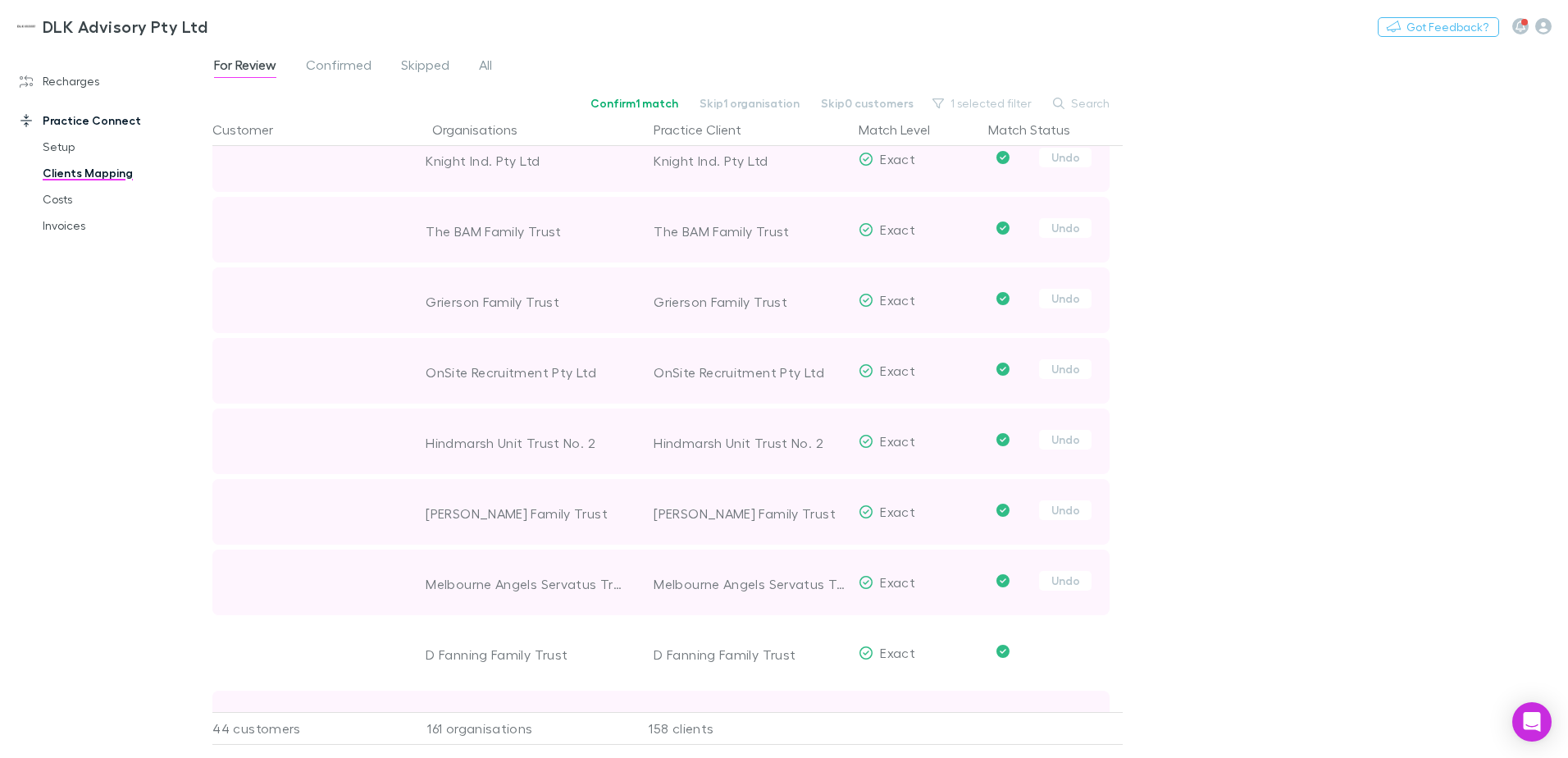
click at [1061, 217] on span "Undo" at bounding box center [1052, 229] width 141 height 65
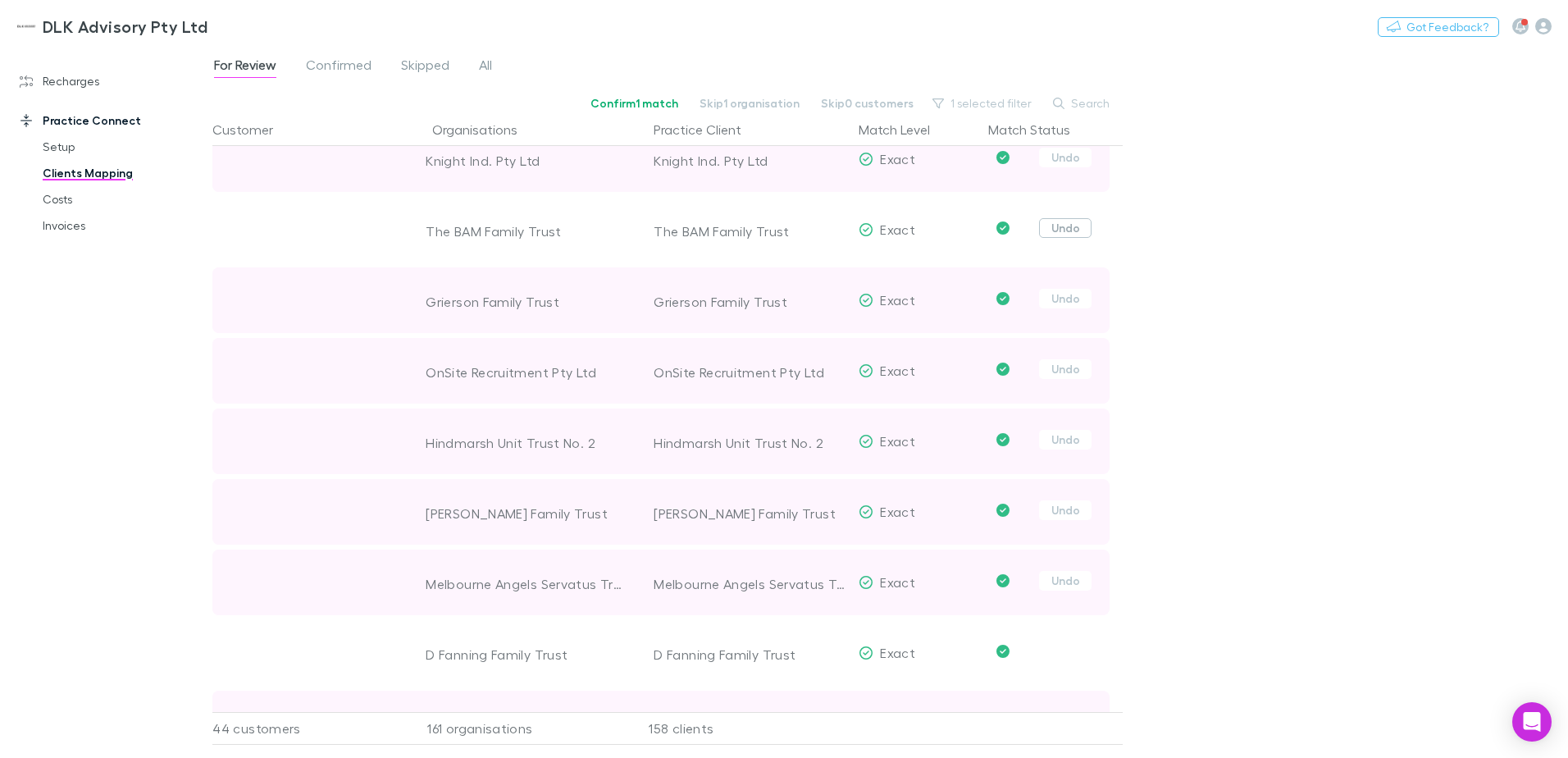
click at [1064, 228] on button "Undo" at bounding box center [1065, 228] width 53 height 20
click at [1080, 229] on button "Skip" at bounding box center [1079, 231] width 53 height 20
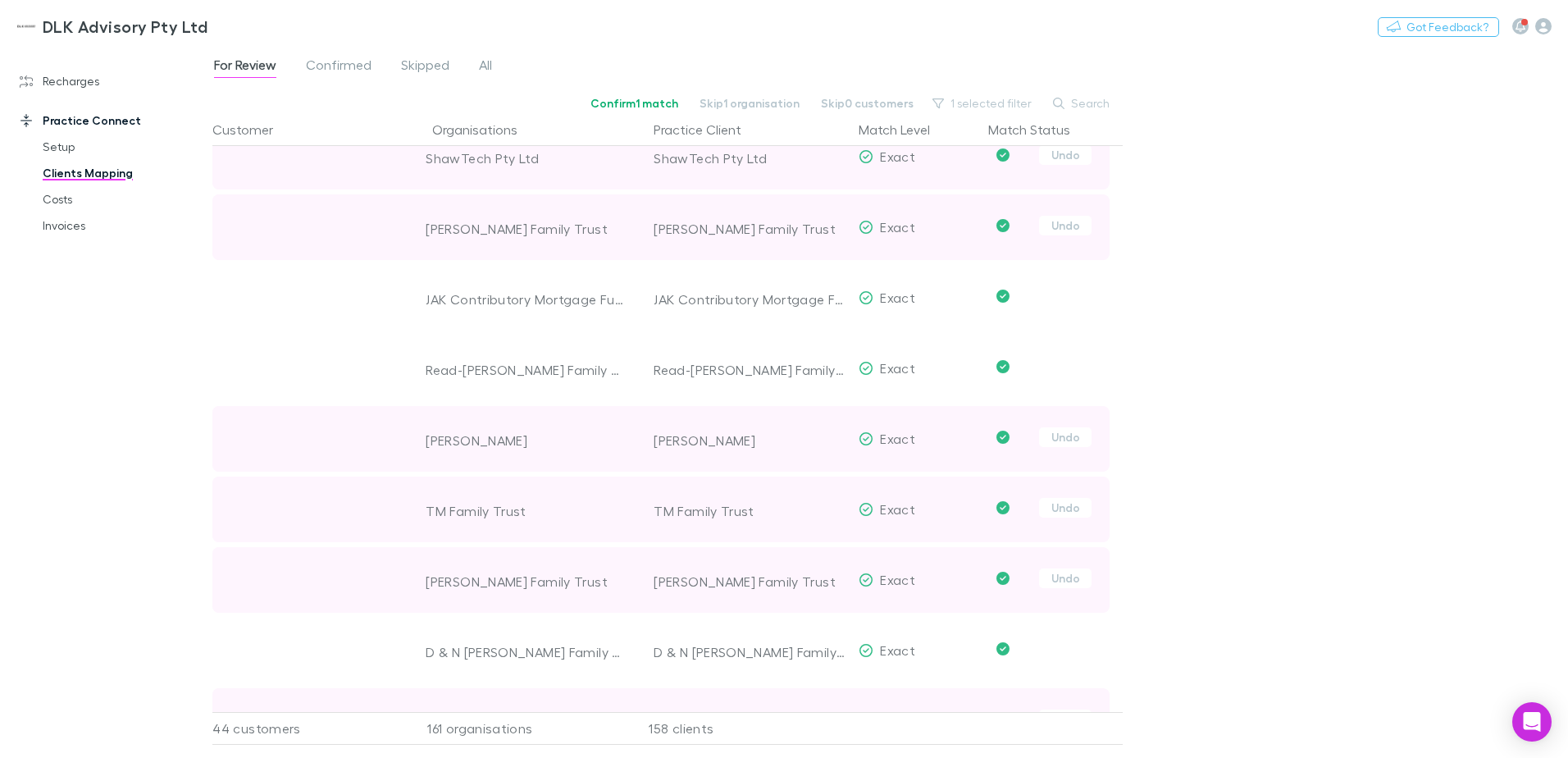
scroll to position [9146, 0]
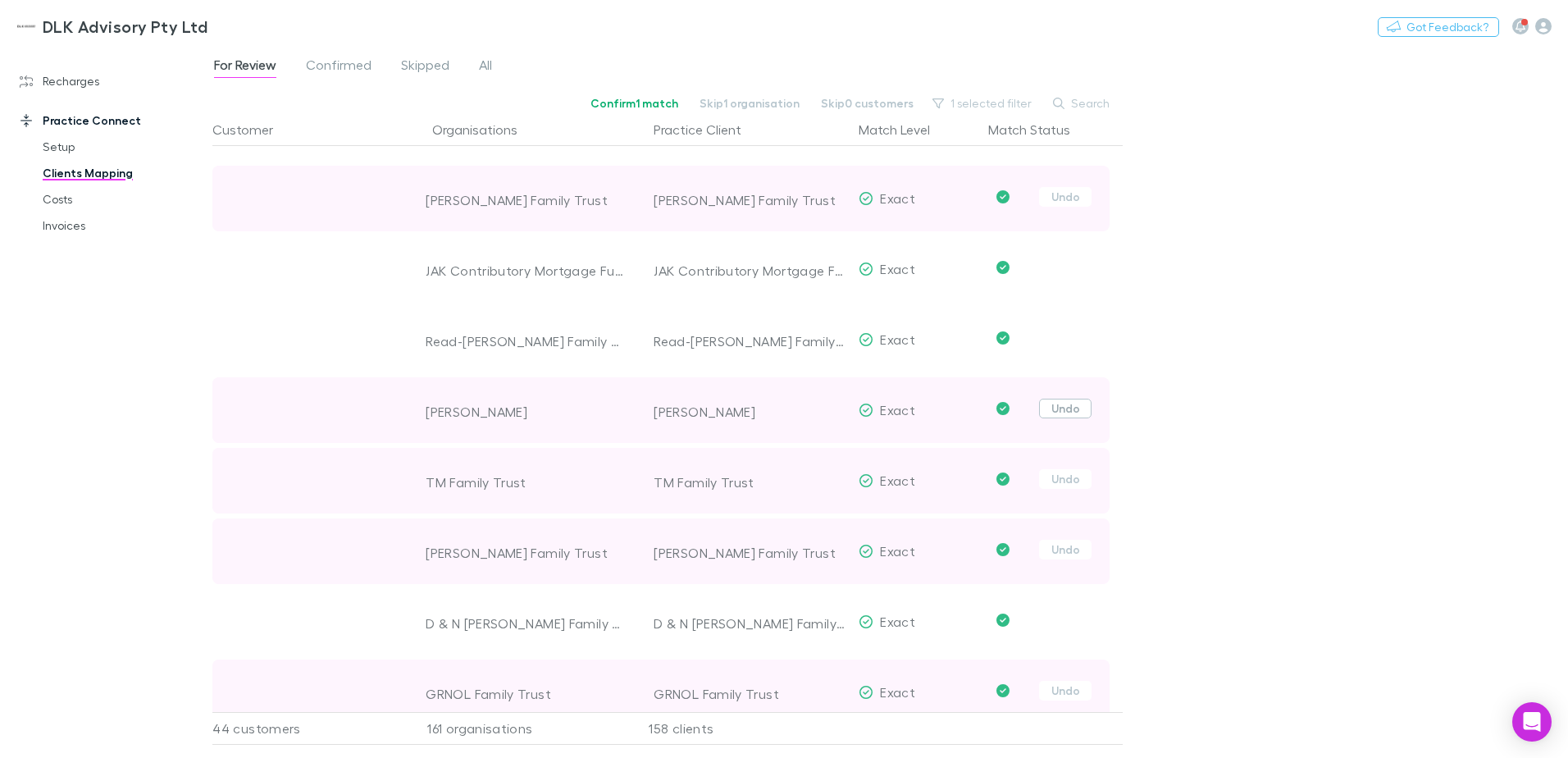
click at [1059, 405] on button "Undo" at bounding box center [1065, 409] width 53 height 20
click at [1060, 410] on button "Skip" at bounding box center [1079, 411] width 53 height 20
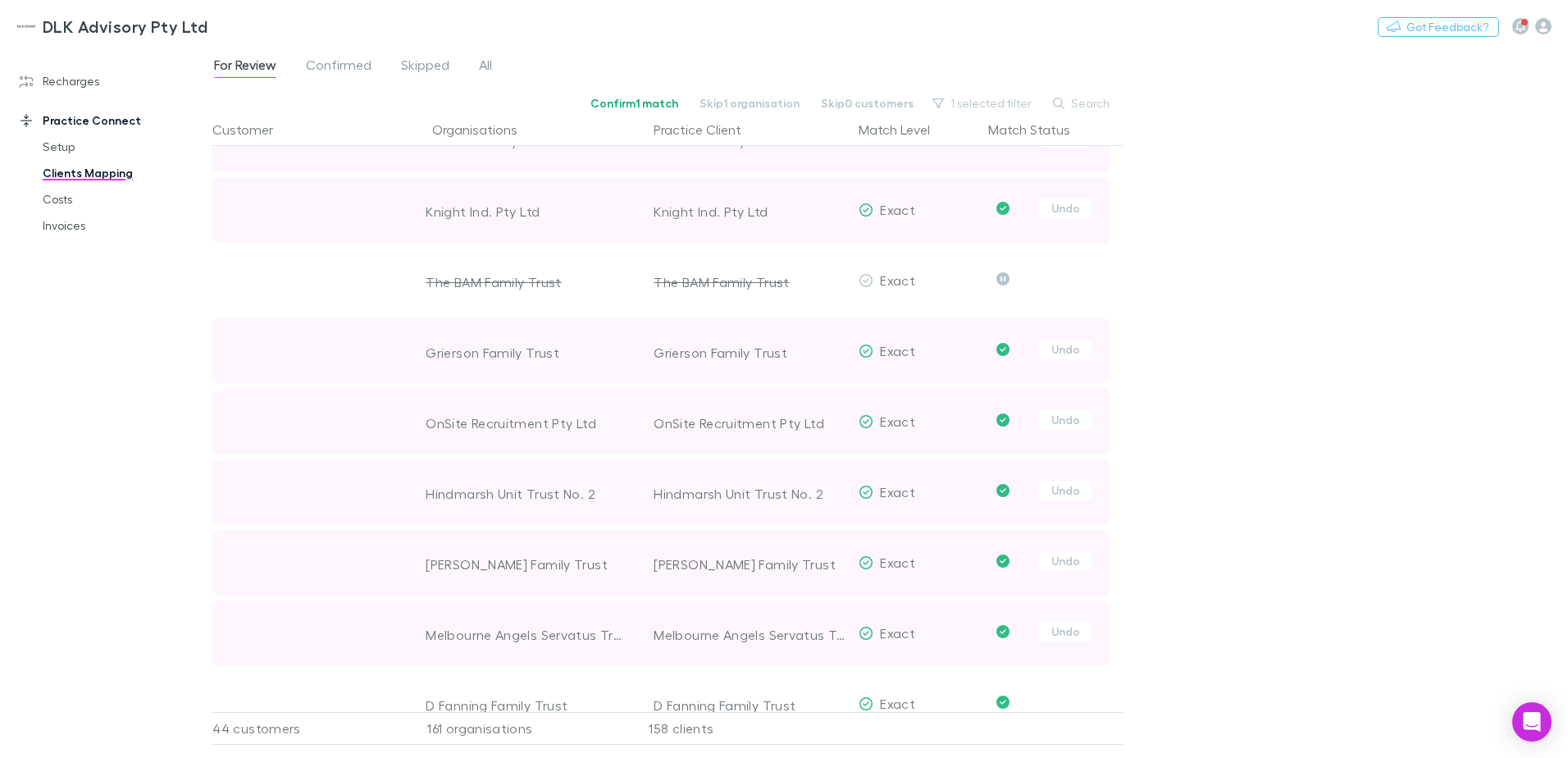
scroll to position [10334, 0]
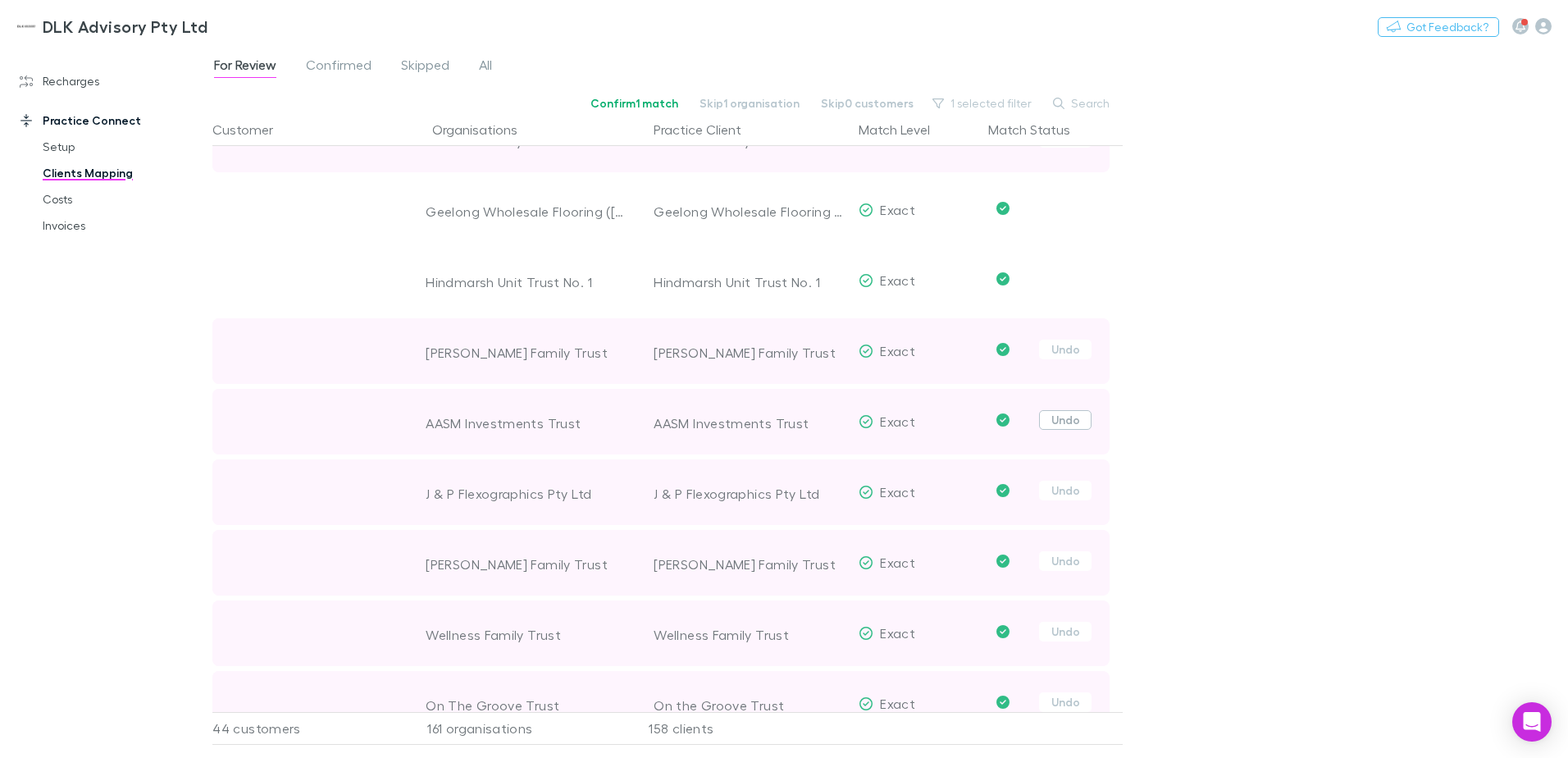
click at [1062, 417] on button "Undo" at bounding box center [1065, 420] width 53 height 20
click at [1080, 429] on button "Skip" at bounding box center [1079, 423] width 53 height 20
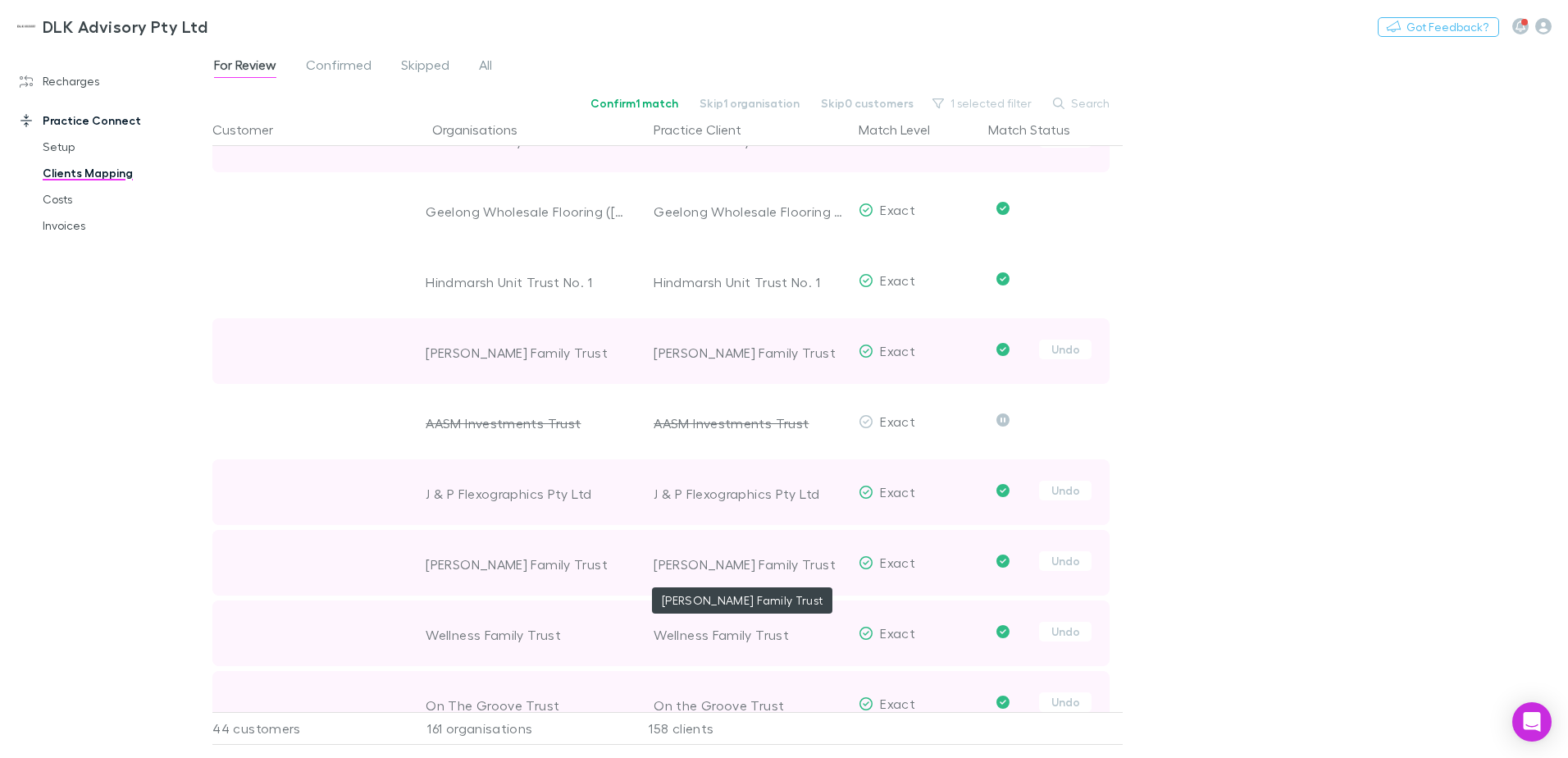
scroll to position [10377, 0]
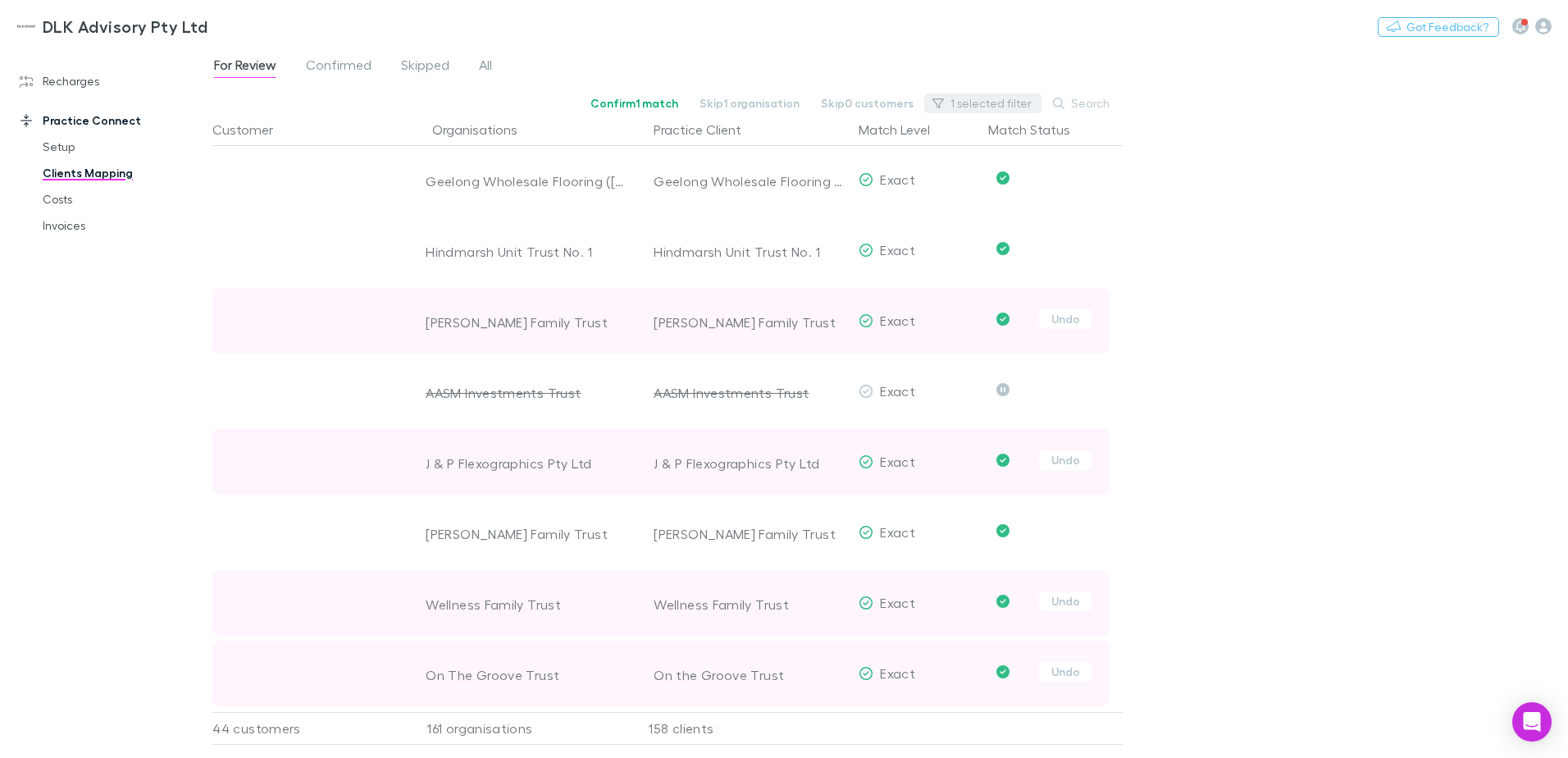
click at [977, 96] on button "1 selected filter" at bounding box center [983, 104] width 117 height 20
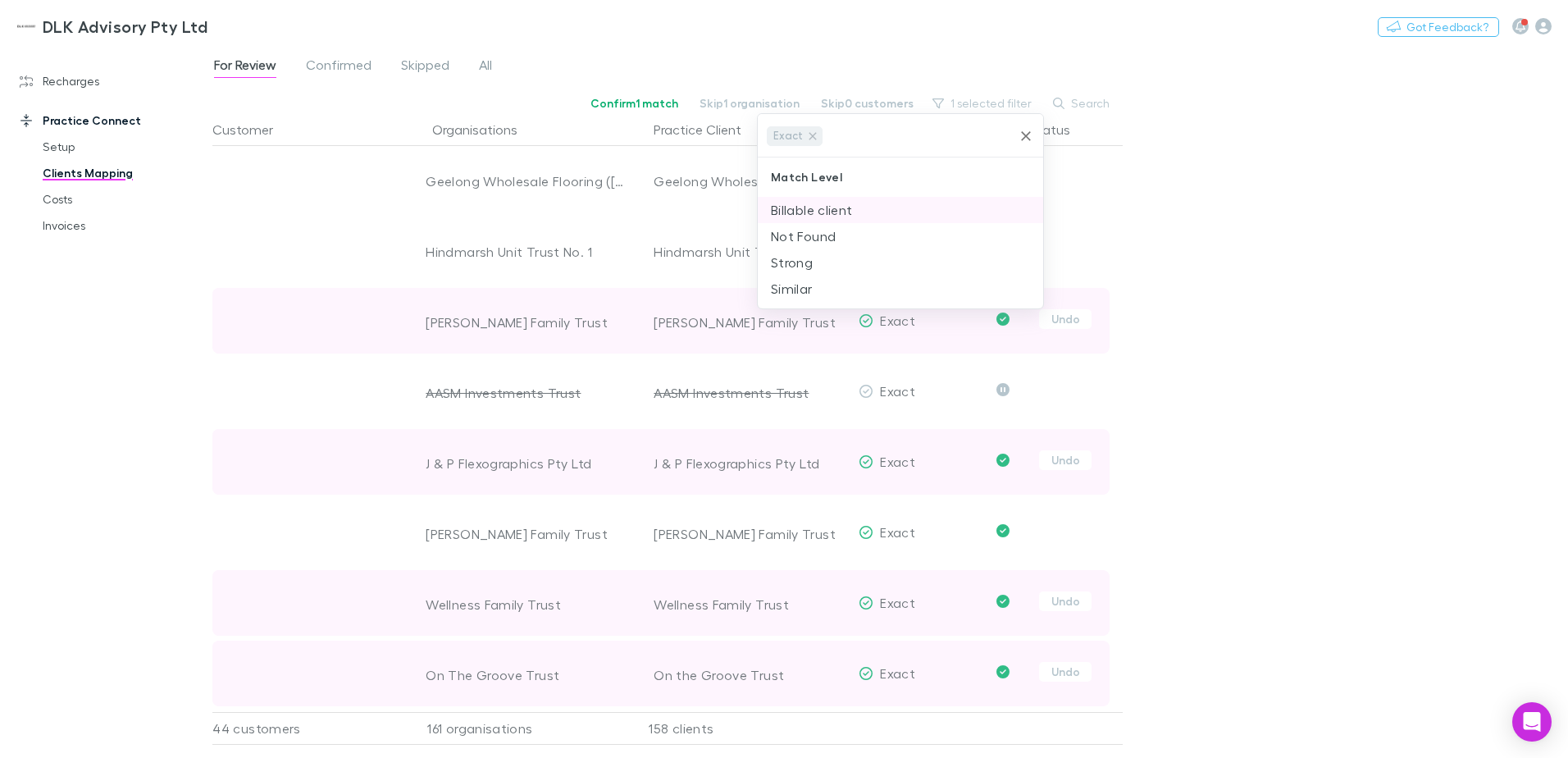
click at [860, 205] on li "Billable client" at bounding box center [900, 209] width 285 height 26
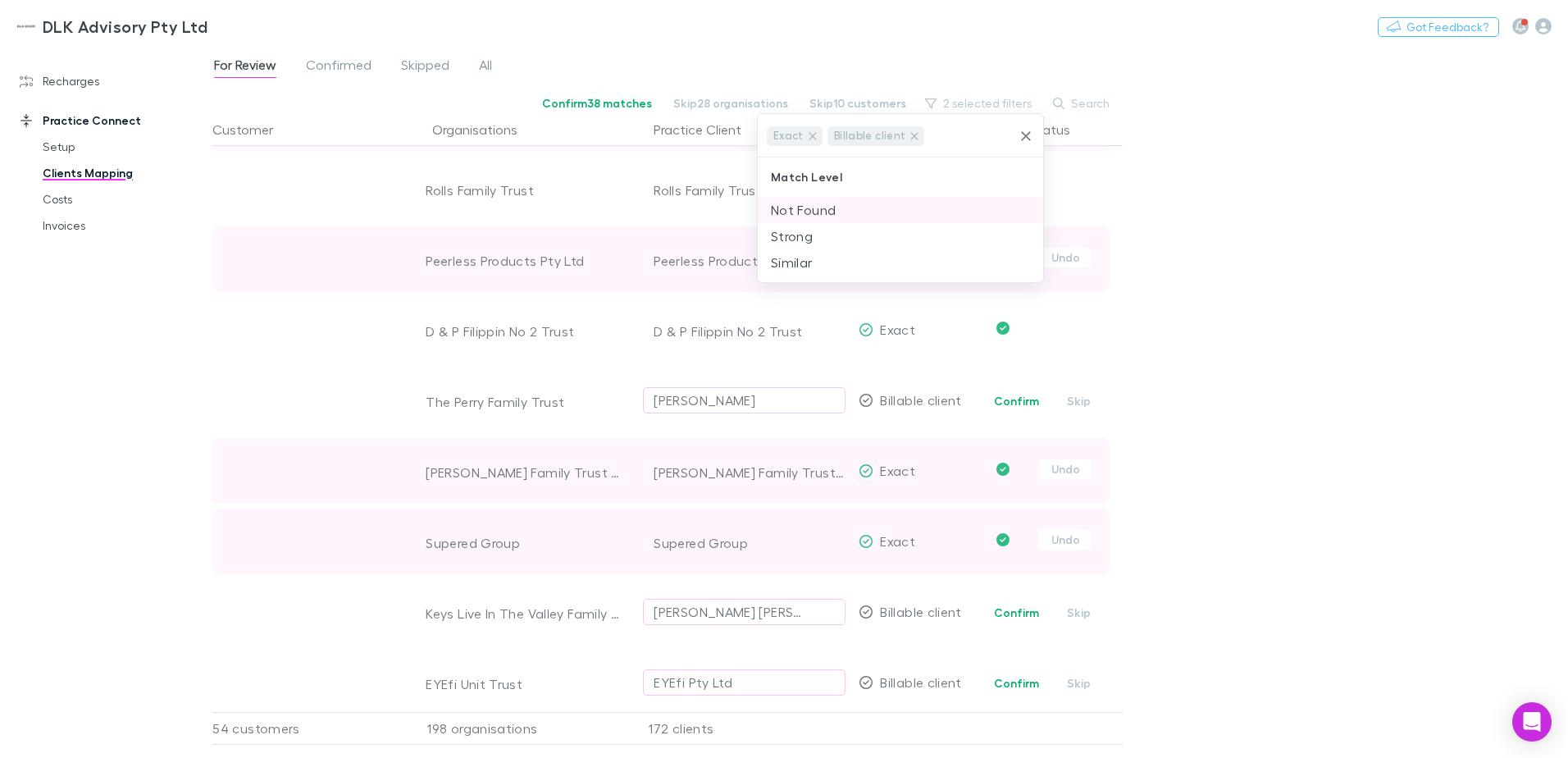
scroll to position [12868, 0]
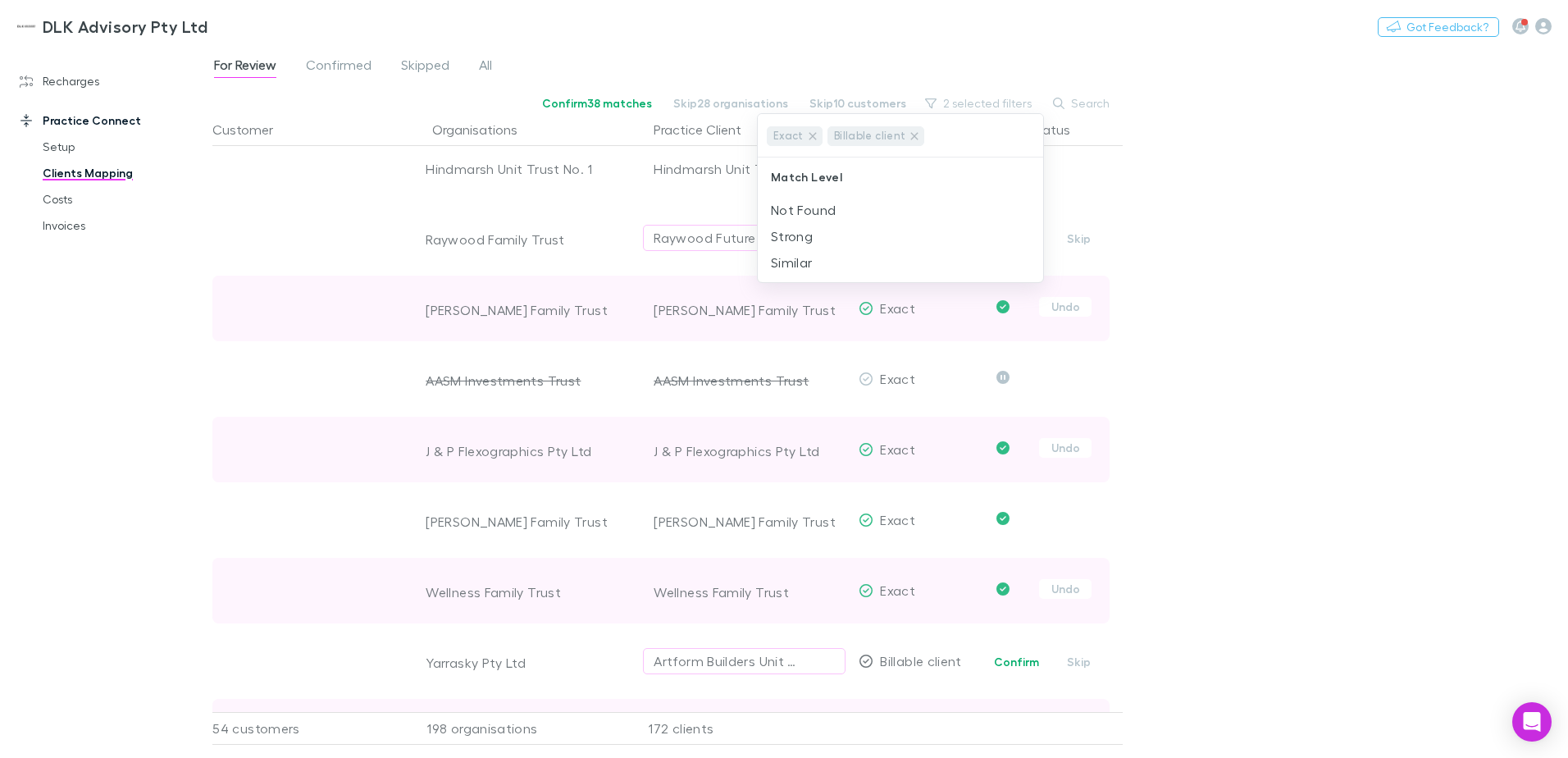
click at [1300, 284] on div at bounding box center [784, 379] width 1568 height 758
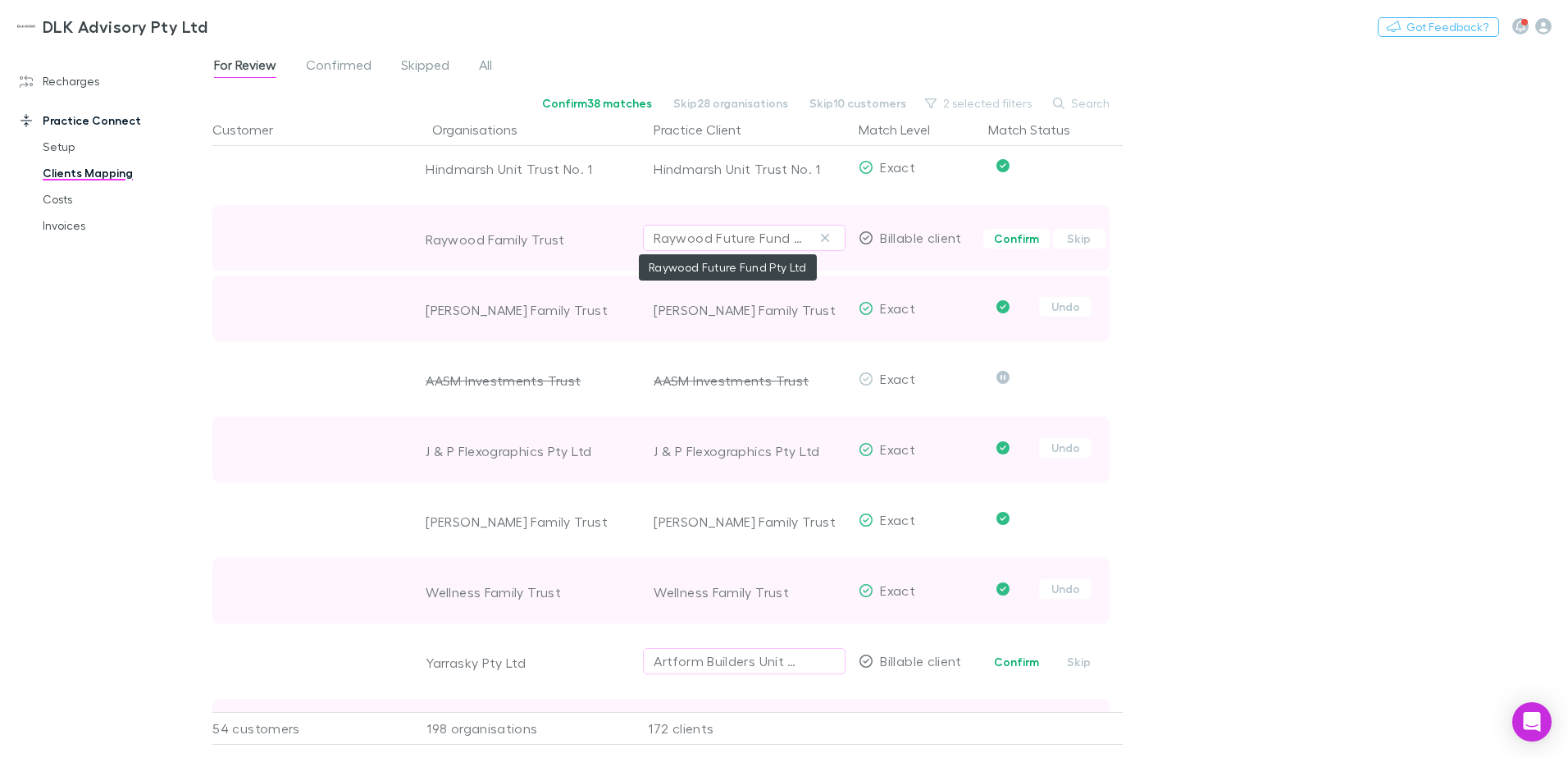
click at [760, 237] on div "Raywood Future Fund Pty Ltd" at bounding box center [727, 238] width 148 height 20
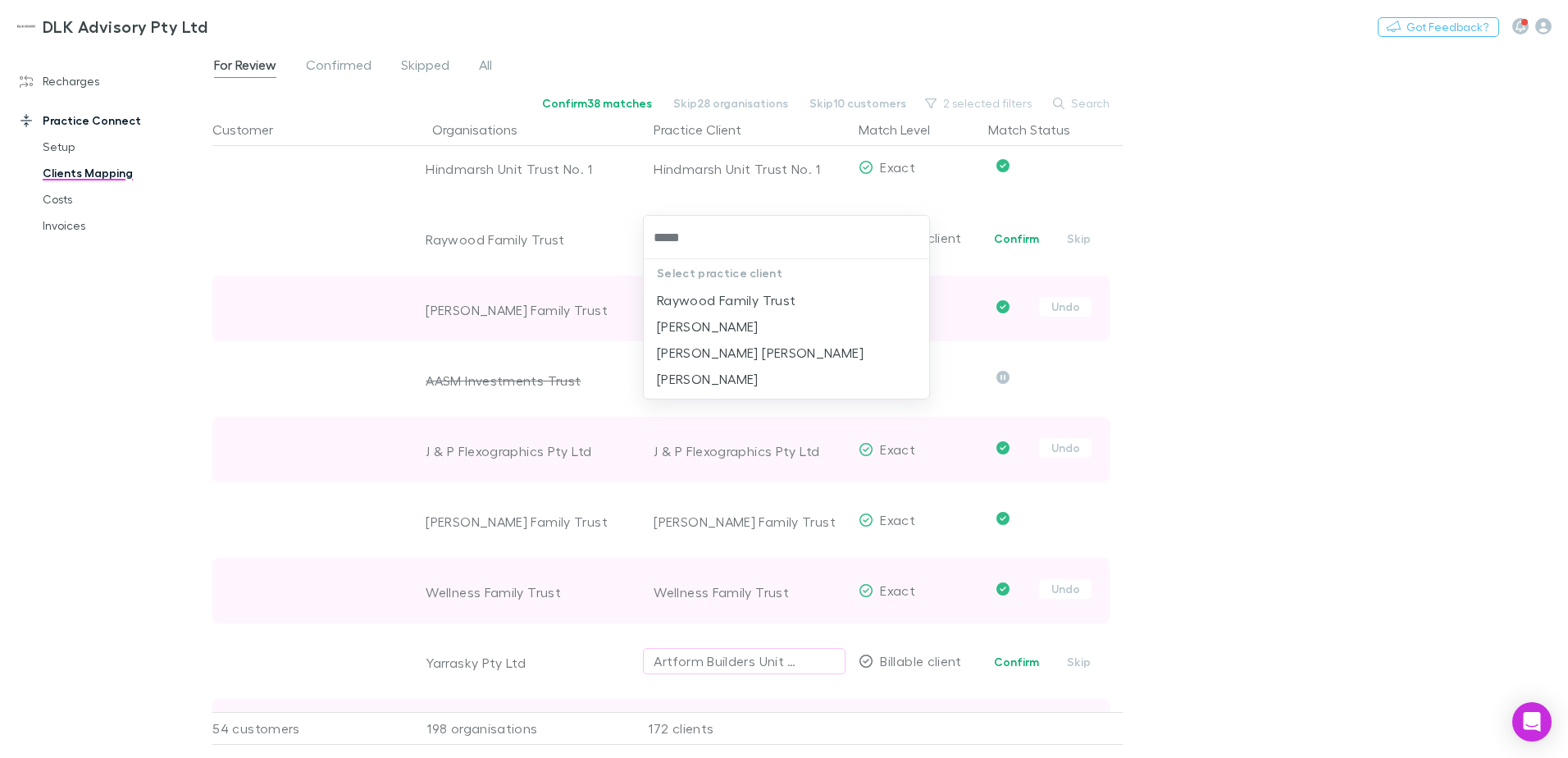
type input "******"
click at [794, 290] on li "Raywood Family Trust" at bounding box center [786, 300] width 285 height 26
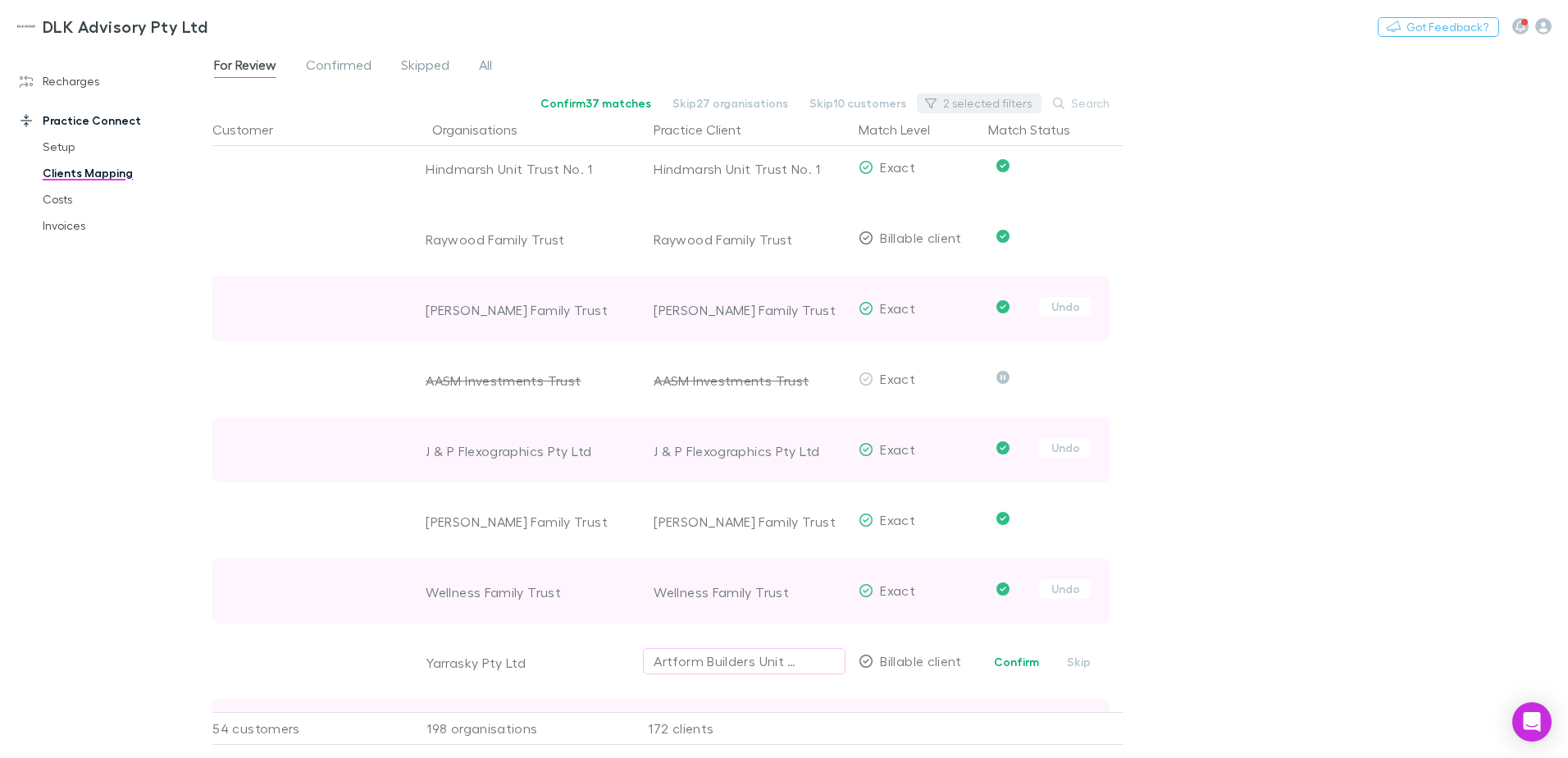
click at [963, 103] on button "2 selected filters" at bounding box center [978, 104] width 125 height 20
click at [812, 133] on icon at bounding box center [813, 136] width 13 height 13
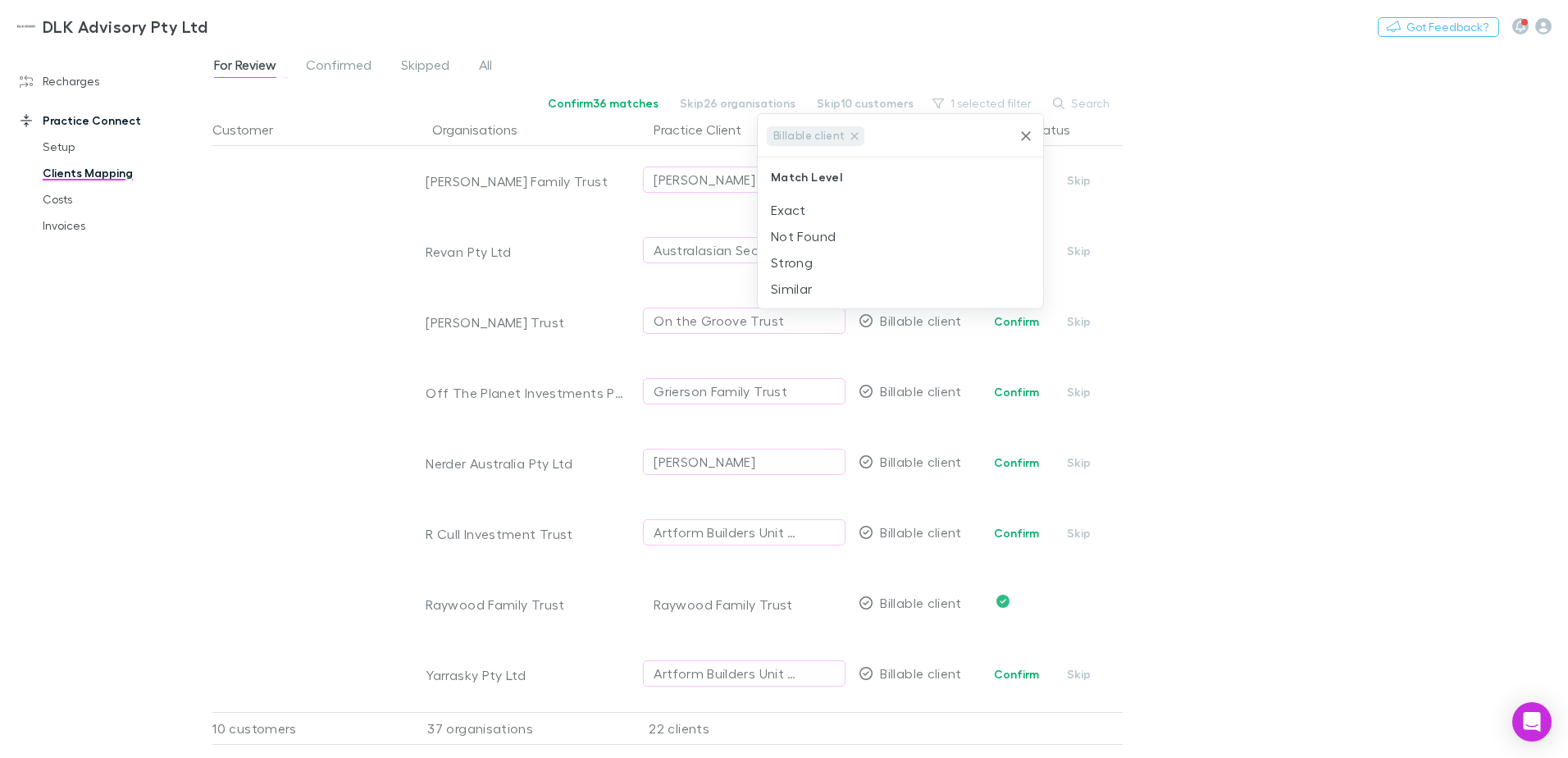
click at [1255, 269] on div at bounding box center [784, 379] width 1568 height 758
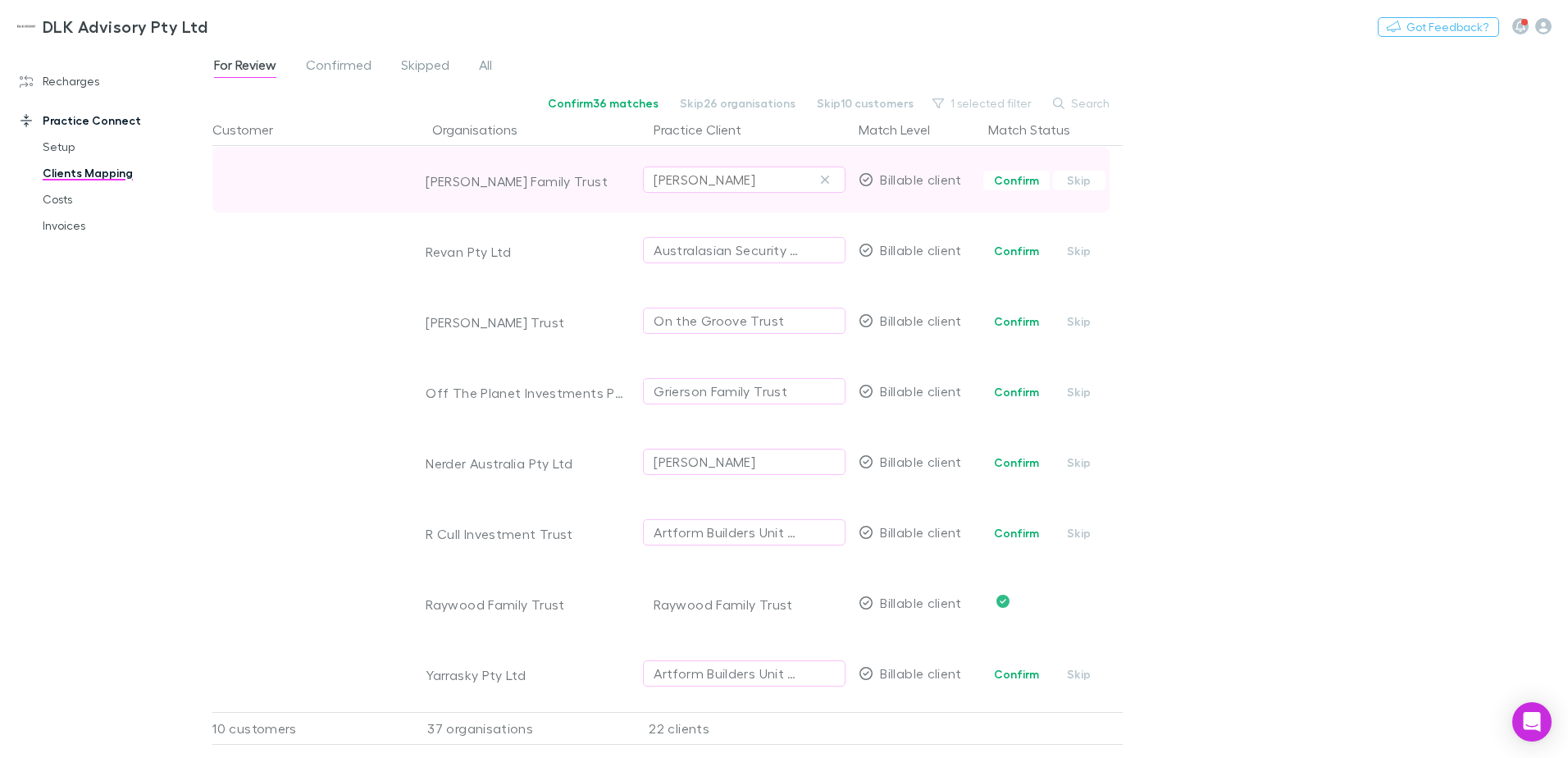
click at [712, 170] on div "Richard McIndoe" at bounding box center [704, 180] width 102 height 20
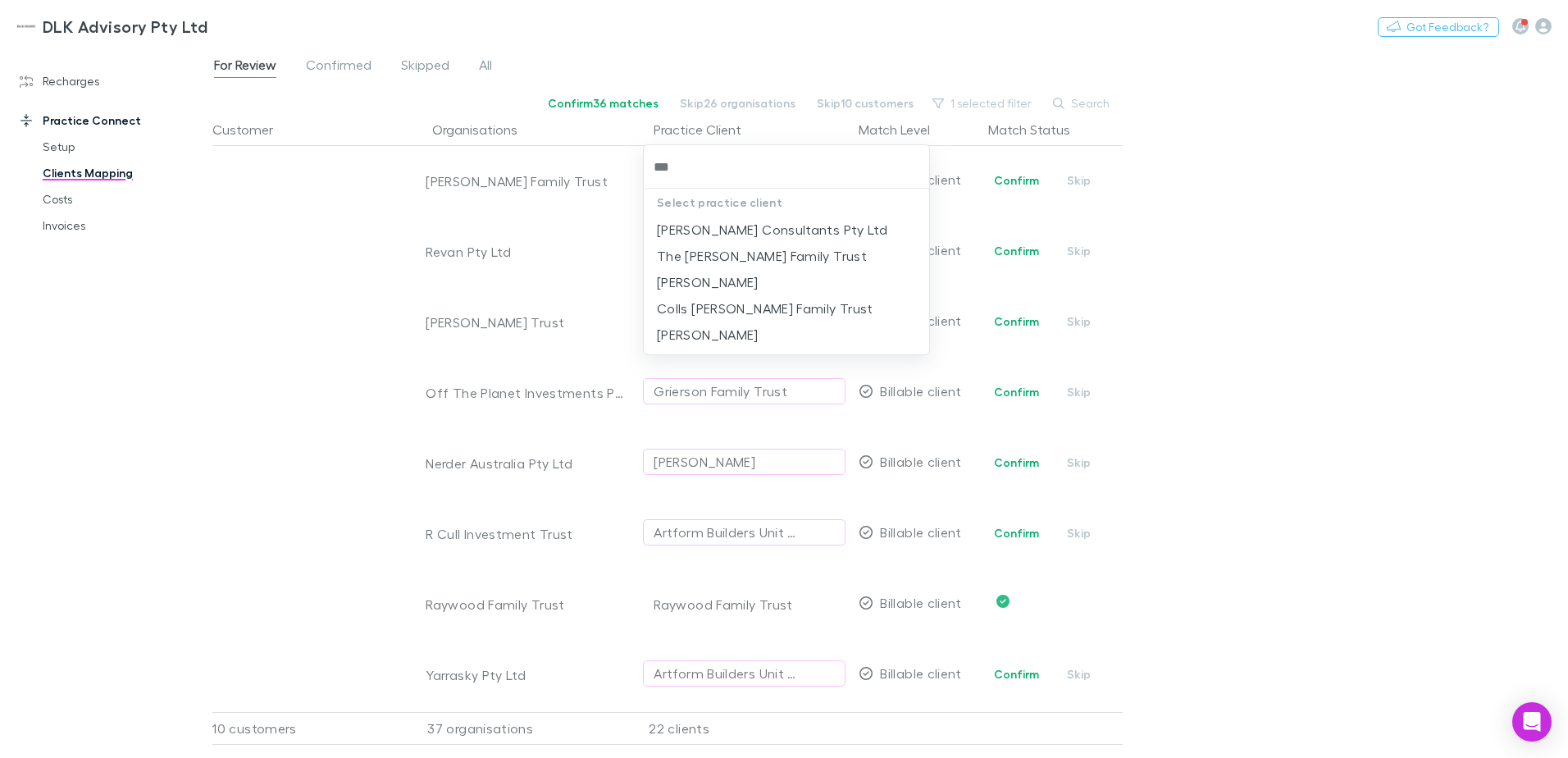
type input "****"
click at [694, 256] on li "The McIndoe Family Trust" at bounding box center [786, 255] width 285 height 26
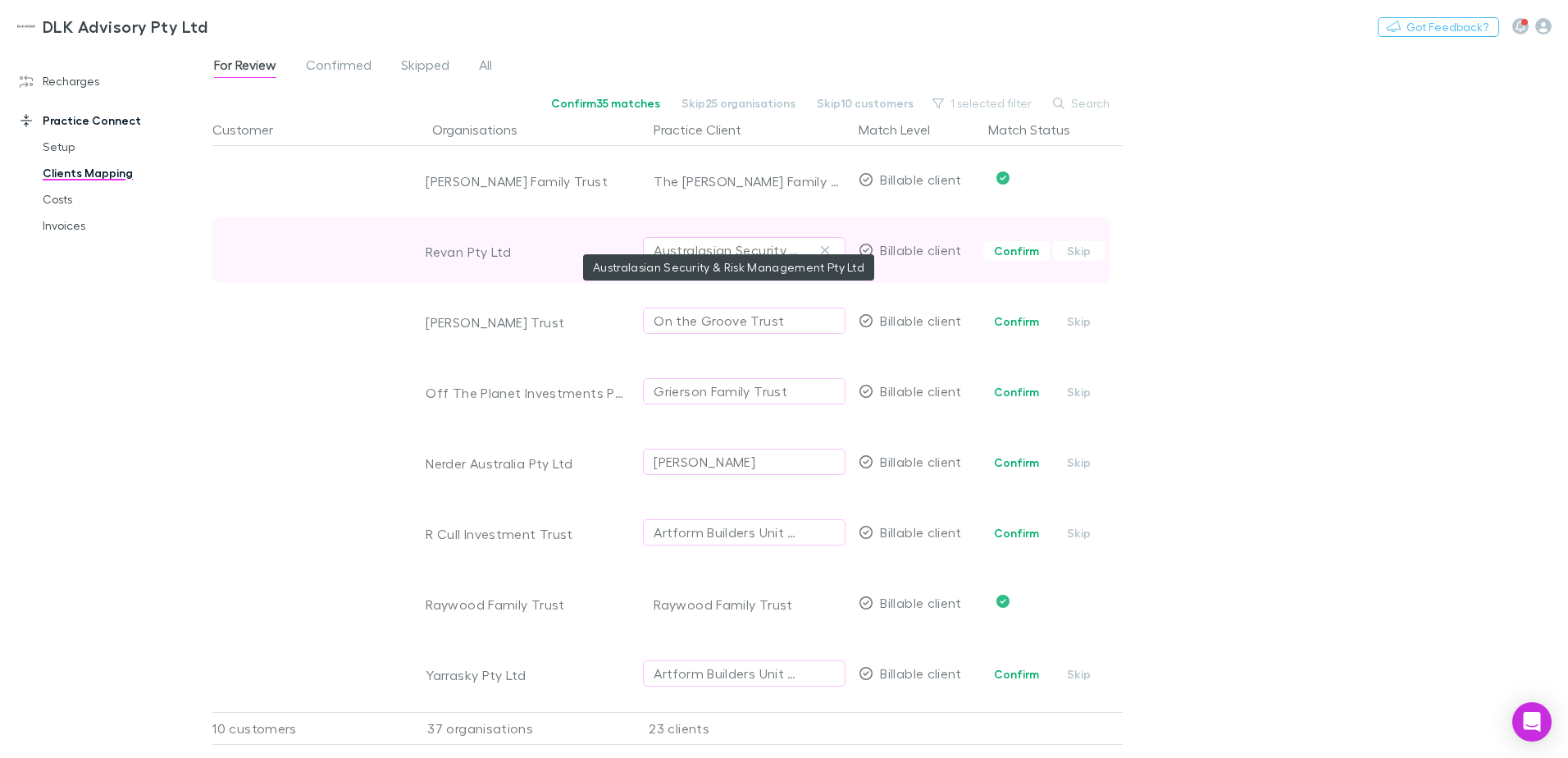
click at [746, 240] on div "Australasian Security & Risk Management Pty Ltd" at bounding box center [727, 250] width 148 height 20
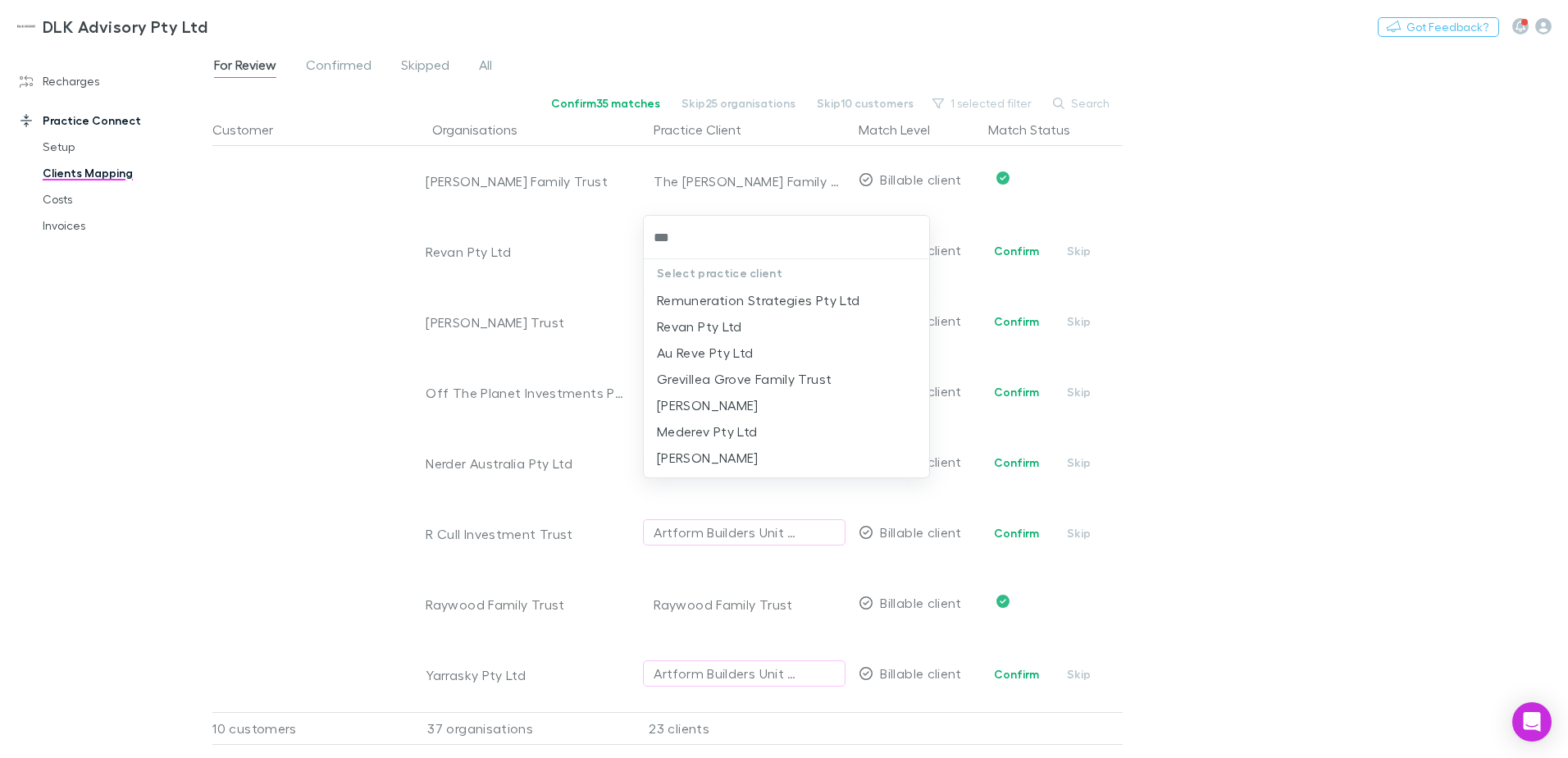
type input "****"
click at [734, 327] on li "Revan Pty Ltd" at bounding box center [786, 326] width 285 height 26
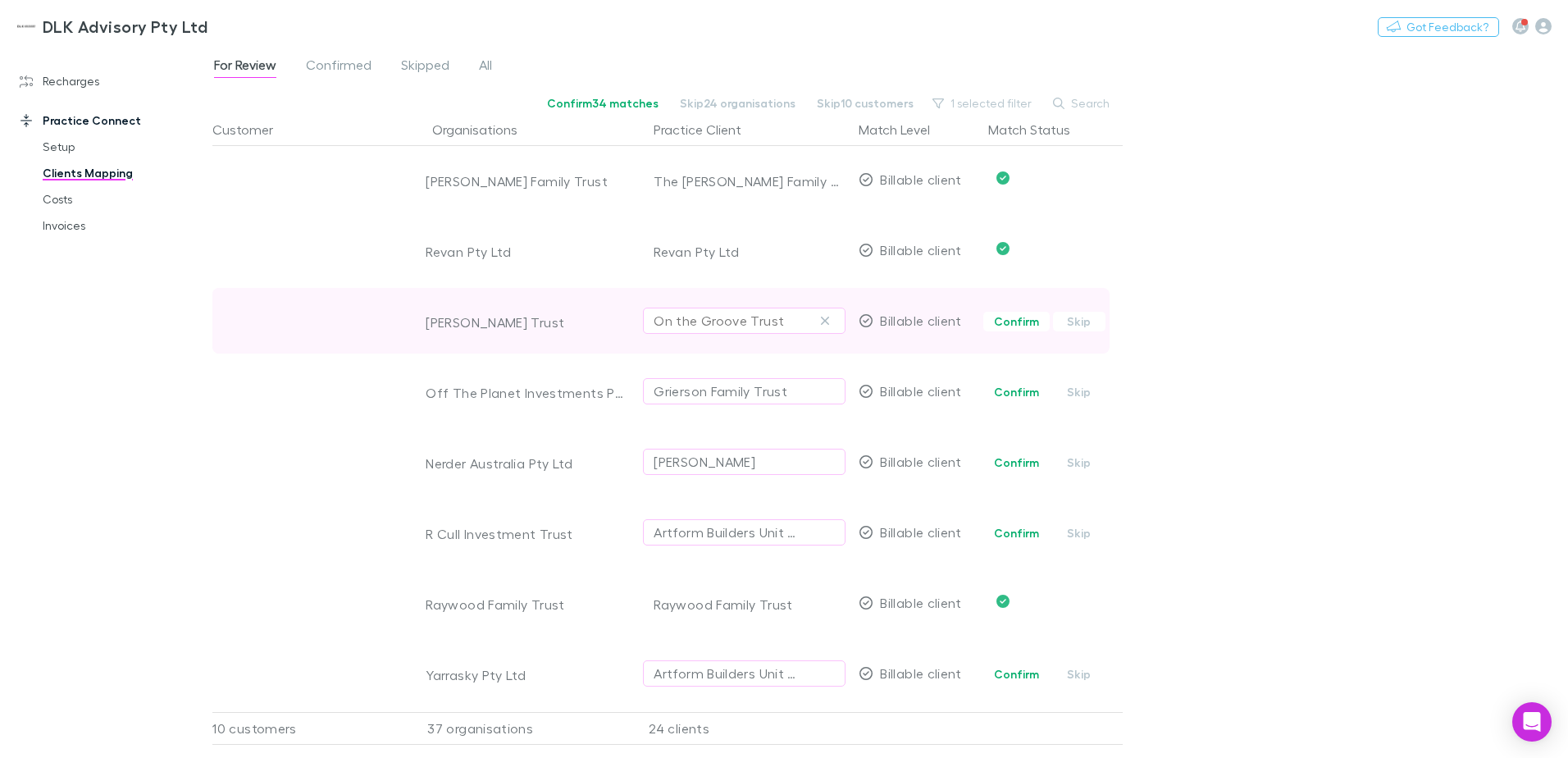
click at [715, 312] on div "On the Groove Trust" at bounding box center [718, 321] width 130 height 20
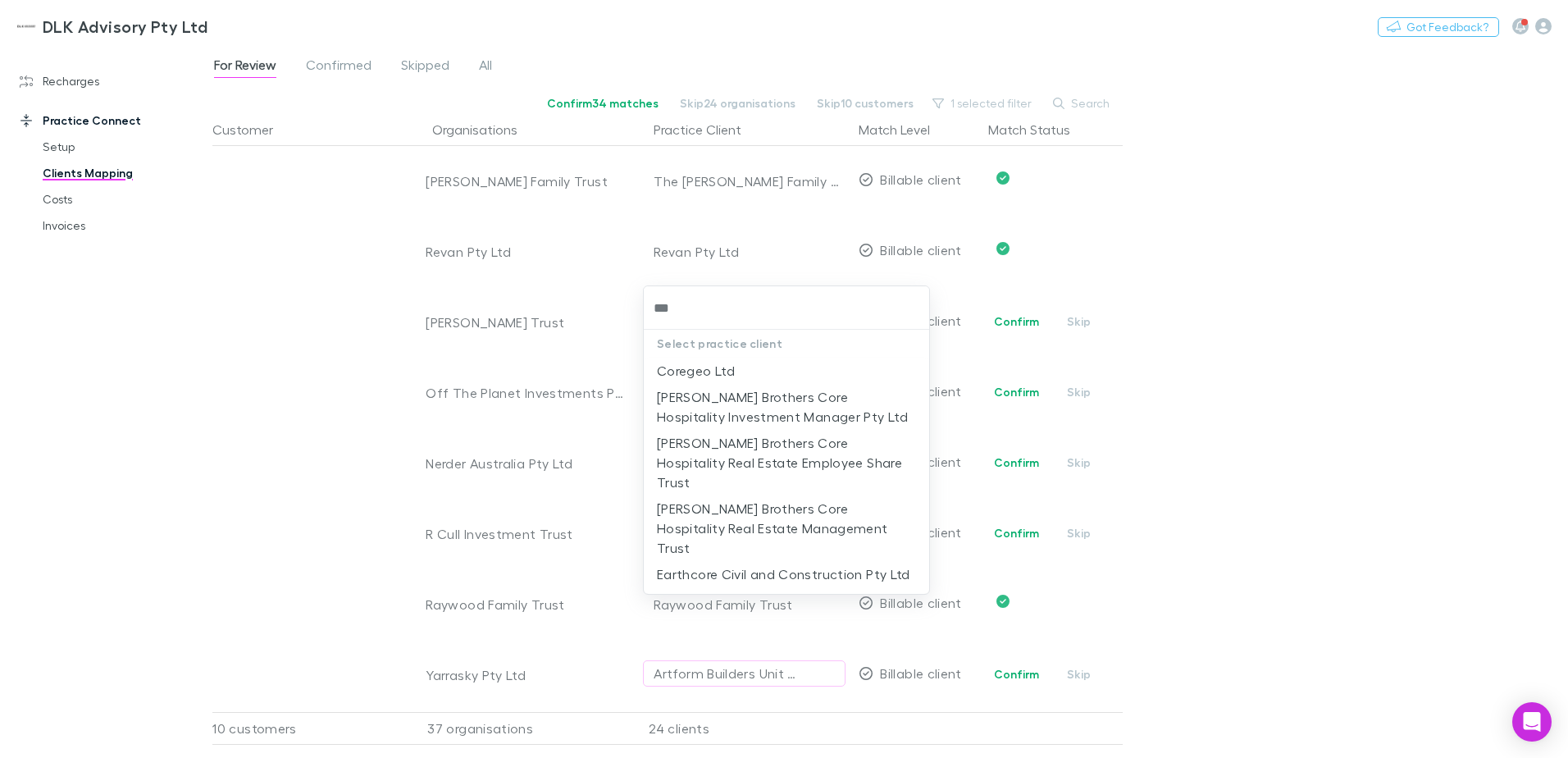
type input "****"
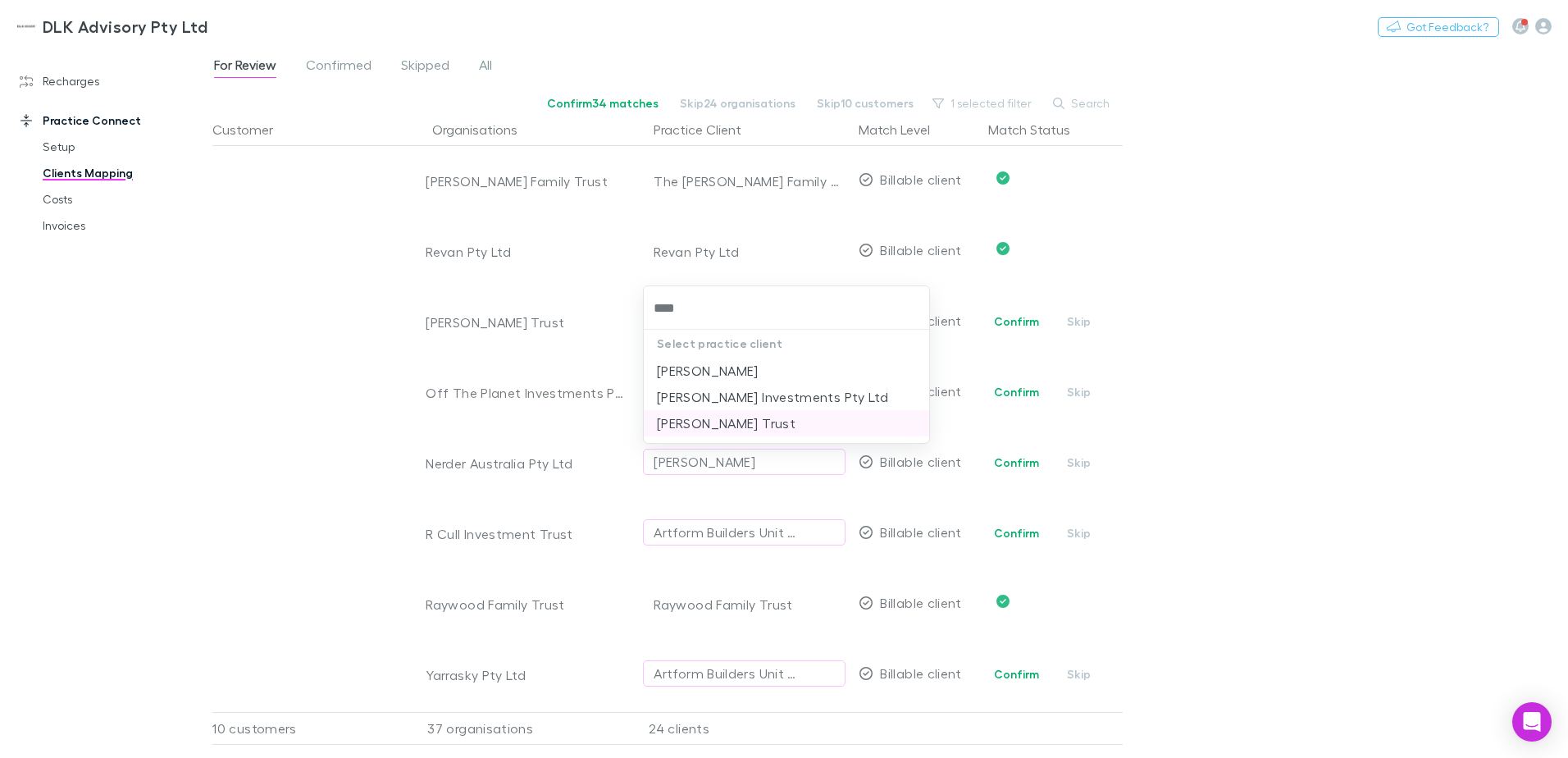
click at [712, 419] on li "Correne Wilkie Trust" at bounding box center [786, 423] width 285 height 26
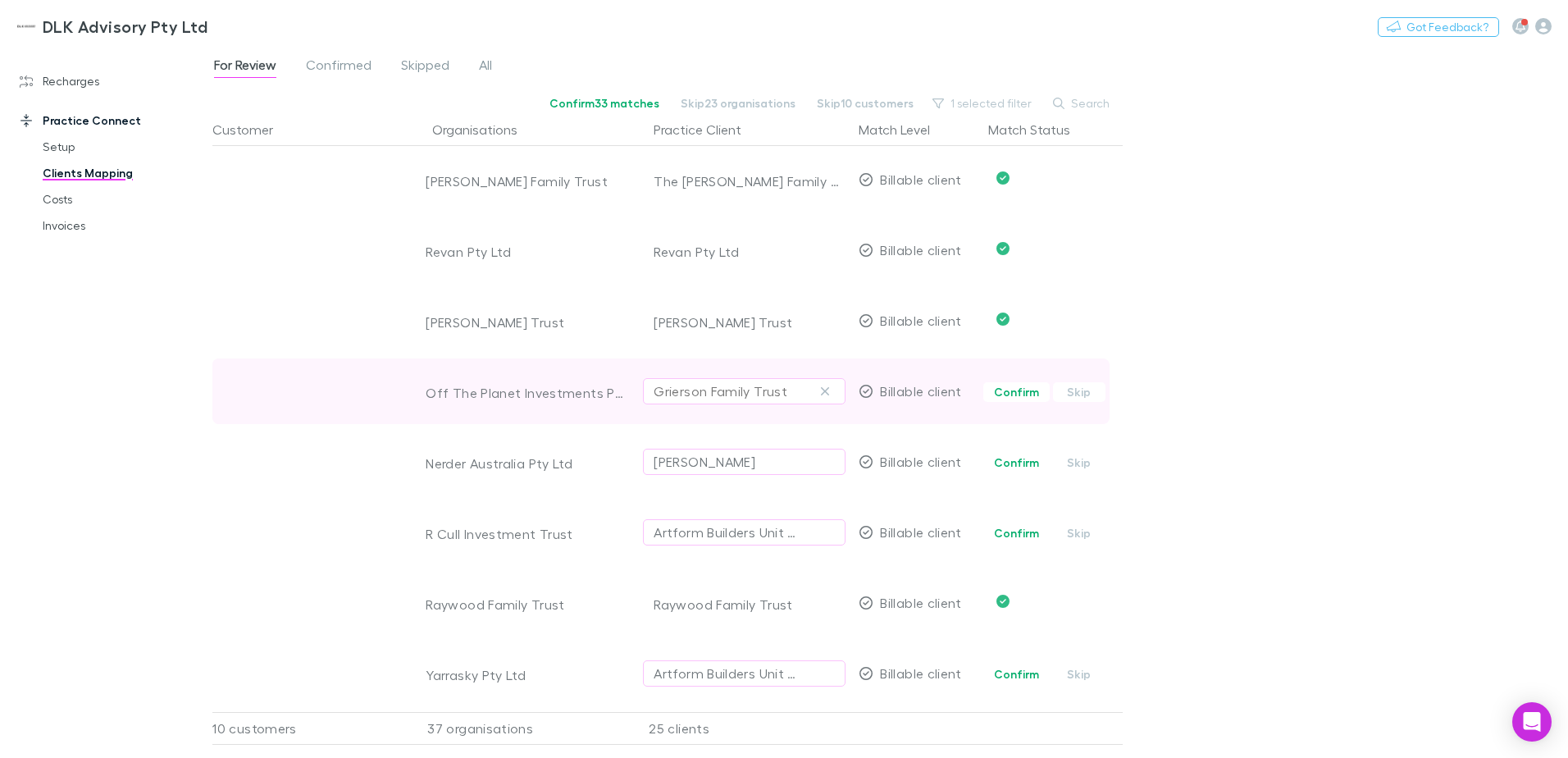
click at [684, 382] on div "Grierson Family Trust" at bounding box center [720, 392] width 134 height 20
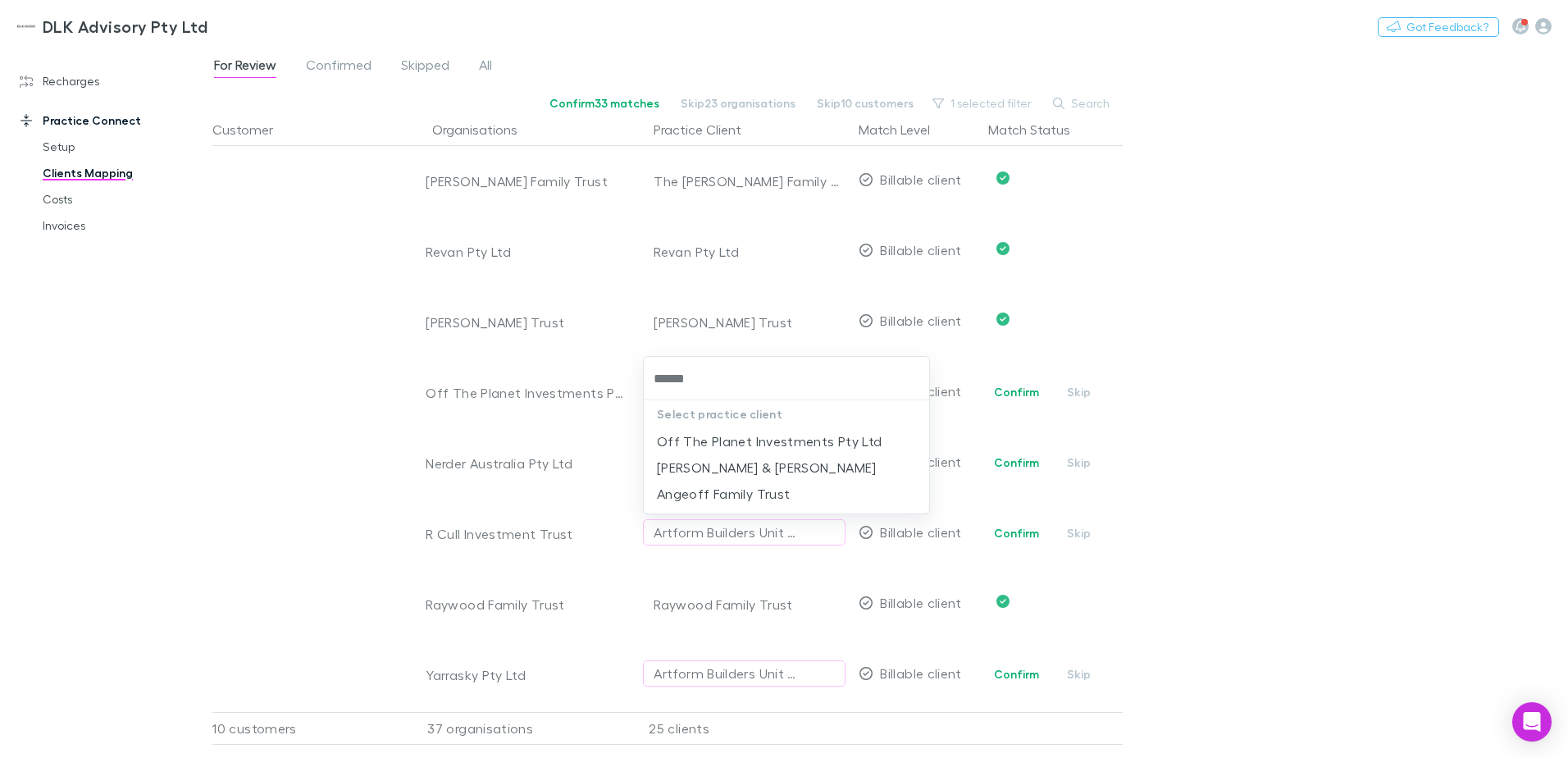
type input "*******"
click at [802, 441] on li "Off The Planet Investments Pty Ltd" at bounding box center [786, 441] width 285 height 26
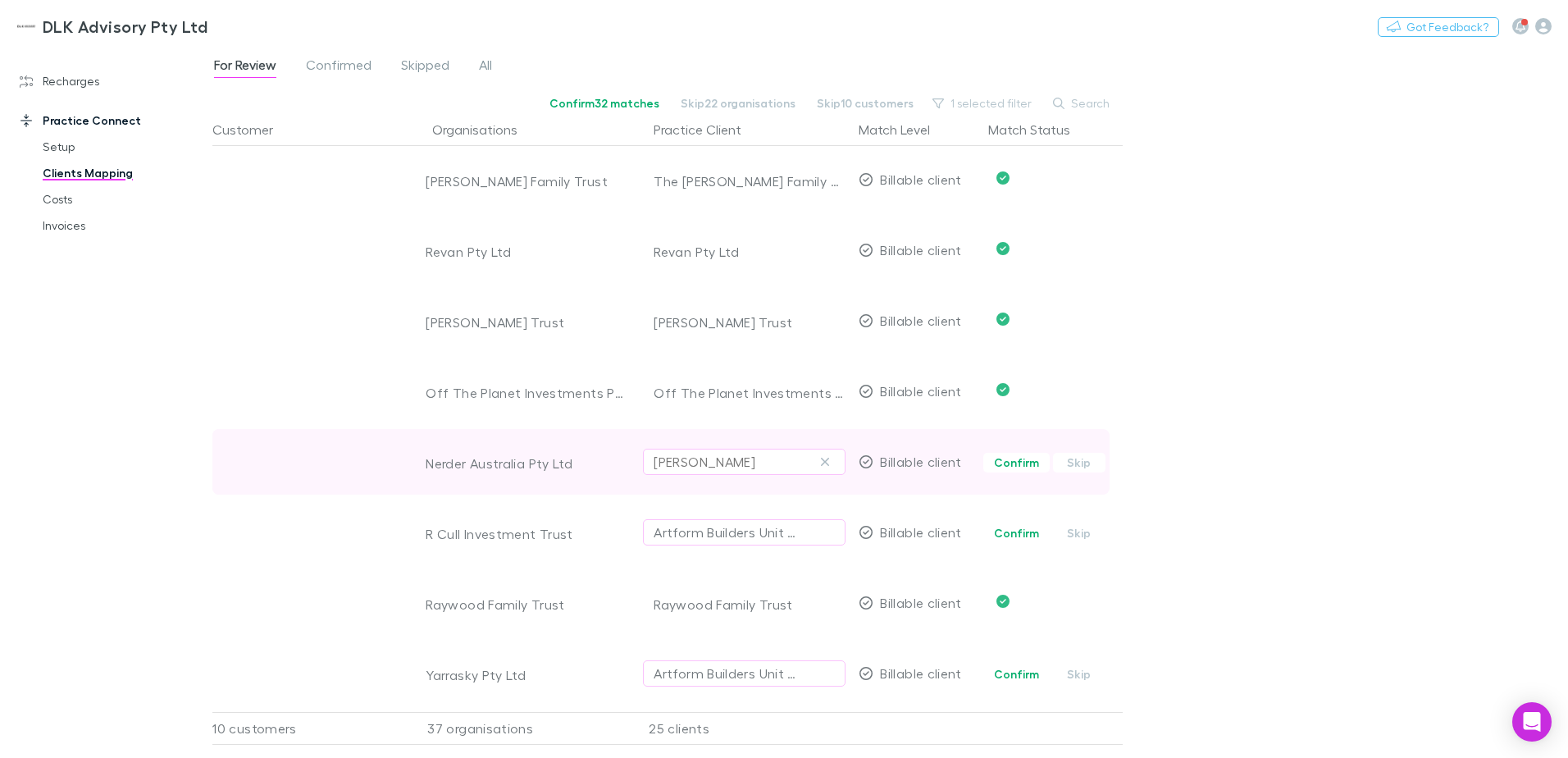
click at [755, 452] on div "Cameron Ray Prockiw" at bounding box center [704, 462] width 102 height 20
type input "****"
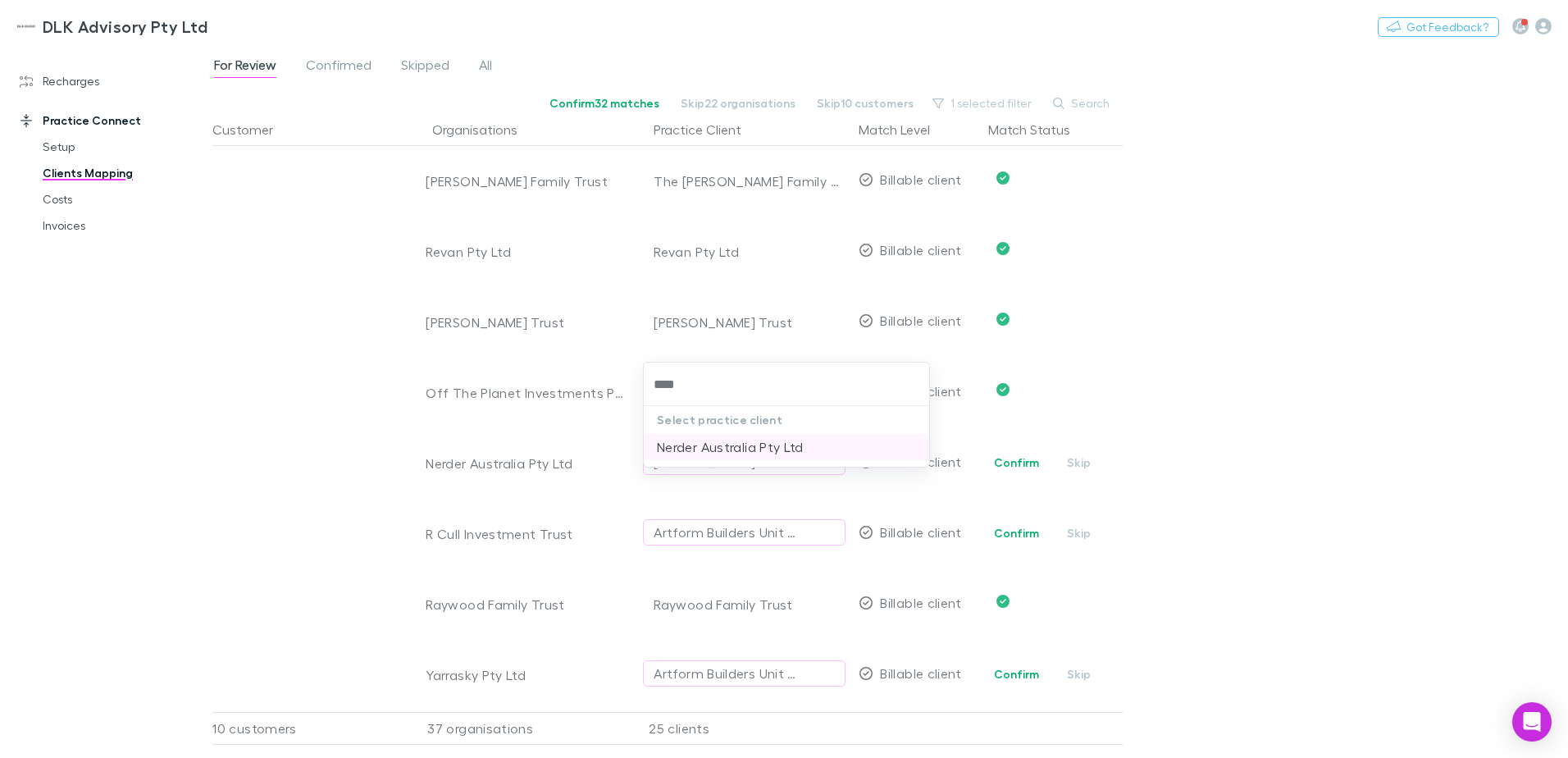
click at [773, 449] on li "Nerder Australia Pty Ltd" at bounding box center [786, 447] width 285 height 26
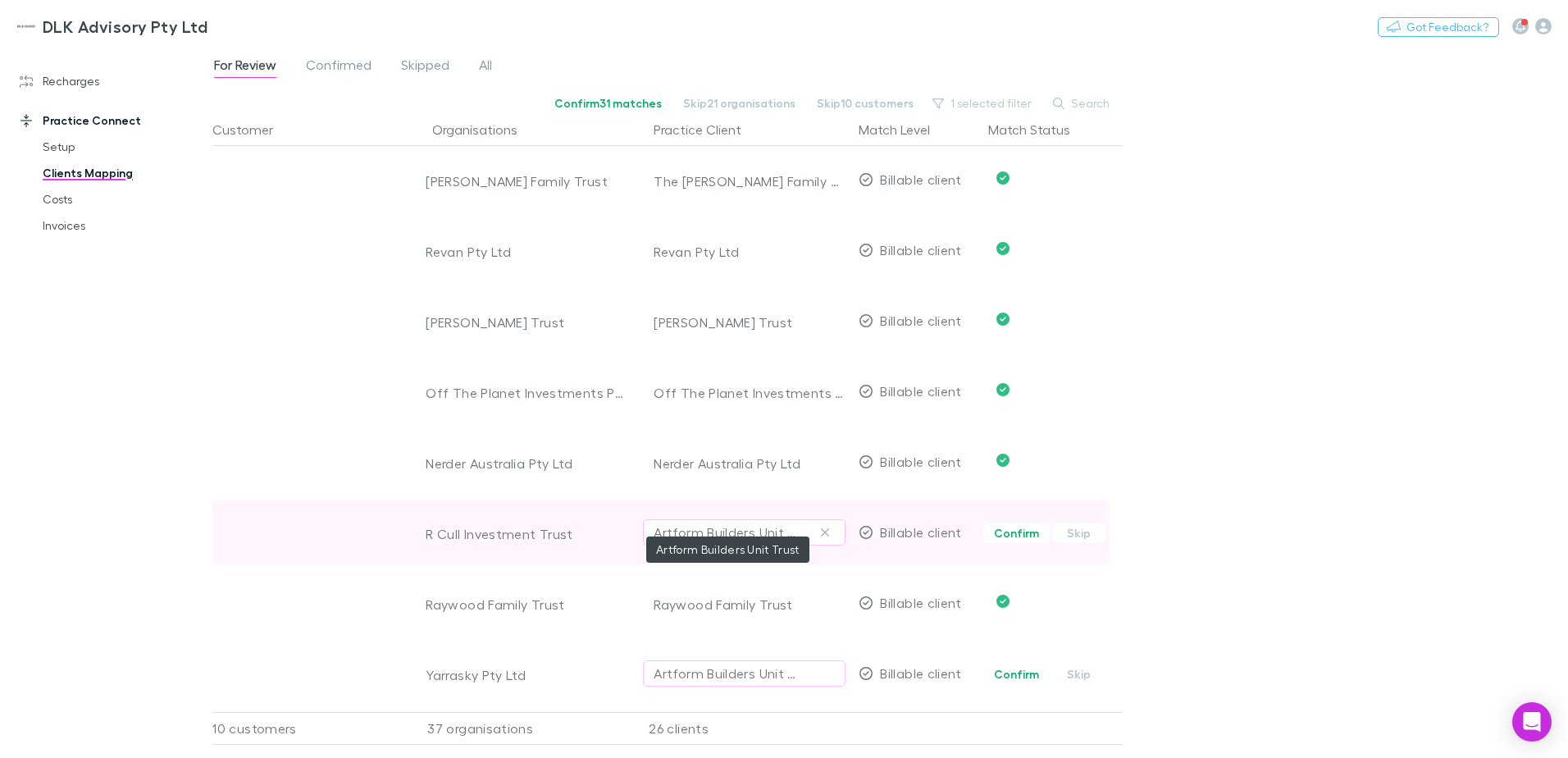
click at [733, 523] on div "Artform Builders Unit Trust" at bounding box center [727, 533] width 148 height 20
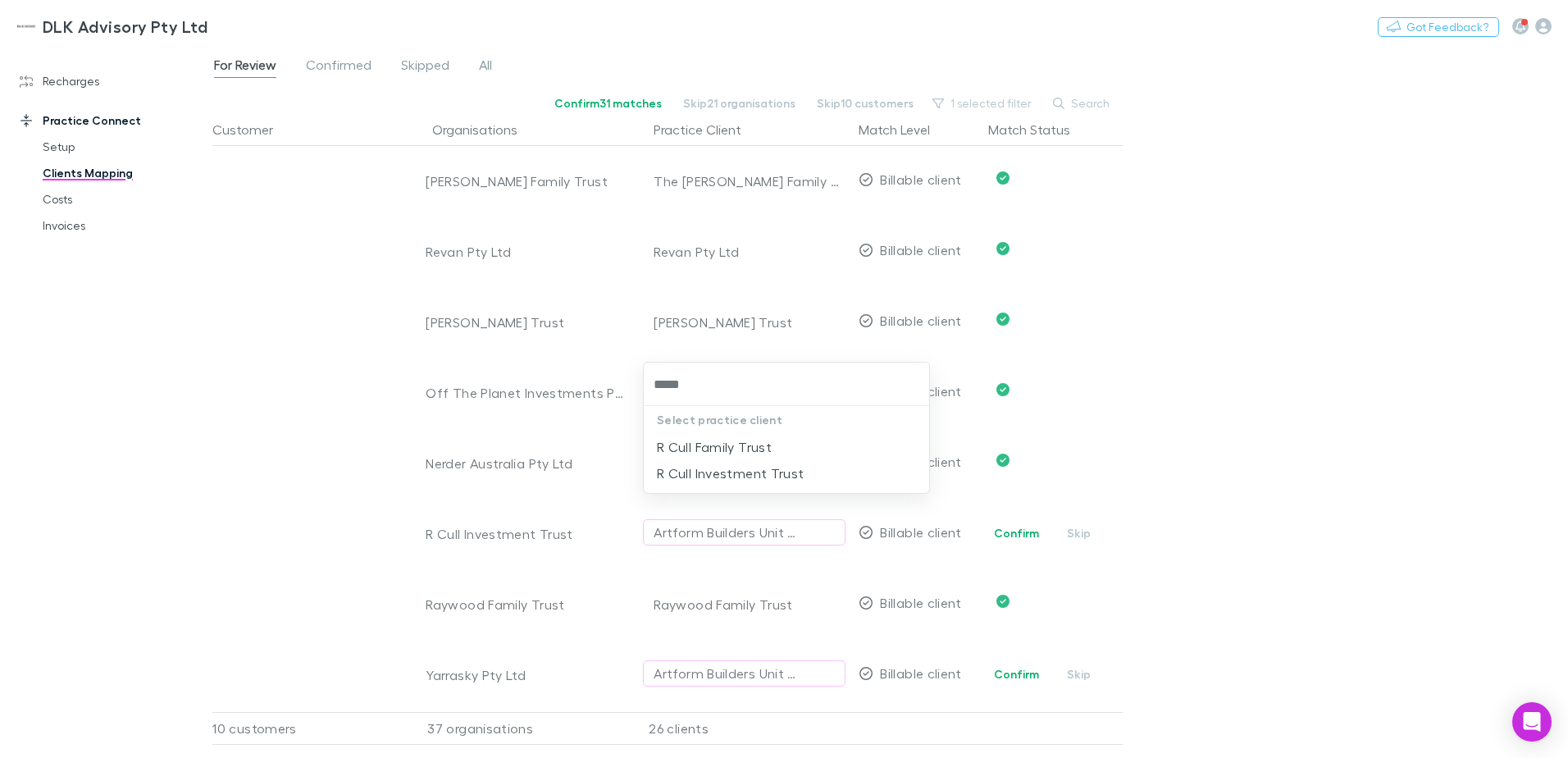
type input "******"
click at [762, 469] on li "R Cull Investment Trust" at bounding box center [786, 473] width 285 height 26
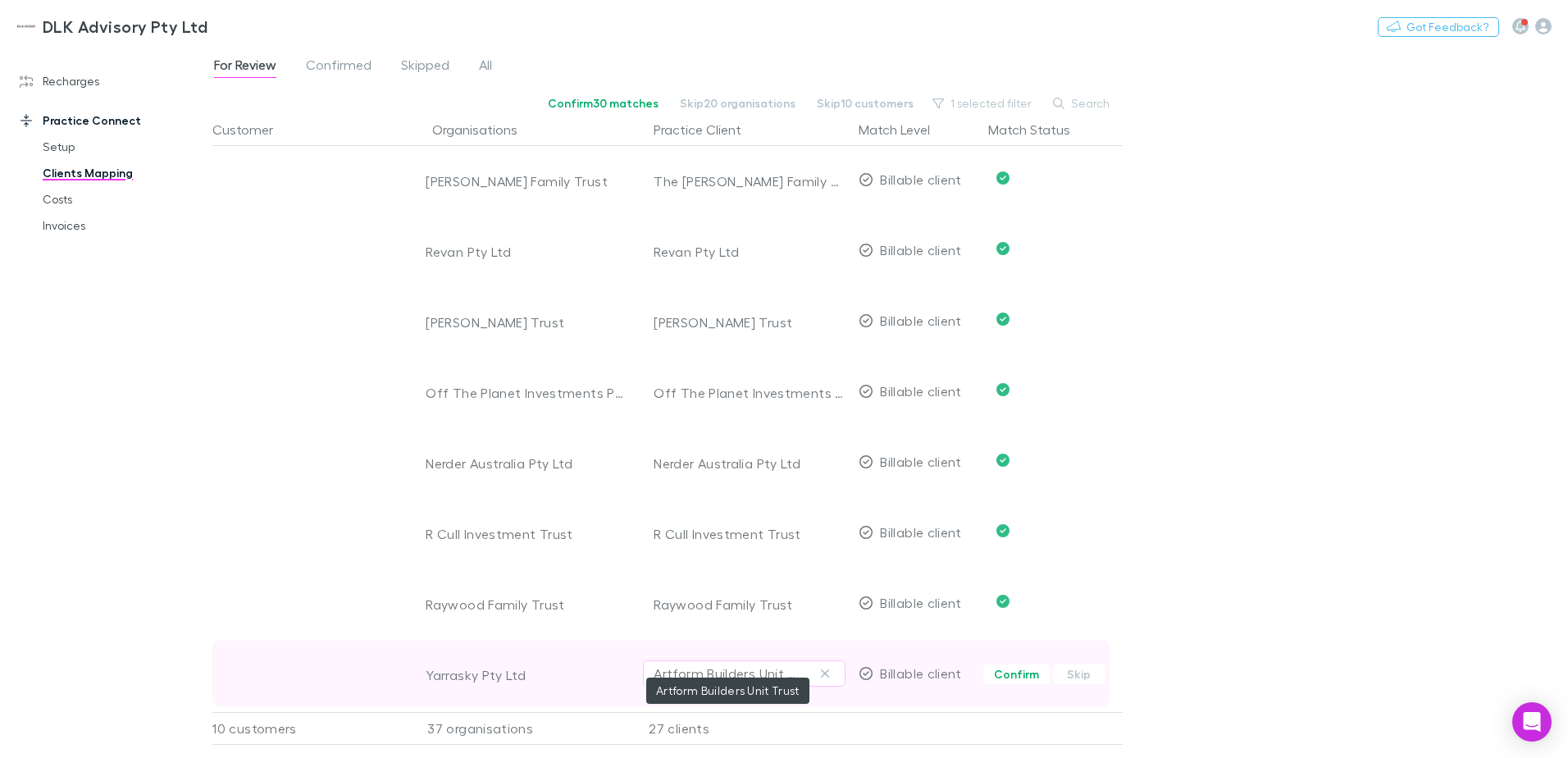
click at [728, 663] on div "Artform Builders Unit Trust" at bounding box center [727, 673] width 148 height 20
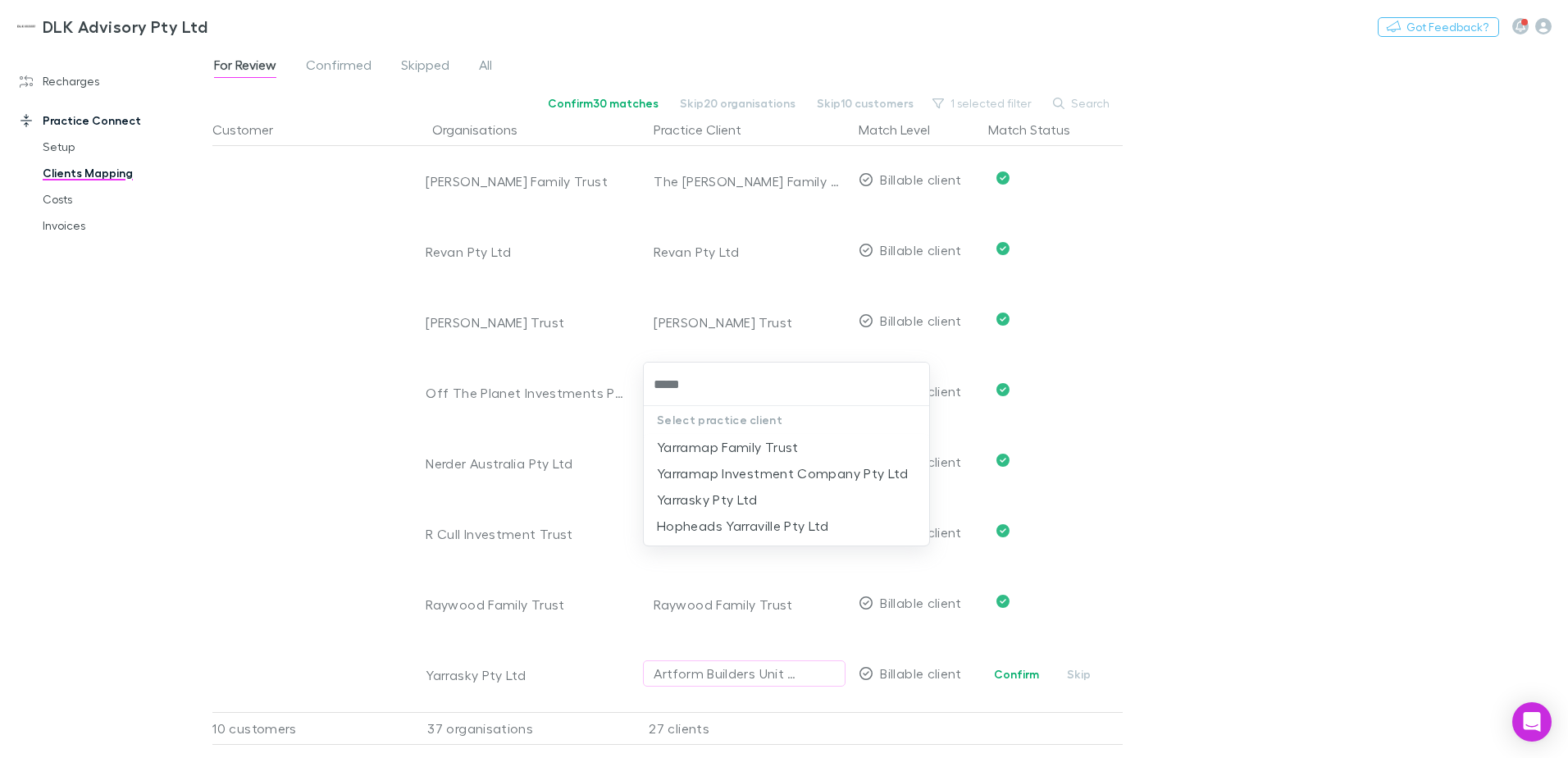
type input "******"
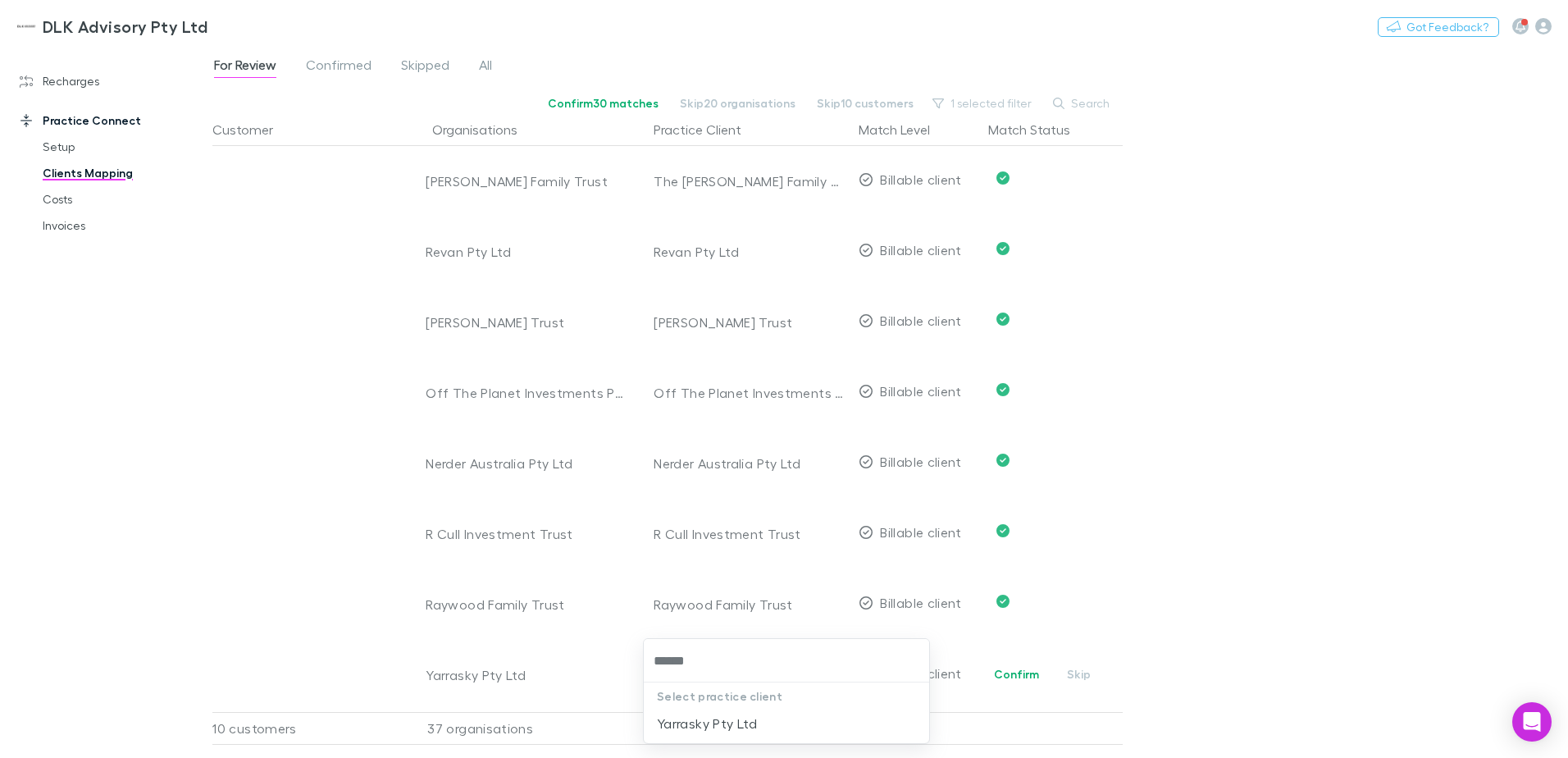
click at [725, 729] on li "Yarrasky Pty Ltd" at bounding box center [786, 723] width 285 height 26
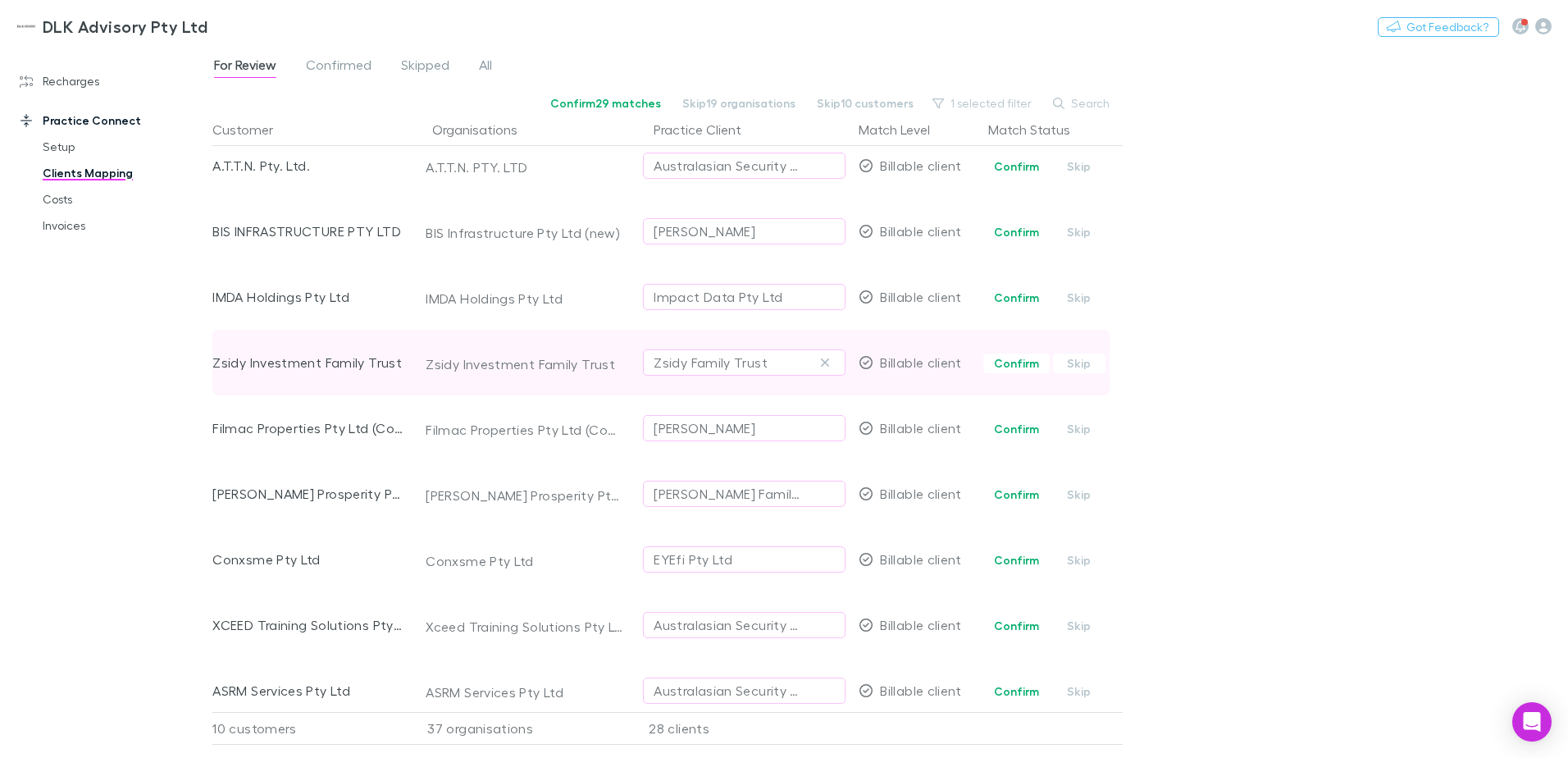
scroll to position [0, 0]
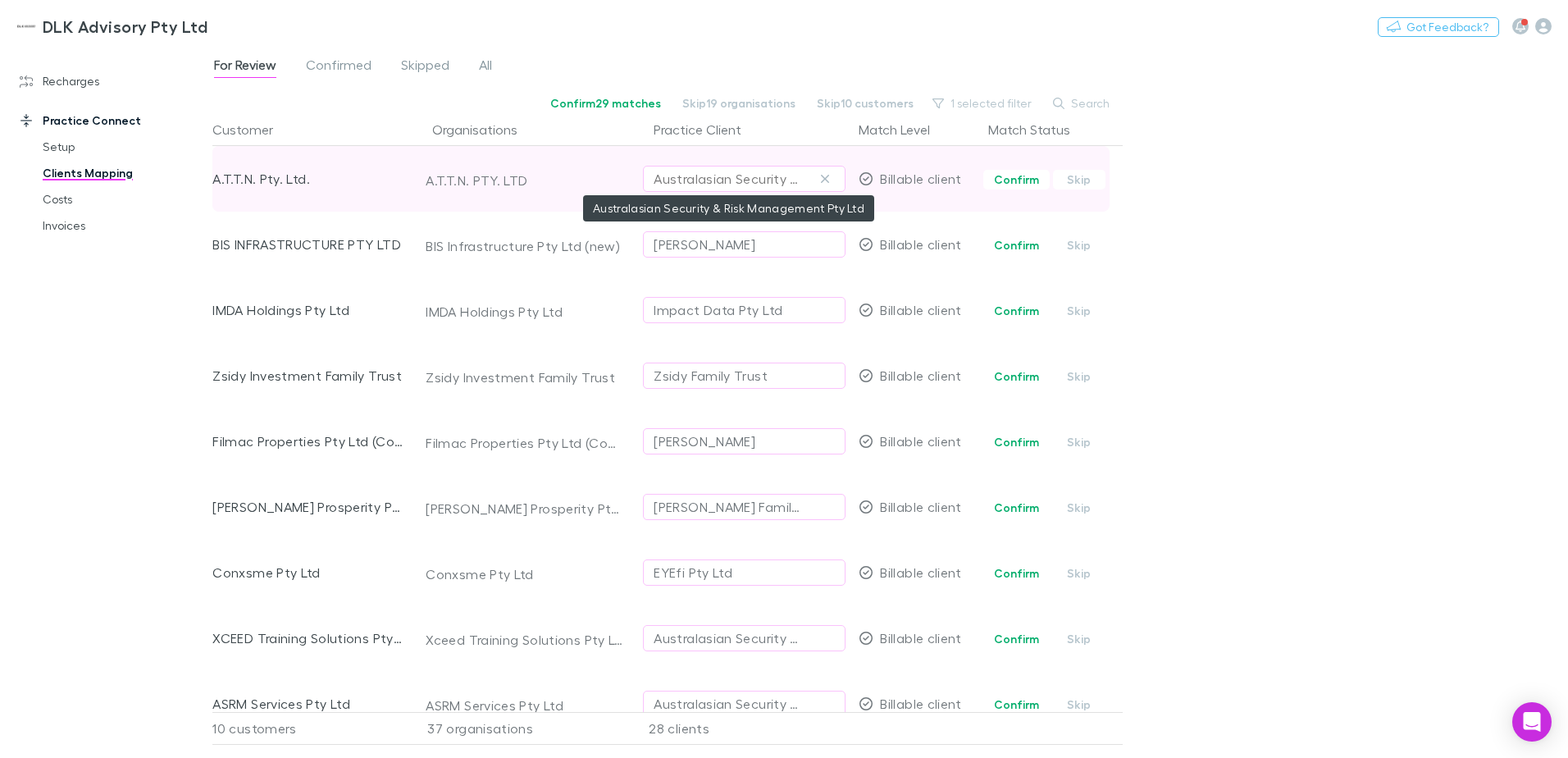
click at [728, 173] on div "Australasian Security & Risk Management Pty Ltd" at bounding box center [727, 179] width 148 height 20
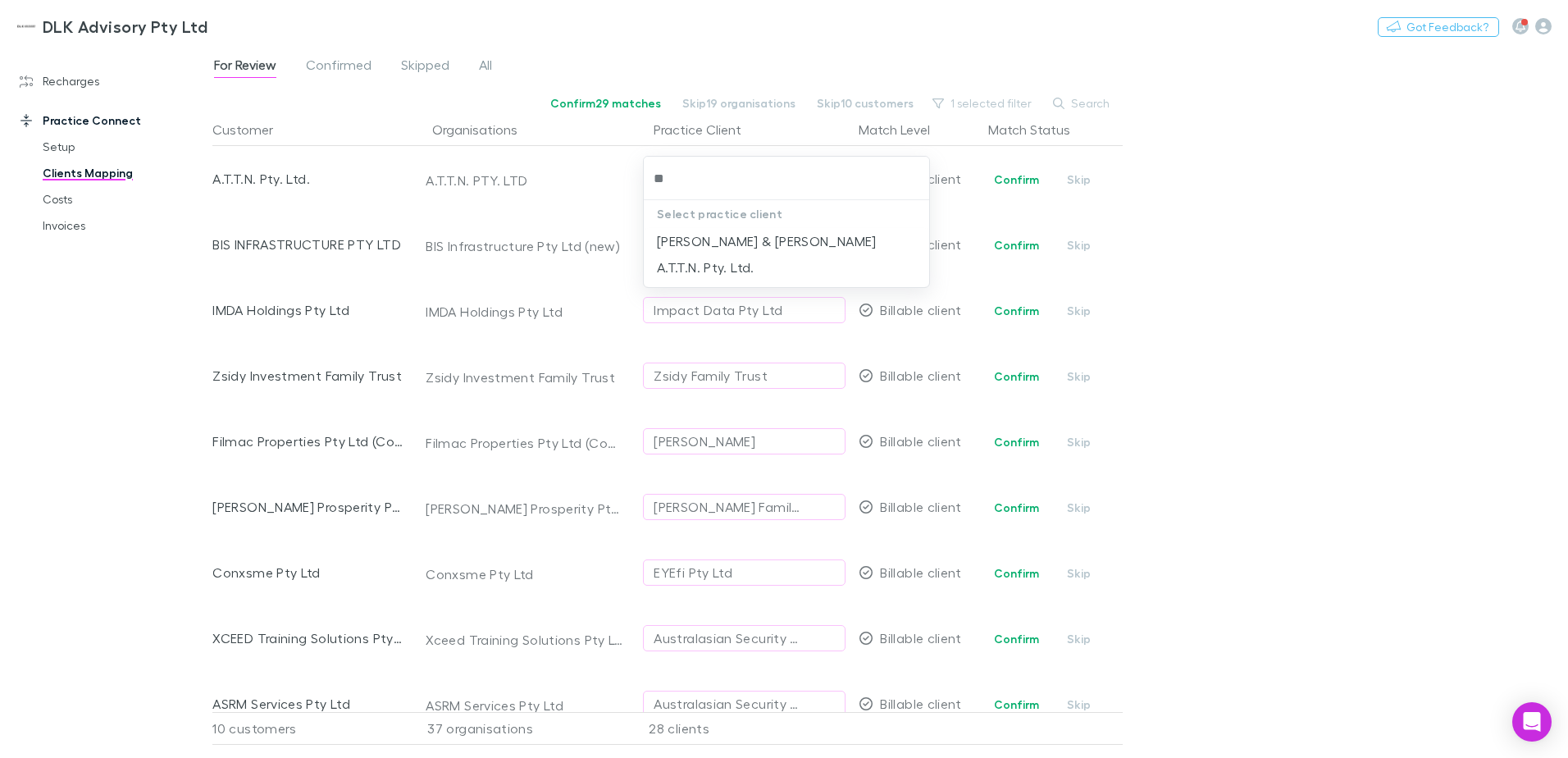
type input "***"
click at [737, 236] on li "A.T.T.N. Pty. Ltd." at bounding box center [786, 241] width 285 height 26
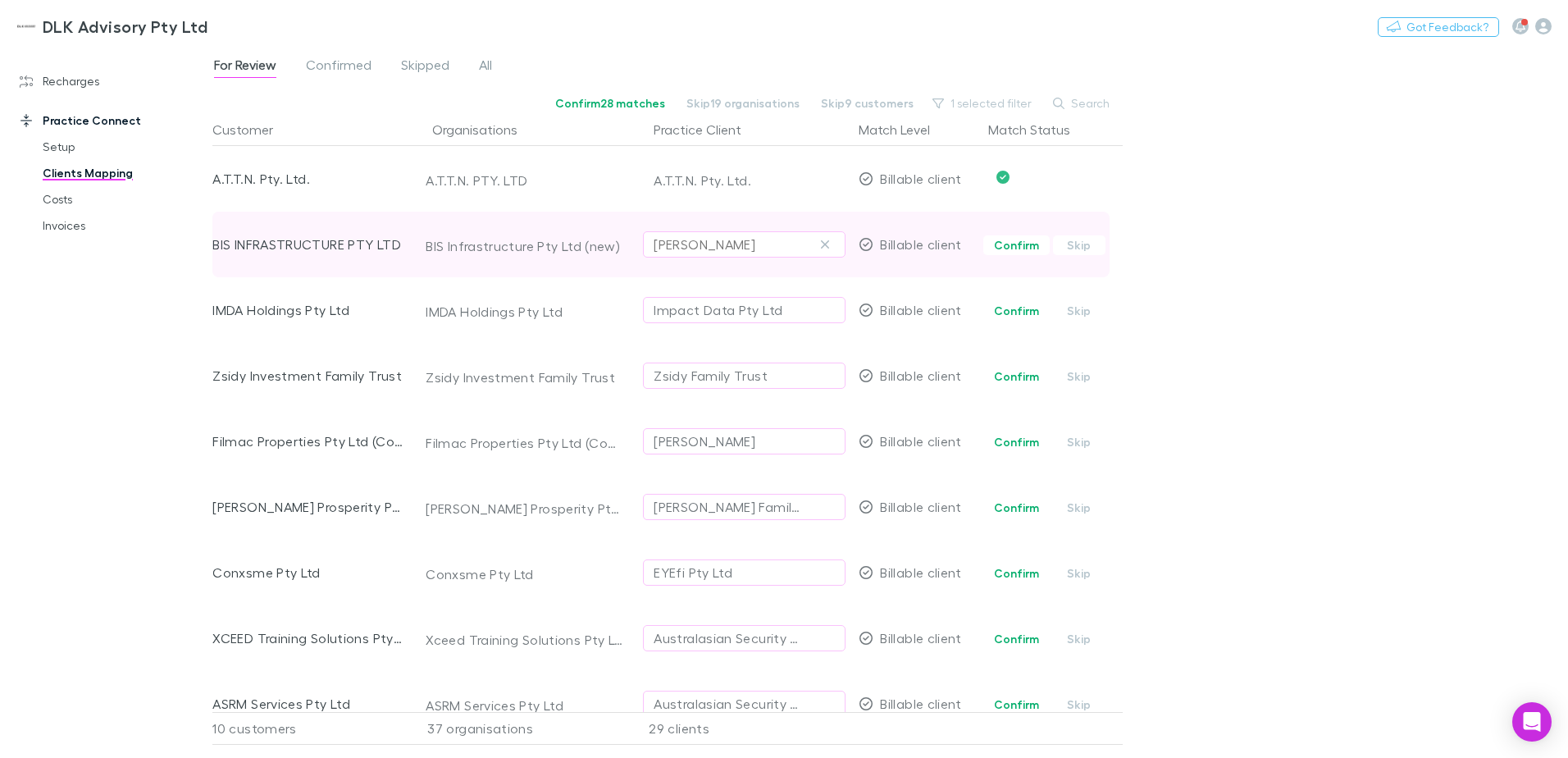
click at [718, 243] on div "Rhys Millard" at bounding box center [704, 244] width 102 height 20
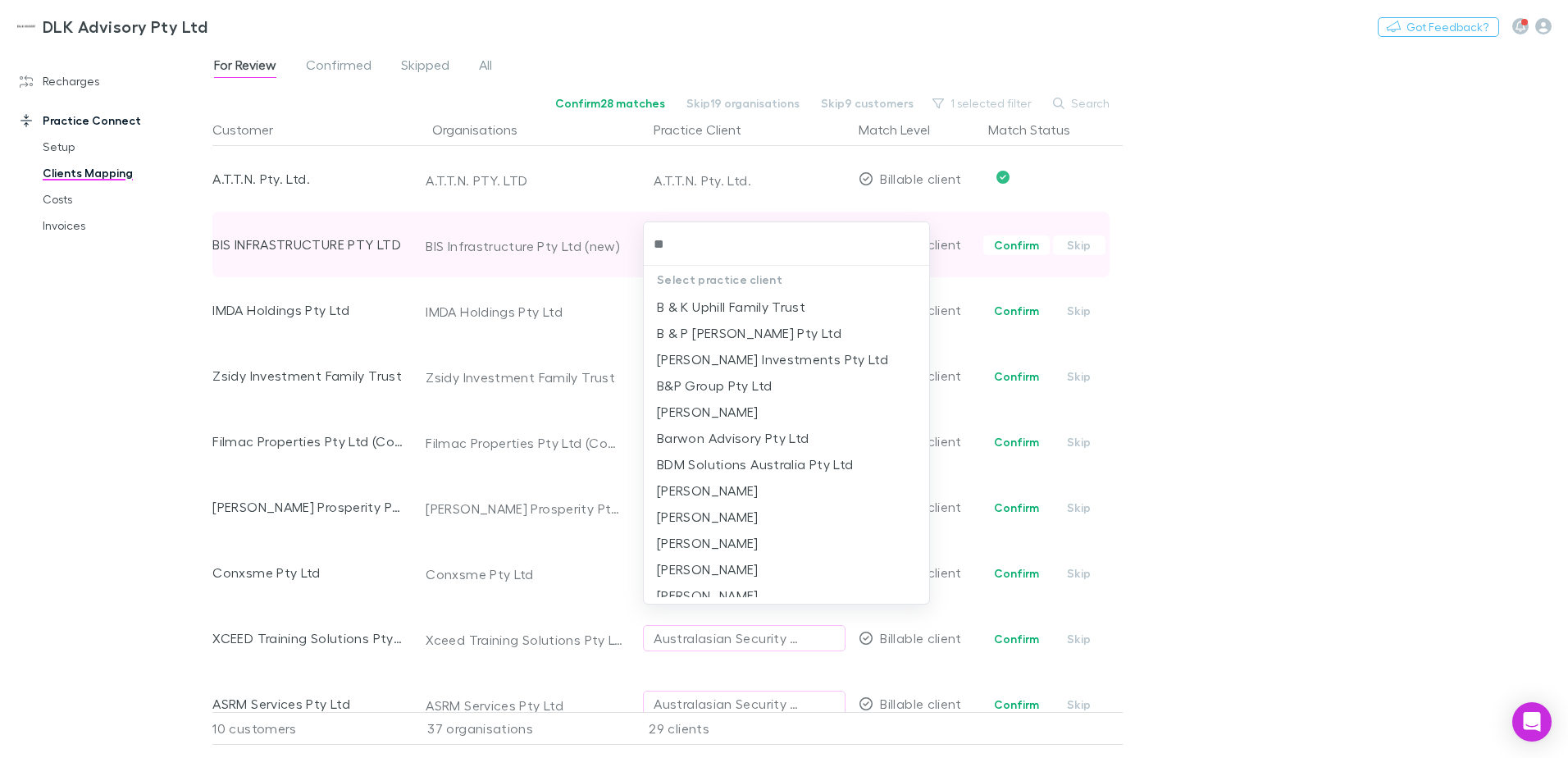
type input "***"
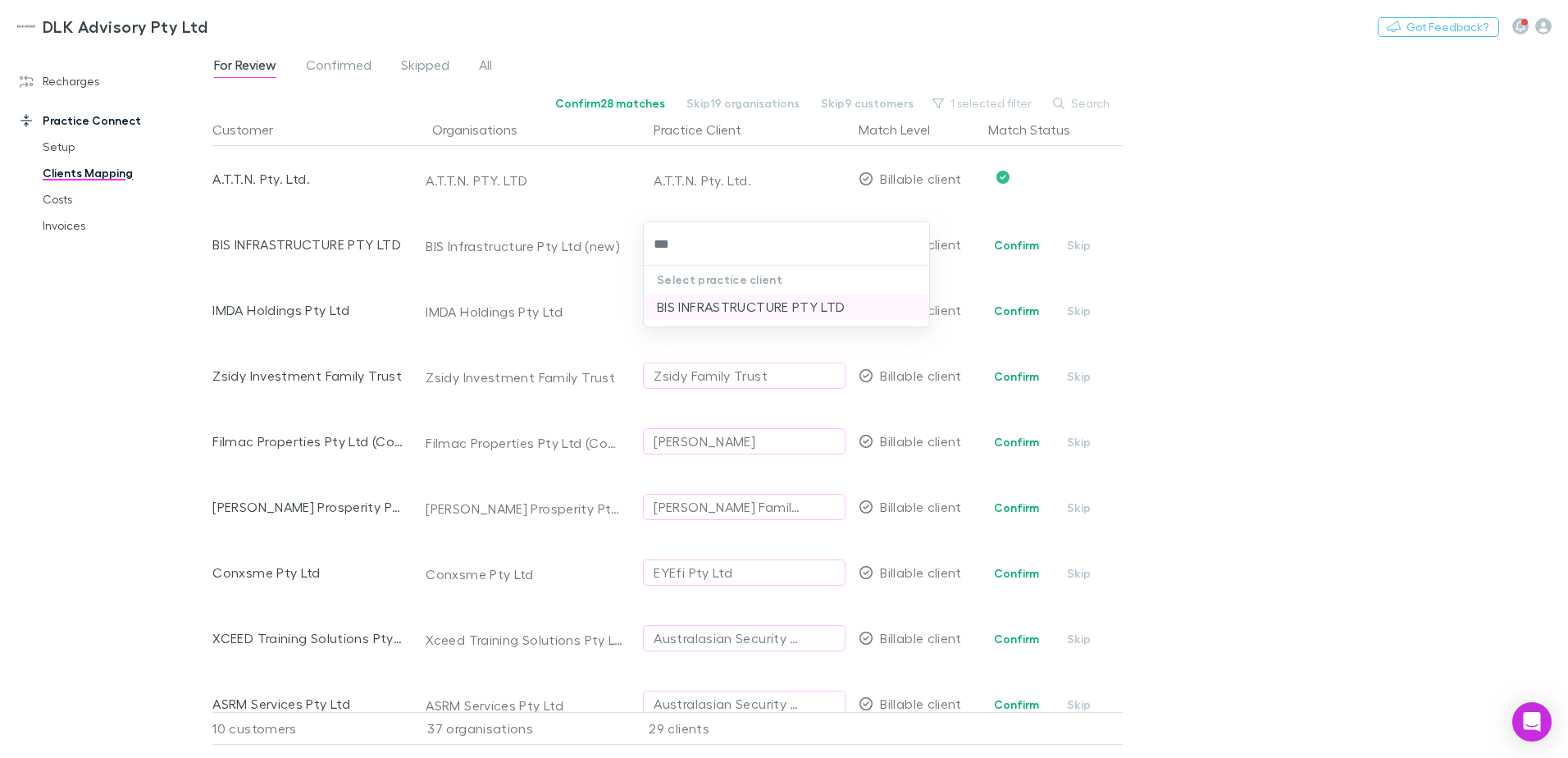
click at [731, 315] on li "BIS INFRASTRUCTURE PTY LTD" at bounding box center [786, 306] width 285 height 26
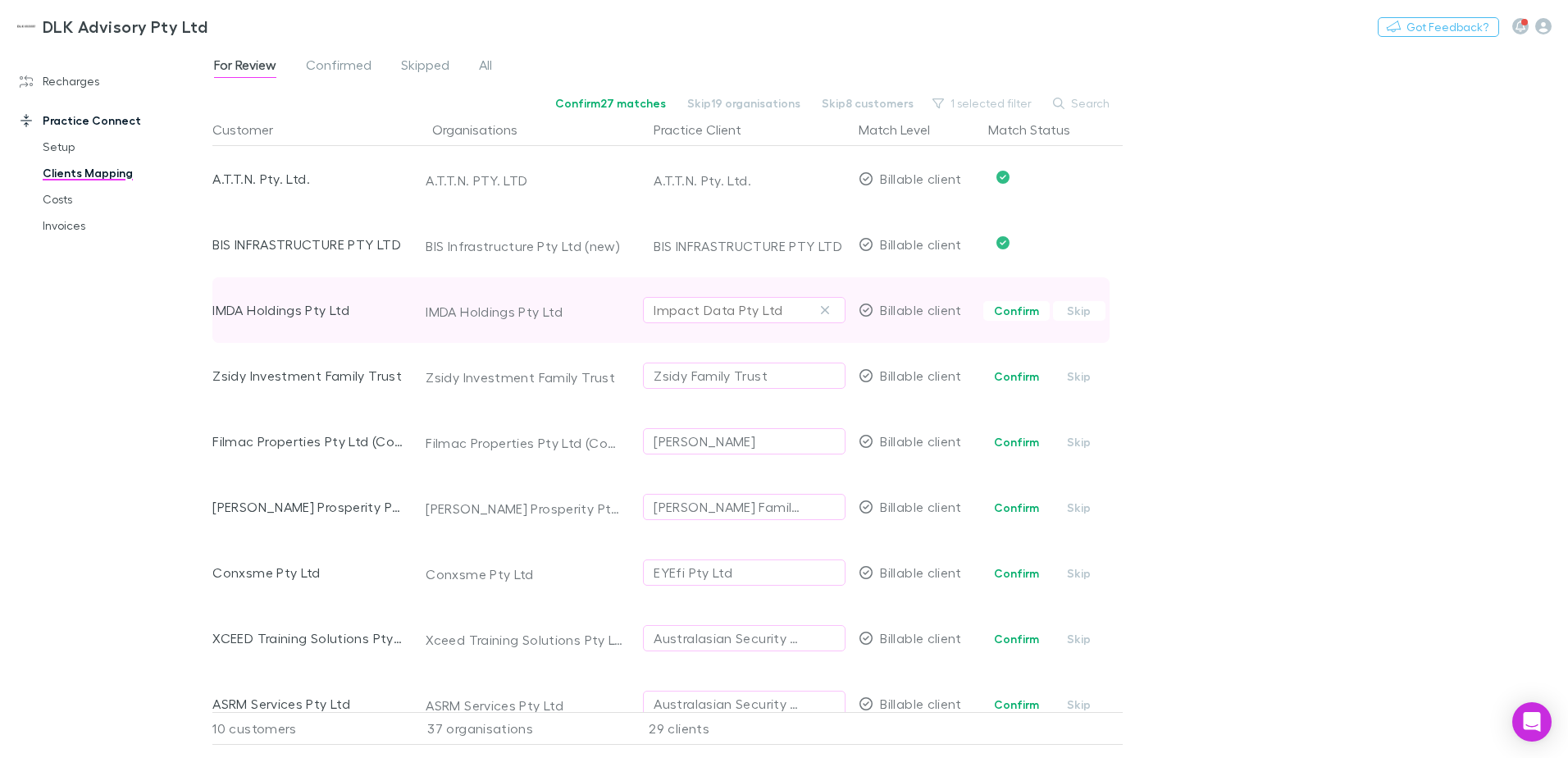
click at [719, 311] on div "Impact Data Pty Ltd" at bounding box center [718, 310] width 129 height 20
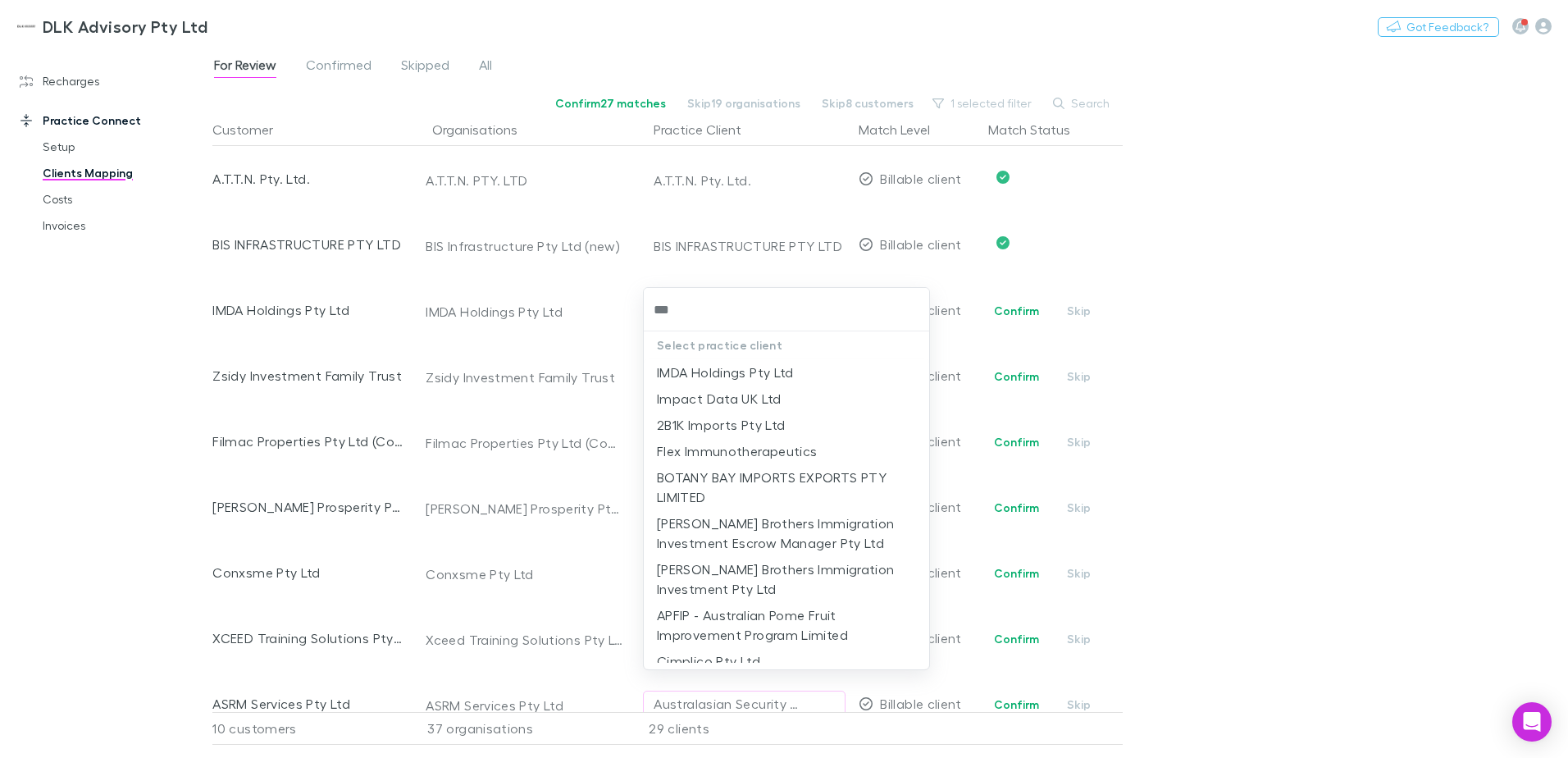
type input "****"
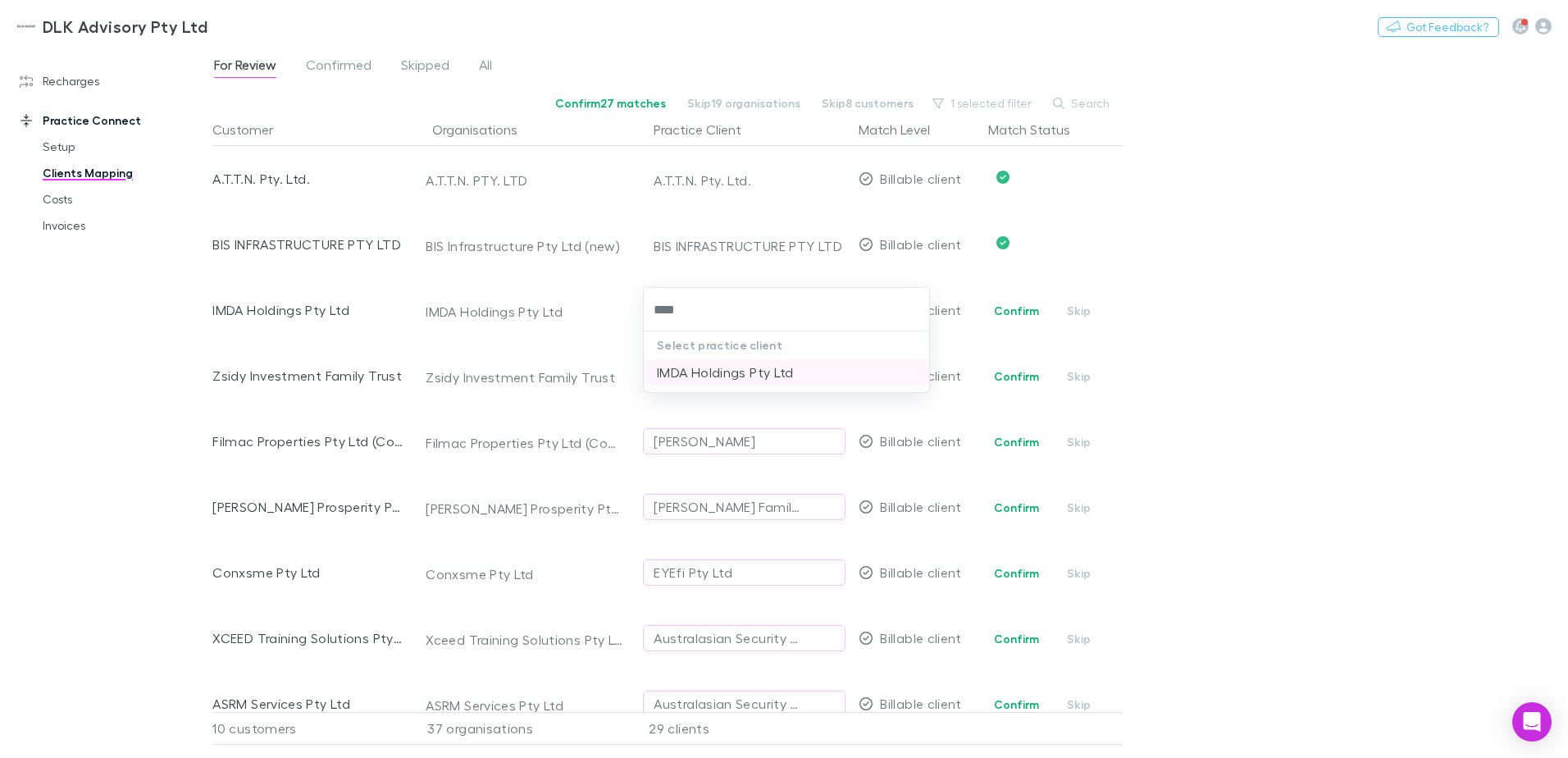
click at [728, 374] on li "IMDA Holdings Pty Ltd" at bounding box center [786, 371] width 285 height 26
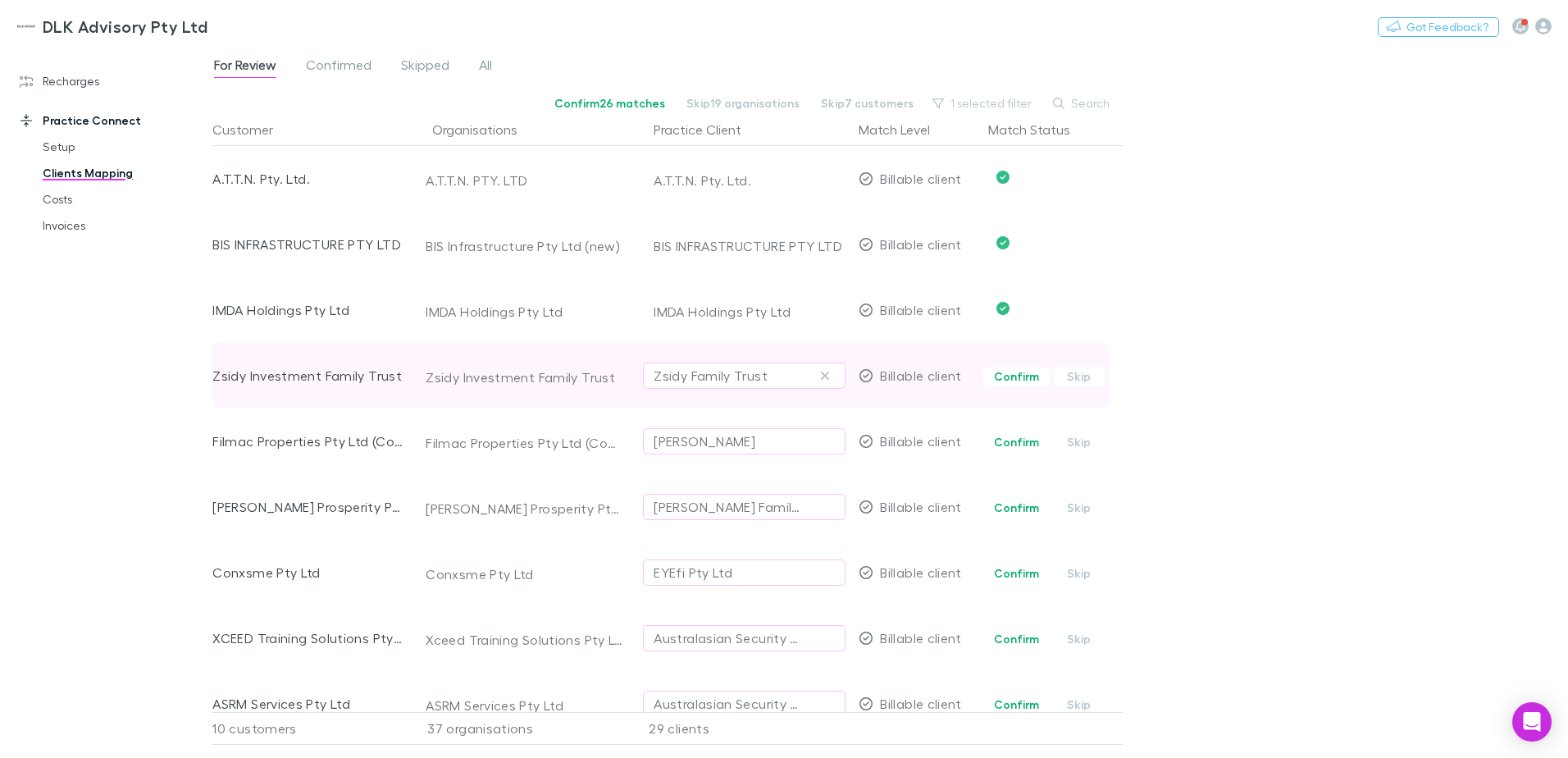
click at [738, 376] on div "Zsidy Family Trust" at bounding box center [710, 376] width 114 height 20
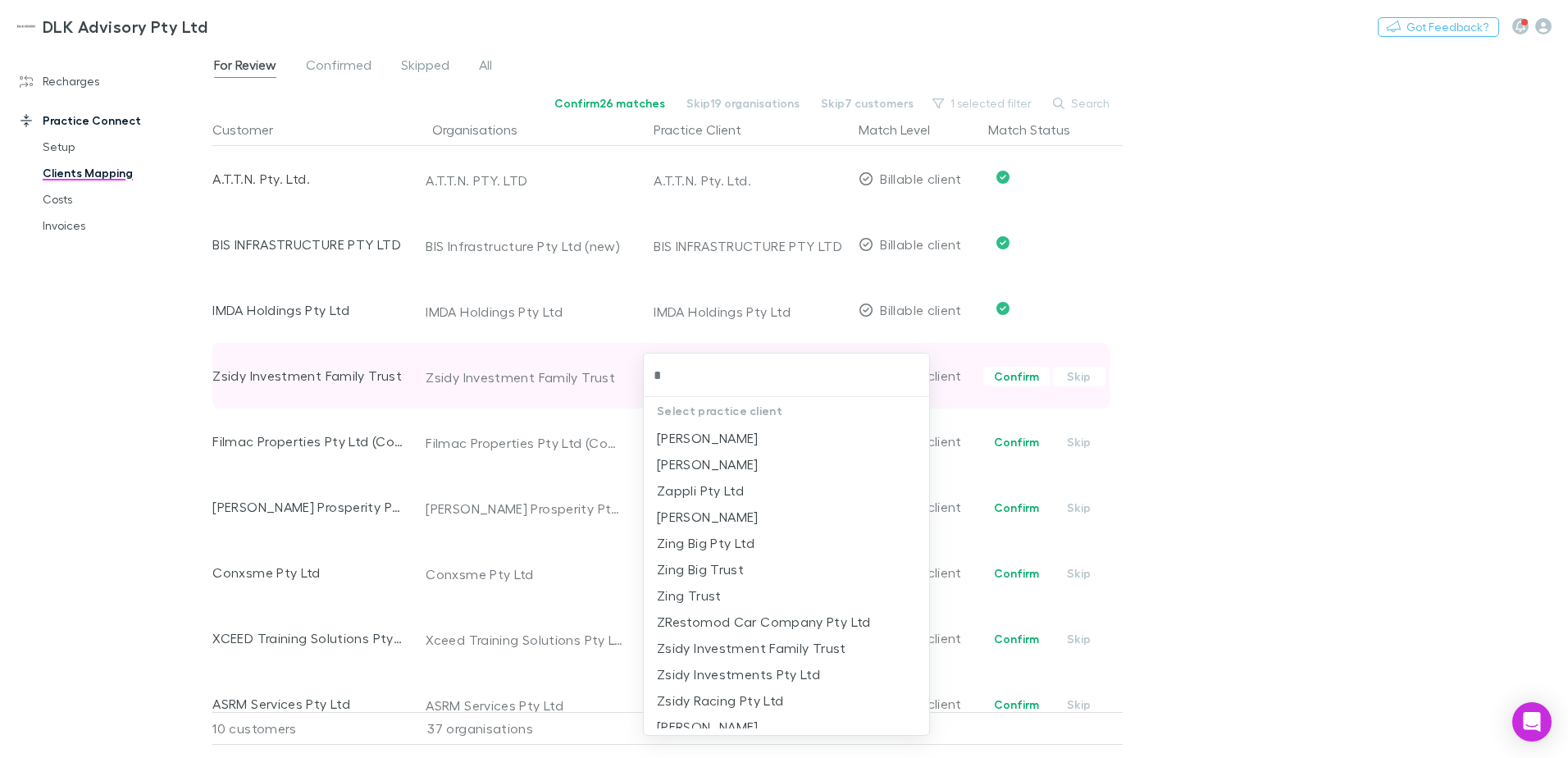
type input "**"
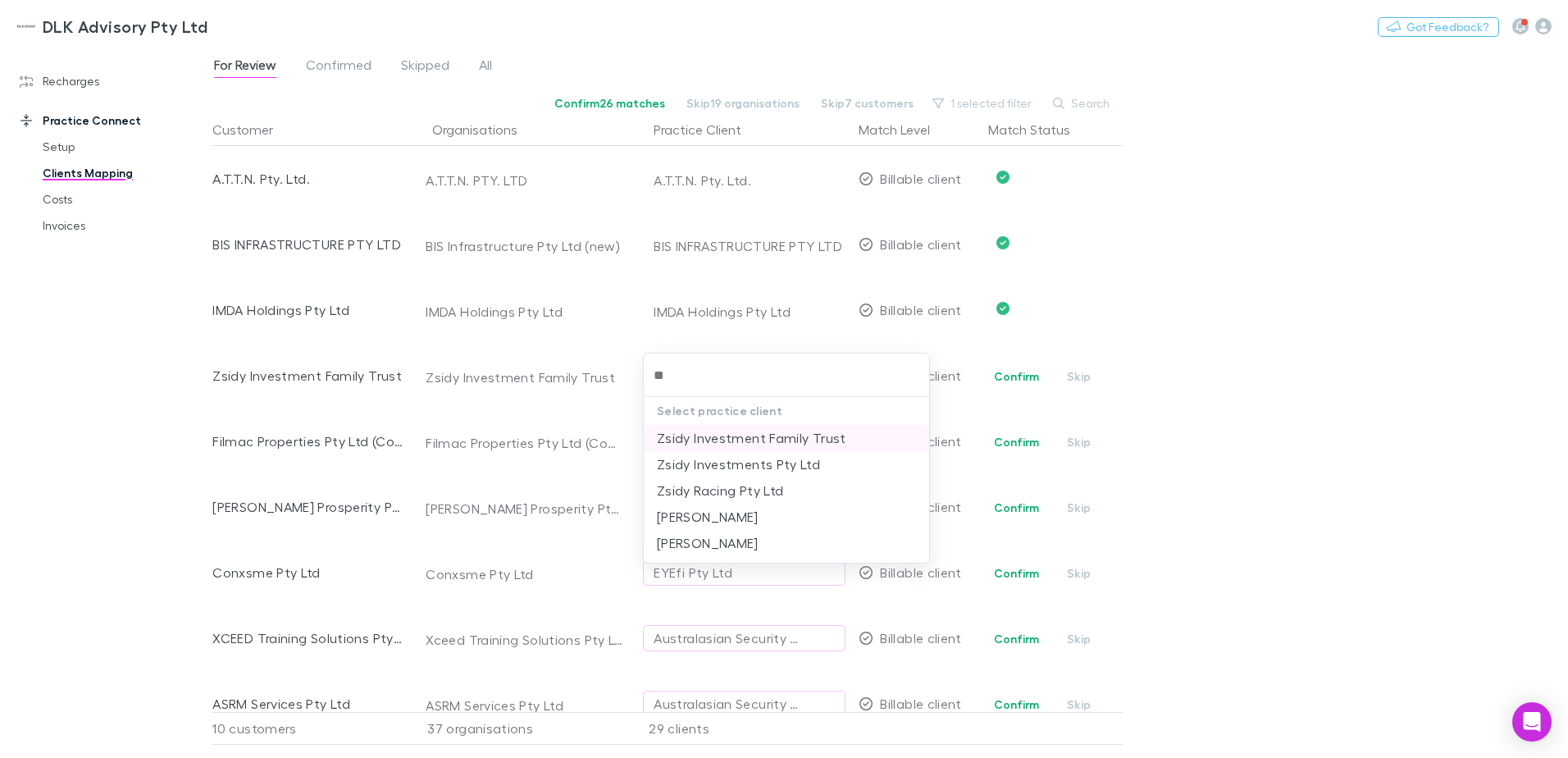
drag, startPoint x: 753, startPoint y: 463, endPoint x: 763, endPoint y: 433, distance: 31.6
click at [763, 433] on ul "Zsidy Investment Family Trust Zsidy Investments Pty Ltd Zsidy Racing Pty Ltd Pa…" at bounding box center [786, 490] width 285 height 131
click at [764, 435] on li "Zsidy Investment Family Trust" at bounding box center [786, 438] width 285 height 26
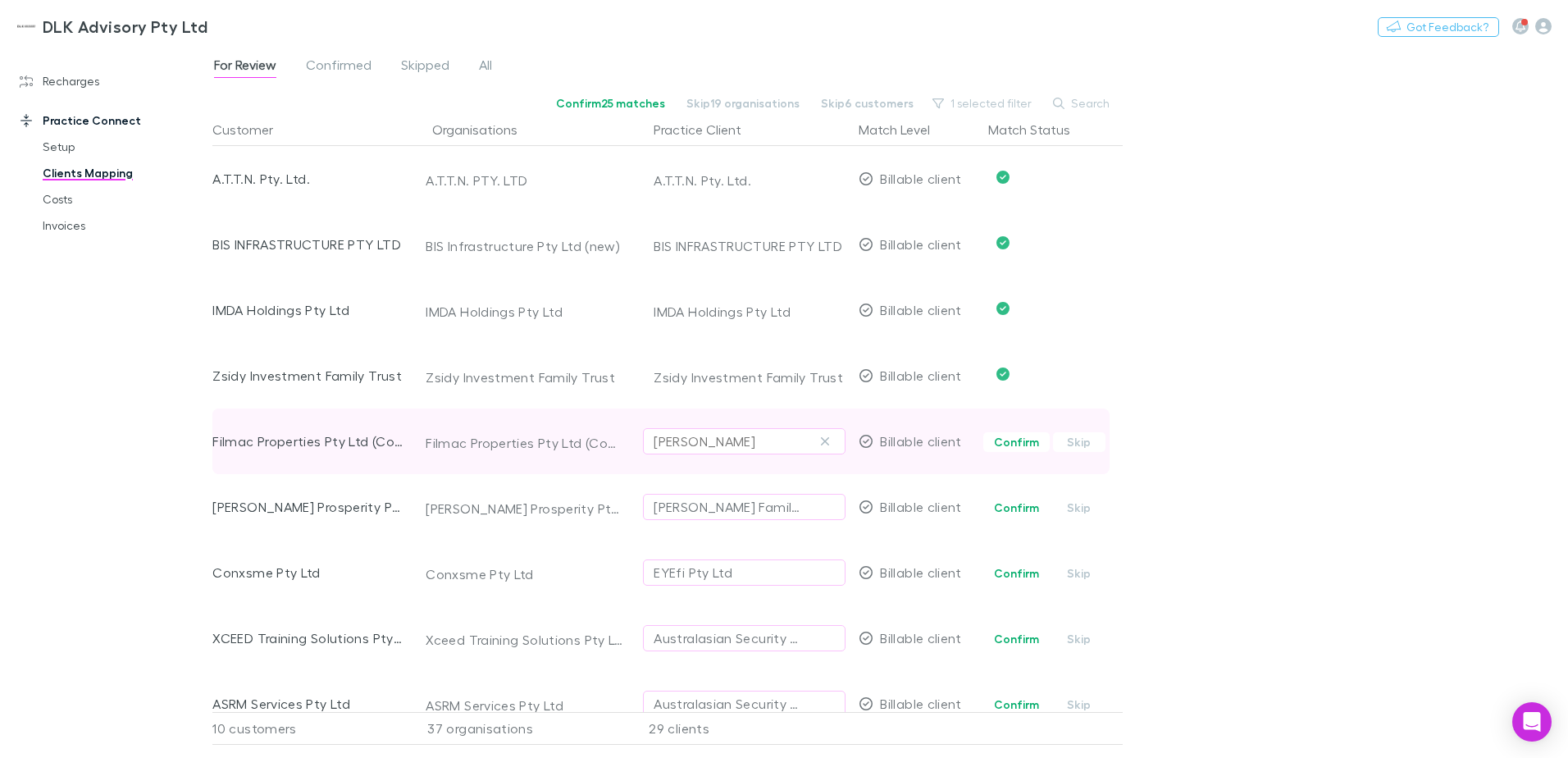
click at [769, 440] on div "Andrew Filippin" at bounding box center [743, 442] width 181 height 20
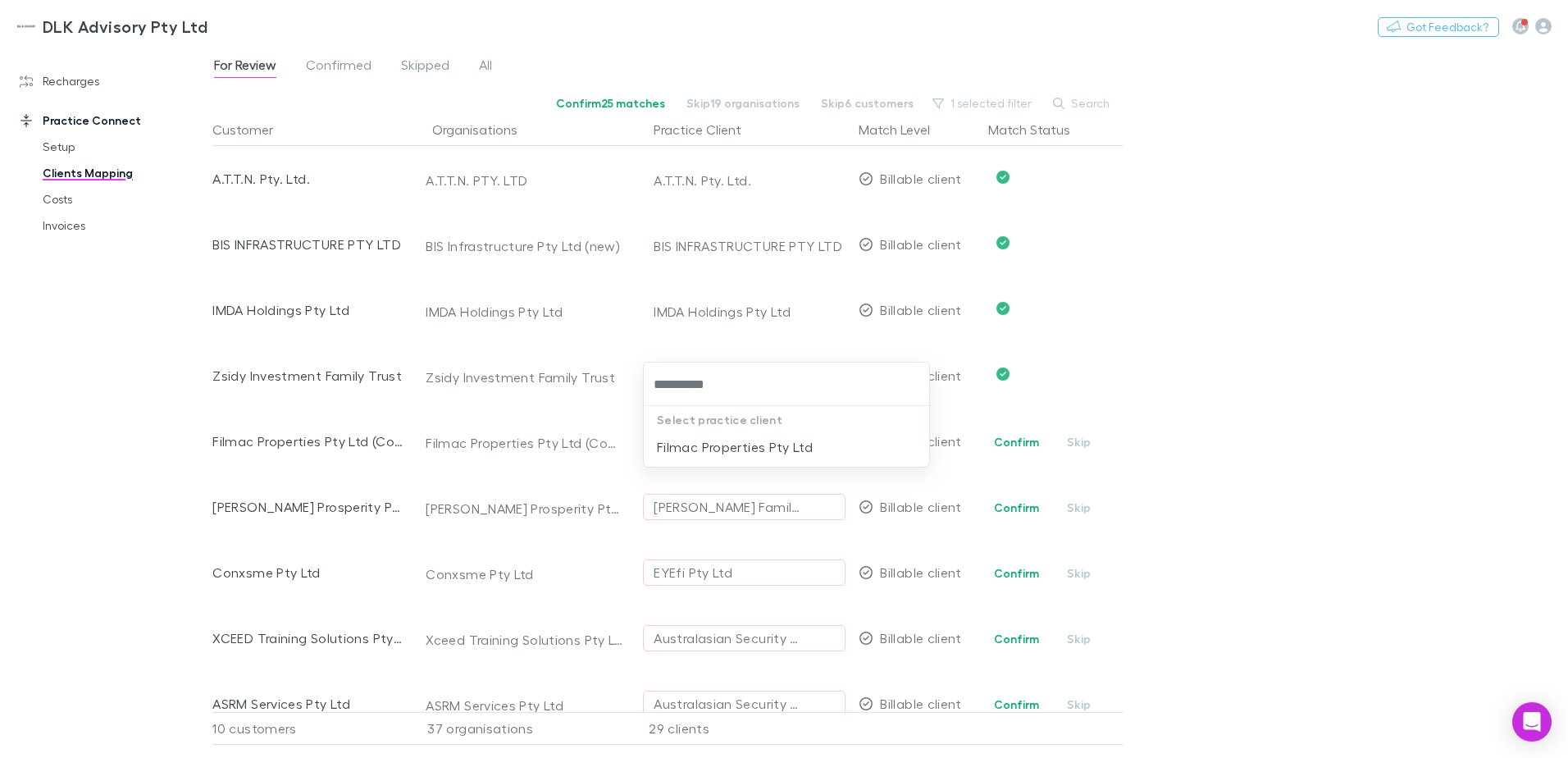
type input "**********"
click at [769, 439] on li "Filmac Properties Pty Ltd" at bounding box center [786, 447] width 285 height 26
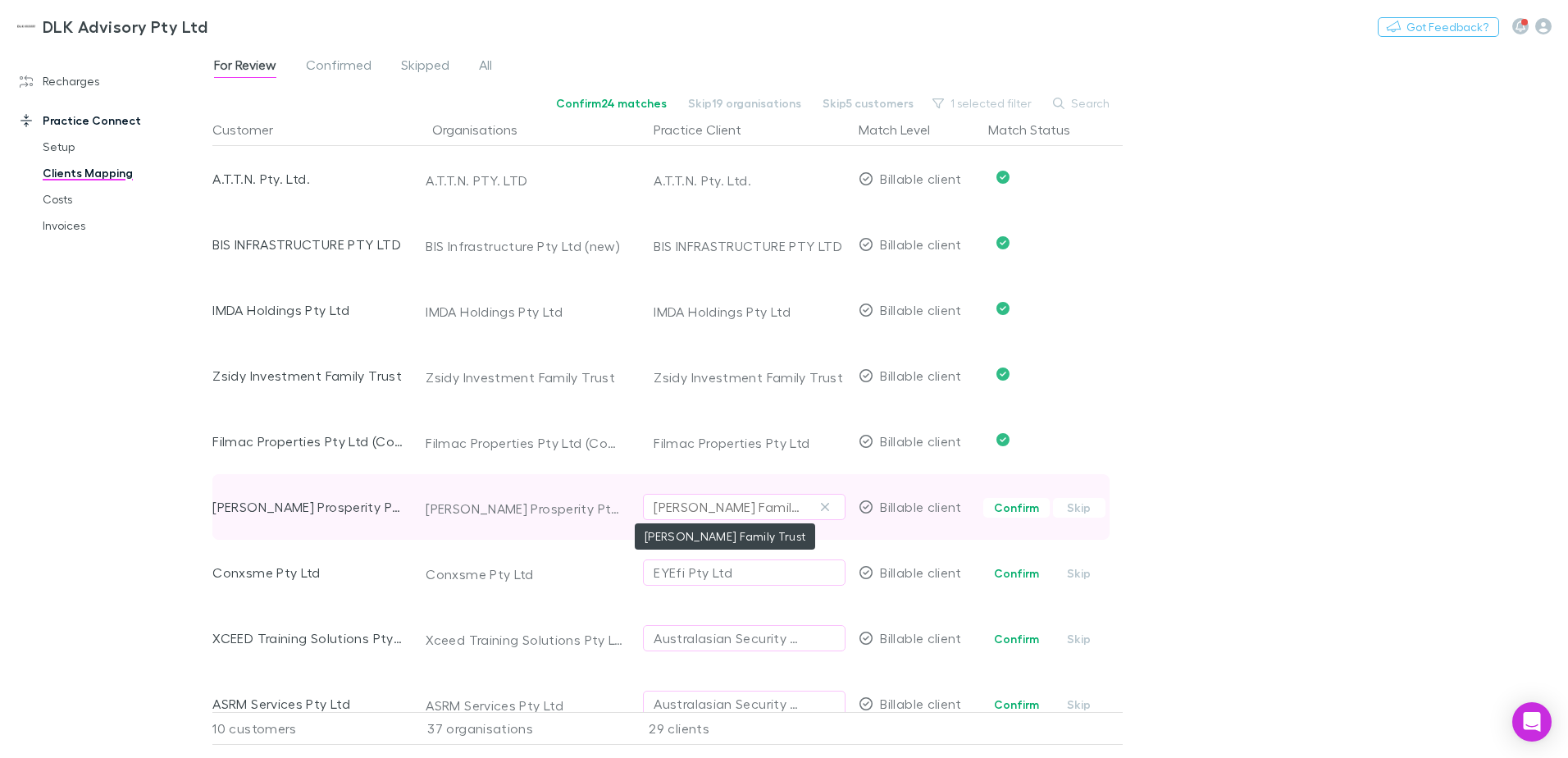
click at [746, 506] on div "Peter A Livingston Family Trust" at bounding box center [727, 507] width 148 height 20
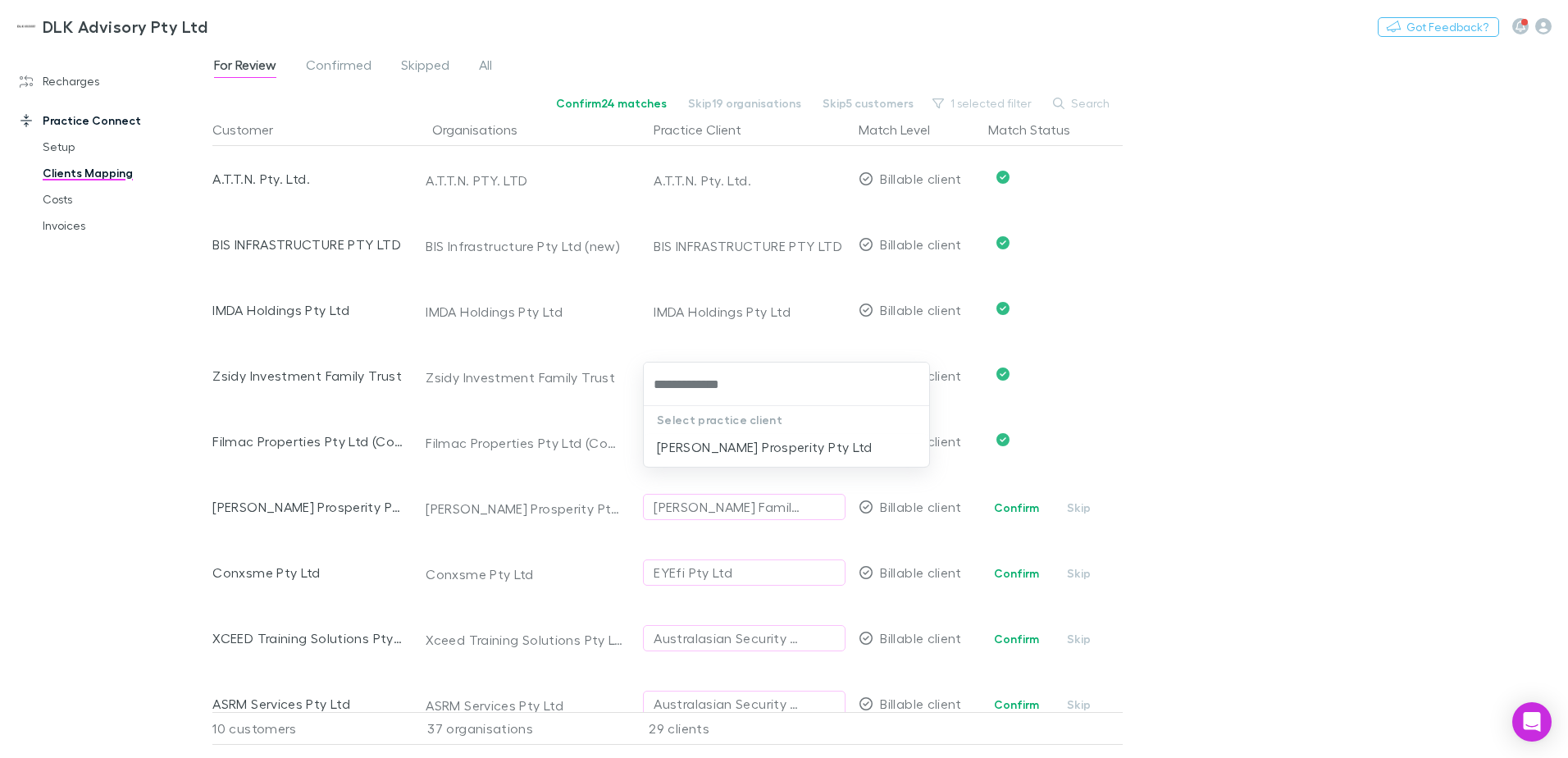
type input "**********"
click at [751, 451] on li "Livingston Prosperity Pty Ltd" at bounding box center [786, 447] width 285 height 26
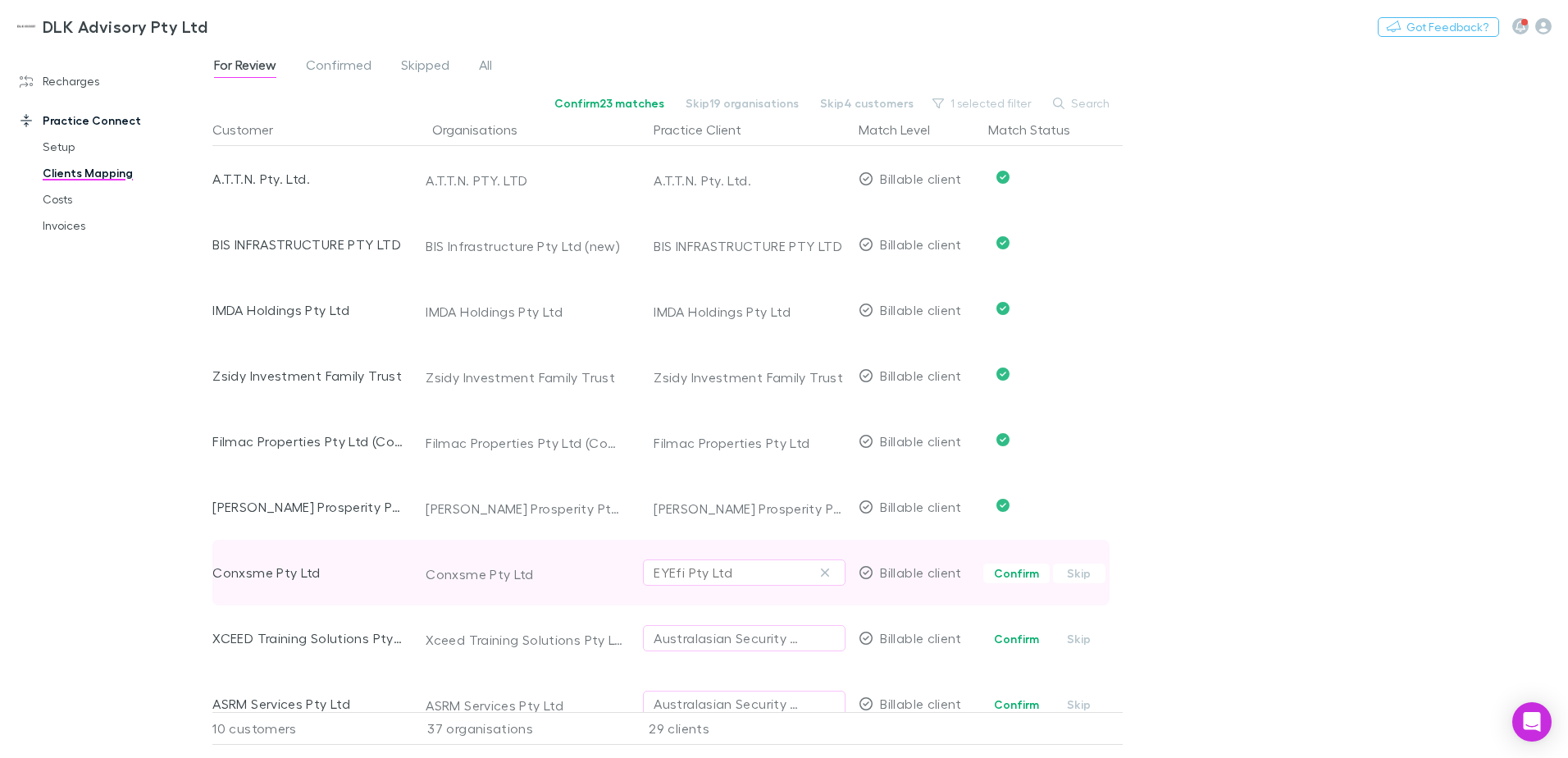
click at [749, 571] on div "EYEfi Pty Ltd" at bounding box center [743, 573] width 181 height 20
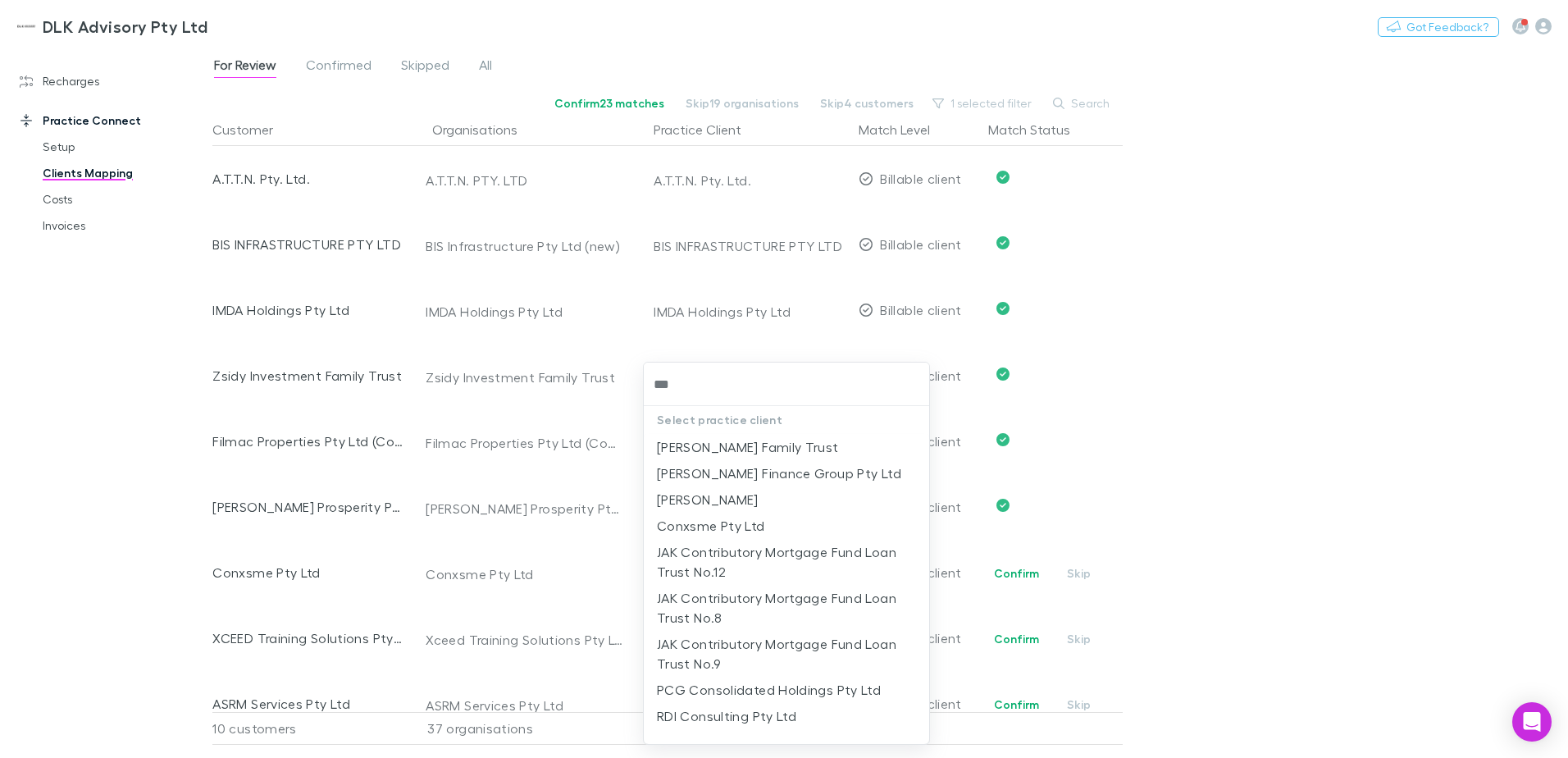
type input "****"
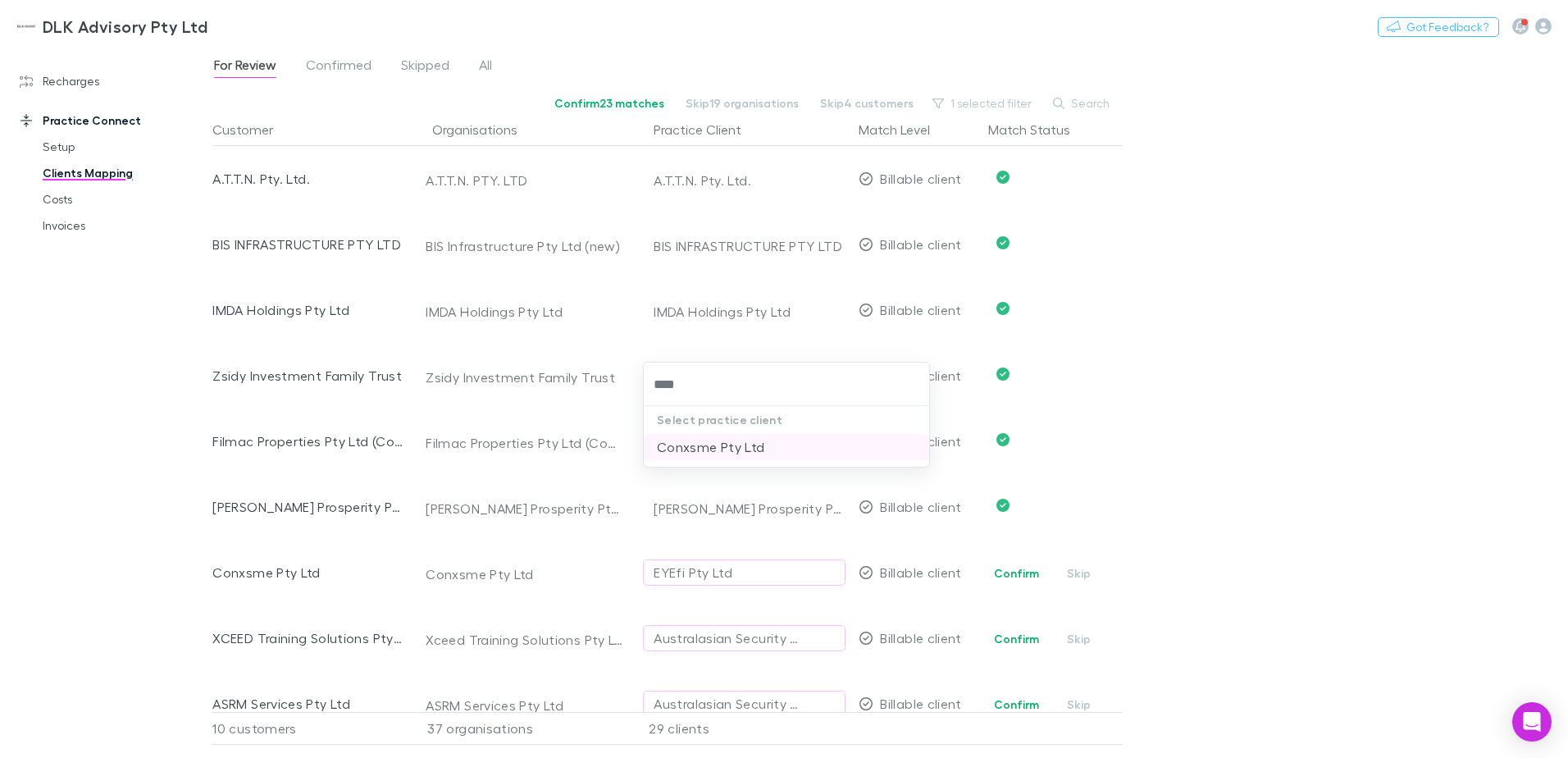
click at [784, 448] on li "Conxsme Pty Ltd" at bounding box center [786, 447] width 285 height 26
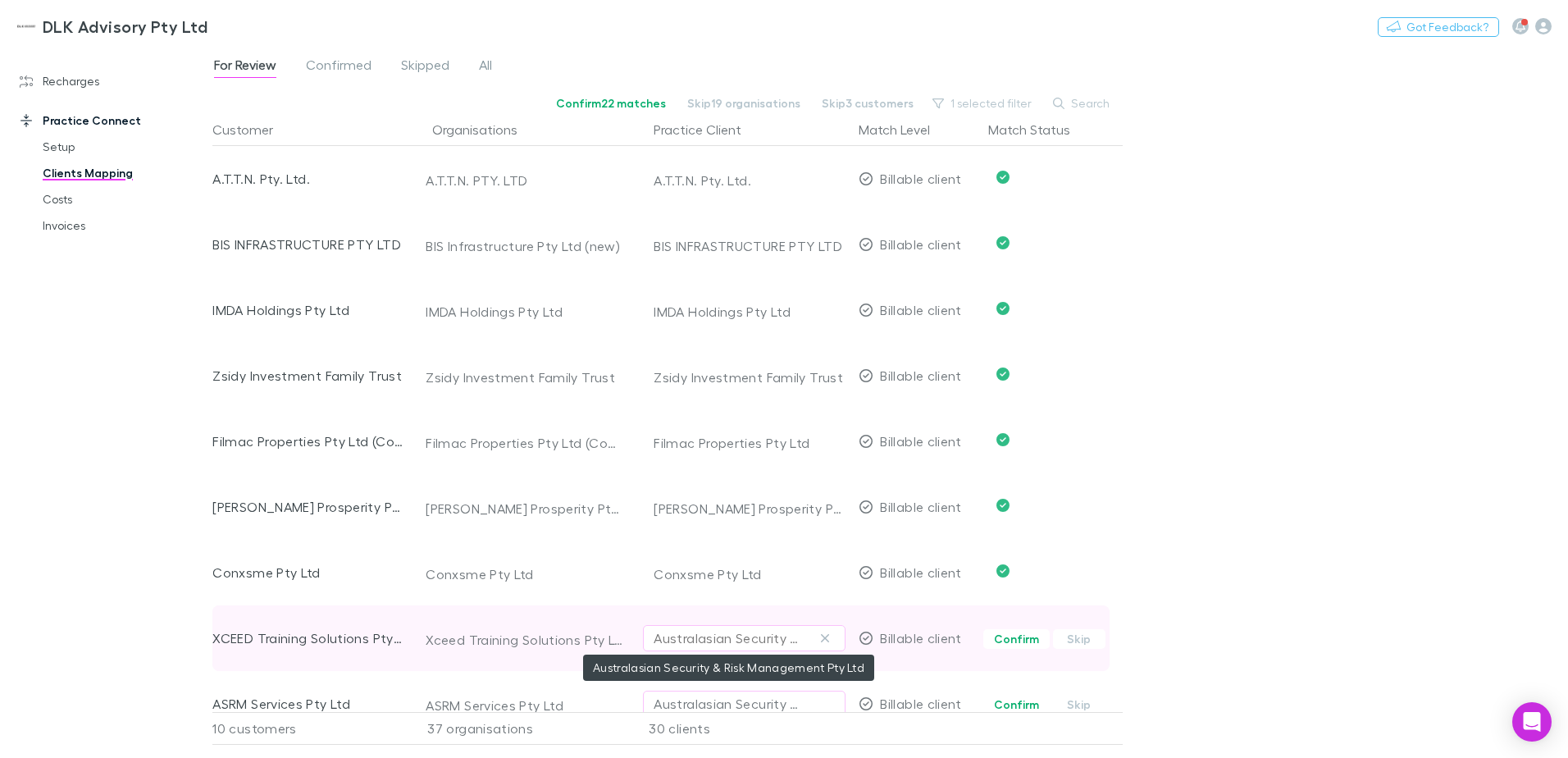
click at [724, 639] on div "Australasian Security & Risk Management Pty Ltd" at bounding box center [727, 638] width 148 height 20
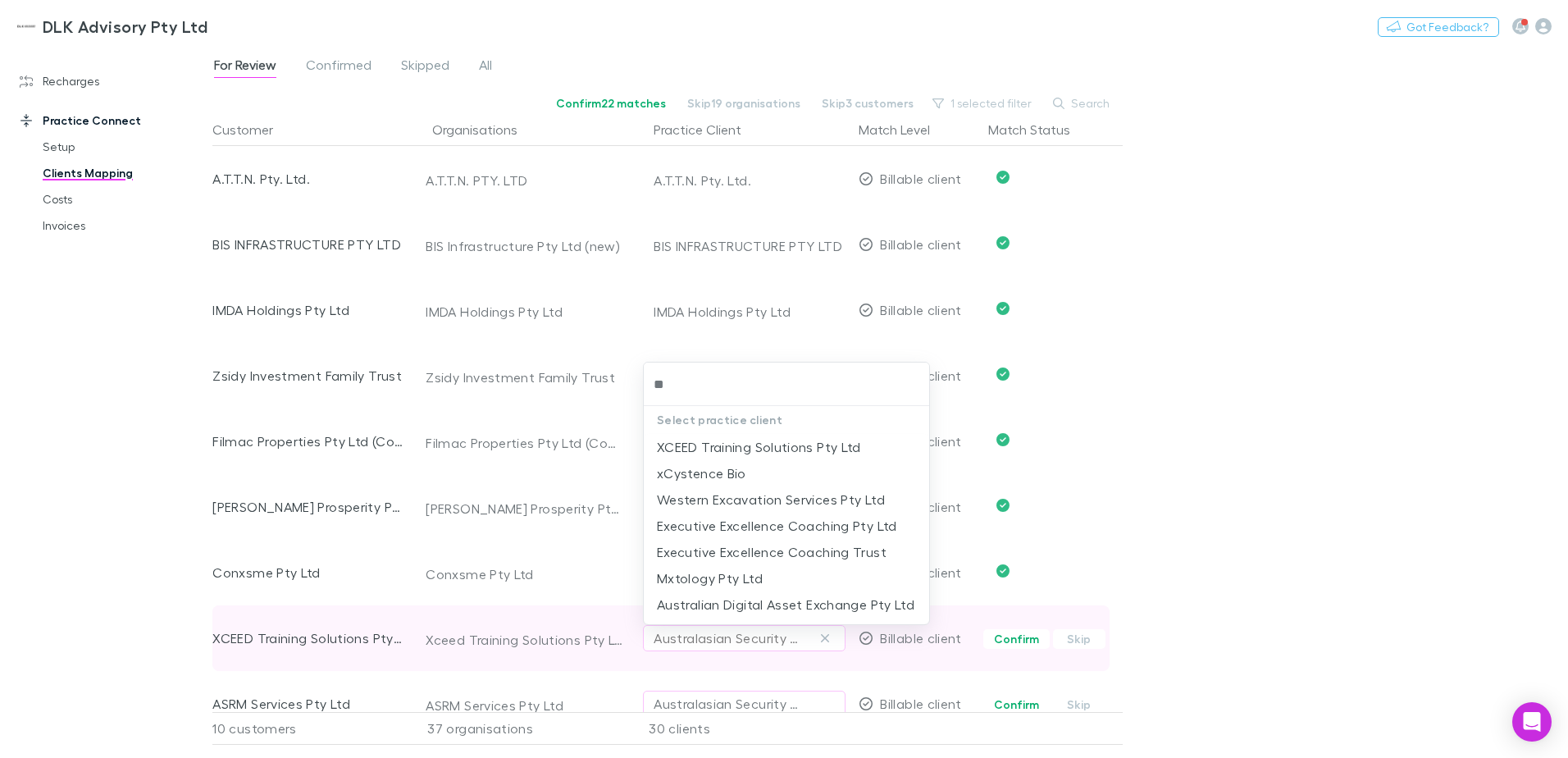
type input "***"
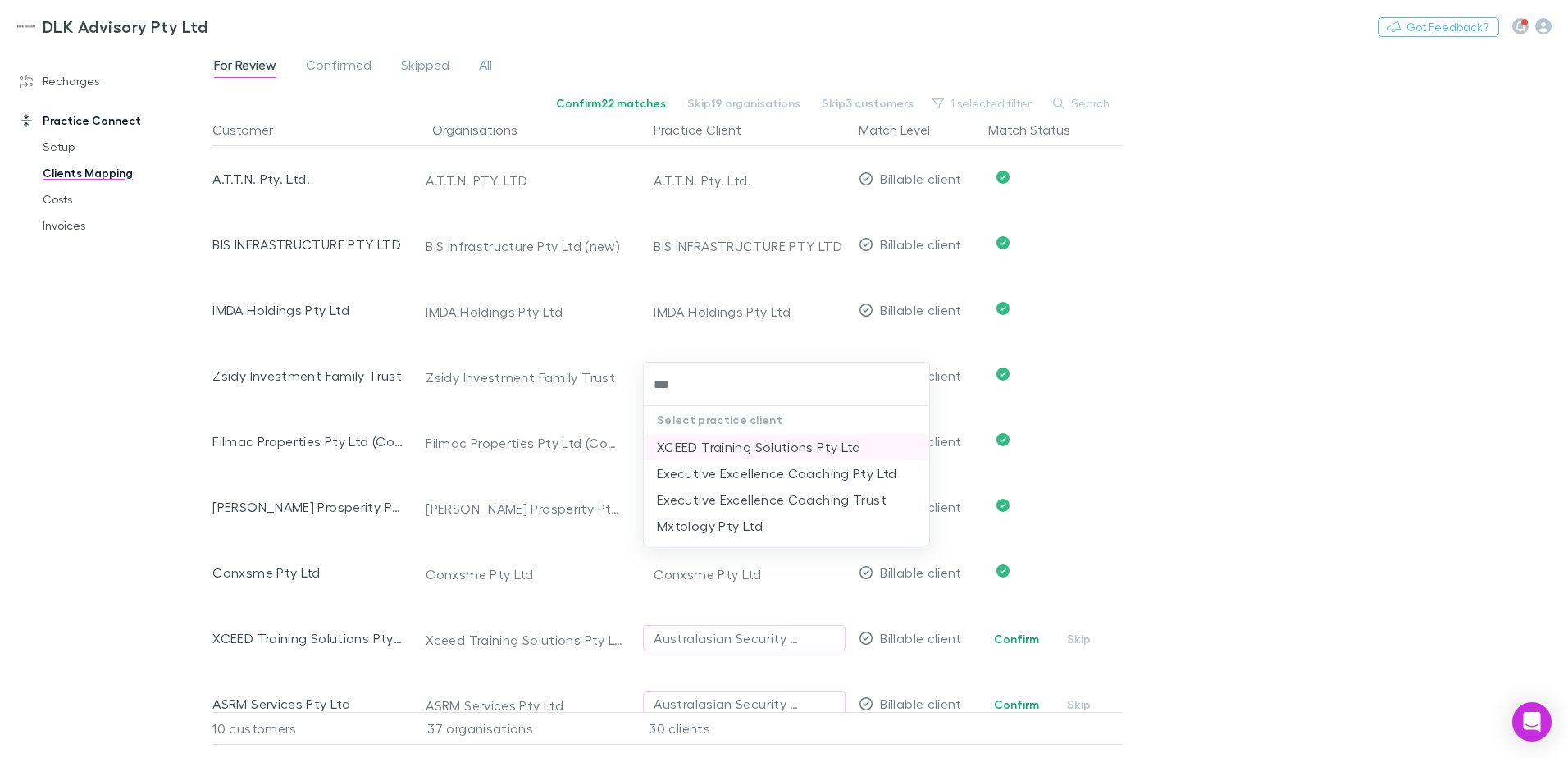
click at [747, 447] on li "XCEED Training Solutions Pty Ltd" at bounding box center [786, 447] width 285 height 26
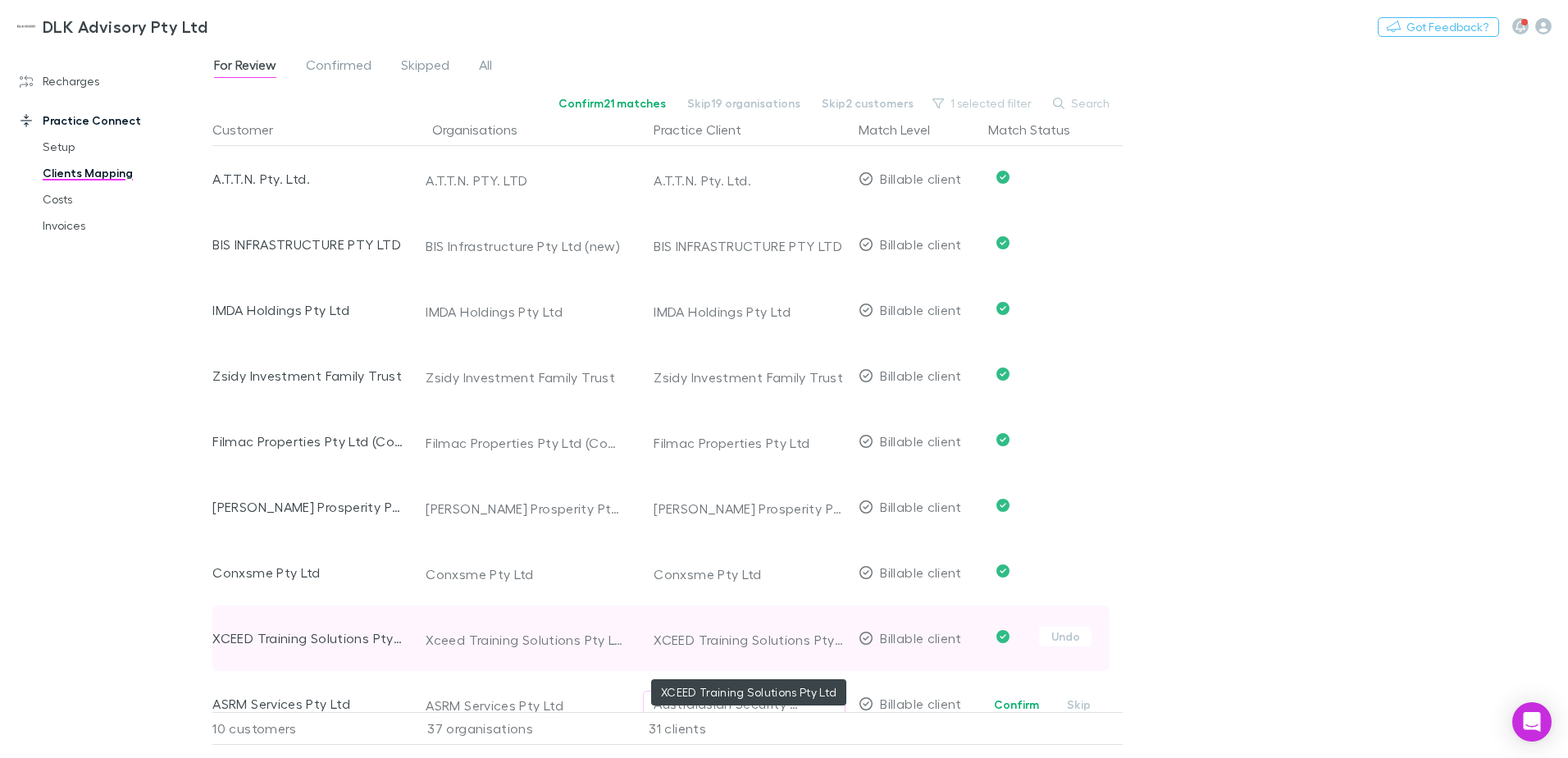
scroll to position [164, 0]
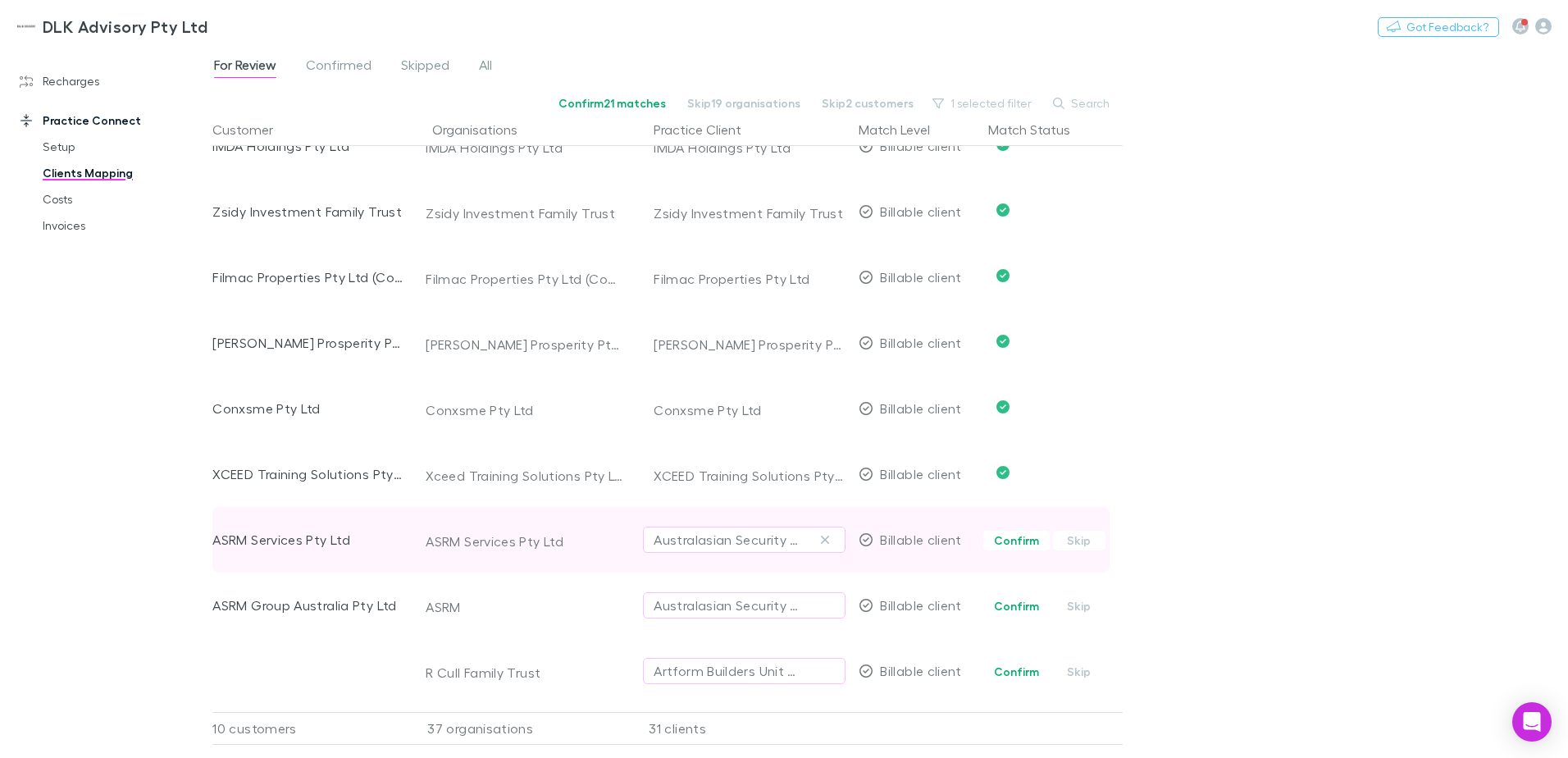
click at [741, 525] on div "Australasian Security & Risk Management Pty Ltd" at bounding box center [744, 540] width 202 height 65
click at [723, 541] on div "Australasian Security & Risk Management Pty Ltd" at bounding box center [727, 540] width 148 height 20
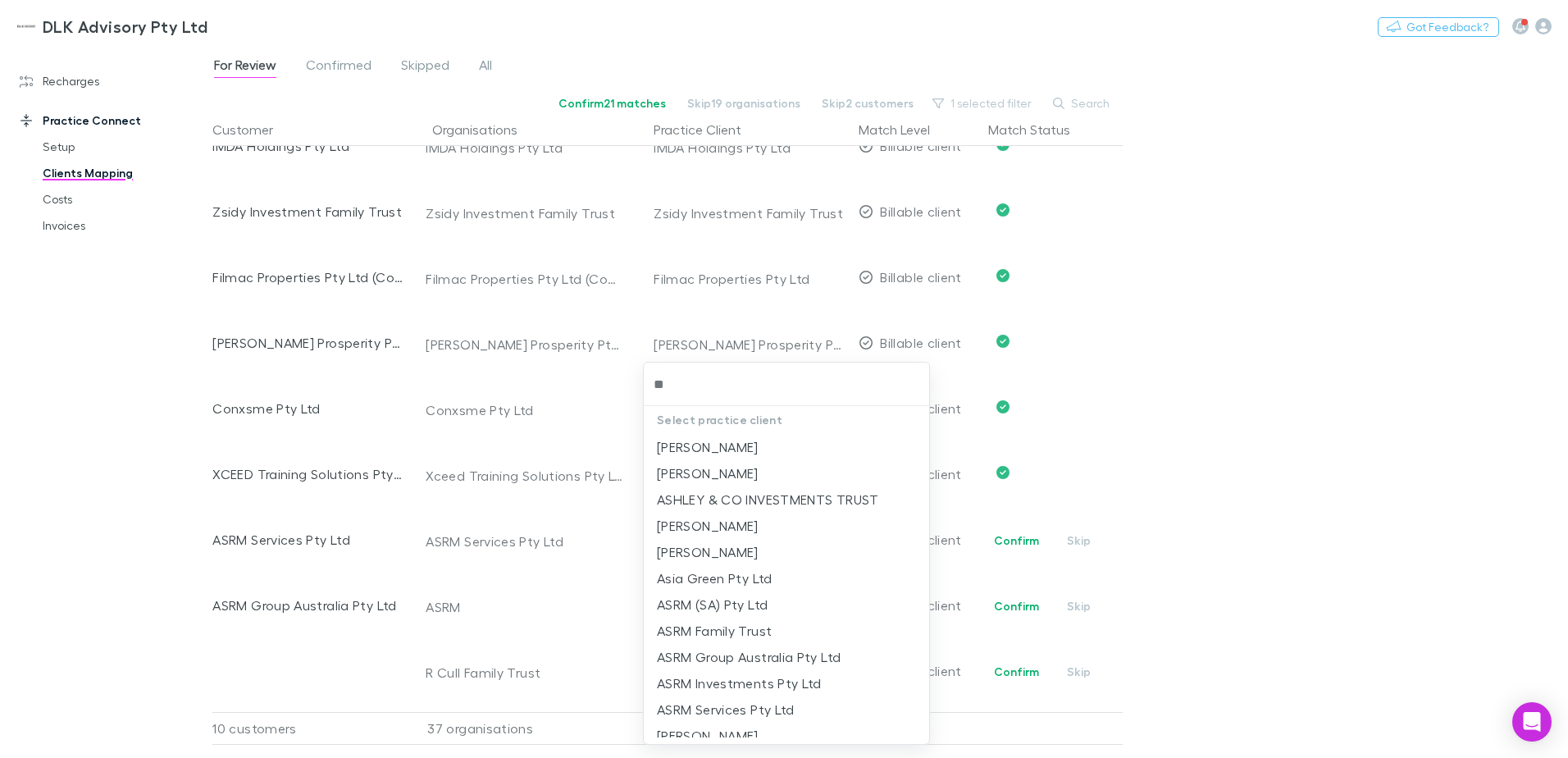
type input "***"
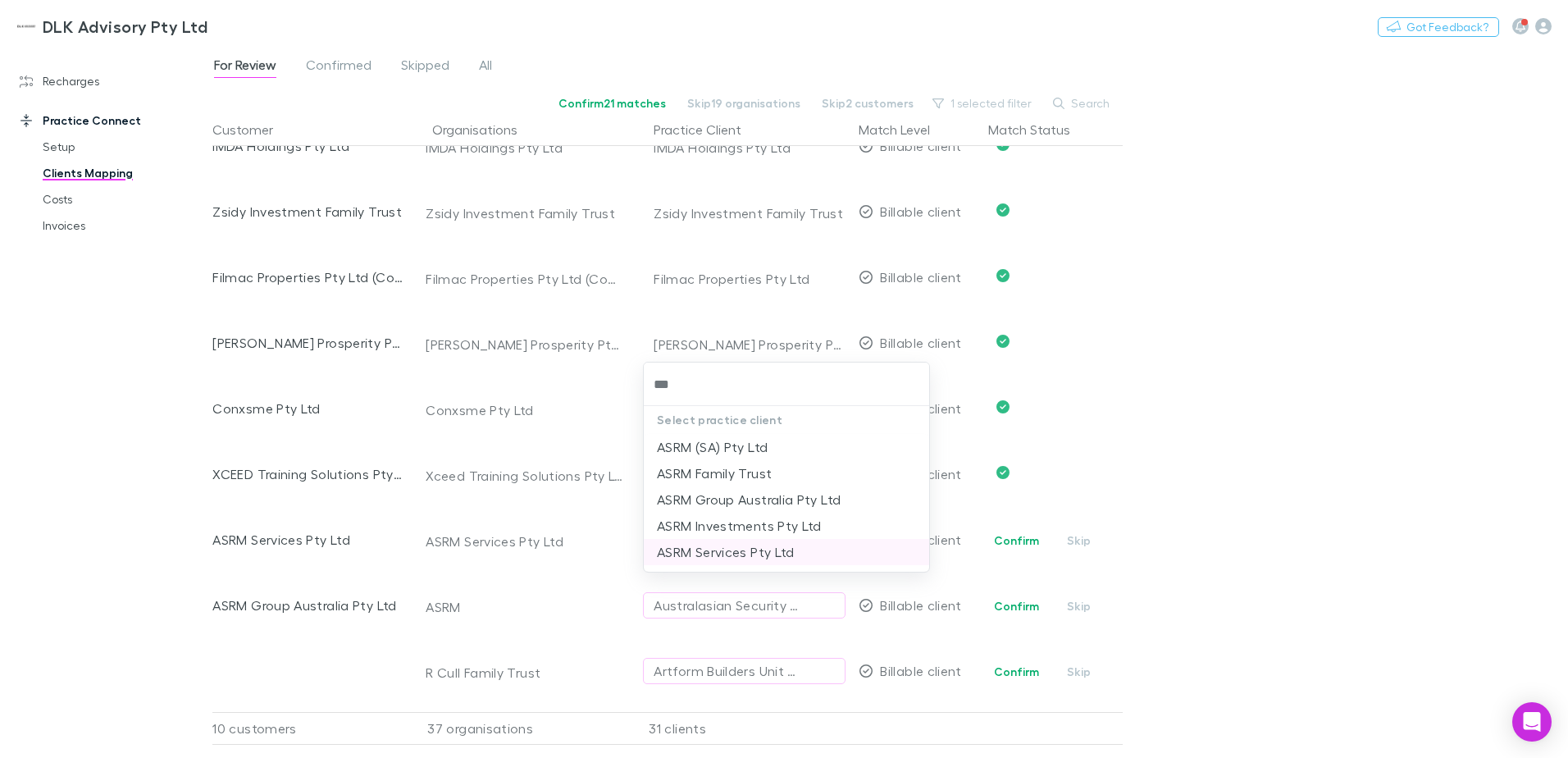
click at [772, 551] on li "ASRM Services Pty Ltd" at bounding box center [786, 551] width 285 height 26
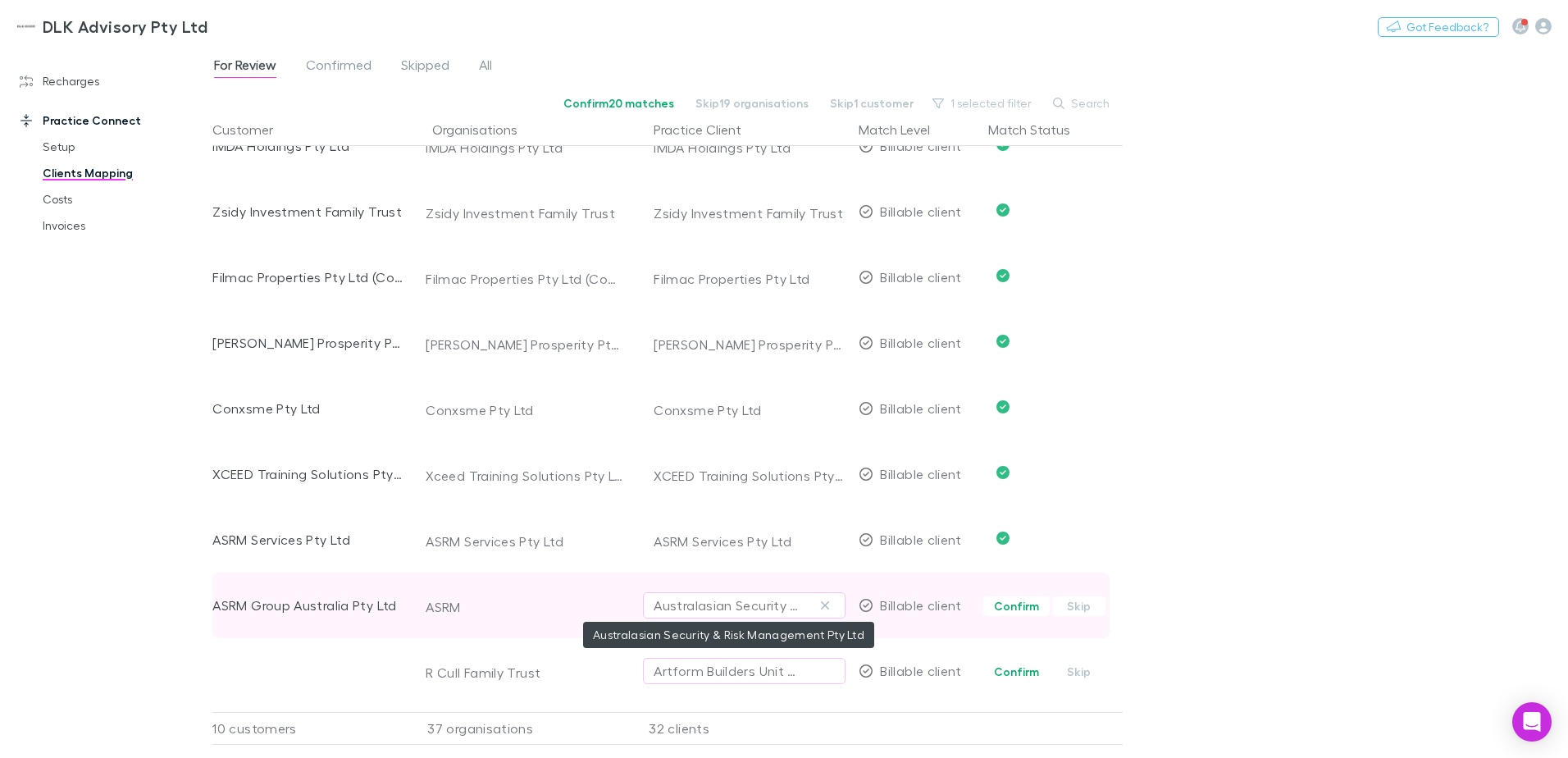
click at [733, 607] on div "Australasian Security & Risk Management Pty Ltd" at bounding box center [727, 606] width 148 height 20
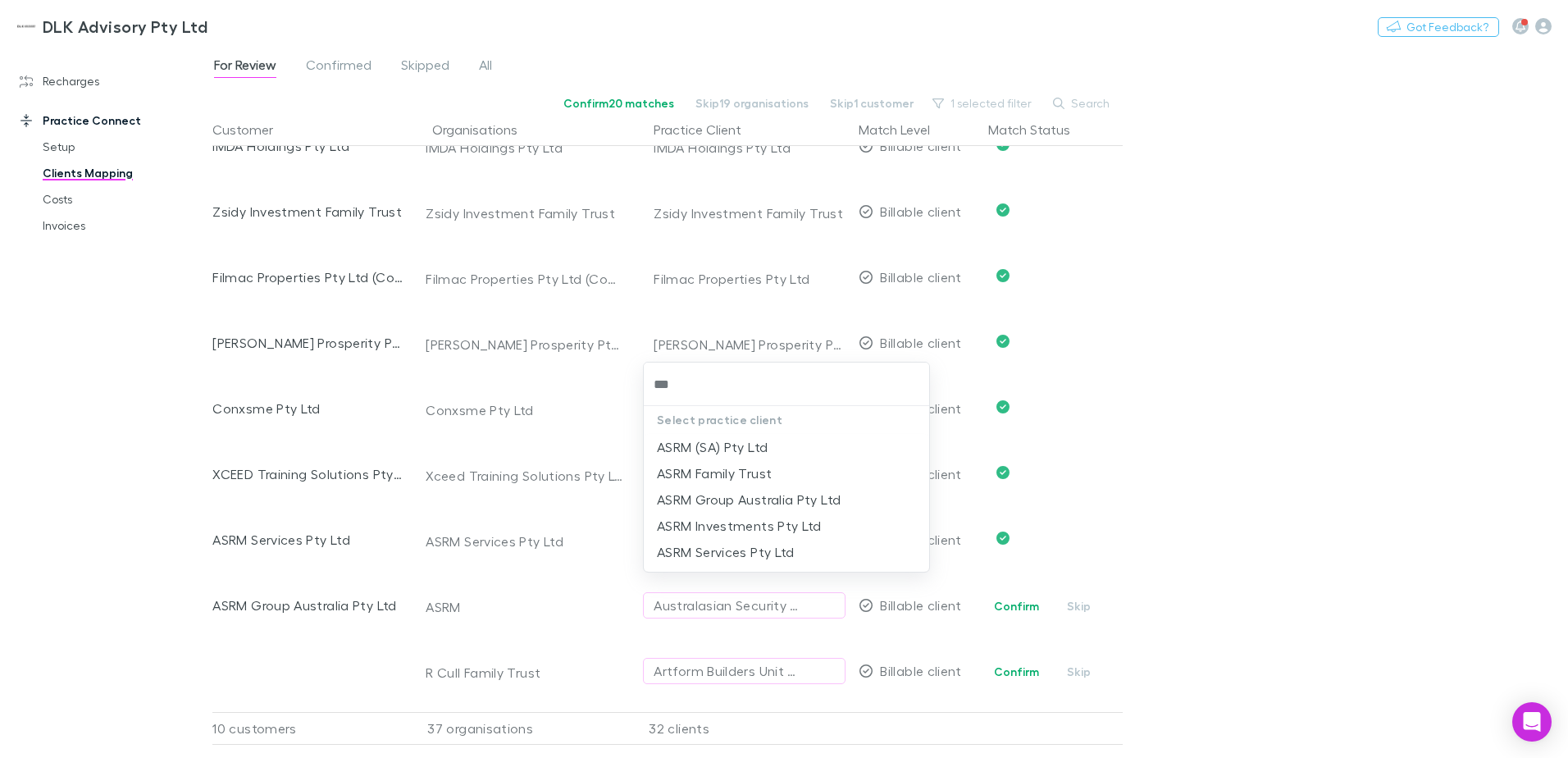
type input "****"
click at [789, 502] on li "ASRM Group Australia Pty Ltd" at bounding box center [786, 499] width 285 height 26
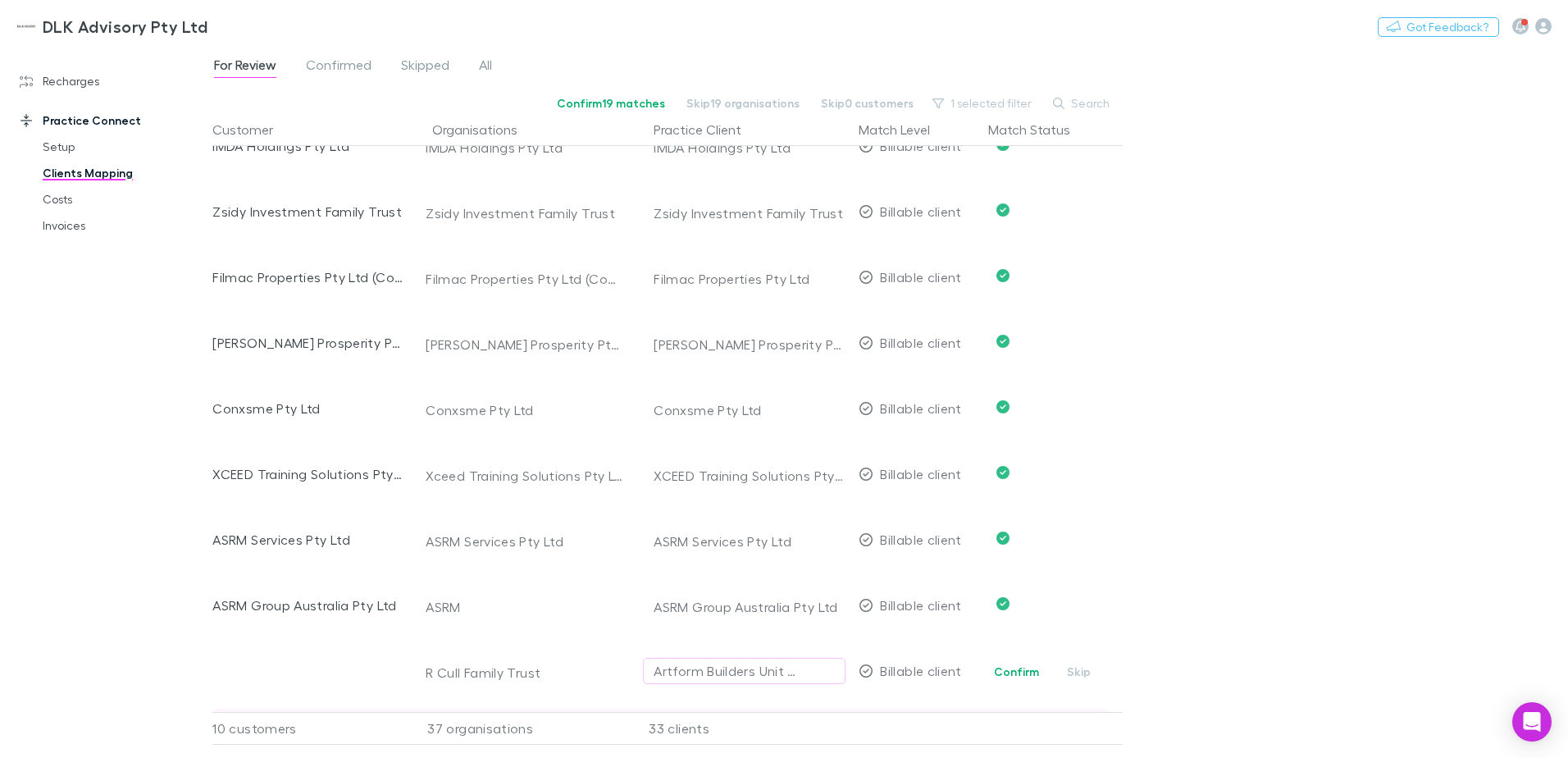
scroll to position [246, 0]
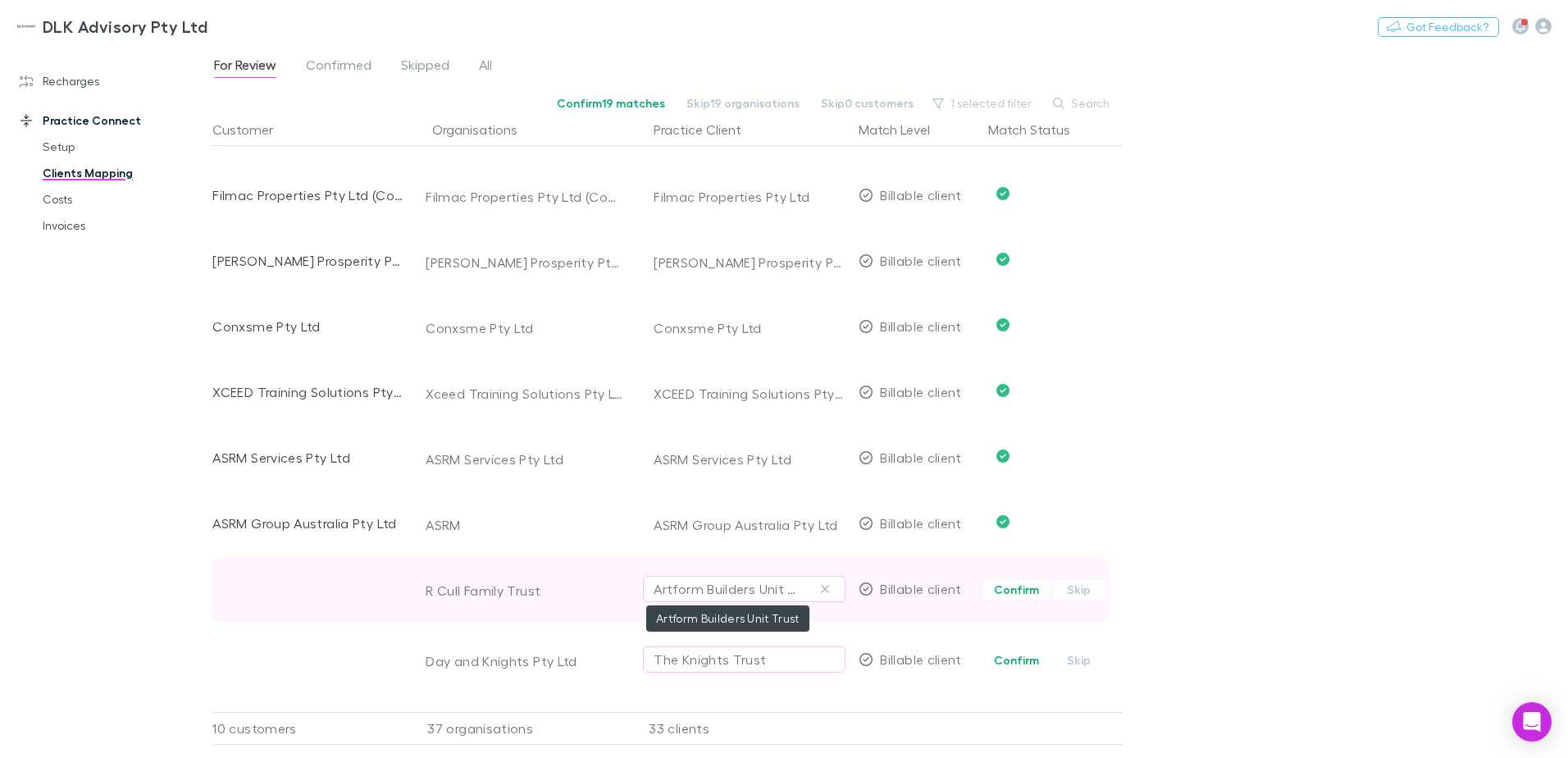
click at [722, 585] on div "Artform Builders Unit Trust" at bounding box center [727, 589] width 148 height 20
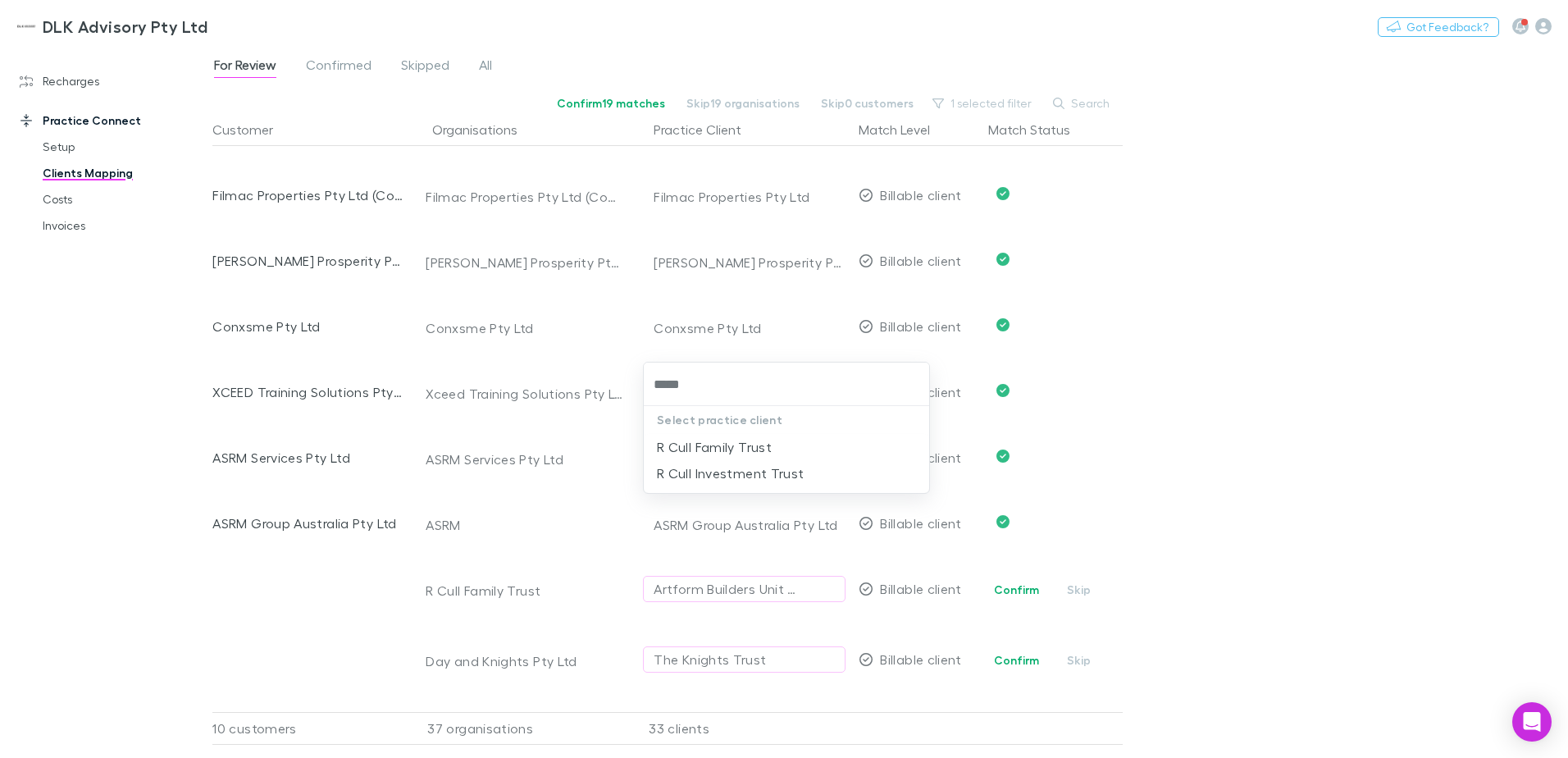
type input "******"
click at [754, 447] on li "R Cull Family Trust" at bounding box center [786, 447] width 285 height 26
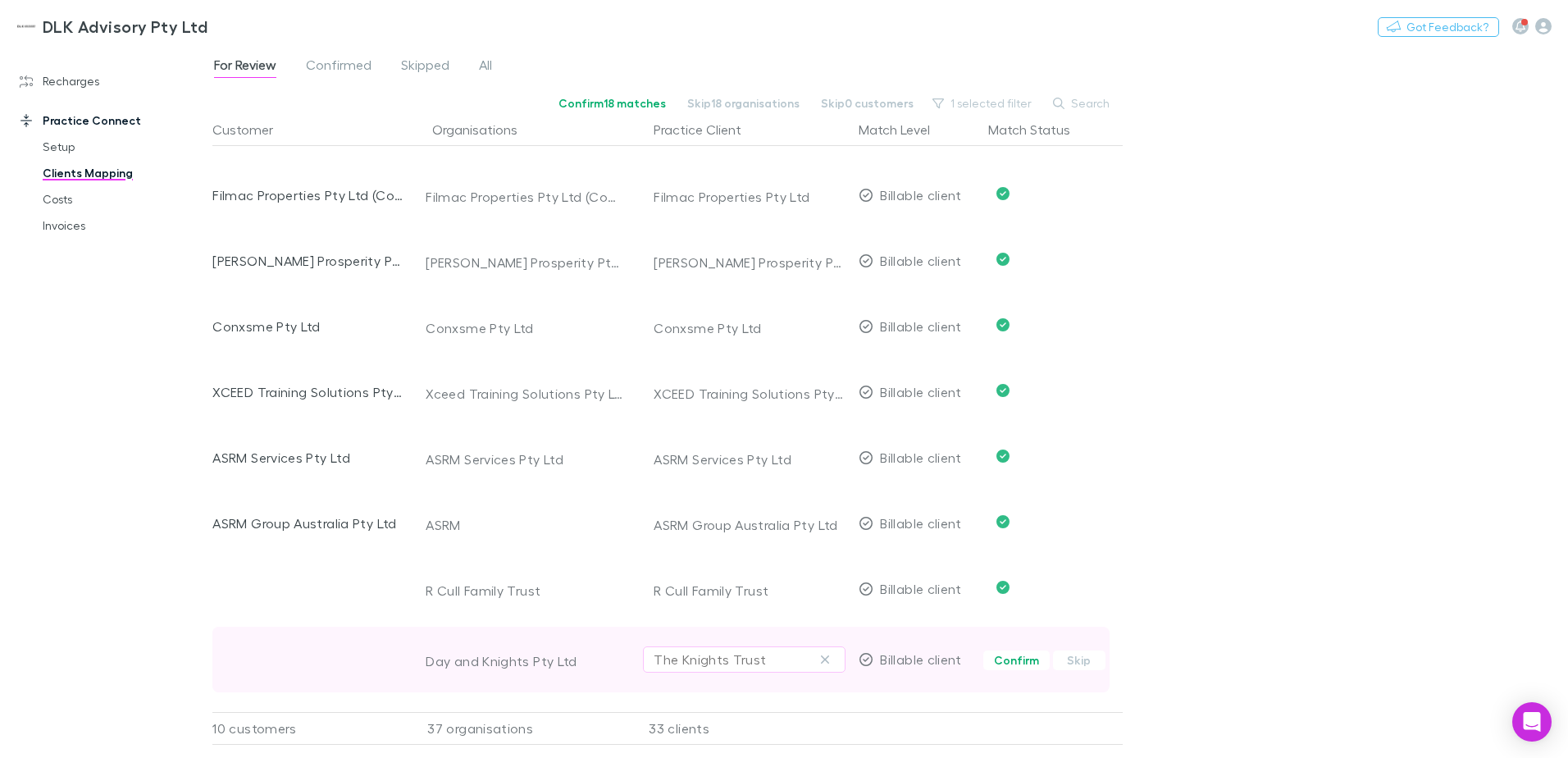
click at [752, 663] on div "The Knights Trust" at bounding box center [709, 660] width 112 height 20
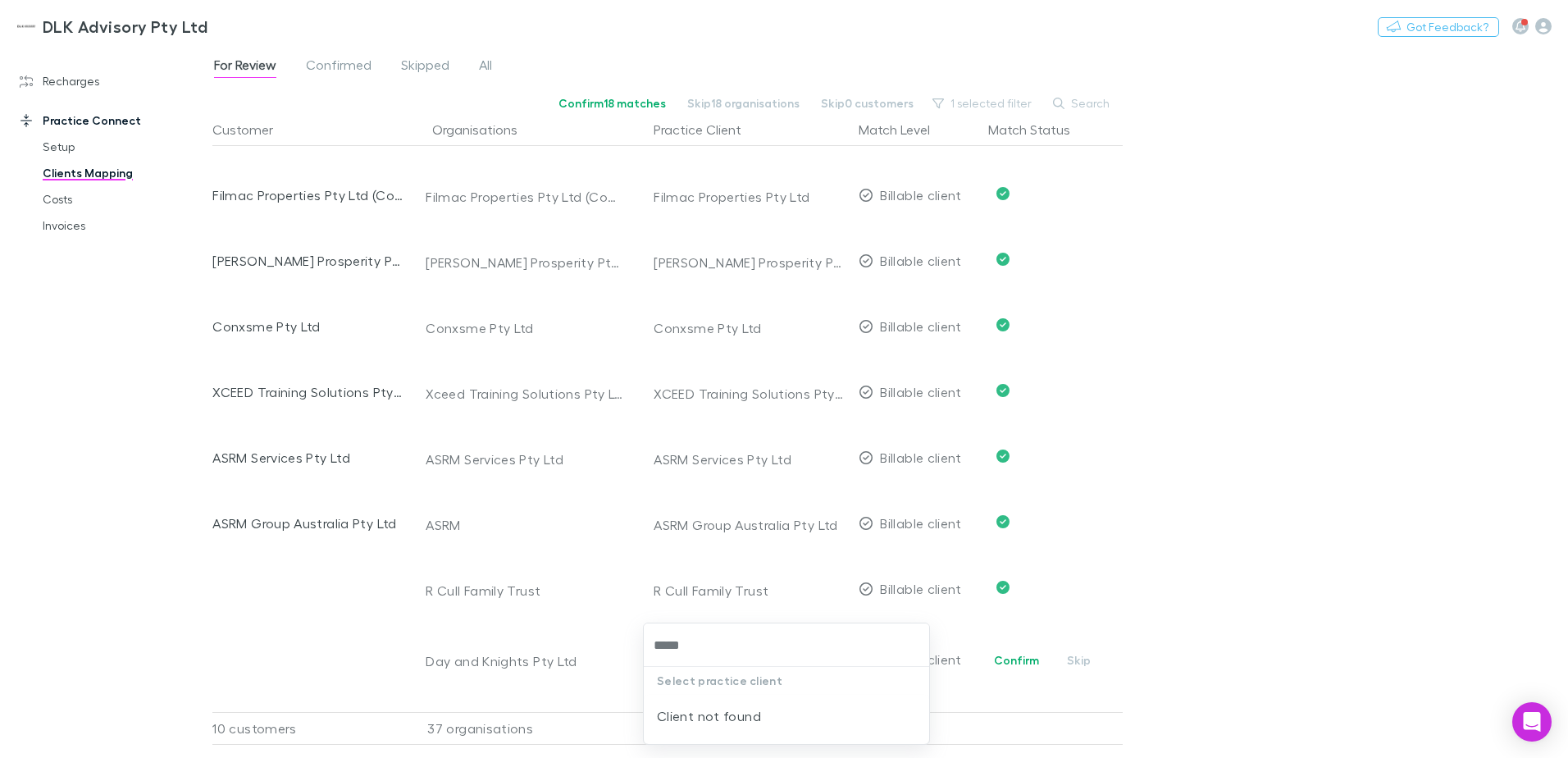
type input "***"
click at [768, 710] on li "Day & Knights Pty Ltd" at bounding box center [786, 707] width 285 height 26
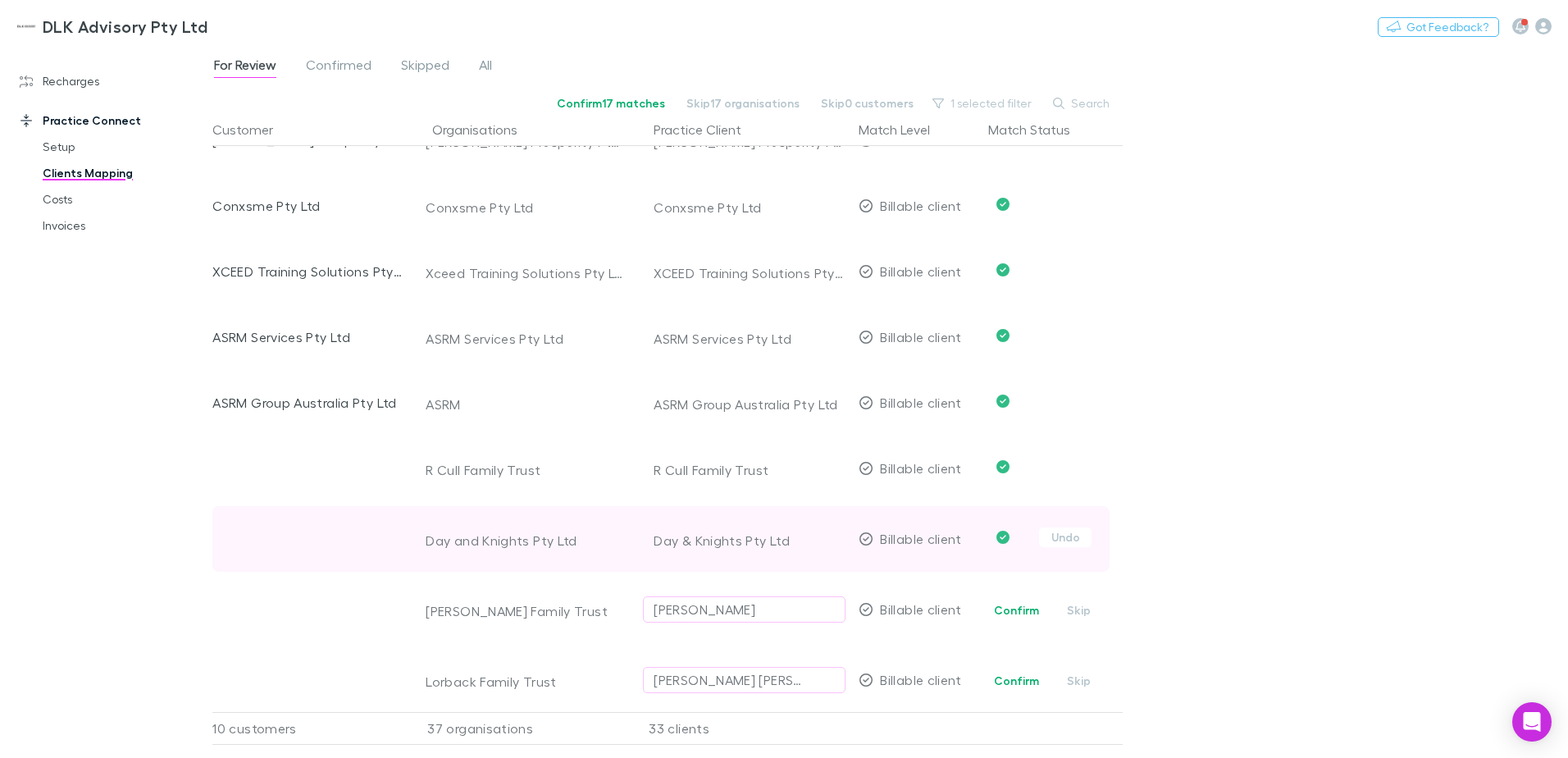
scroll to position [410, 0]
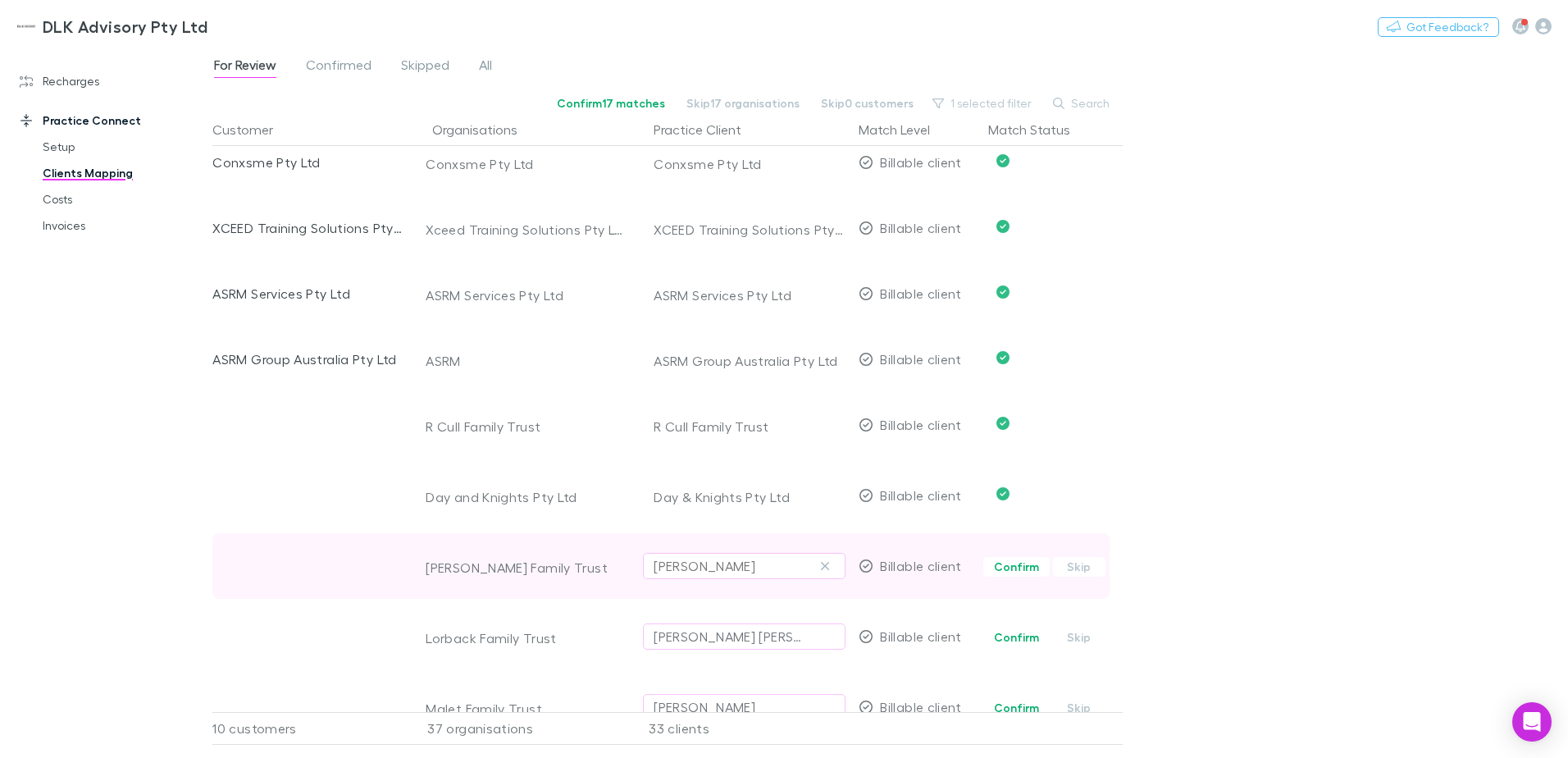
click at [733, 571] on div "Anthony Crawford" at bounding box center [704, 566] width 102 height 20
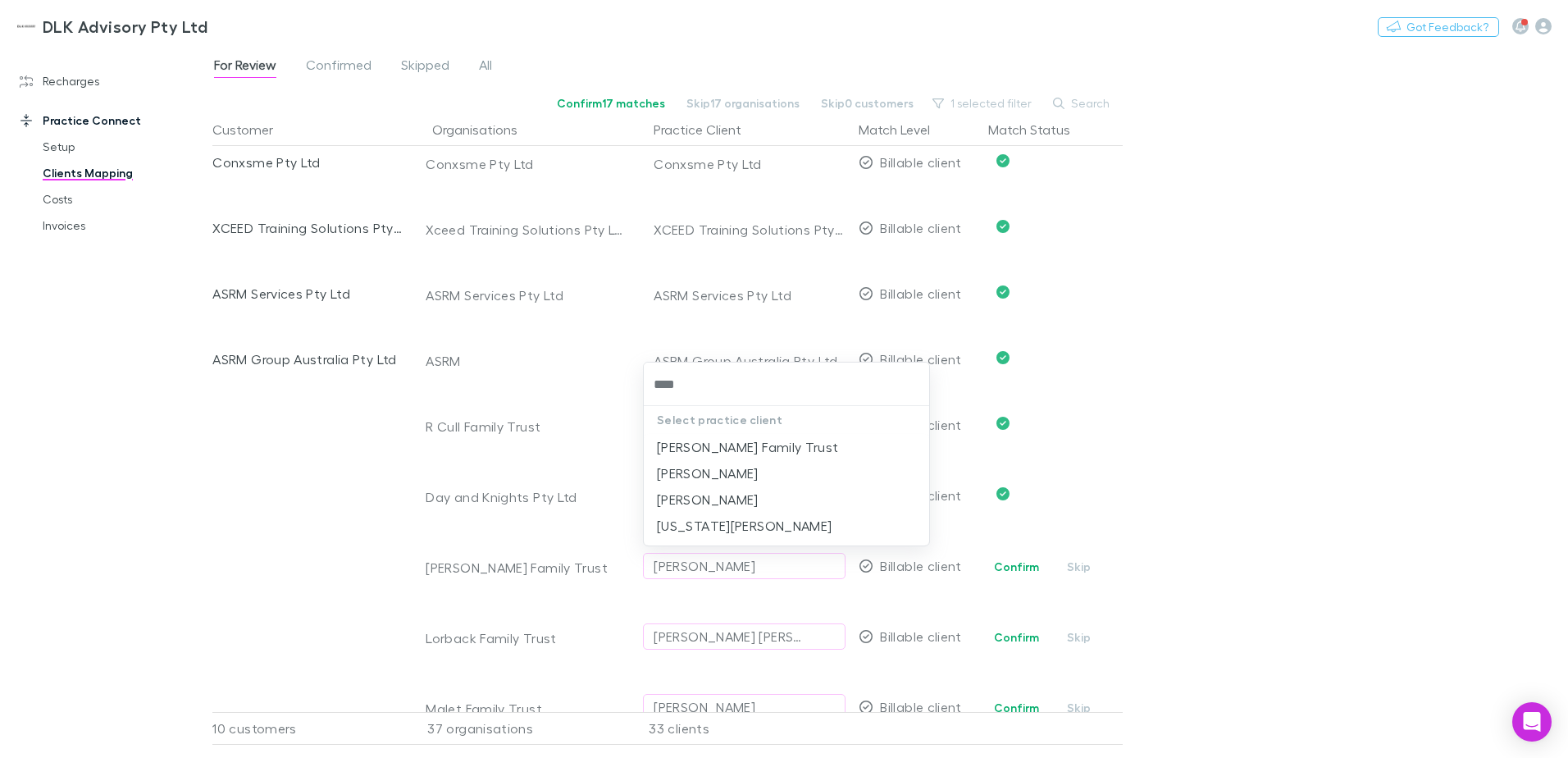
type input "*****"
click at [776, 443] on li "Crawford Family Trust" at bounding box center [786, 447] width 285 height 26
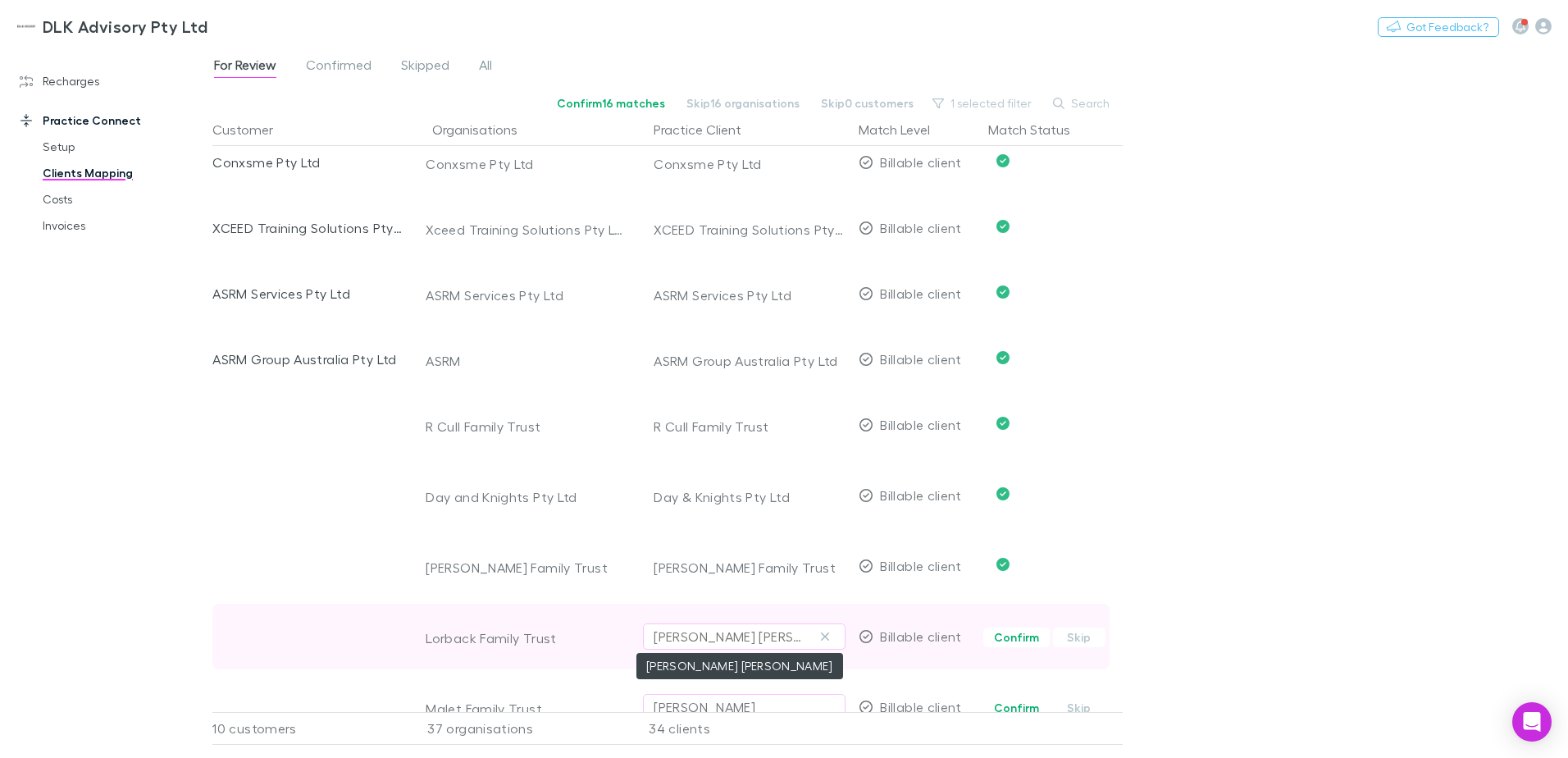
click at [743, 635] on div "Matthew Christopher Lorback" at bounding box center [727, 637] width 148 height 20
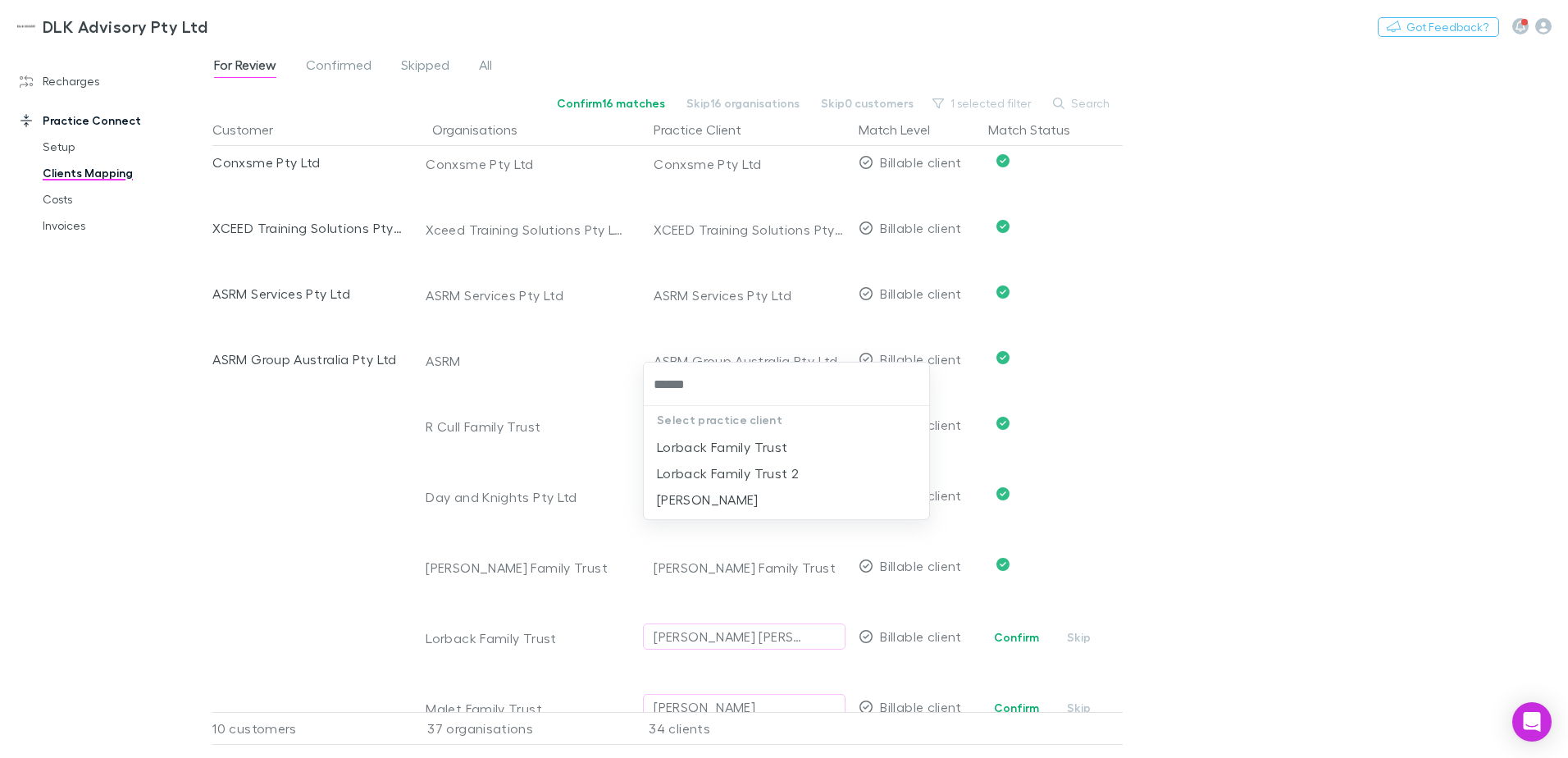
type input "*******"
click at [750, 451] on li "Lorback Family Trust" at bounding box center [786, 447] width 285 height 26
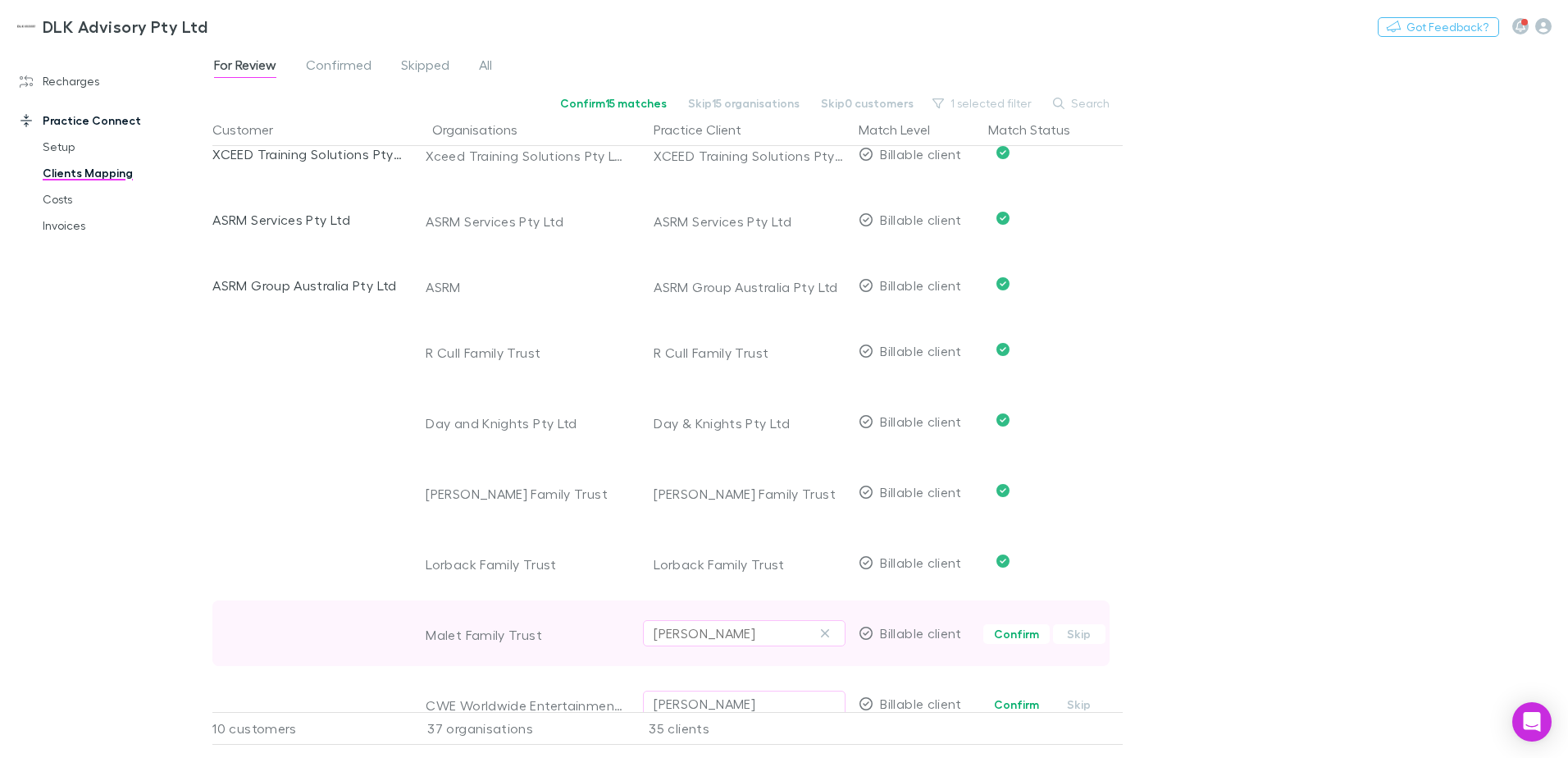
scroll to position [574, 0]
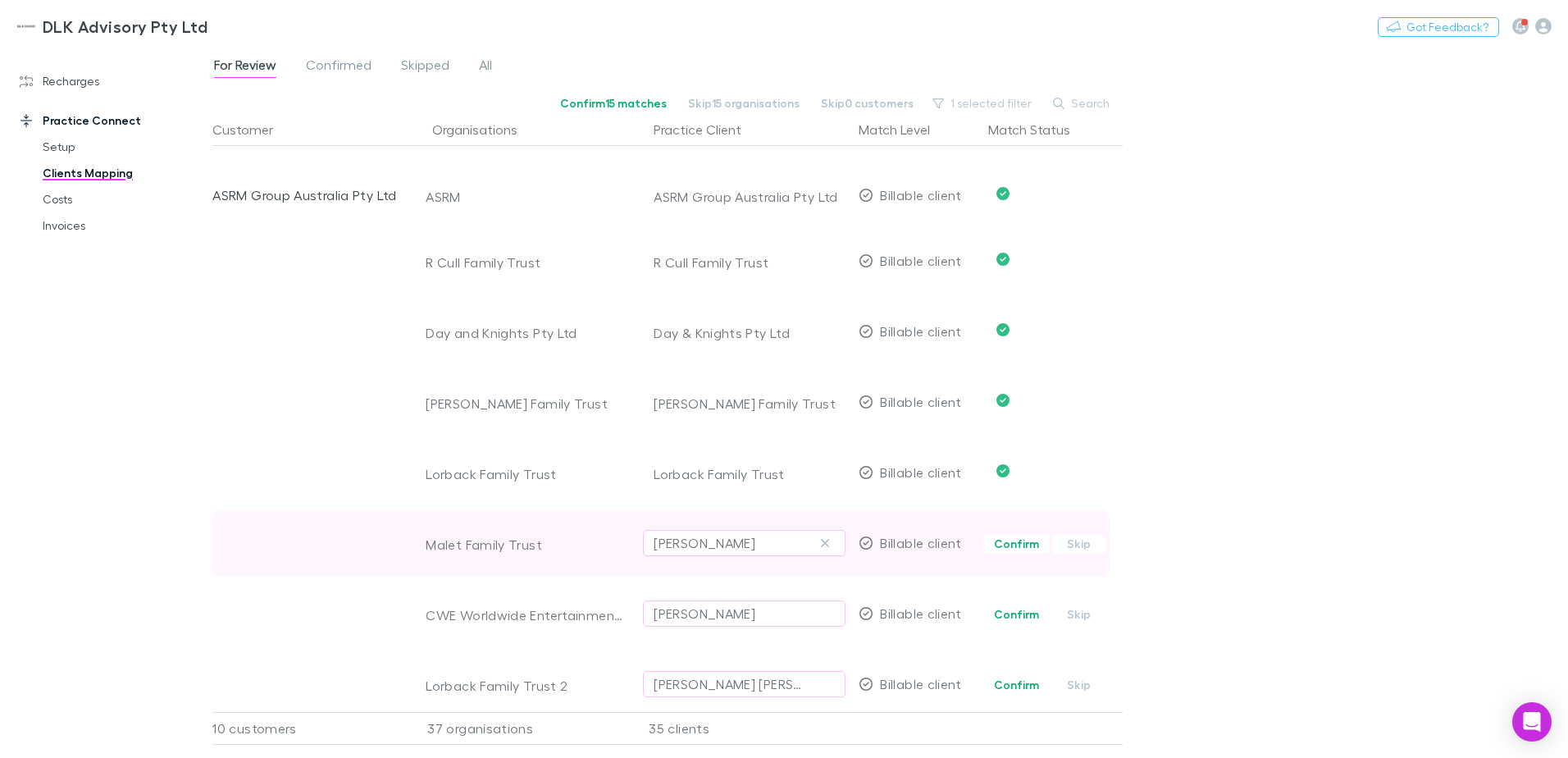
click at [738, 545] on div "Martin Mallia" at bounding box center [743, 543] width 181 height 20
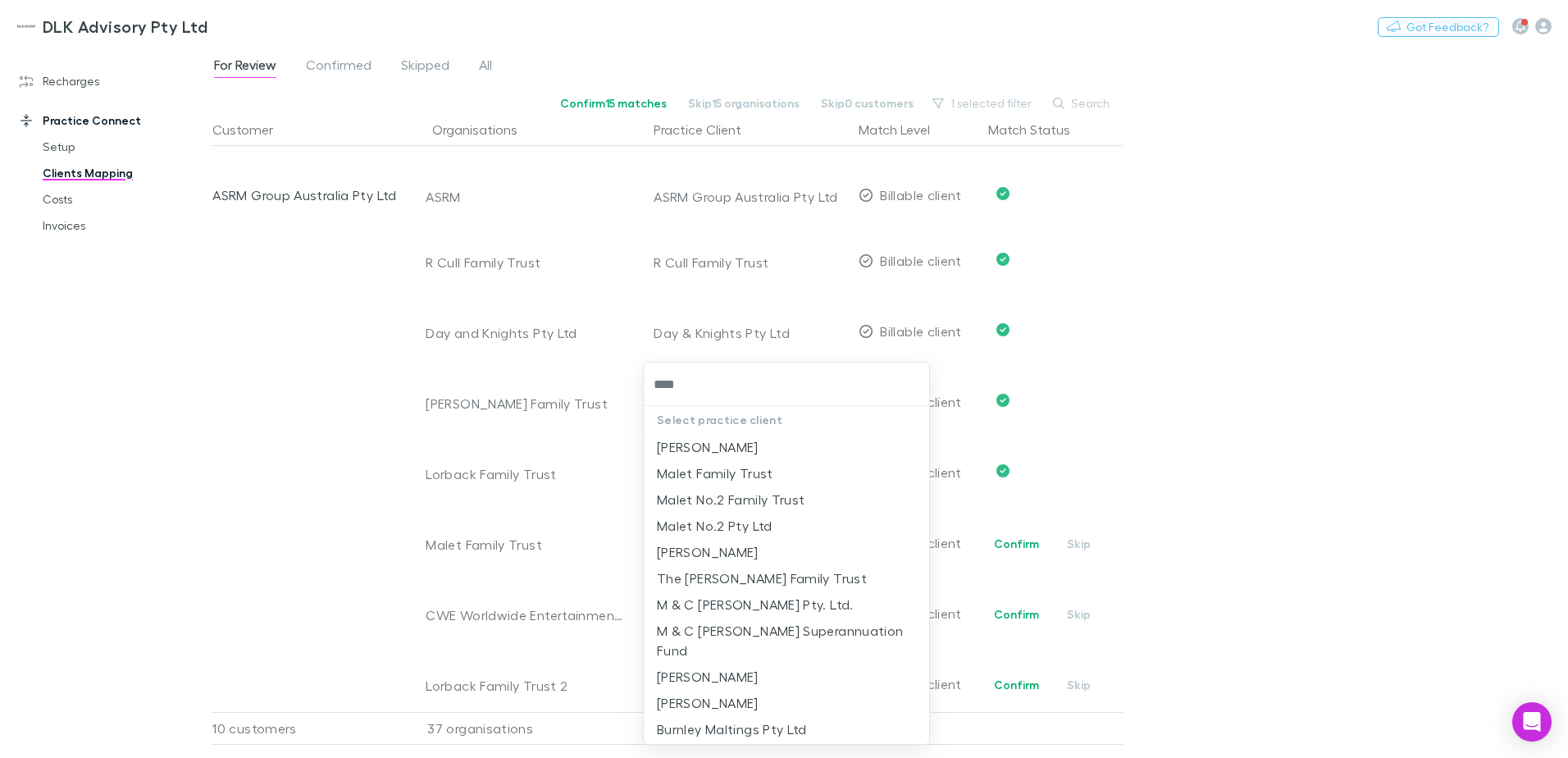
type input "*****"
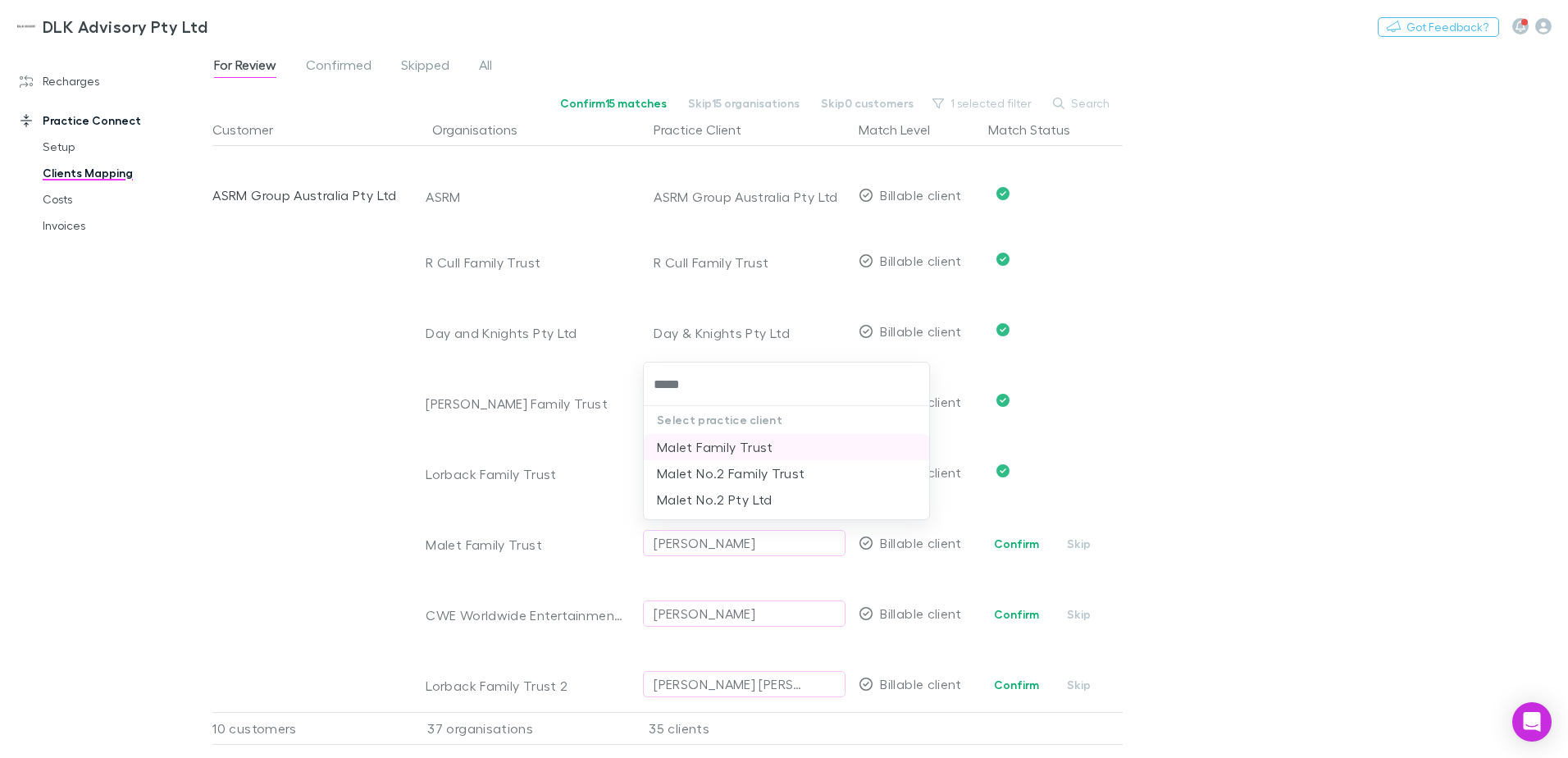
click at [745, 450] on li "Malet Family Trust" at bounding box center [786, 447] width 285 height 26
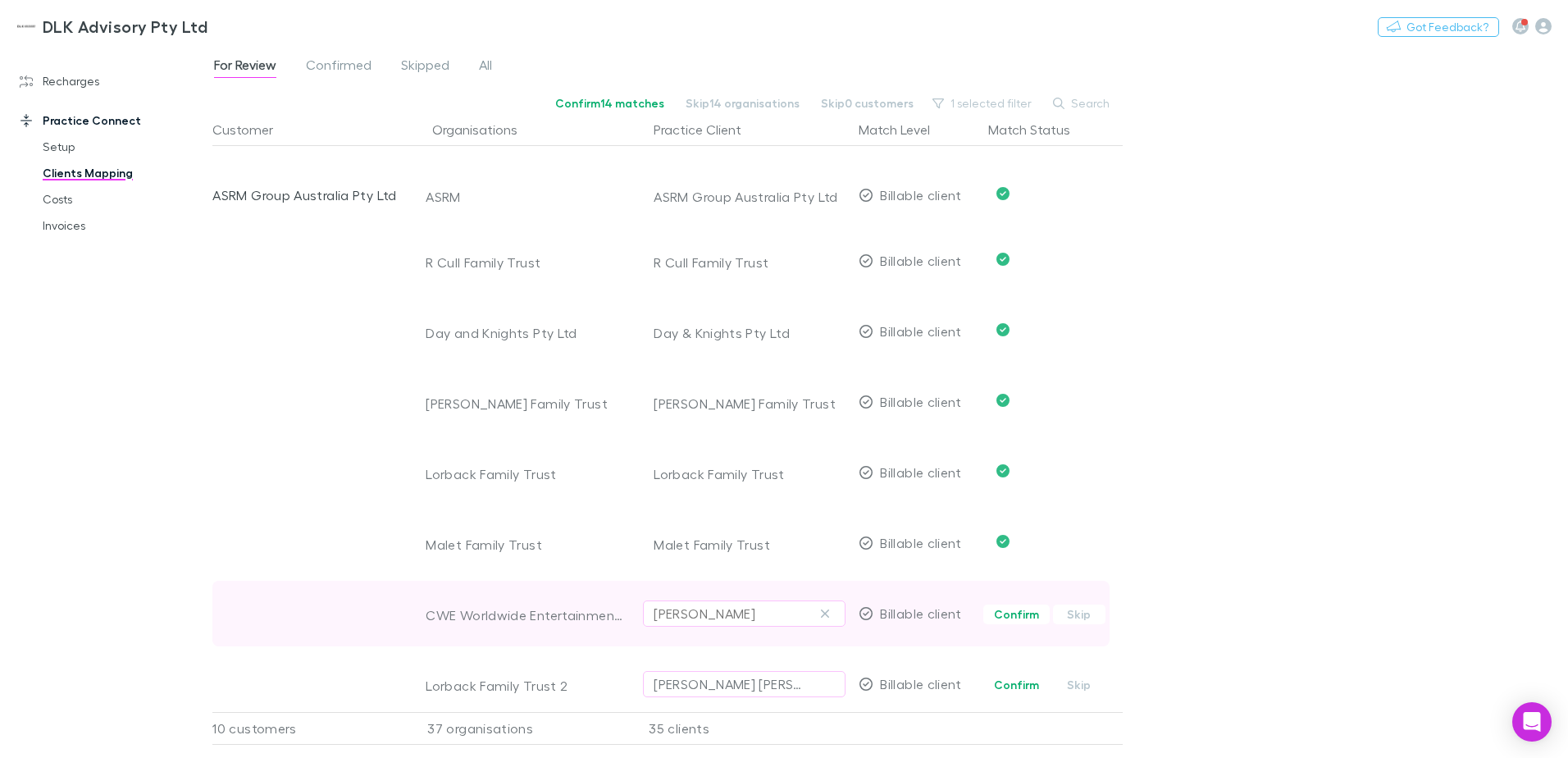
click at [733, 612] on div "Anthony Crawford" at bounding box center [704, 614] width 102 height 20
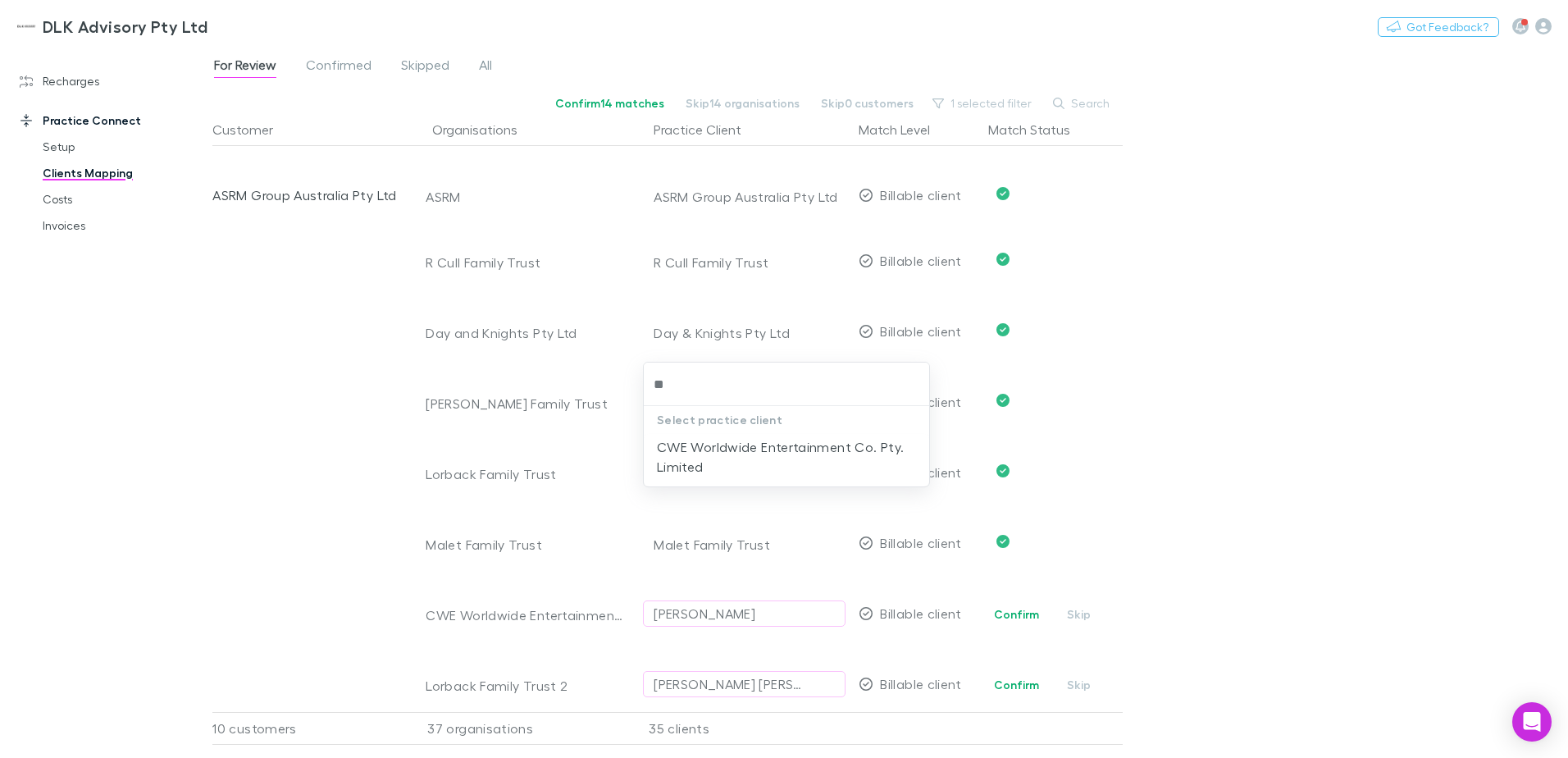
type input "***"
click at [799, 448] on li "CWE Worldwide Entertainment Co. Pty. Limited" at bounding box center [786, 457] width 285 height 46
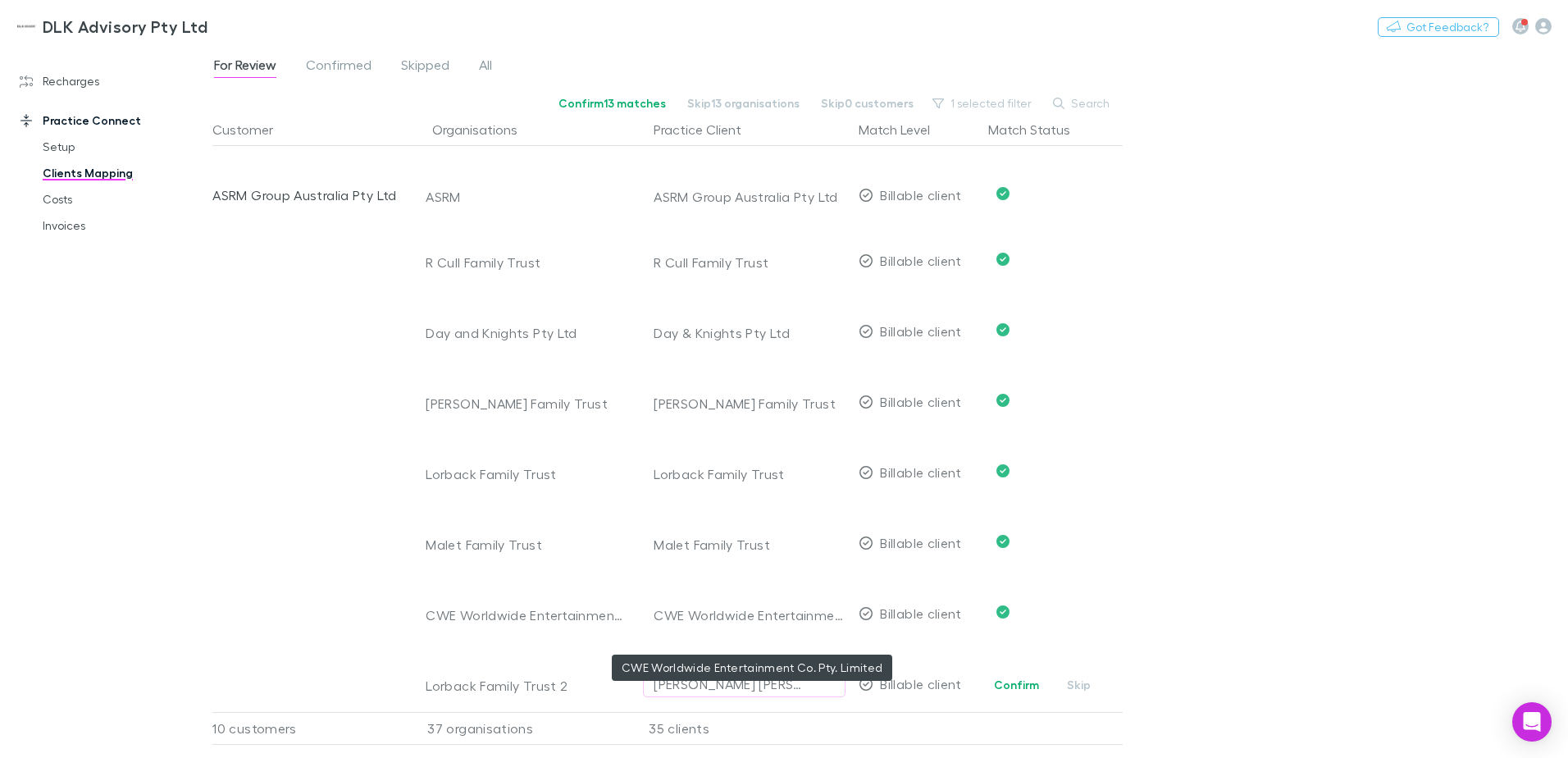
scroll to position [738, 0]
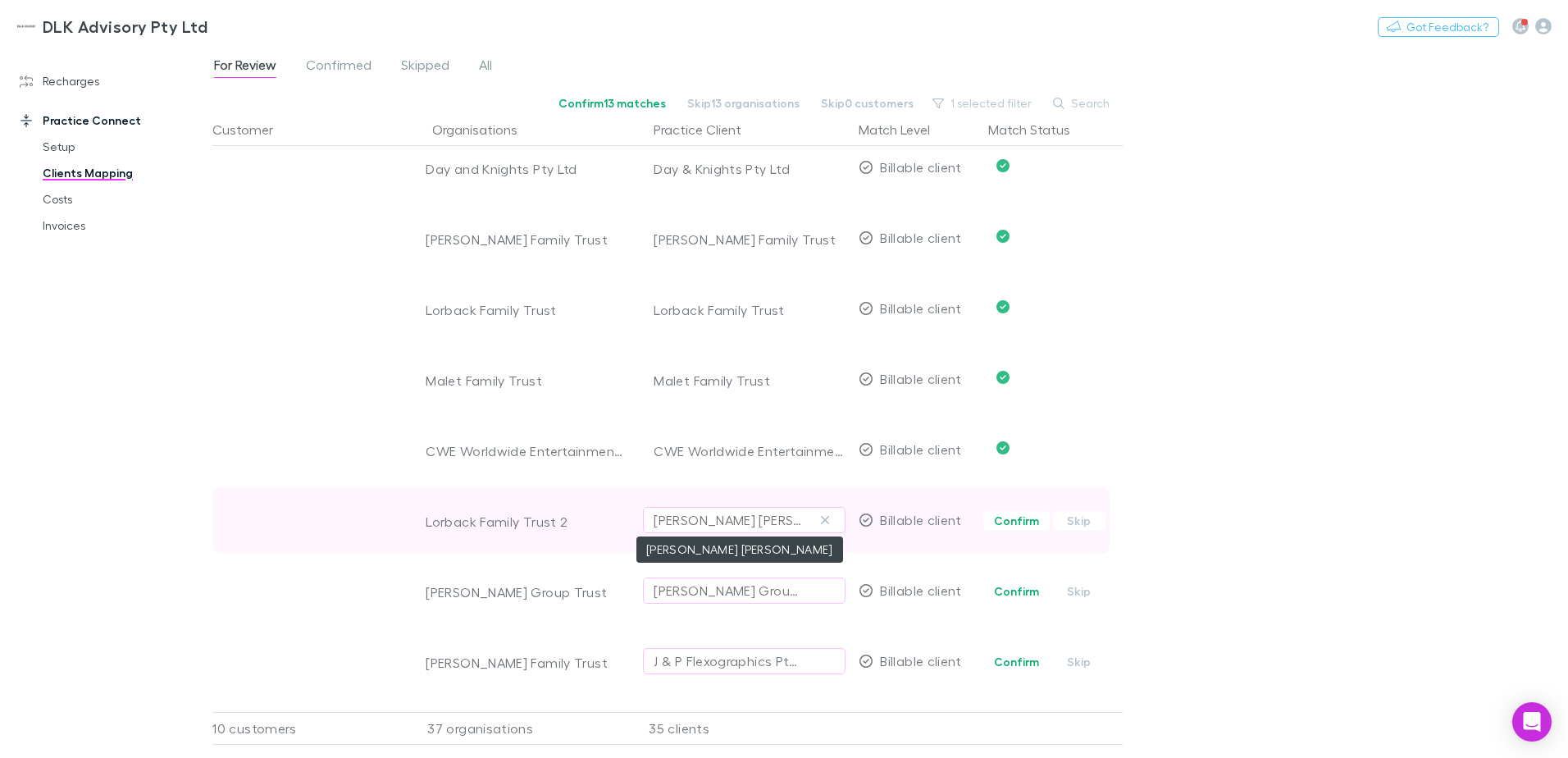
click at [735, 515] on div "Matthew Christopher Lorback" at bounding box center [727, 520] width 148 height 20
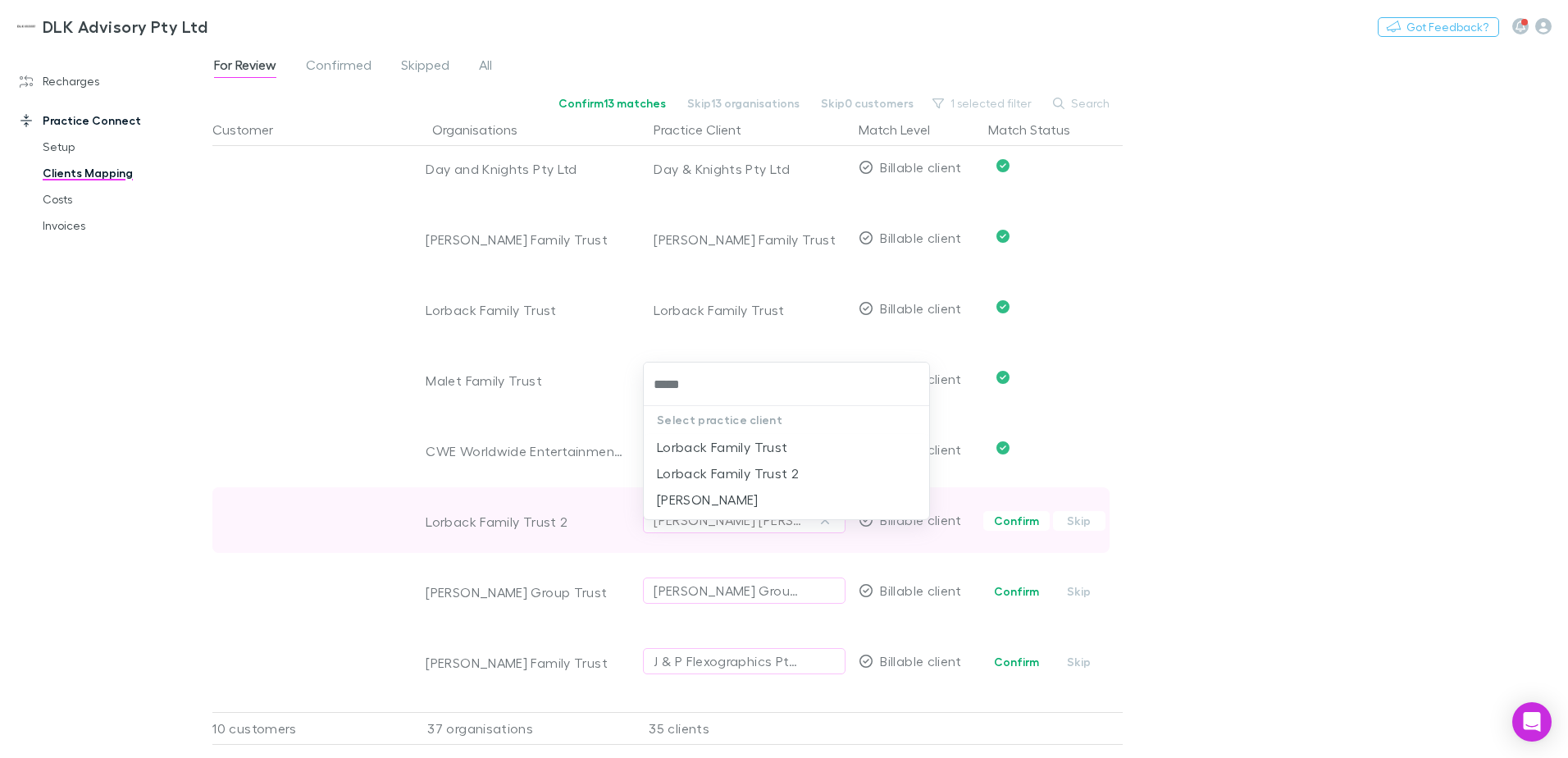
type input "******"
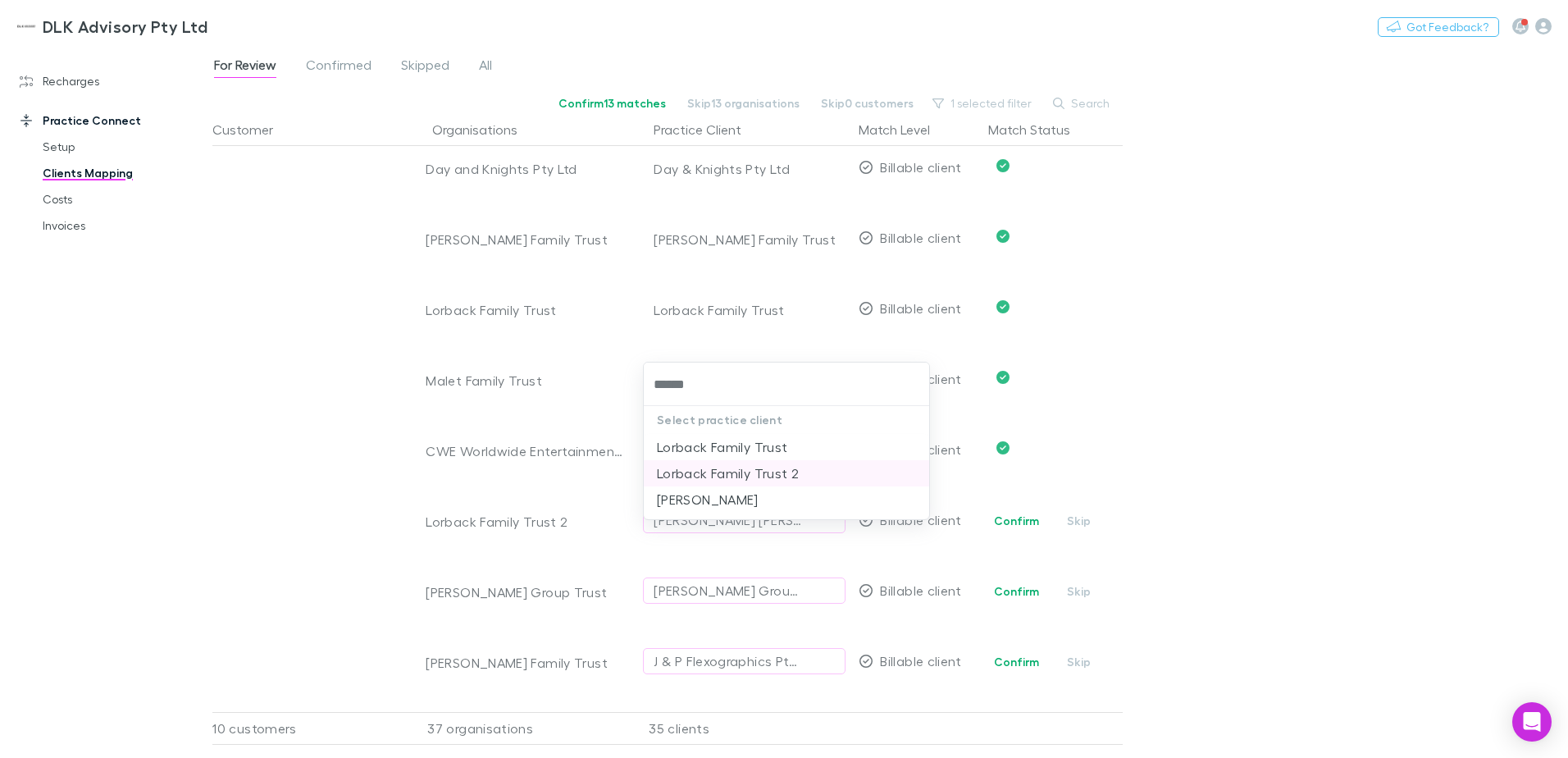
click at [759, 474] on li "Lorback Family Trust 2" at bounding box center [786, 473] width 285 height 26
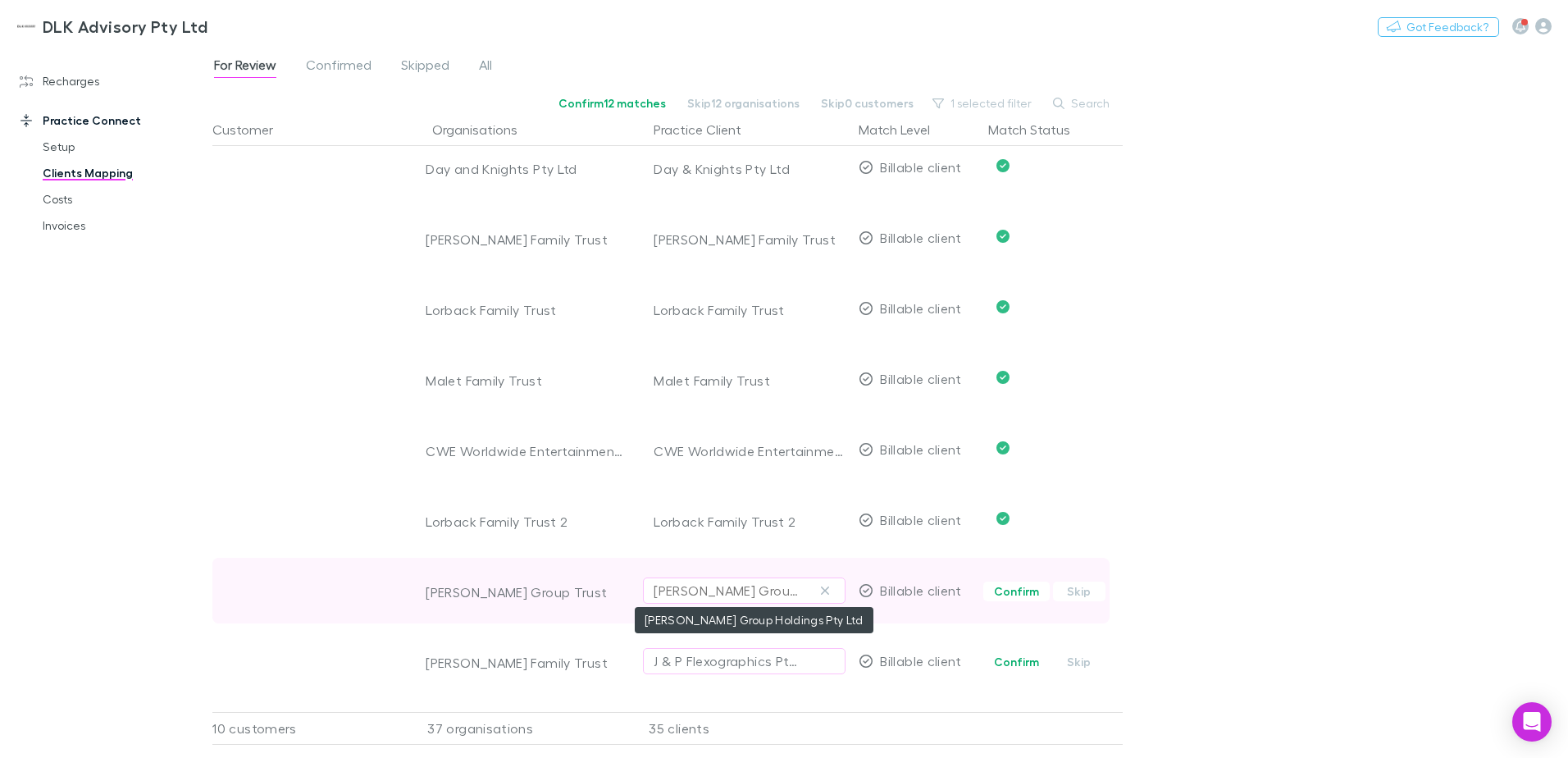
click at [731, 596] on div "Morice Group Holdings Pty Ltd" at bounding box center [727, 591] width 148 height 20
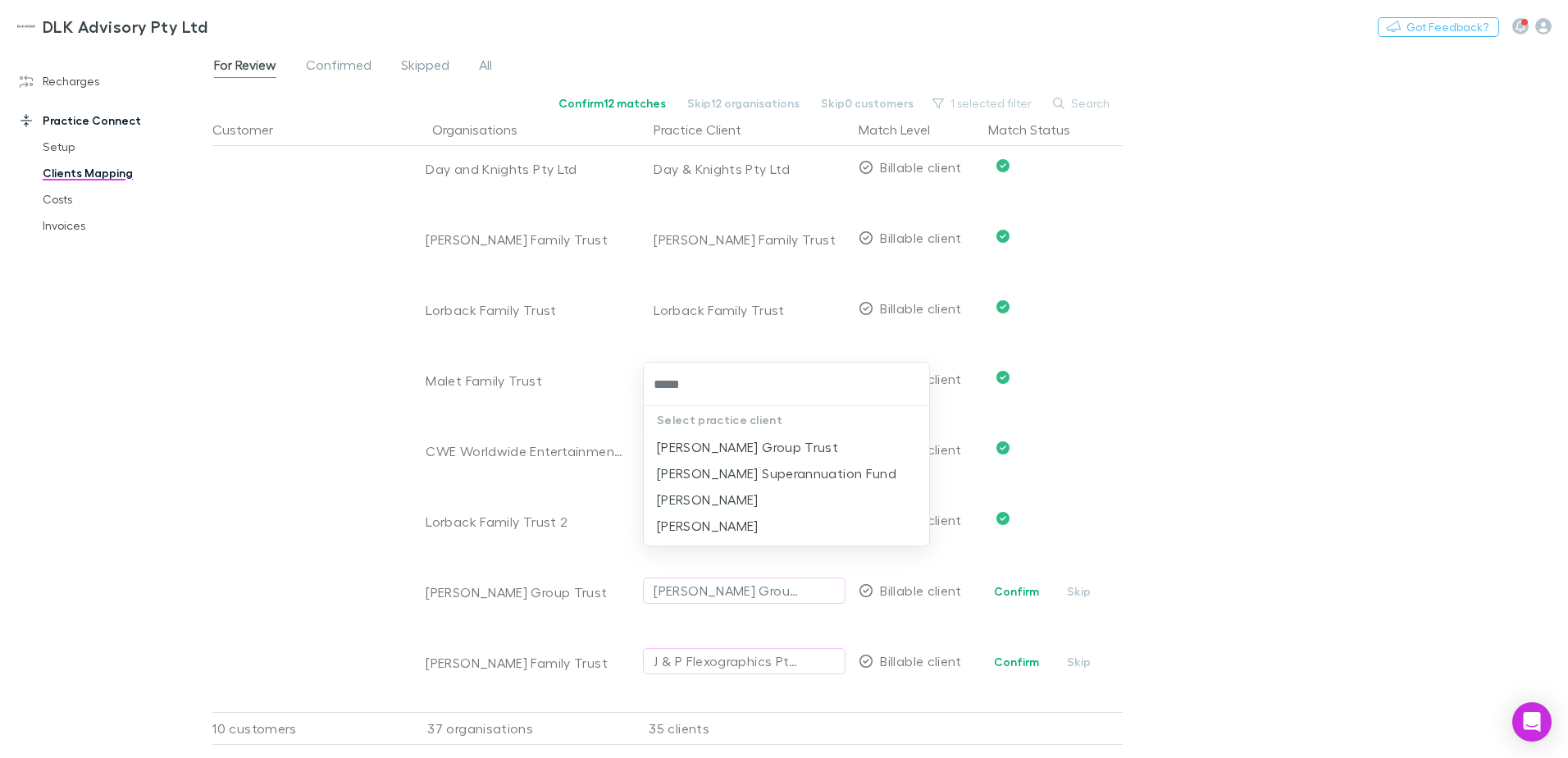
type input "******"
click at [763, 439] on li "Morice Group Trust" at bounding box center [786, 447] width 285 height 26
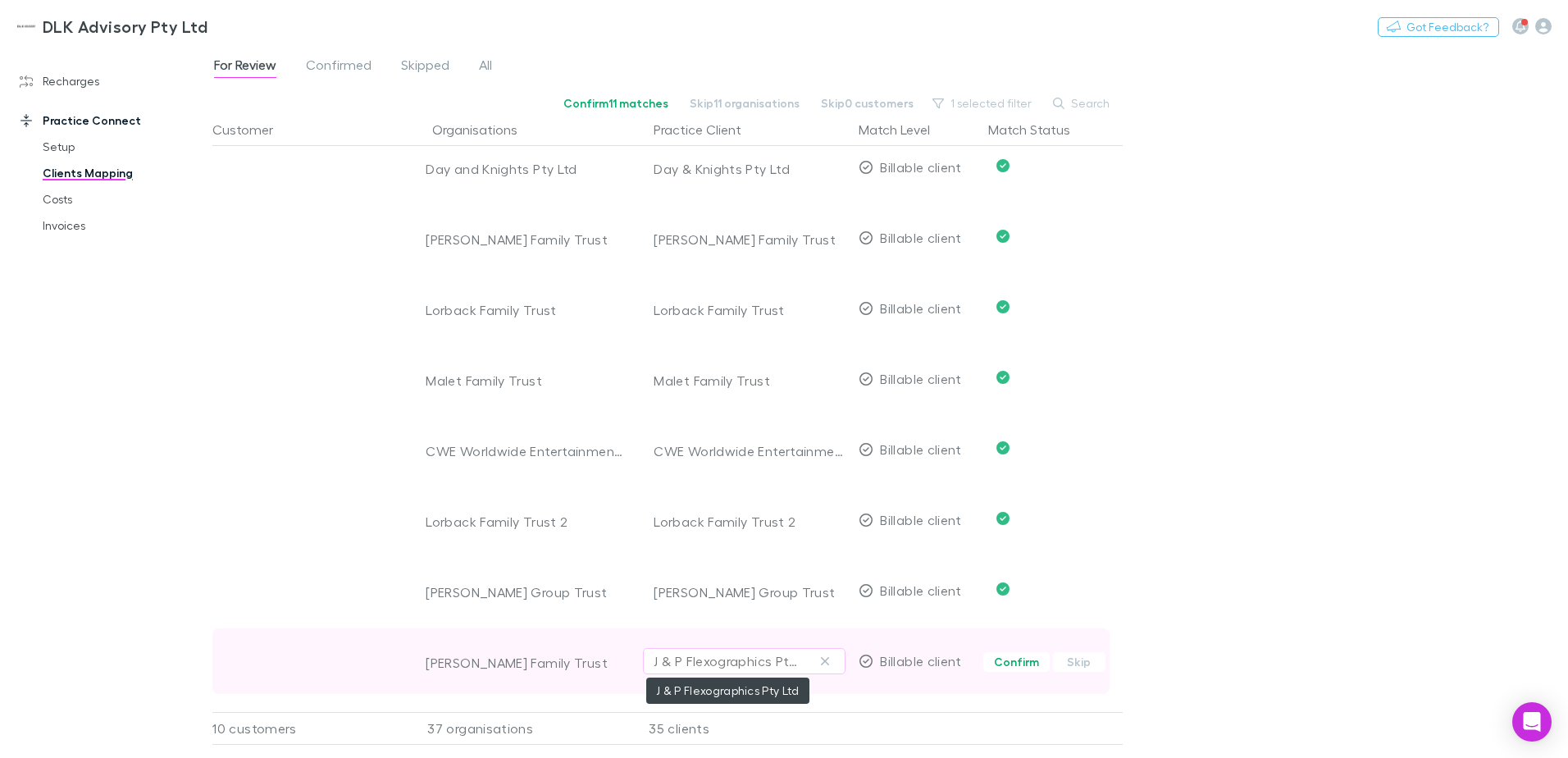
click at [727, 667] on div "J & P Flexographics Pty Ltd" at bounding box center [727, 661] width 148 height 20
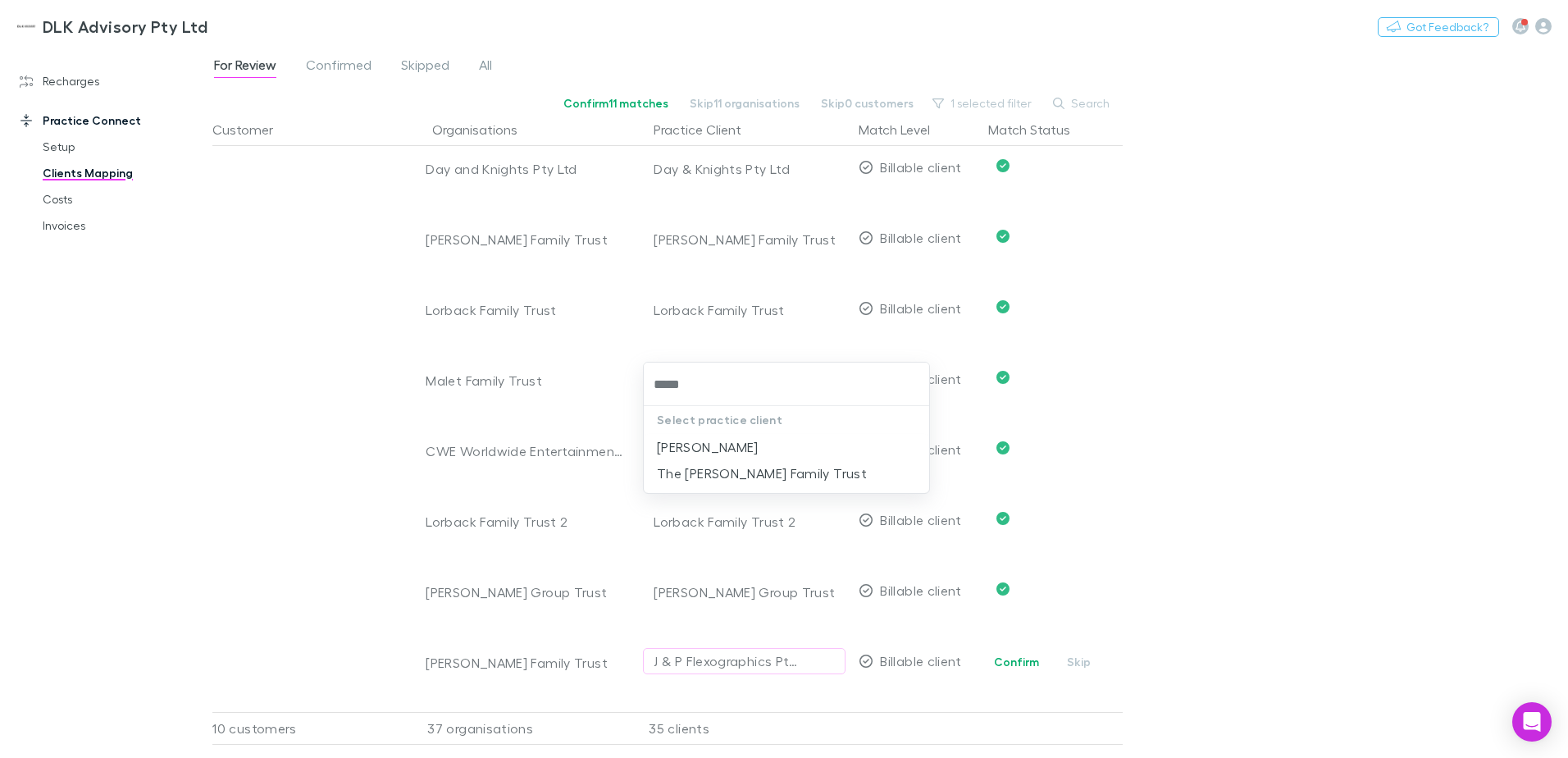
type input "******"
click at [771, 472] on li "The Philip Jones Family Trust" at bounding box center [786, 473] width 285 height 26
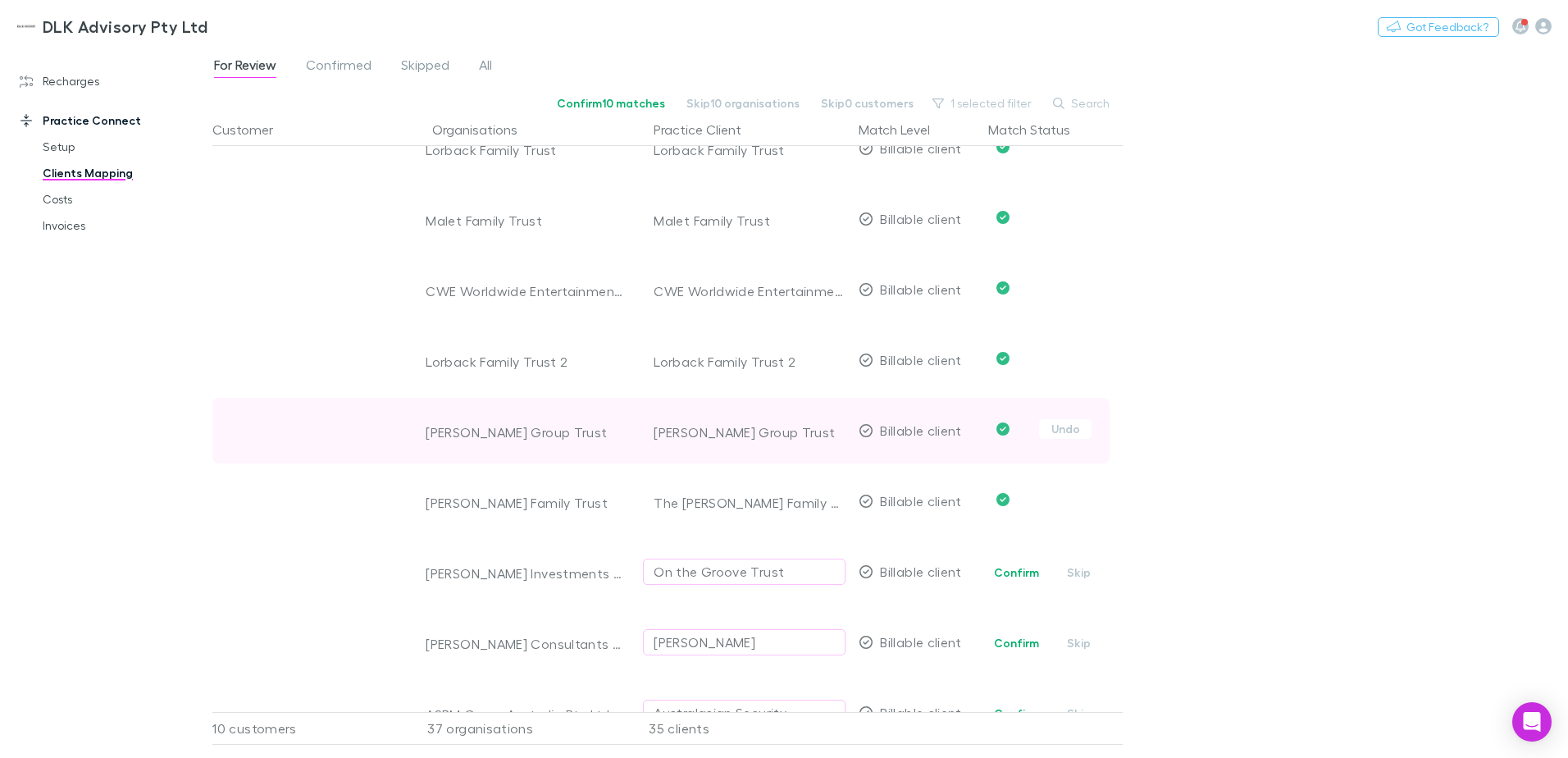
scroll to position [985, 0]
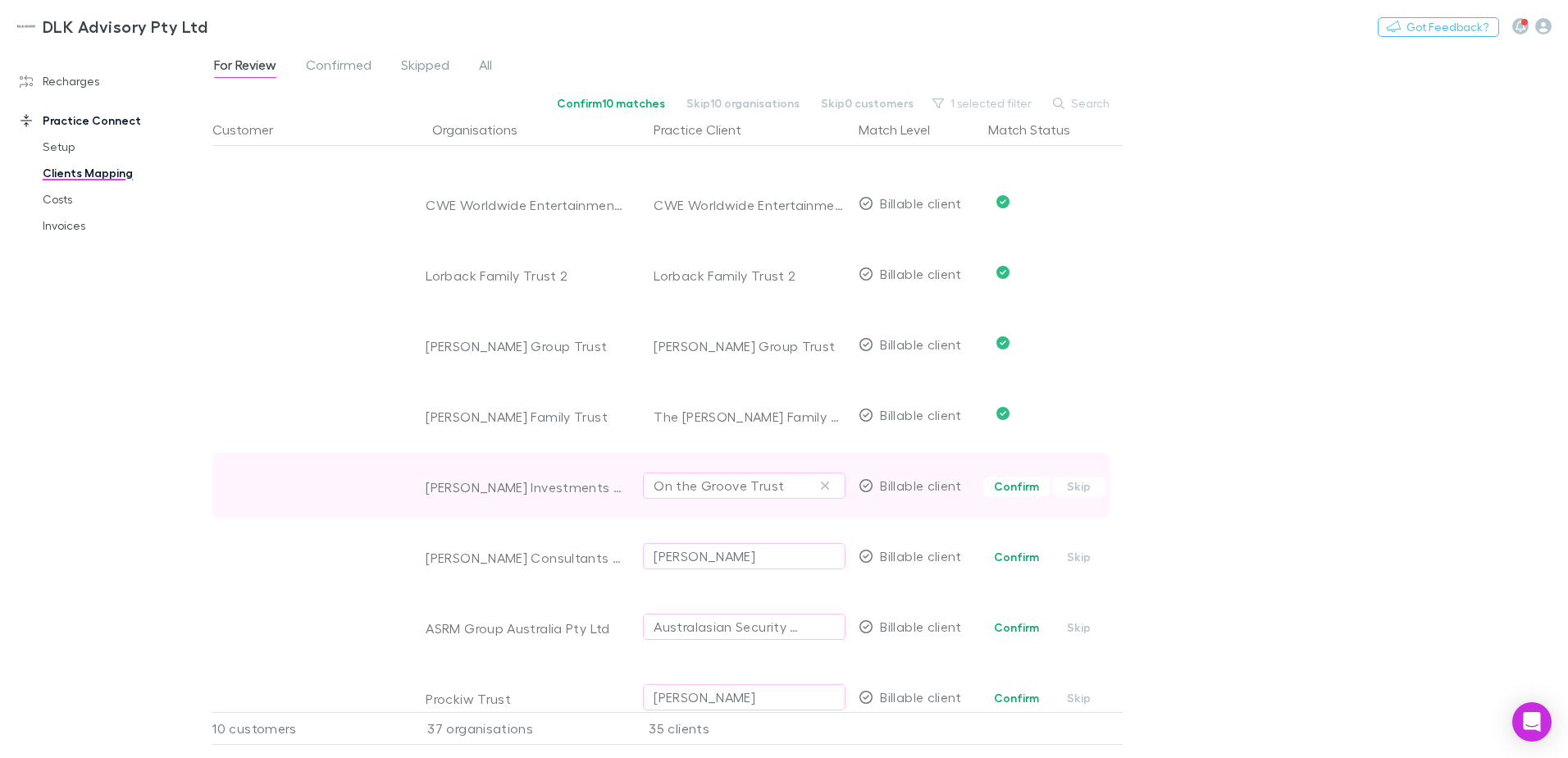
click at [760, 484] on div "On the Groove Trust" at bounding box center [718, 486] width 130 height 20
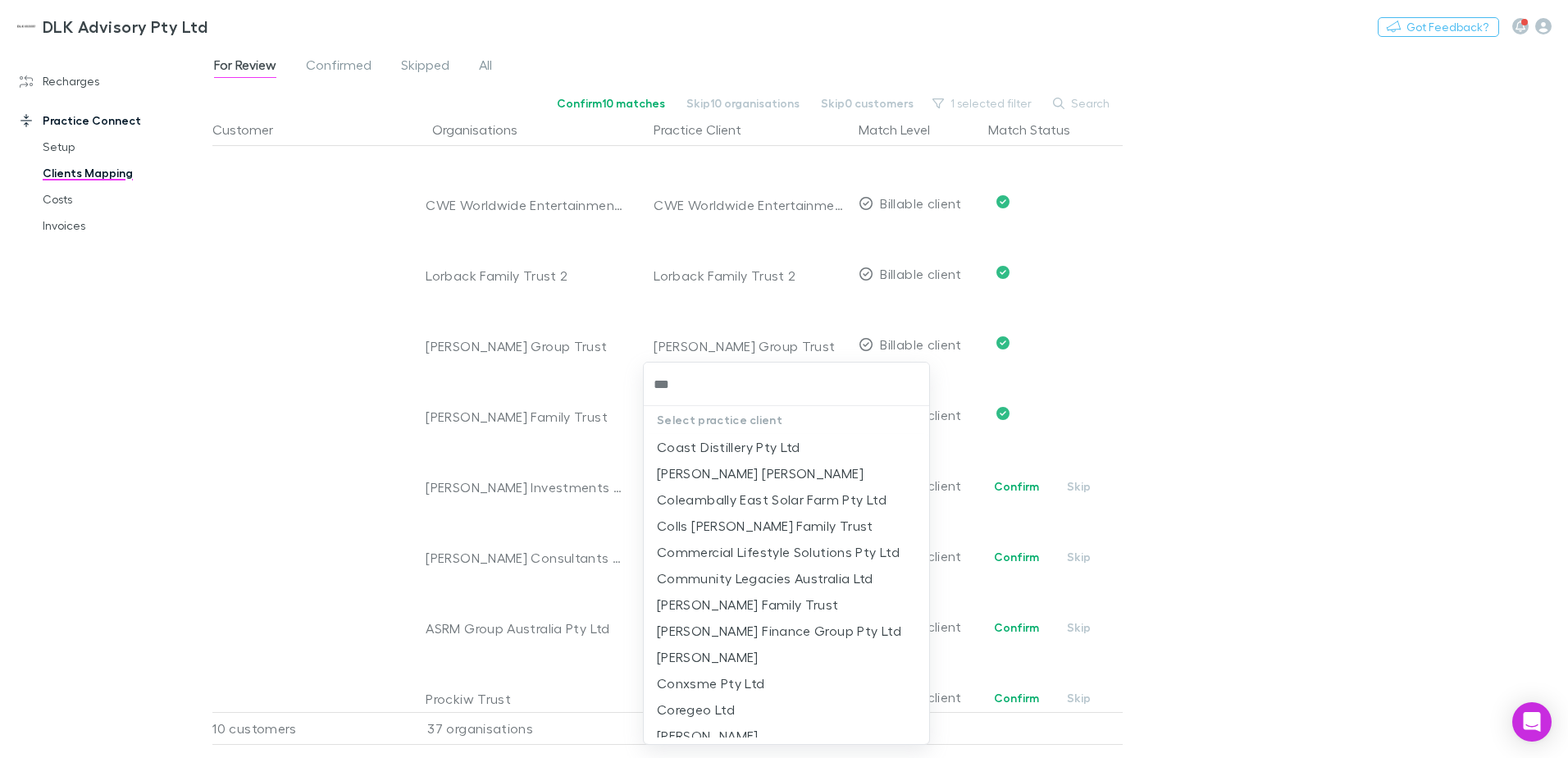
type input "****"
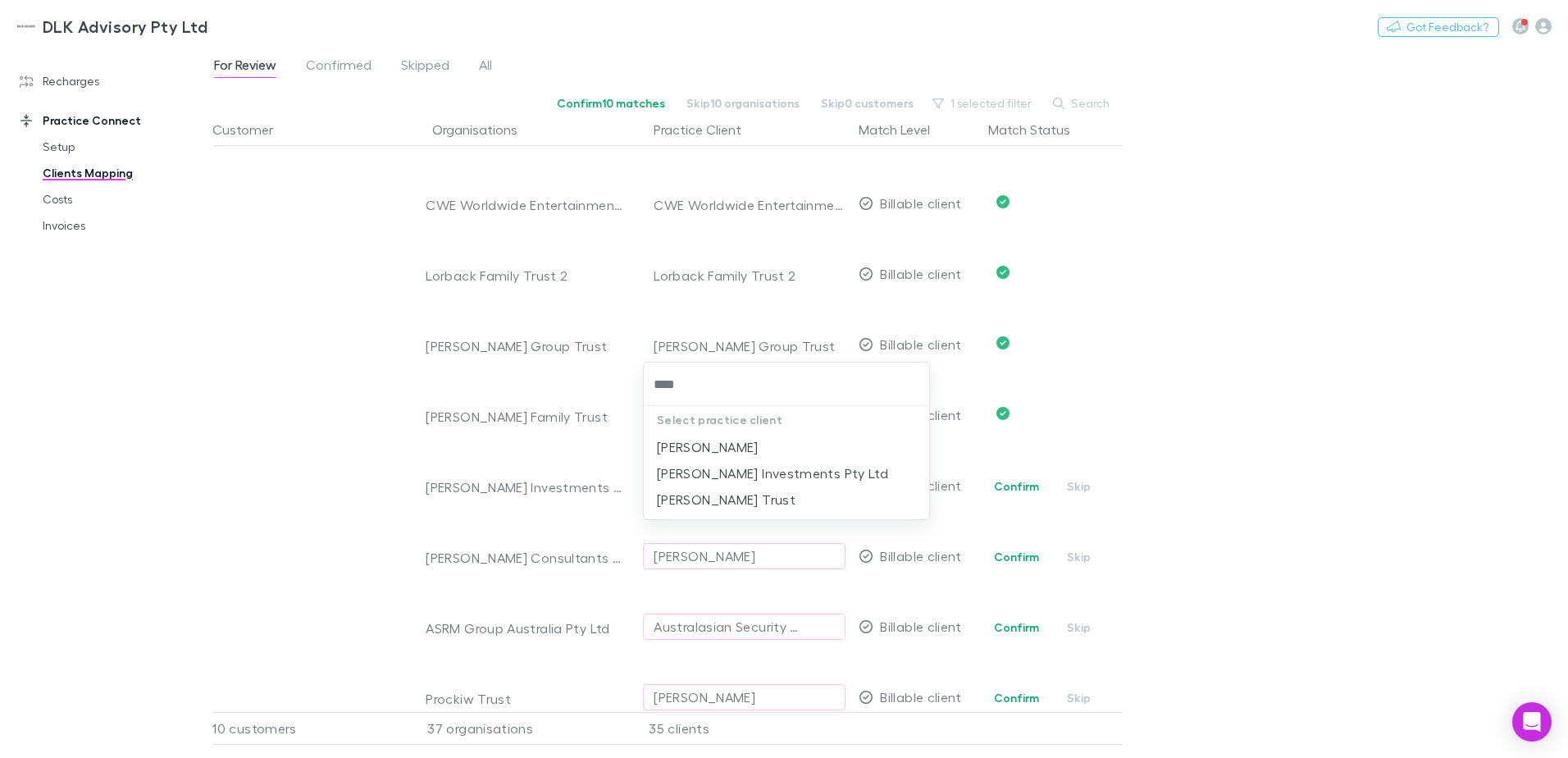
click at [762, 470] on li "Correne Wilkie Investments Pty Ltd" at bounding box center [786, 473] width 285 height 26
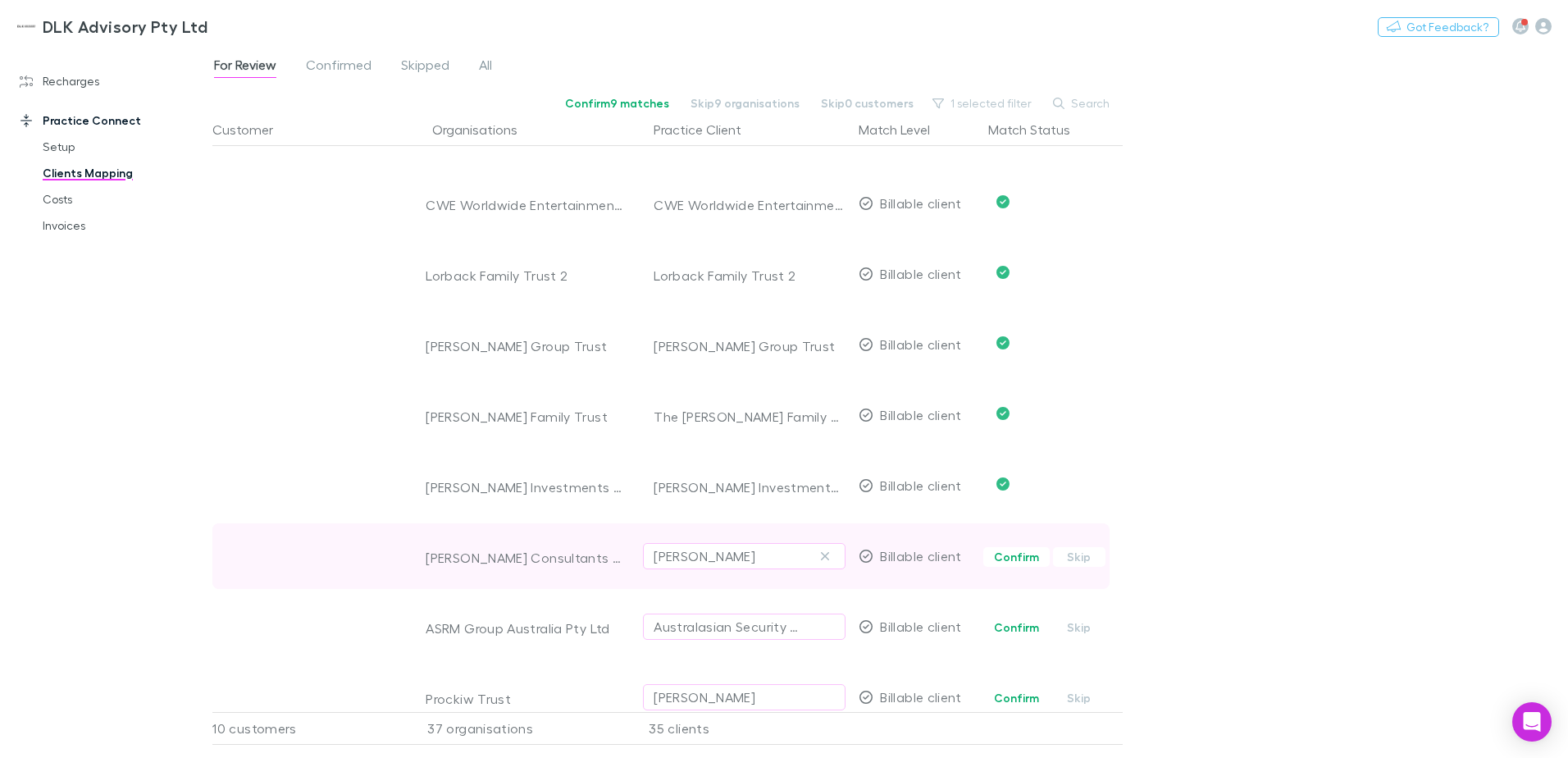
click at [744, 569] on div "Richard McIndoe" at bounding box center [744, 556] width 202 height 65
click at [718, 561] on div "Richard McIndoe" at bounding box center [704, 556] width 102 height 20
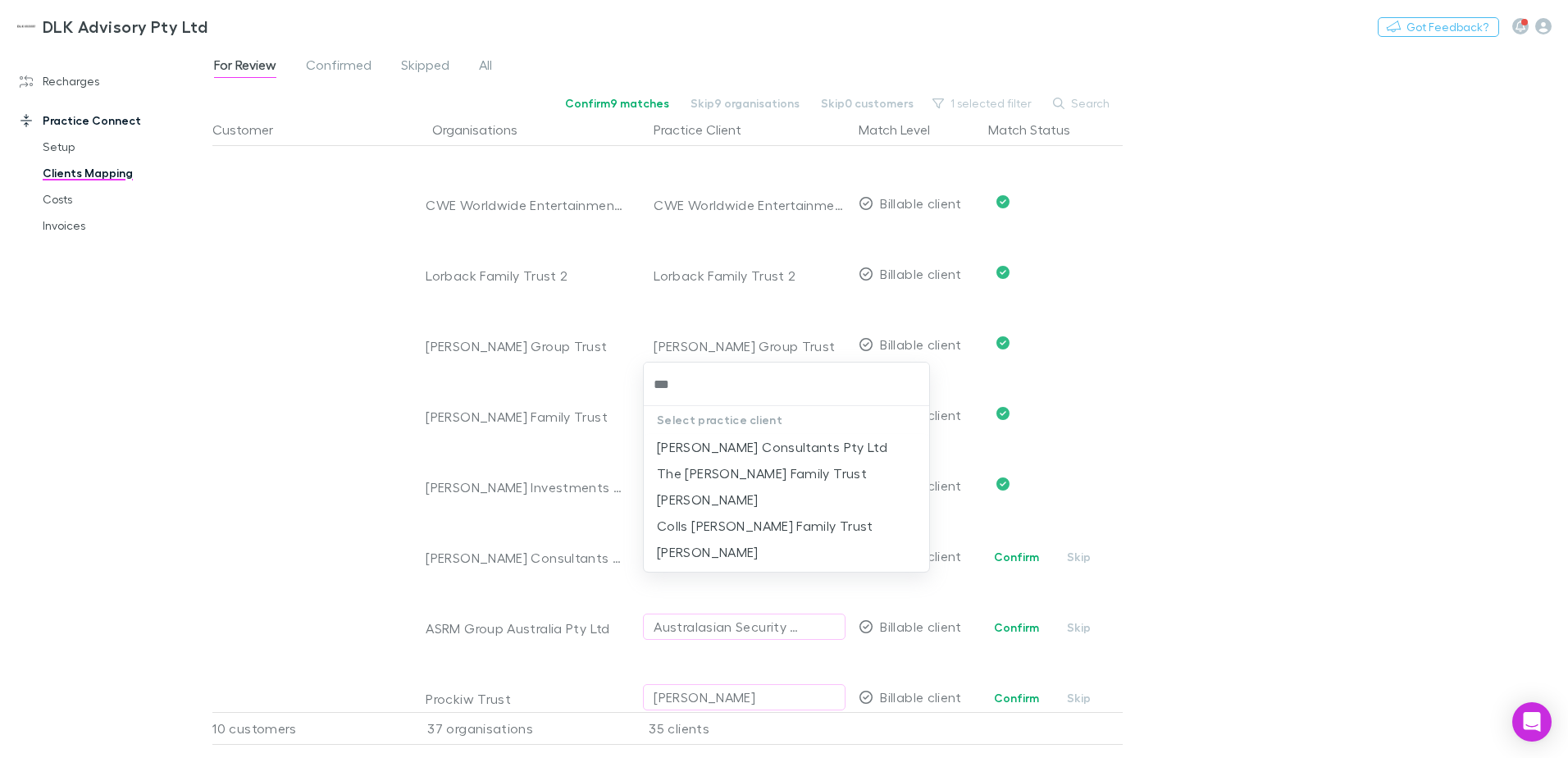
type input "****"
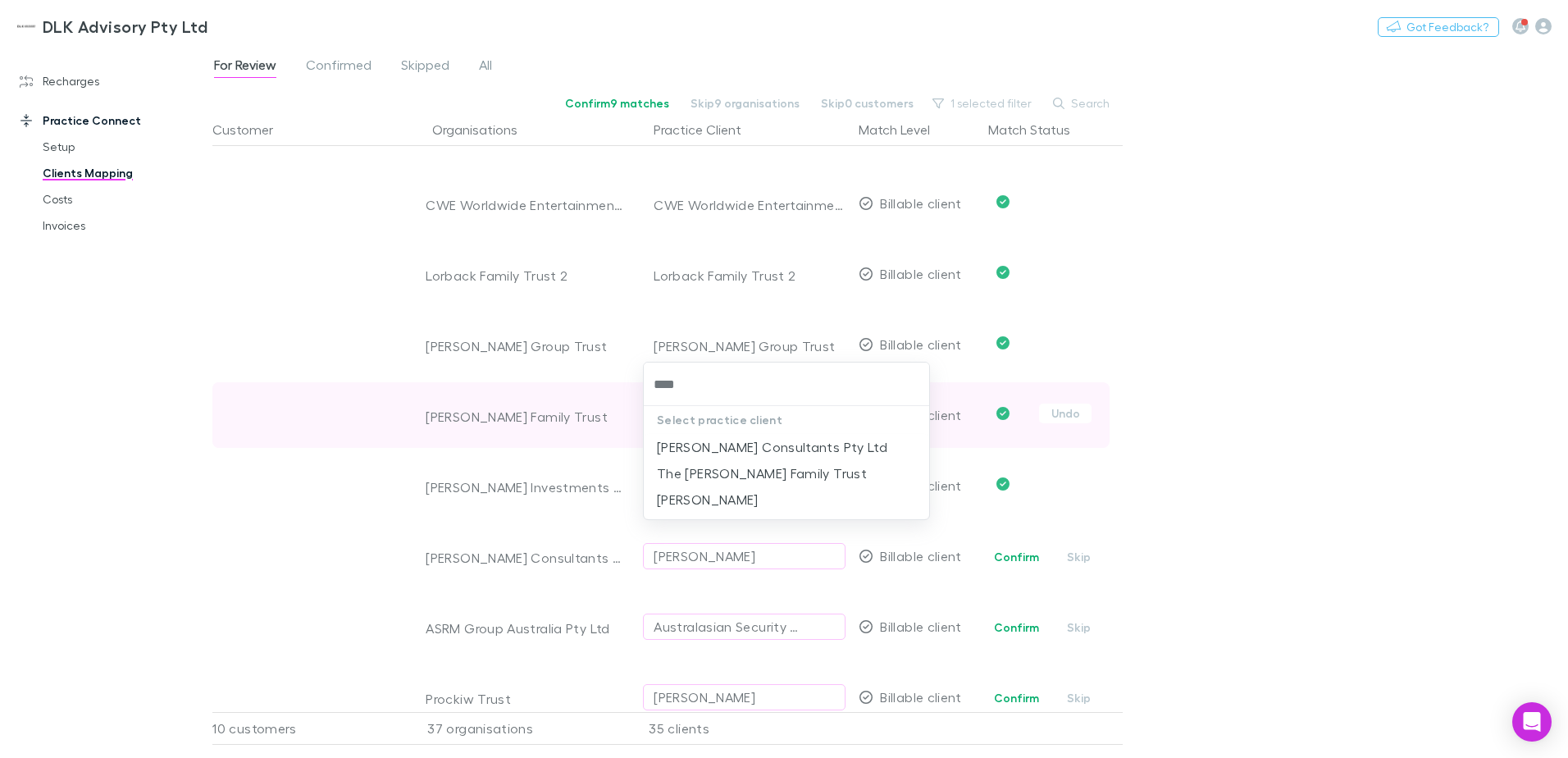
click at [787, 441] on li "McIndoe Consultants Pty Ltd" at bounding box center [786, 447] width 285 height 26
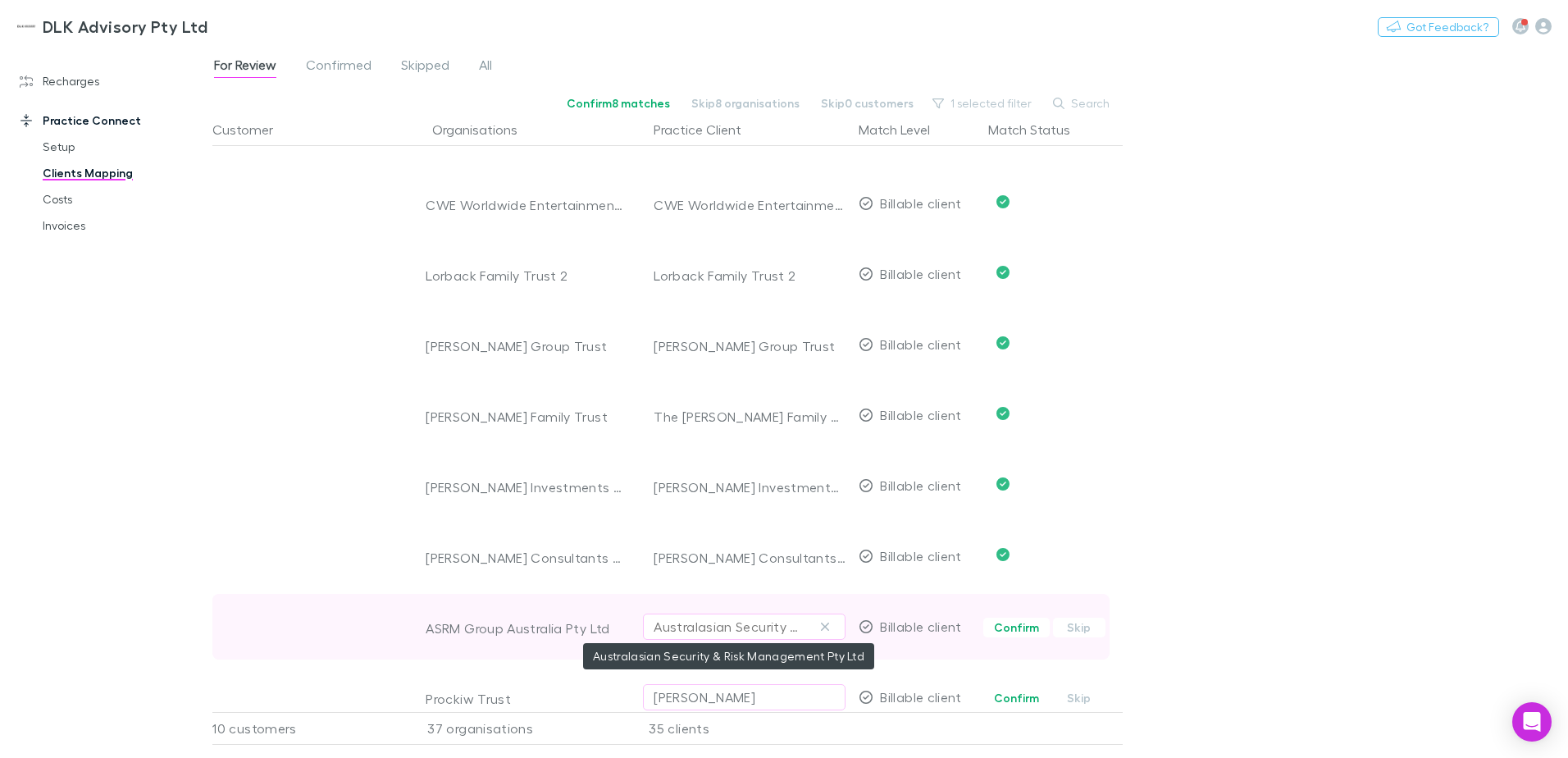
click at [729, 633] on div "Australasian Security & Risk Management Pty Ltd" at bounding box center [727, 627] width 148 height 20
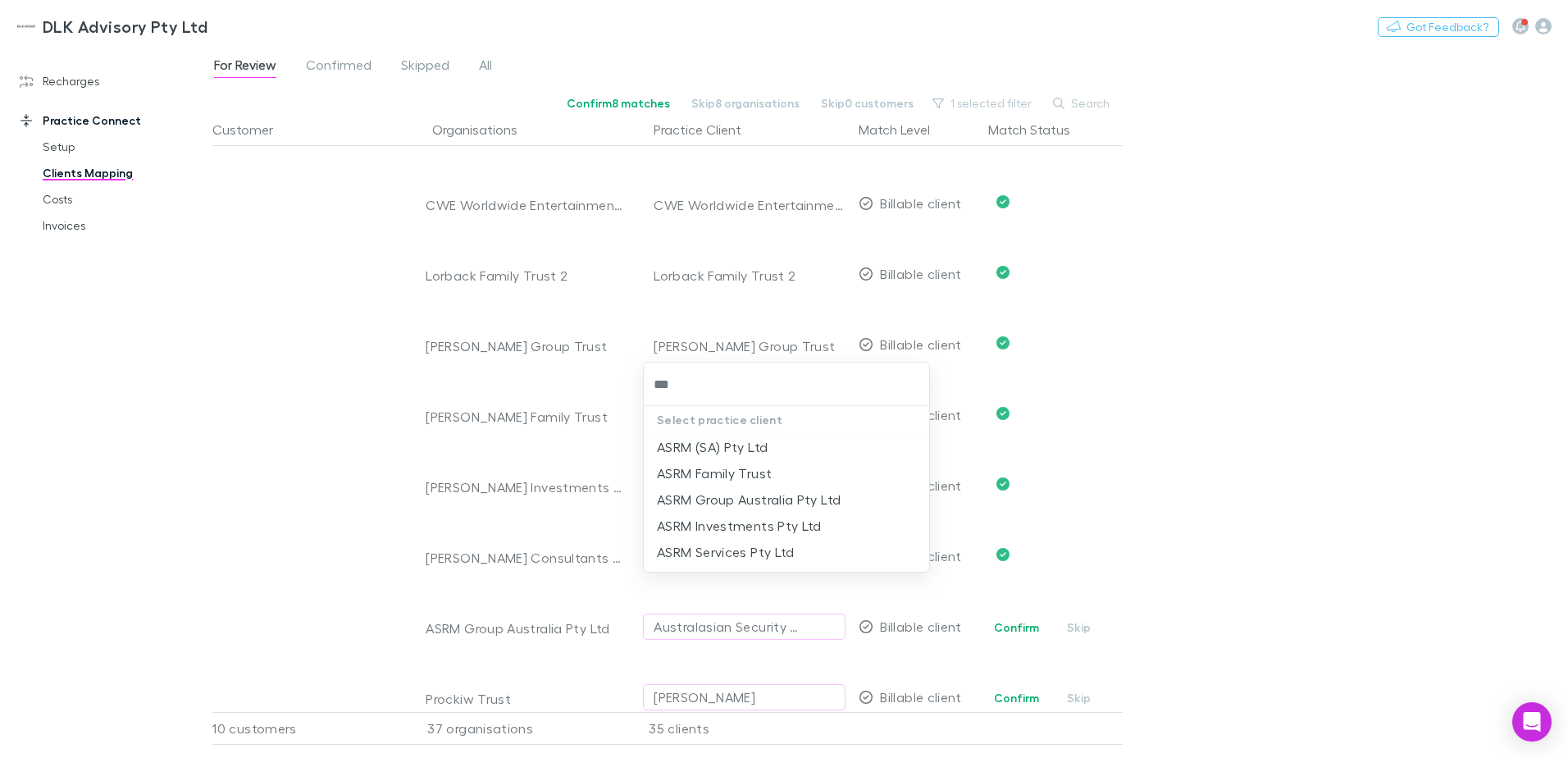
type input "****"
click at [789, 500] on li "ASRM Group Australia Pty Ltd" at bounding box center [786, 499] width 285 height 26
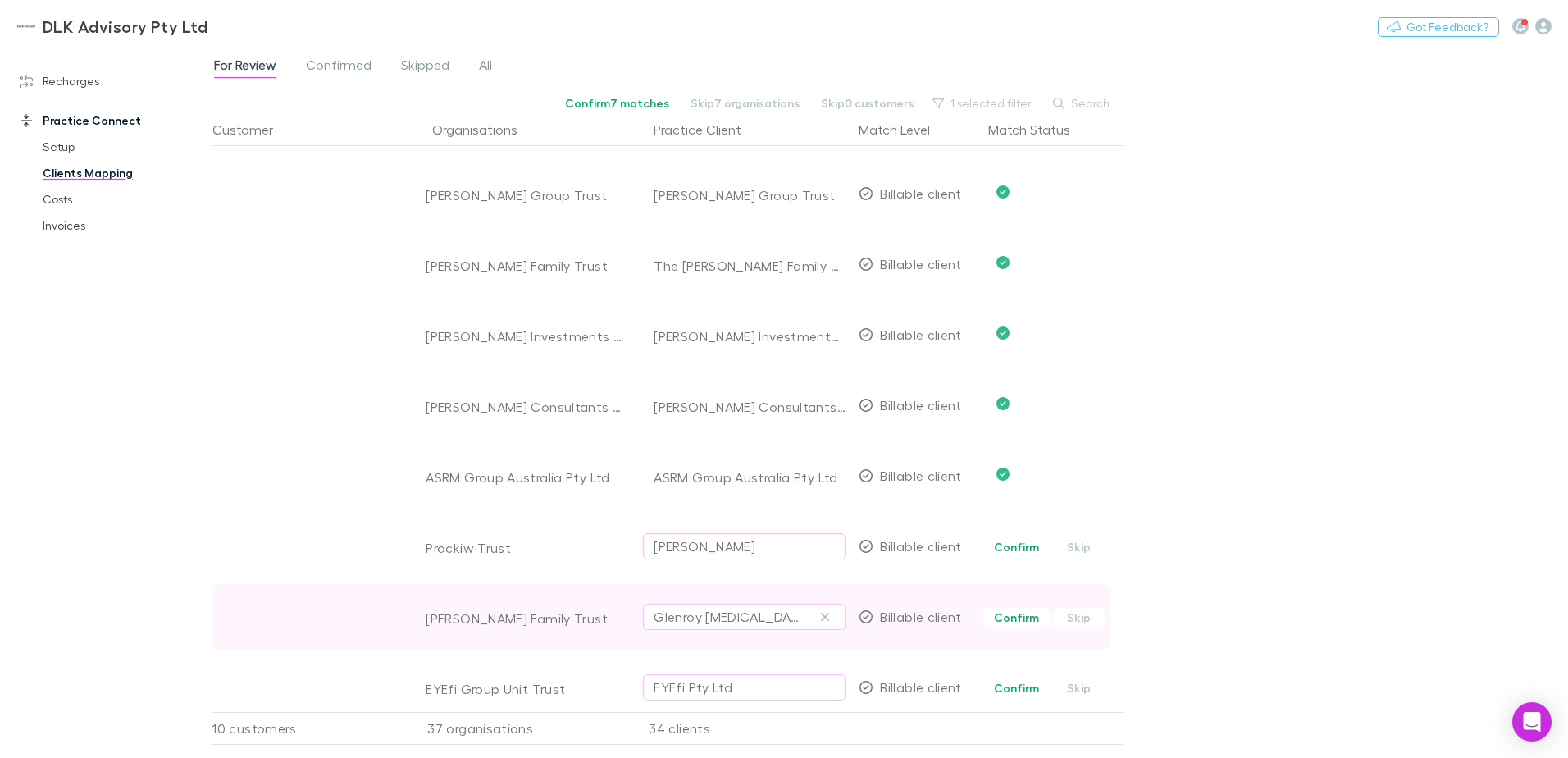
scroll to position [1149, 0]
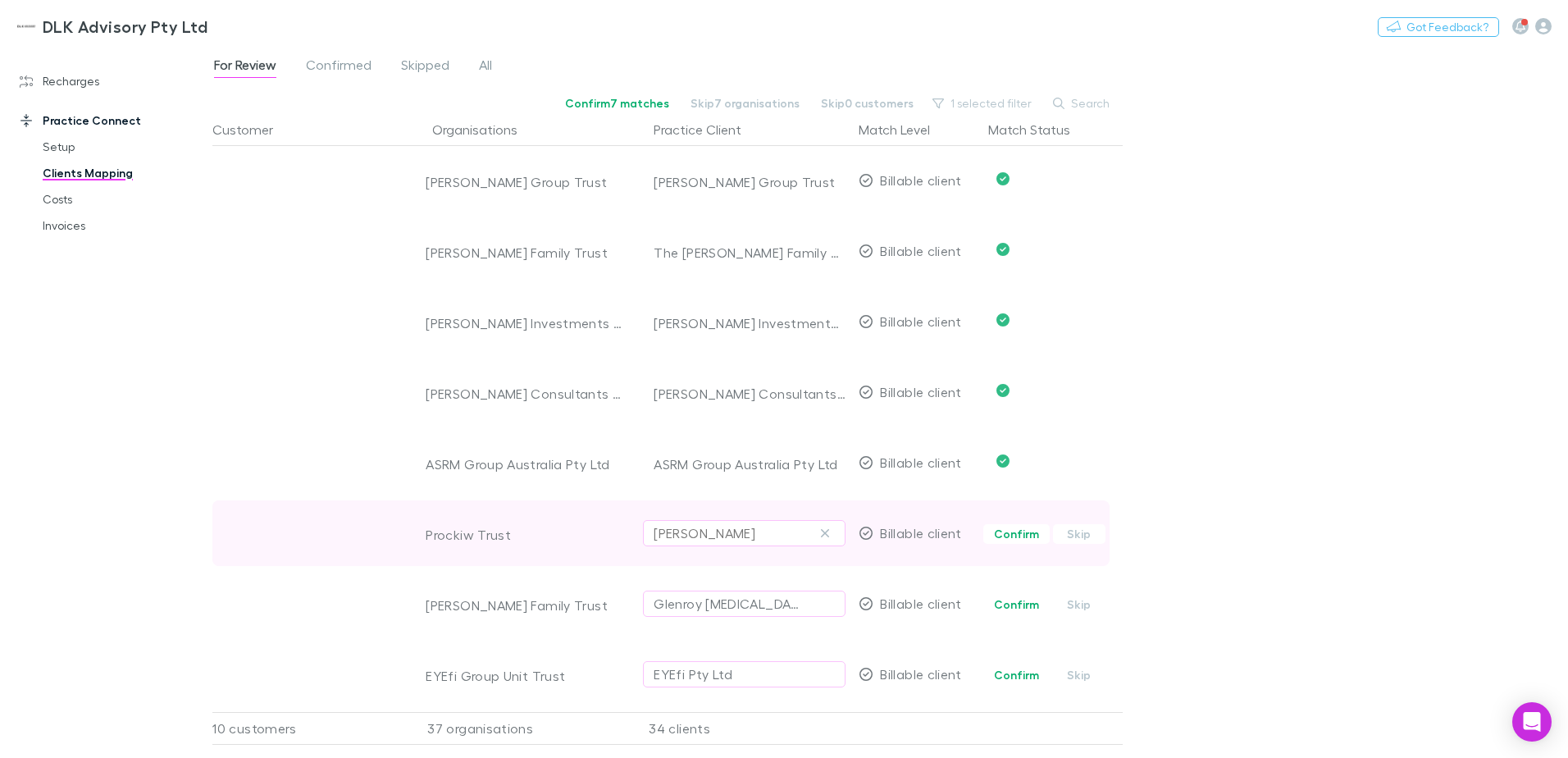
click at [755, 535] on div "Cameron Ray Prockiw" at bounding box center [704, 534] width 102 height 20
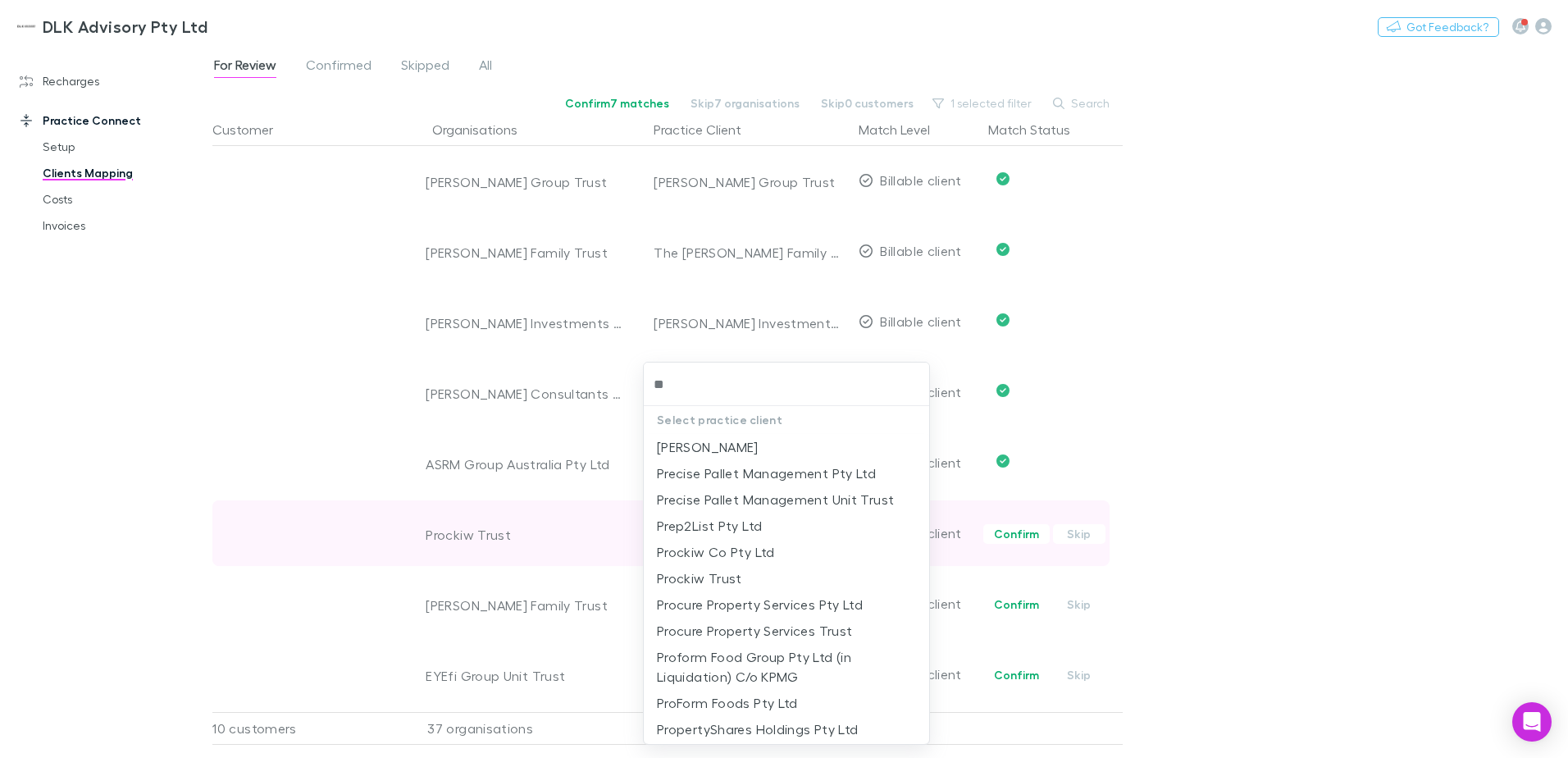
type input "***"
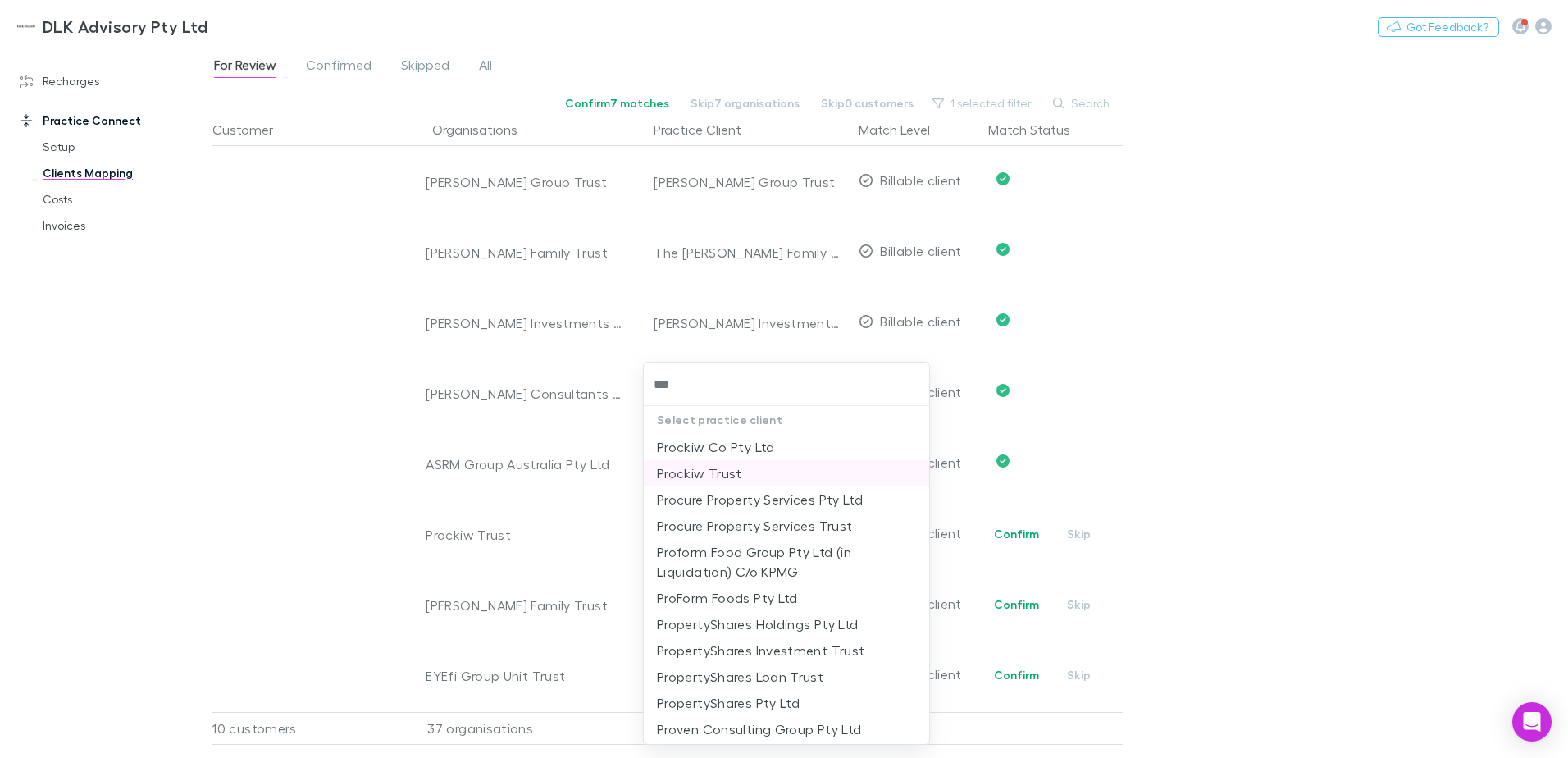
click at [732, 474] on li "Prockiw Trust" at bounding box center [786, 473] width 285 height 26
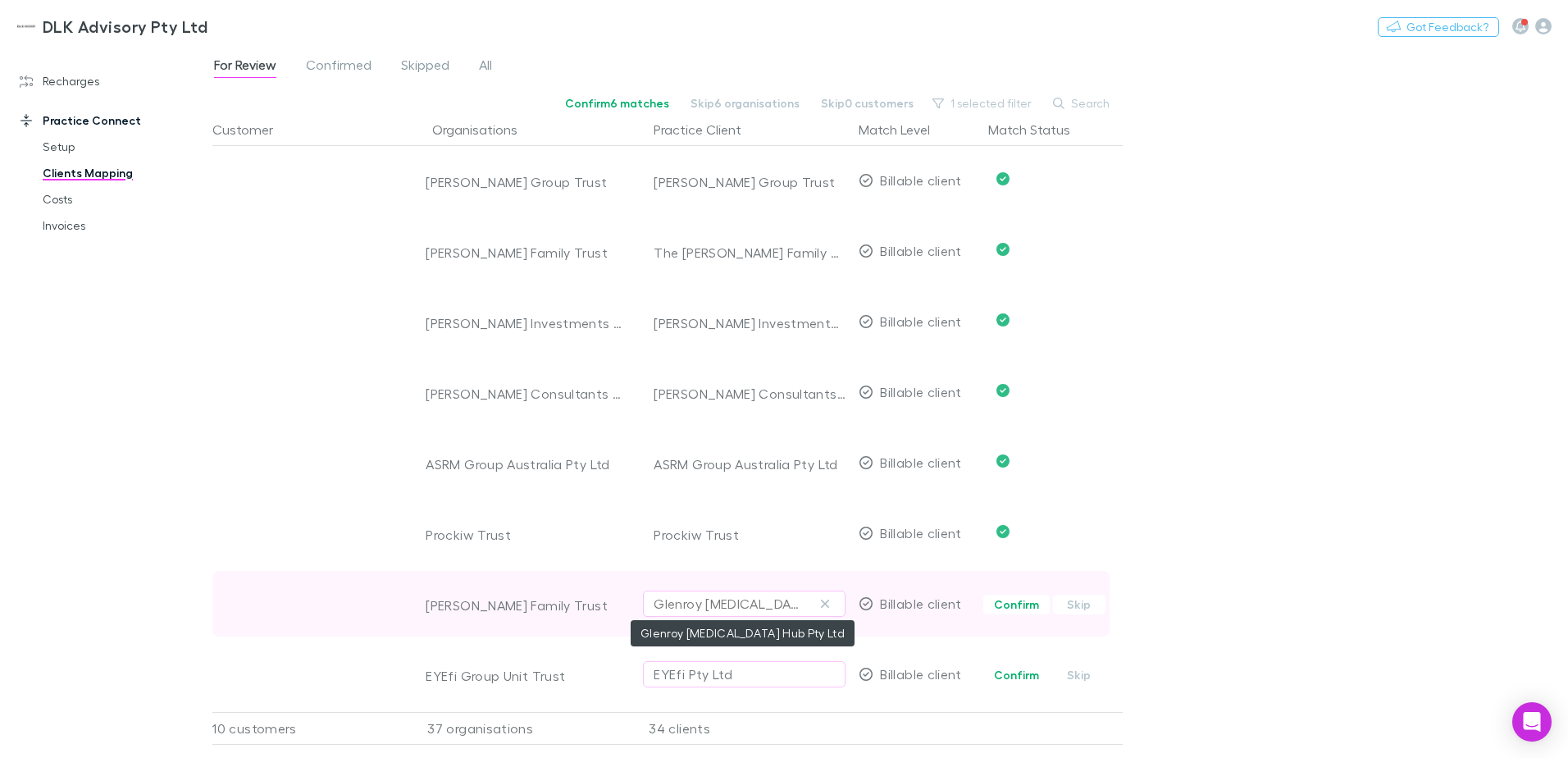
click at [698, 607] on div "Glenroy Osteopathy Hub Pty Ltd" at bounding box center [727, 604] width 148 height 20
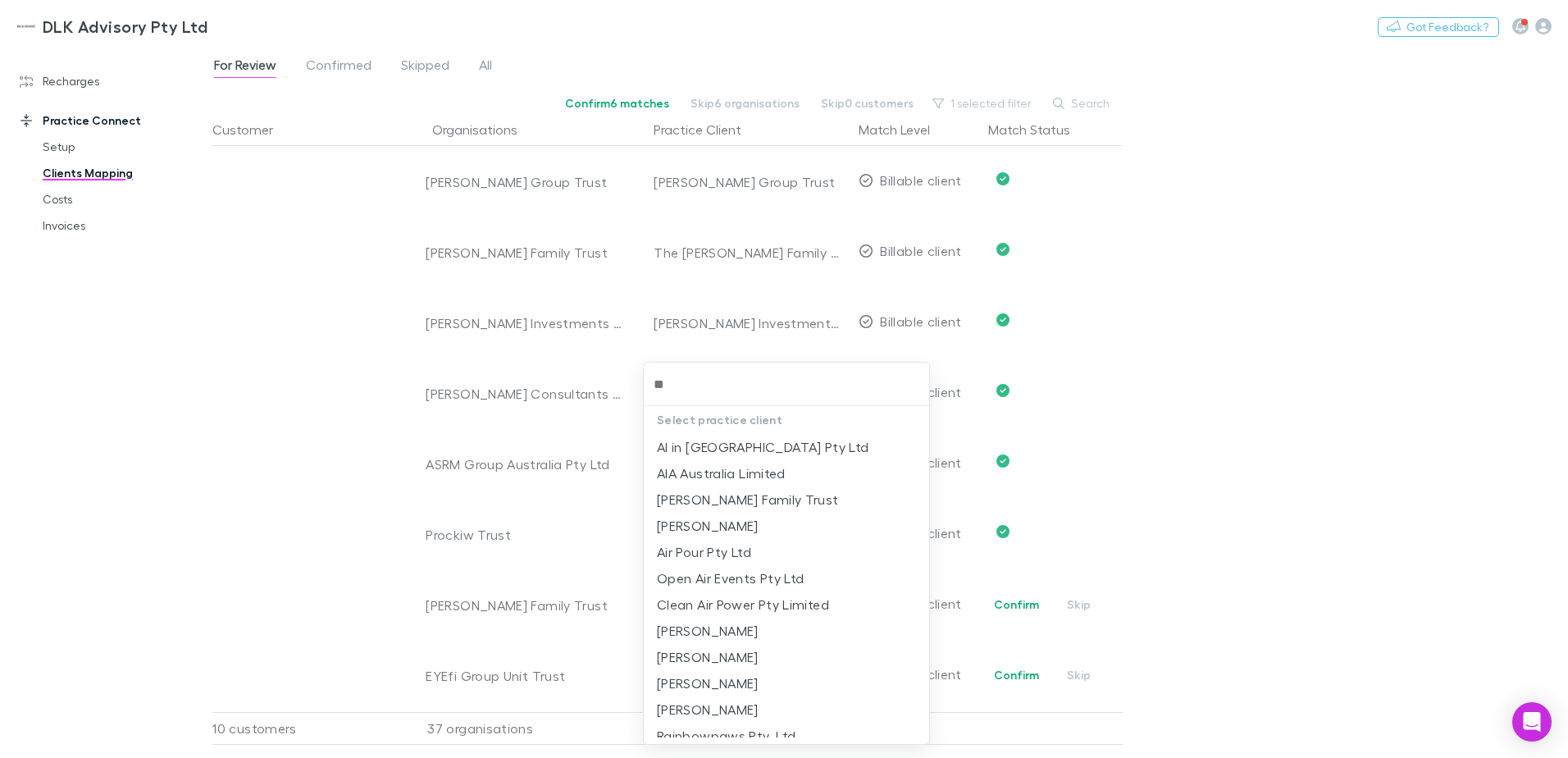
type input "***"
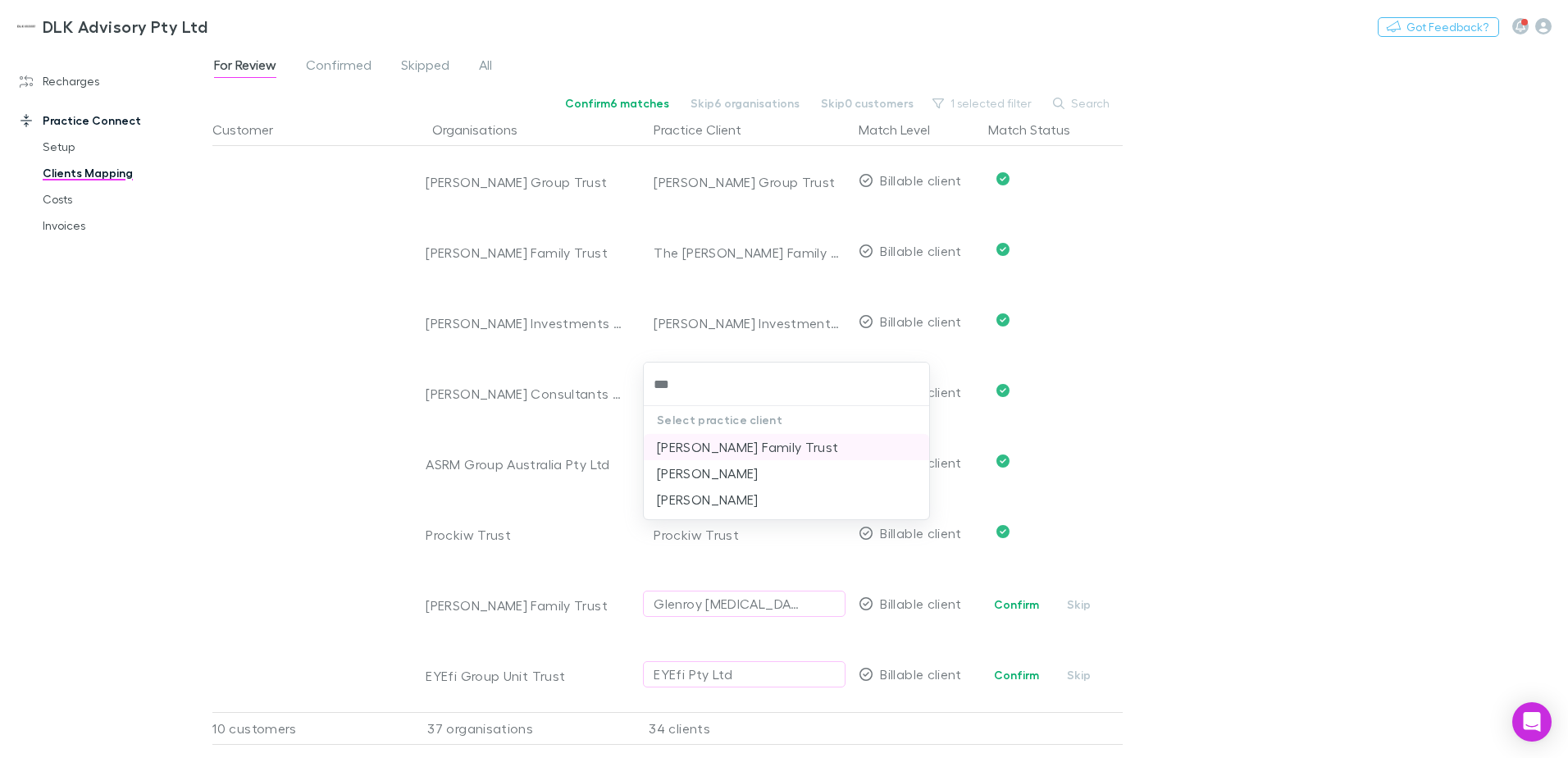
click at [739, 444] on li "Aidan Lee Family Trust" at bounding box center [786, 447] width 285 height 26
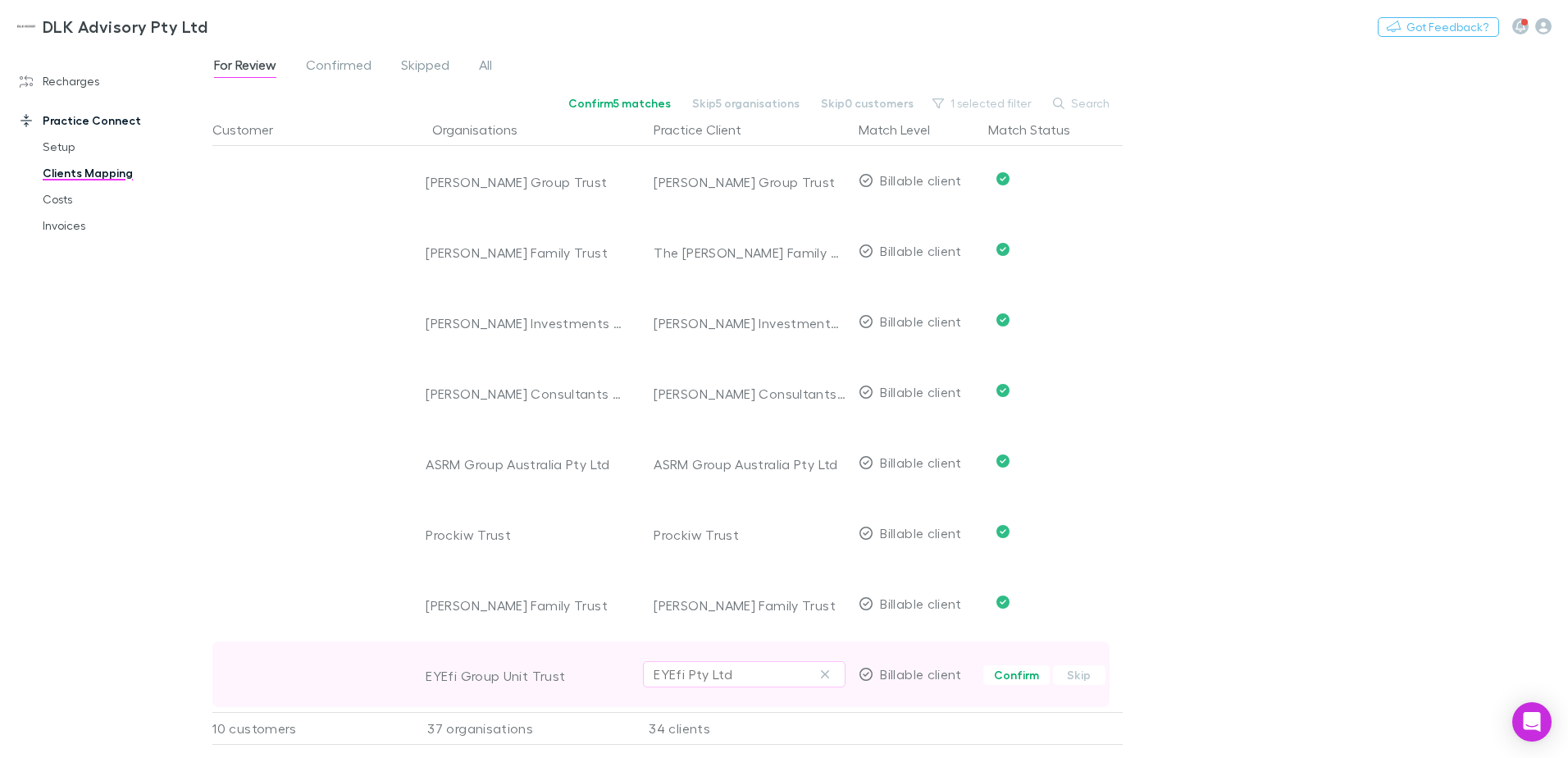
click at [762, 678] on div "EYEfi Pty Ltd" at bounding box center [743, 674] width 181 height 20
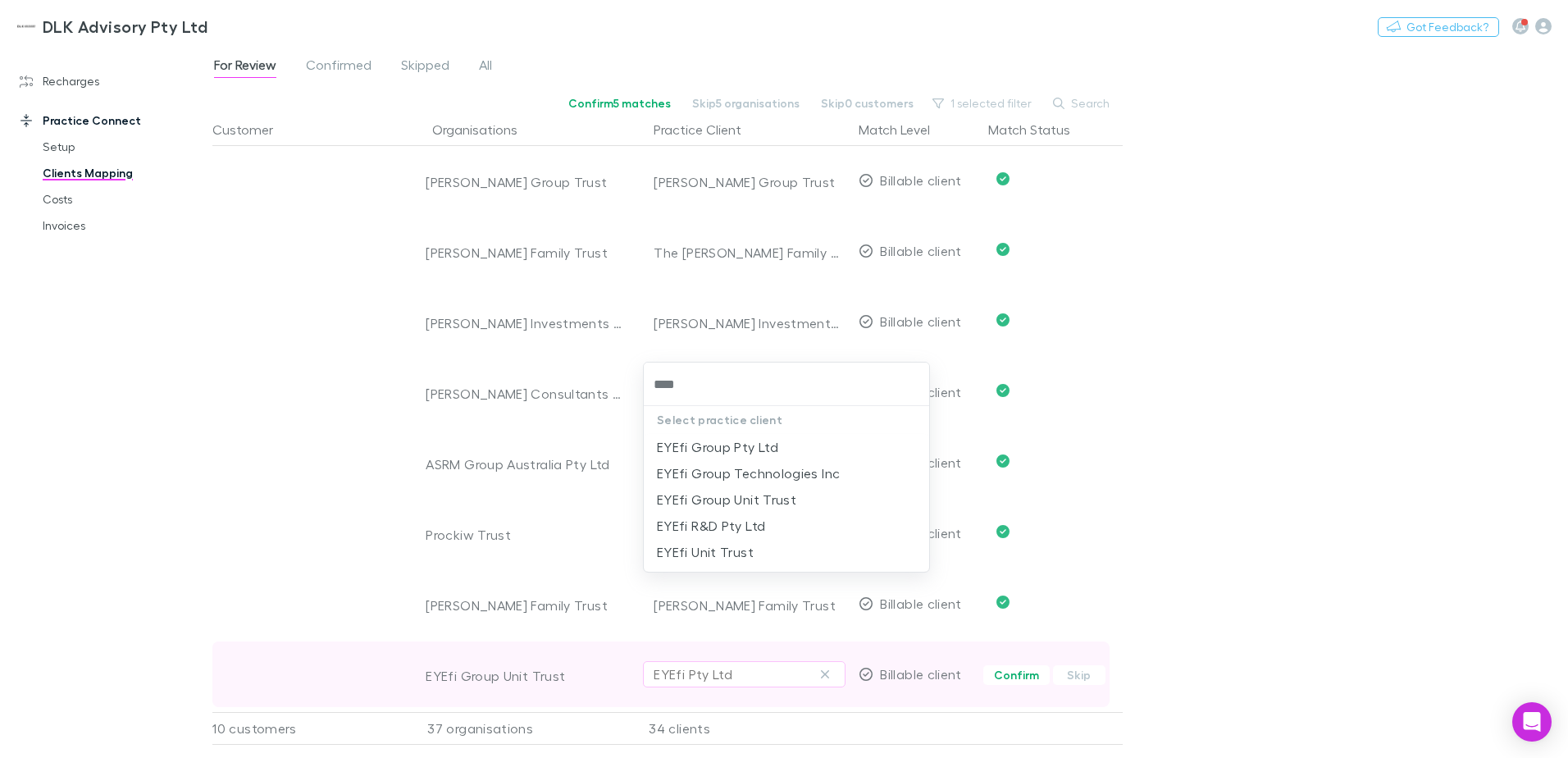
type input "*****"
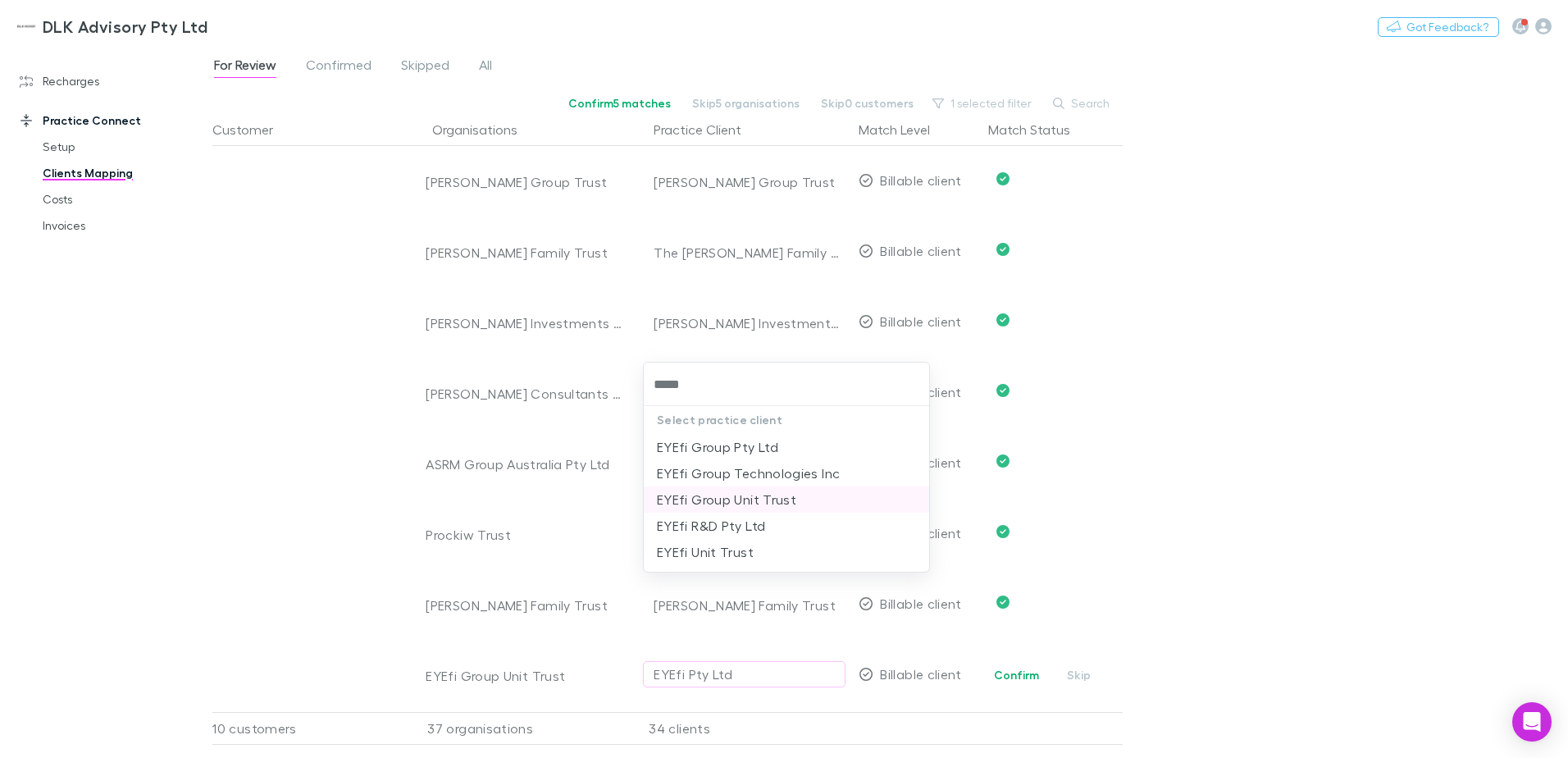
click at [768, 491] on li "EYEfi Group Unit Trust" at bounding box center [786, 499] width 285 height 26
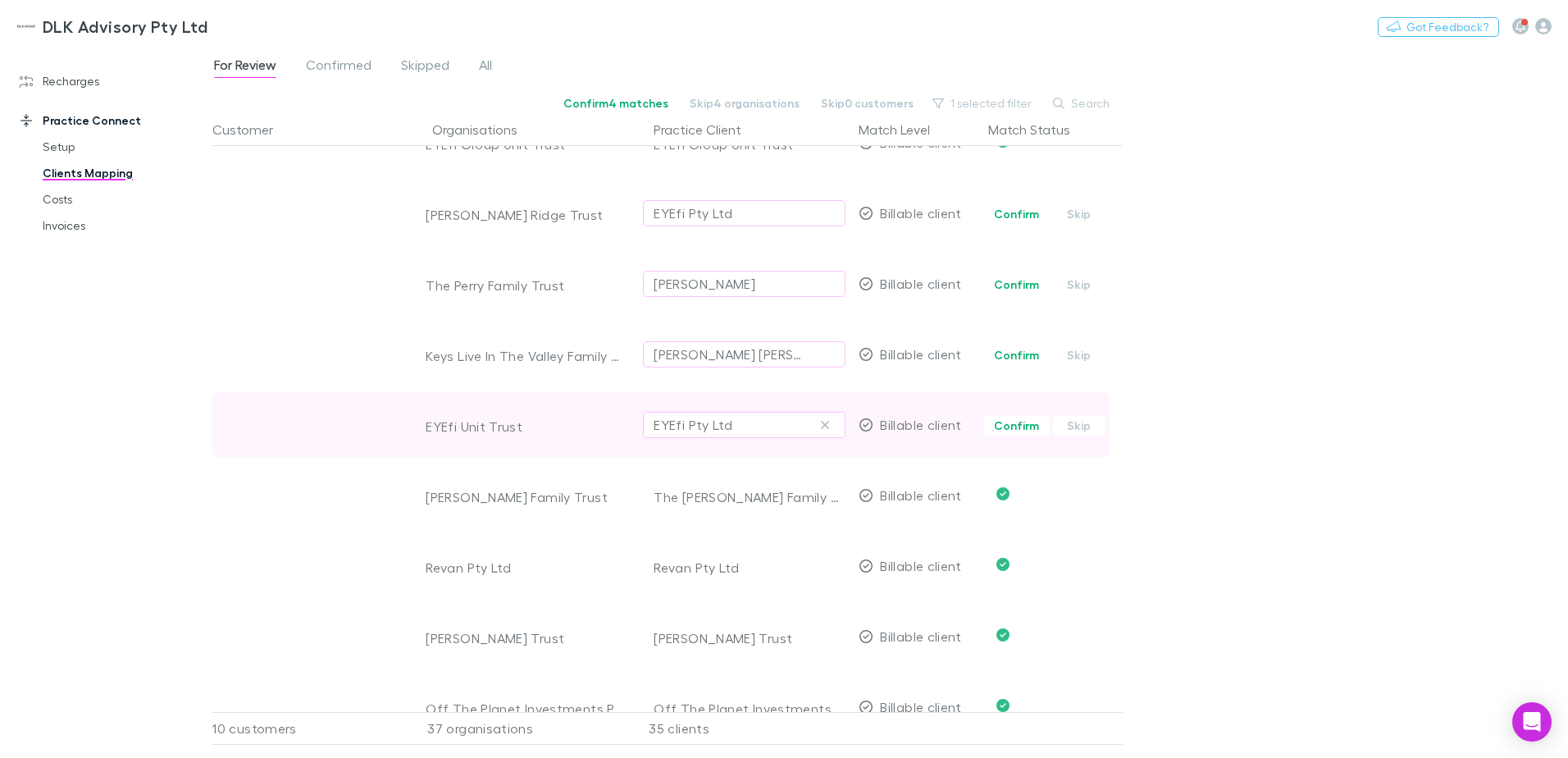
scroll to position [1516, 0]
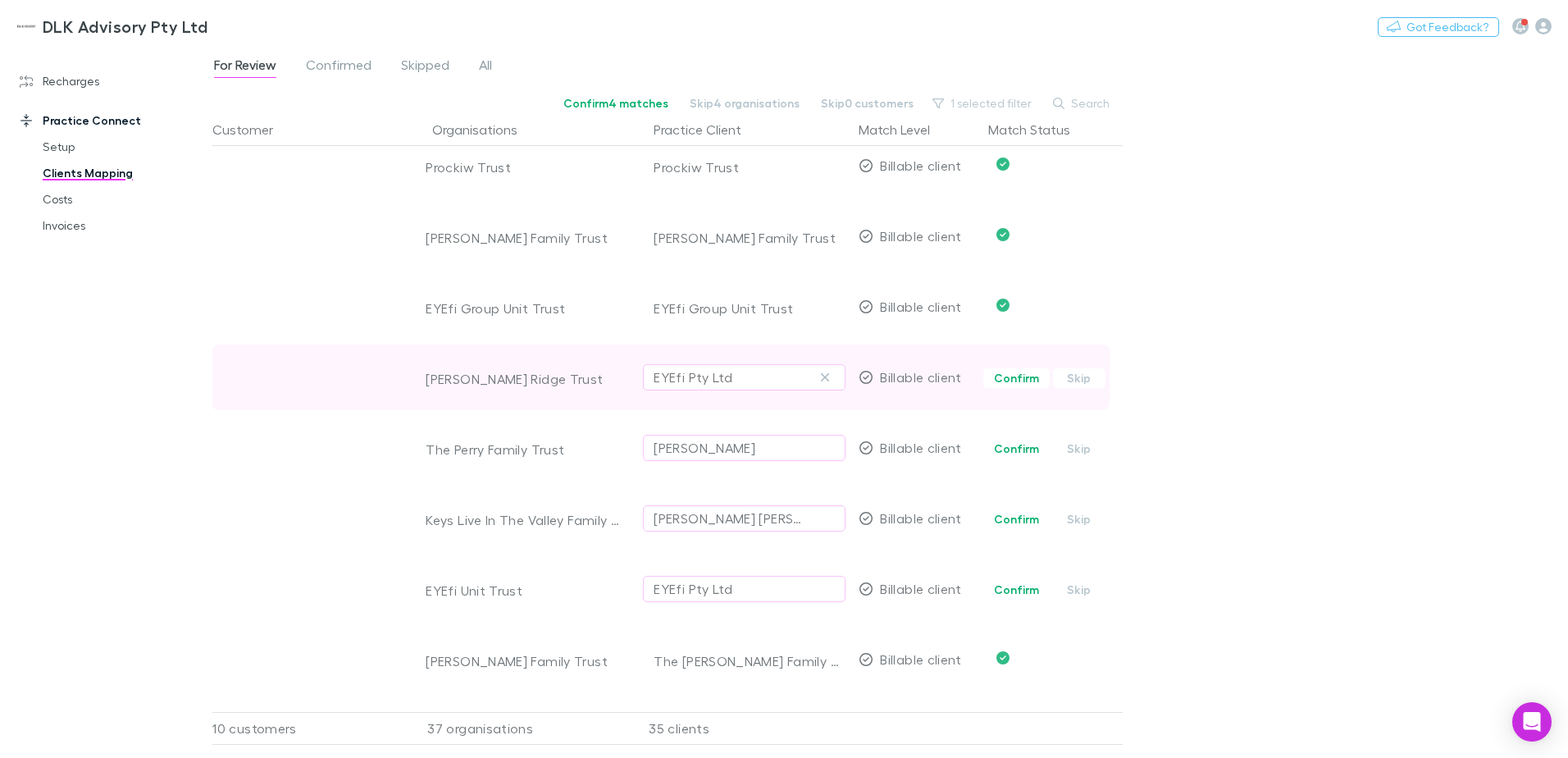
click at [717, 382] on div "EYEfi Pty Ltd" at bounding box center [692, 377] width 79 height 20
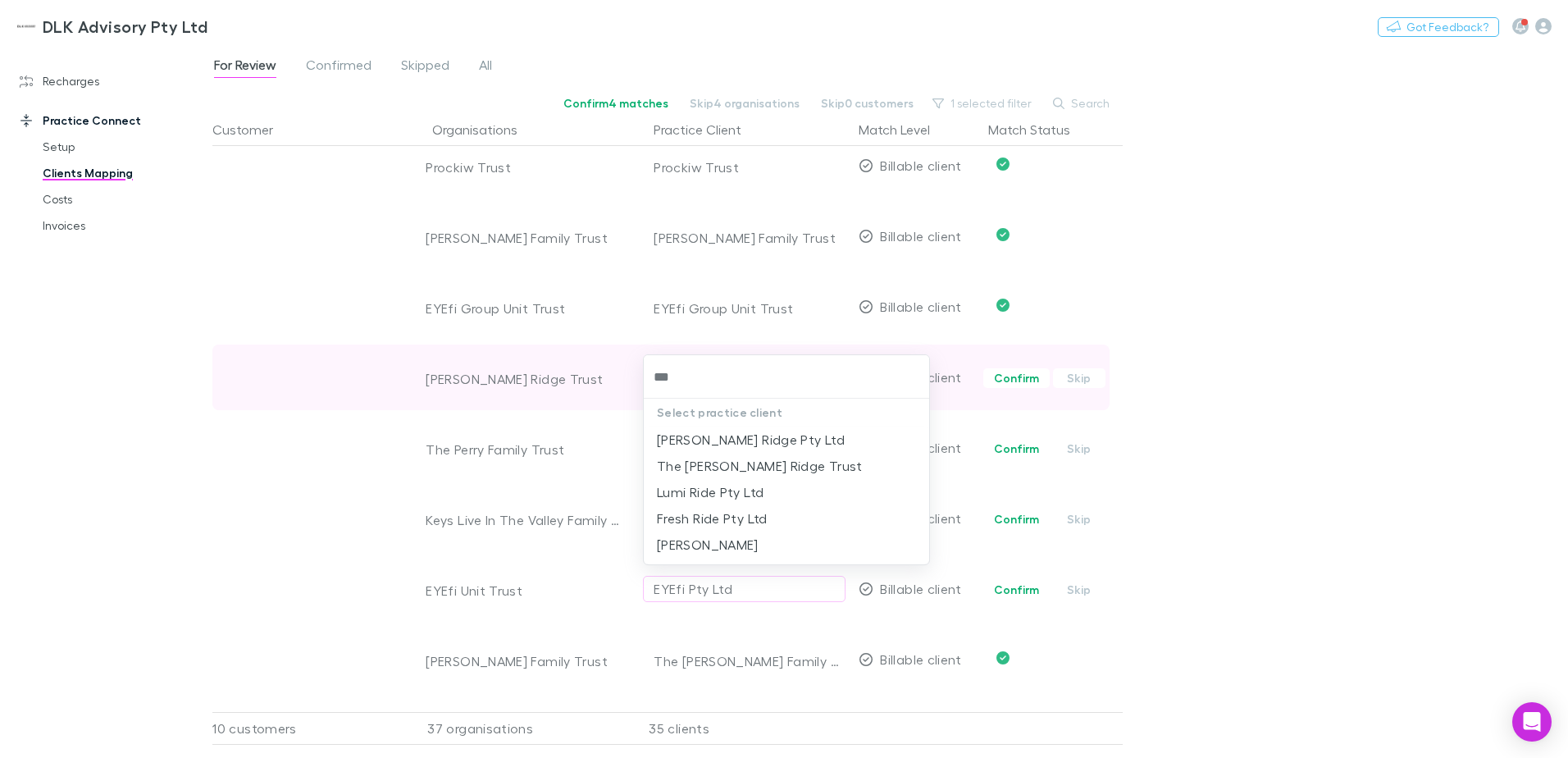
type input "****"
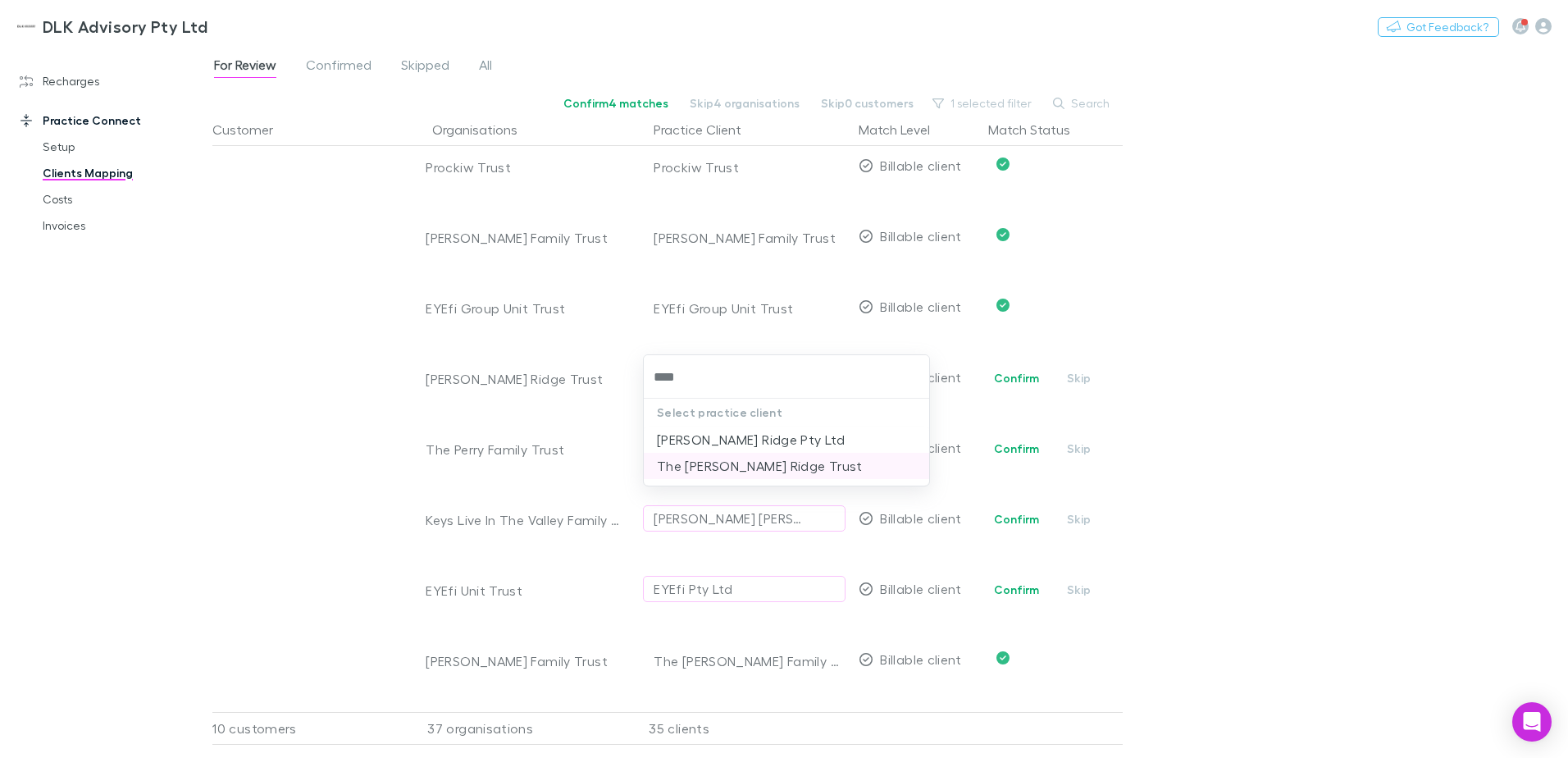
click at [780, 469] on li "The Riddell Ridge Trust" at bounding box center [786, 465] width 285 height 26
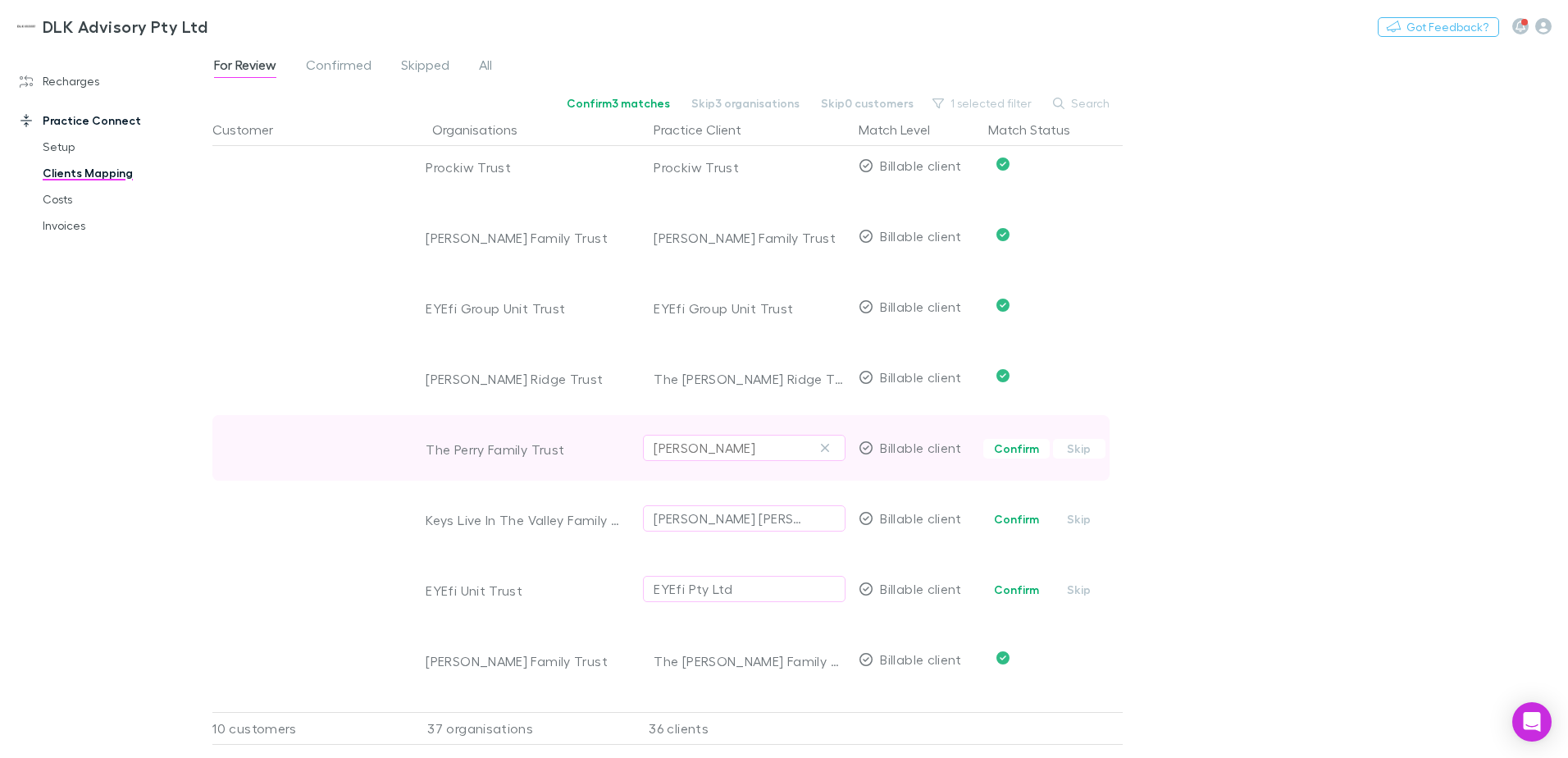
click at [716, 447] on div "Christopher Perry" at bounding box center [704, 448] width 102 height 20
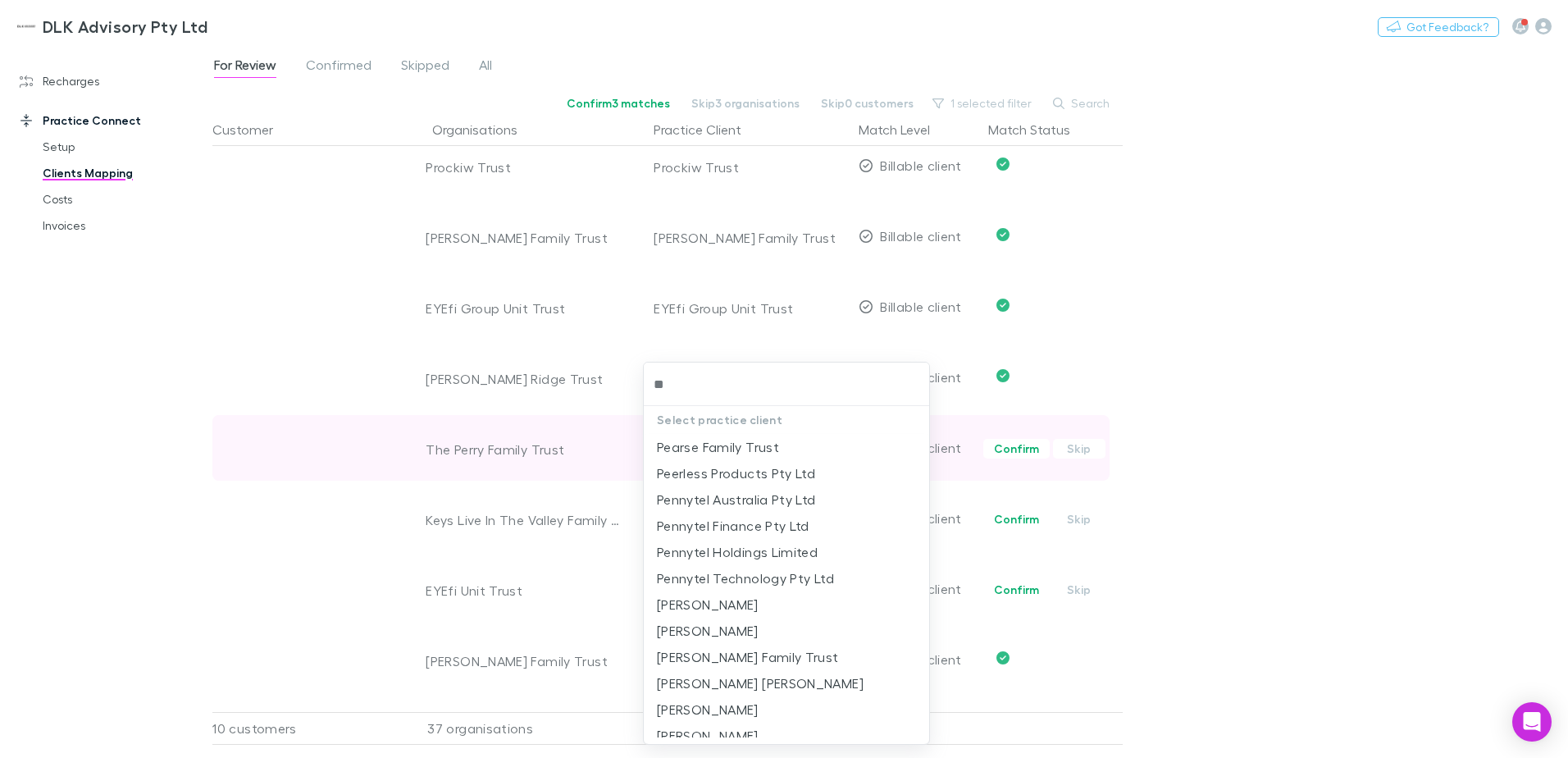
type input "*"
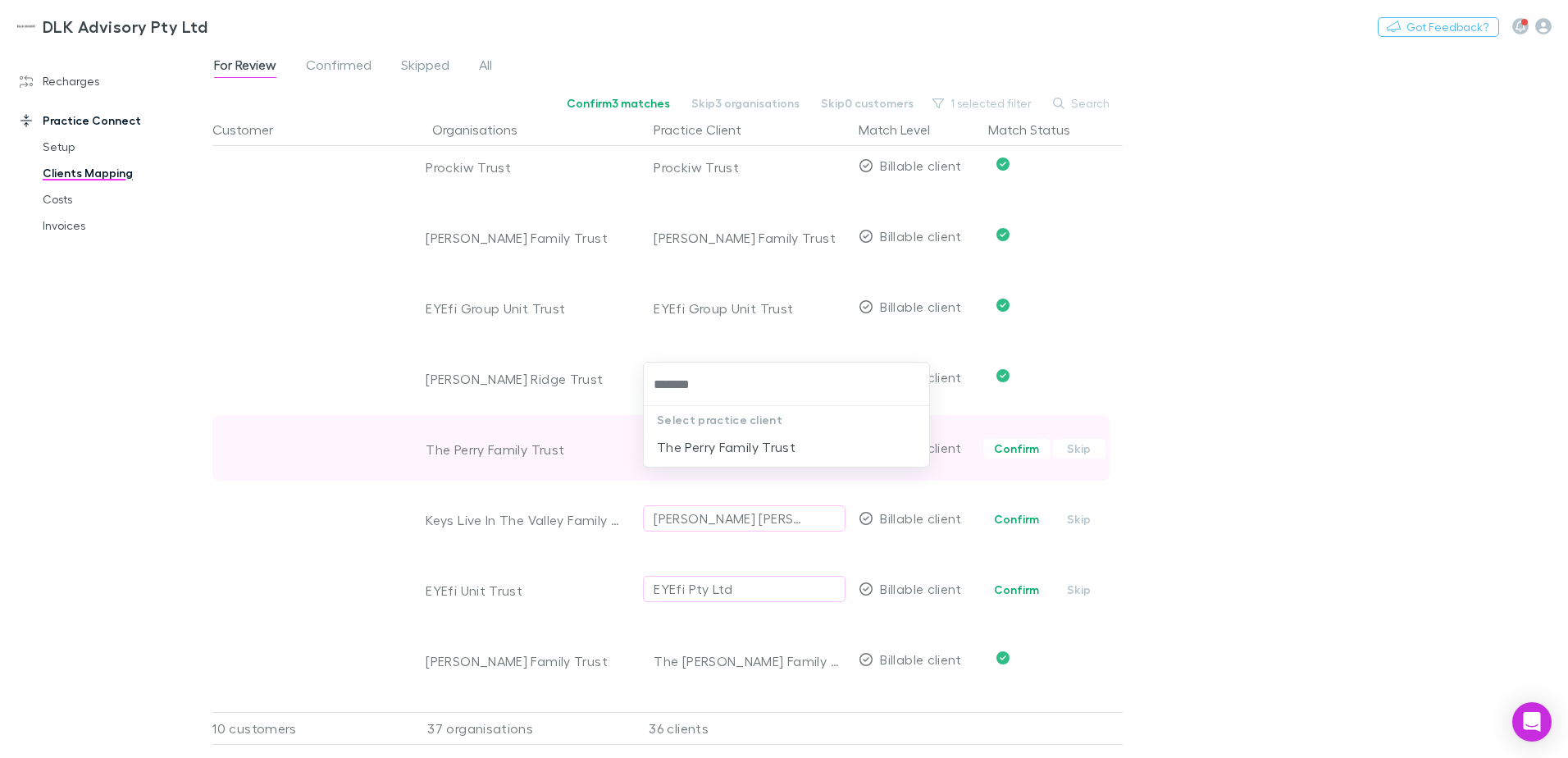
type input "********"
click at [716, 447] on li "The Perry Family Trust" at bounding box center [786, 447] width 285 height 26
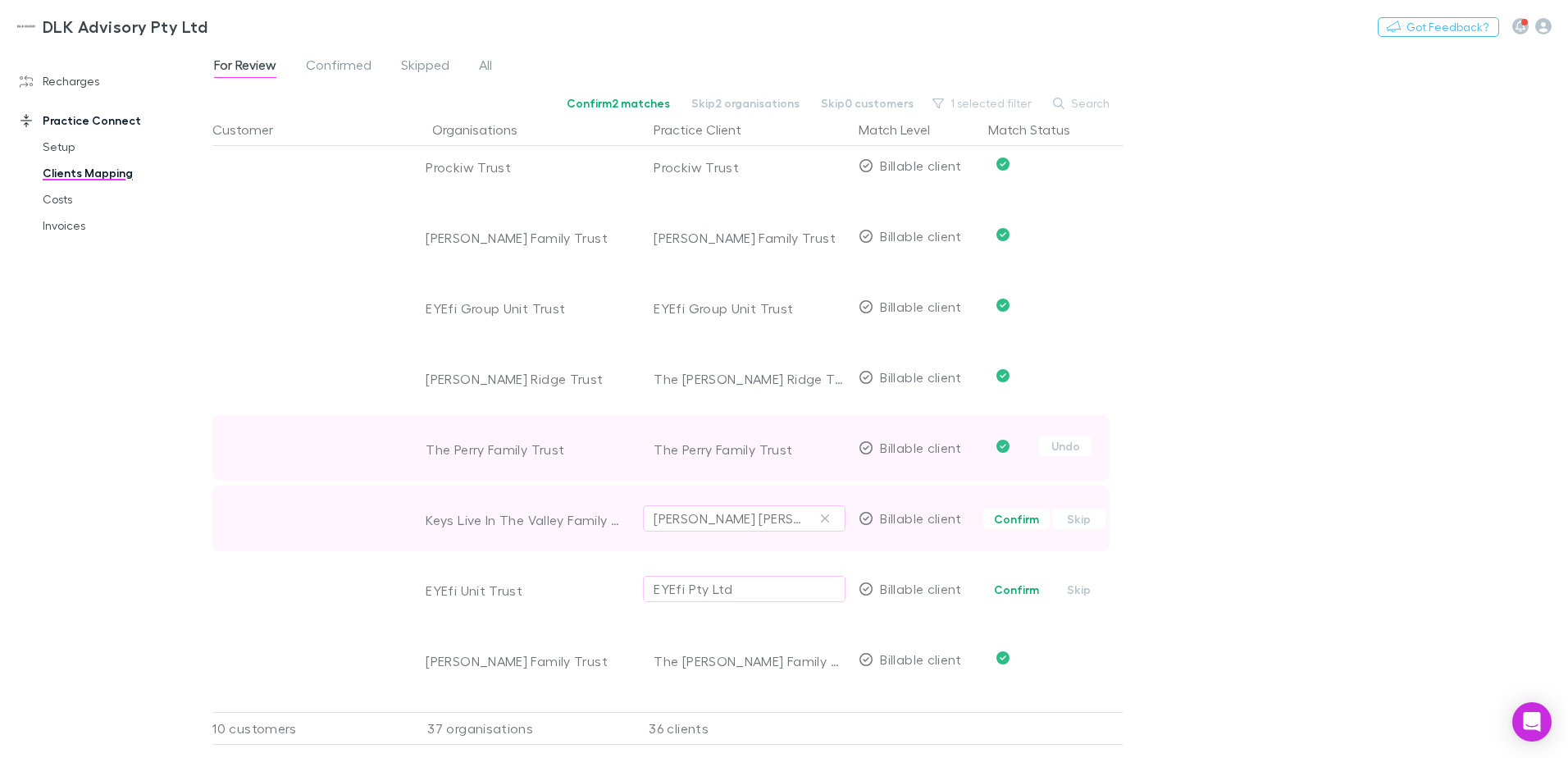
click at [729, 521] on div "Dale Alex Thompson" at bounding box center [727, 519] width 148 height 20
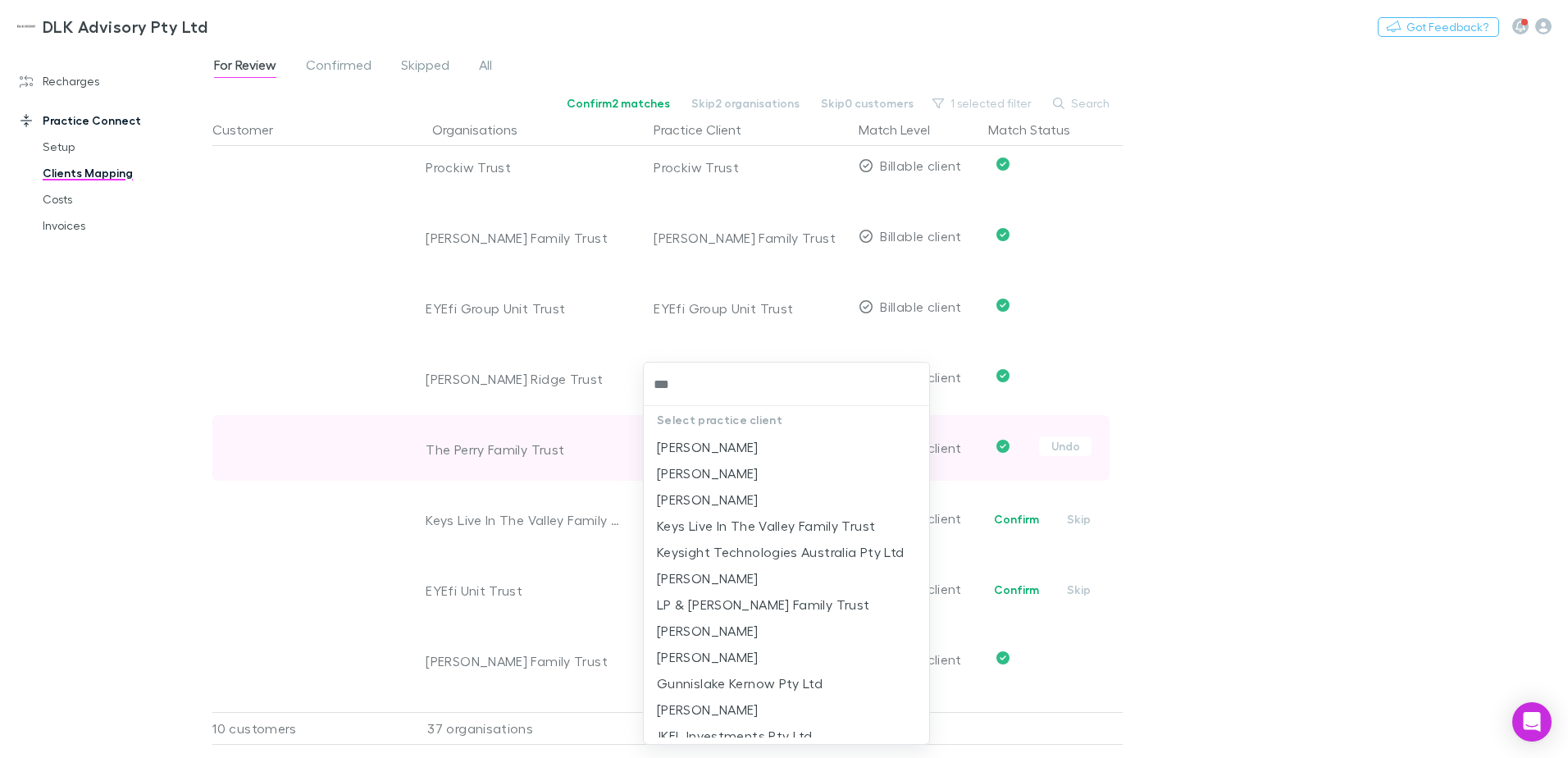
type input "****"
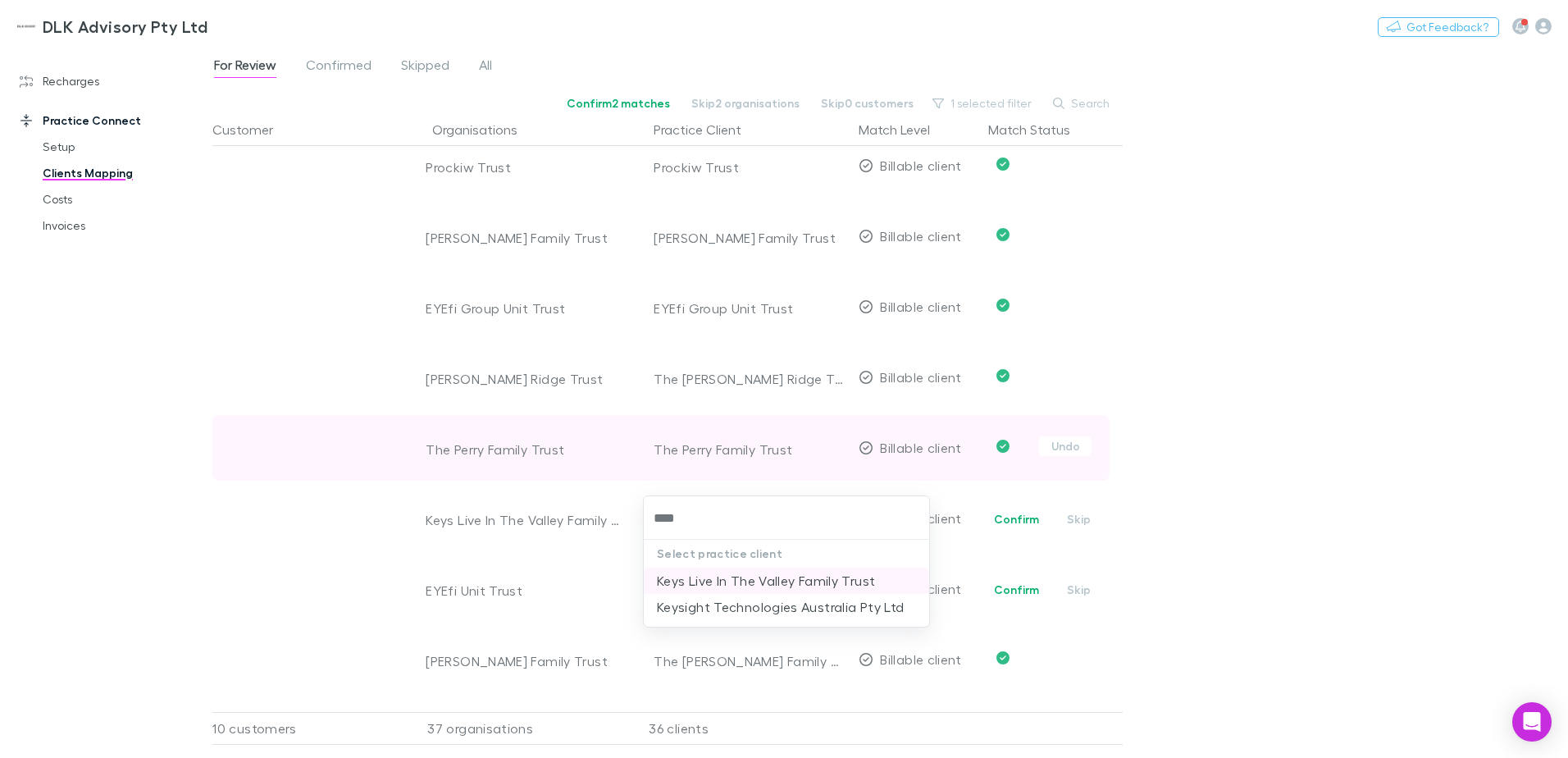
click at [750, 580] on li "Keys Live In The Valley Family Trust" at bounding box center [786, 580] width 285 height 26
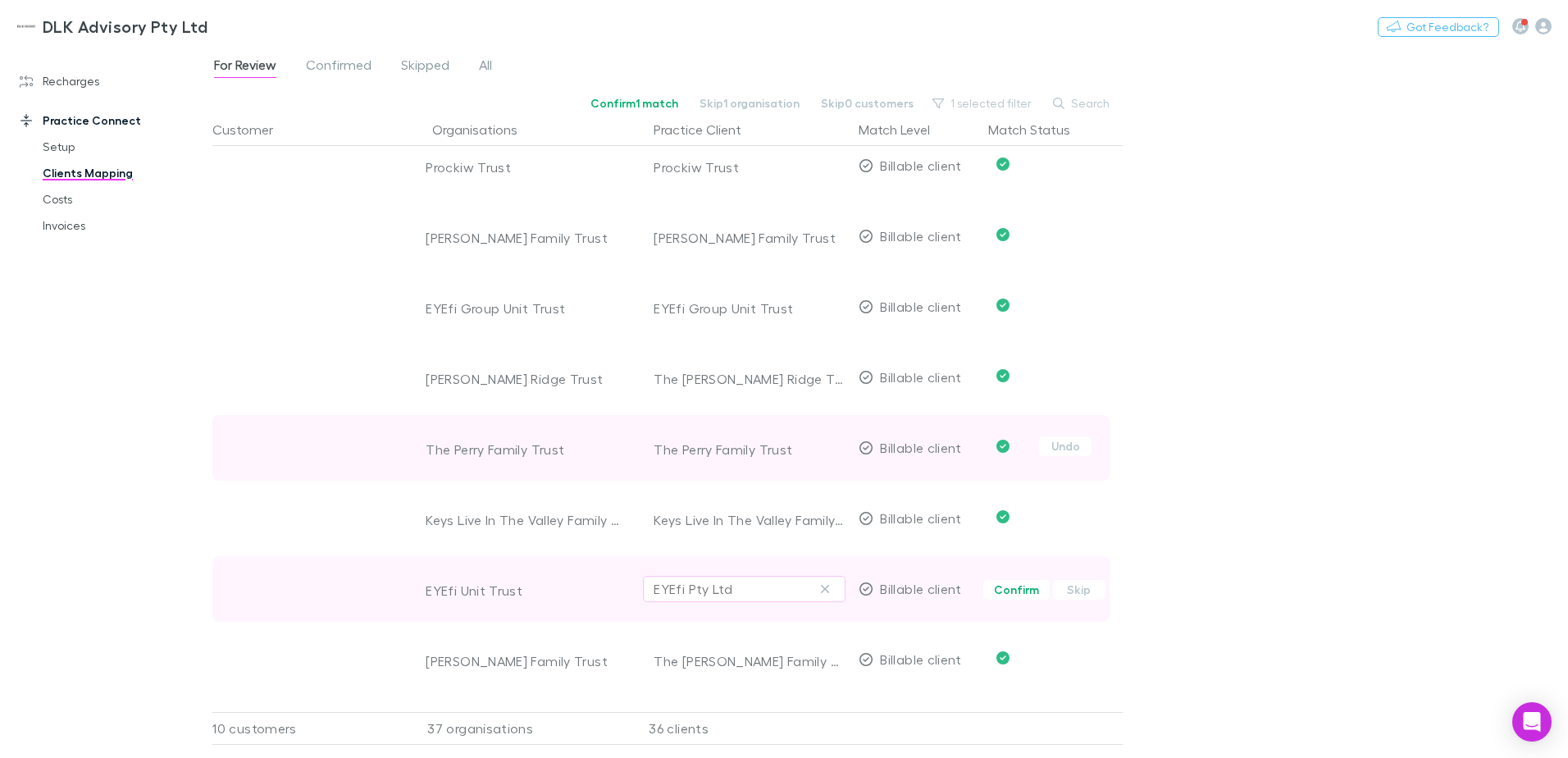
click at [752, 584] on div "EYEfi Pty Ltd" at bounding box center [743, 589] width 181 height 20
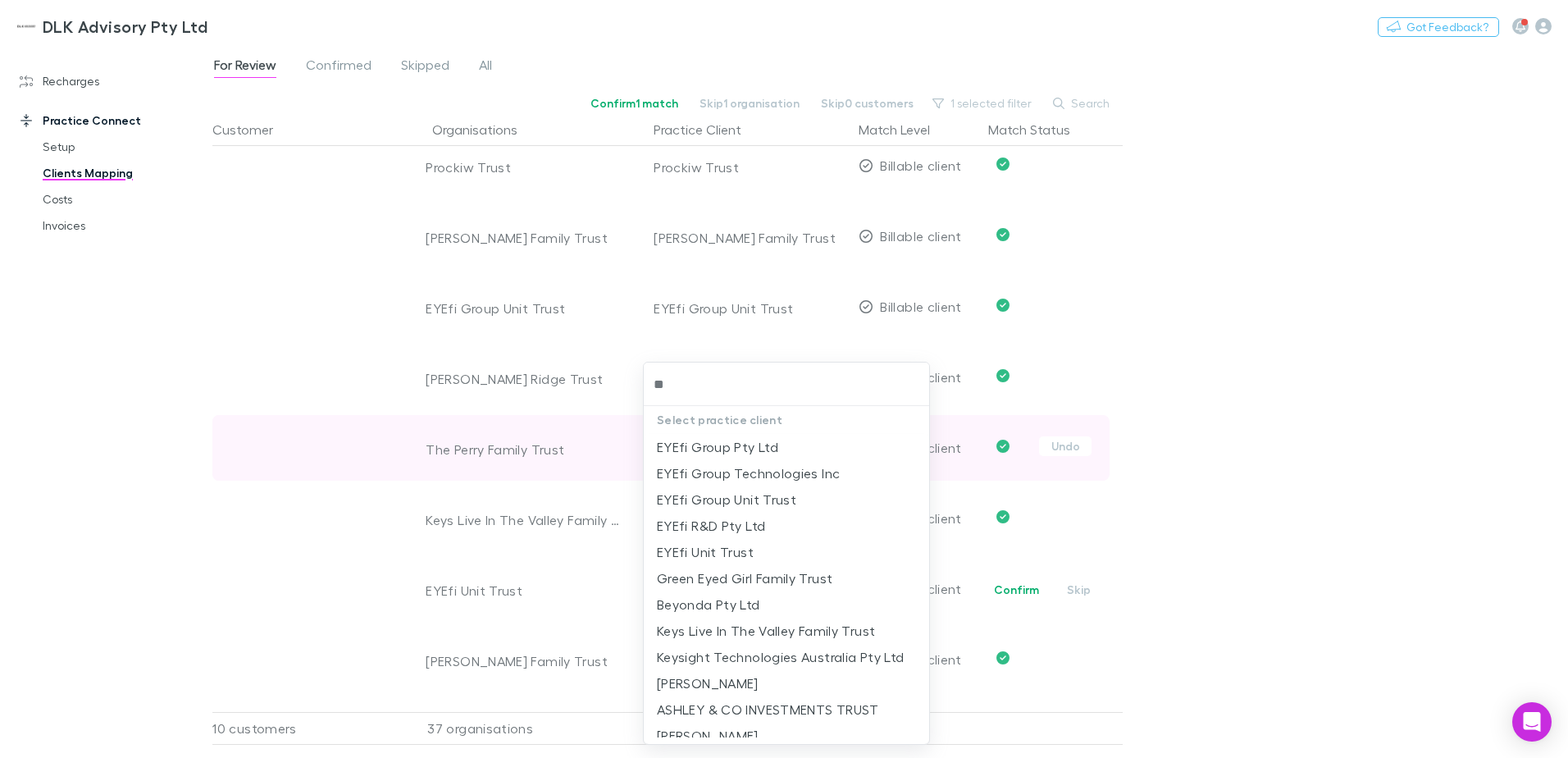
type input "***"
click at [743, 561] on li "EYEfi Unit Trust" at bounding box center [786, 551] width 285 height 26
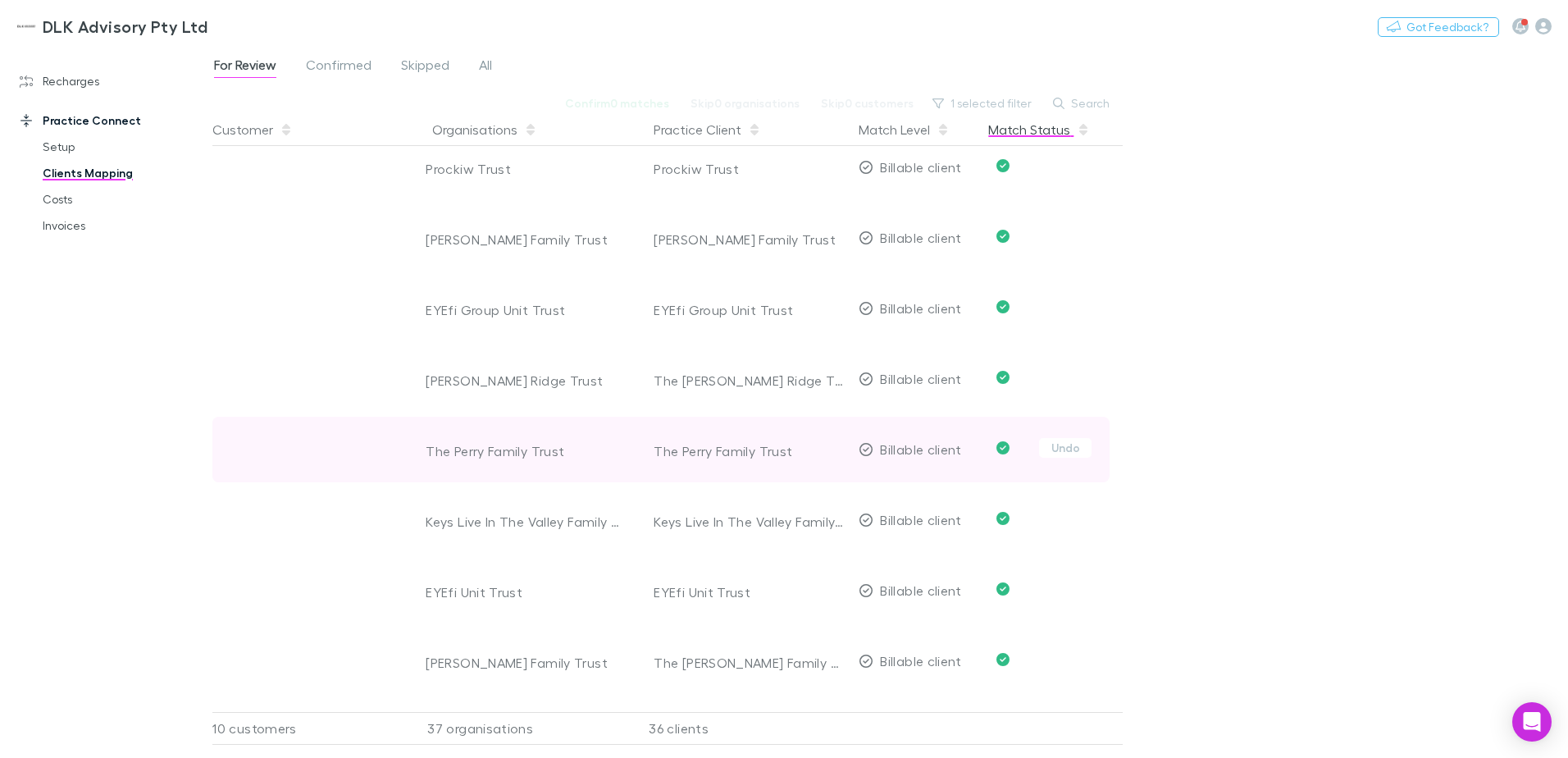
scroll to position [1352, 0]
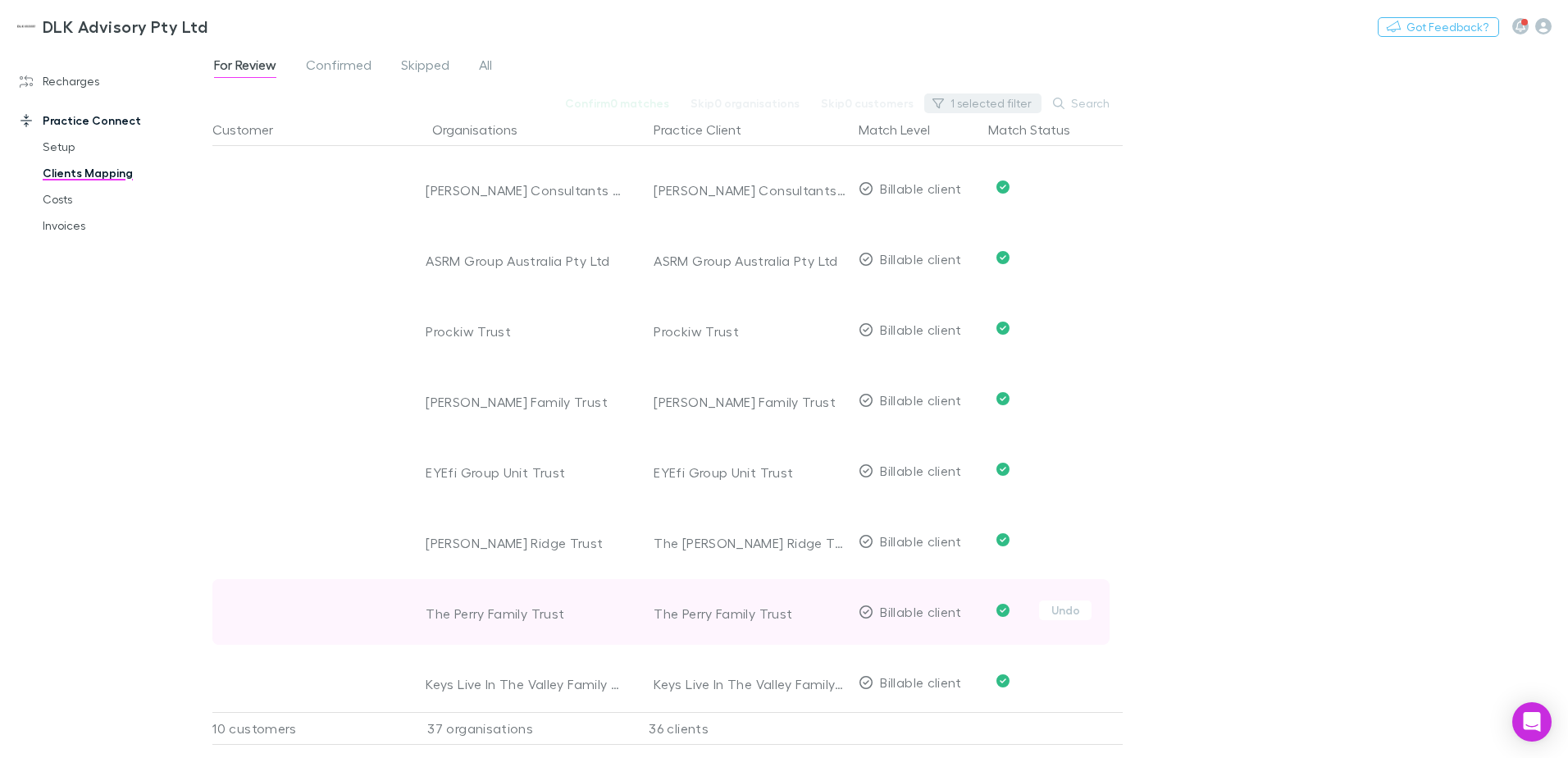
click at [1000, 101] on button "1 selected filter" at bounding box center [983, 104] width 117 height 20
click at [855, 135] on icon at bounding box center [855, 136] width 13 height 13
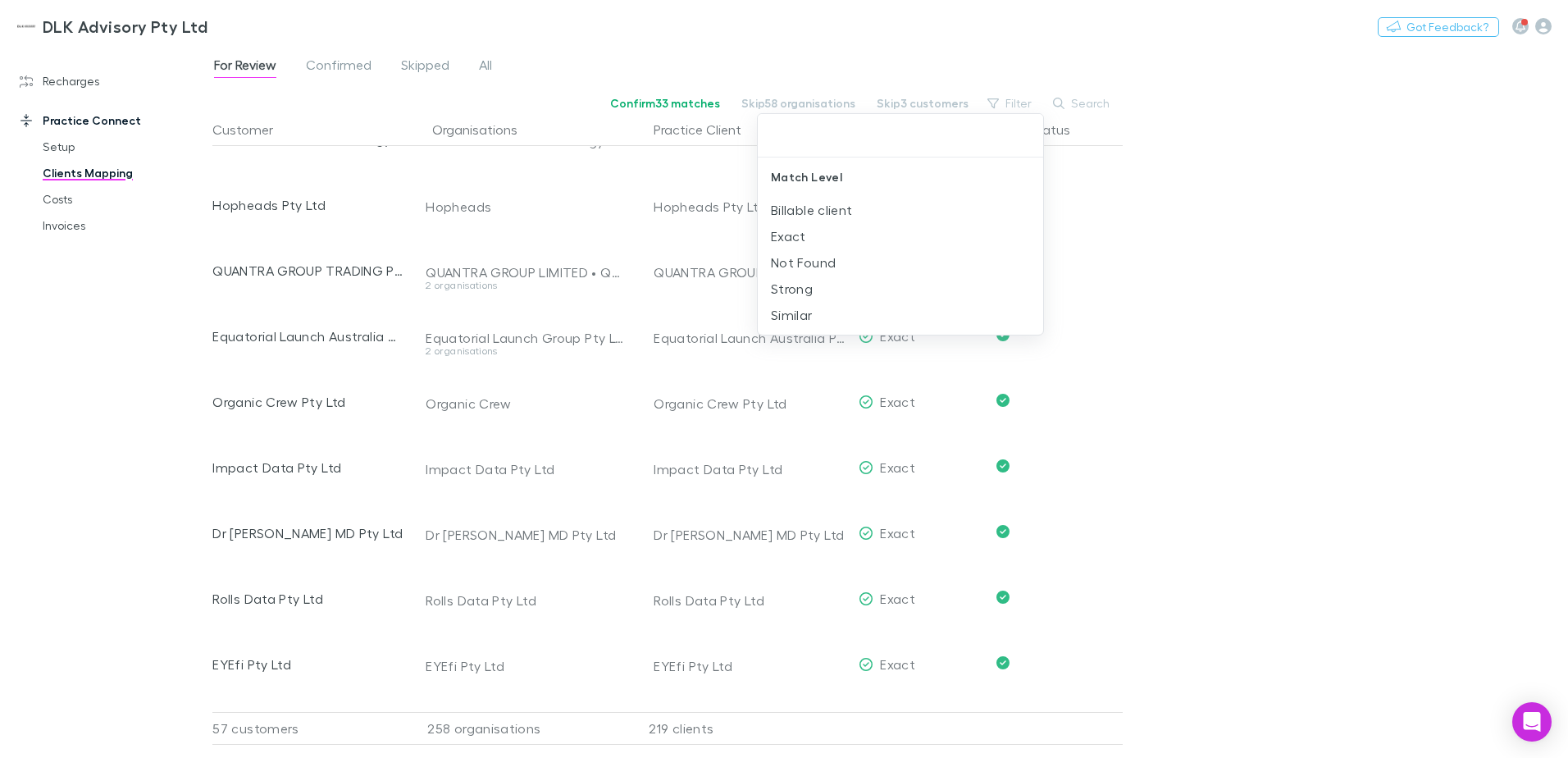
scroll to position [9515, 0]
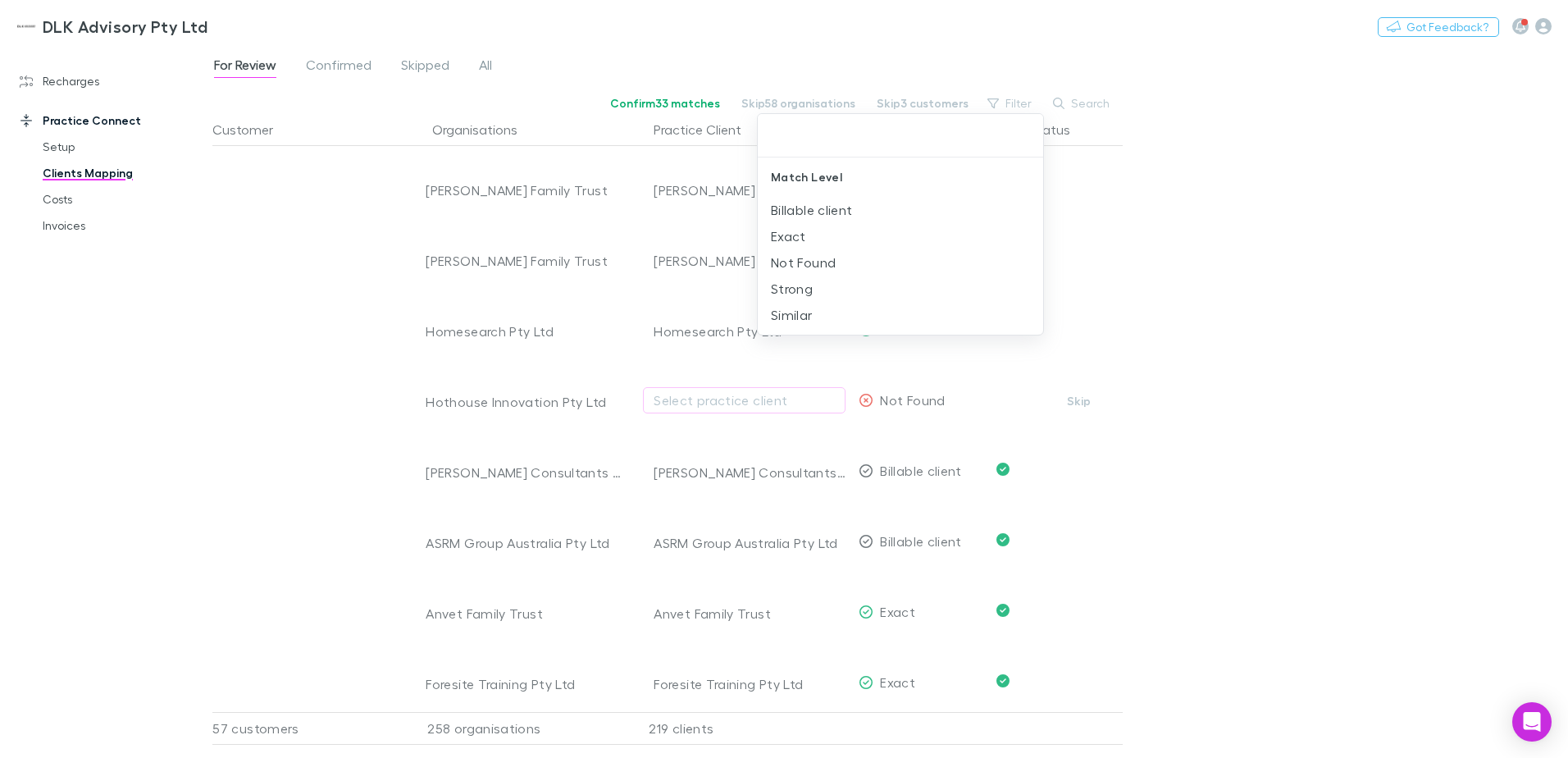
click at [1161, 437] on div at bounding box center [784, 379] width 1568 height 758
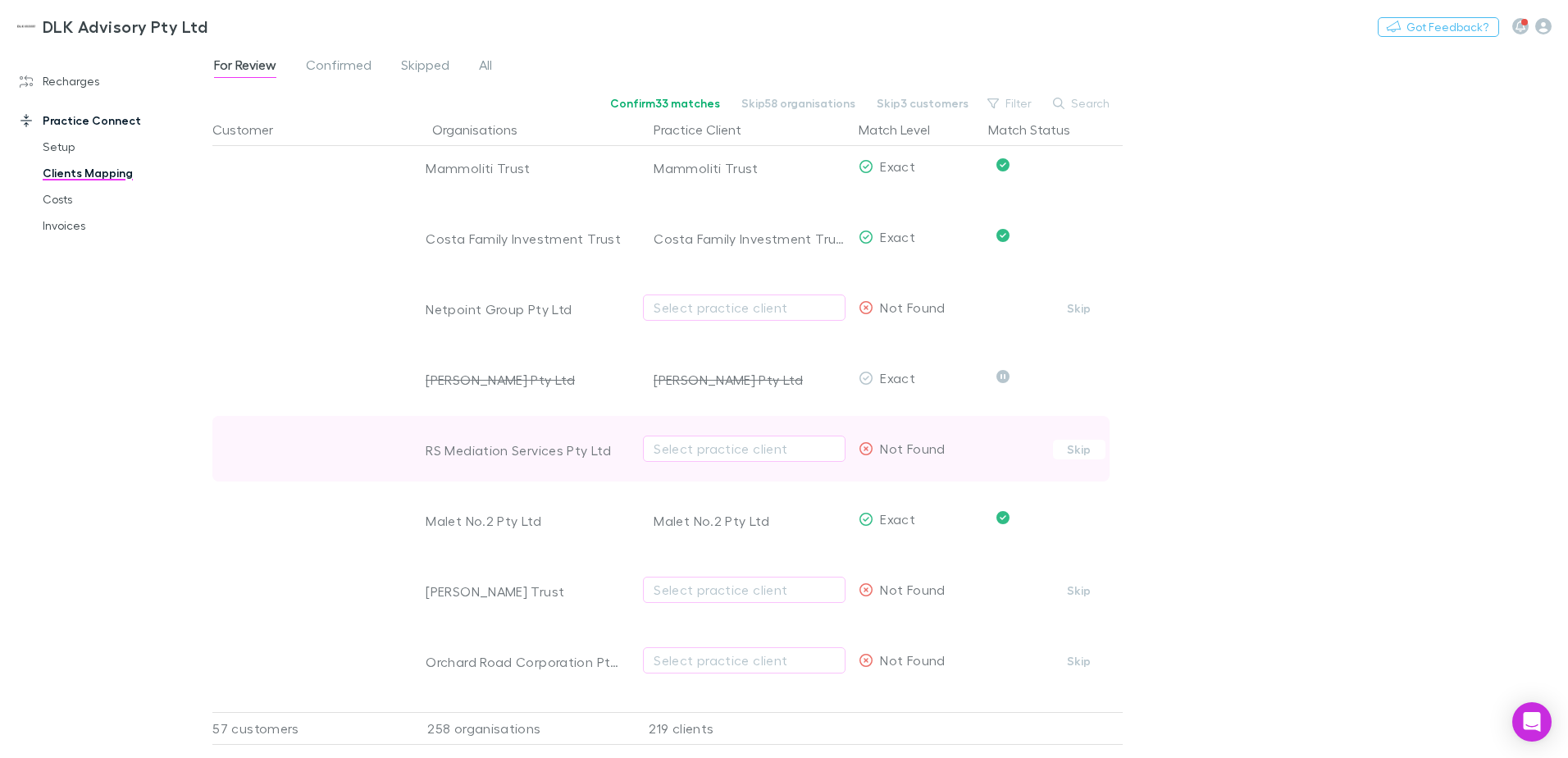
scroll to position [10172, 0]
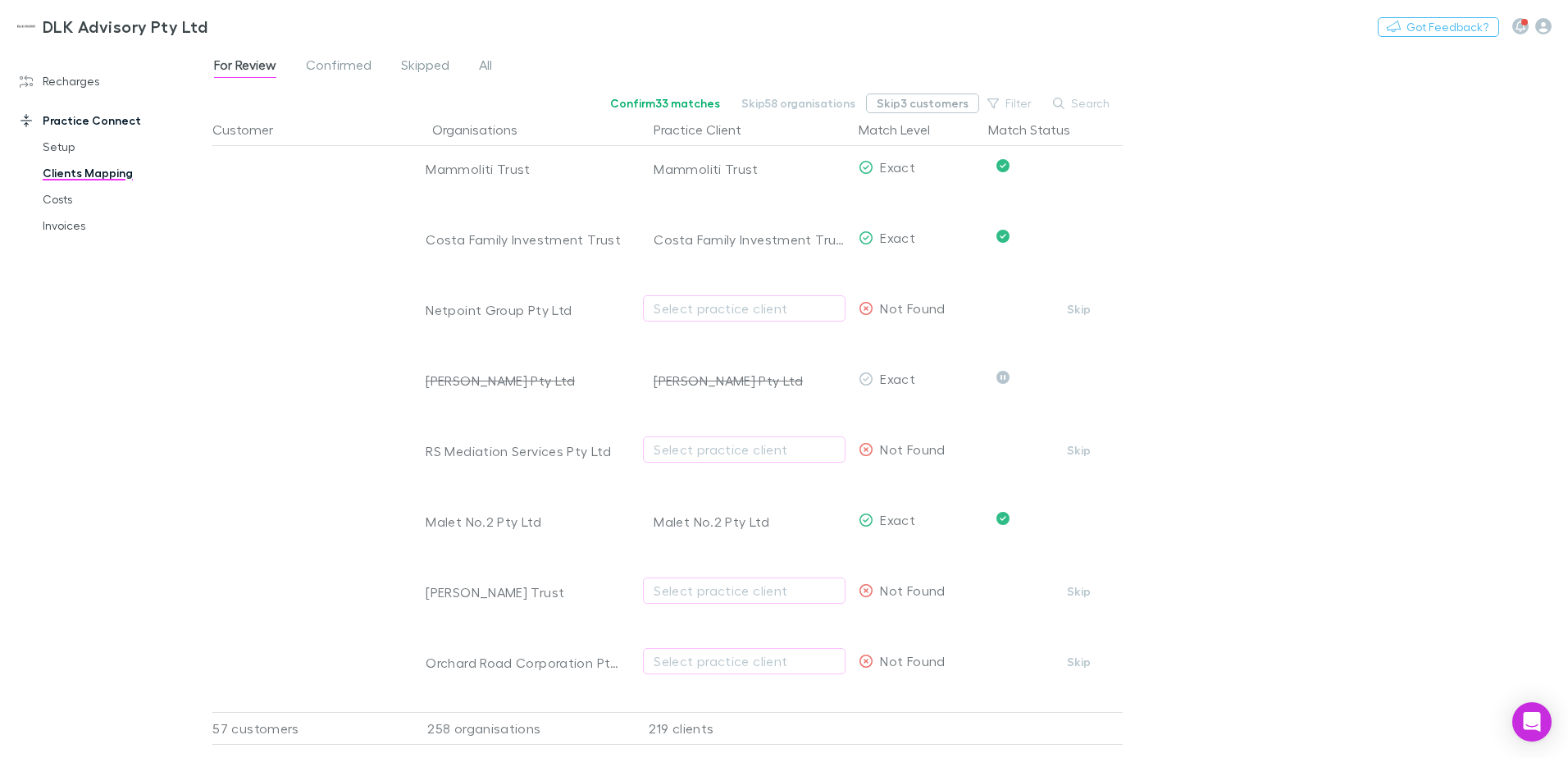
click at [946, 103] on button "Skip 3 customers" at bounding box center [922, 104] width 113 height 20
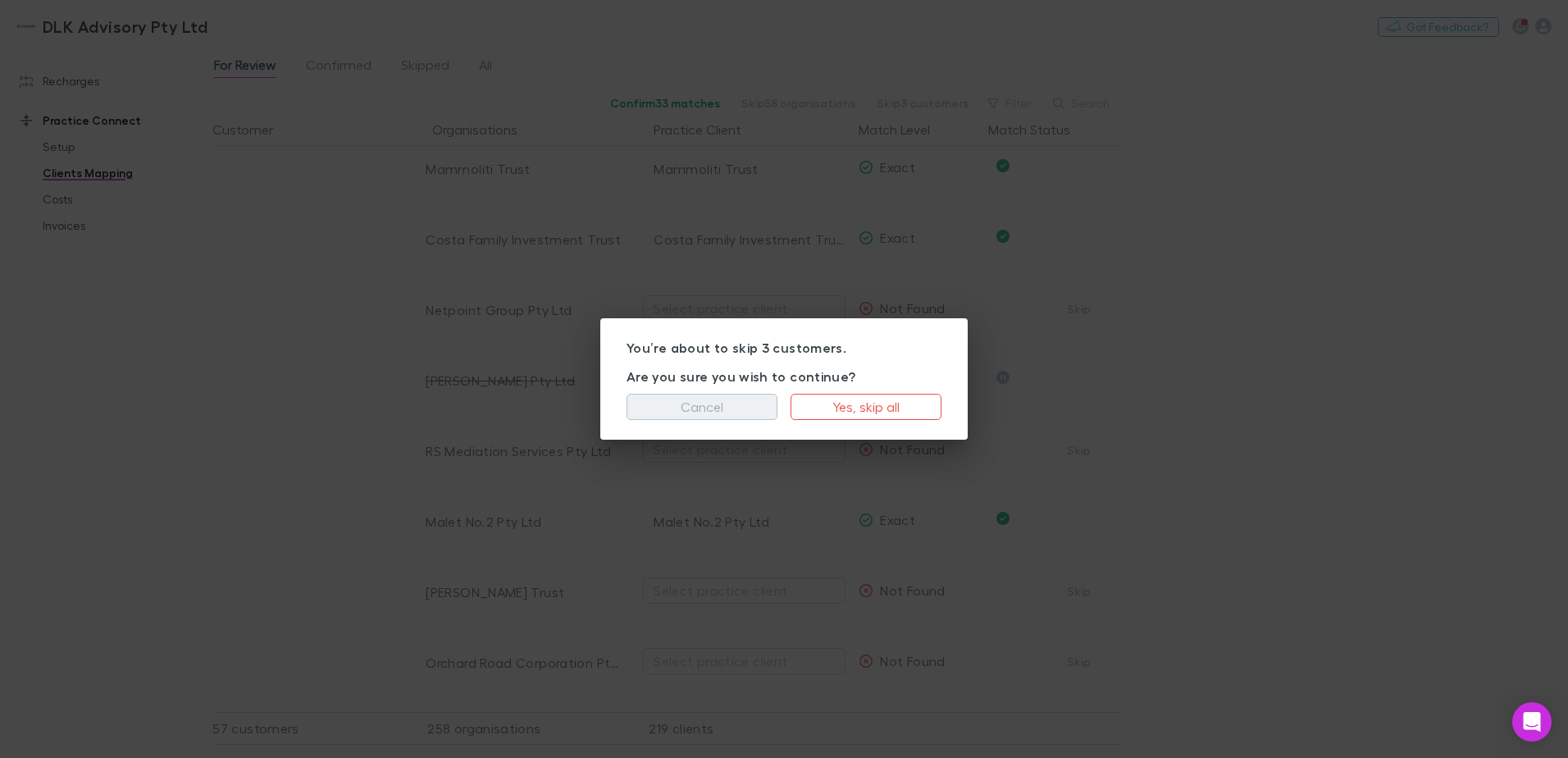
click at [677, 402] on button "Cancel" at bounding box center [702, 407] width 151 height 26
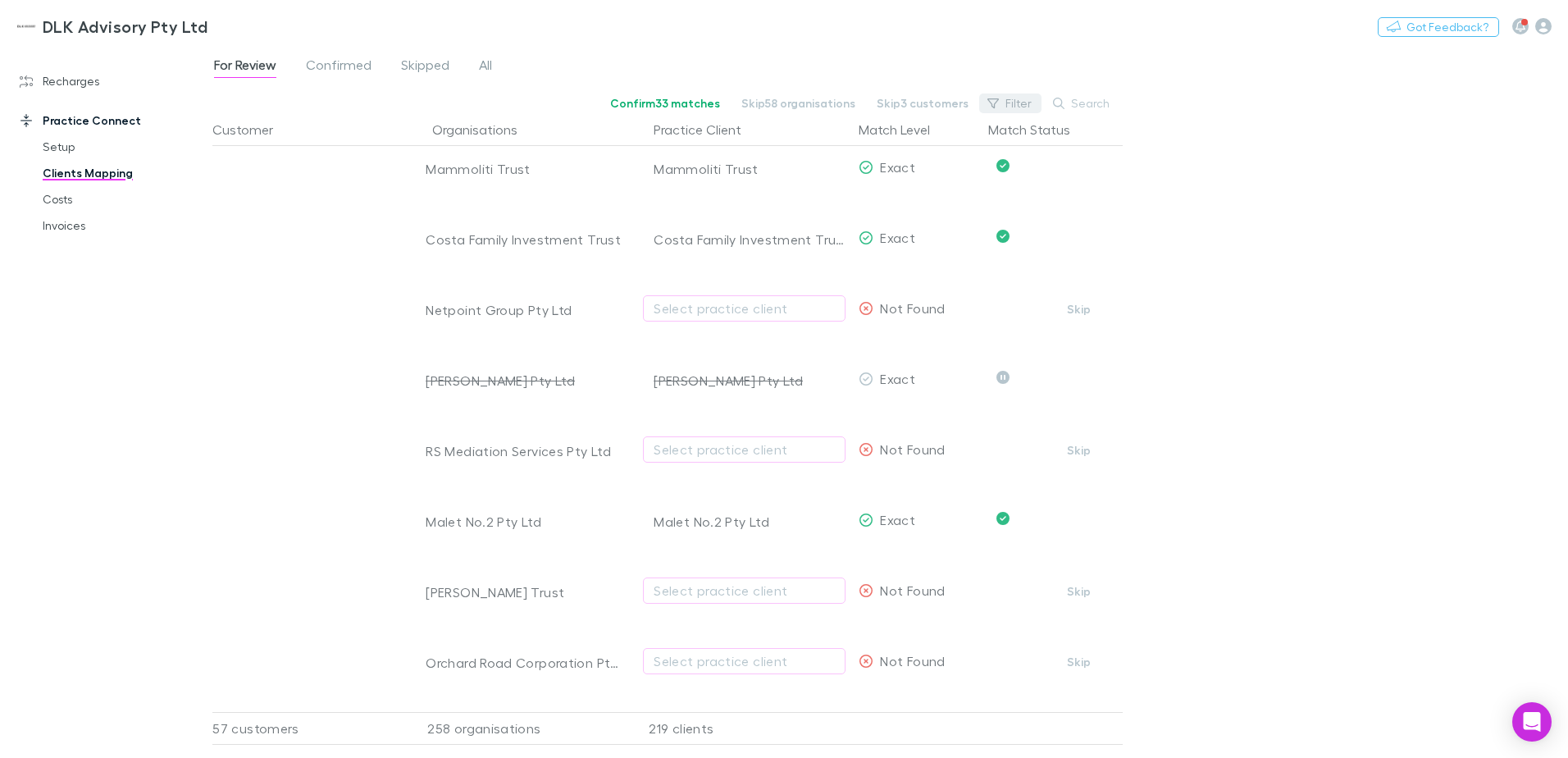
click at [1005, 102] on button "Filter" at bounding box center [1010, 104] width 63 height 20
click at [789, 269] on li "Not Found" at bounding box center [900, 262] width 285 height 26
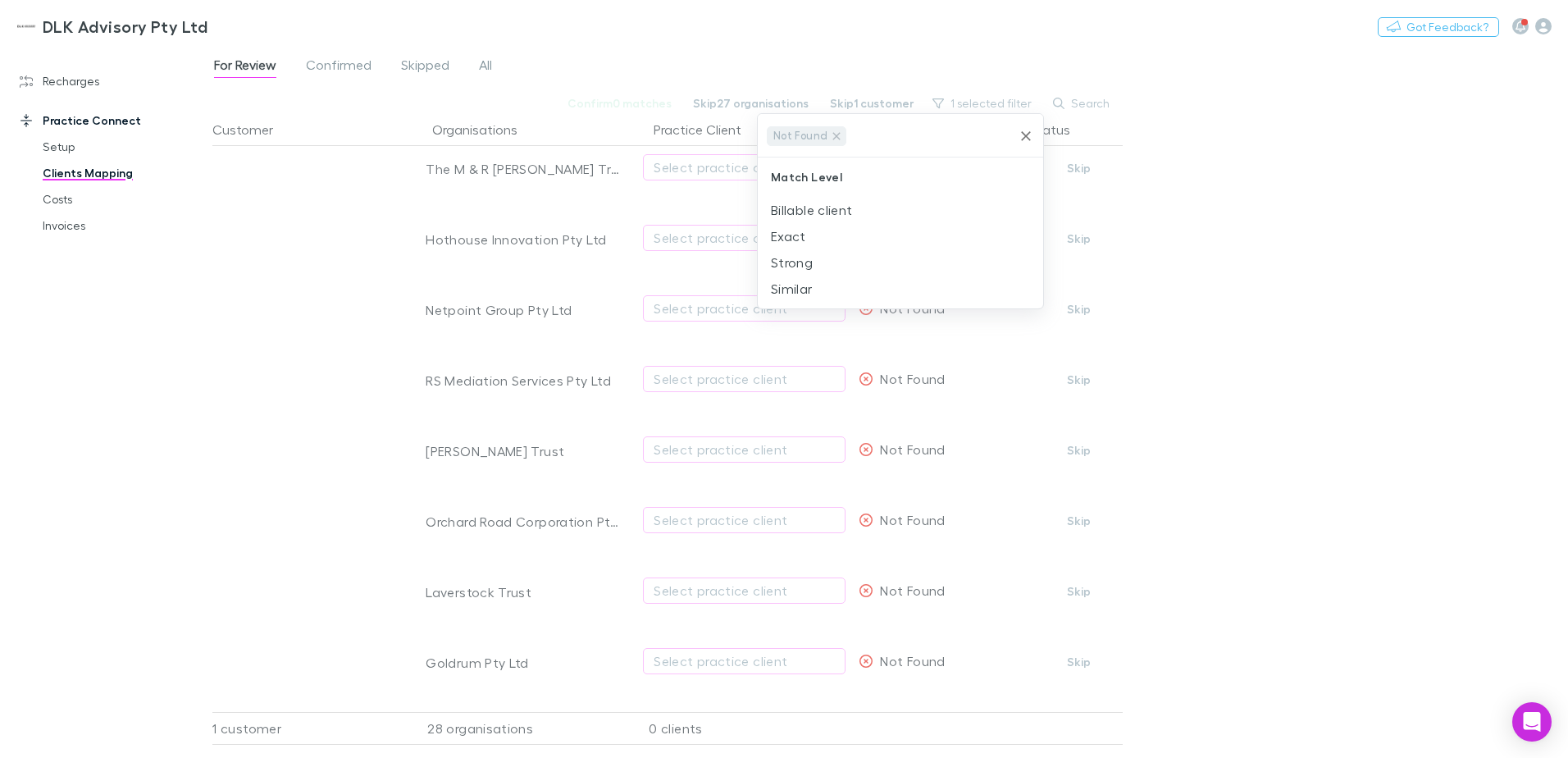
click at [1176, 355] on div at bounding box center [784, 379] width 1568 height 758
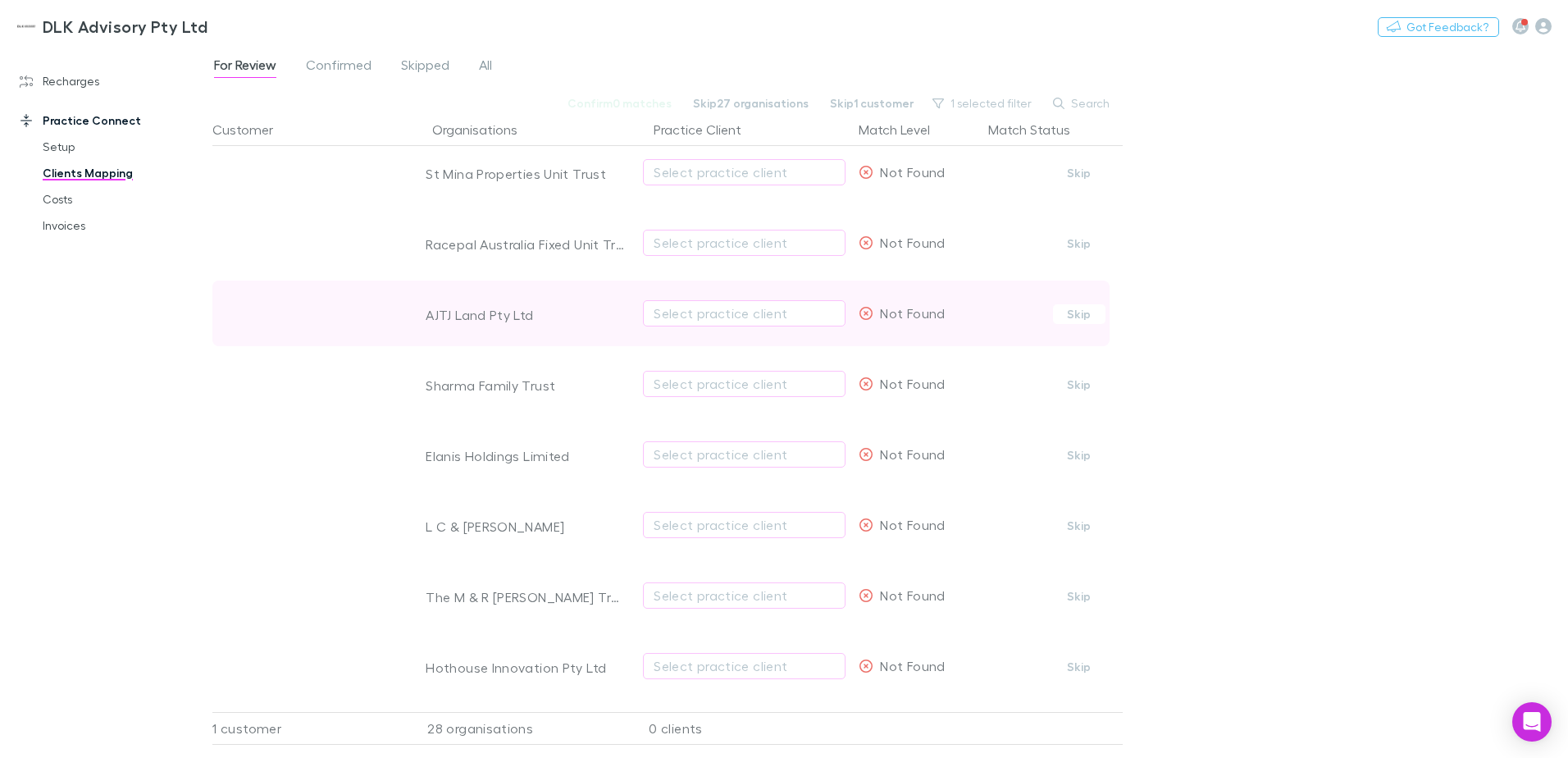
scroll to position [0, 0]
click at [715, 310] on div "Select practice client" at bounding box center [743, 315] width 181 height 20
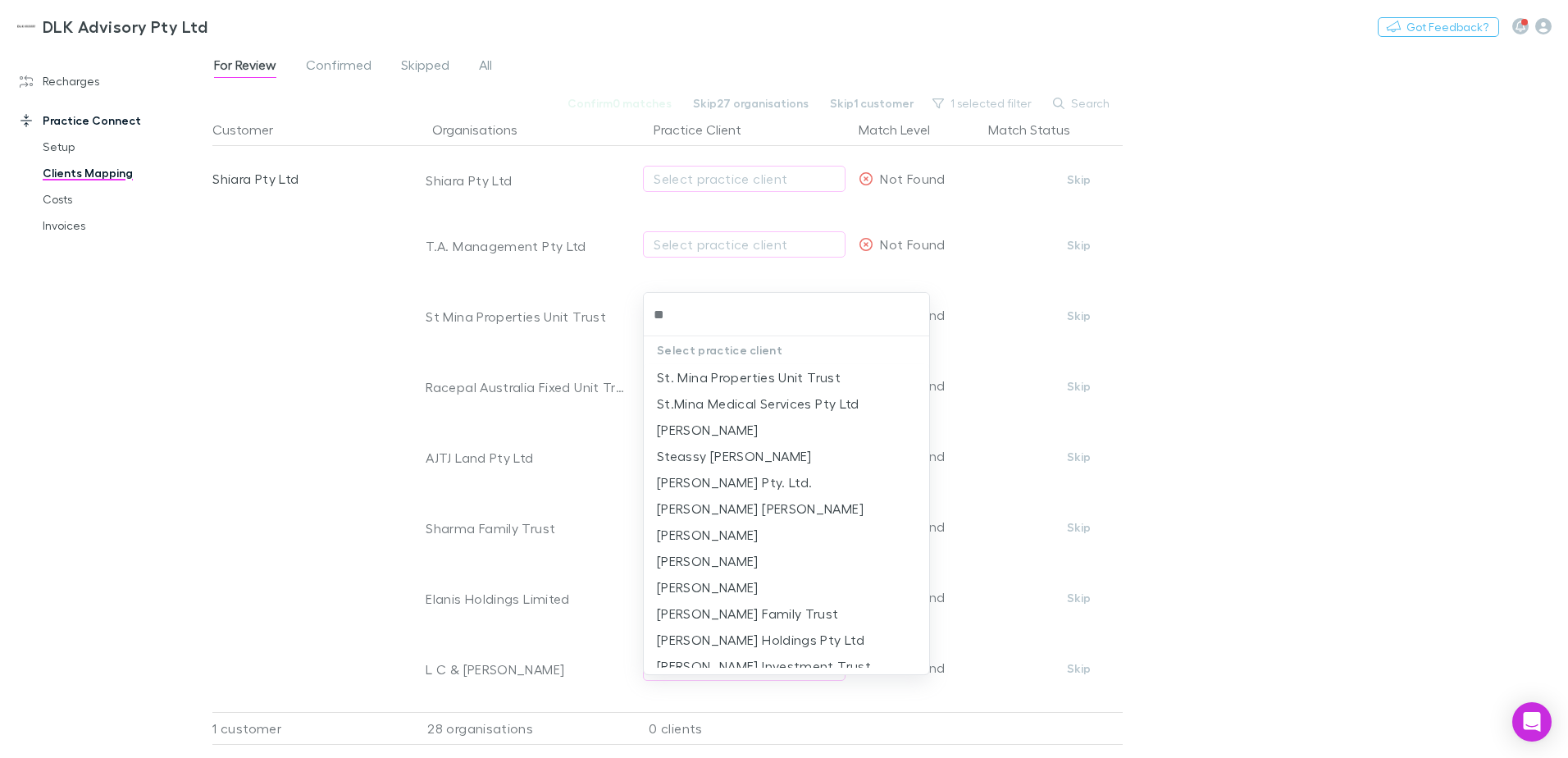
type input "*"
click at [1332, 325] on div at bounding box center [784, 379] width 1568 height 758
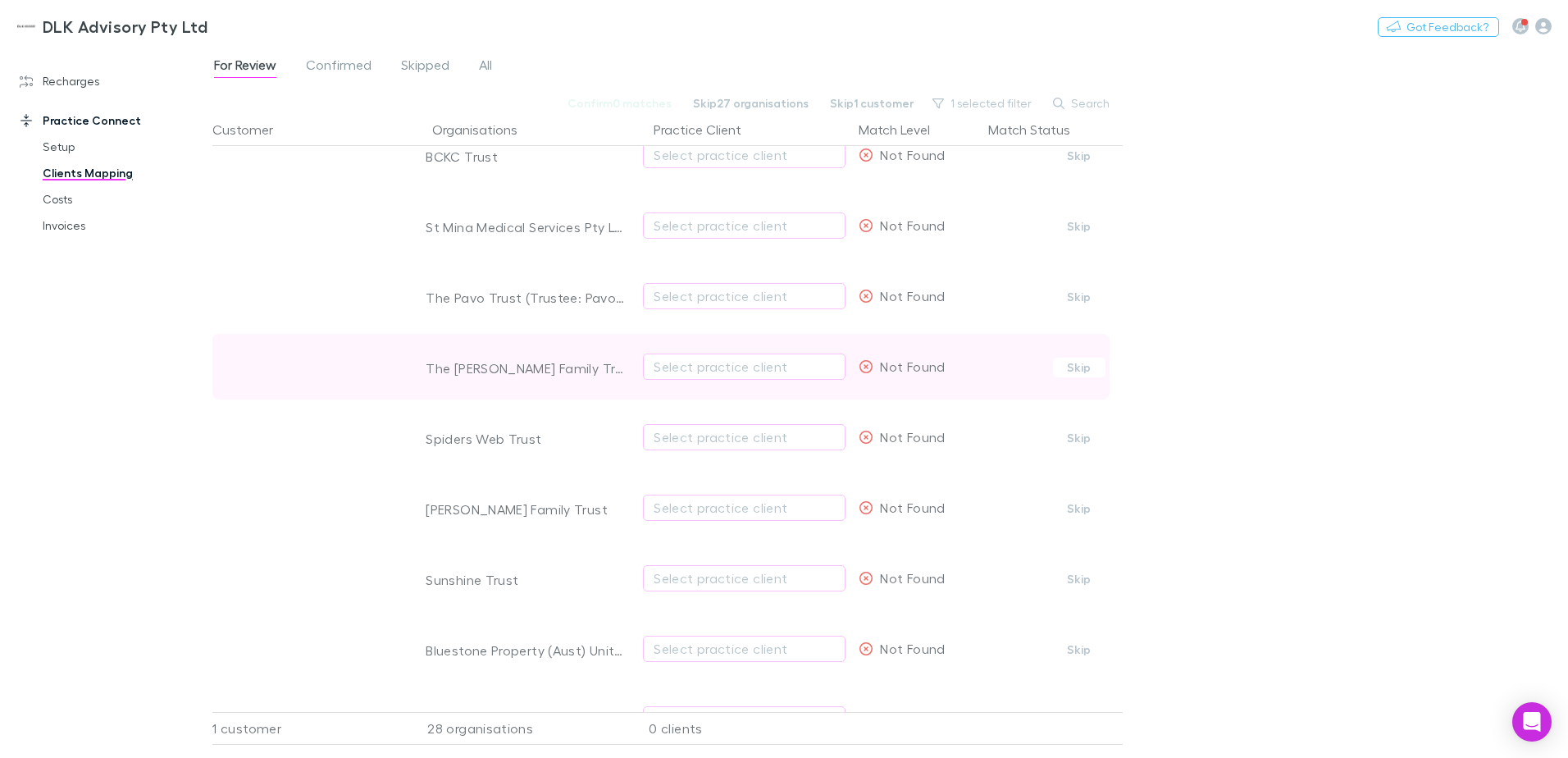
scroll to position [1395, 0]
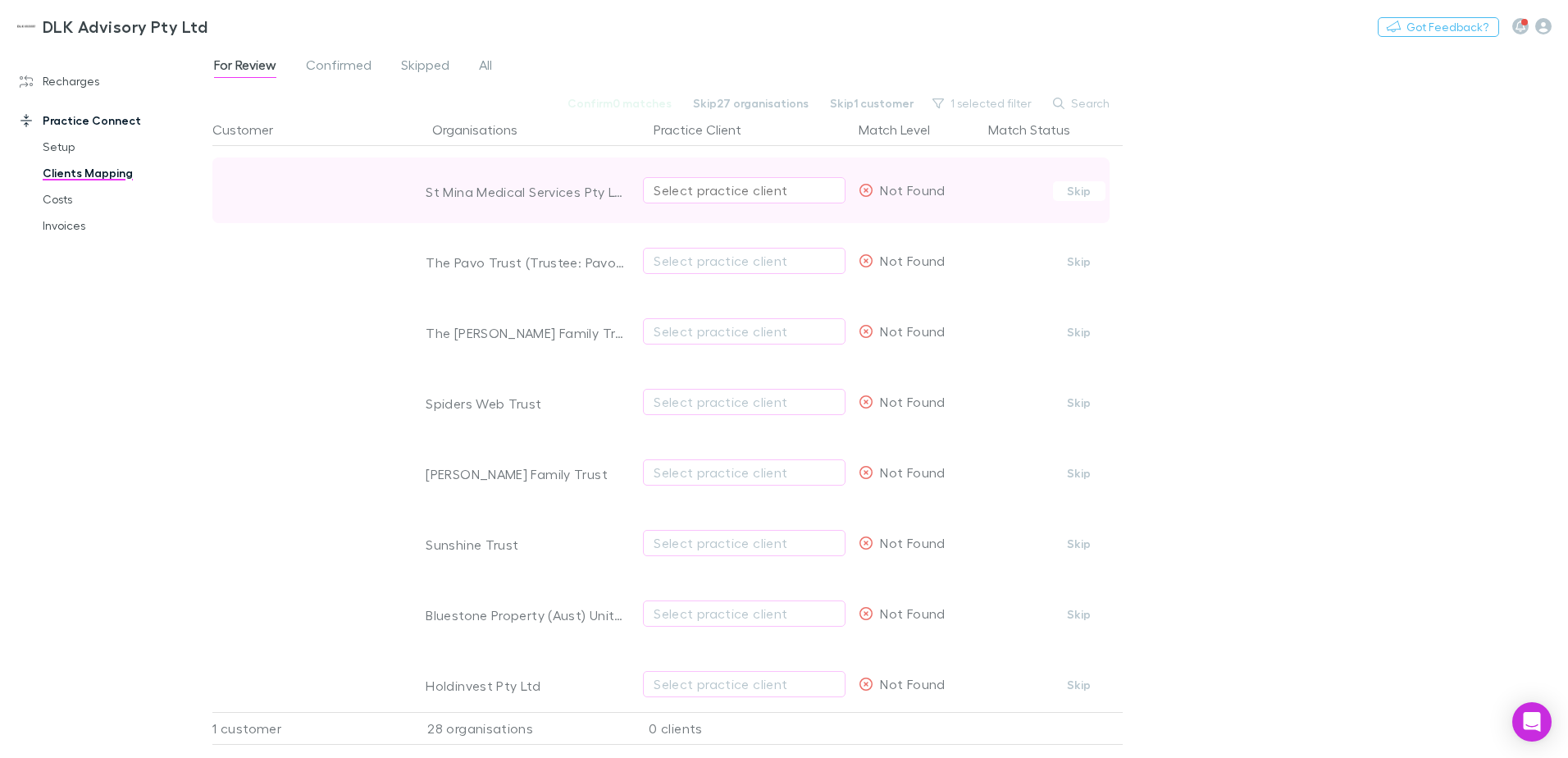
click at [723, 189] on div "Select practice client" at bounding box center [743, 191] width 181 height 20
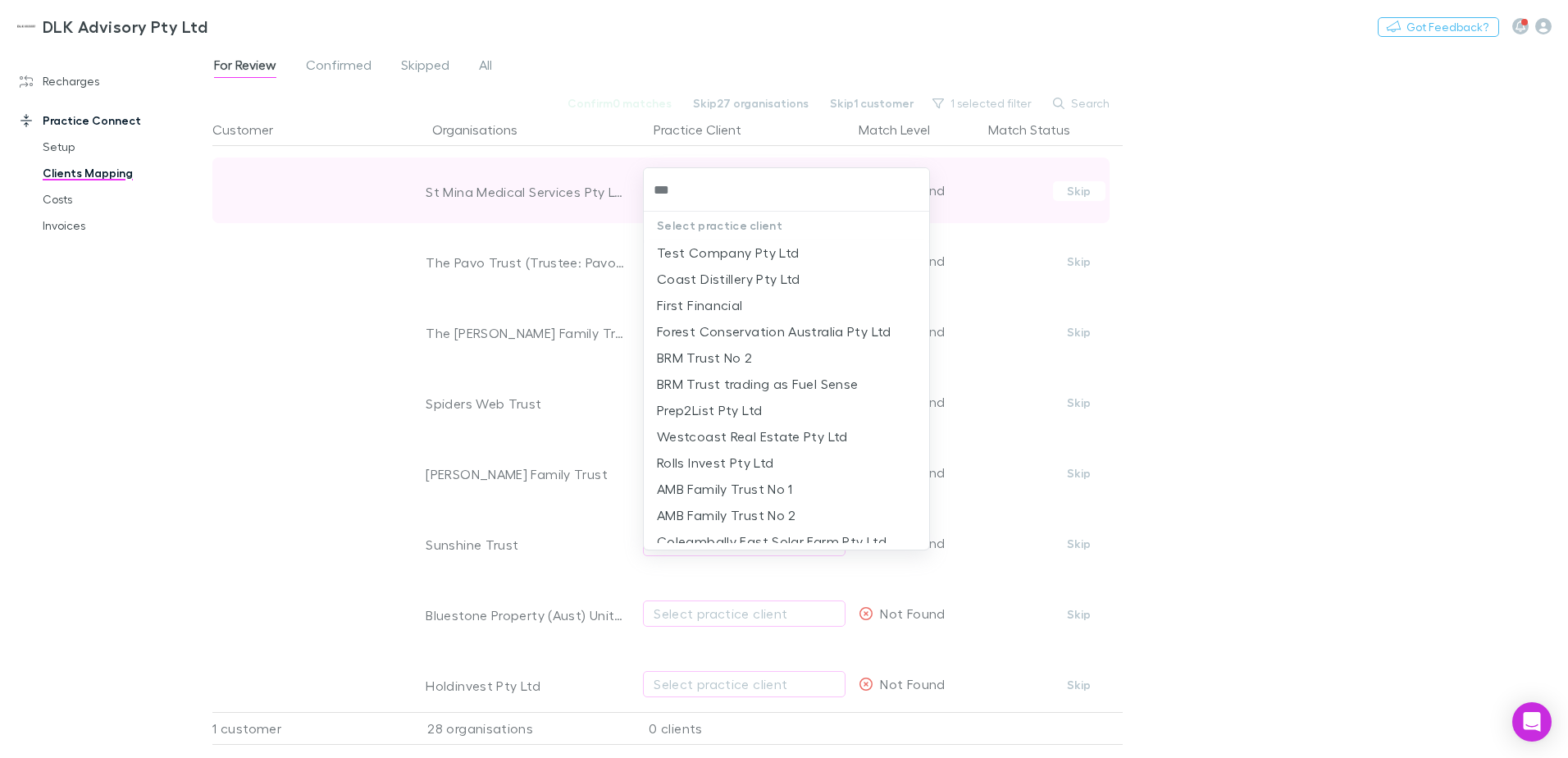
type input "**"
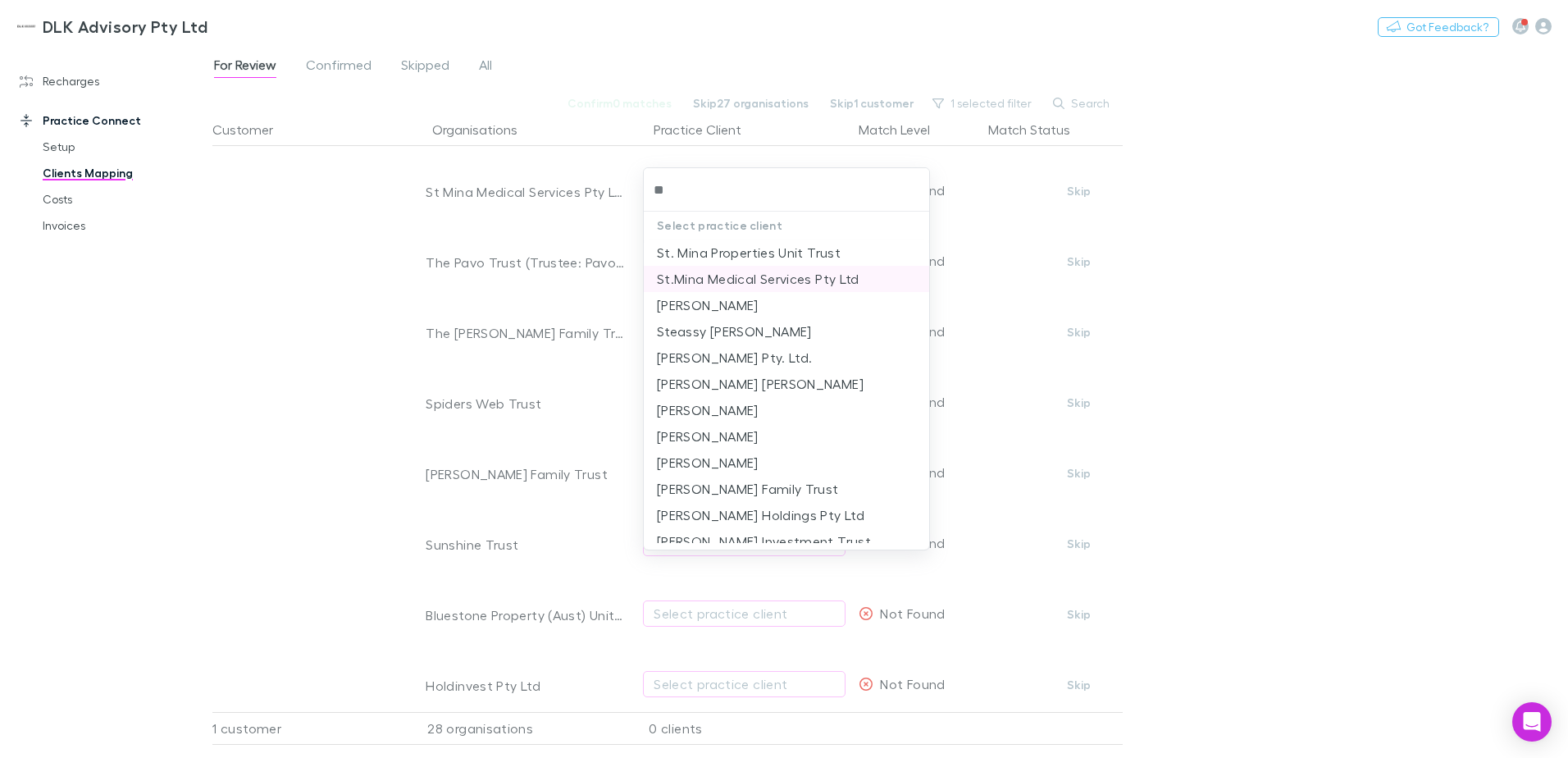
click at [777, 277] on li "St.Mina Medical Services Pty Ltd" at bounding box center [786, 279] width 285 height 26
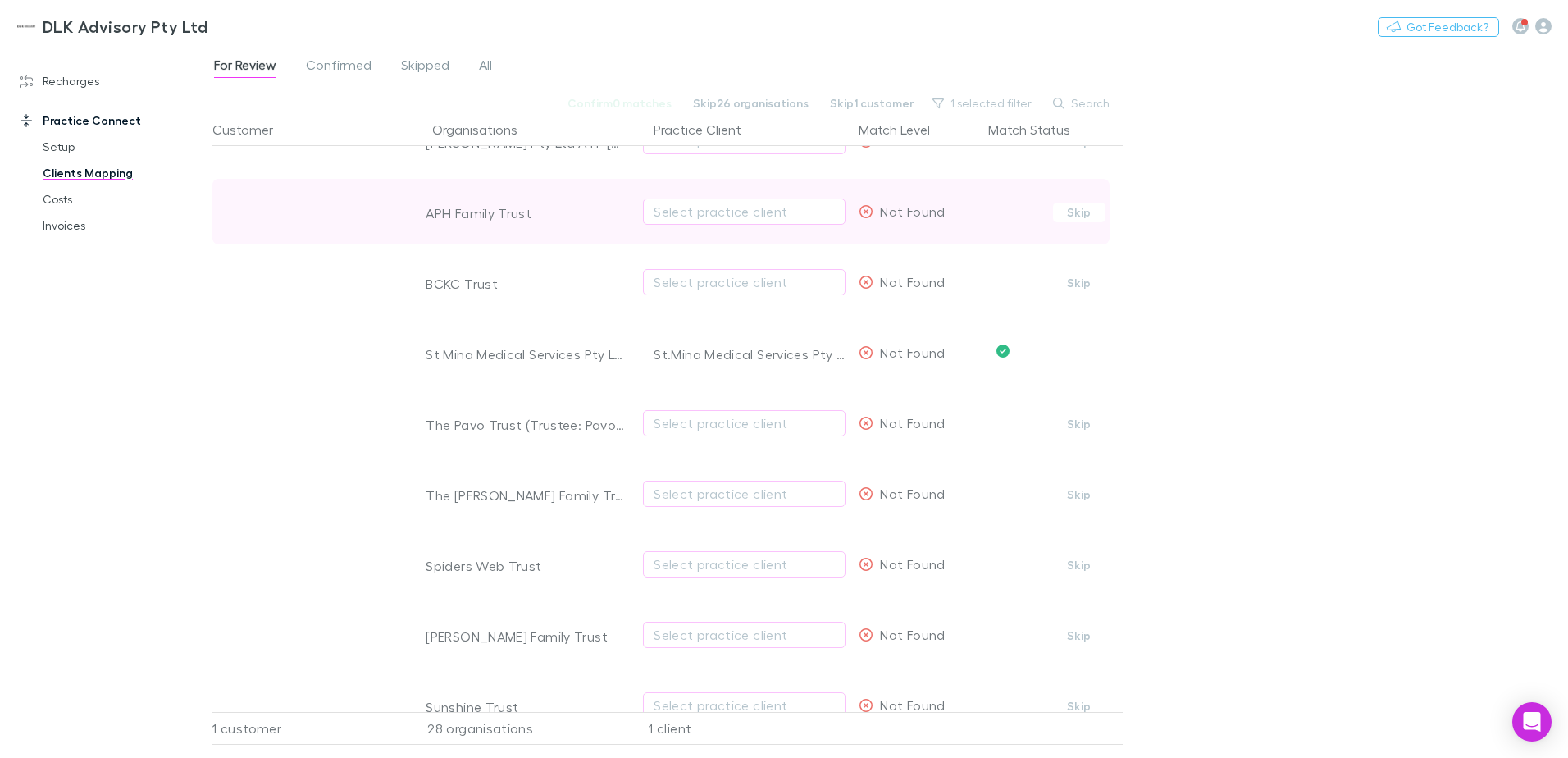
scroll to position [1231, 0]
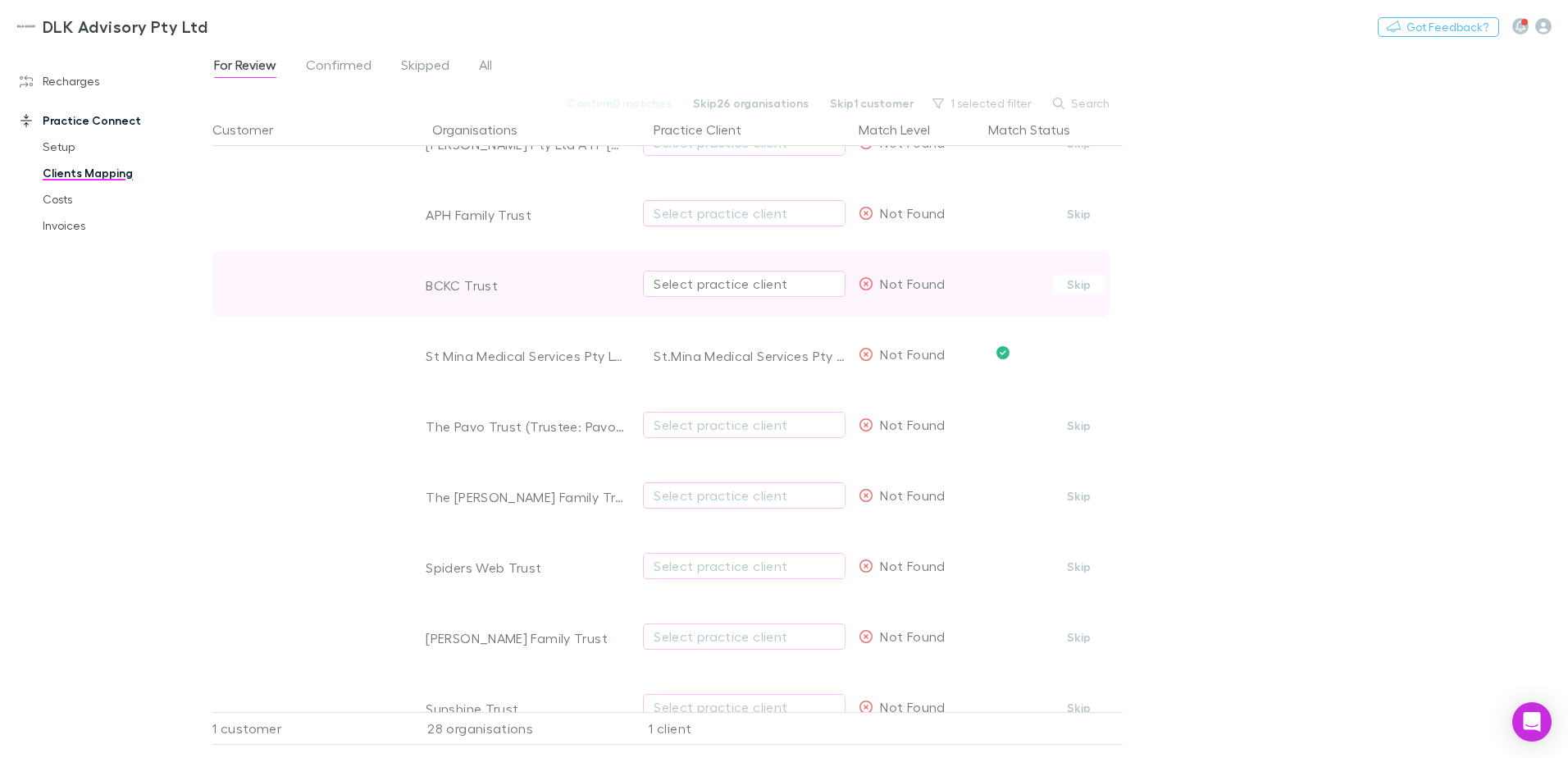
click at [672, 295] on button "Select practice client" at bounding box center [744, 284] width 202 height 26
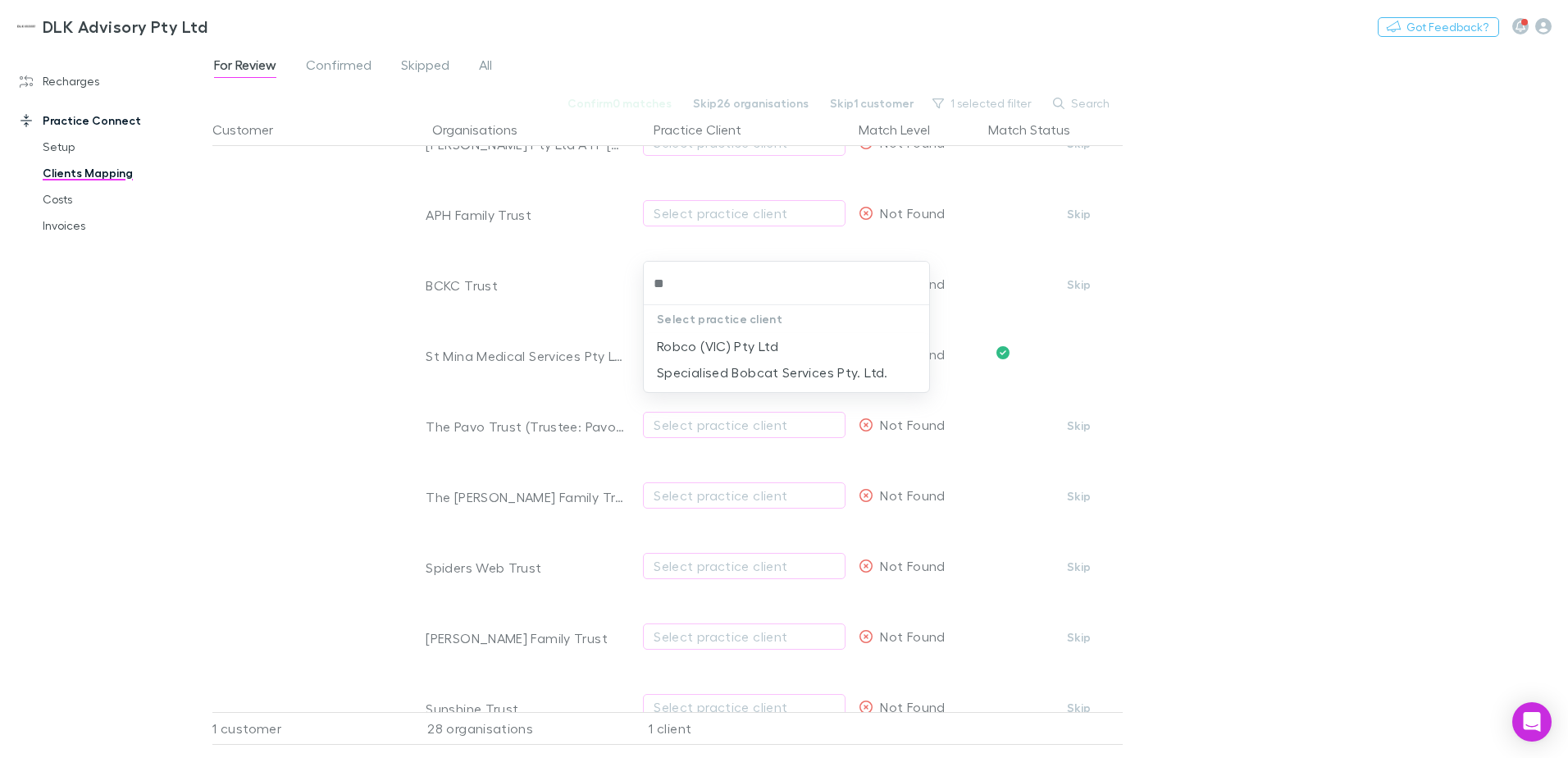
type input "*"
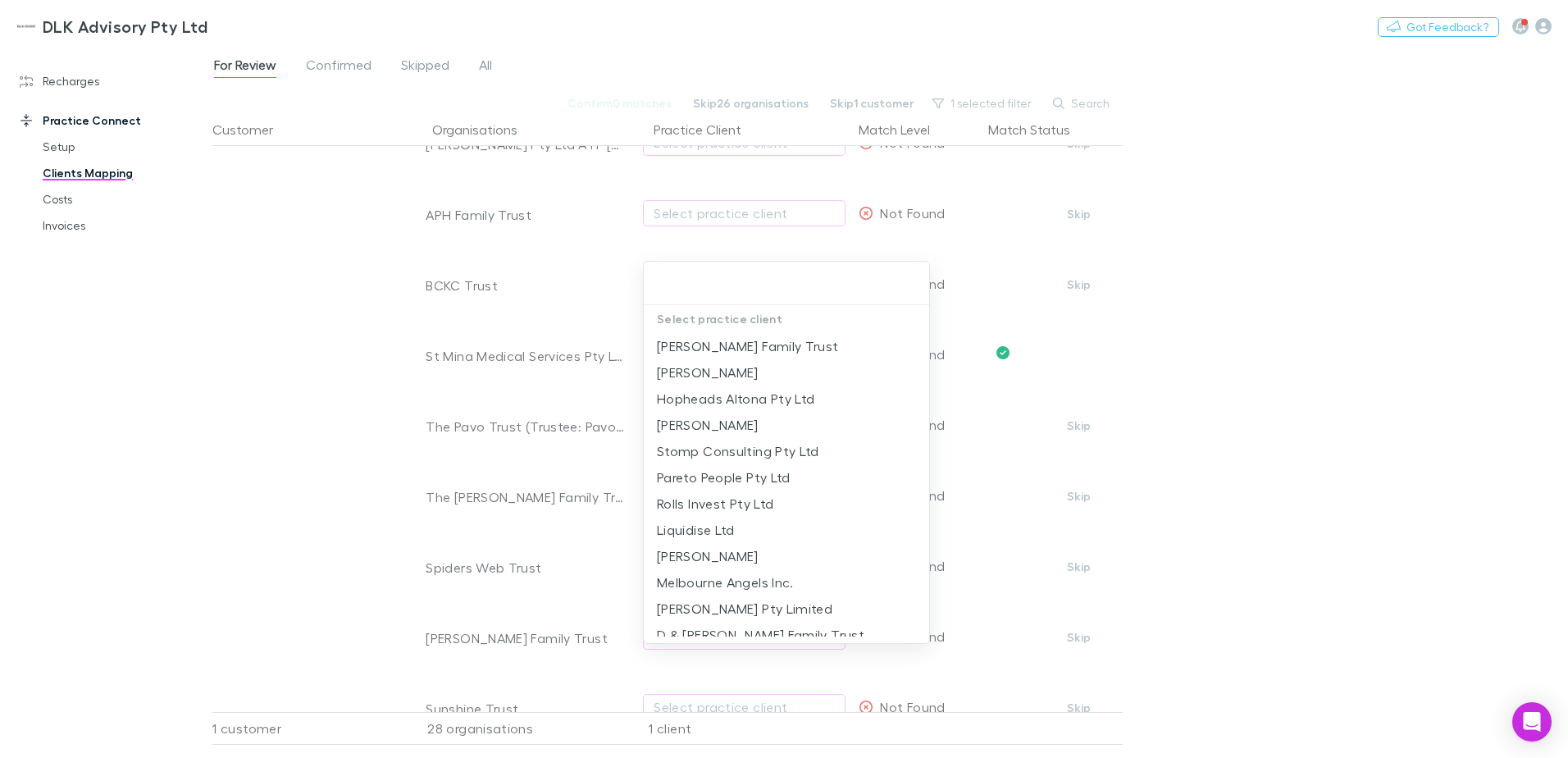
click at [697, 213] on div at bounding box center [784, 379] width 1568 height 758
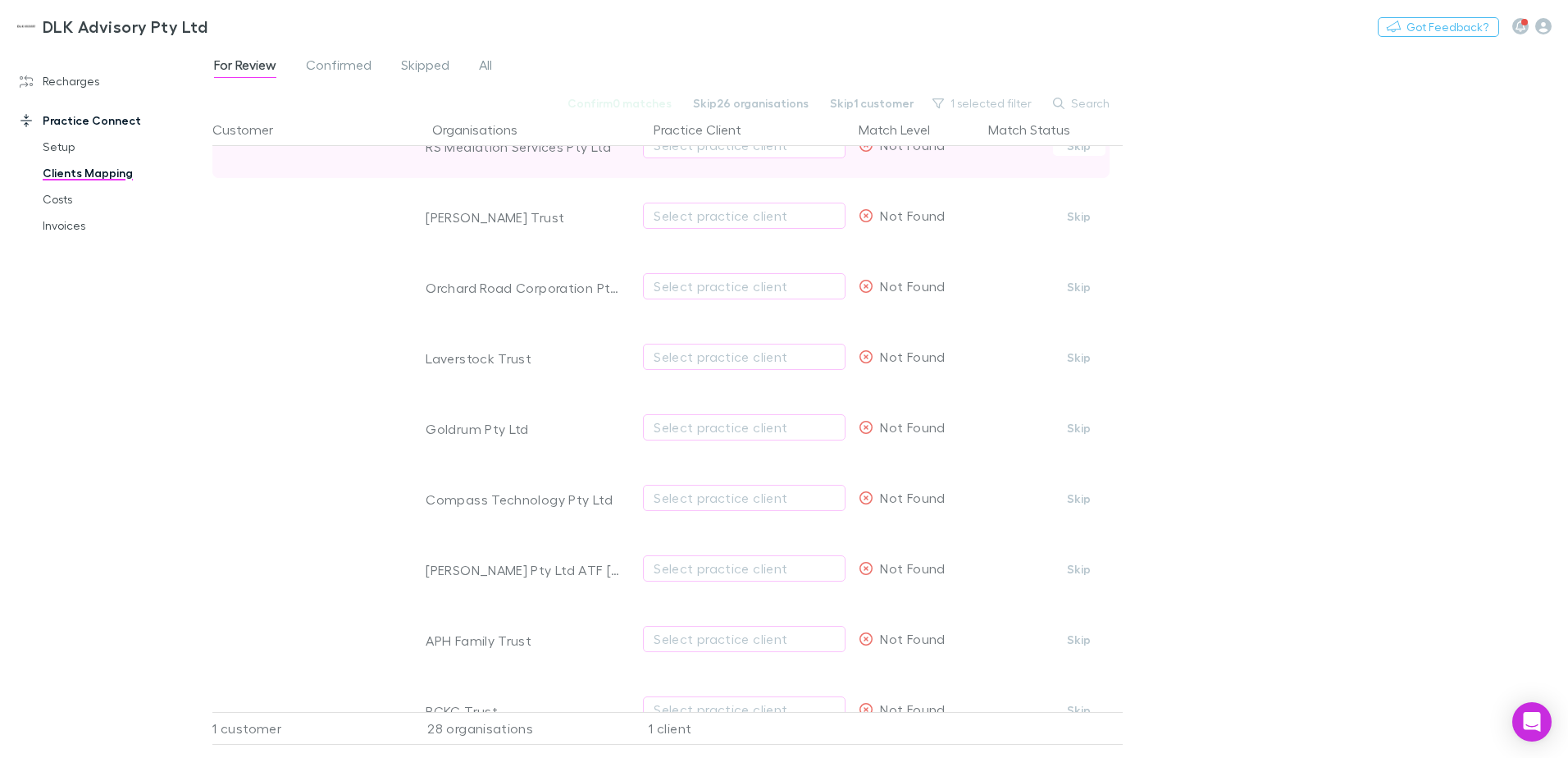
scroll to position [903, 0]
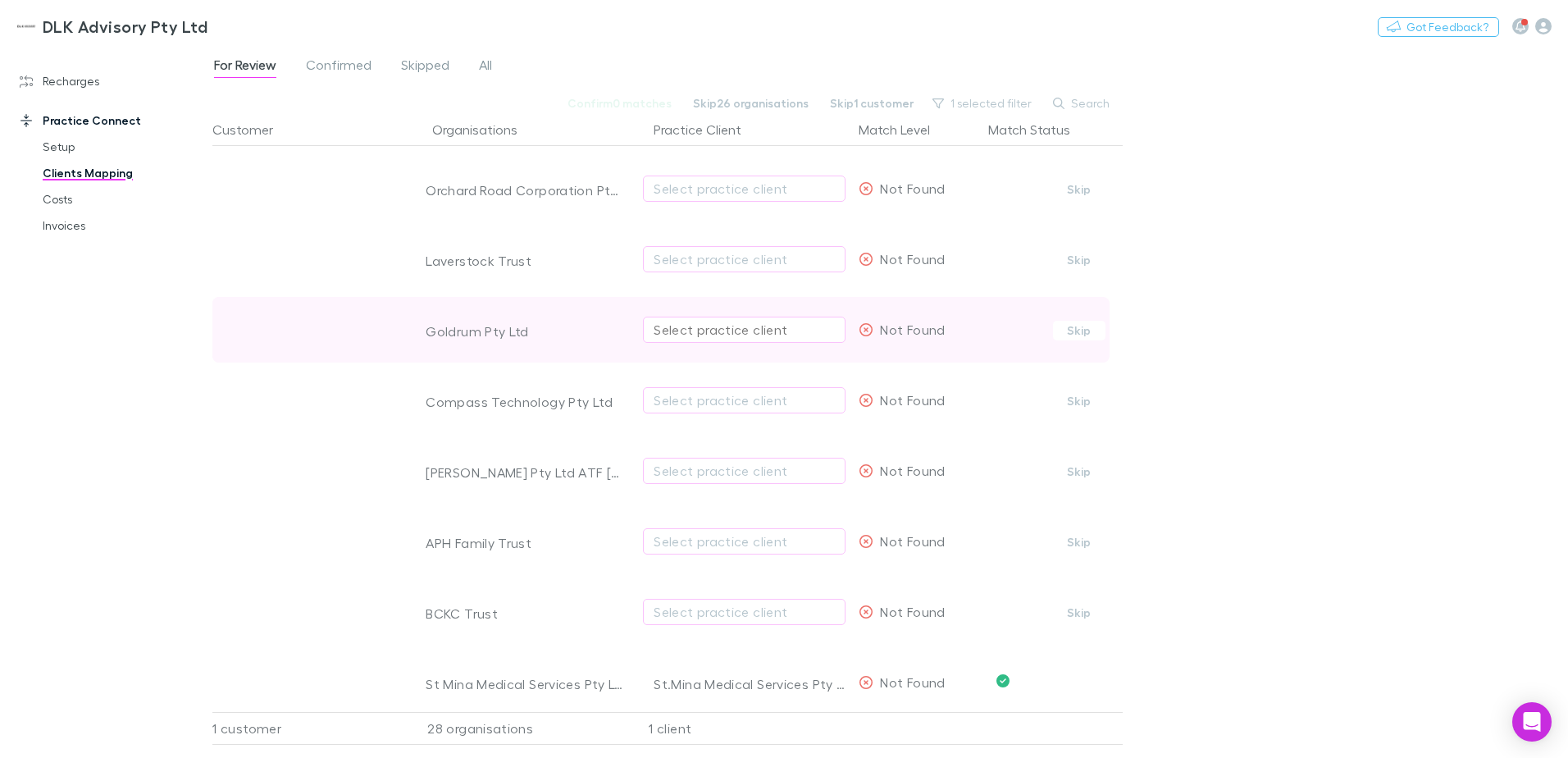
click at [718, 317] on button "Select practice client" at bounding box center [744, 329] width 202 height 26
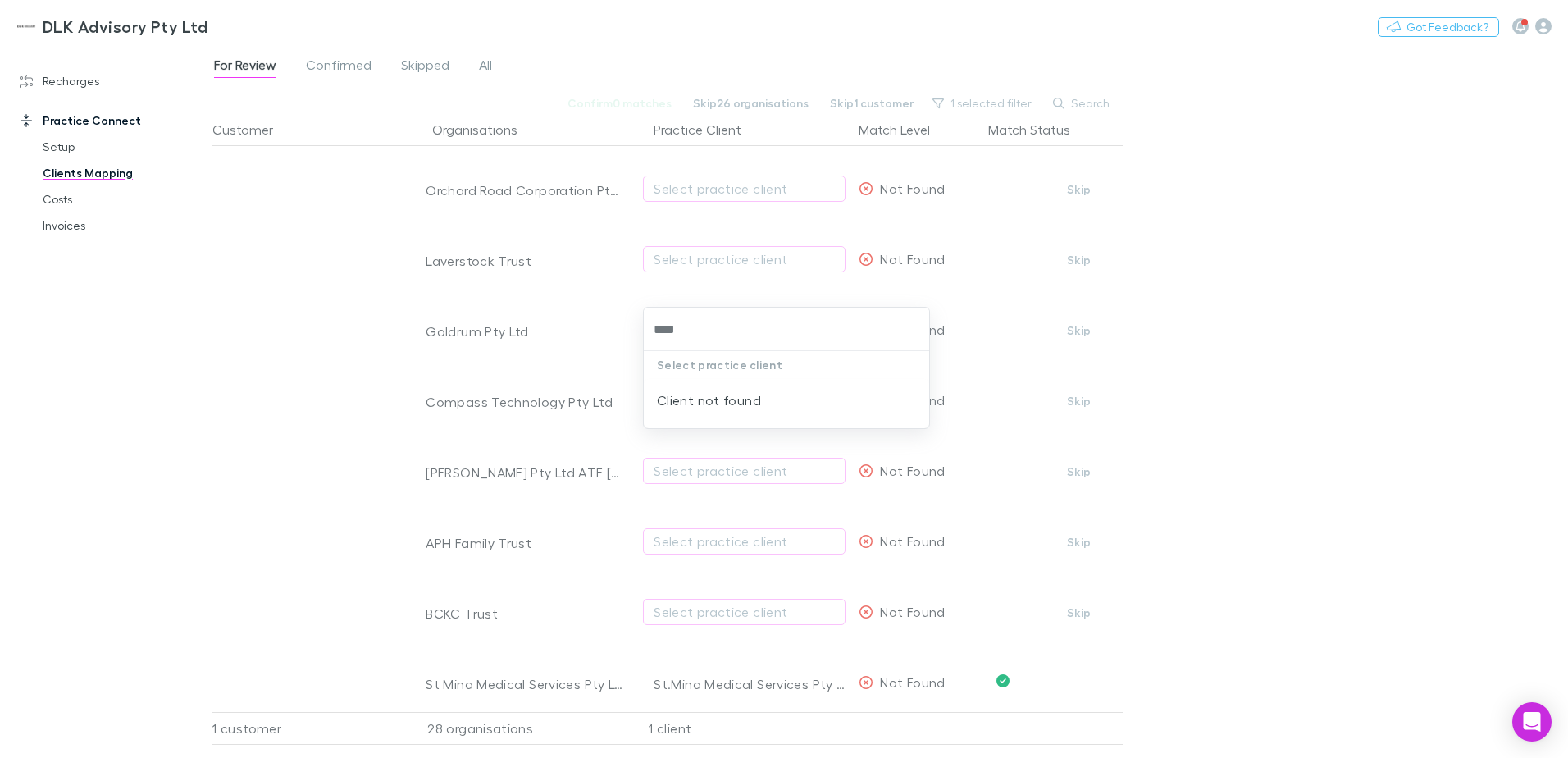
type input "****"
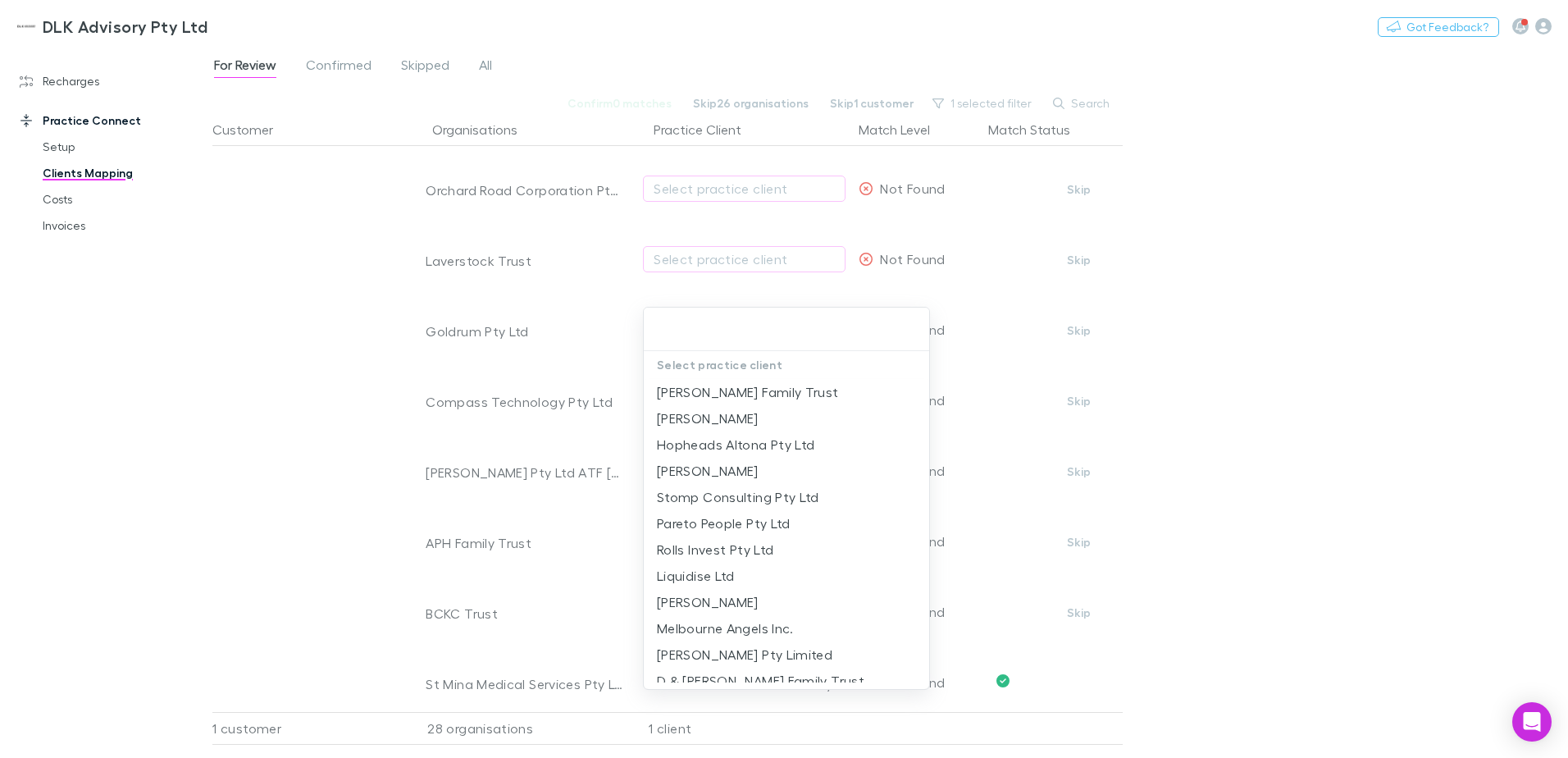
click at [1348, 351] on div at bounding box center [784, 379] width 1568 height 758
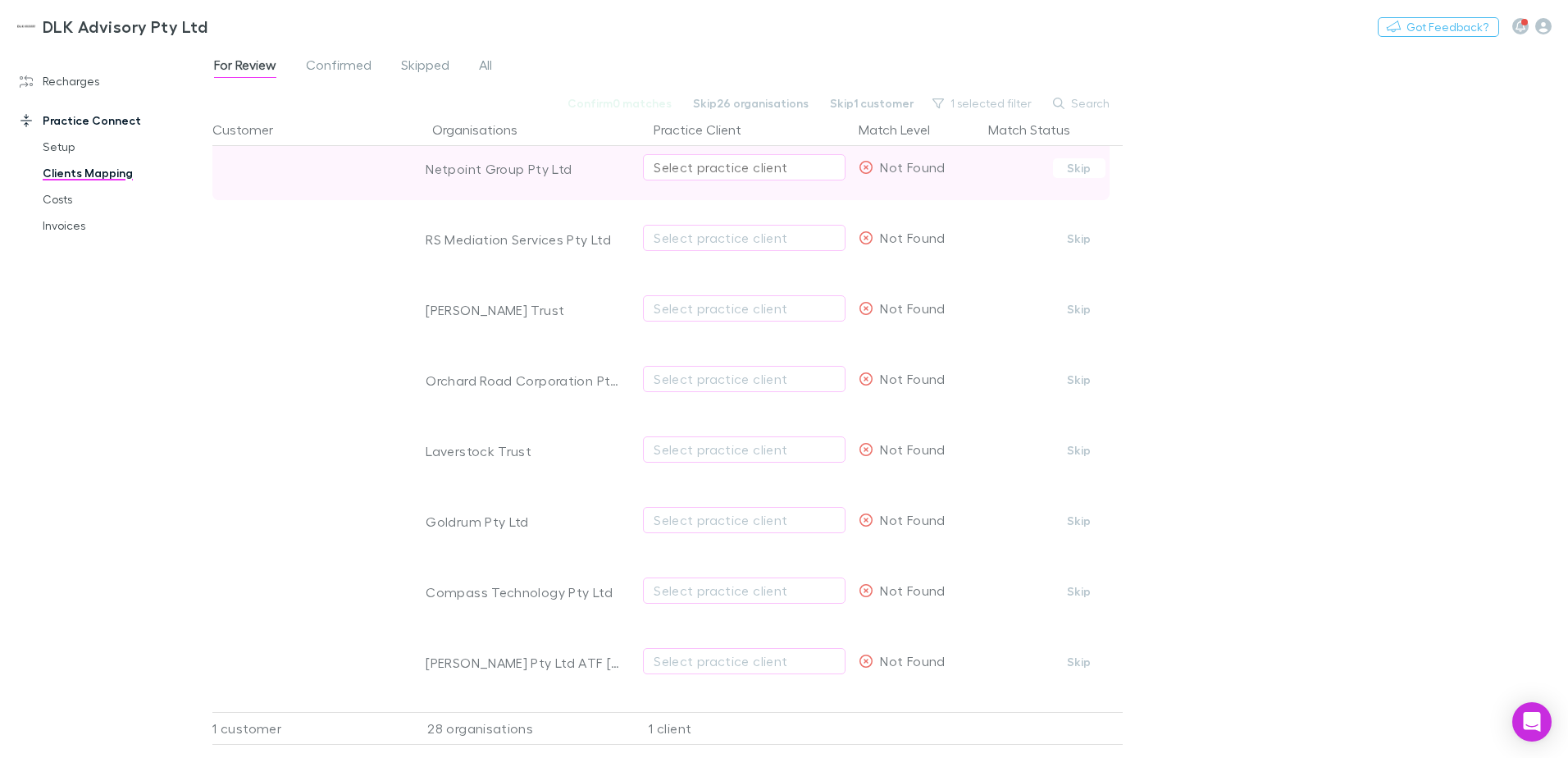
scroll to position [656, 0]
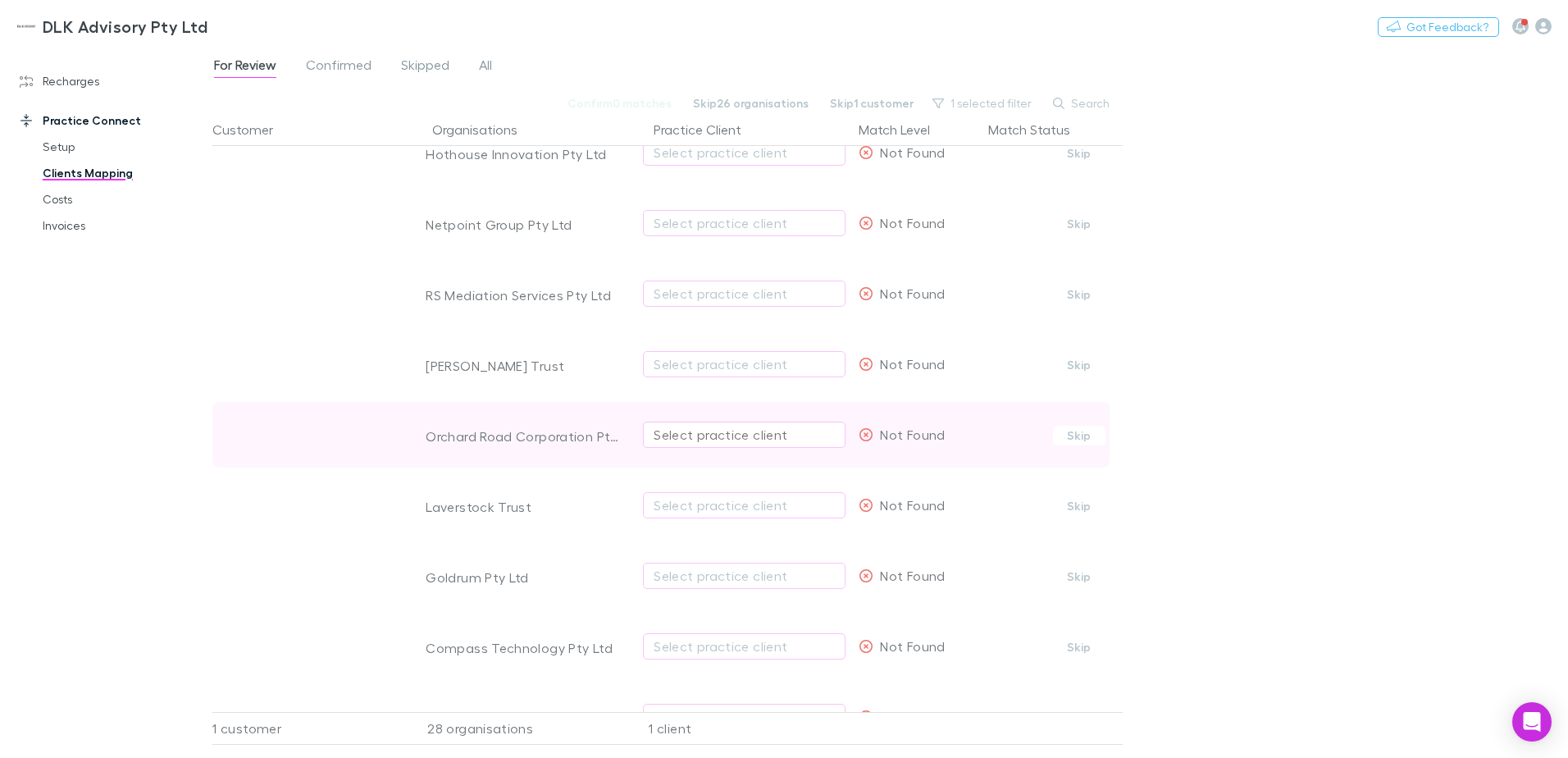
click at [741, 443] on div "Select practice client" at bounding box center [743, 435] width 181 height 20
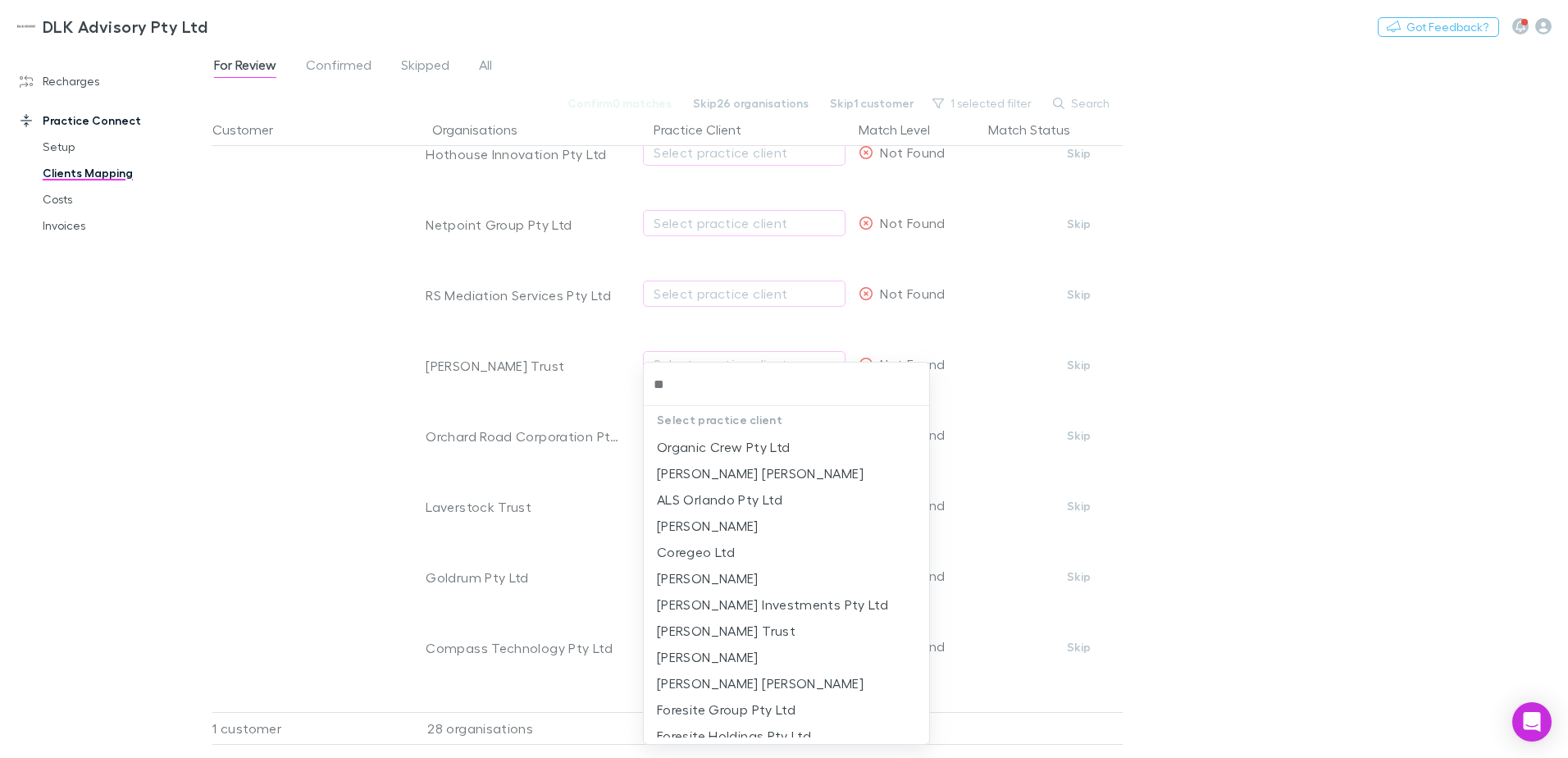
type input "*"
click at [730, 185] on div at bounding box center [784, 379] width 1568 height 758
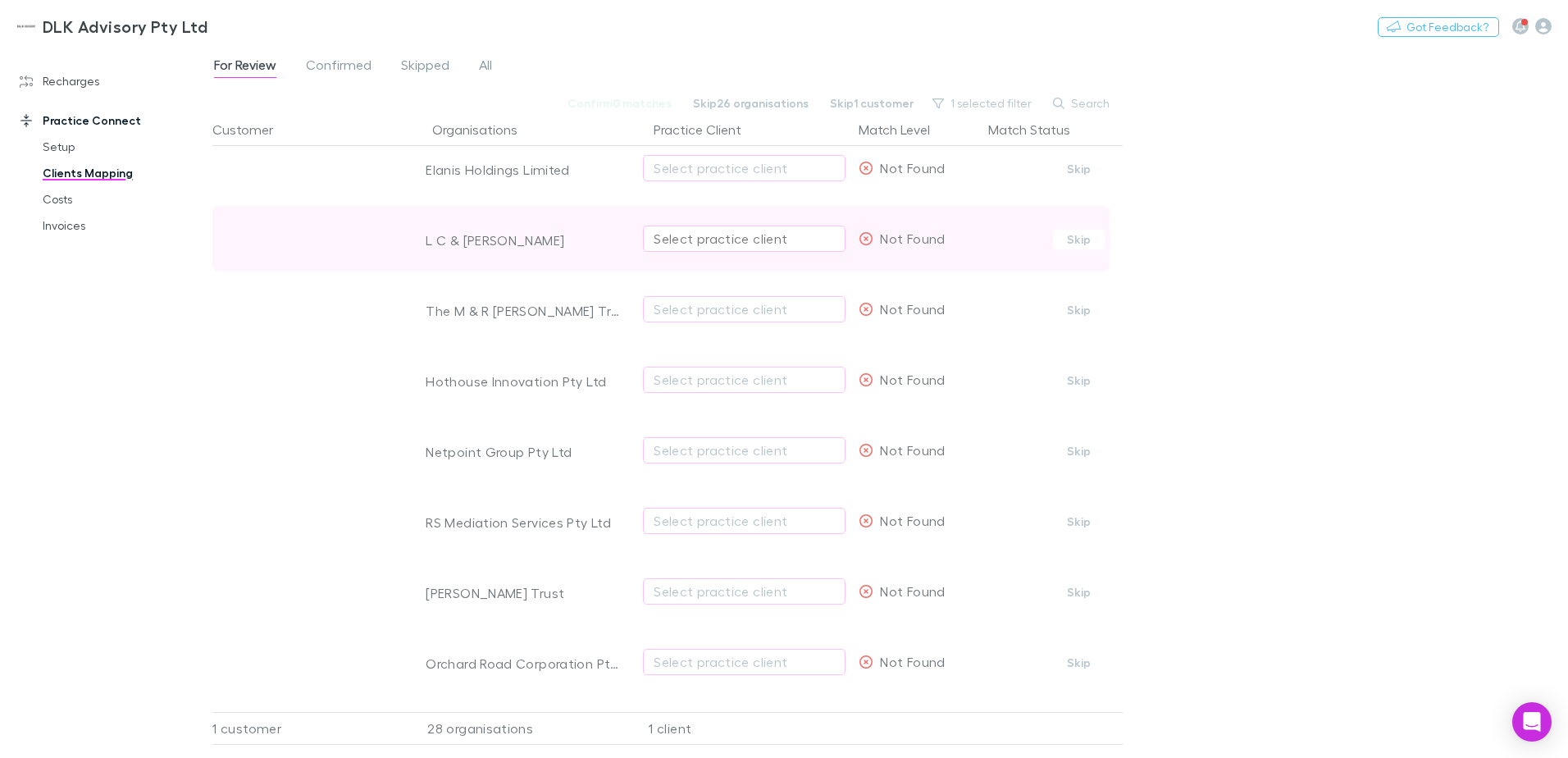
scroll to position [410, 0]
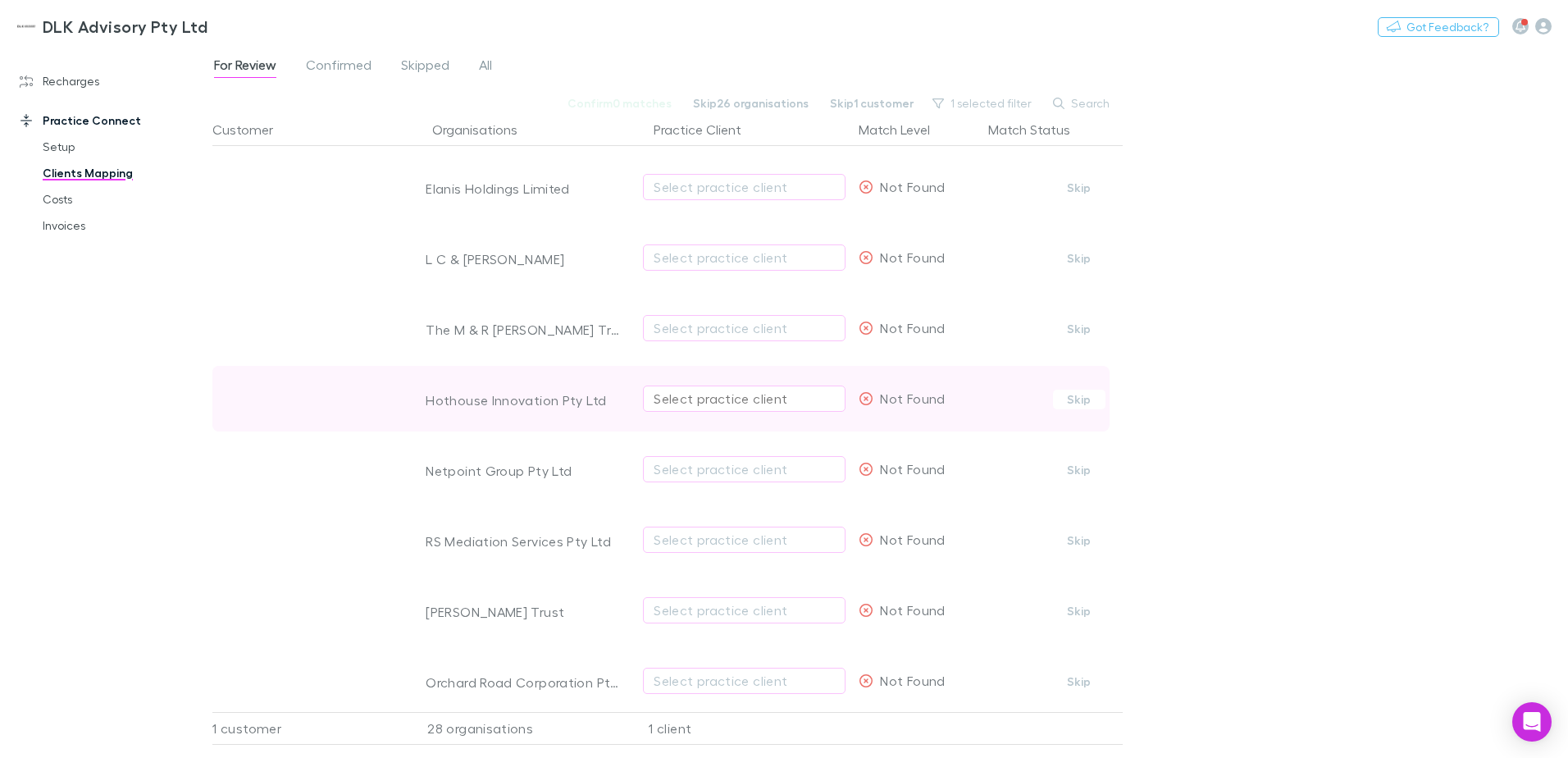
click at [692, 403] on div "Select practice client" at bounding box center [743, 399] width 181 height 20
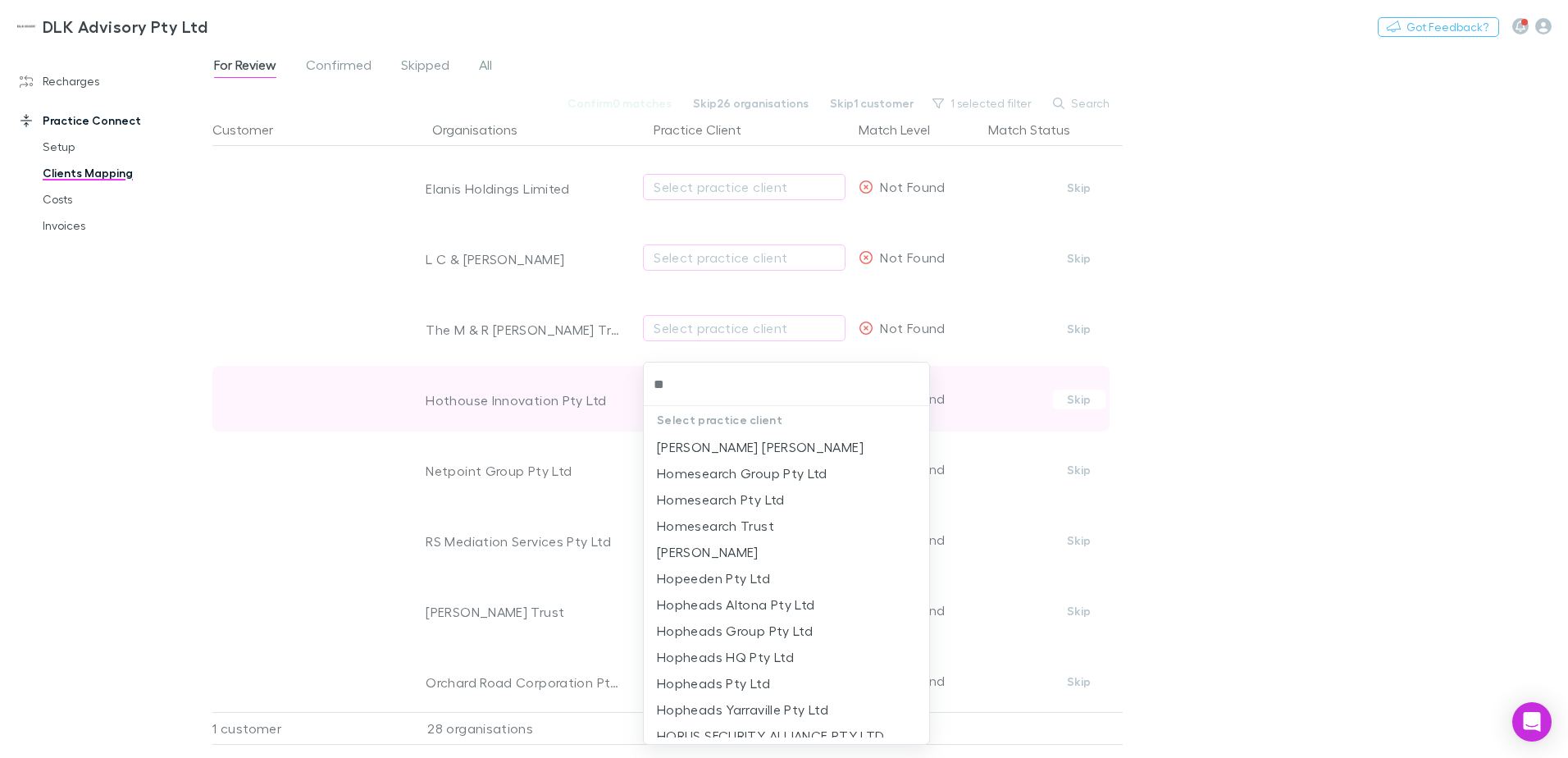
type input "*"
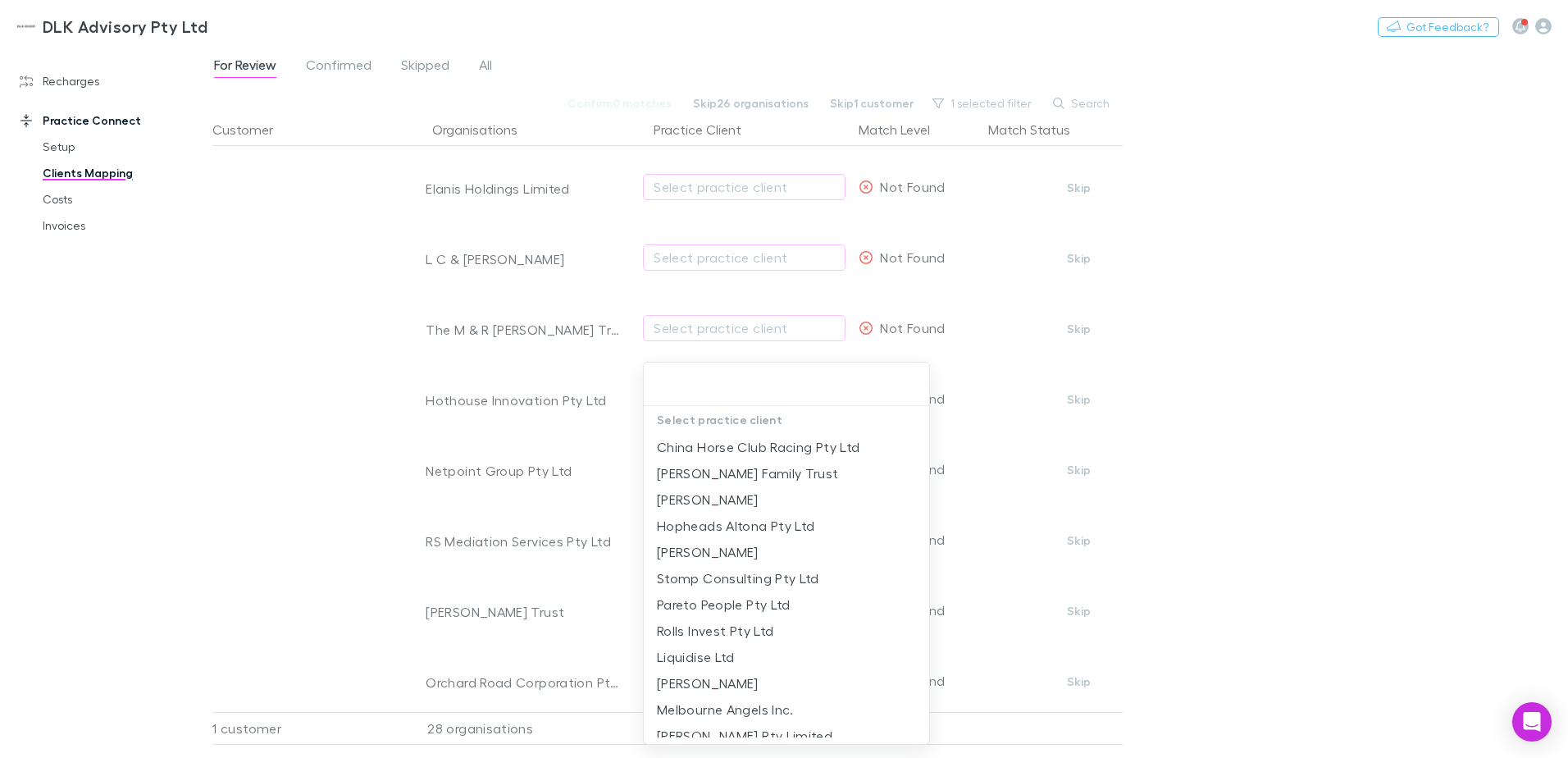
click at [1210, 379] on div at bounding box center [784, 379] width 1568 height 758
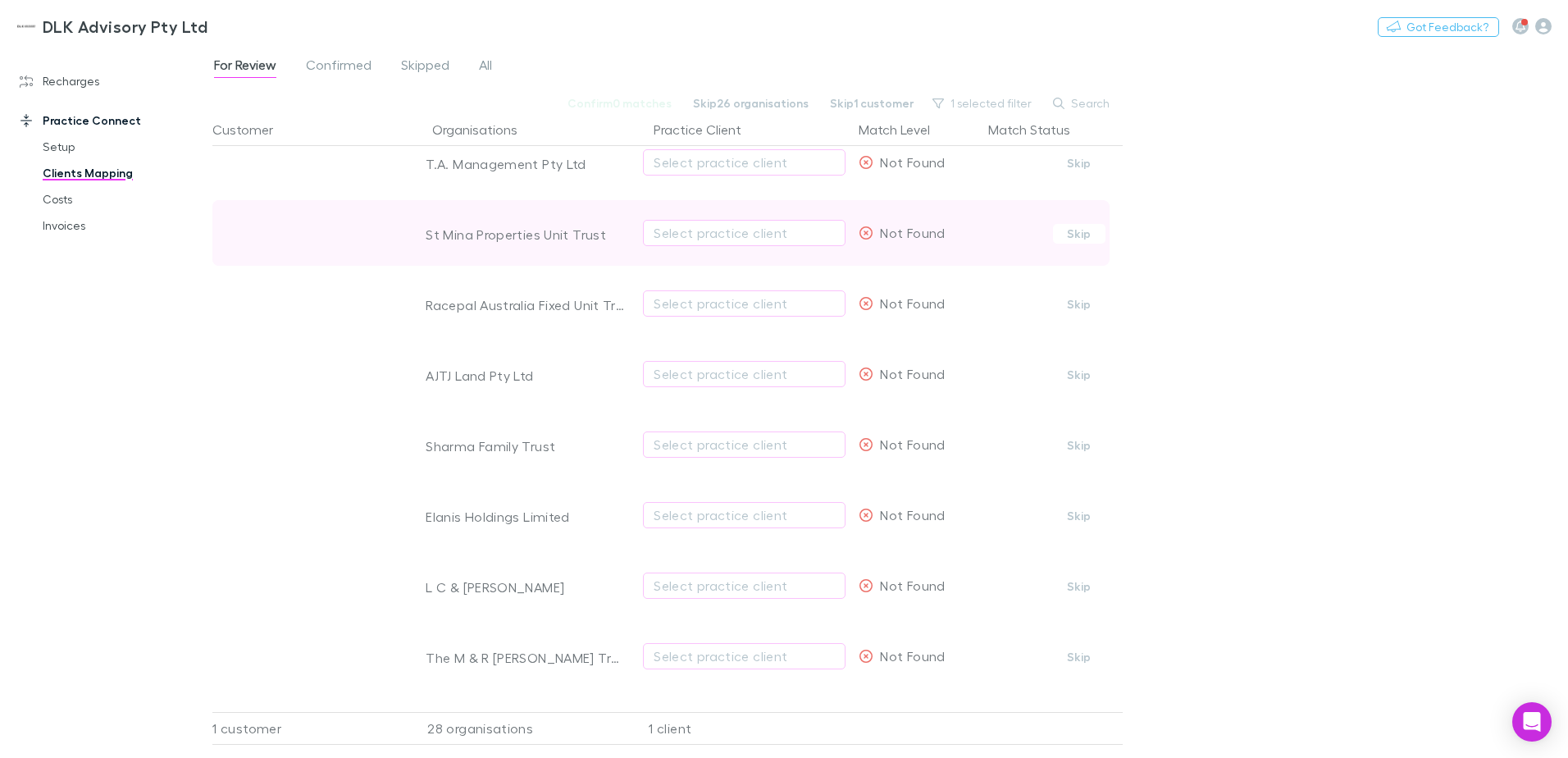
scroll to position [0, 0]
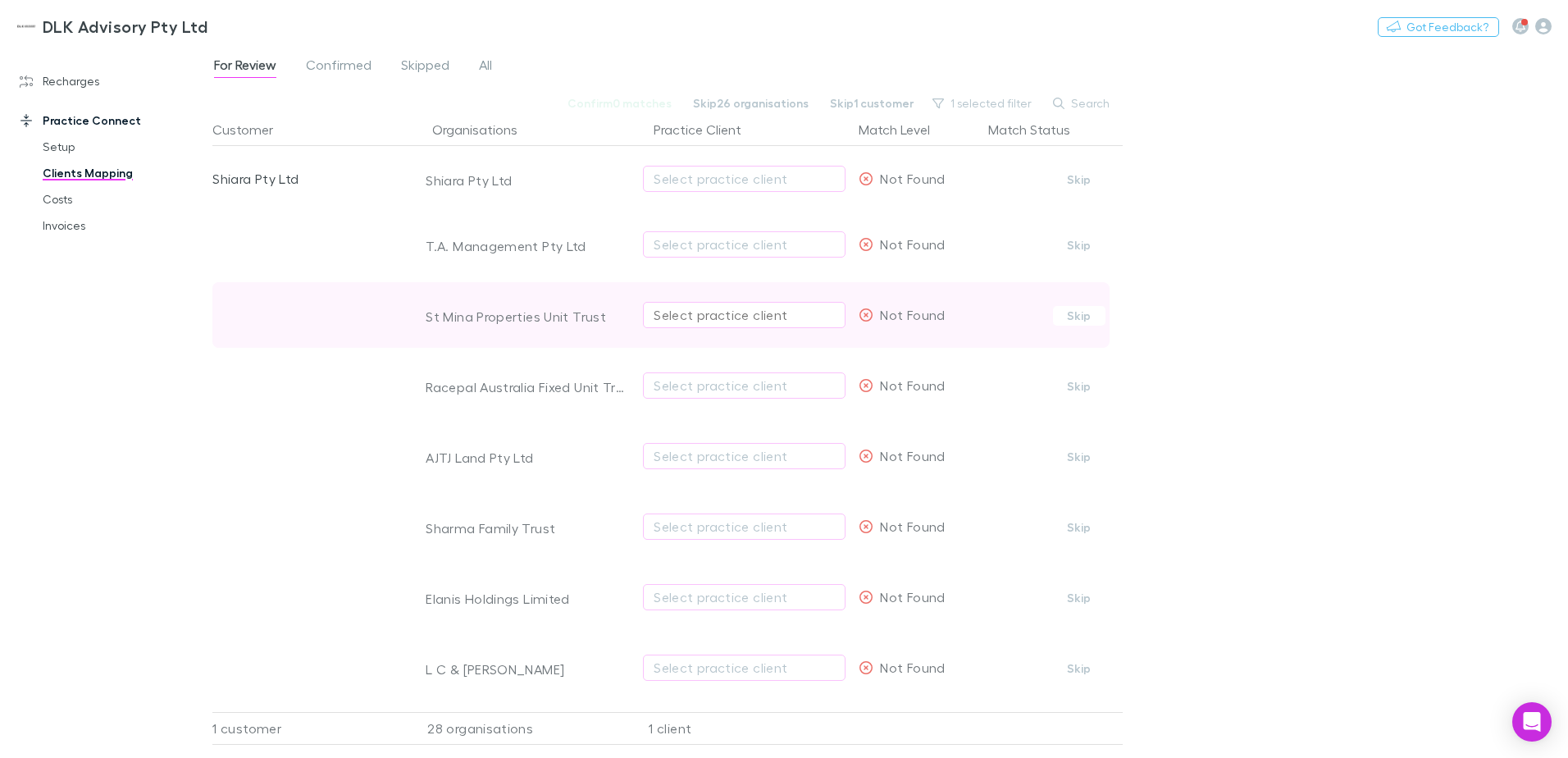
click at [726, 313] on div "Select practice client" at bounding box center [743, 315] width 181 height 20
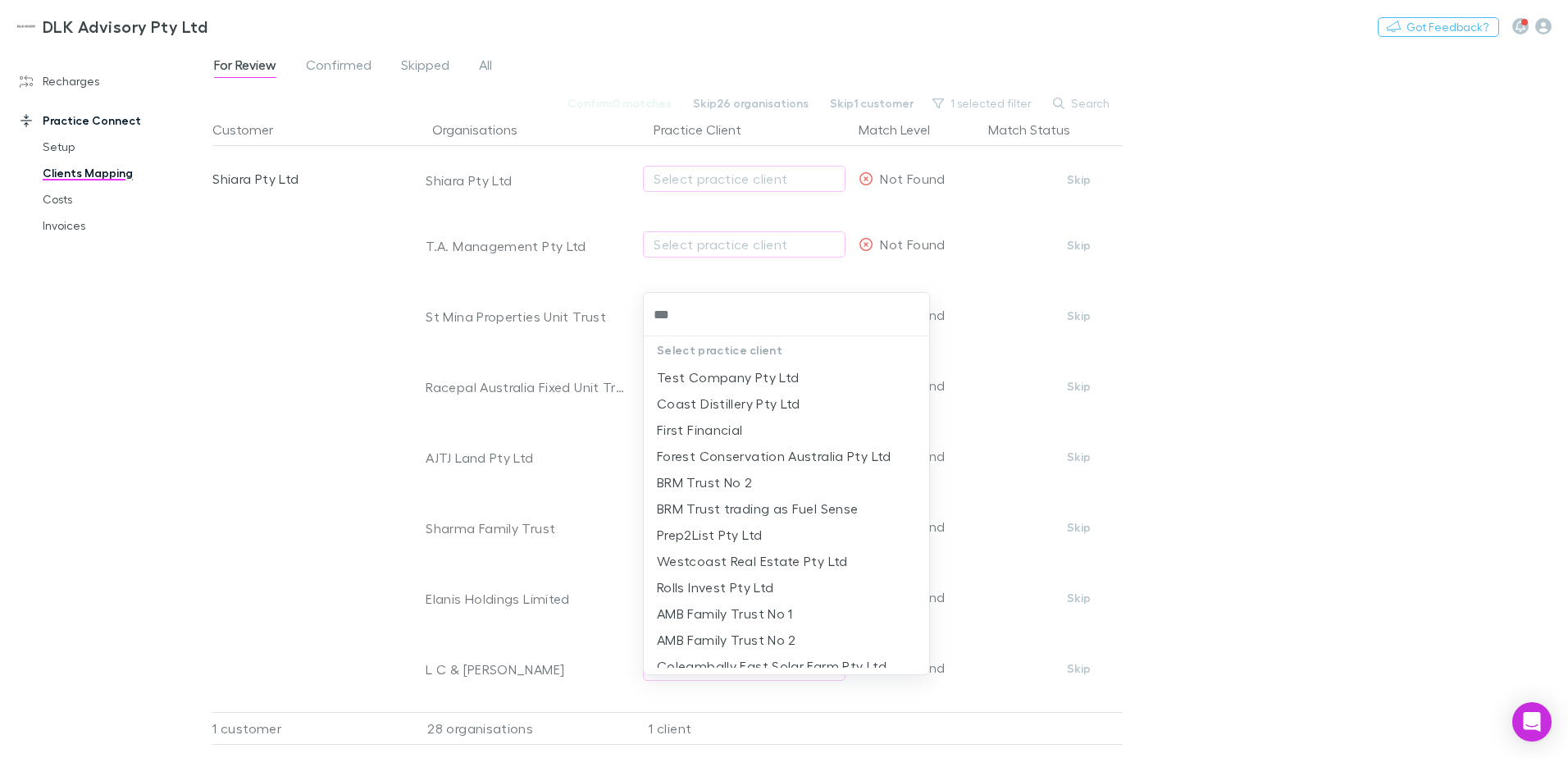
type input "**"
click at [748, 376] on li "St. Mina Properties Unit Trust" at bounding box center [786, 376] width 285 height 26
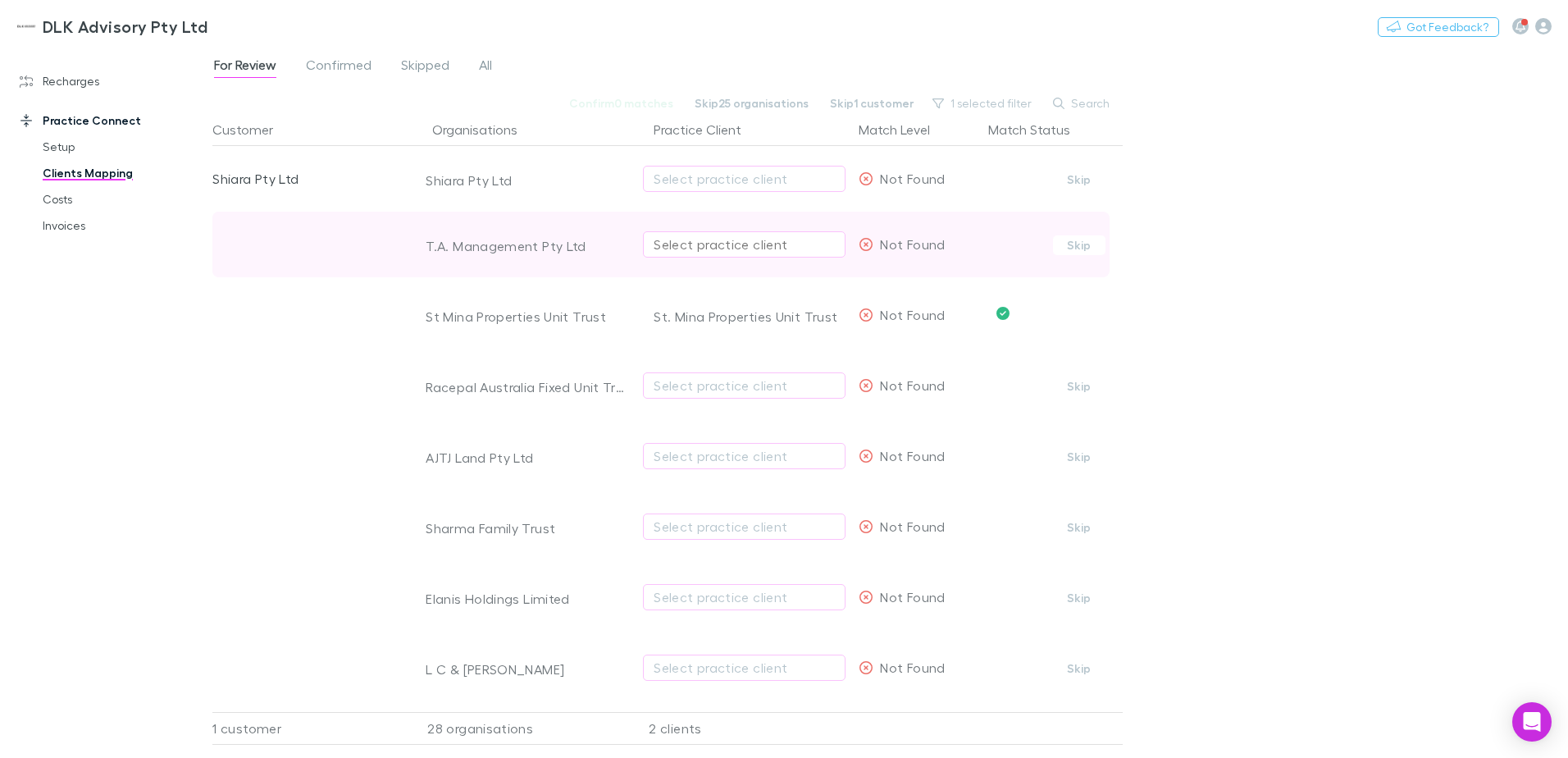
click at [738, 242] on div "Select practice client" at bounding box center [743, 244] width 181 height 20
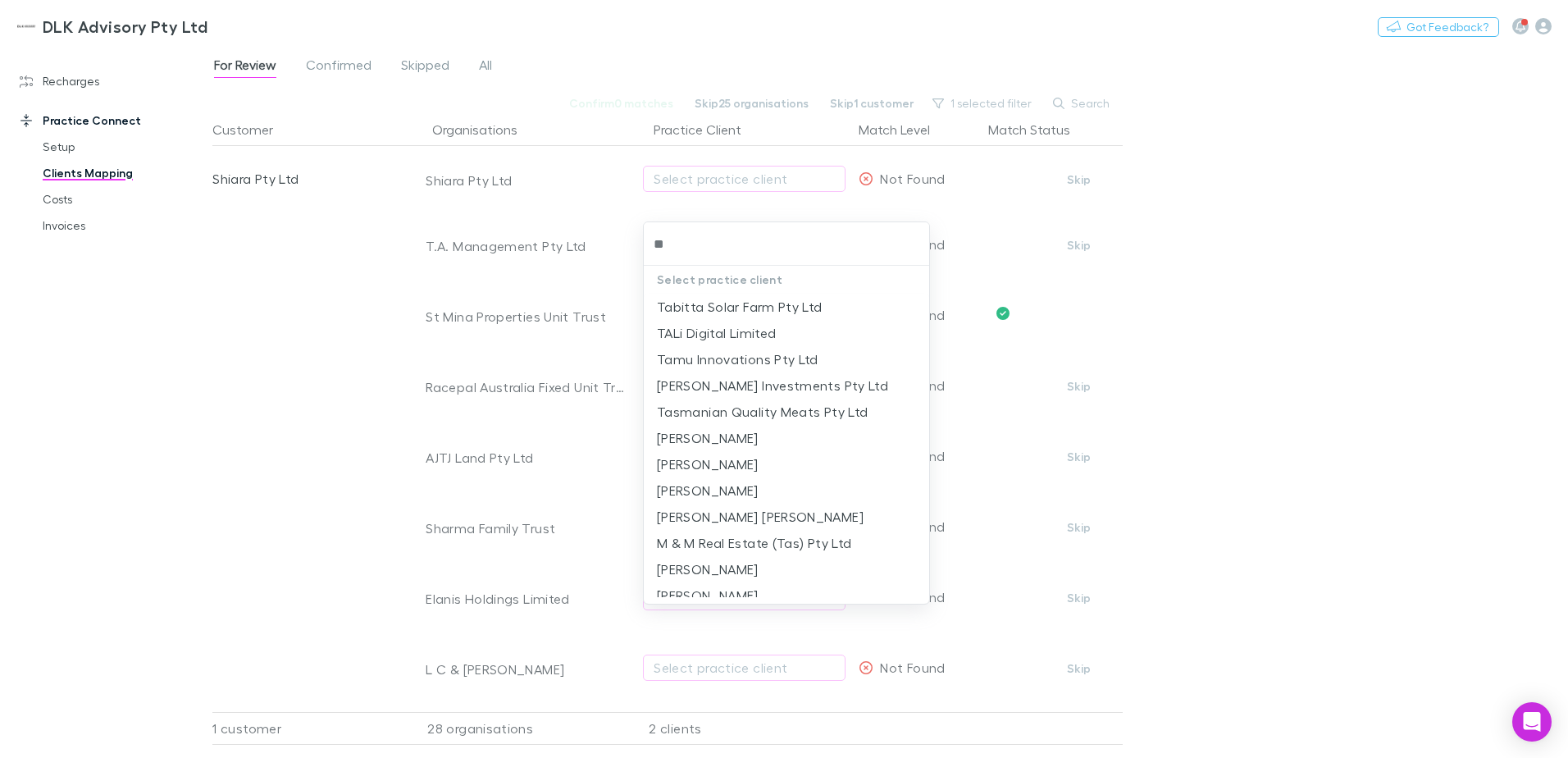
type input "*"
click at [686, 172] on div at bounding box center [784, 379] width 1568 height 758
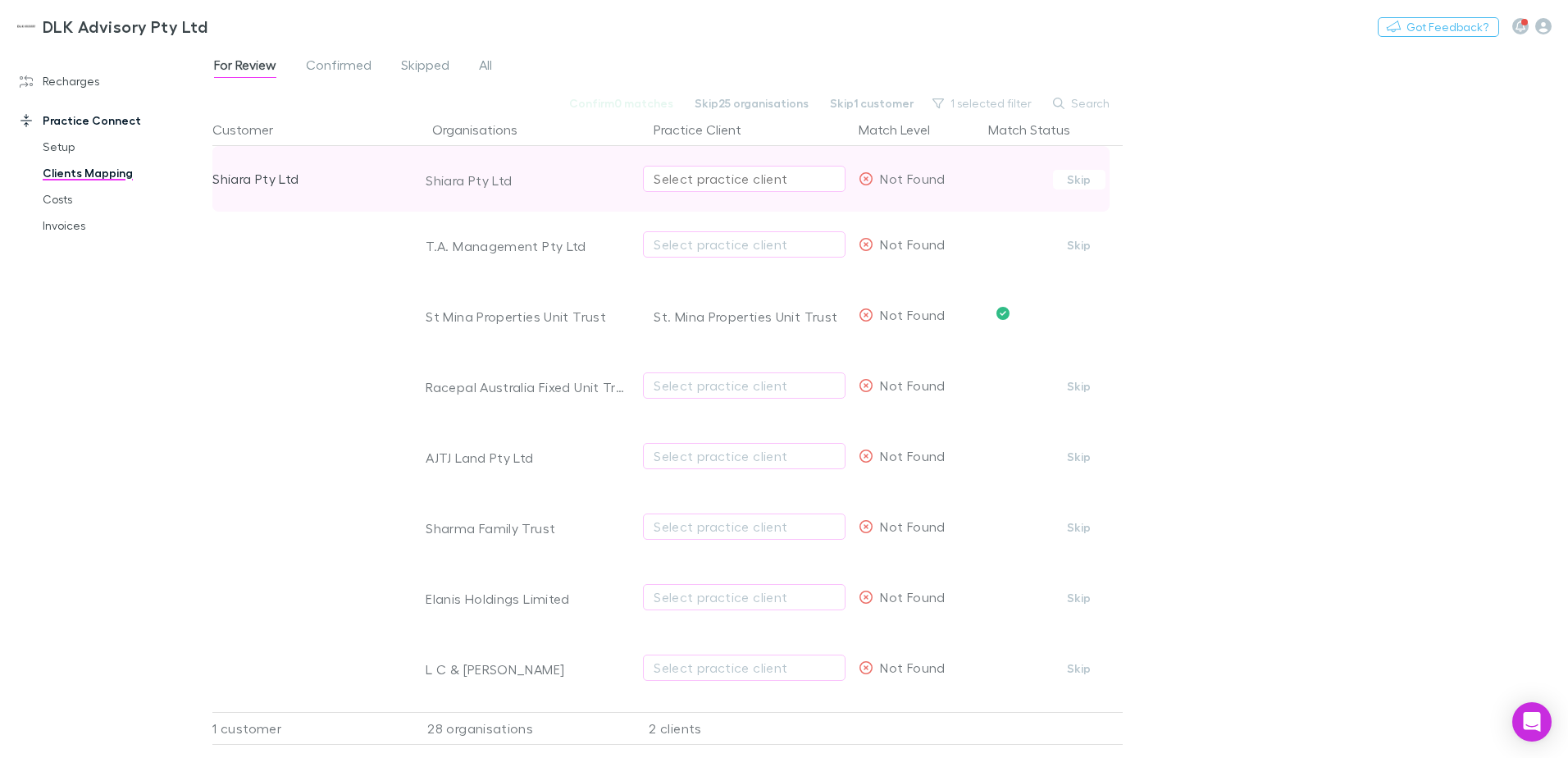
click at [733, 187] on div "Select practice client" at bounding box center [743, 179] width 181 height 20
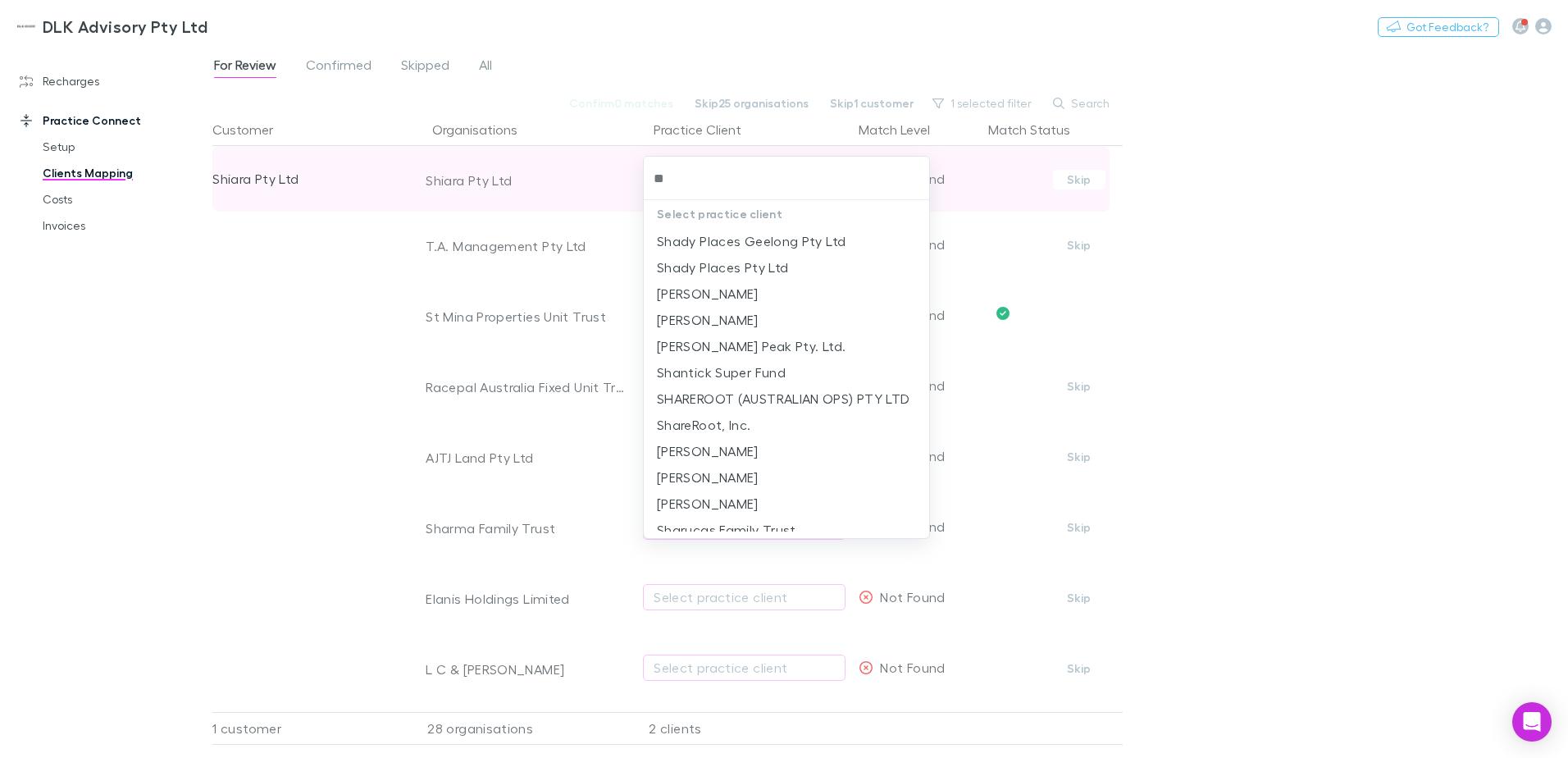
type input "*"
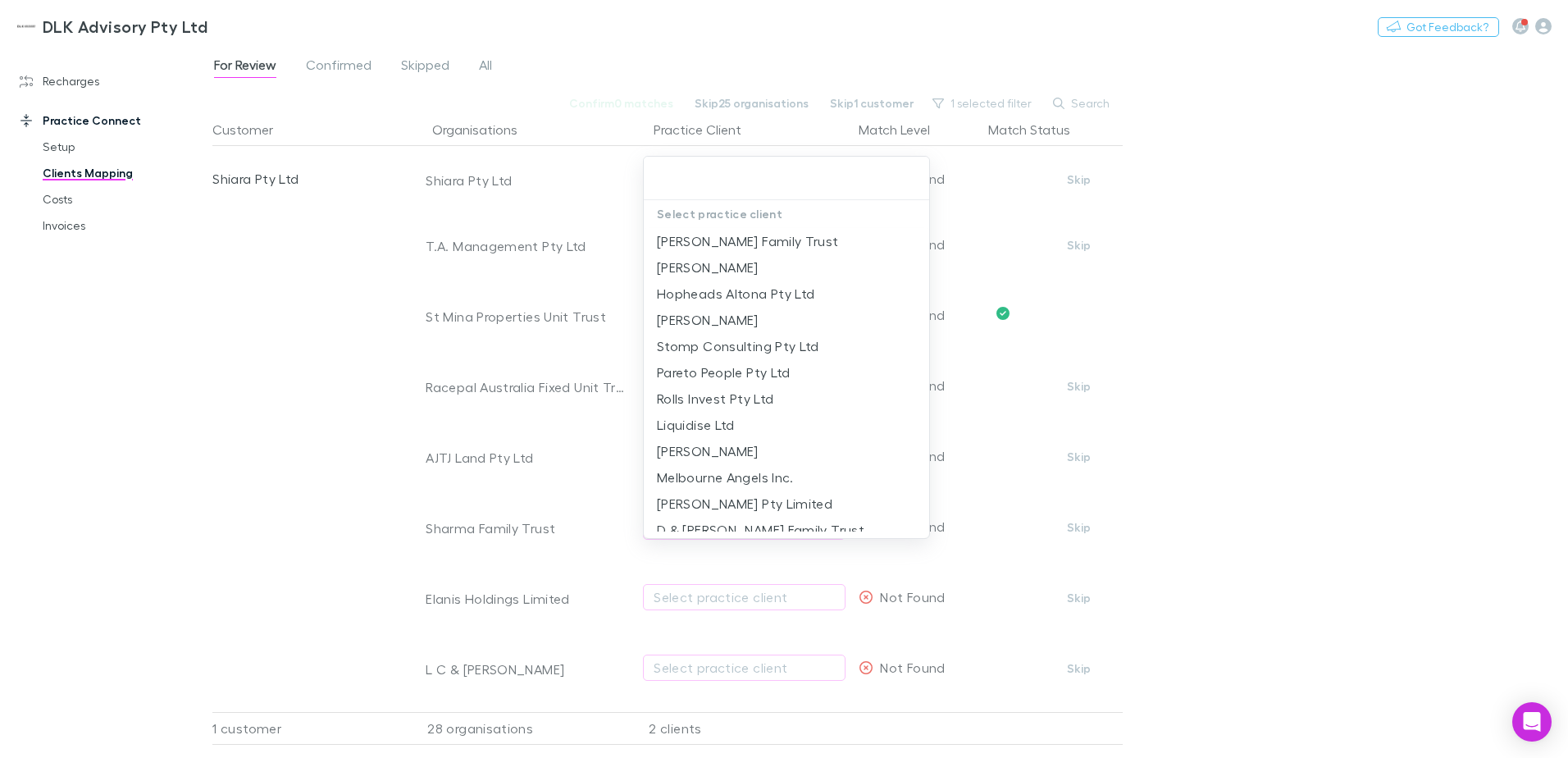
click at [1096, 240] on div at bounding box center [784, 379] width 1568 height 758
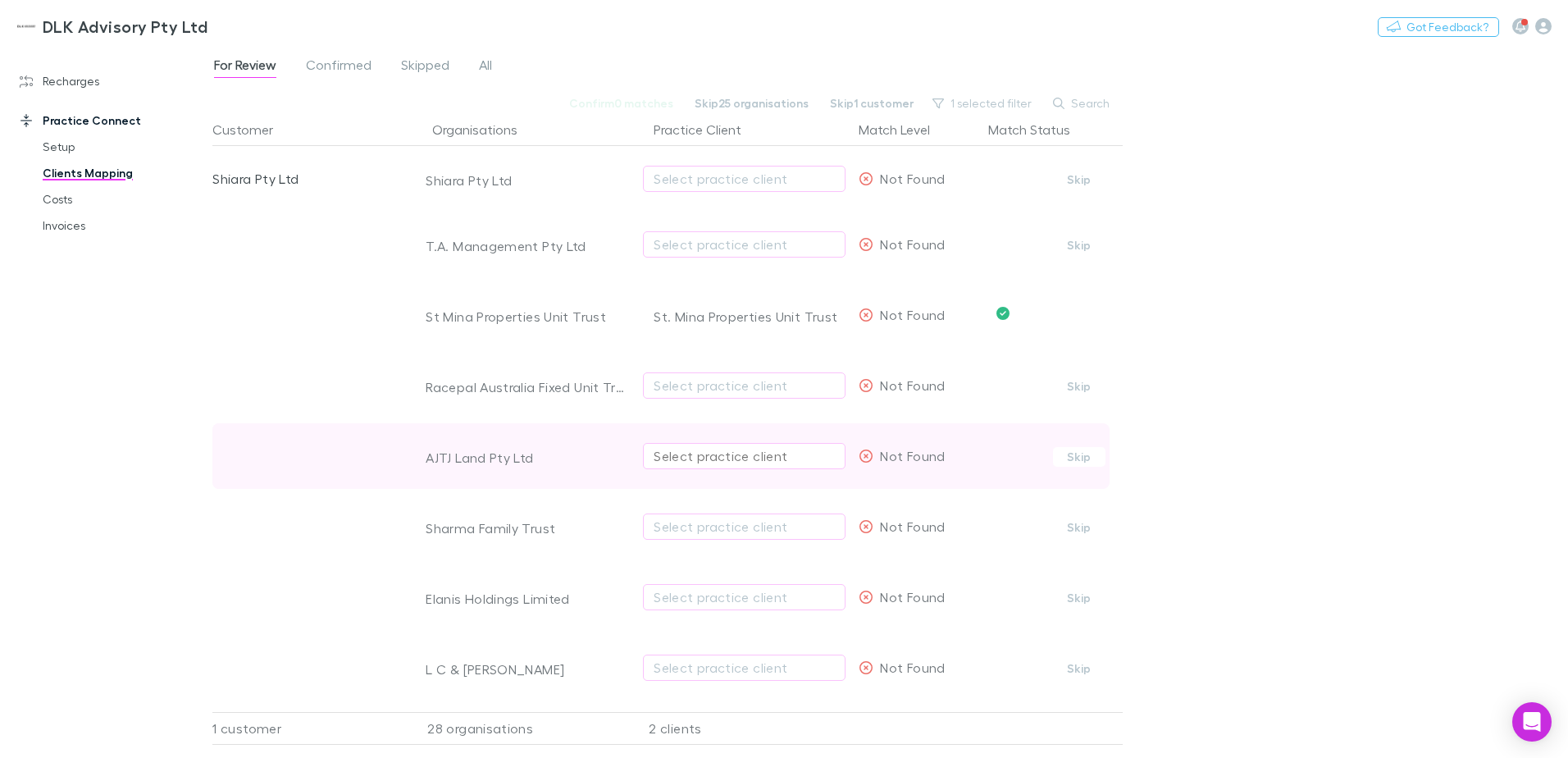
click at [694, 458] on div "Select practice client" at bounding box center [743, 456] width 181 height 20
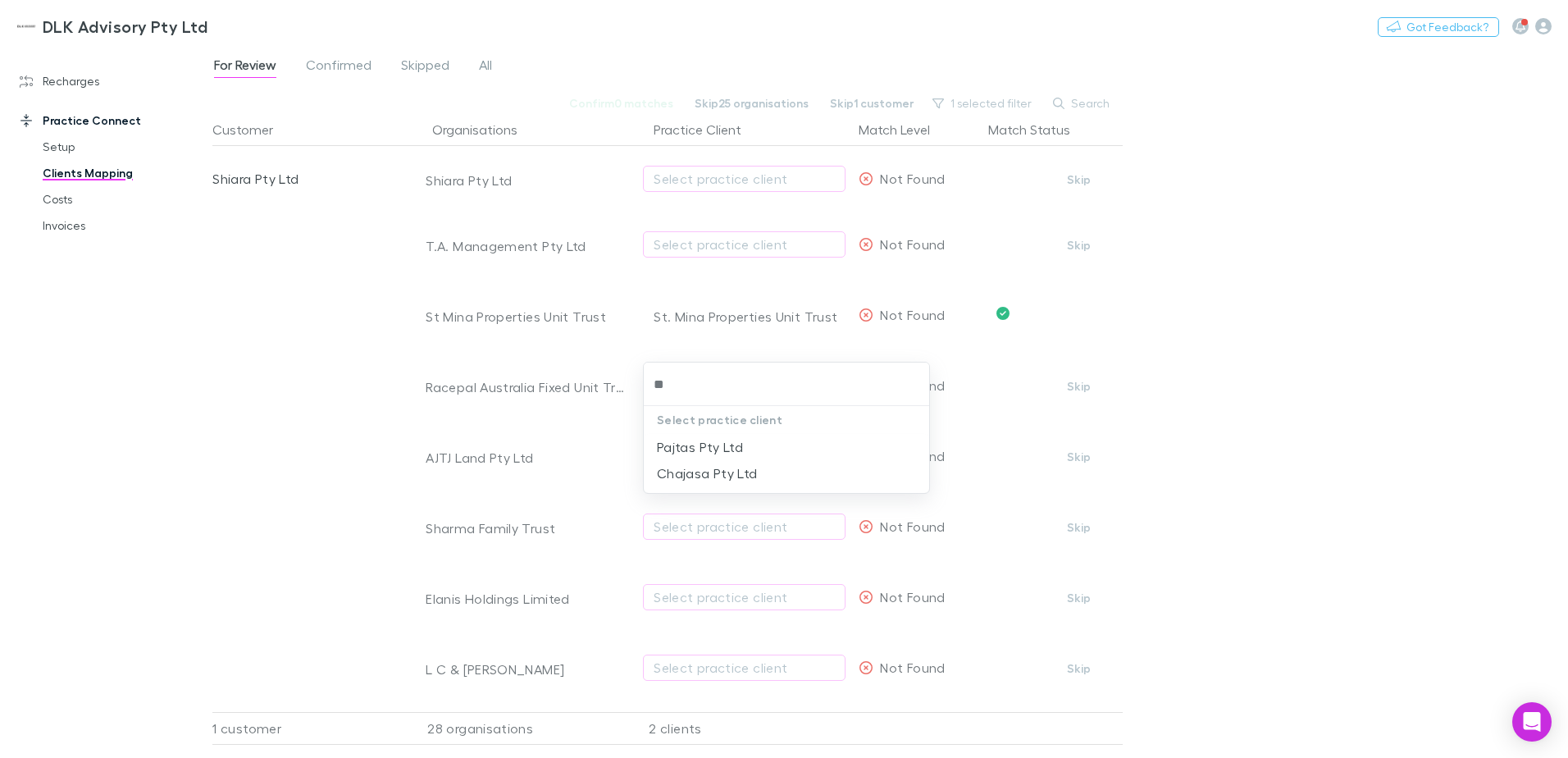
type input "**"
click at [1360, 518] on div at bounding box center [784, 379] width 1568 height 758
click at [1322, 451] on div "For Review Confirmed Skipped All Confirm 0 matches Skip 25 organisations Skip 1…" at bounding box center [890, 402] width 1356 height 712
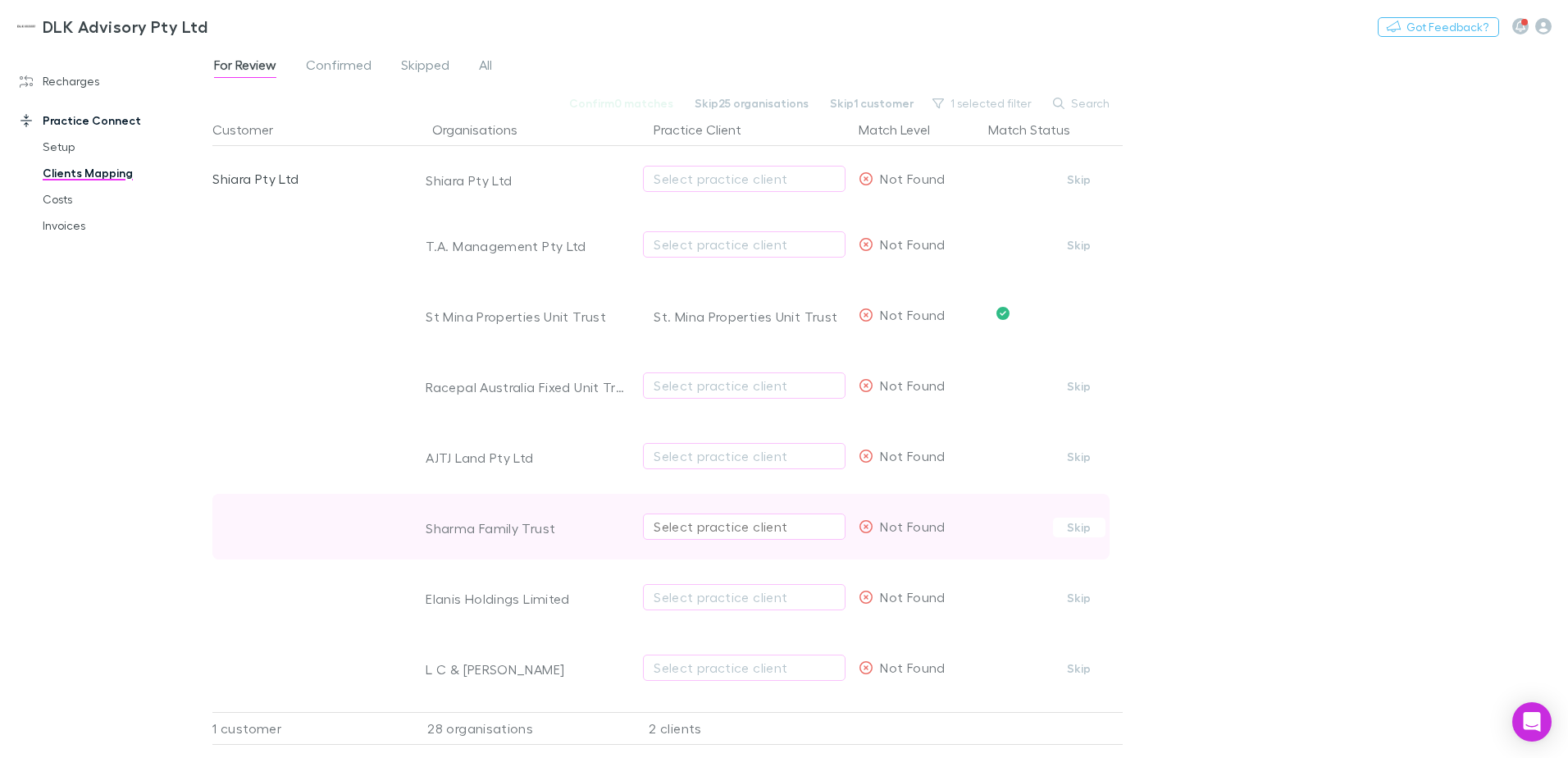
click at [699, 528] on div "Select practice client" at bounding box center [743, 527] width 181 height 20
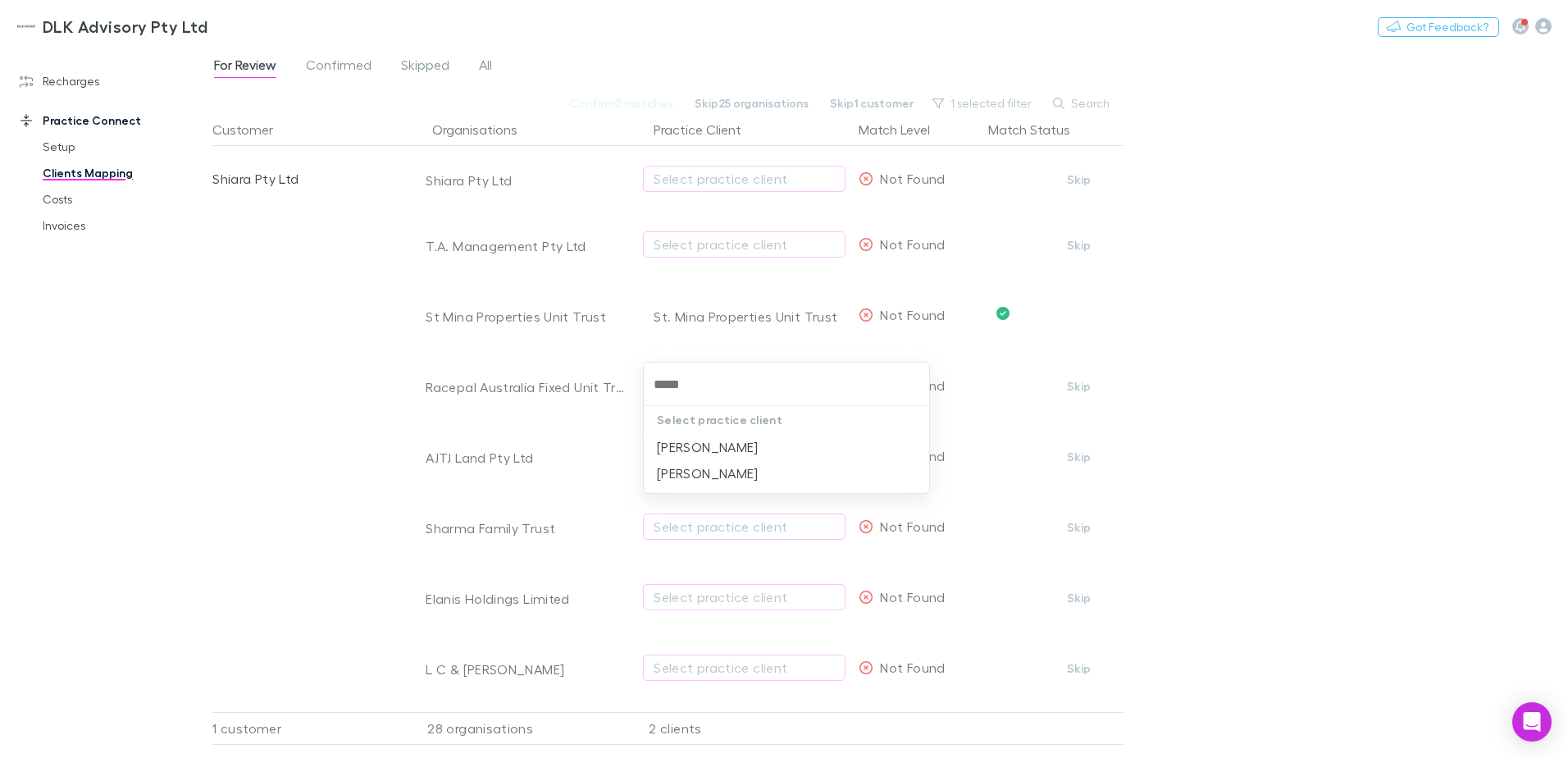
type input "*****"
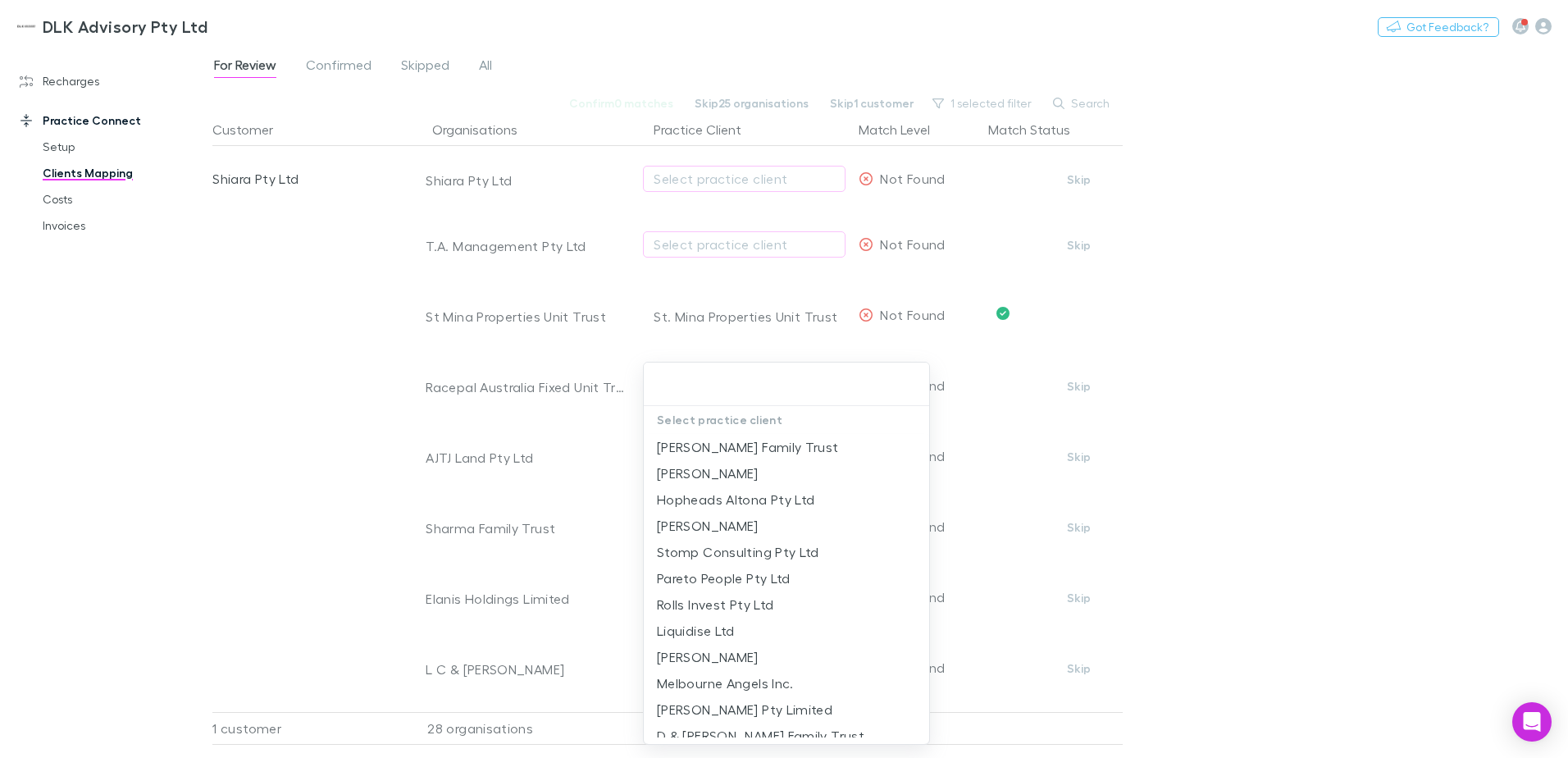
click at [1205, 461] on div at bounding box center [784, 379] width 1568 height 758
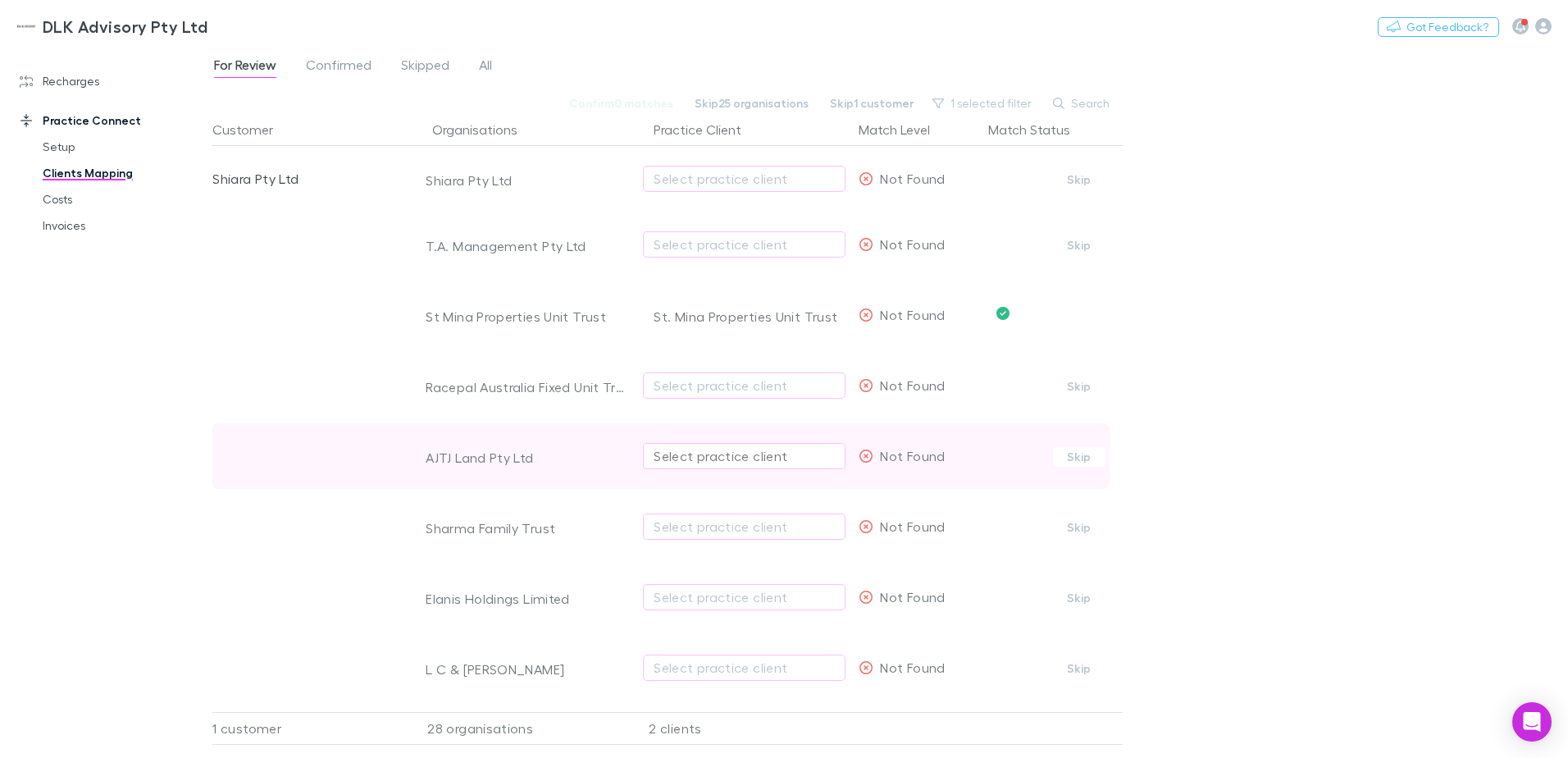
scroll to position [82, 0]
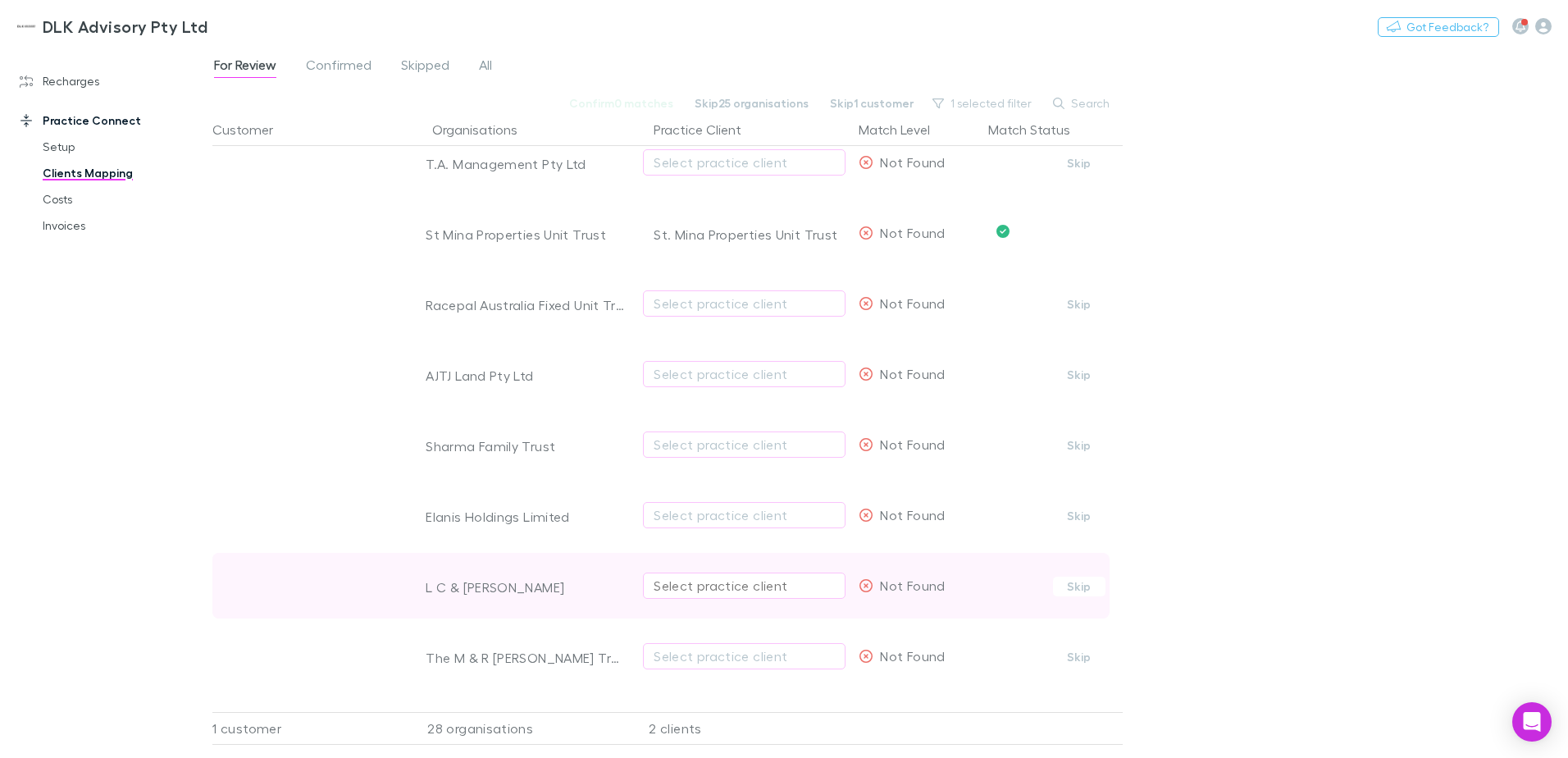
click at [757, 585] on div "Select practice client" at bounding box center [743, 586] width 181 height 20
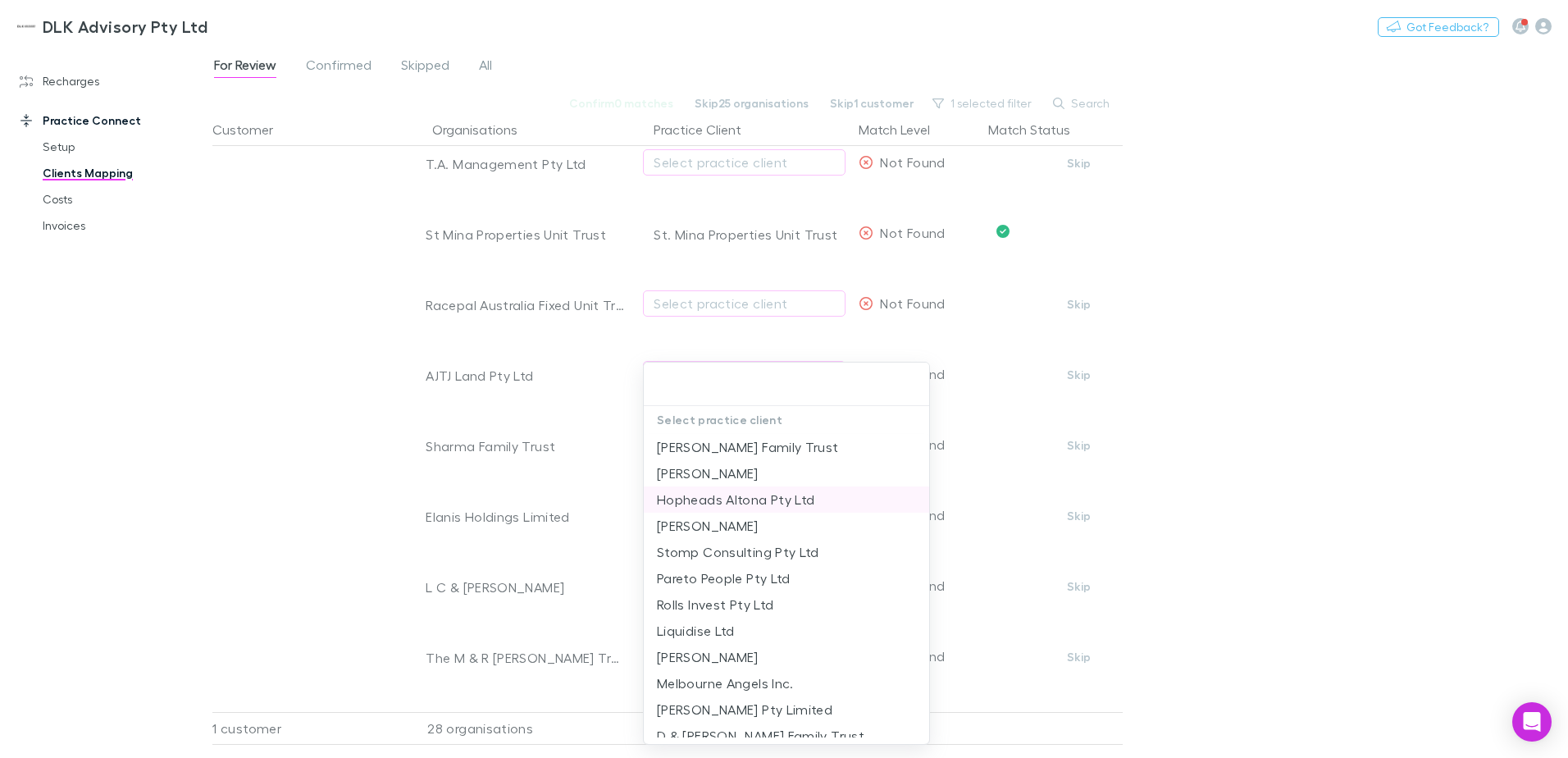
type input "*"
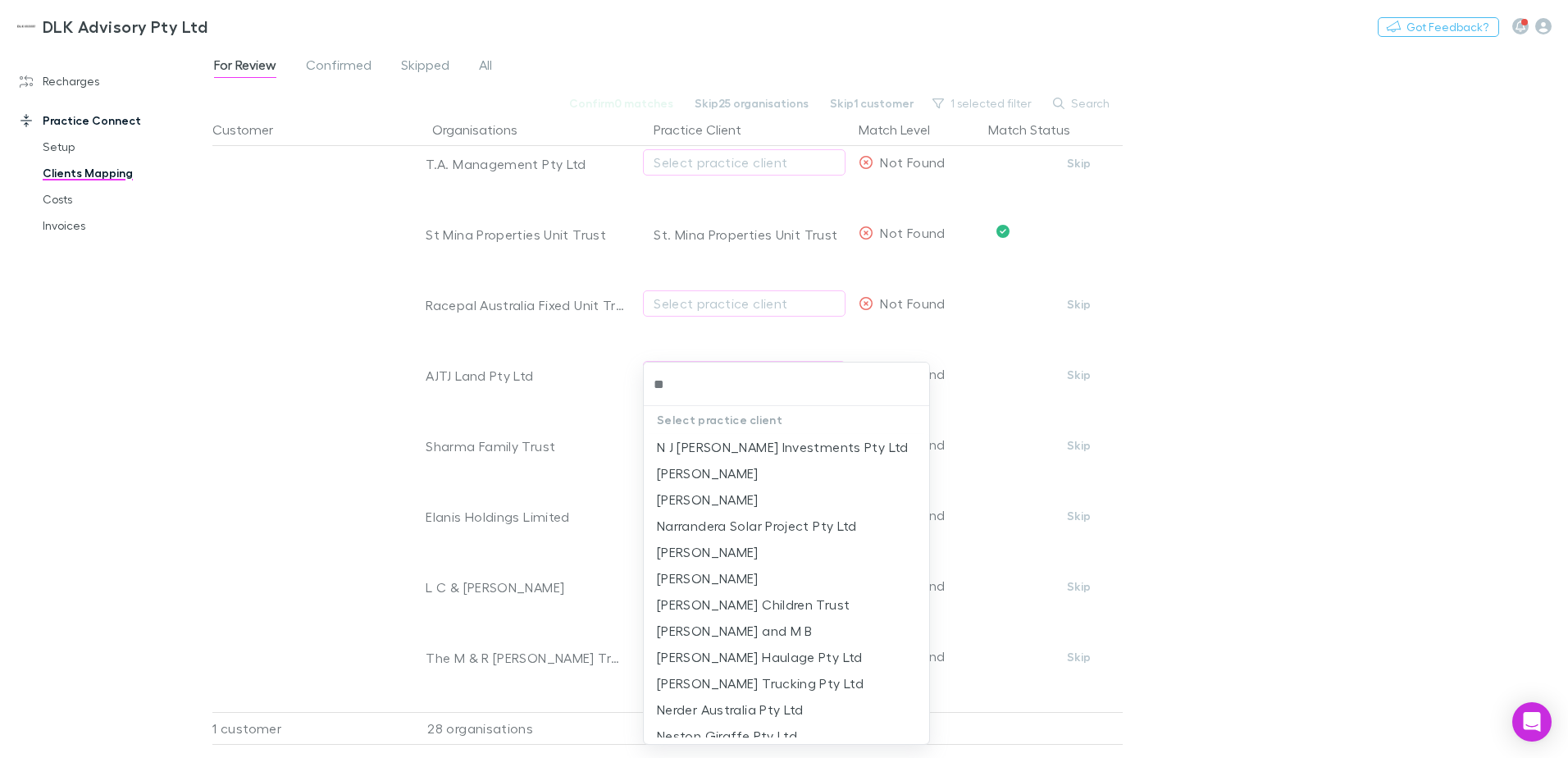
type input "***"
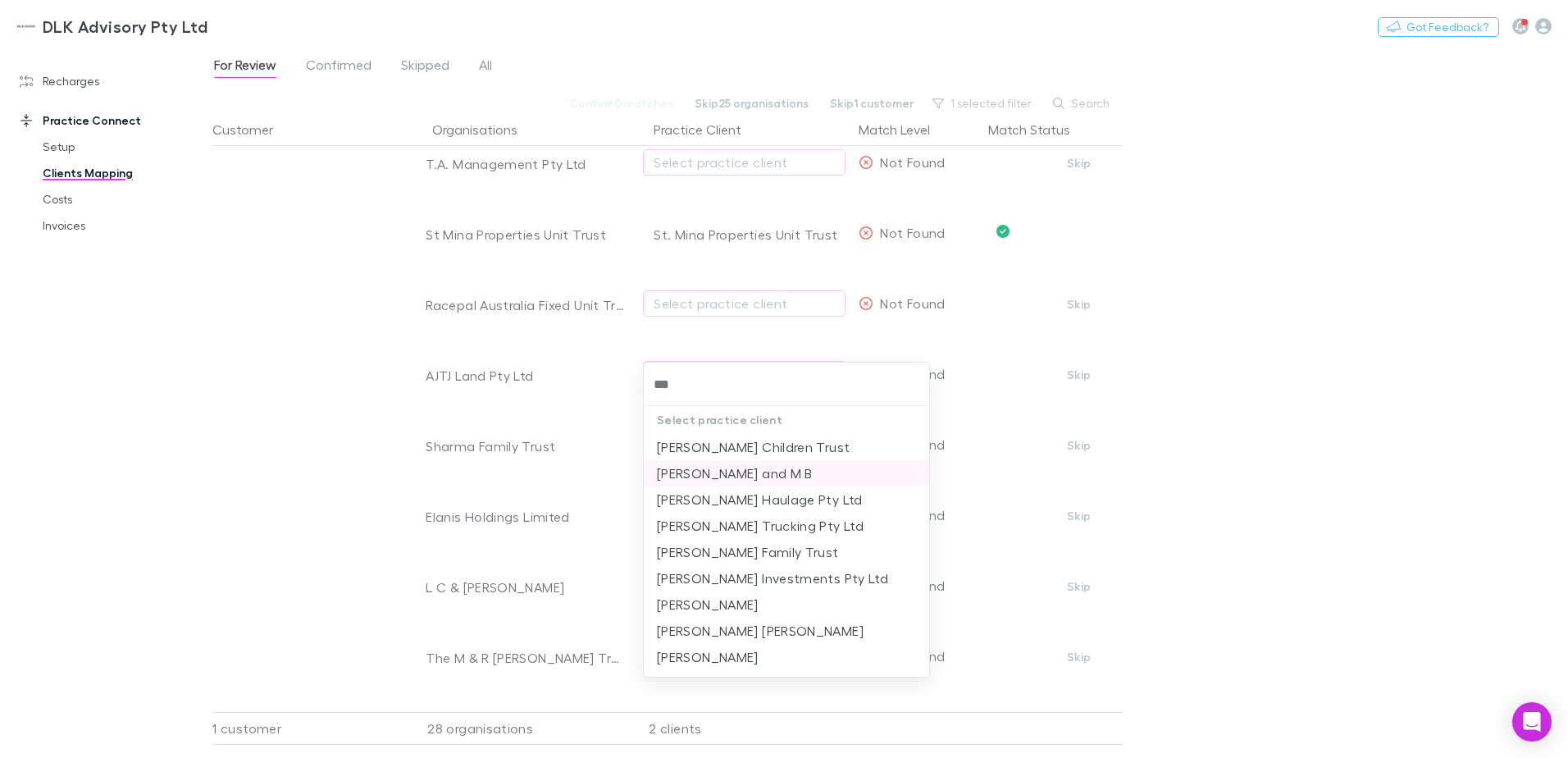
click at [816, 467] on li "Neal L C and M B" at bounding box center [786, 473] width 285 height 26
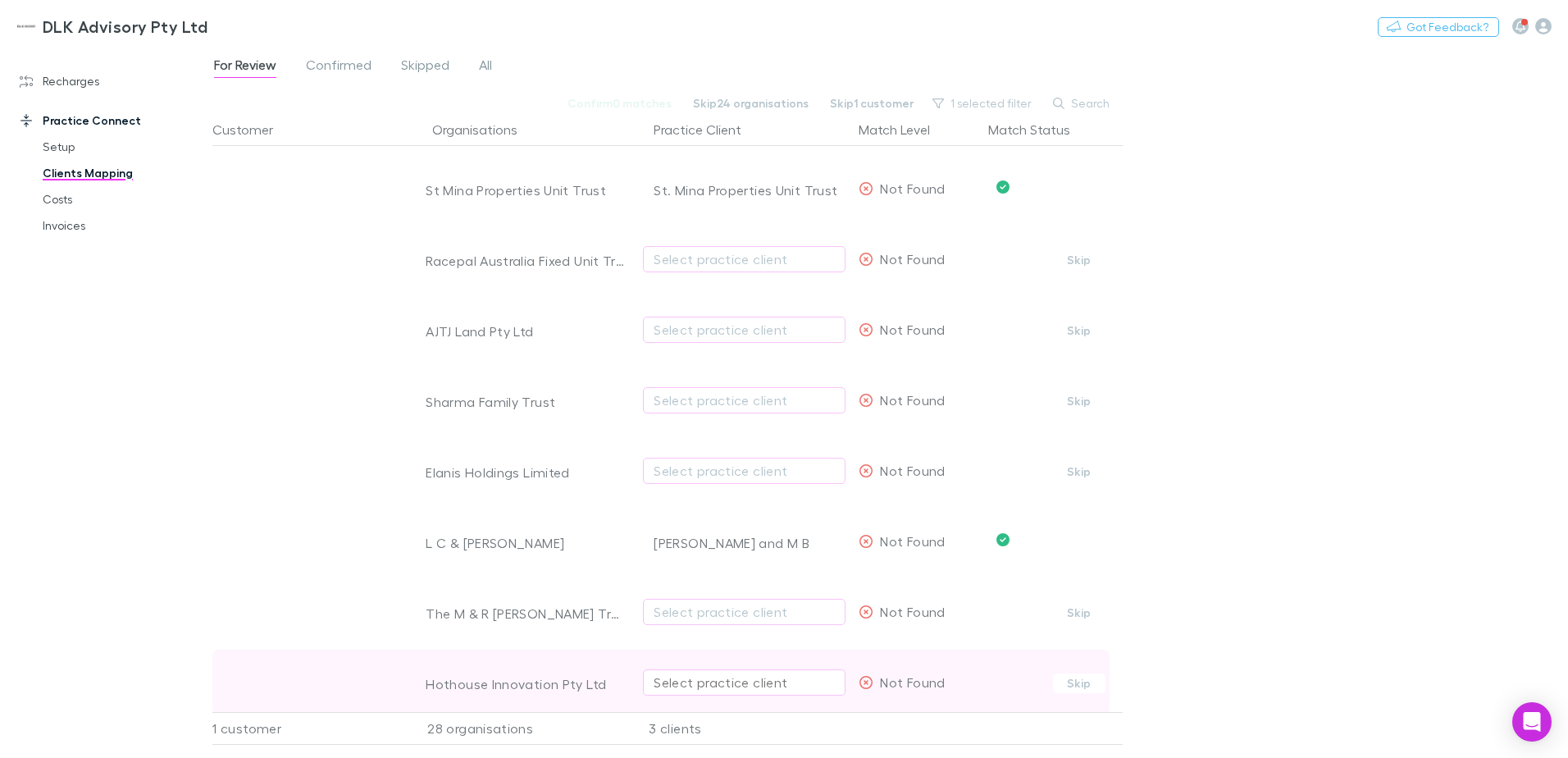
scroll to position [164, 0]
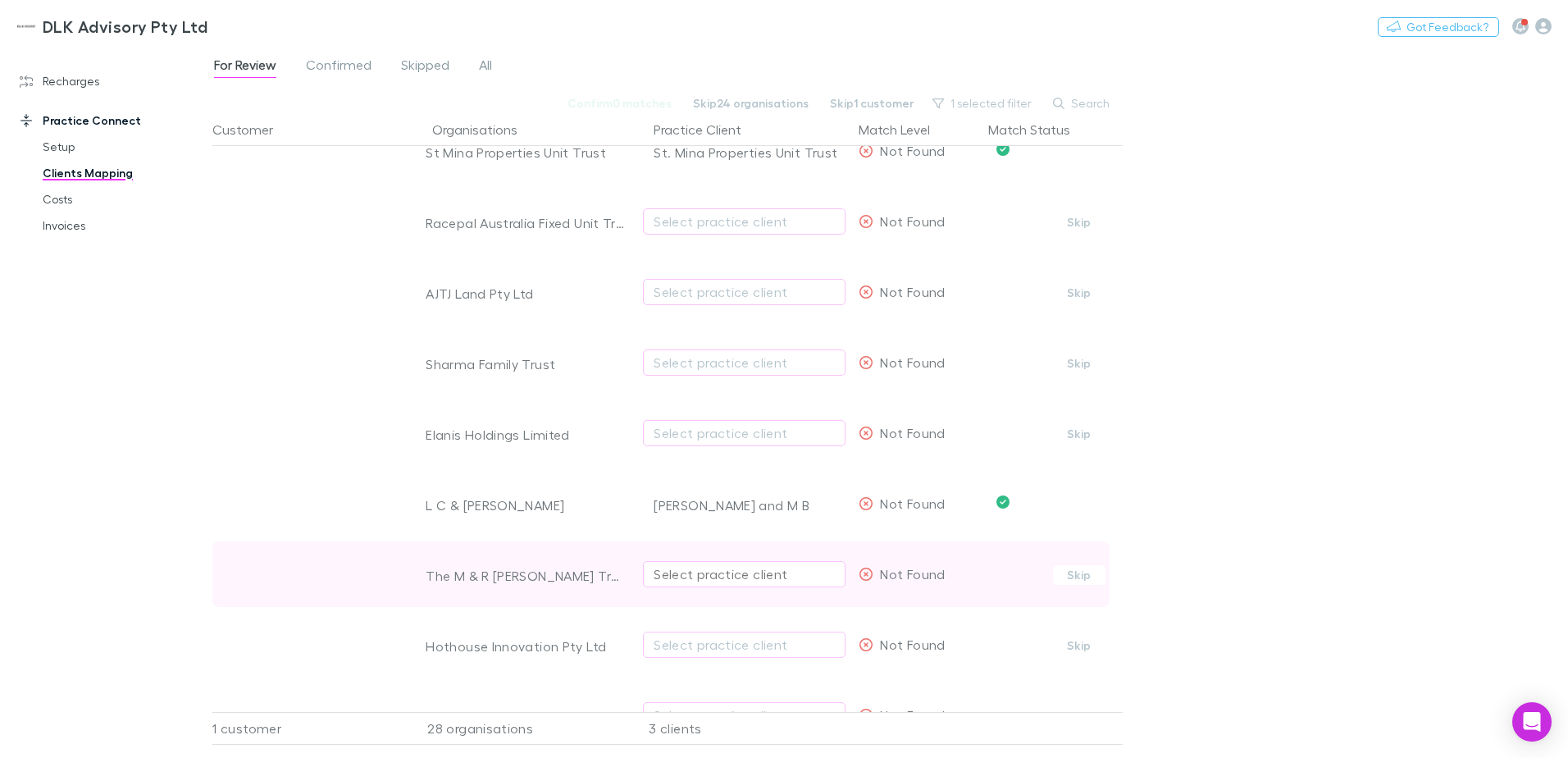
click at [745, 573] on div "Select practice client" at bounding box center [743, 575] width 181 height 20
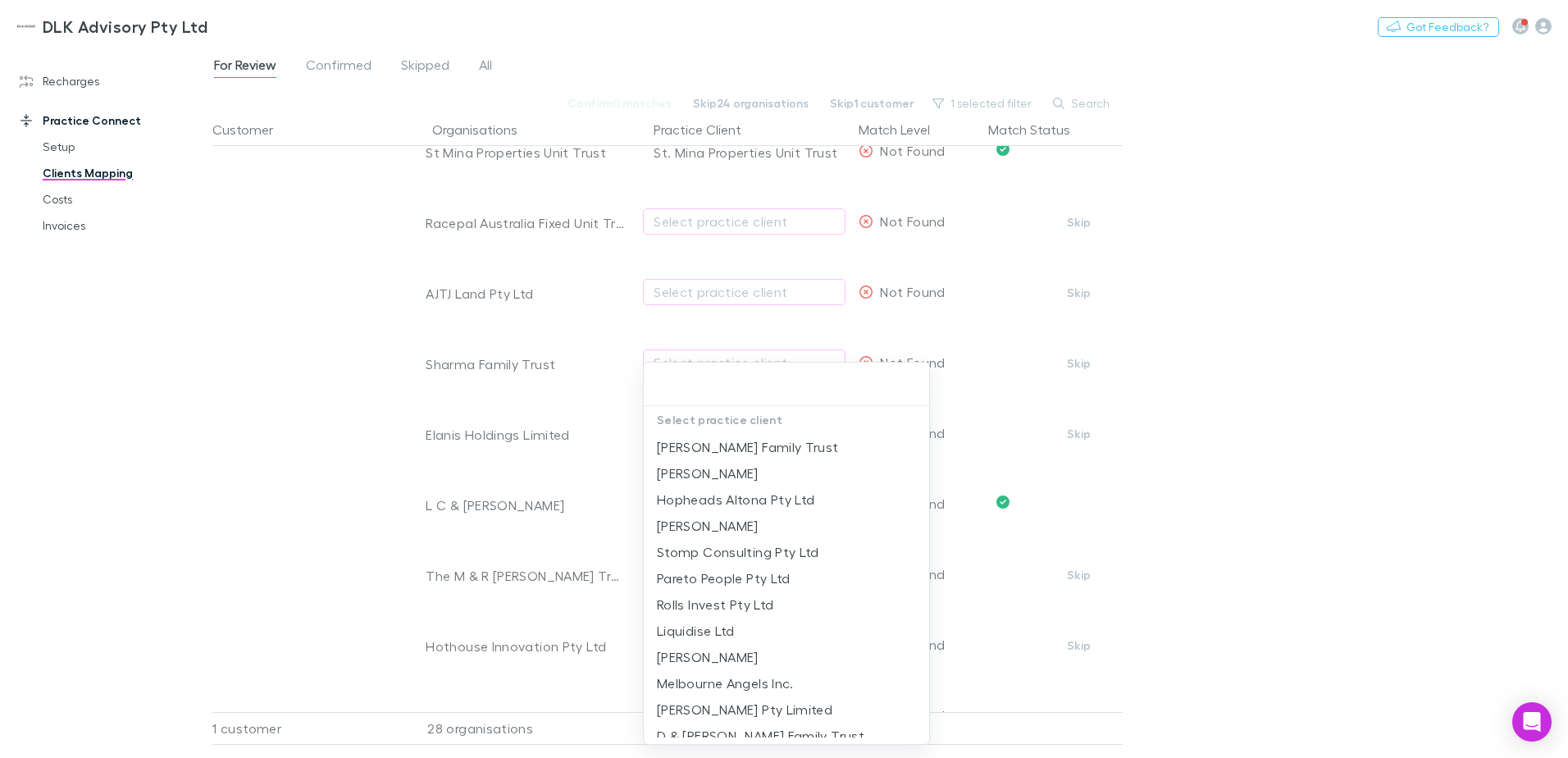
click at [1172, 545] on div at bounding box center [784, 379] width 1568 height 758
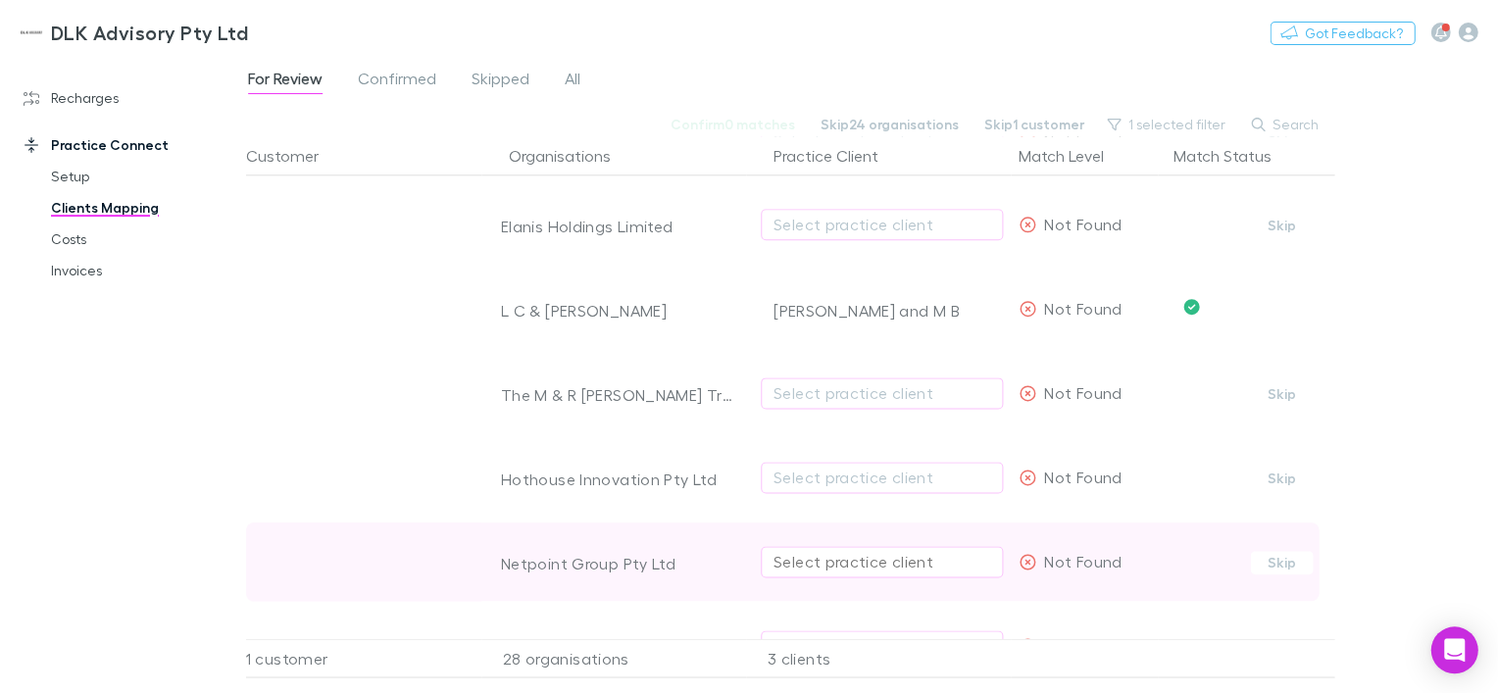
scroll to position [490, 0]
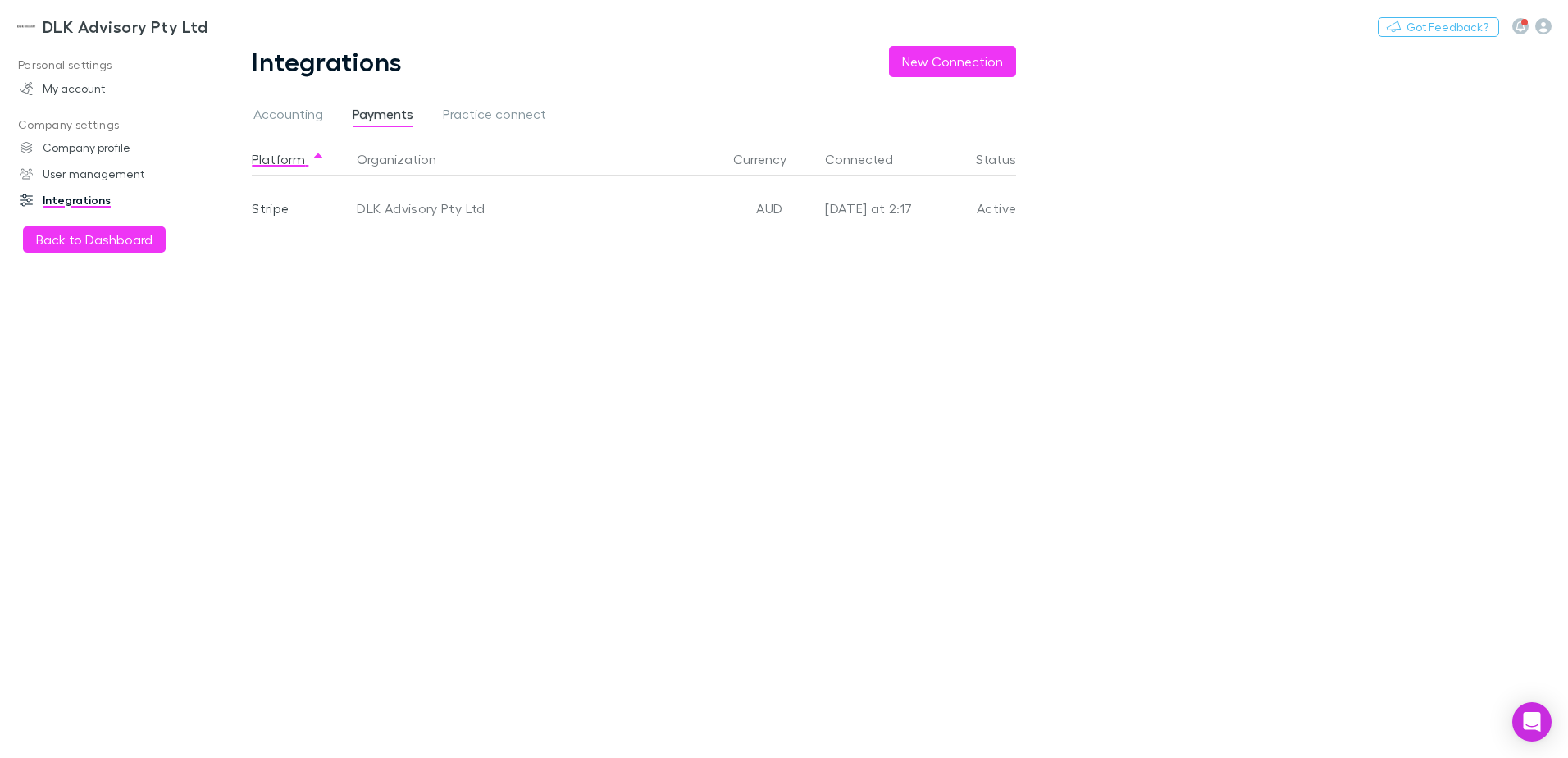
click at [386, 212] on div "DLK Advisory Pty Ltd" at bounding box center [535, 208] width 370 height 65
click at [266, 207] on div "Stripe" at bounding box center [301, 208] width 99 height 65
click at [273, 217] on div "Stripe" at bounding box center [301, 208] width 99 height 65
click at [275, 217] on div "Stripe" at bounding box center [301, 208] width 99 height 65
click at [650, 221] on div "DLK Advisory Pty Ltd" at bounding box center [535, 208] width 370 height 65
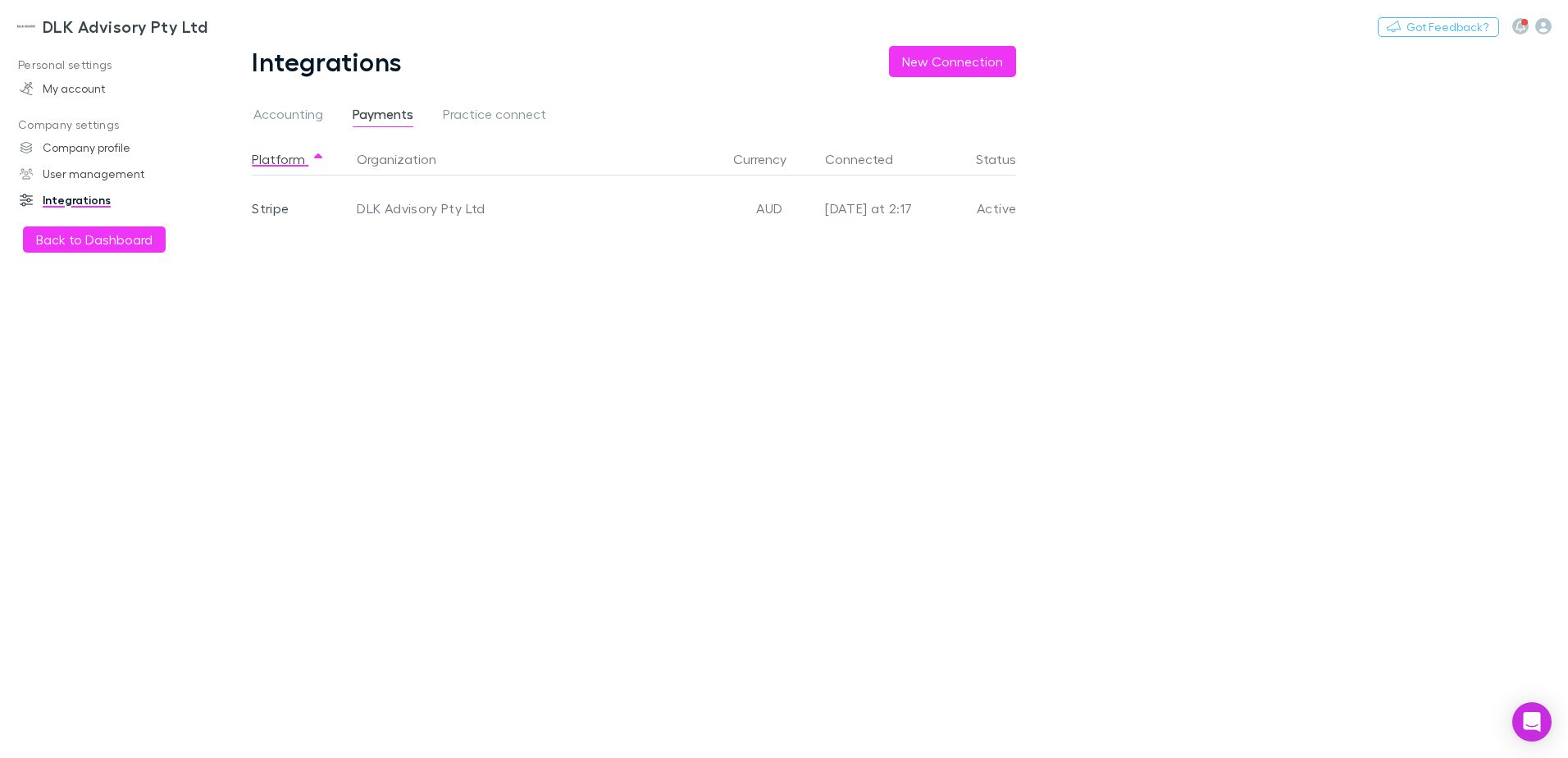
click at [939, 197] on div "Active" at bounding box center [973, 208] width 86 height 65
drag, startPoint x: 1138, startPoint y: 208, endPoint x: 1053, endPoint y: 209, distance: 85.0
click at [1129, 209] on main "Integrations New Connection Accounting Payments Practice connect Platform Organ…" at bounding box center [890, 402] width 1356 height 712
click at [259, 209] on div "Stripe" at bounding box center [301, 208] width 99 height 65
click at [273, 219] on div "Stripe" at bounding box center [301, 208] width 99 height 65
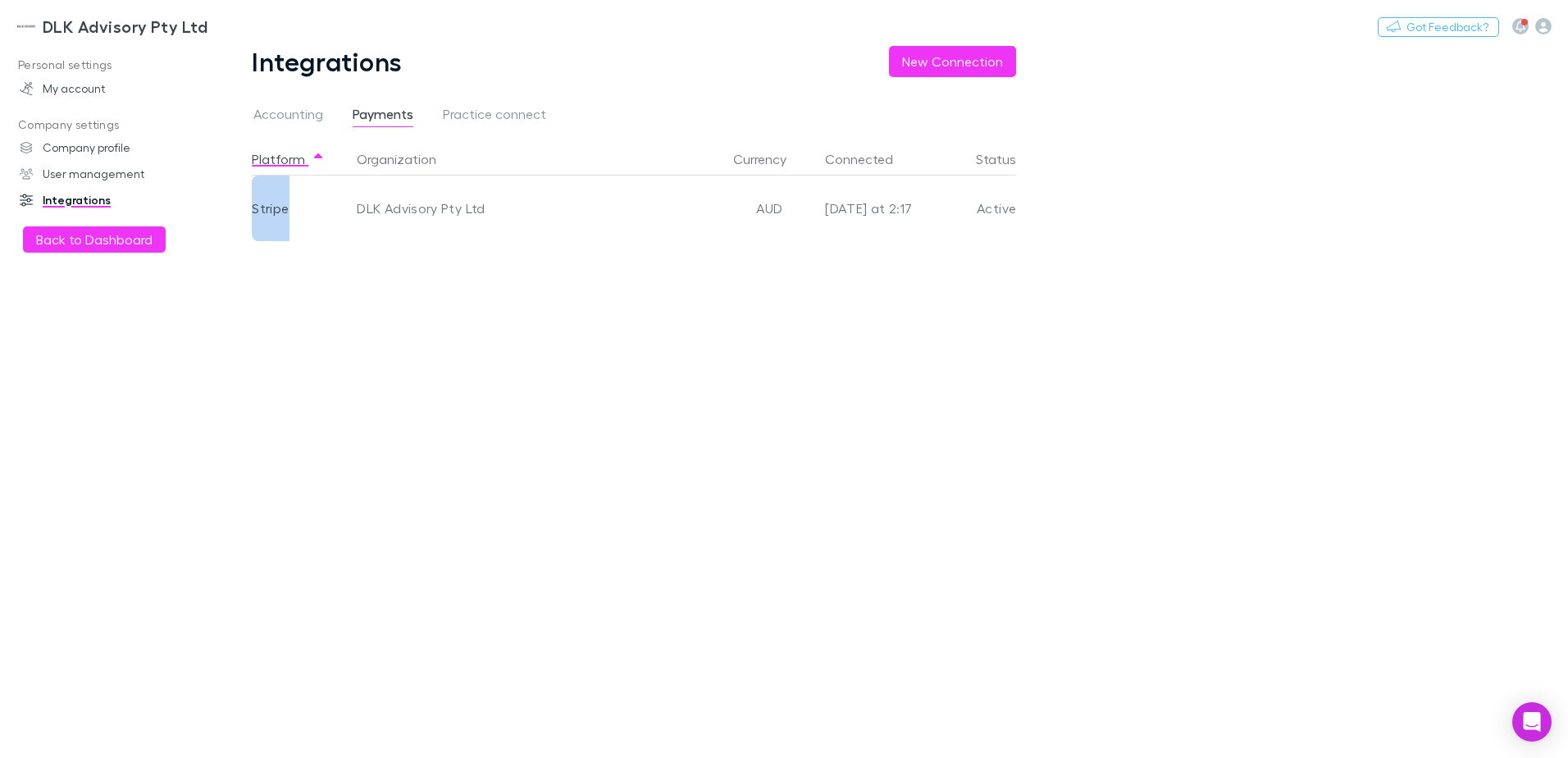
click at [273, 219] on div "Stripe" at bounding box center [301, 208] width 99 height 65
click at [272, 213] on div "Stripe" at bounding box center [301, 208] width 99 height 65
